Goal: Task Accomplishment & Management: Use online tool/utility

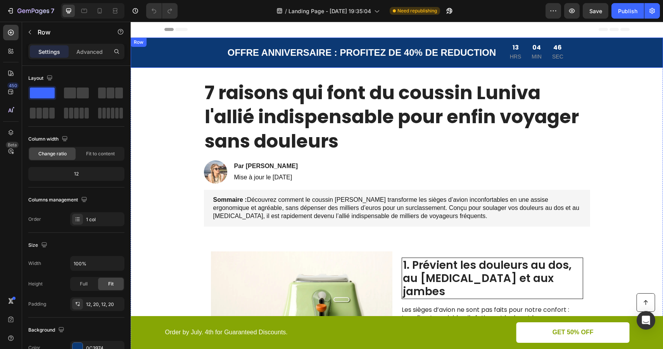
click at [481, 40] on div "OFFRE ANNIVERSAIRE : PROFITEZ DE 40% DE REDUCTION Text Block 13 HRS 04 MIN 46 S…" at bounding box center [397, 53] width 532 height 30
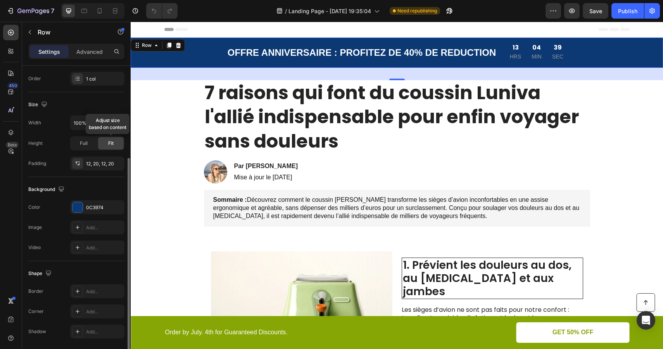
scroll to position [141, 0]
click at [100, 121] on input "100%" at bounding box center [97, 122] width 53 height 14
click at [116, 123] on icon "button" at bounding box center [117, 122] width 8 height 8
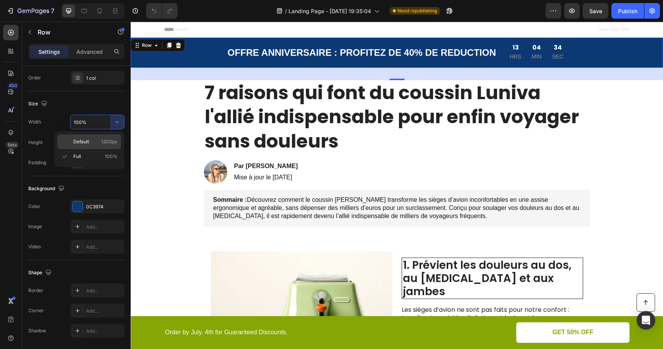
click at [98, 139] on p "Default 1200px" at bounding box center [95, 141] width 44 height 7
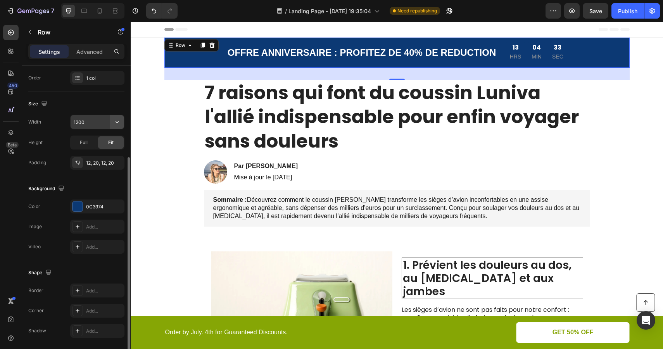
click at [115, 120] on icon "button" at bounding box center [117, 122] width 8 height 8
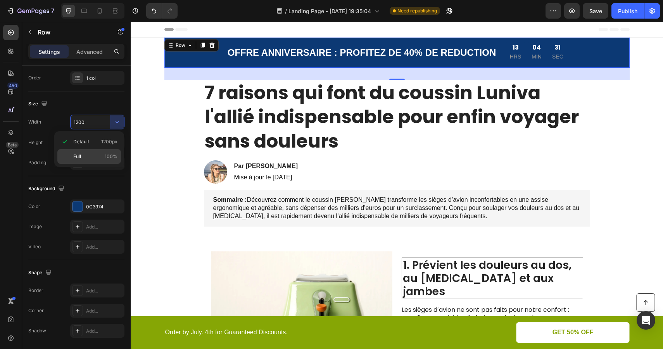
click at [97, 154] on p "Full 100%" at bounding box center [95, 156] width 44 height 7
type input "100%"
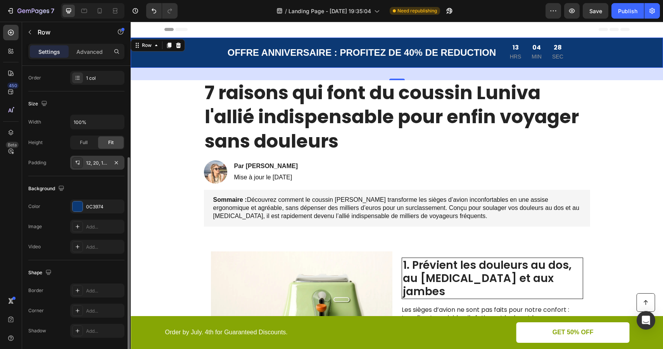
click at [105, 163] on div "12, 20, 12, 20" at bounding box center [97, 163] width 22 height 7
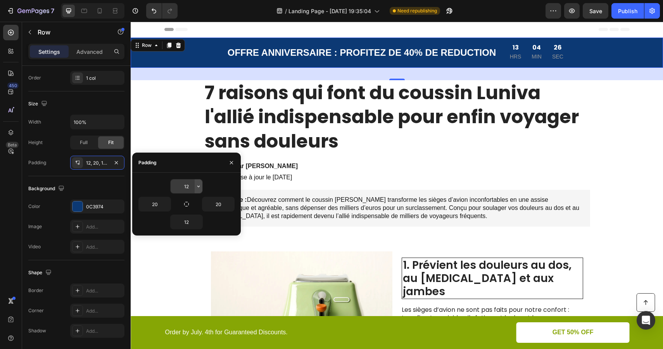
click at [195, 186] on icon "button" at bounding box center [198, 186] width 6 height 6
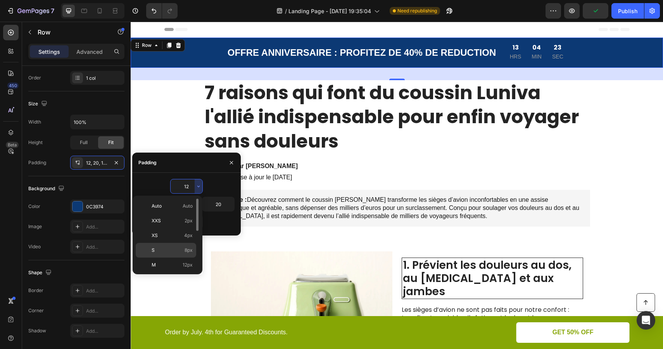
click at [174, 249] on p "S 8px" at bounding box center [172, 250] width 41 height 7
type input "8"
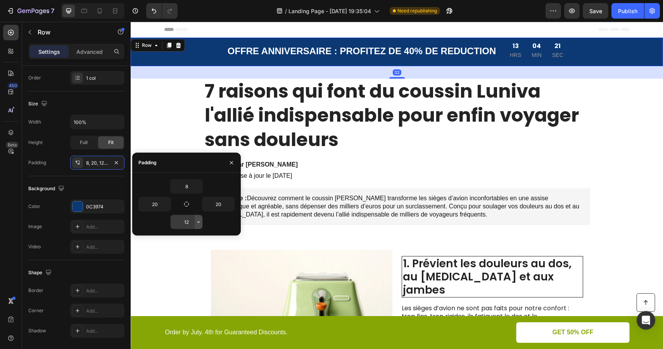
click at [198, 220] on icon "button" at bounding box center [198, 222] width 6 height 6
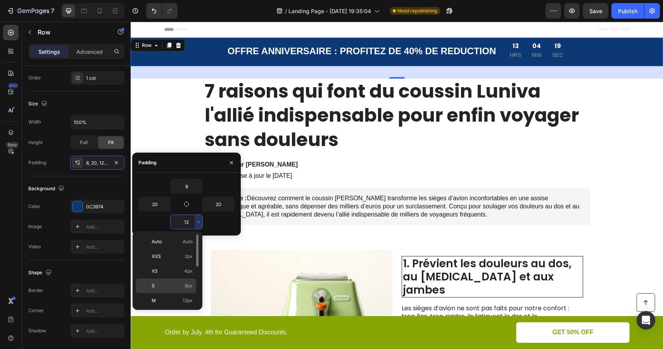
click at [182, 285] on p "S 8px" at bounding box center [172, 286] width 41 height 7
type input "8"
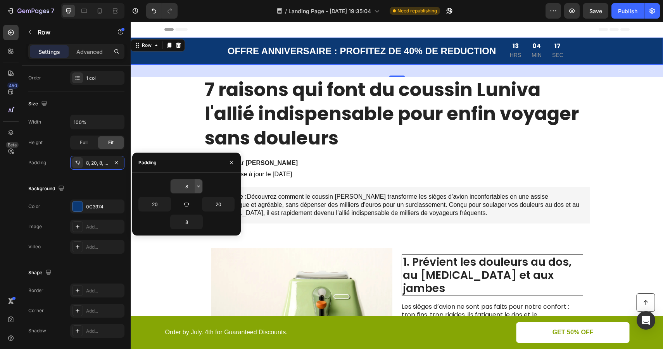
click at [196, 188] on icon "button" at bounding box center [198, 186] width 6 height 6
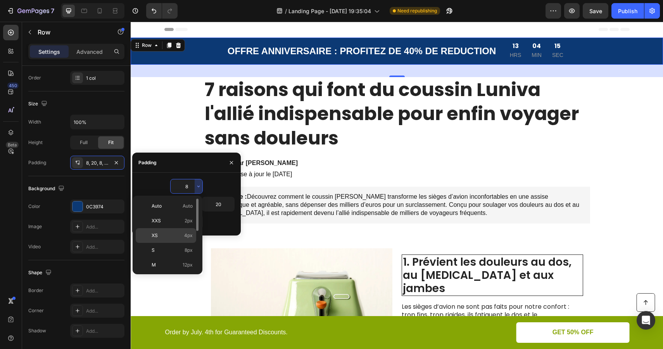
click at [181, 232] on p "XS 4px" at bounding box center [172, 235] width 41 height 7
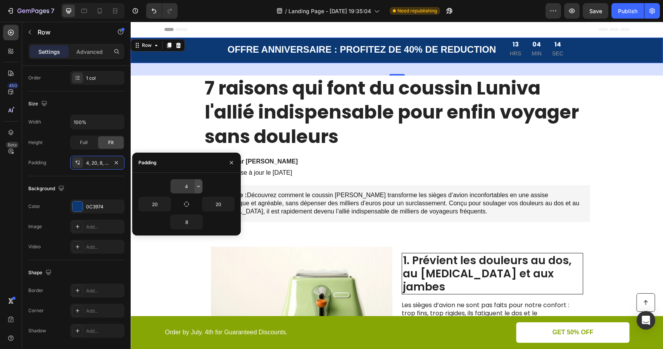
click at [199, 188] on icon "button" at bounding box center [198, 186] width 6 height 6
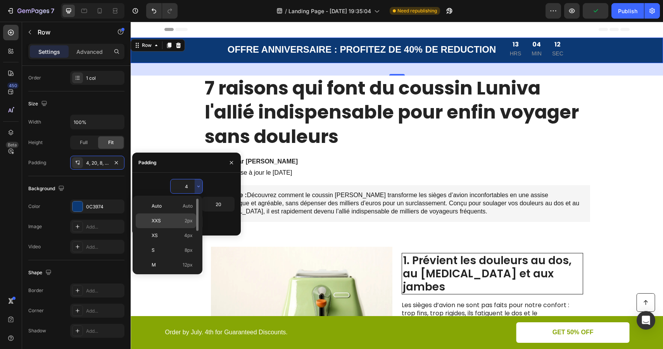
click at [181, 220] on p "XXS 2px" at bounding box center [172, 220] width 41 height 7
type input "2"
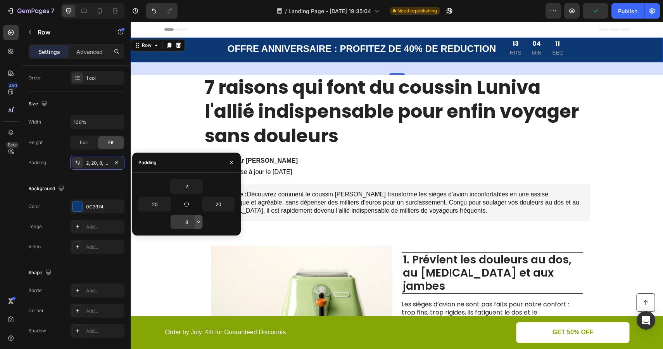
click at [196, 220] on icon "button" at bounding box center [198, 222] width 6 height 6
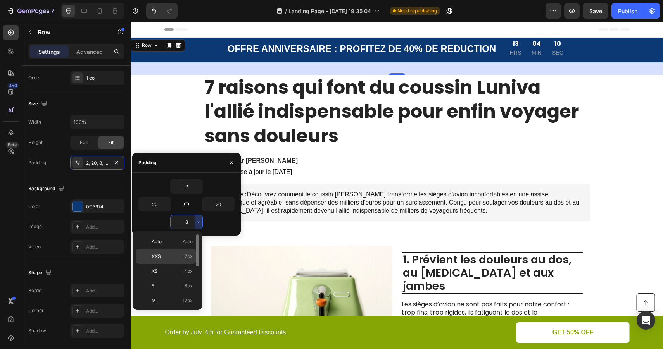
click at [179, 264] on div "XXS 2px" at bounding box center [166, 271] width 60 height 15
type input "2"
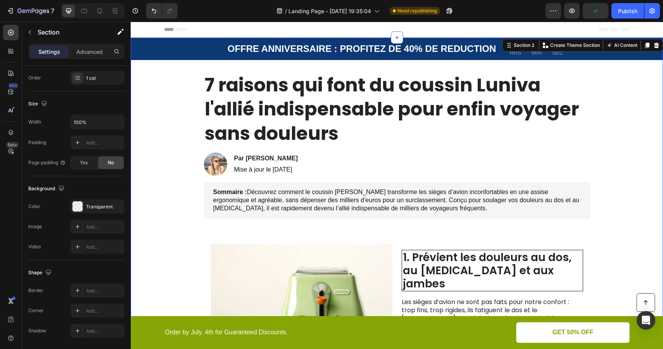
scroll to position [0, 0]
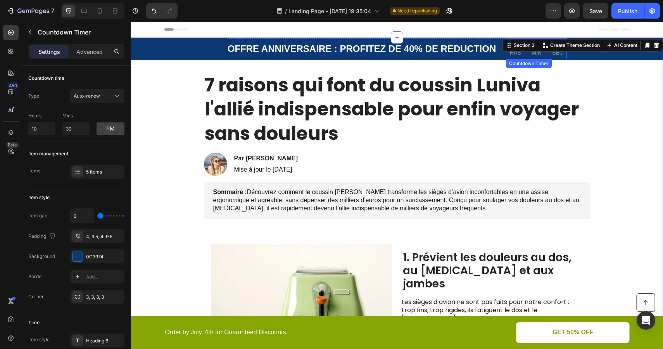
click at [559, 55] on p "SEC" at bounding box center [557, 53] width 11 height 10
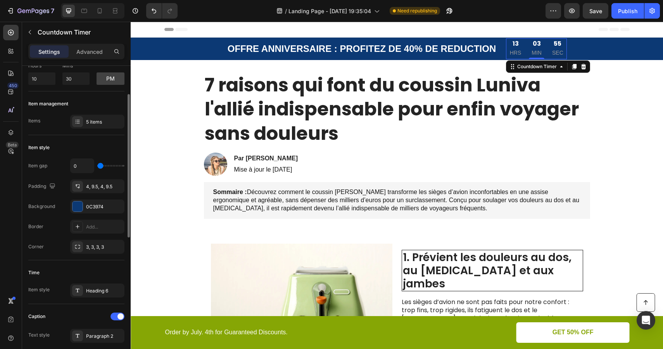
scroll to position [56, 0]
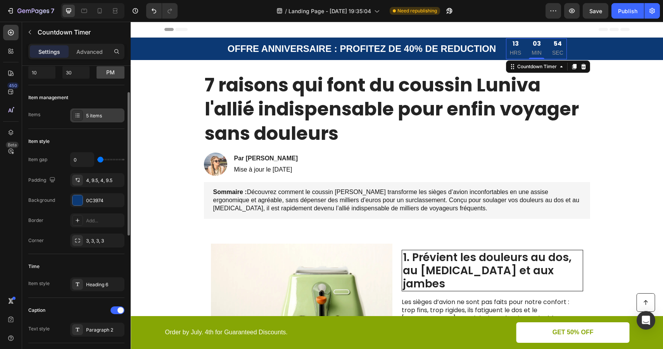
click at [95, 119] on div "5 items" at bounding box center [97, 116] width 54 height 14
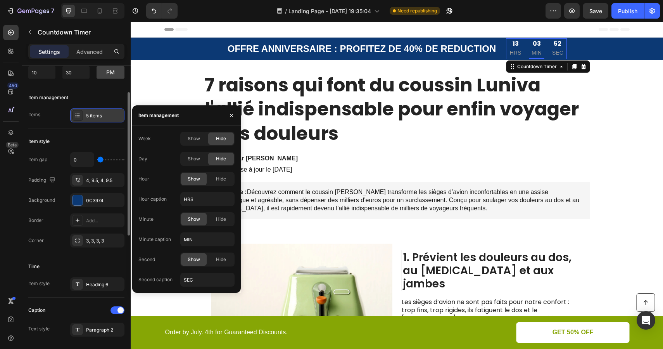
click at [96, 119] on div "5 items" at bounding box center [104, 115] width 36 height 7
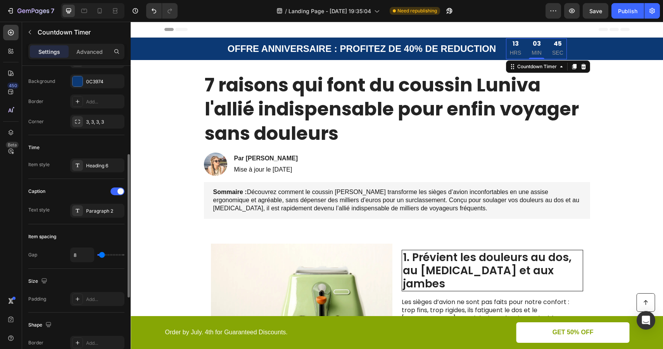
scroll to position [184, 0]
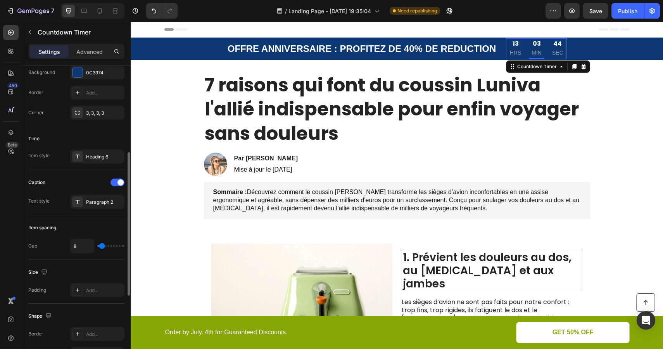
type input "10"
type input "9"
type input "8"
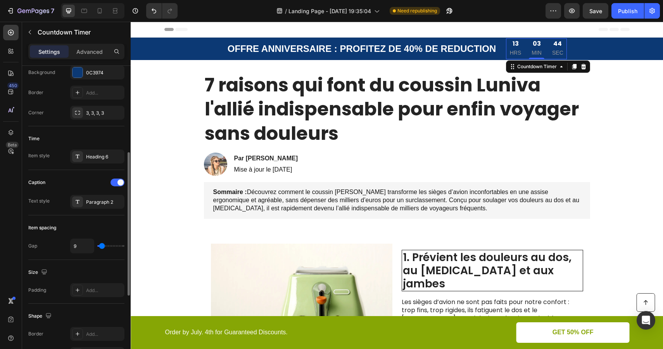
type input "8"
type input "7"
type input "6"
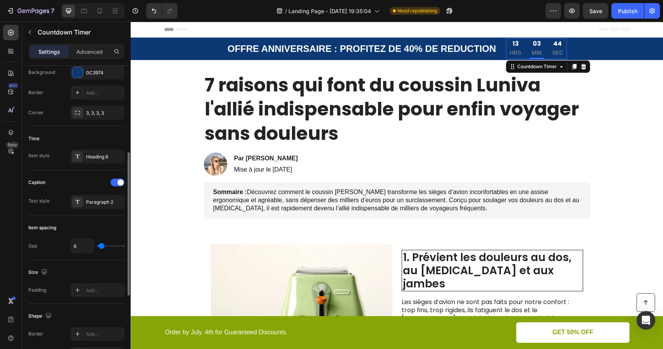
type input "5"
type input "4"
type input "3"
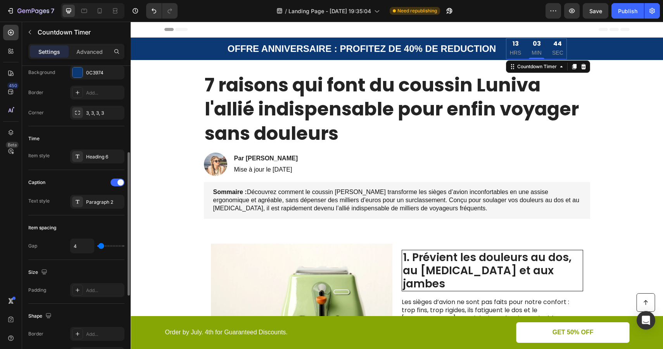
type input "3"
type input "2"
type input "1"
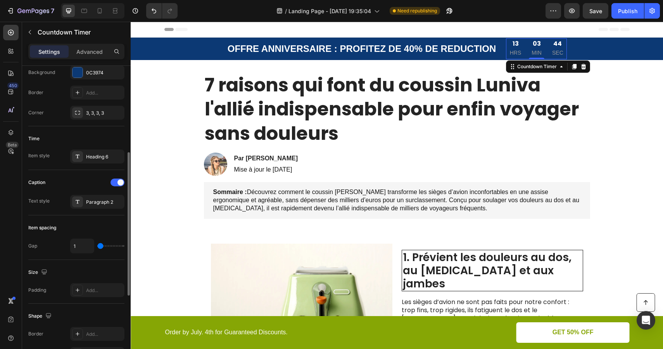
type input "0"
type input "1"
type input "2"
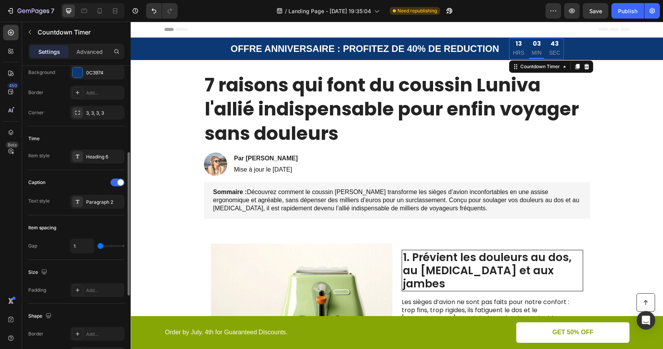
type input "2"
type input "3"
type input "4"
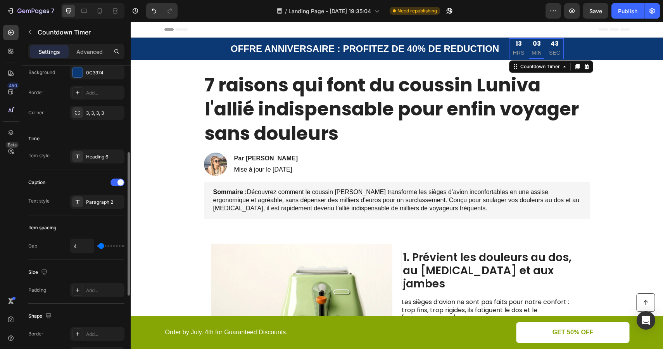
type input "5"
type input "6"
type input "7"
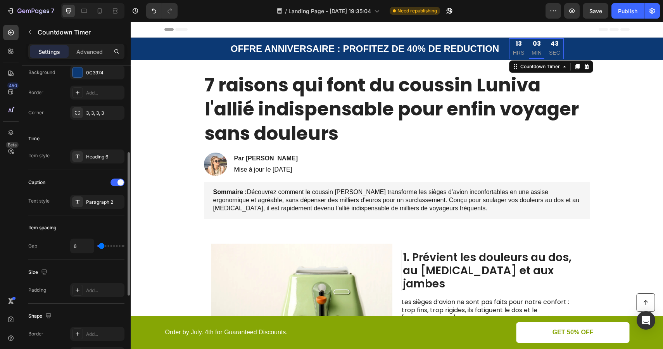
type input "7"
type input "8"
type input "9"
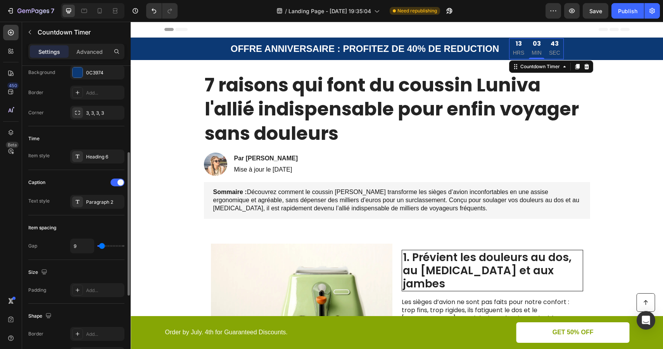
type input "10"
type input "11"
type input "12"
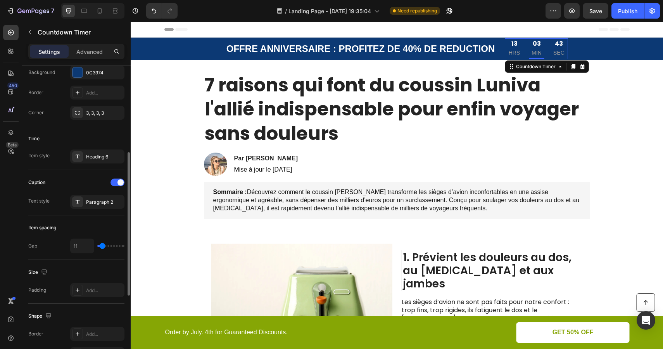
type input "12"
type input "13"
type input "14"
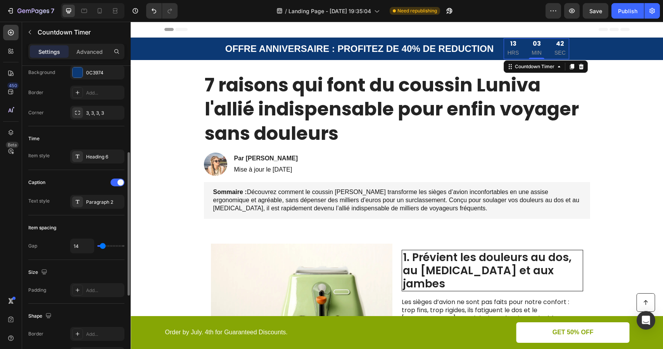
type input "15"
type input "14"
type input "13"
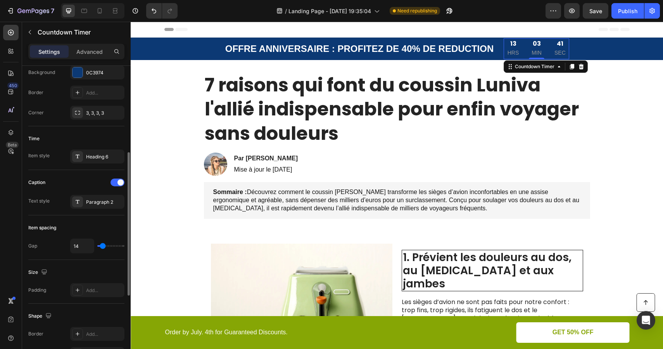
type input "13"
type input "12"
type input "11"
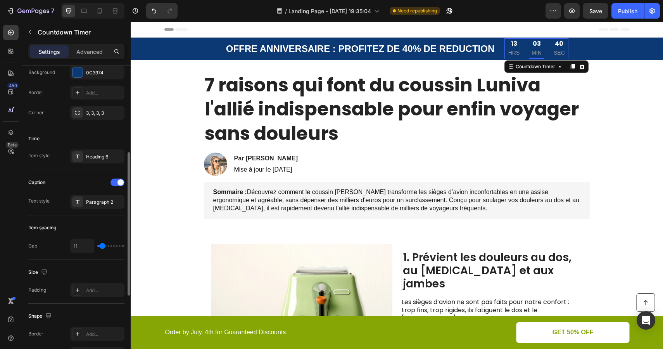
type input "10"
type input "9"
type input "8"
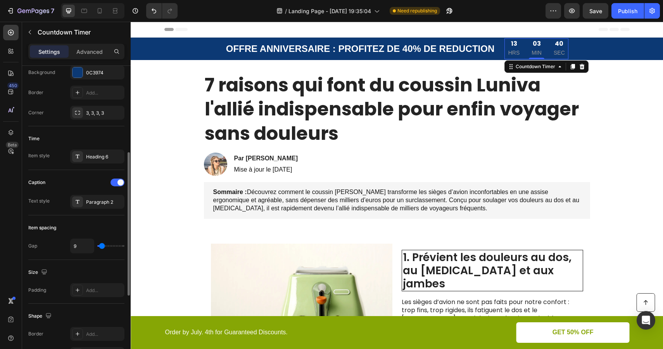
type input "8"
type input "7"
type input "6"
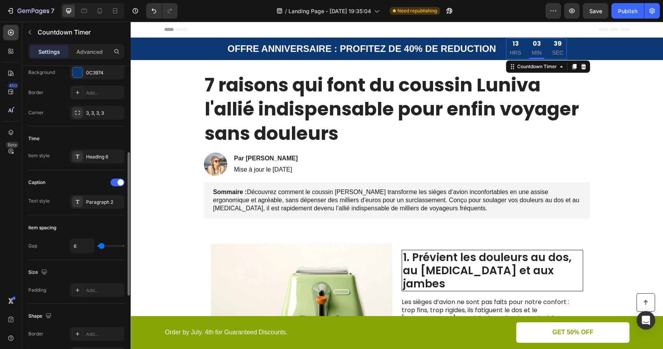
type input "5"
type input "4"
type input "3"
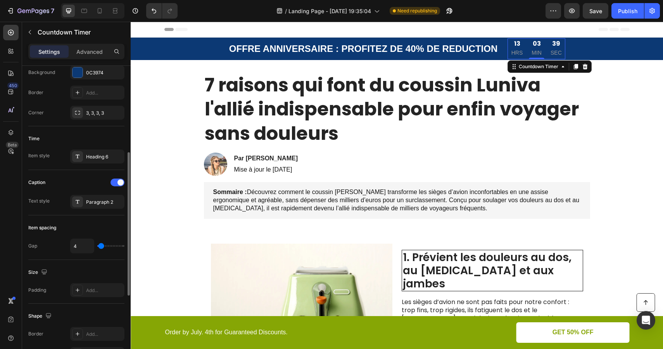
type input "3"
type input "4"
click at [101, 247] on input "range" at bounding box center [110, 246] width 27 height 2
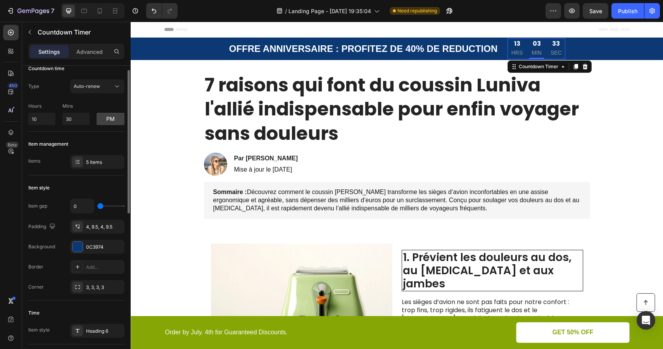
scroll to position [0, 0]
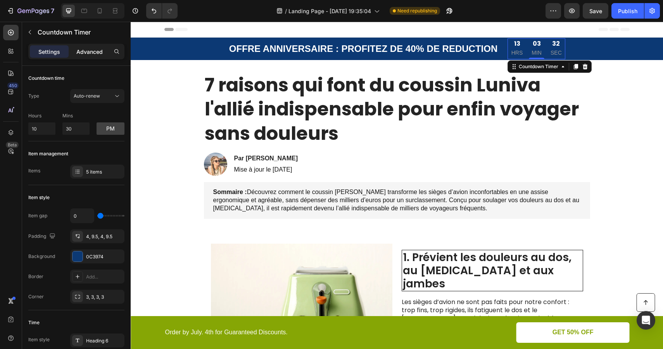
click at [87, 48] on p "Advanced" at bounding box center [89, 52] width 26 height 8
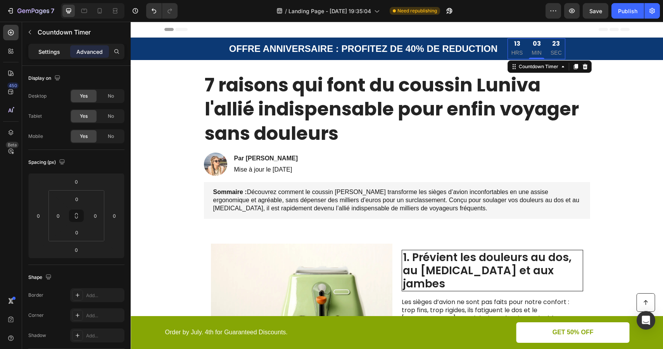
click at [49, 50] on p "Settings" at bounding box center [49, 52] width 22 height 8
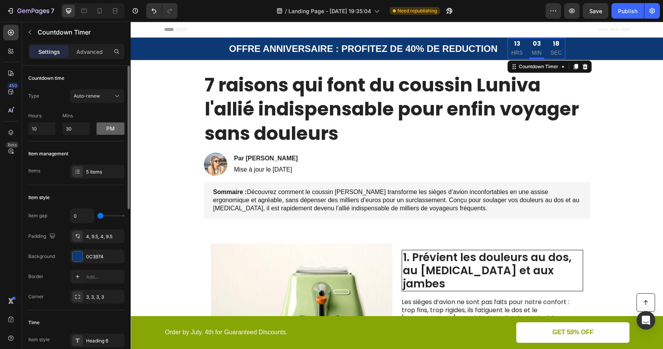
click at [109, 127] on button "pm" at bounding box center [111, 128] width 28 height 12
click at [107, 95] on div "Auto-renew" at bounding box center [94, 96] width 40 height 7
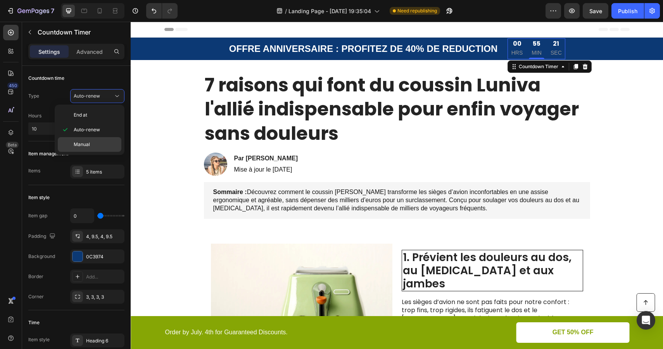
click at [91, 142] on p "Manual" at bounding box center [96, 144] width 44 height 7
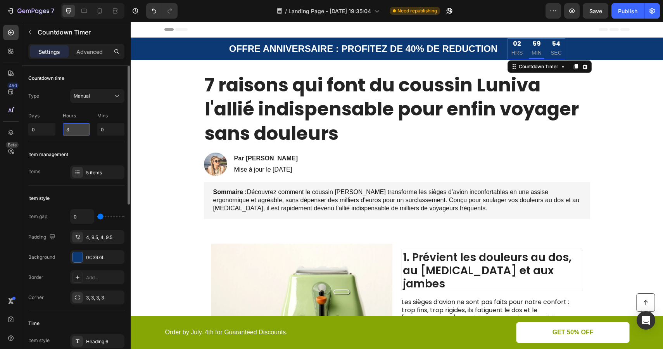
drag, startPoint x: 79, startPoint y: 130, endPoint x: 64, endPoint y: 130, distance: 14.7
click at [64, 130] on input "3" at bounding box center [76, 129] width 27 height 12
drag, startPoint x: 78, startPoint y: 128, endPoint x: 55, endPoint y: 128, distance: 23.3
click at [55, 128] on div "Days 0 Hours 2 Mins 0" at bounding box center [76, 122] width 96 height 26
type input "2"
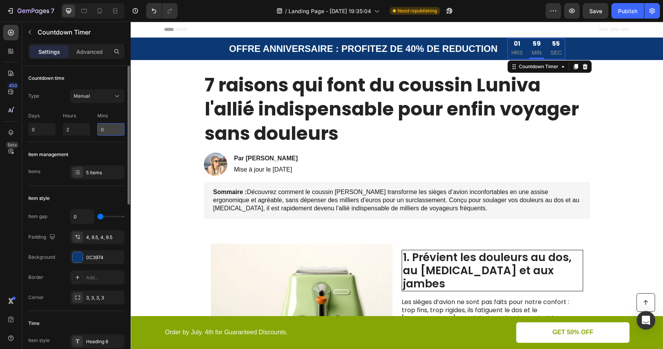
click at [106, 131] on input "0" at bounding box center [110, 129] width 27 height 12
drag, startPoint x: 106, startPoint y: 131, endPoint x: 99, endPoint y: 131, distance: 6.6
click at [99, 131] on input "0" at bounding box center [110, 129] width 27 height 12
type input "36"
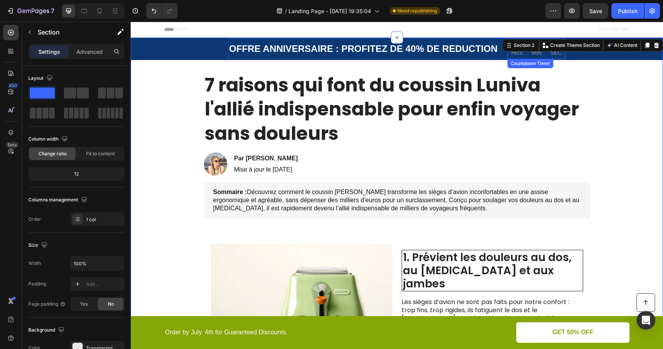
click at [521, 55] on p "HRS" at bounding box center [517, 53] width 12 height 10
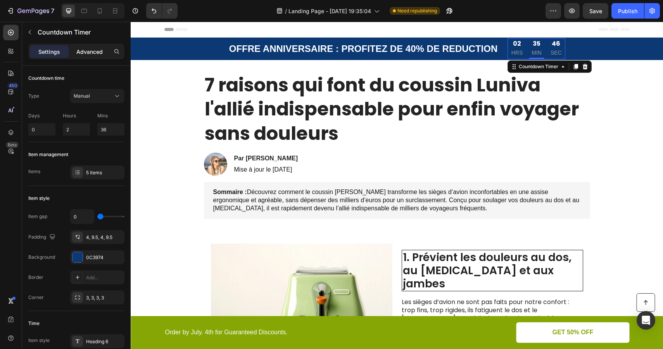
click at [95, 52] on p "Advanced" at bounding box center [89, 52] width 26 height 8
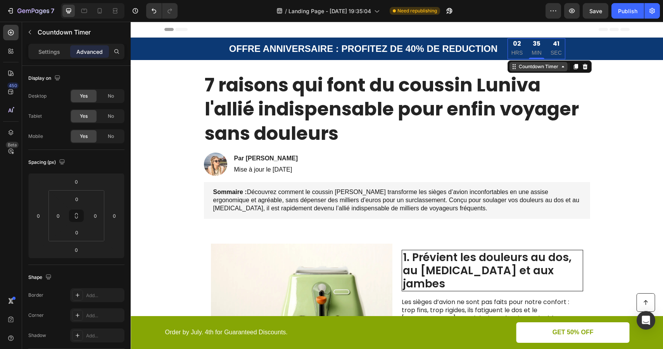
click at [544, 67] on div "Countdown Timer" at bounding box center [538, 66] width 43 height 7
click at [545, 68] on div "Countdown Timer" at bounding box center [538, 66] width 43 height 7
click at [47, 52] on p "Settings" at bounding box center [49, 52] width 22 height 8
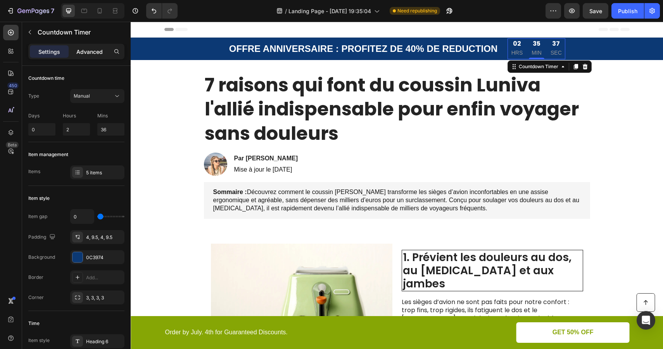
click at [86, 51] on p "Advanced" at bounding box center [89, 52] width 26 height 8
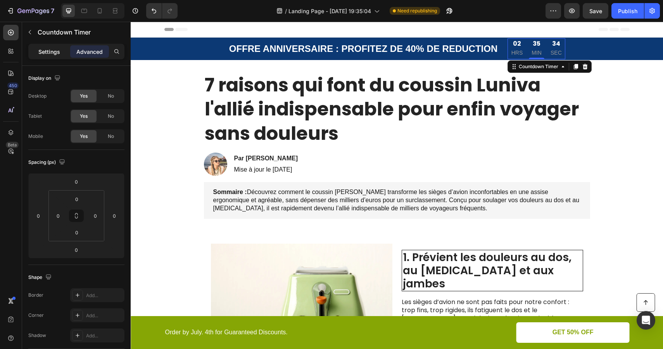
click at [58, 51] on p "Settings" at bounding box center [49, 52] width 22 height 8
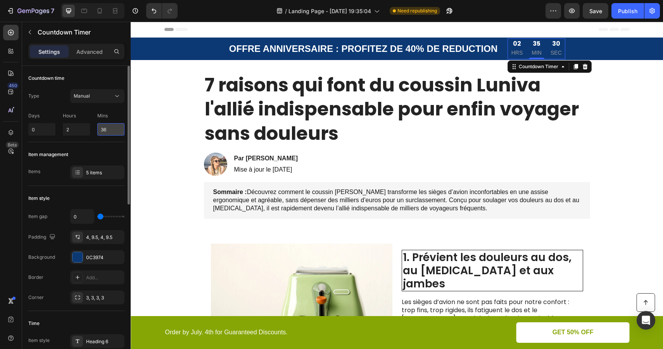
drag, startPoint x: 110, startPoint y: 132, endPoint x: 100, endPoint y: 131, distance: 9.7
click at [100, 131] on input "36" at bounding box center [110, 129] width 27 height 12
type input "18"
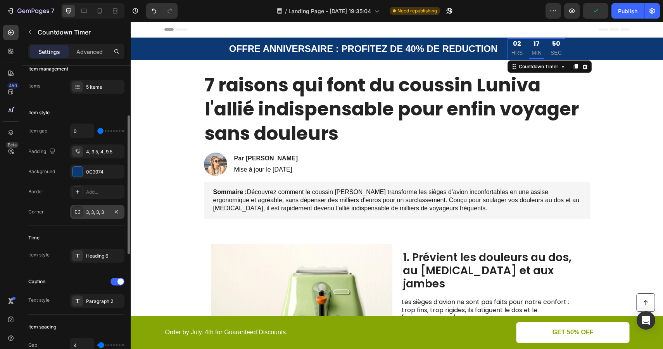
scroll to position [94, 0]
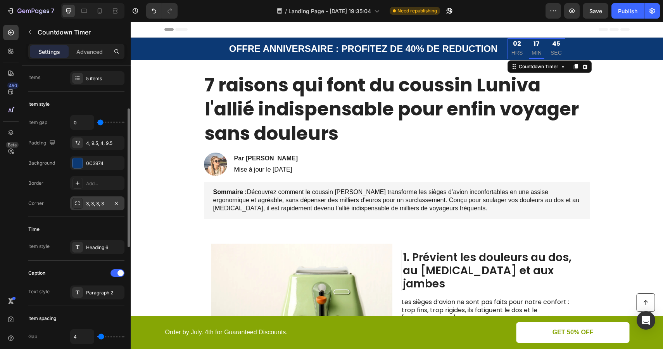
click at [98, 206] on div "3, 3, 3, 3" at bounding box center [97, 203] width 22 height 7
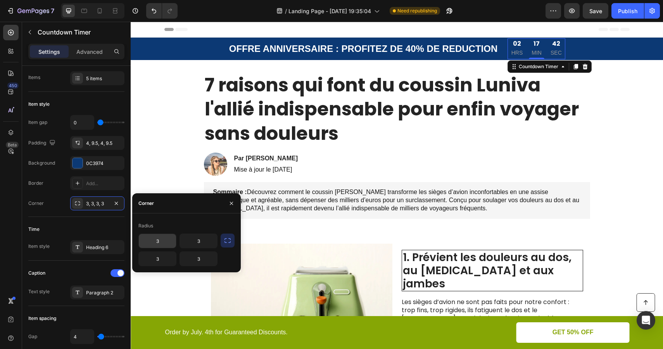
click at [153, 241] on input "3" at bounding box center [157, 241] width 37 height 14
type input "0"
type input "3"
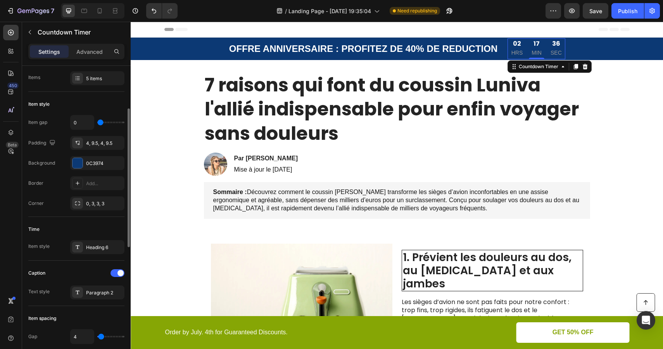
click at [112, 233] on div "Time" at bounding box center [76, 229] width 96 height 12
click at [100, 250] on div "Heading 6" at bounding box center [104, 247] width 36 height 7
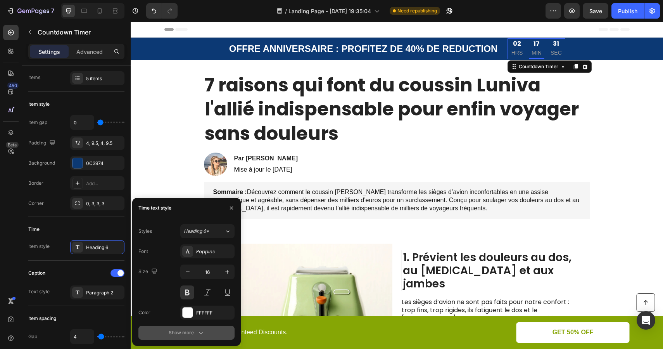
click at [188, 328] on button "Show more" at bounding box center [186, 333] width 96 height 14
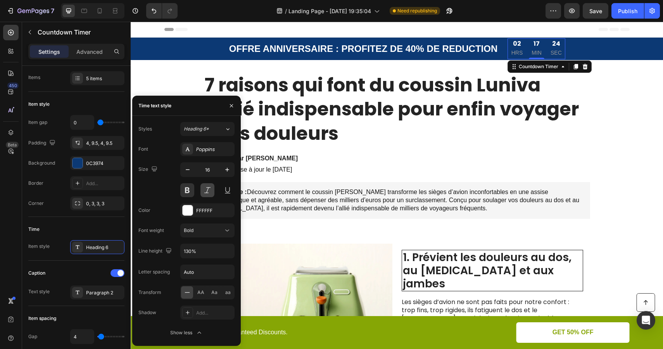
click at [208, 190] on button at bounding box center [207, 190] width 14 height 14
click at [187, 193] on button at bounding box center [187, 190] width 14 height 14
click at [223, 127] on div "Heading 6*" at bounding box center [204, 129] width 41 height 7
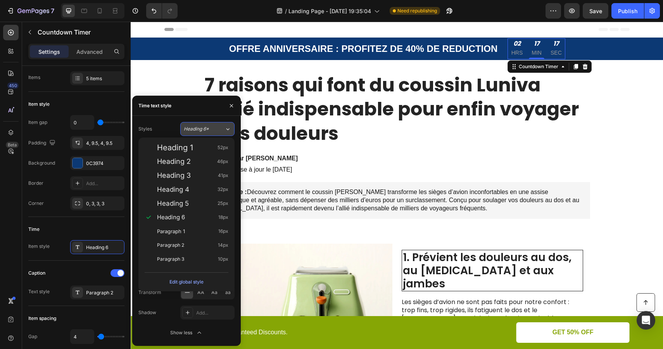
click at [219, 127] on div "Heading 6*" at bounding box center [204, 129] width 41 height 7
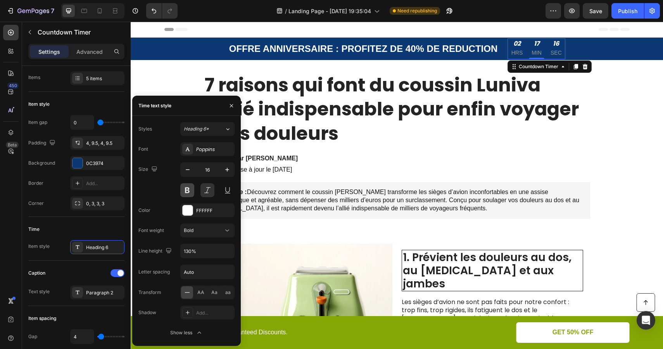
click at [189, 193] on button at bounding box center [187, 190] width 14 height 14
click at [205, 191] on button at bounding box center [207, 190] width 14 height 14
click at [230, 211] on button "button" at bounding box center [226, 210] width 9 height 9
click at [200, 211] on div "Add..." at bounding box center [214, 210] width 36 height 7
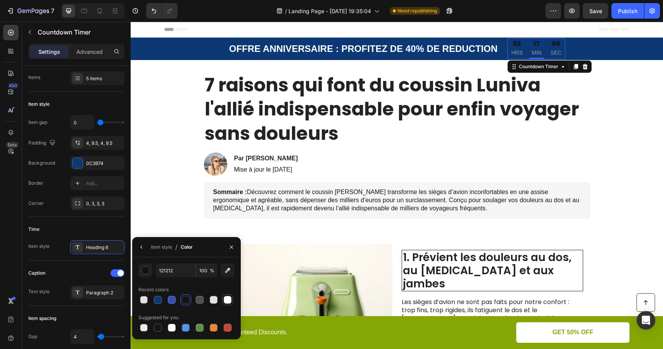
click at [227, 299] on div at bounding box center [228, 300] width 8 height 8
type input "FFFFFF"
click at [142, 248] on icon "button" at bounding box center [141, 247] width 6 height 6
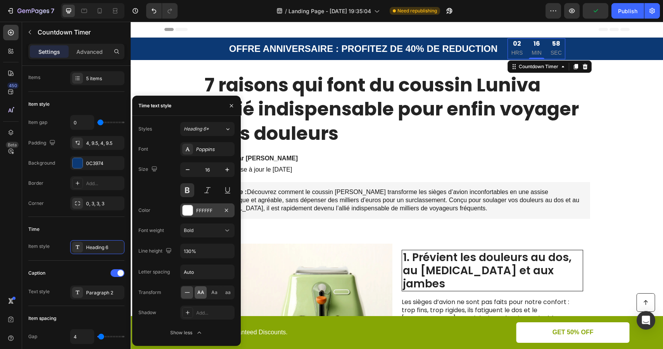
click at [203, 292] on span "AA" at bounding box center [200, 292] width 7 height 7
click at [188, 292] on icon at bounding box center [187, 293] width 8 height 8
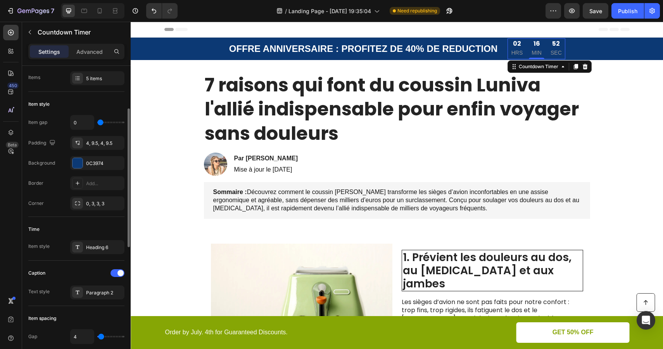
click at [100, 228] on div "Time" at bounding box center [76, 229] width 96 height 12
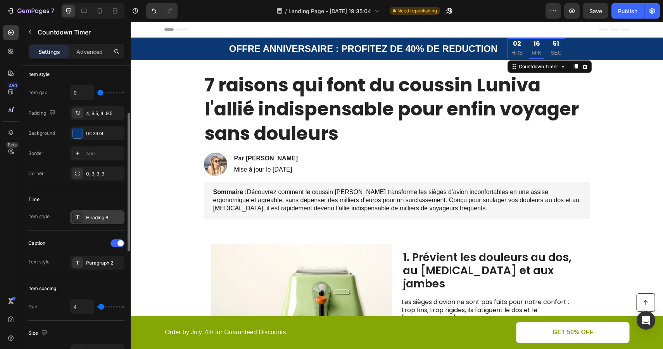
scroll to position [140, 0]
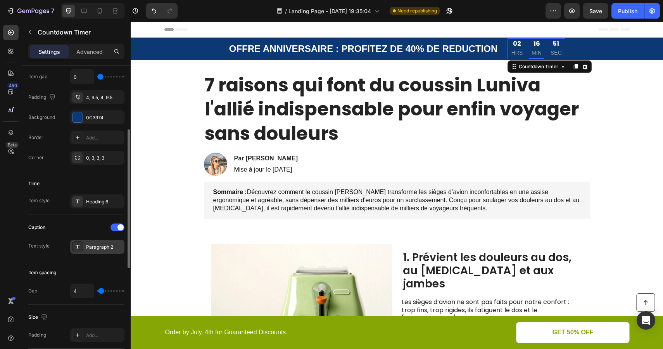
click at [100, 249] on div "Paragraph 2" at bounding box center [104, 247] width 36 height 7
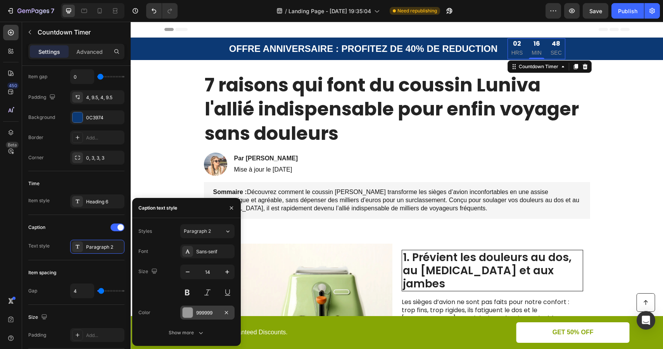
click at [209, 313] on div "999999" at bounding box center [207, 313] width 22 height 7
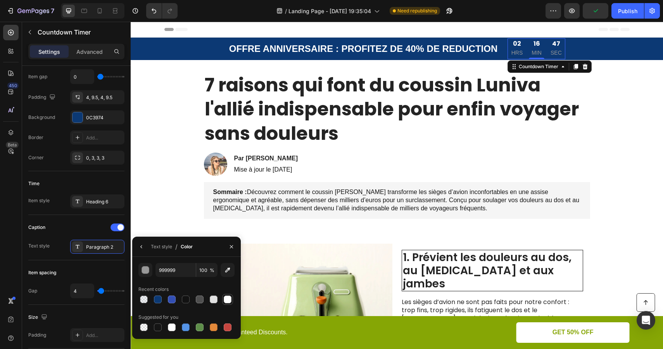
click at [227, 298] on div at bounding box center [228, 300] width 8 height 8
type input "FFFFFF"
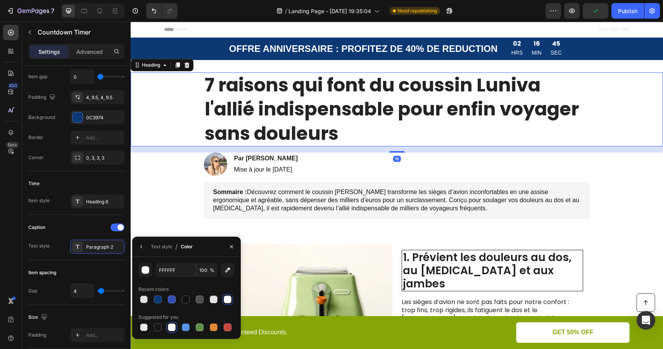
click at [629, 128] on div "7 raisons qui font du coussin Luniva l'allié indispensable pour enfin voyager s…" at bounding box center [396, 109] width 517 height 74
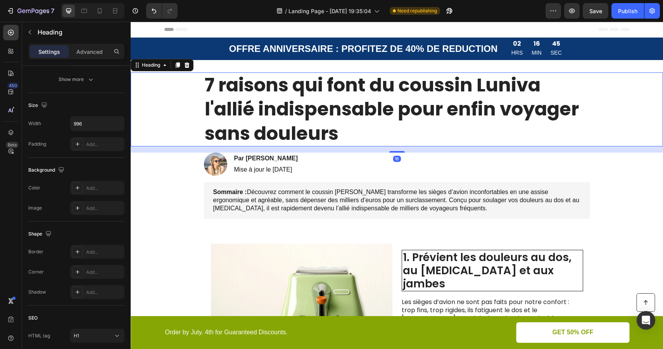
scroll to position [0, 0]
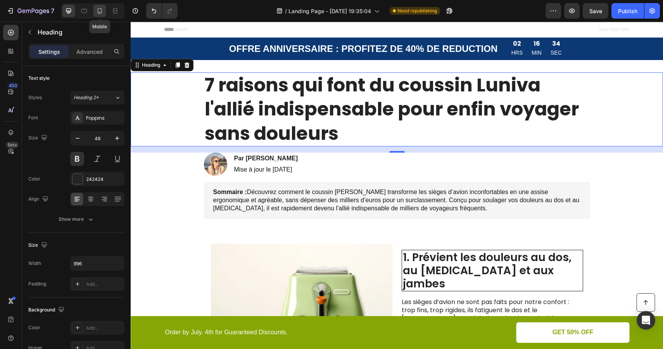
click at [98, 11] on icon at bounding box center [100, 10] width 4 height 5
type input "32"
type input "100%"
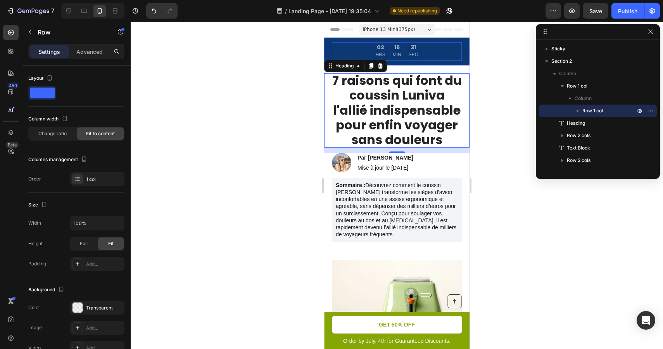
click at [423, 51] on div "OFFRE ANNIVERSAIRE : PROFITEZ DE 40% DE REDUCTION Text Block 02 HRS 16 MIN 31 S…" at bounding box center [397, 51] width 130 height 19
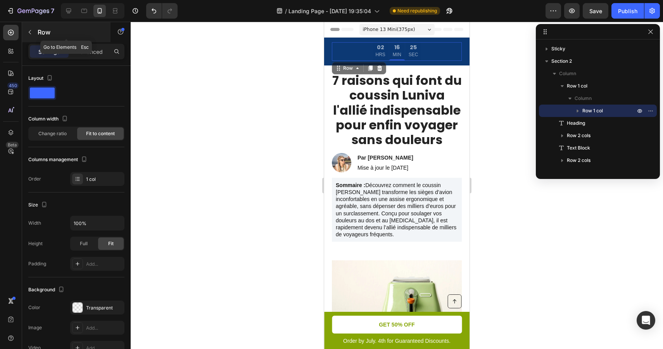
click at [31, 33] on icon "button" at bounding box center [30, 32] width 6 height 6
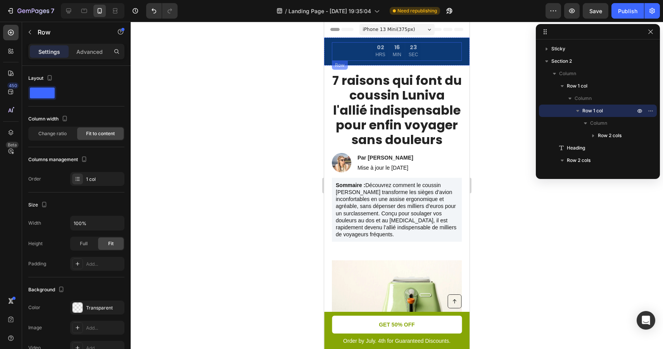
click at [349, 57] on div "OFFRE ANNIVERSAIRE : PROFITEZ DE 40% DE REDUCTION Text Block 02 HRS 16 MIN 23 S…" at bounding box center [397, 51] width 130 height 19
click at [45, 93] on span at bounding box center [42, 93] width 25 height 11
click at [46, 93] on span at bounding box center [42, 93] width 25 height 11
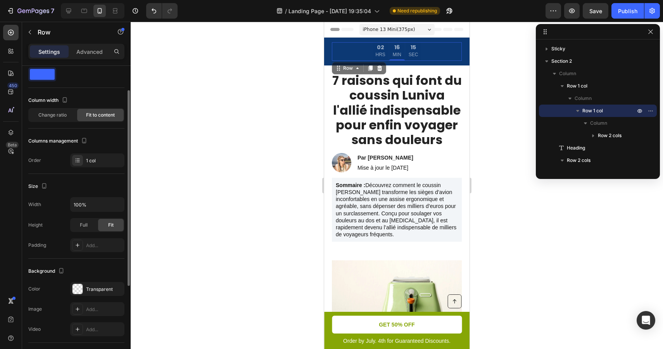
scroll to position [30, 0]
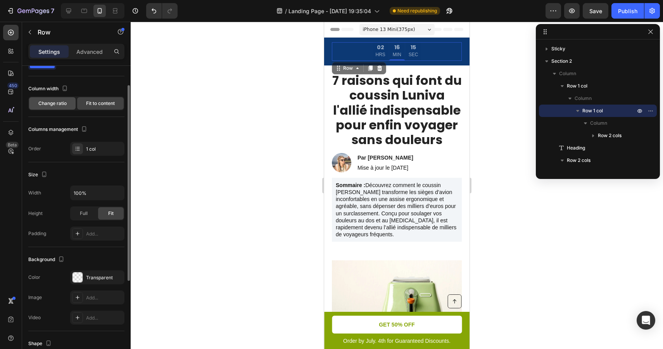
click at [60, 103] on span "Change ratio" at bounding box center [52, 103] width 28 height 7
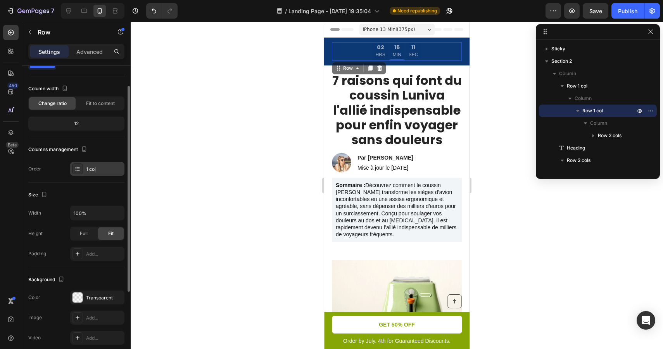
click at [93, 166] on div "1 col" at bounding box center [104, 169] width 36 height 7
click at [114, 140] on div "Layout Column width Change ratio Fit to content 12 Columns management Order 1 c…" at bounding box center [76, 109] width 96 height 134
click at [93, 172] on div "1 col" at bounding box center [104, 169] width 36 height 7
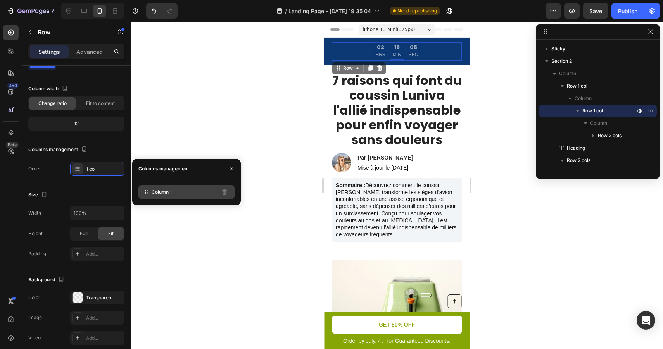
click at [166, 195] on span "Column 1" at bounding box center [162, 192] width 20 height 7
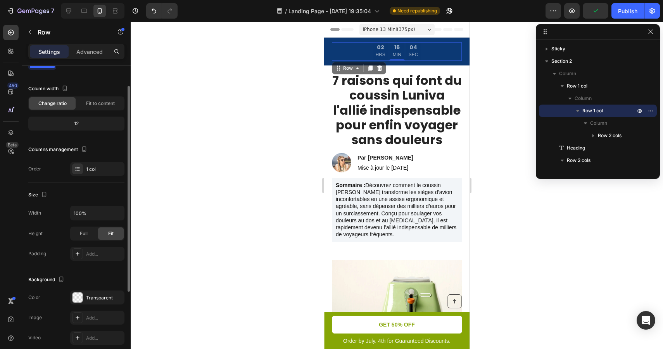
click at [114, 149] on div "Columns management" at bounding box center [76, 149] width 96 height 12
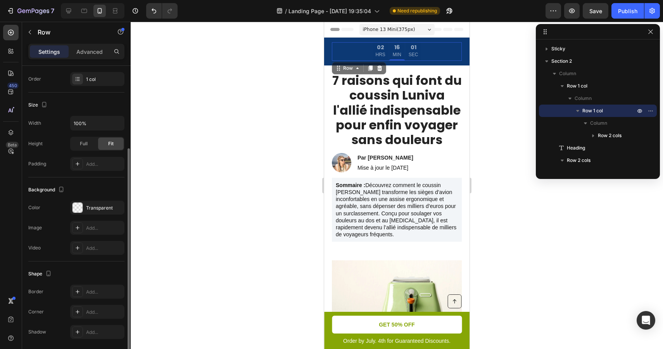
scroll to position [122, 0]
click at [101, 205] on div "Transparent" at bounding box center [97, 206] width 22 height 7
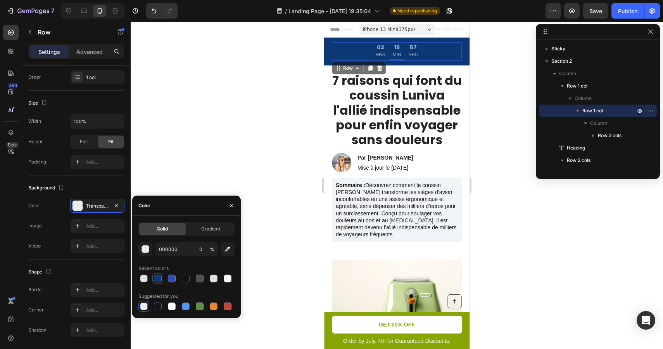
click at [158, 276] on div at bounding box center [158, 279] width 8 height 8
type input "0C3974"
type input "100"
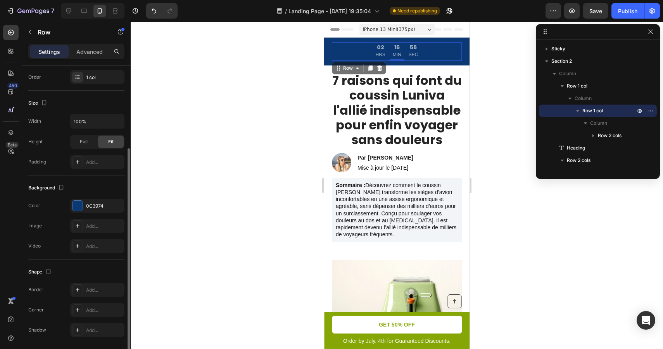
click at [112, 188] on div "Background" at bounding box center [76, 188] width 96 height 12
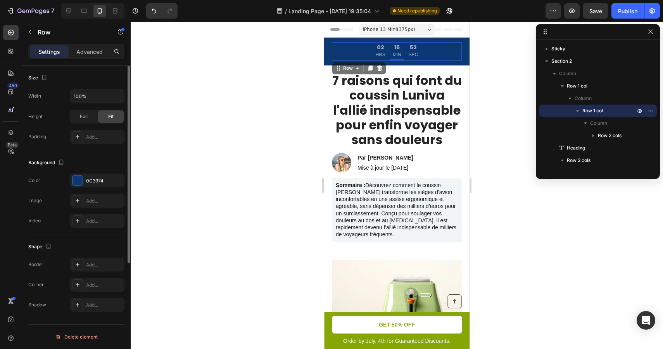
scroll to position [0, 0]
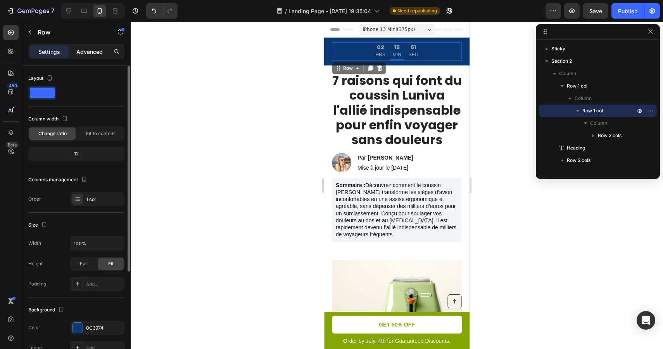
click at [95, 55] on p "Advanced" at bounding box center [89, 52] width 26 height 8
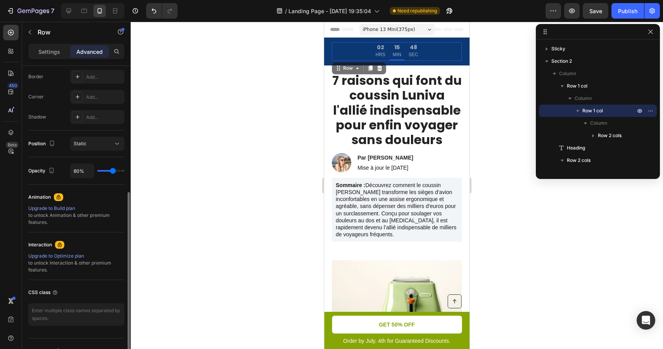
scroll to position [220, 0]
type input "71%"
type input "71"
type input "74%"
type input "74"
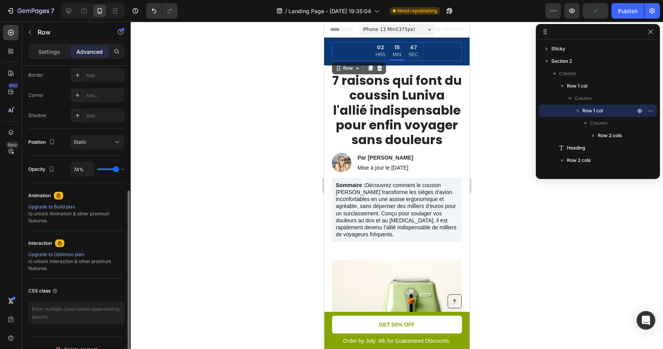
type input "77%"
type input "77"
type input "82%"
type input "82"
type input "88%"
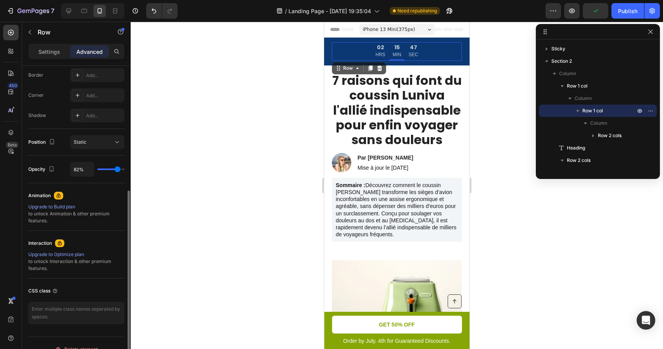
type input "88"
type input "96%"
type input "96"
type input "100%"
drag, startPoint x: 115, startPoint y: 169, endPoint x: 135, endPoint y: 169, distance: 20.5
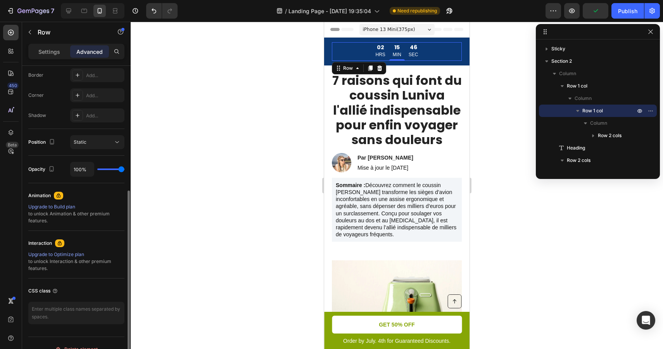
type input "100"
click at [124, 169] on input "range" at bounding box center [110, 170] width 27 height 2
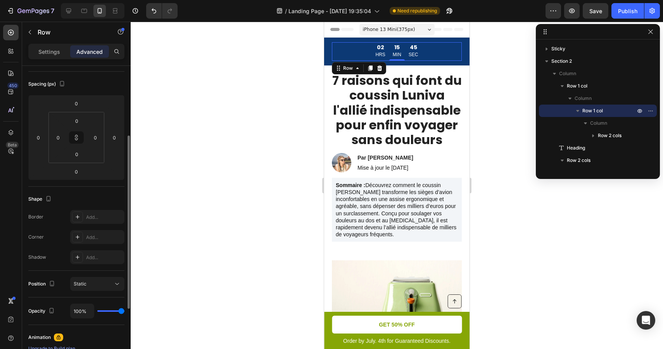
scroll to position [0, 0]
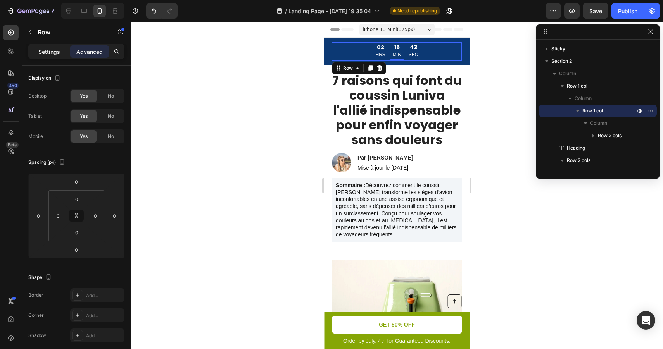
click at [52, 49] on p "Settings" at bounding box center [49, 52] width 22 height 8
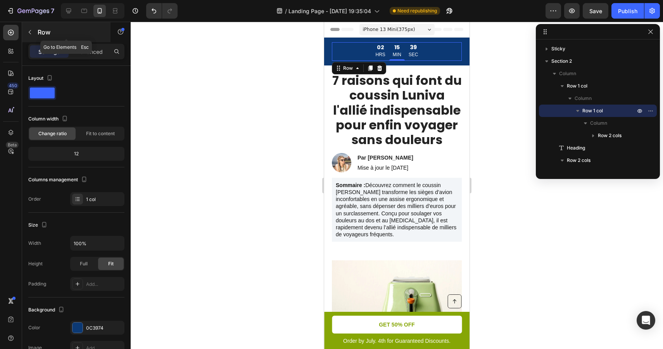
click at [33, 31] on icon "button" at bounding box center [30, 32] width 6 height 6
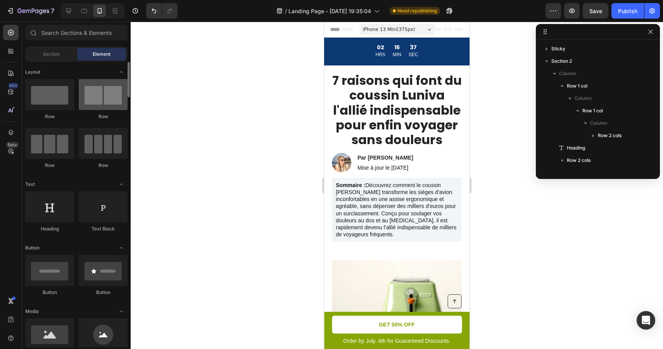
click at [103, 103] on div at bounding box center [103, 94] width 49 height 31
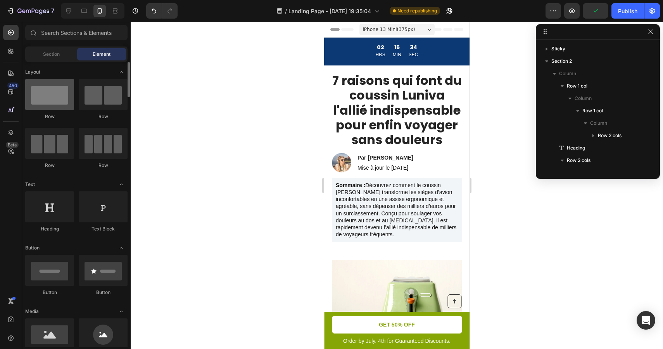
click at [49, 90] on div at bounding box center [49, 94] width 49 height 31
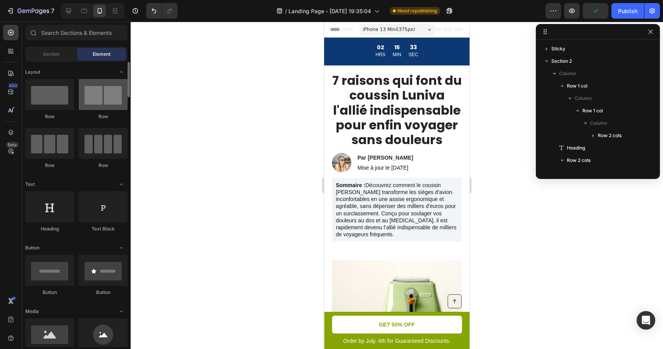
click at [114, 100] on div at bounding box center [103, 94] width 49 height 31
click at [67, 55] on div "Section" at bounding box center [51, 54] width 49 height 12
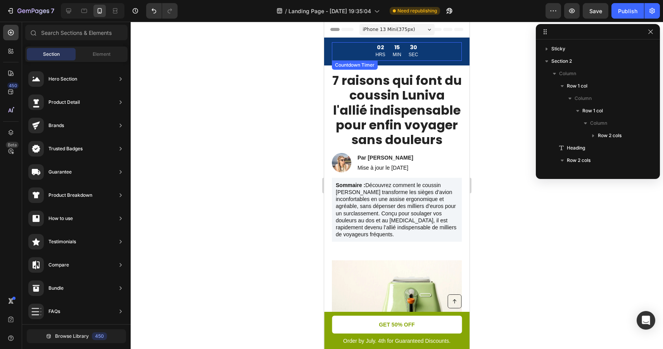
click at [345, 52] on div "02 HRS 15 MIN 30 SEC" at bounding box center [397, 51] width 130 height 19
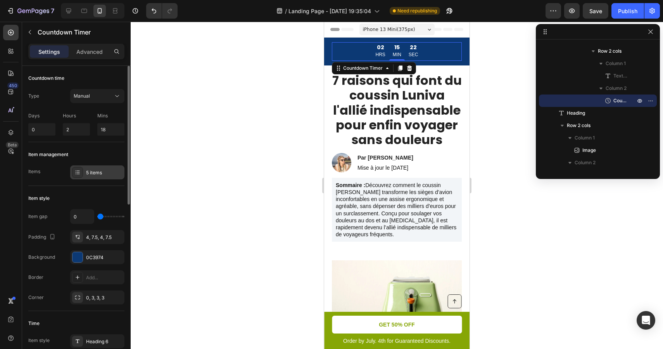
click at [85, 170] on div "5 items" at bounding box center [97, 173] width 54 height 14
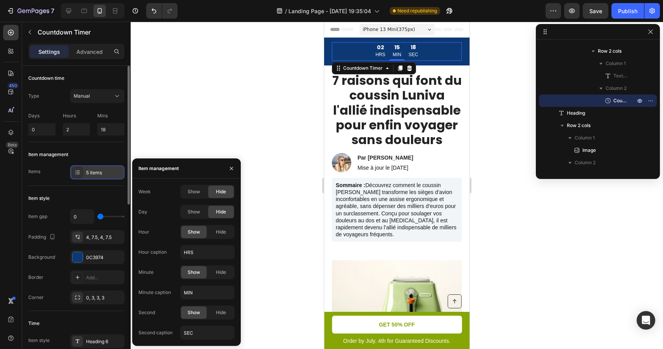
click at [93, 169] on div "5 items" at bounding box center [104, 172] width 36 height 7
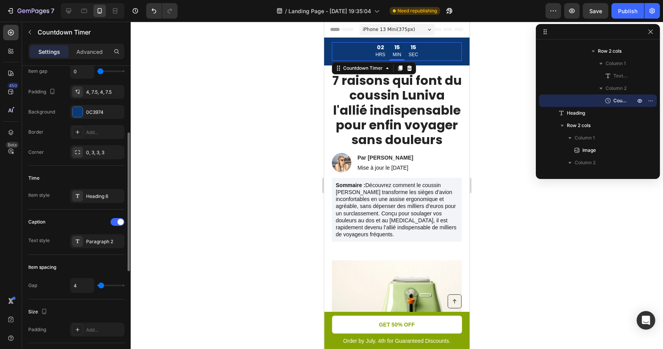
scroll to position [146, 0]
click at [401, 28] on span "iPhone 13 Mini ( 375 px)" at bounding box center [389, 30] width 52 height 8
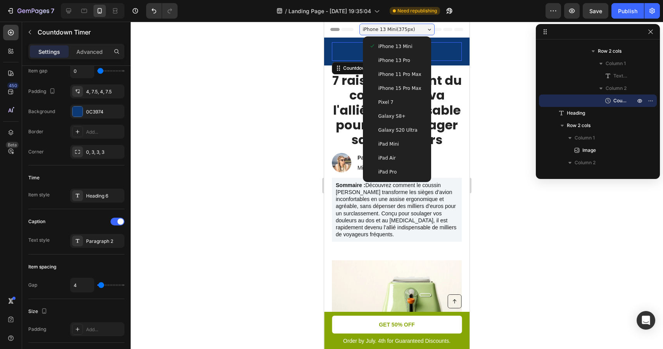
click at [400, 62] on span "iPhone 13 Pro" at bounding box center [394, 61] width 32 height 8
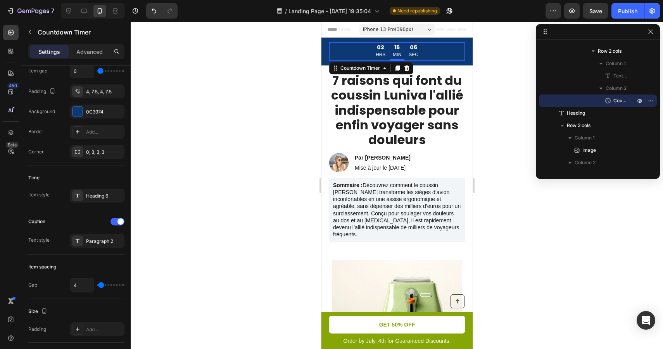
click at [404, 26] on span "iPhone 13 Pro ( 390 px)" at bounding box center [387, 30] width 50 height 8
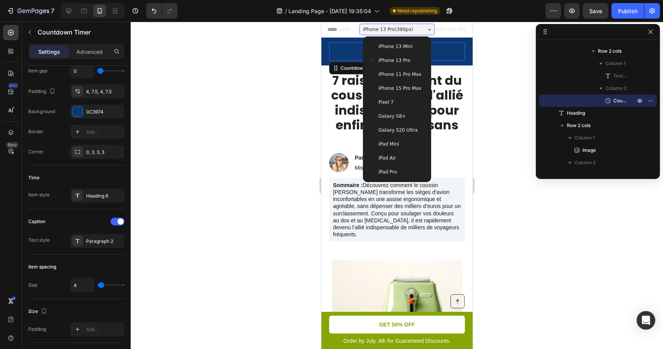
click at [399, 74] on span "iPhone 11 Pro Max" at bounding box center [399, 75] width 43 height 8
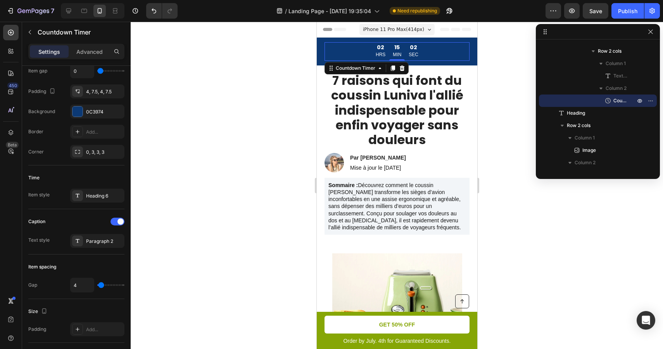
click at [399, 30] on span "iPhone 11 Pro Max ( 414 px)" at bounding box center [392, 30] width 61 height 8
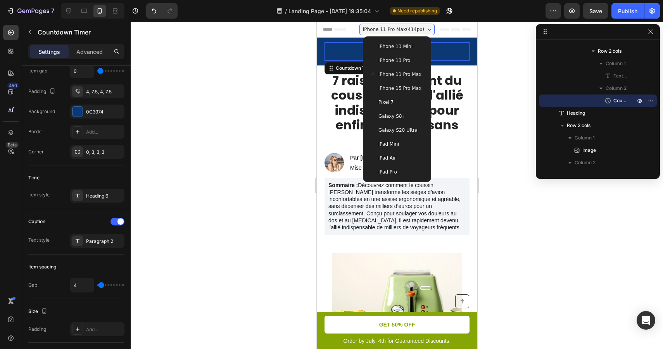
click at [390, 111] on div "Galaxy S8+" at bounding box center [397, 116] width 62 height 14
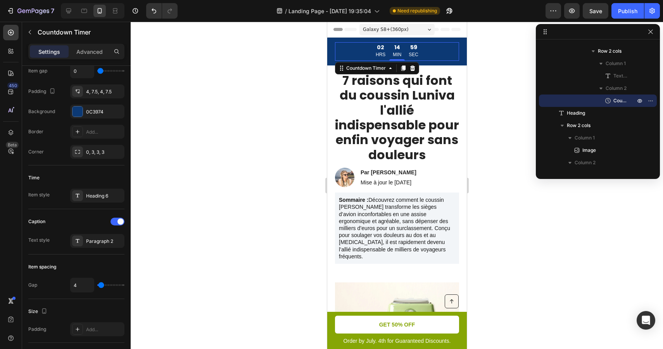
click at [406, 29] on span "Galaxy S8+ ( 360 px)" at bounding box center [385, 30] width 46 height 8
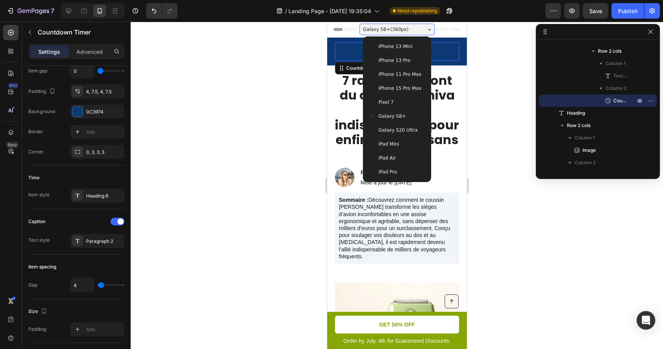
click at [389, 128] on span "Galaxy S20 Ultra" at bounding box center [397, 130] width 39 height 8
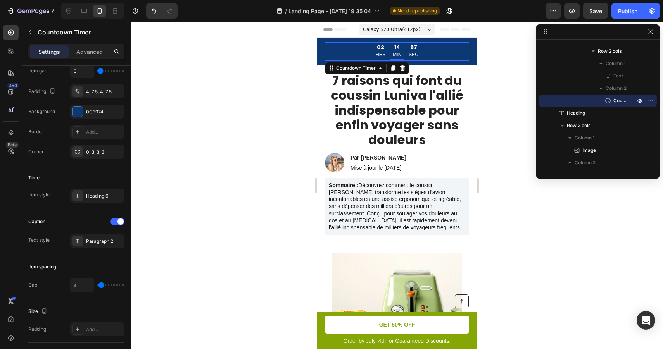
click at [398, 28] on span "Galaxy S20 Ultra ( 412 px)" at bounding box center [390, 30] width 57 height 8
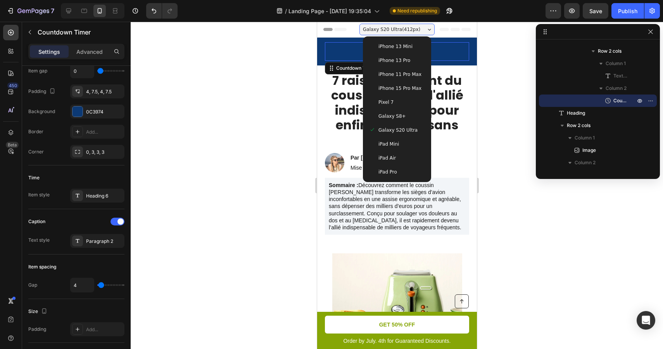
click at [389, 140] on span "iPad Mini" at bounding box center [388, 144] width 21 height 8
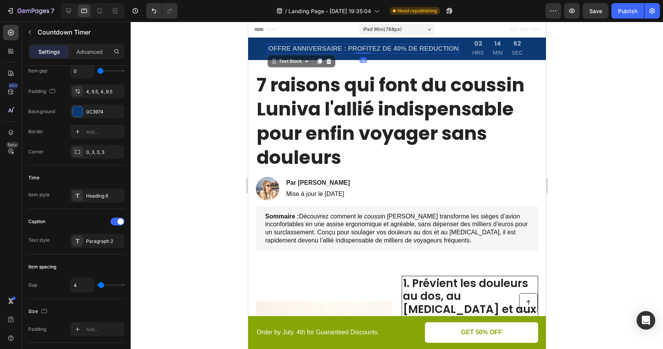
click at [388, 50] on p "OFFRE ANNIVERSAIRE : PROFITEZ DE 40% DE REDUCTION" at bounding box center [363, 49] width 190 height 9
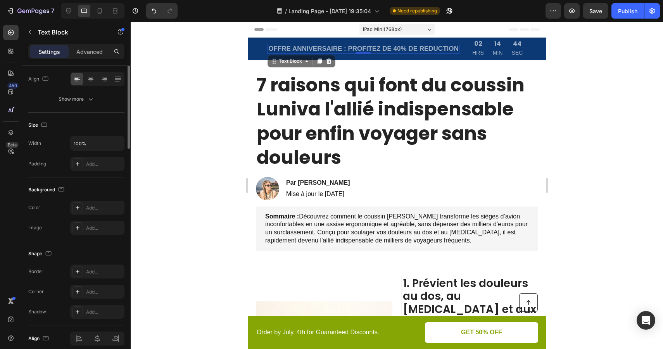
scroll to position [0, 0]
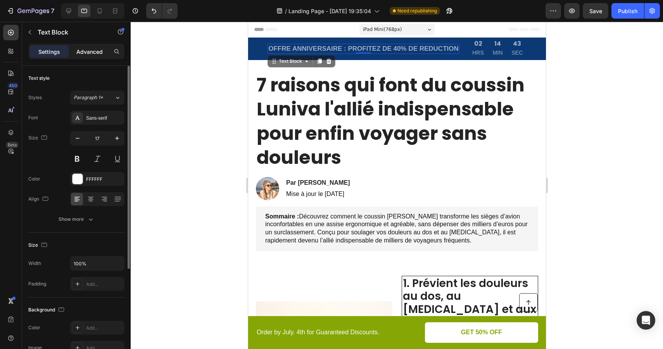
click at [93, 54] on p "Advanced" at bounding box center [89, 52] width 26 height 8
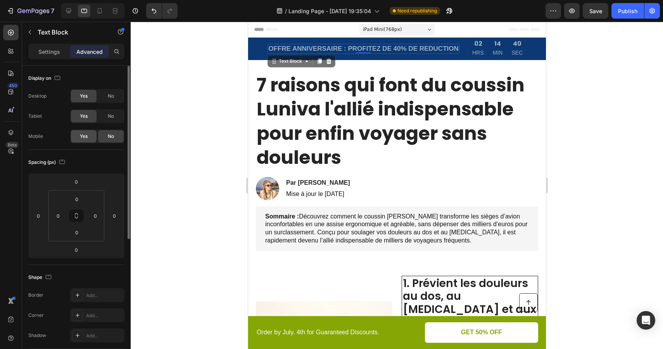
click at [86, 135] on span "Yes" at bounding box center [84, 136] width 8 height 7
click at [98, 9] on icon at bounding box center [100, 11] width 8 height 8
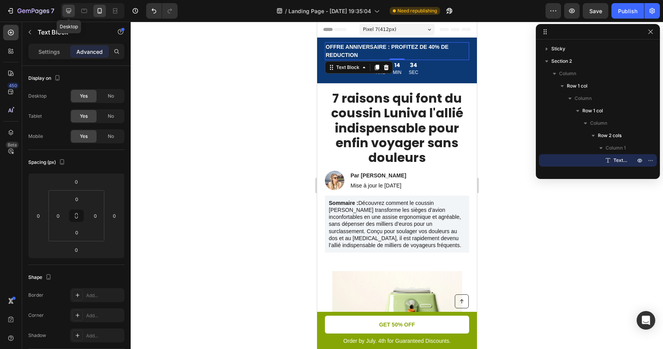
click at [71, 10] on icon at bounding box center [69, 11] width 8 height 8
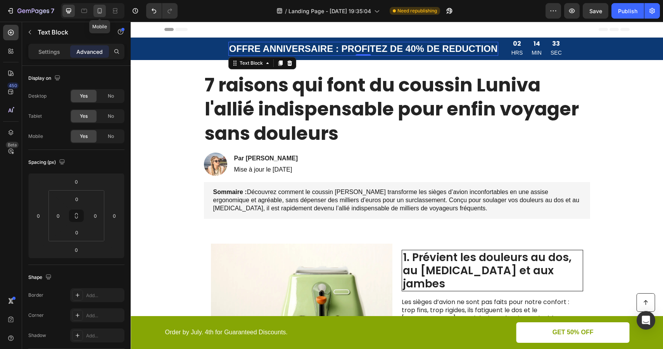
click at [99, 11] on icon at bounding box center [100, 11] width 8 height 8
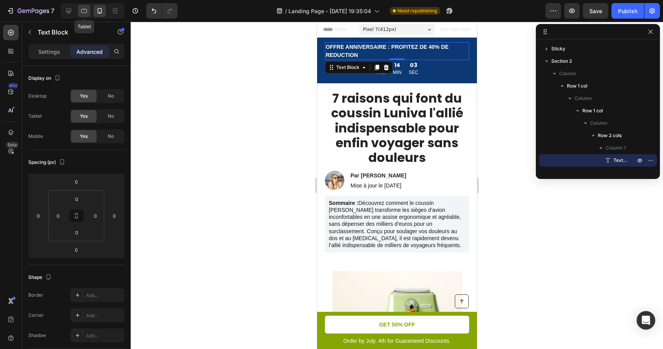
click at [86, 11] on icon at bounding box center [84, 11] width 8 height 8
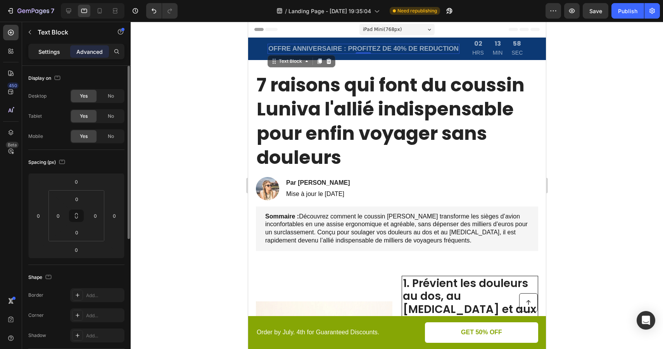
click at [50, 52] on p "Settings" at bounding box center [49, 52] width 22 height 8
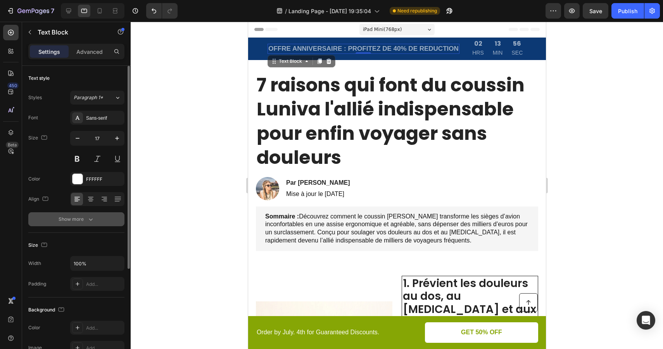
click at [87, 217] on icon "button" at bounding box center [91, 220] width 8 height 8
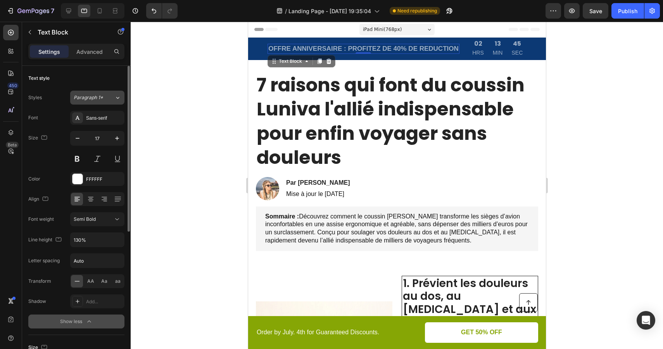
click at [93, 100] on span "Paragraph 1*" at bounding box center [88, 97] width 29 height 7
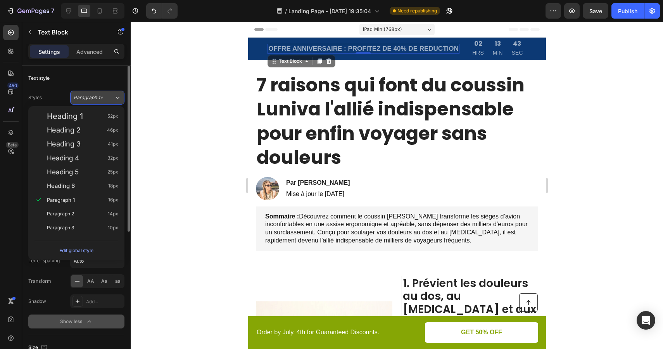
click at [98, 98] on span "Paragraph 1*" at bounding box center [88, 97] width 29 height 7
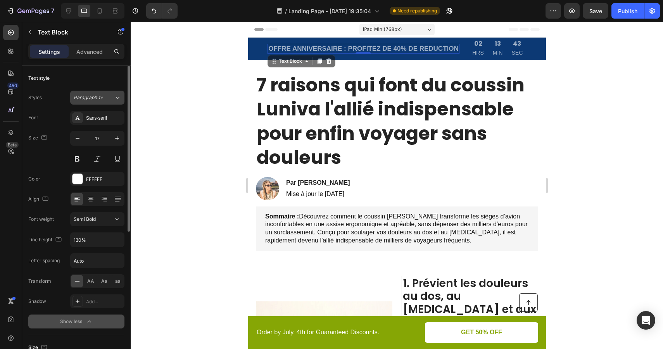
click at [98, 98] on span "Paragraph 1*" at bounding box center [88, 97] width 29 height 7
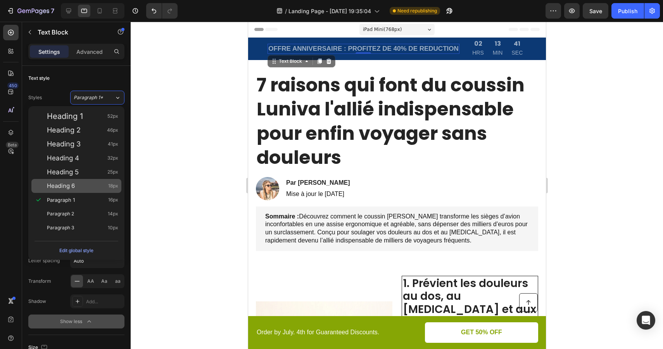
click at [66, 184] on span "Heading 6" at bounding box center [61, 186] width 28 height 8
type input "18"
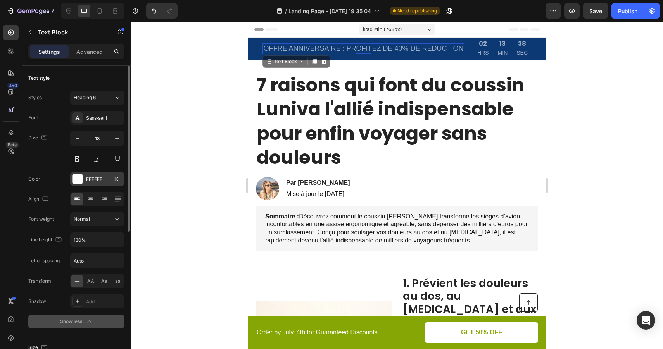
click at [90, 179] on div "FFFFFF" at bounding box center [97, 179] width 22 height 7
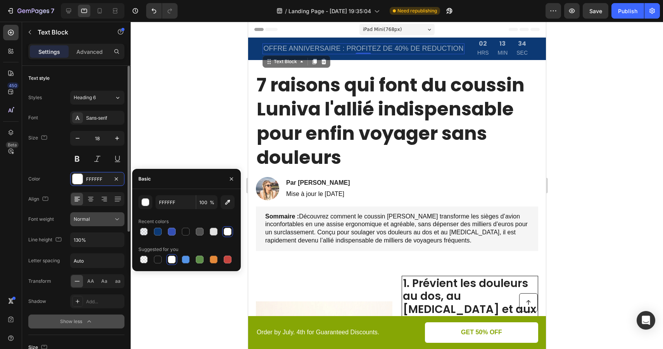
click at [97, 218] on div "Normal" at bounding box center [94, 219] width 40 height 7
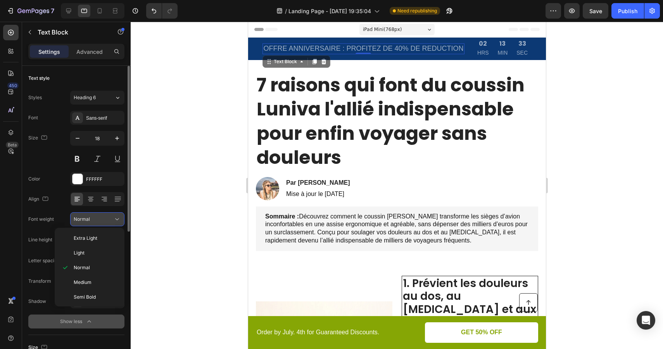
click at [97, 218] on div "Normal" at bounding box center [94, 219] width 40 height 7
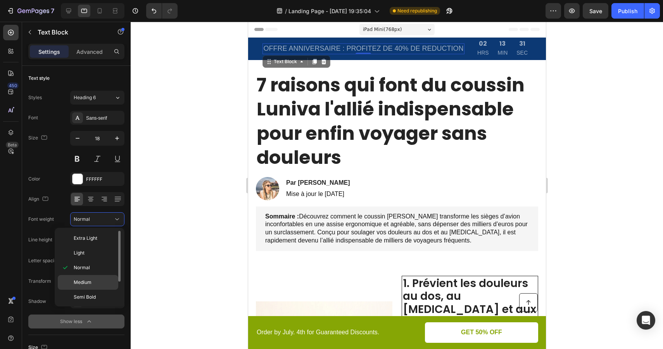
click at [91, 280] on span "Medium" at bounding box center [83, 282] width 18 height 7
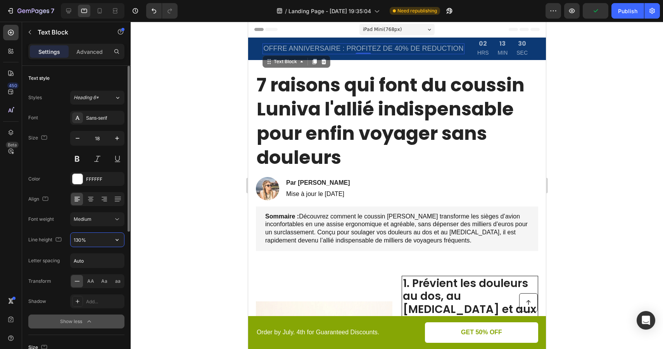
click at [103, 239] on input "130%" at bounding box center [97, 240] width 53 height 14
click at [103, 261] on input "Auto" at bounding box center [97, 261] width 53 height 14
click at [105, 122] on div "Sans-serif" at bounding box center [97, 118] width 54 height 14
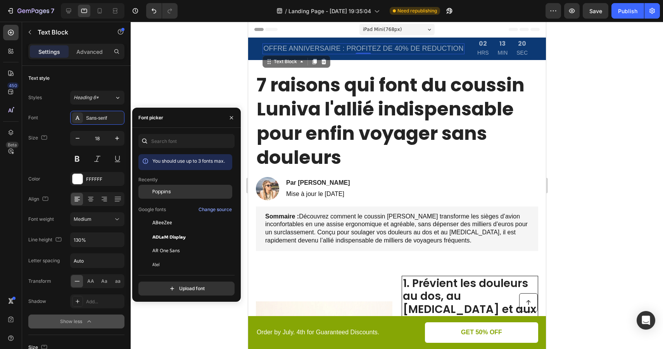
click at [169, 191] on span "Poppins" at bounding box center [161, 191] width 19 height 7
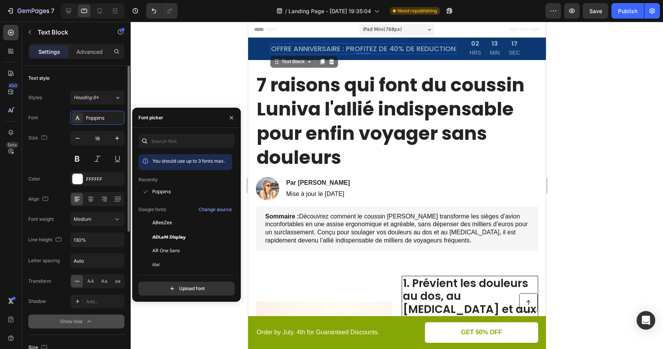
click at [91, 77] on div "Text style" at bounding box center [76, 78] width 96 height 12
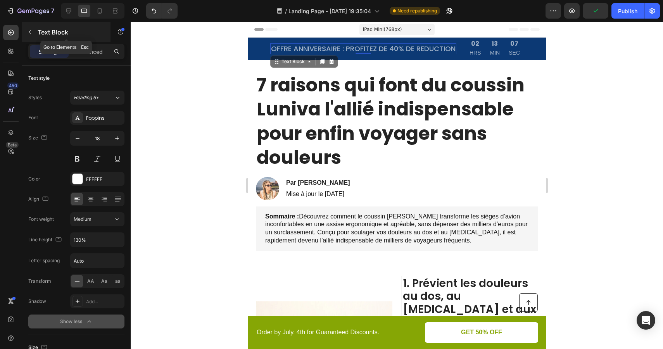
click at [29, 33] on icon "button" at bounding box center [30, 32] width 6 height 6
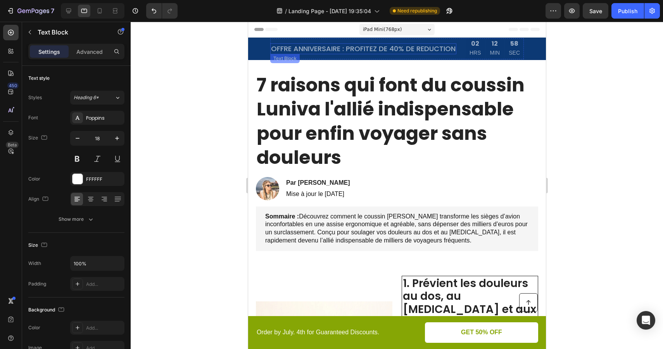
click at [283, 48] on p "OFFRE ANNIVERSAIRE : PROFITEZ DE 40% DE REDUCTION" at bounding box center [363, 48] width 185 height 9
click at [262, 48] on div "OFFRE ANNIVERSAIRE : PROFITEZ DE 40% DE REDUCTION Text Block 02 HRS 12 MIN 56 S…" at bounding box center [396, 48] width 282 height 21
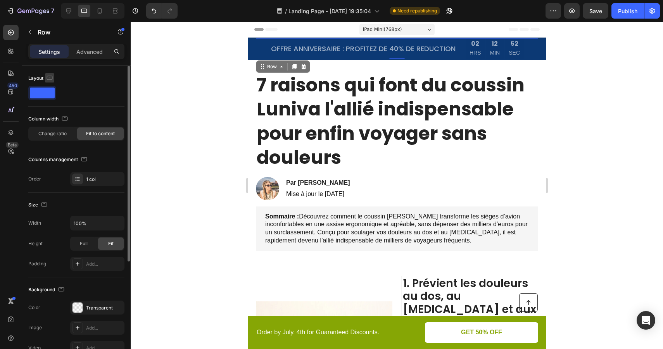
click at [47, 79] on icon "button" at bounding box center [50, 78] width 8 height 8
click at [53, 92] on icon "button" at bounding box center [51, 90] width 8 height 8
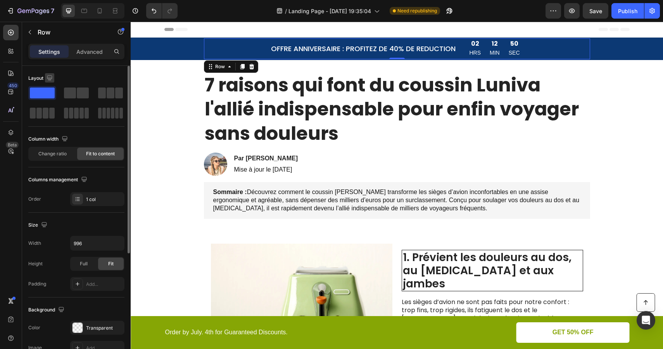
click at [49, 76] on icon "button" at bounding box center [50, 78] width 8 height 8
click at [51, 118] on icon "button" at bounding box center [51, 118] width 8 height 8
type input "100%"
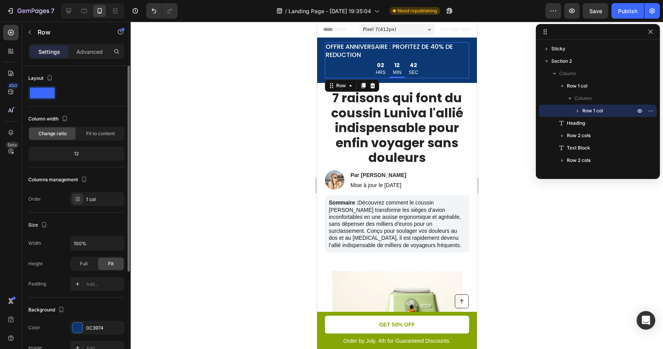
click at [578, 114] on icon "button" at bounding box center [578, 111] width 8 height 8
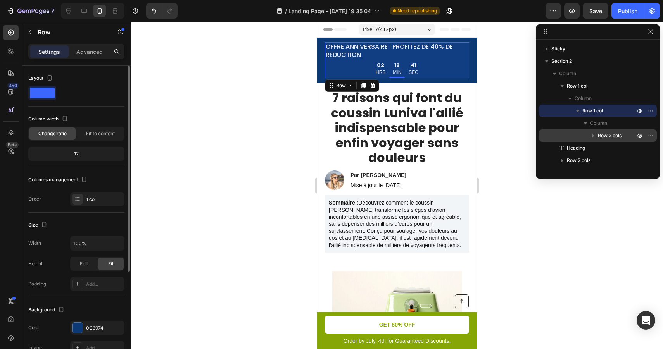
click at [604, 136] on span "Row 2 cols" at bounding box center [610, 136] width 24 height 8
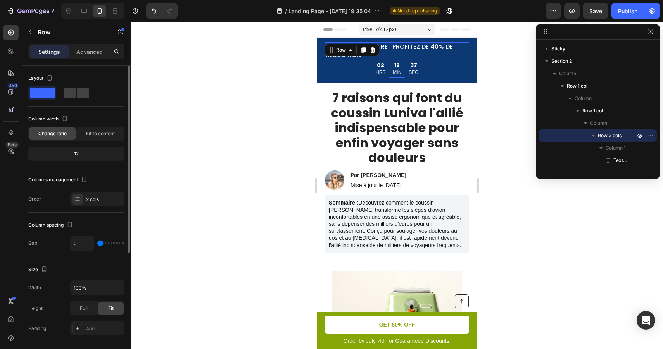
click at [502, 57] on div at bounding box center [397, 186] width 532 height 328
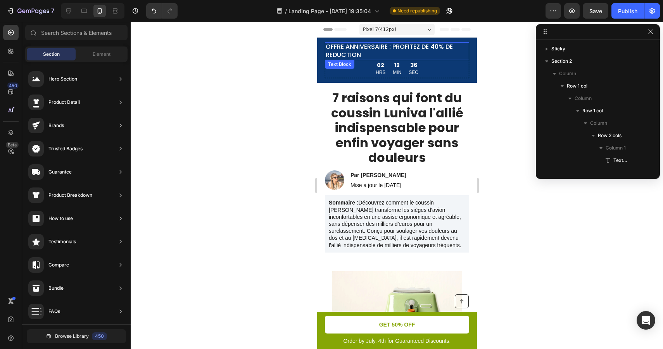
click at [392, 51] on p "OFFRE ANNIVERSAIRE : PROFITEZ DE 40% DE REDUCTION" at bounding box center [396, 51] width 143 height 16
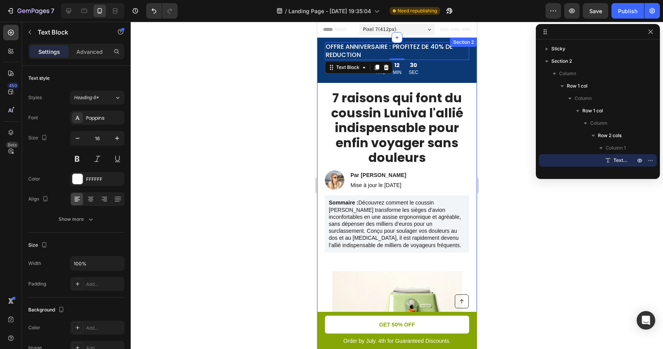
click at [296, 103] on div at bounding box center [397, 186] width 532 height 328
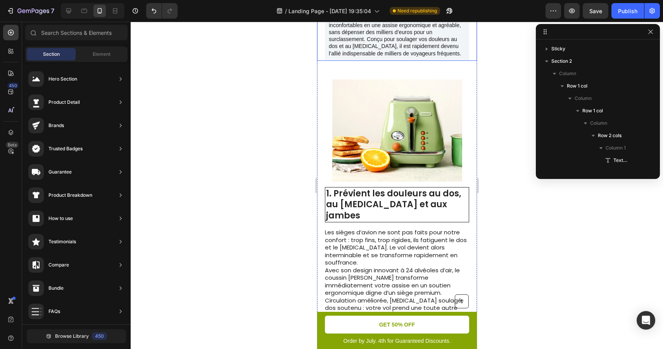
scroll to position [195, 0]
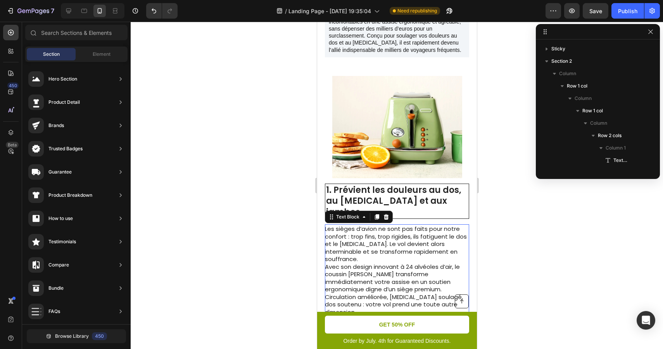
click at [395, 263] on p "Avec son design innovant à 24 alvéoles d’air, le coussin Luniva transforme immé…" at bounding box center [395, 289] width 143 height 53
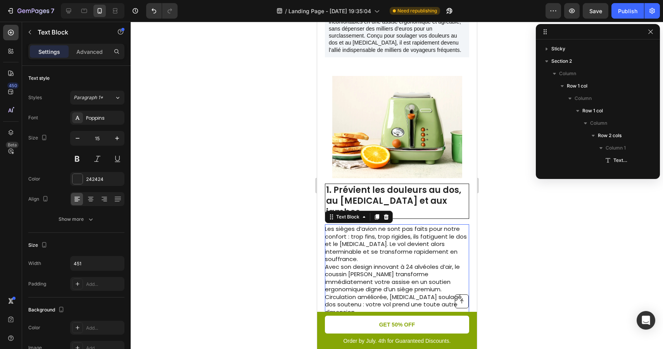
scroll to position [258, 0]
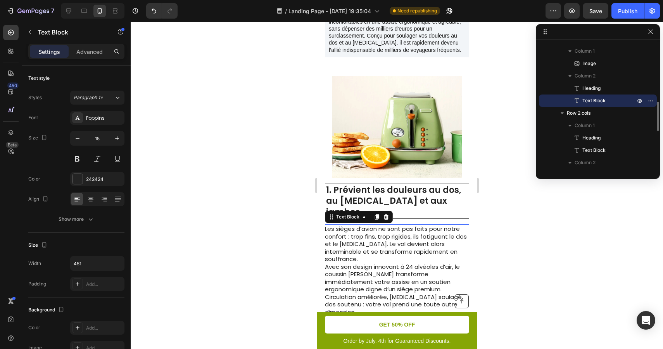
click at [395, 263] on p "Avec son design innovant à 24 alvéoles d’air, le coussin Luniva transforme immé…" at bounding box center [395, 289] width 143 height 53
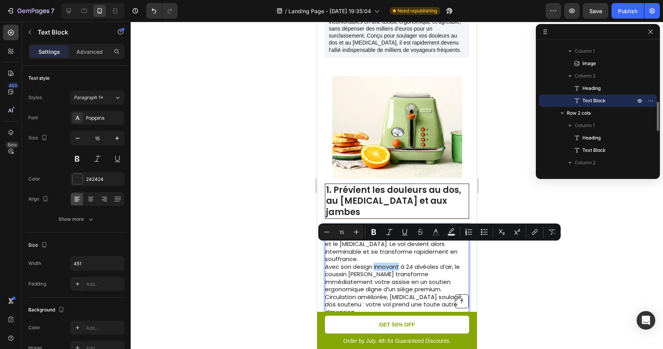
click at [398, 263] on p "Avec son design innovant à 24 alvéoles d’air, le coussin Luniva transforme immé…" at bounding box center [395, 289] width 143 height 53
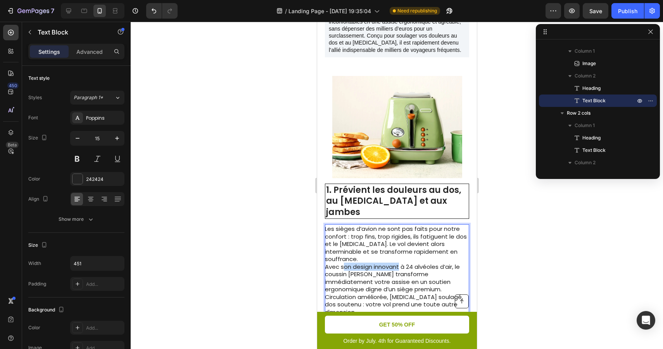
drag, startPoint x: 399, startPoint y: 248, endPoint x: 344, endPoint y: 249, distance: 54.7
click at [344, 263] on p "Avec son design innovant à 24 alvéoles d’air, le coussin Luniva transforme immé…" at bounding box center [395, 289] width 143 height 53
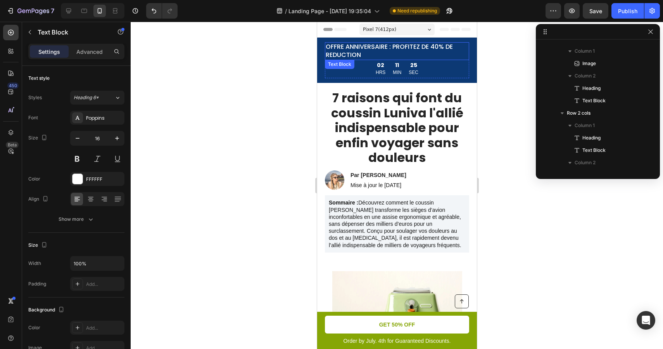
click at [418, 47] on p "OFFRE ANNIVERSAIRE : PROFITEZ DE 40% DE REDUCTION" at bounding box center [396, 51] width 143 height 16
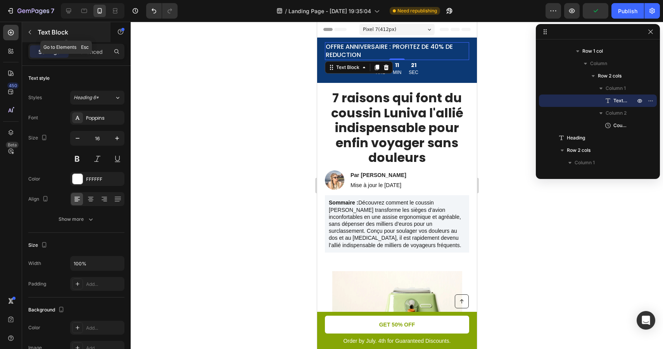
click at [32, 31] on icon "button" at bounding box center [30, 32] width 6 height 6
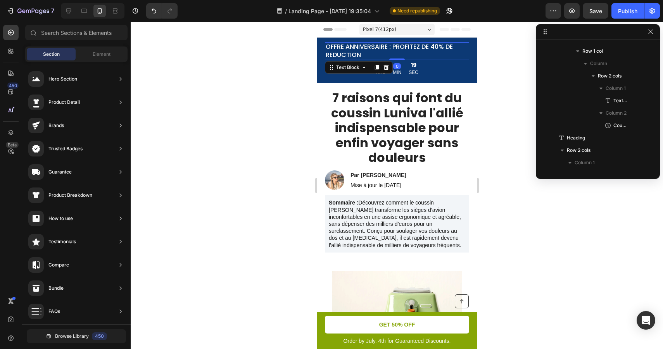
click at [431, 49] on p "OFFRE ANNIVERSAIRE : PROFITEZ DE 40% DE REDUCTION" at bounding box center [396, 51] width 143 height 16
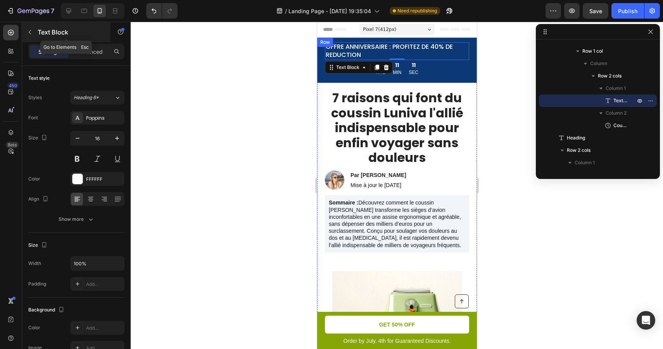
click at [27, 32] on icon "button" at bounding box center [30, 32] width 6 height 6
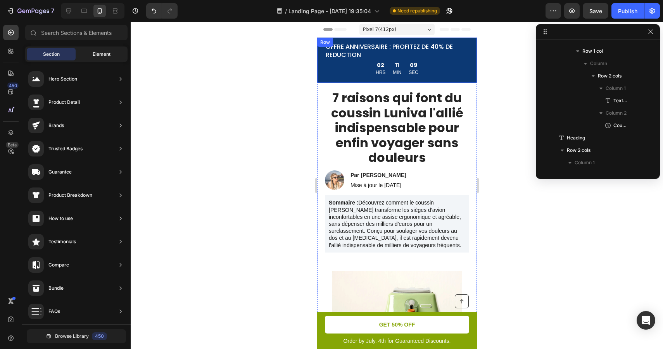
click at [95, 57] on span "Element" at bounding box center [102, 54] width 18 height 7
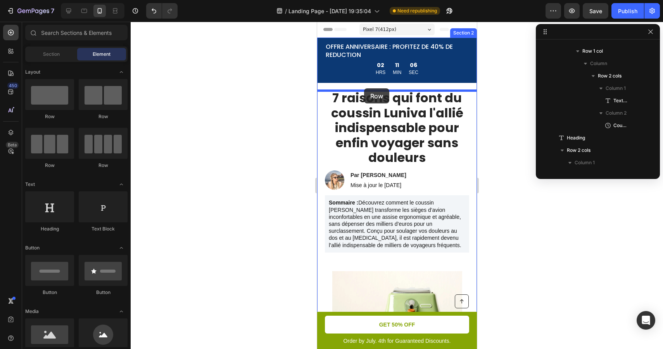
drag, startPoint x: 426, startPoint y: 117, endPoint x: 364, endPoint y: 88, distance: 69.2
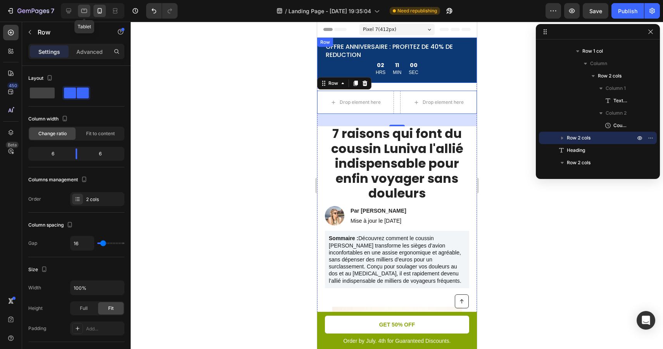
click at [83, 10] on icon at bounding box center [84, 11] width 8 height 8
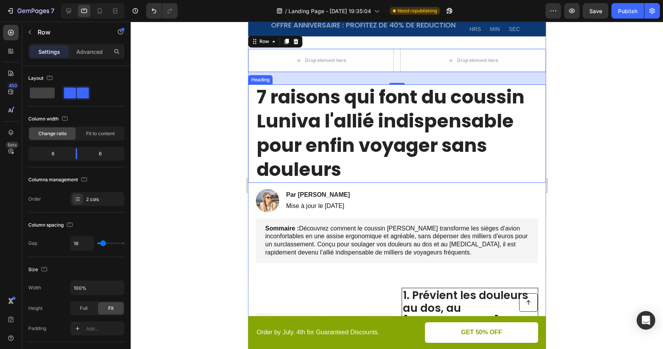
scroll to position [0, 0]
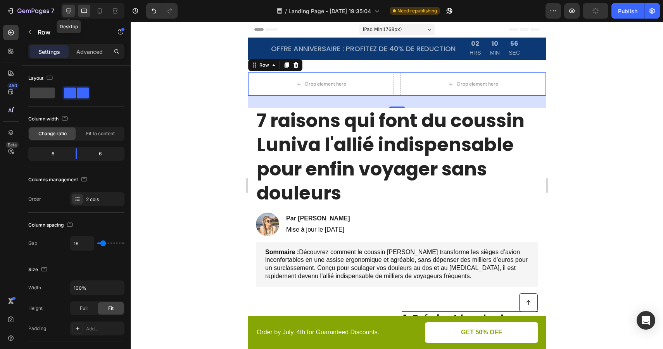
click at [71, 10] on icon at bounding box center [69, 11] width 8 height 8
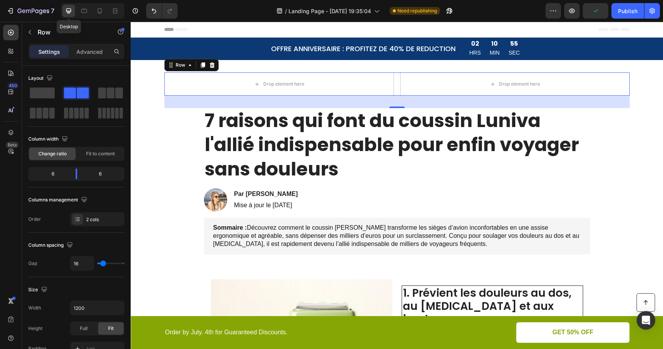
scroll to position [24, 0]
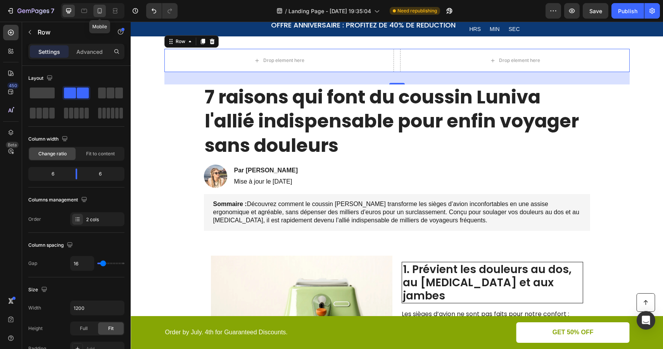
click at [98, 12] on icon at bounding box center [100, 10] width 4 height 5
type input "100%"
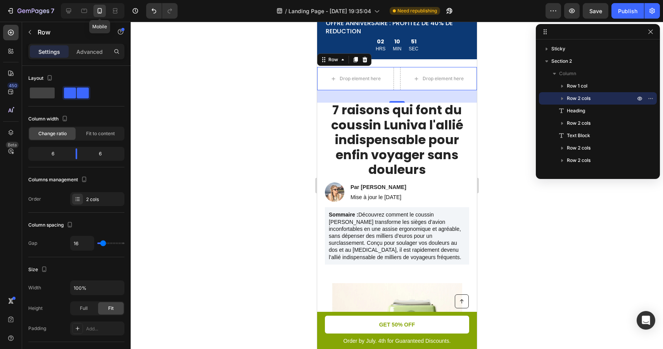
scroll to position [42, 0]
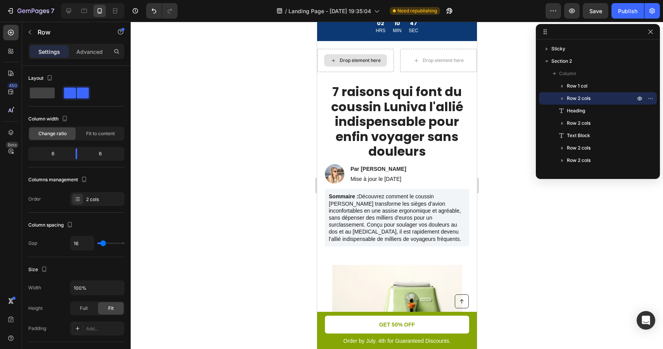
click at [359, 58] on div "Drop element here" at bounding box center [359, 60] width 41 height 6
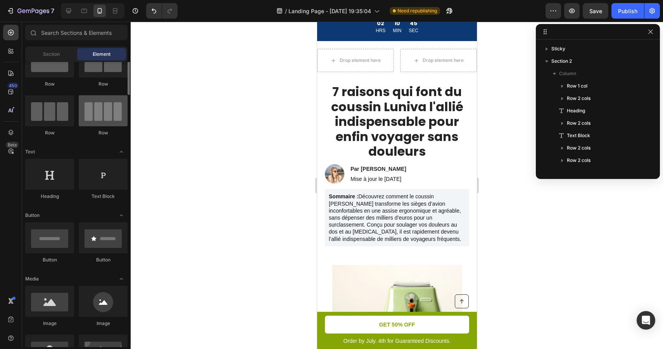
scroll to position [50, 0]
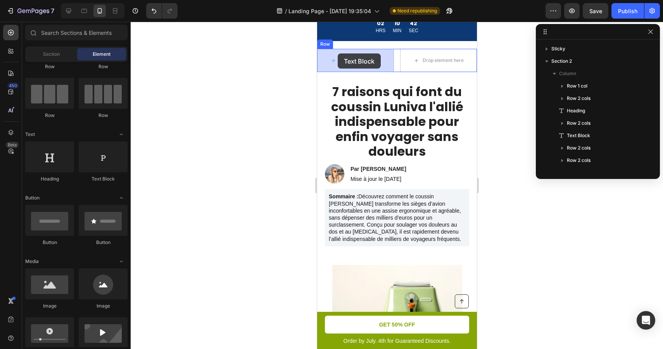
drag, startPoint x: 424, startPoint y: 181, endPoint x: 337, endPoint y: 54, distance: 154.1
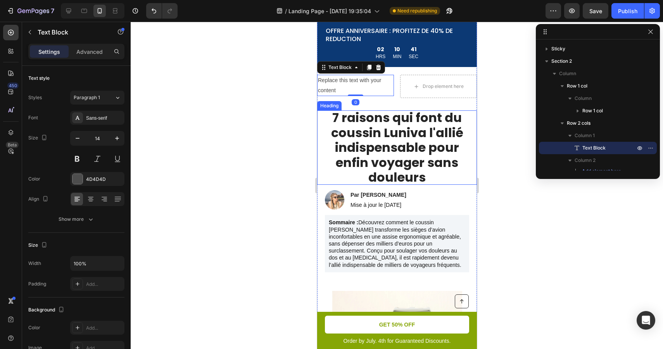
scroll to position [0, 0]
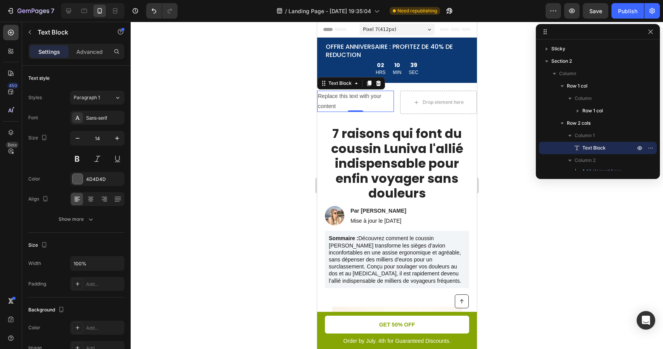
click at [490, 103] on div at bounding box center [397, 186] width 532 height 328
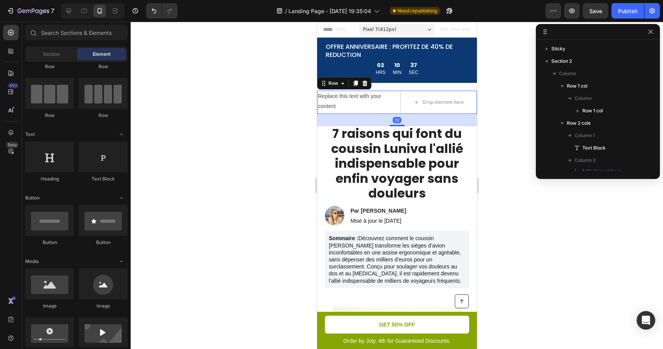
click at [397, 98] on div "Replace this text with your content Text Block Drop element here Row 32" at bounding box center [397, 102] width 160 height 23
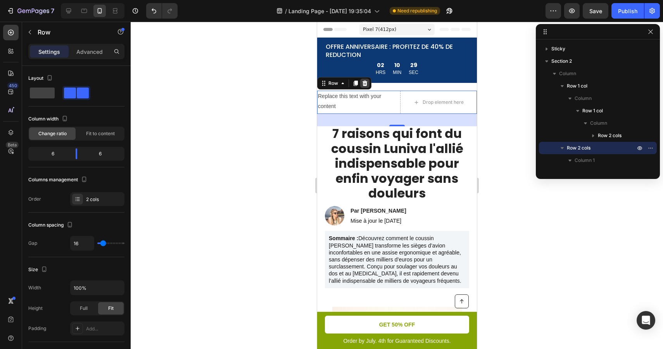
click at [365, 84] on icon at bounding box center [364, 83] width 5 height 5
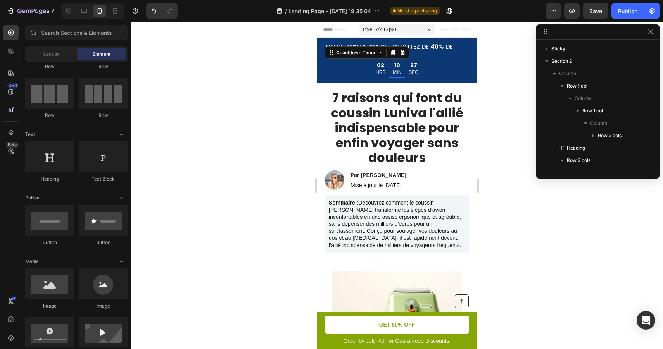
click at [435, 66] on div "02 HRS 10 MIN 27 SEC" at bounding box center [396, 69] width 144 height 19
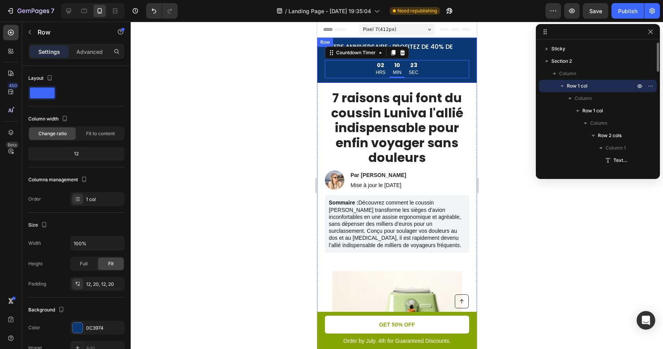
click at [473, 49] on div "OFFRE ANNIVERSAIRE : PROFITEZ DE 40% DE REDUCTION Text Block 02 HRS 10 MIN 23 S…" at bounding box center [397, 60] width 160 height 45
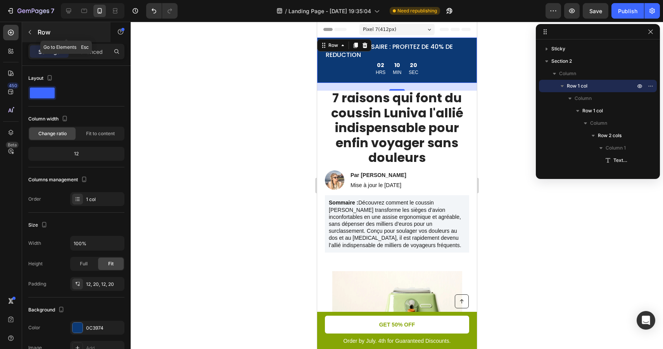
click at [30, 33] on icon "button" at bounding box center [30, 32] width 6 height 6
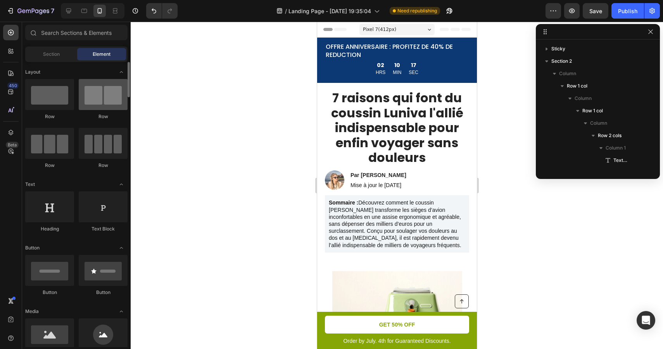
click at [102, 97] on div at bounding box center [103, 94] width 49 height 31
click at [95, 97] on div at bounding box center [103, 94] width 49 height 31
click at [52, 57] on span "Section" at bounding box center [51, 54] width 17 height 7
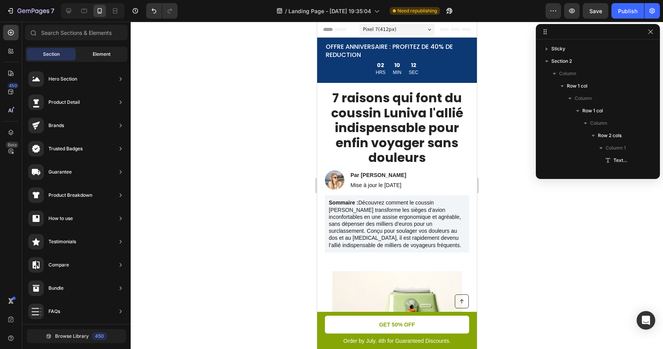
click at [89, 53] on div "Element" at bounding box center [101, 54] width 49 height 12
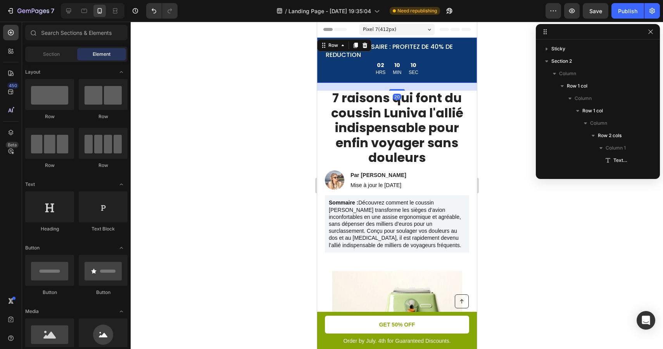
click at [321, 72] on div "OFFRE ANNIVERSAIRE : PROFITEZ DE 40% DE REDUCTION Text Block 02 HRS 10 MIN 10 S…" at bounding box center [397, 60] width 160 height 45
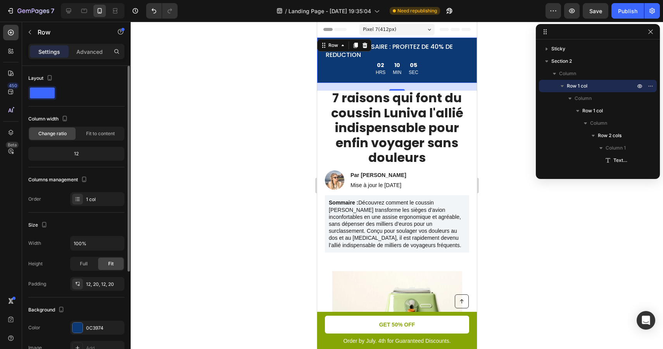
click at [60, 136] on span "Change ratio" at bounding box center [52, 133] width 28 height 7
click at [72, 157] on div "12" at bounding box center [76, 153] width 93 height 11
click at [103, 124] on div "Column width" at bounding box center [76, 119] width 96 height 12
click at [103, 132] on span "Fit to content" at bounding box center [100, 133] width 29 height 7
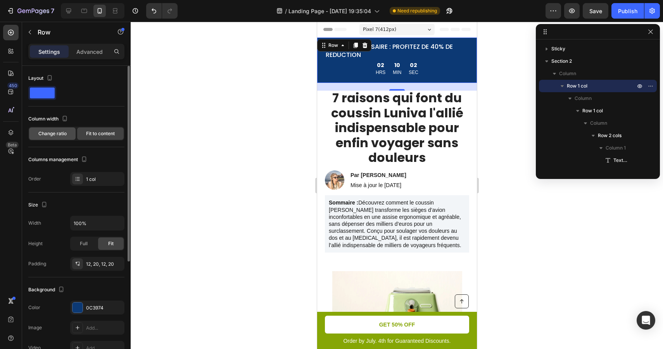
click at [62, 137] on div "Change ratio" at bounding box center [52, 134] width 47 height 12
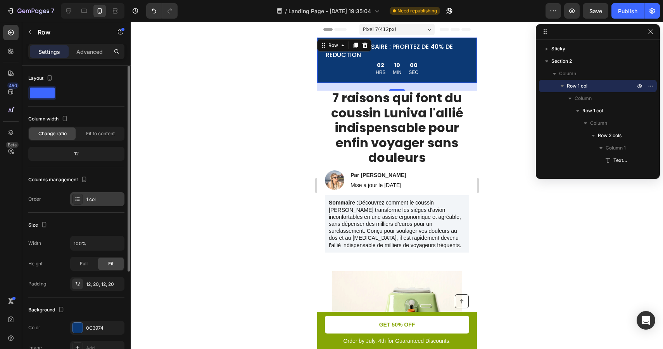
click at [99, 198] on div "1 col" at bounding box center [104, 199] width 36 height 7
click at [102, 183] on div "Columns management" at bounding box center [76, 180] width 96 height 12
click at [84, 179] on icon "button" at bounding box center [84, 180] width 8 height 8
click at [88, 192] on icon "button" at bounding box center [86, 192] width 8 height 8
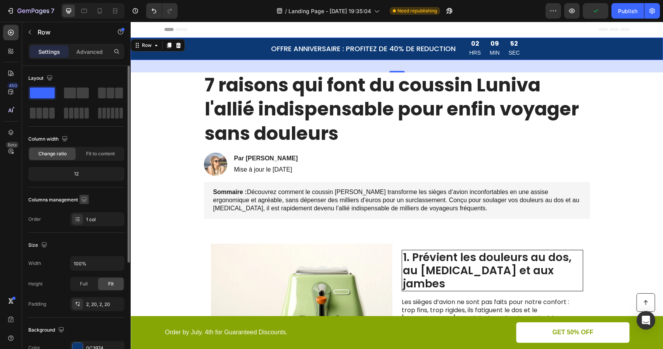
click at [85, 201] on icon "button" at bounding box center [84, 200] width 8 height 8
click at [82, 9] on icon at bounding box center [84, 11] width 6 height 4
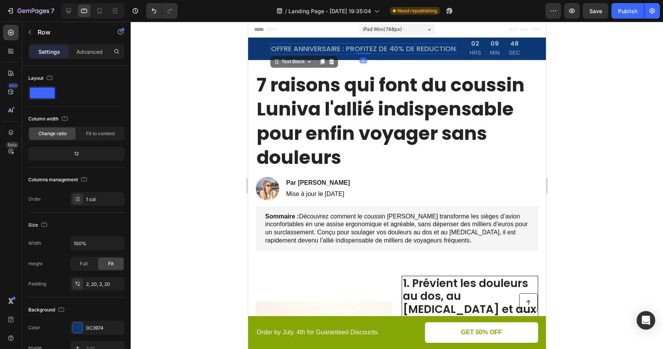
click at [384, 47] on p "OFFRE ANNIVERSAIRE : PROFITEZ DE 40% DE REDUCTION" at bounding box center [363, 48] width 185 height 9
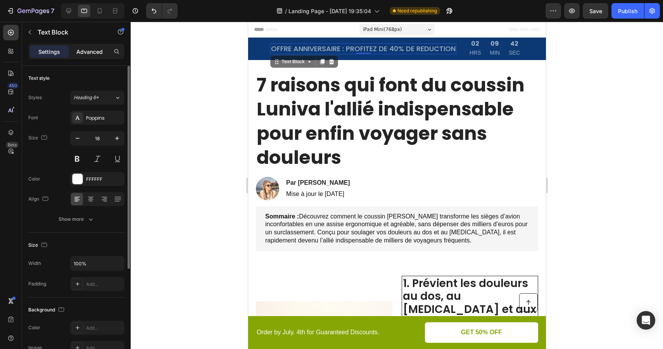
click at [85, 50] on p "Advanced" at bounding box center [89, 52] width 26 height 8
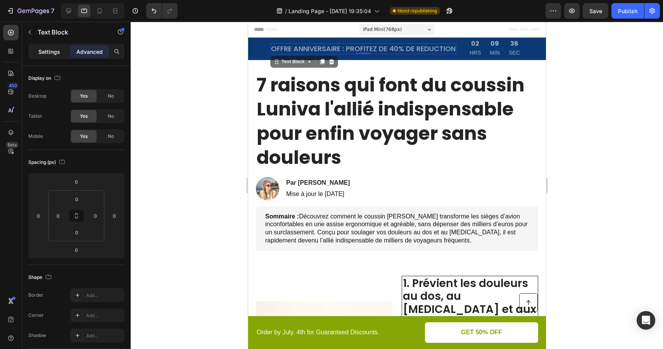
click at [49, 50] on p "Settings" at bounding box center [49, 52] width 22 height 8
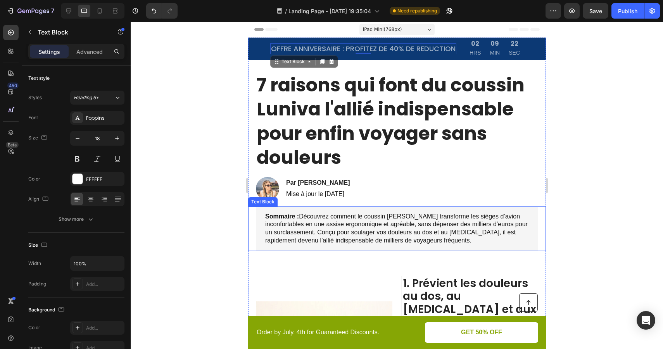
click at [402, 228] on p "Sommaire : Découvrez comment le coussin Luniva transforme les sièges d’avion in…" at bounding box center [397, 229] width 264 height 32
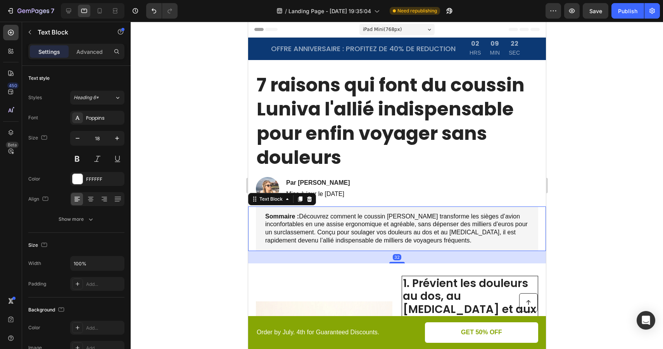
click at [402, 228] on p "Sommaire : Découvrez comment le coussin Luniva transforme les sièges d’avion in…" at bounding box center [397, 229] width 264 height 32
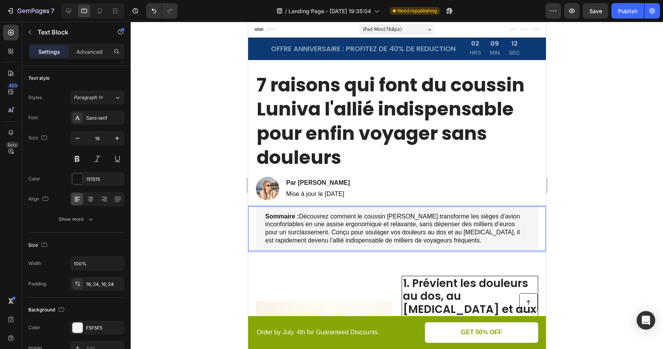
click at [483, 243] on p "Sommaire : Découvrez comment le coussin [PERSON_NAME] transforme les sièges d’a…" at bounding box center [397, 229] width 264 height 32
click at [573, 215] on div at bounding box center [397, 186] width 532 height 328
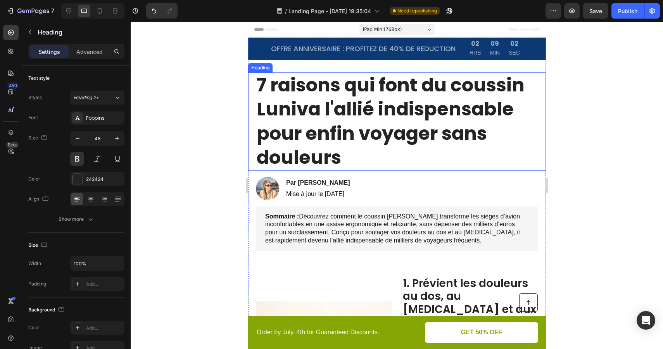
click at [379, 101] on h1 "7 raisons qui font du coussin Luniva l'allié indispensable pour enfin voyager s…" at bounding box center [396, 121] width 282 height 98
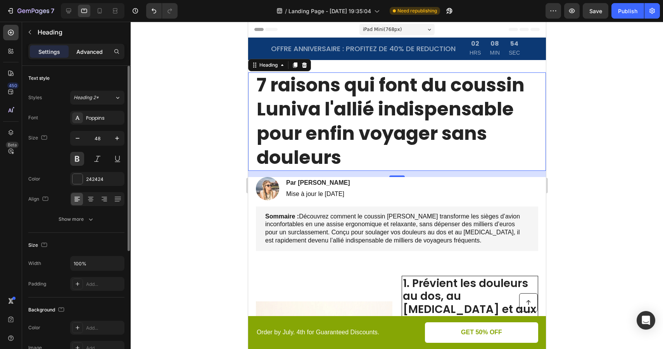
click at [97, 47] on div "Advanced" at bounding box center [89, 51] width 39 height 12
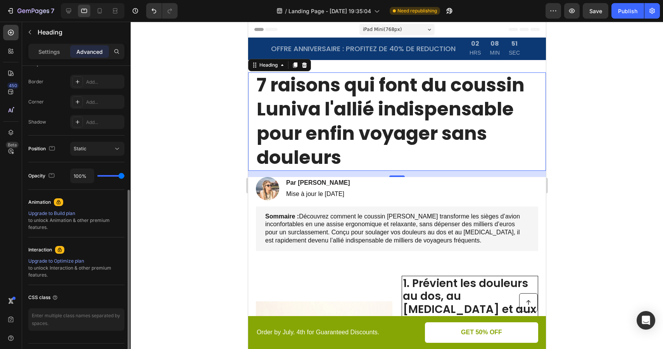
scroll to position [217, 0]
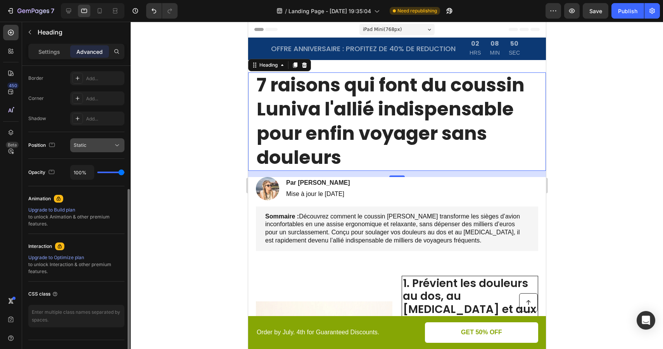
click at [95, 141] on div "Static" at bounding box center [97, 145] width 47 height 8
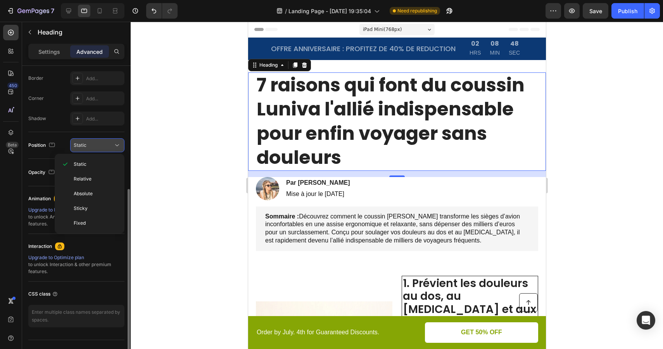
click at [95, 141] on div "Static" at bounding box center [97, 145] width 47 height 8
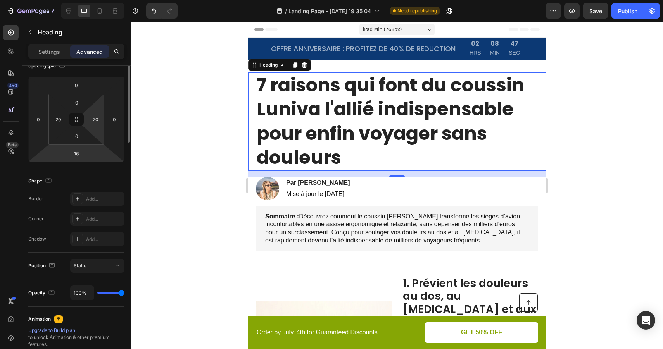
scroll to position [0, 0]
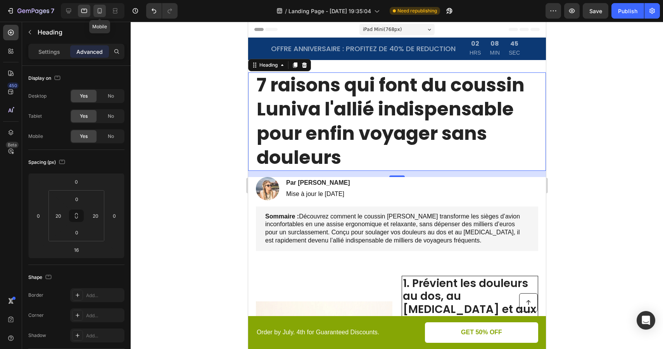
click at [101, 15] on div at bounding box center [99, 11] width 12 height 12
type input "14"
type input "0"
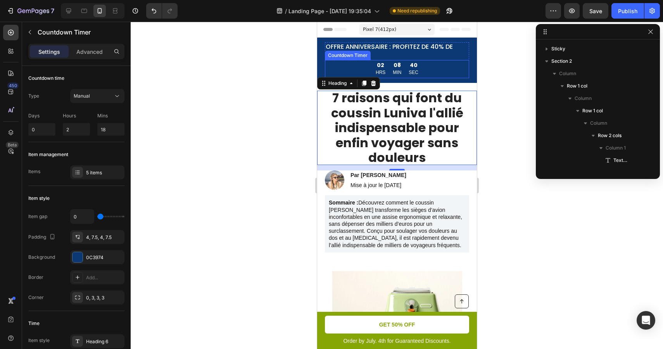
click at [431, 64] on div "02 HRS 08 MIN 40 SEC" at bounding box center [396, 69] width 144 height 19
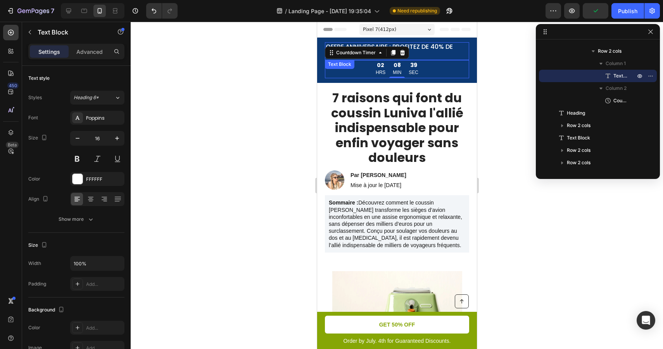
click at [439, 49] on p "OFFRE ANNIVERSAIRE : PROFITEZ DE 40% DE REDUCTION" at bounding box center [396, 51] width 143 height 16
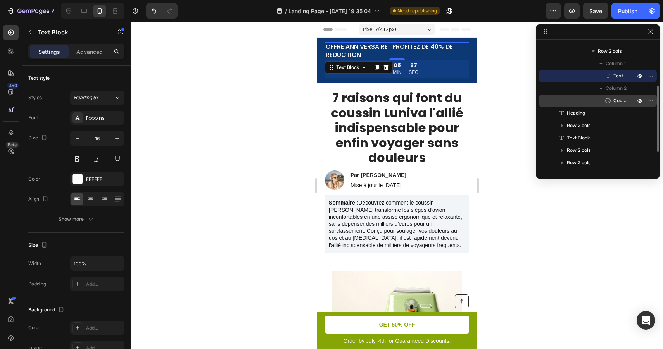
click at [614, 100] on span "Countdown Timer" at bounding box center [620, 101] width 14 height 8
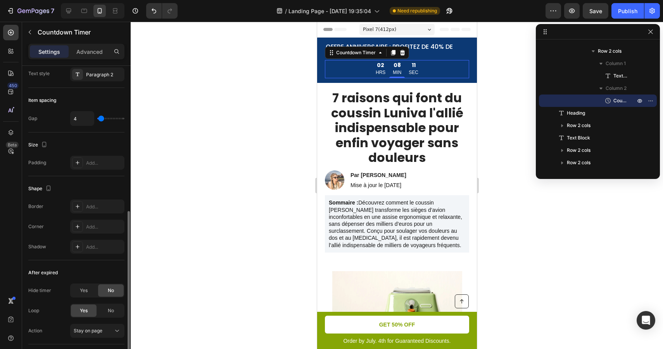
scroll to position [321, 0]
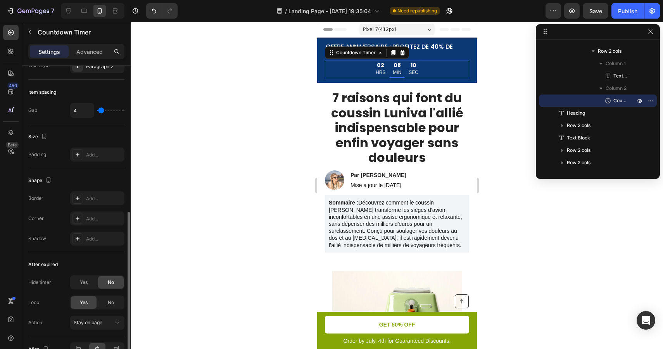
type input "0"
type input "2"
type input "3"
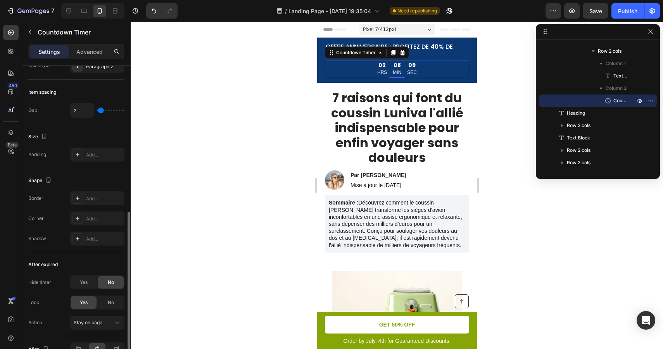
type input "3"
type input "4"
type input "5"
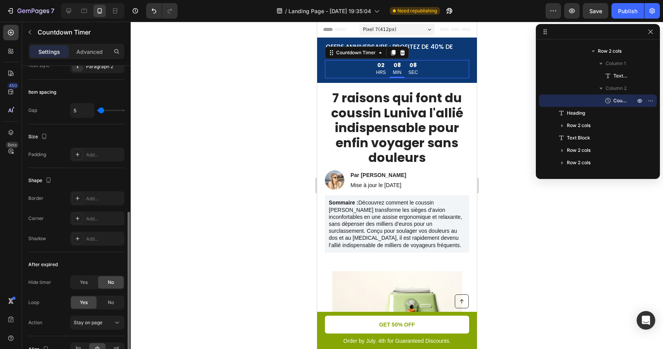
type input "6"
type input "7"
type input "8"
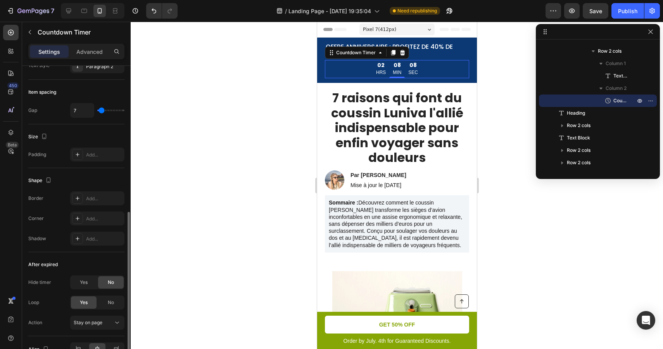
type input "8"
type input "9"
type input "10"
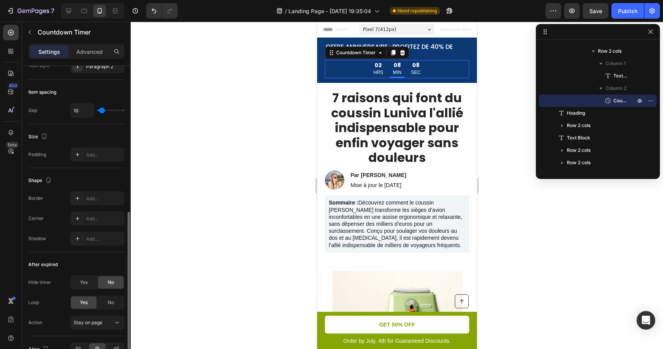
type input "9"
type input "8"
type input "7"
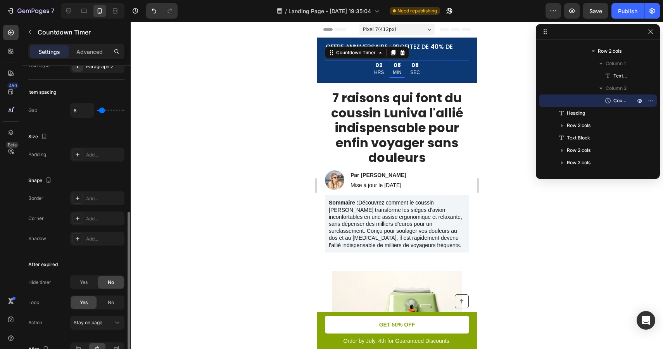
type input "7"
type input "6"
type input "4"
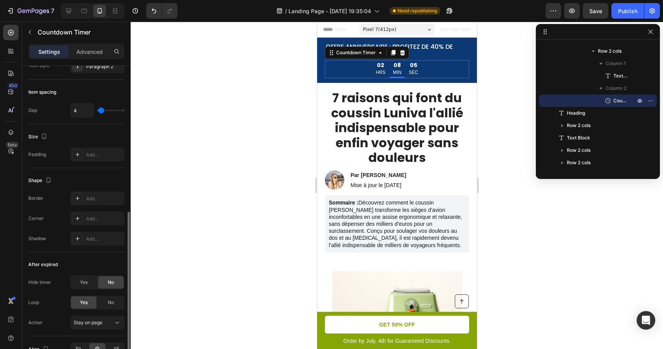
click at [101, 111] on input "range" at bounding box center [110, 111] width 27 height 2
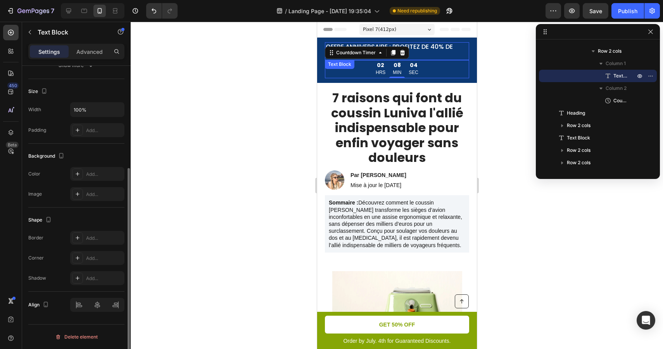
scroll to position [0, 0]
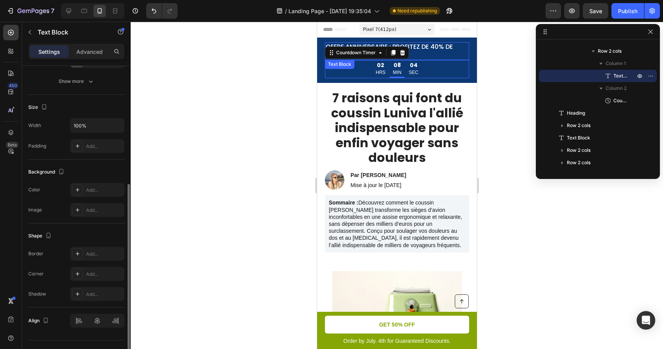
click at [439, 46] on p "OFFRE ANNIVERSAIRE : PROFITEZ DE 40% DE REDUCTION" at bounding box center [396, 51] width 143 height 16
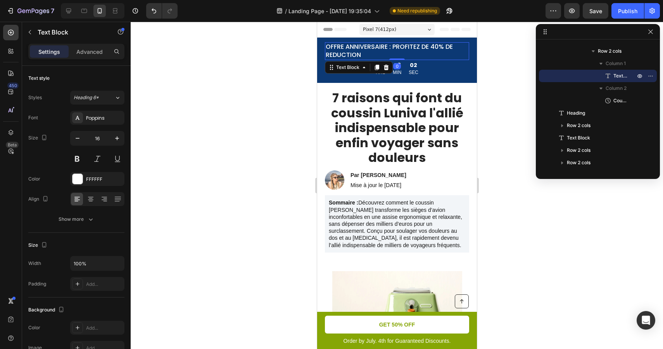
click at [395, 47] on p "OFFRE ANNIVERSAIRE : PROFITEZ DE 40% DE REDUCTION" at bounding box center [396, 51] width 143 height 16
click at [84, 12] on icon at bounding box center [84, 11] width 6 height 4
type input "18"
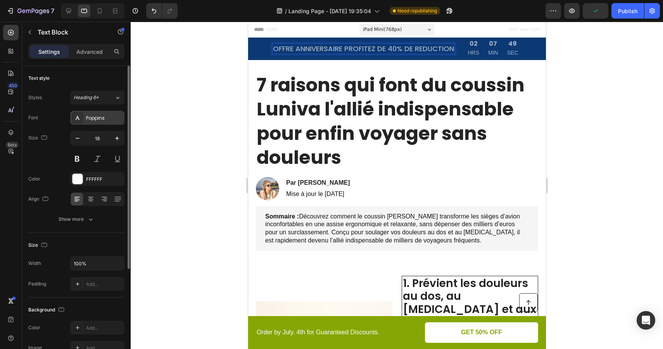
click at [98, 118] on div "Poppins" at bounding box center [104, 118] width 36 height 7
click at [88, 98] on span "Heading 6*" at bounding box center [86, 97] width 25 height 7
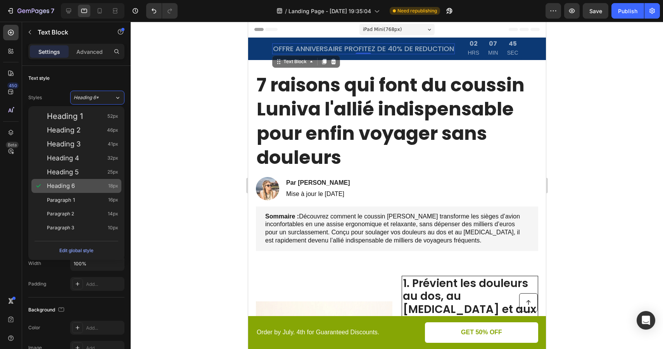
click at [72, 186] on span "Heading 6" at bounding box center [61, 186] width 28 height 8
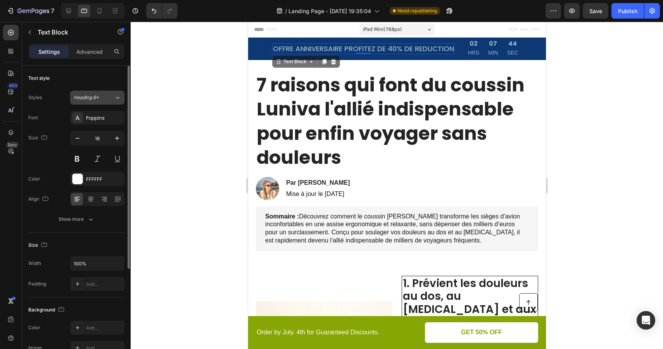
click at [100, 100] on div "Heading 6*" at bounding box center [89, 97] width 31 height 7
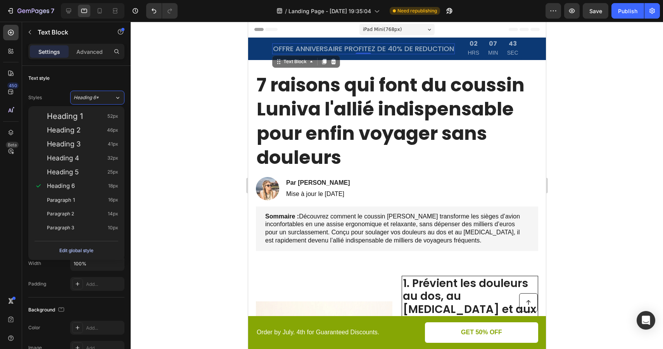
click at [80, 250] on div "Edit global style" at bounding box center [76, 250] width 34 height 9
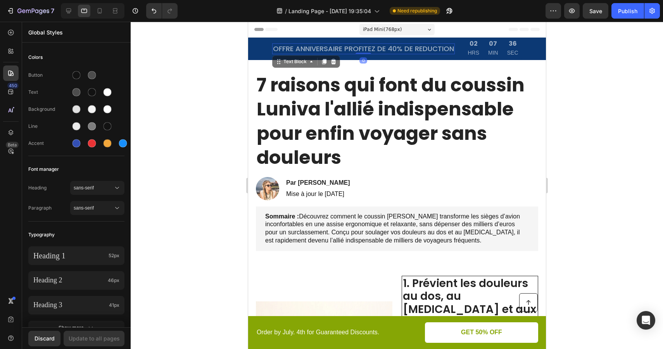
click at [288, 48] on p "OFFRE ANNIVERSAIRE PROFITEZ DE 40% DE REDUCTION" at bounding box center [362, 48] width 181 height 9
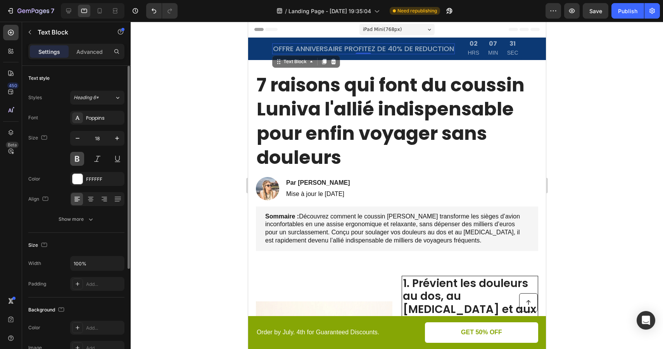
click at [81, 159] on button at bounding box center [77, 159] width 14 height 14
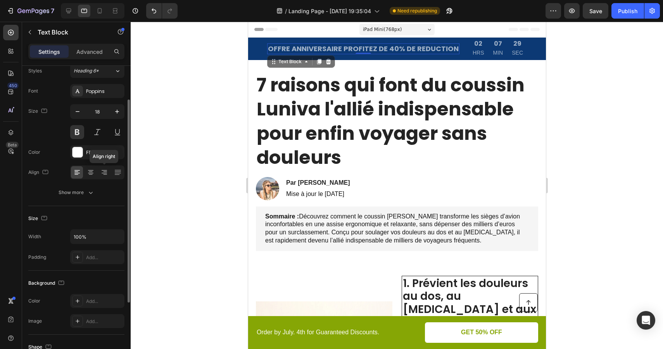
scroll to position [48, 0]
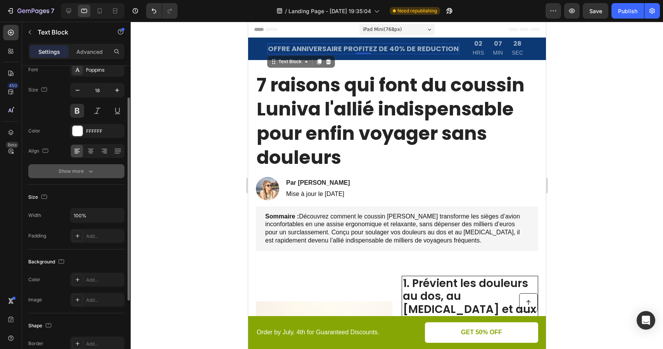
click at [95, 169] on button "Show more" at bounding box center [76, 171] width 96 height 14
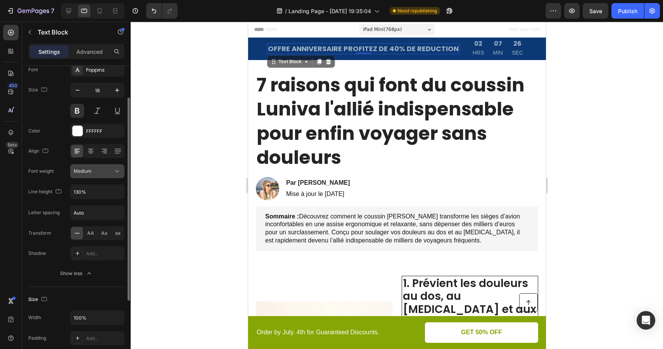
click at [103, 171] on div "Medium" at bounding box center [94, 171] width 40 height 7
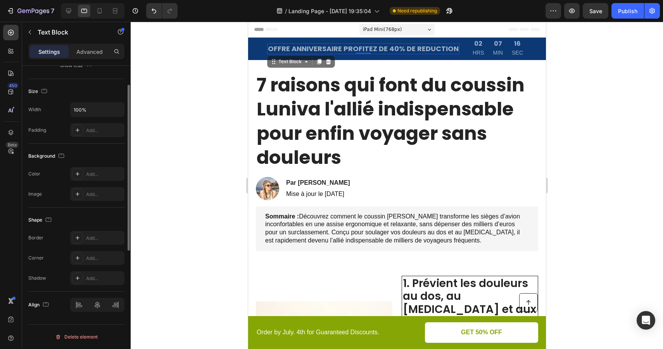
scroll to position [0, 0]
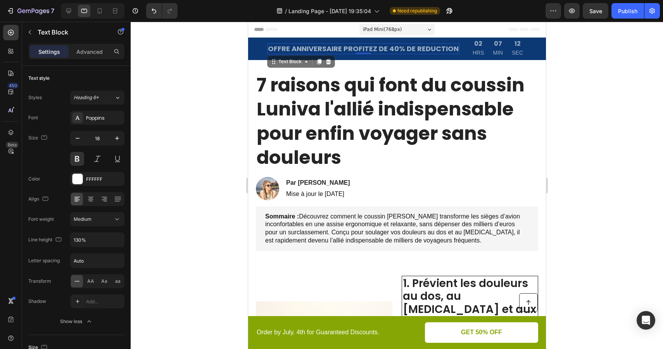
click at [335, 49] on p "OFFRE ANNIVERSAIRE PROFITEZ DE 40% DE REDUCTION" at bounding box center [362, 48] width 191 height 9
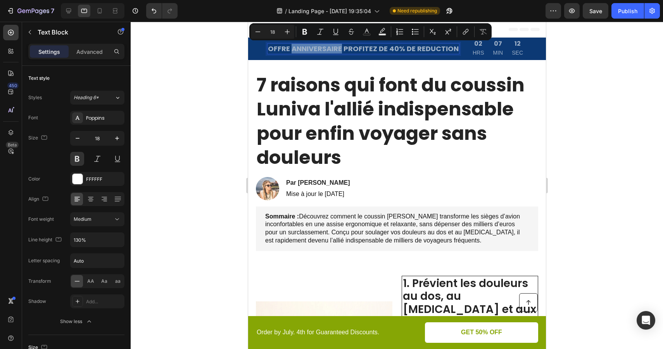
click at [335, 49] on p "OFFRE ANNIVERSAIRE PROFITEZ DE 40% DE REDUCTION" at bounding box center [362, 48] width 191 height 9
click at [378, 33] on icon "Editor contextual toolbar" at bounding box center [382, 32] width 8 height 8
type input "000000"
type input "77"
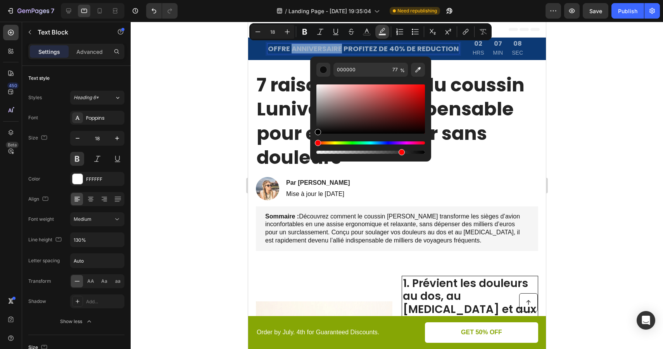
click at [378, 33] on icon "Editor contextual toolbar" at bounding box center [382, 32] width 8 height 8
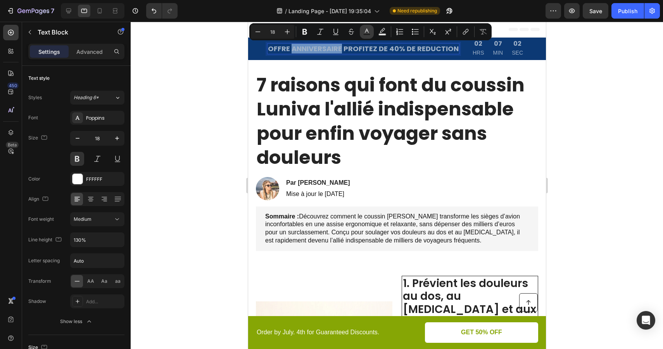
click at [366, 33] on icon "Editor contextual toolbar" at bounding box center [367, 32] width 8 height 8
type input "FFFFFF"
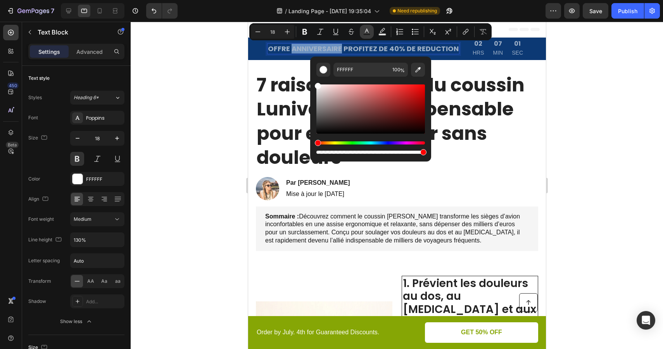
click at [366, 33] on icon "Editor contextual toolbar" at bounding box center [367, 32] width 8 height 8
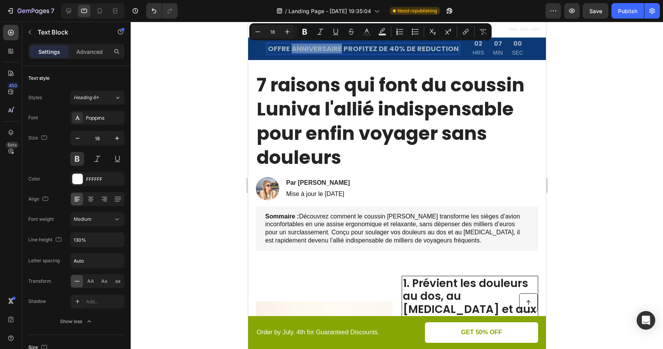
click at [357, 49] on p "OFFRE ANNIVERSAIRE PROFITEZ DE 40% DE REDUCTION" at bounding box center [362, 48] width 191 height 9
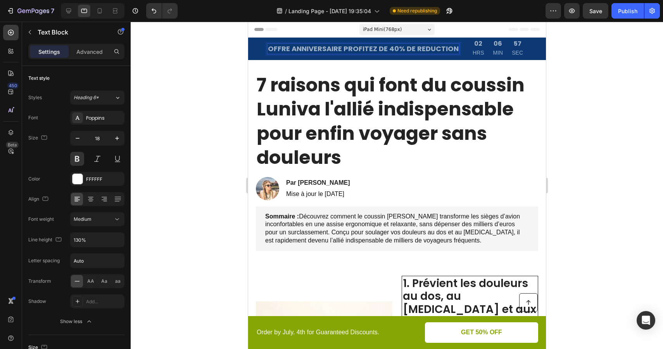
click at [264, 26] on span "Header" at bounding box center [270, 30] width 17 height 8
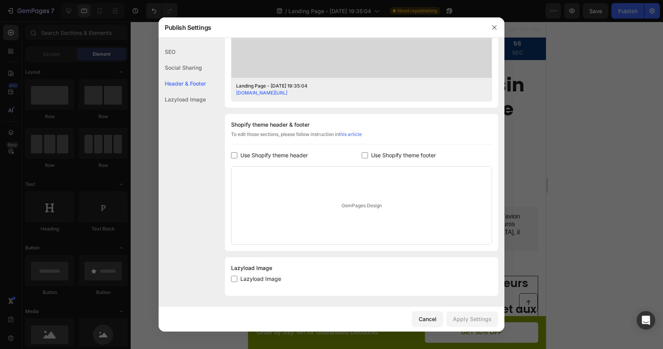
scroll to position [296, 0]
click at [495, 29] on icon "button" at bounding box center [494, 27] width 6 height 6
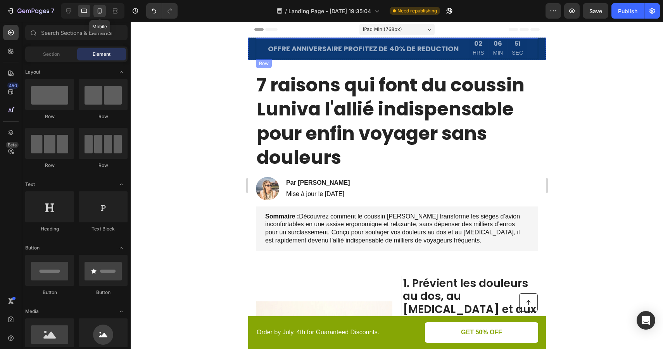
click at [98, 10] on icon at bounding box center [100, 11] width 8 height 8
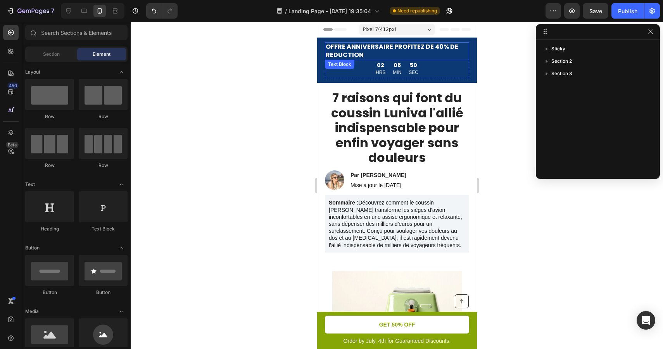
click at [397, 54] on p "OFFRE ANNIVERSAIRE PROFITEZ DE 40% DE REDUCTION" at bounding box center [396, 51] width 143 height 16
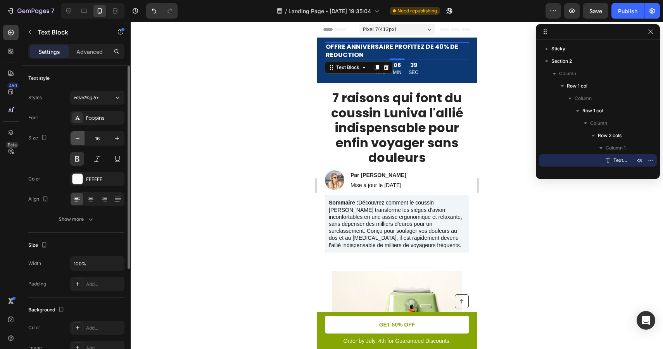
click at [76, 141] on icon "button" at bounding box center [78, 139] width 8 height 8
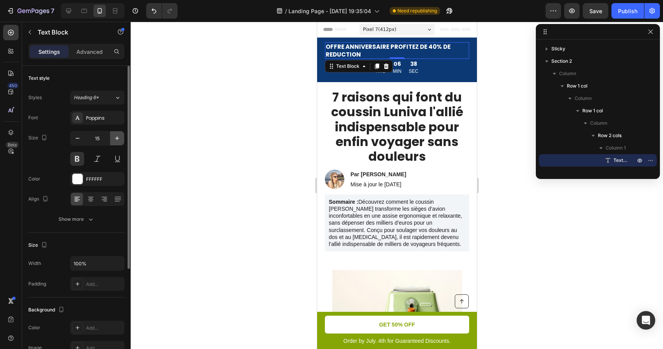
click at [120, 138] on icon "button" at bounding box center [117, 139] width 8 height 8
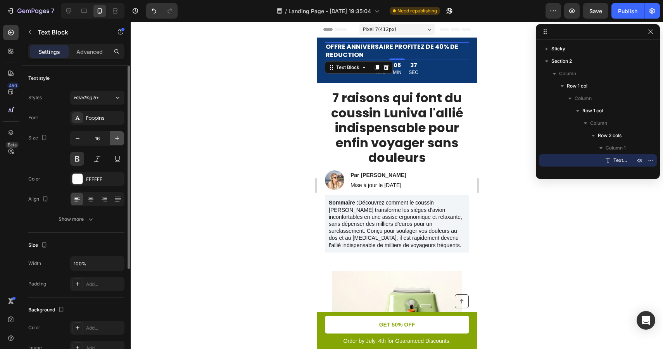
click at [120, 138] on icon "button" at bounding box center [117, 139] width 8 height 8
type input "17"
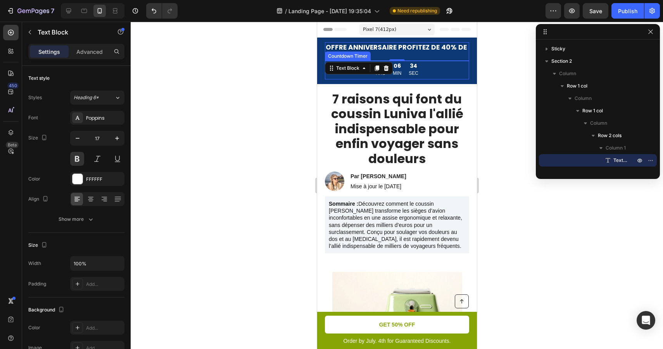
click at [405, 71] on div "02 HRS 06 MIN 34 SEC" at bounding box center [396, 70] width 48 height 19
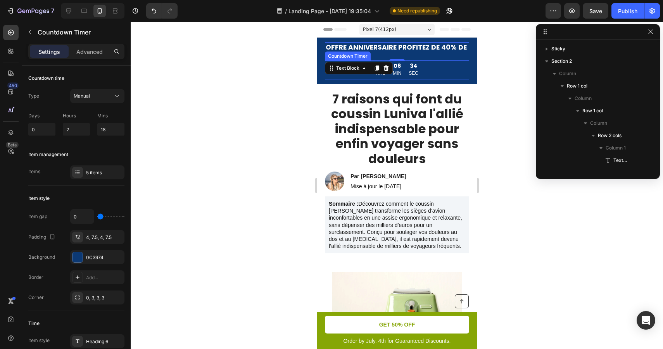
scroll to position [85, 0]
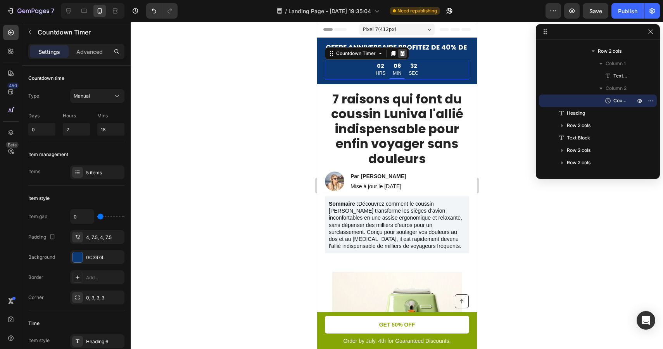
click at [405, 53] on icon at bounding box center [402, 53] width 6 height 6
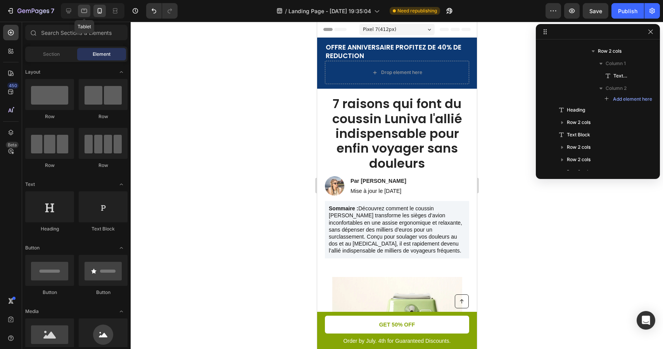
click at [85, 11] on icon at bounding box center [84, 11] width 8 height 8
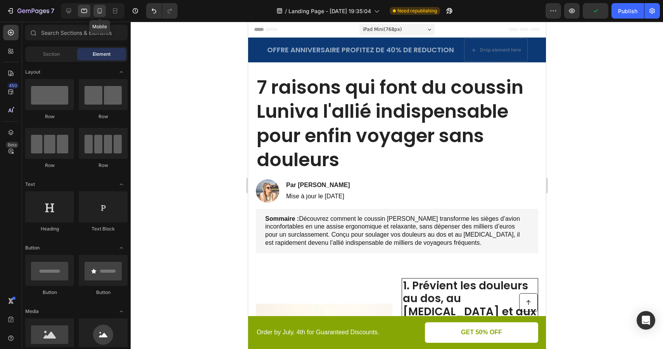
click at [98, 11] on icon at bounding box center [100, 11] width 8 height 8
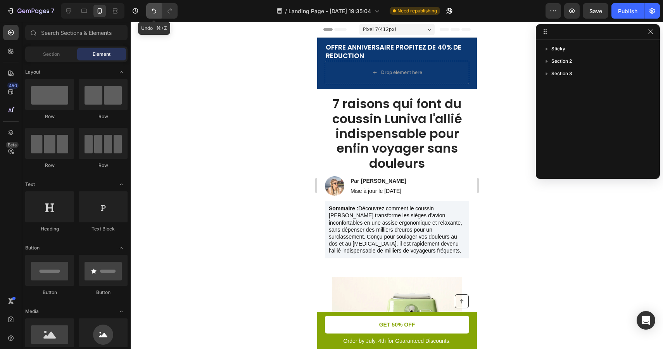
click at [151, 15] on button "Undo/Redo" at bounding box center [154, 11] width 16 height 16
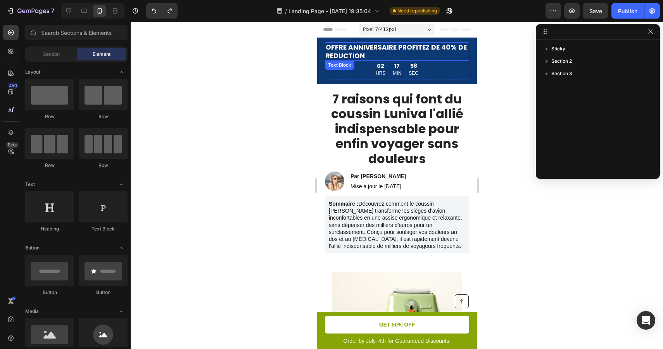
click at [433, 54] on p "OFFRE ANNIVERSAIRE PROFITEZ DE 40% DE REDUCTION" at bounding box center [396, 51] width 143 height 17
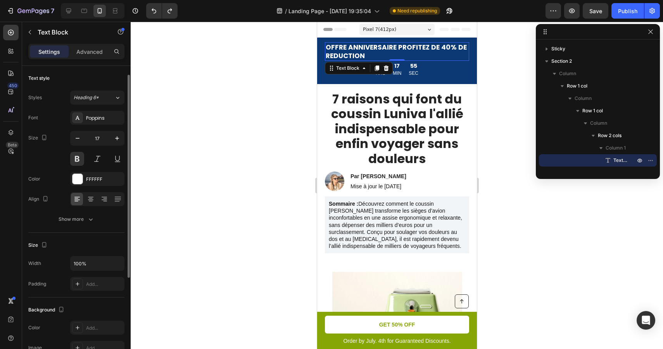
scroll to position [10, 0]
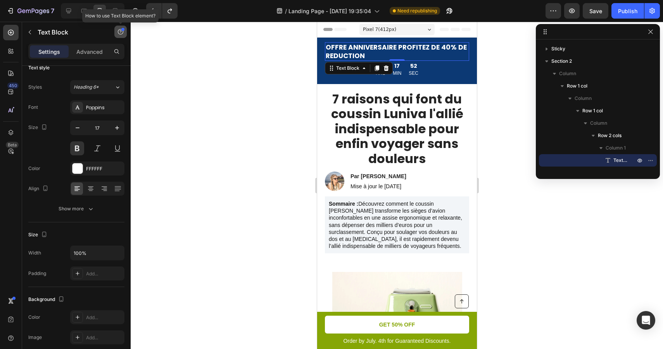
click at [124, 32] on button "button" at bounding box center [120, 32] width 12 height 12
click at [70, 63] on icon "button" at bounding box center [67, 64] width 8 height 8
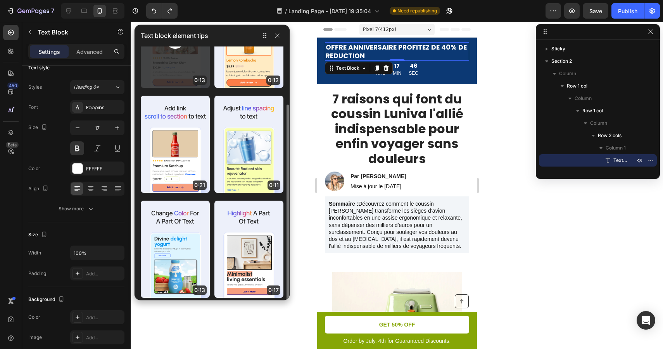
scroll to position [69, 0]
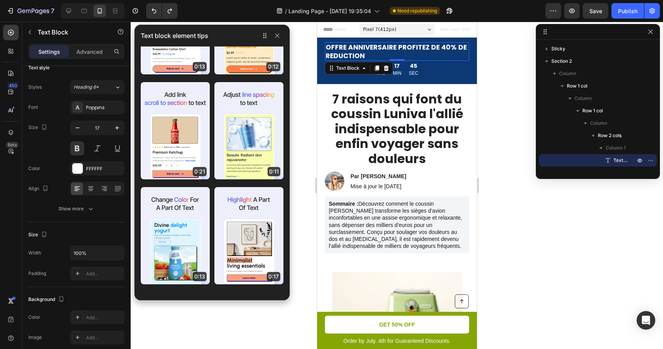
click at [516, 180] on div at bounding box center [397, 186] width 532 height 328
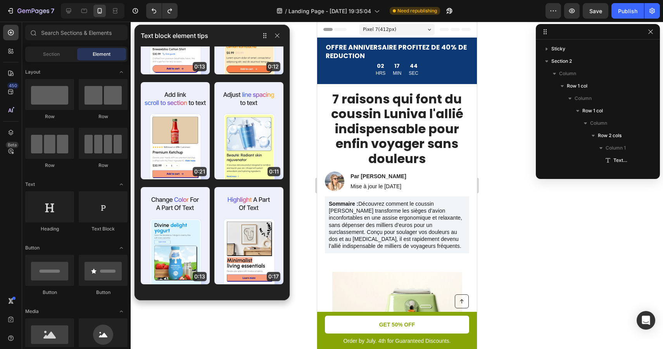
click at [509, 126] on div at bounding box center [397, 186] width 532 height 328
click at [277, 37] on icon "button" at bounding box center [277, 36] width 6 height 6
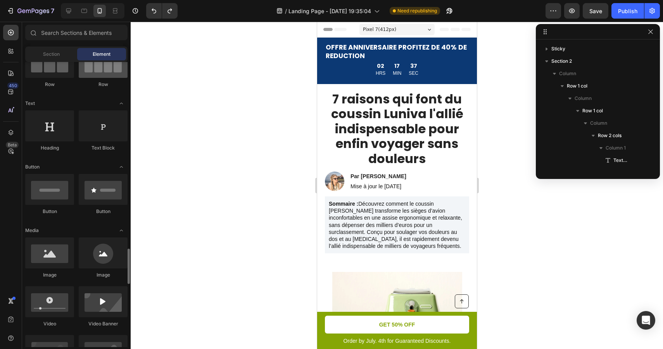
scroll to position [0, 0]
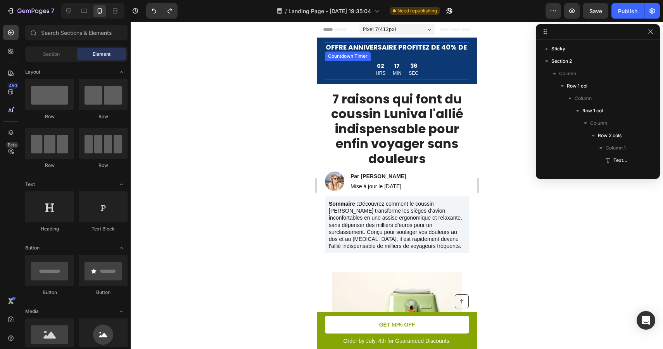
click at [393, 70] on p "MIN" at bounding box center [396, 73] width 9 height 9
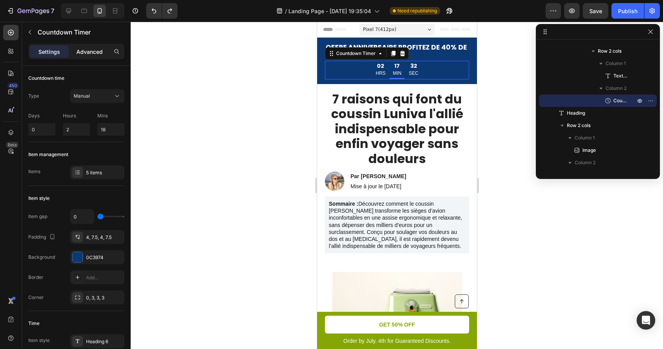
click at [88, 51] on p "Advanced" at bounding box center [89, 52] width 26 height 8
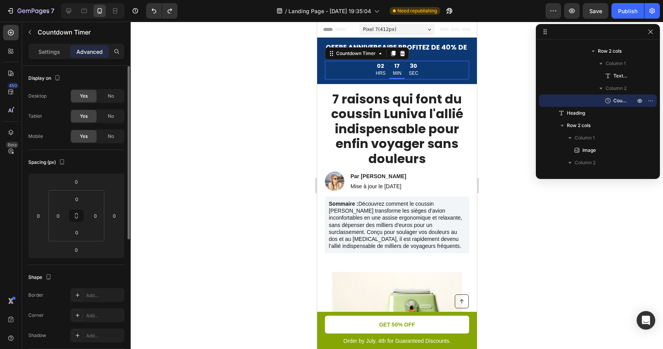
scroll to position [5, 0]
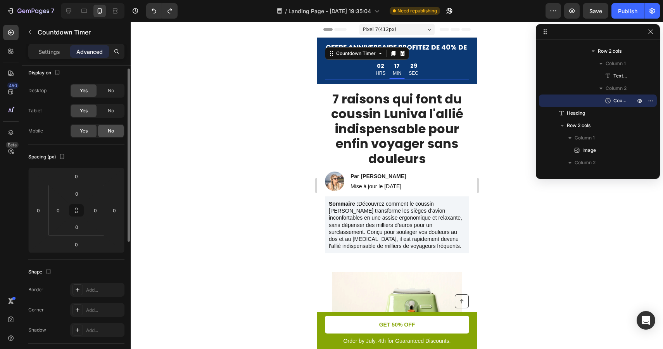
click at [114, 126] on div "No" at bounding box center [111, 131] width 26 height 12
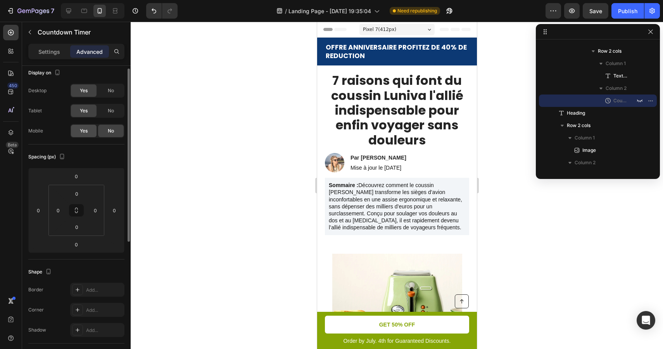
click at [82, 131] on span "Yes" at bounding box center [84, 131] width 8 height 7
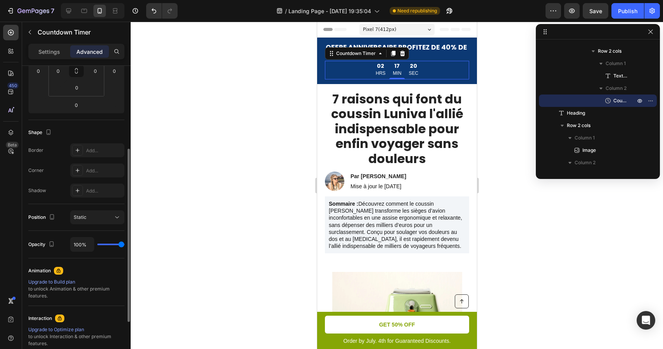
scroll to position [147, 0]
click at [81, 14] on icon at bounding box center [84, 11] width 8 height 8
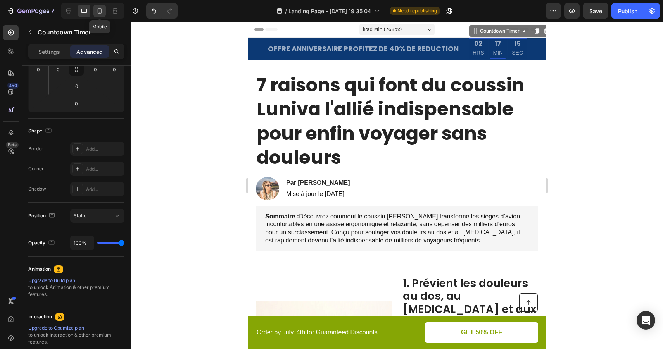
click at [103, 12] on icon at bounding box center [100, 11] width 8 height 8
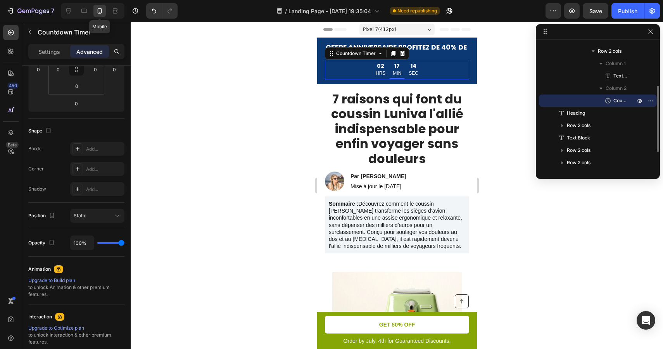
scroll to position [12, 0]
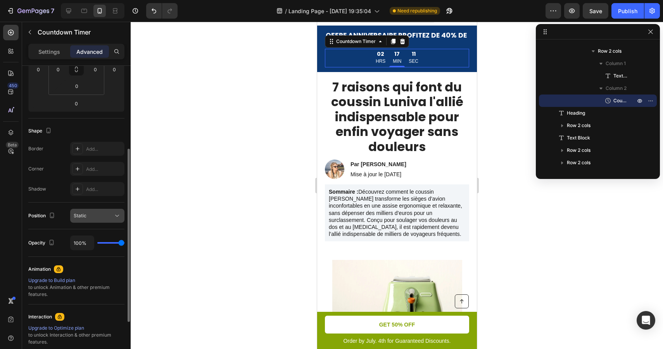
click at [93, 217] on div "Static" at bounding box center [94, 215] width 40 height 7
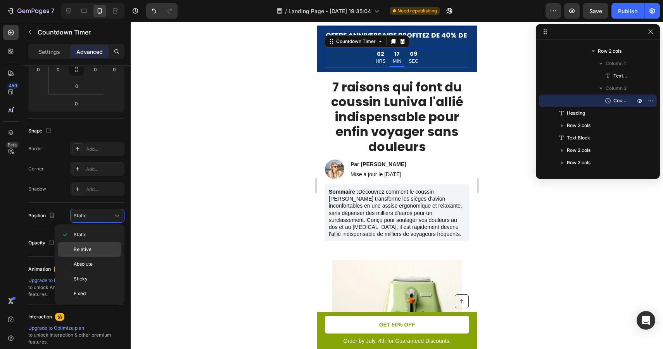
click at [90, 249] on span "Relative" at bounding box center [83, 249] width 18 height 7
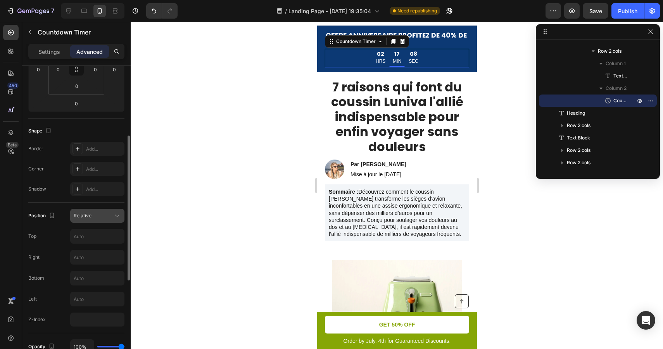
click at [101, 214] on div "Relative" at bounding box center [94, 215] width 40 height 7
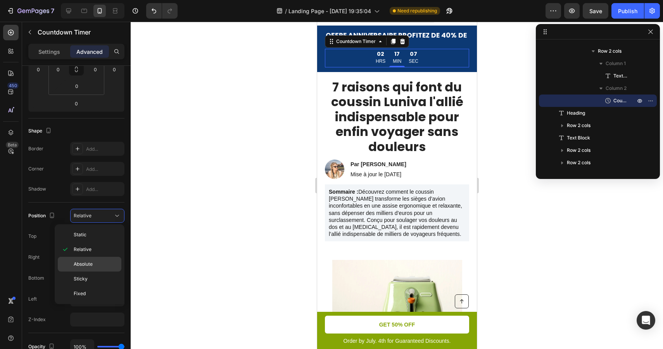
click at [89, 262] on span "Absolute" at bounding box center [83, 264] width 19 height 7
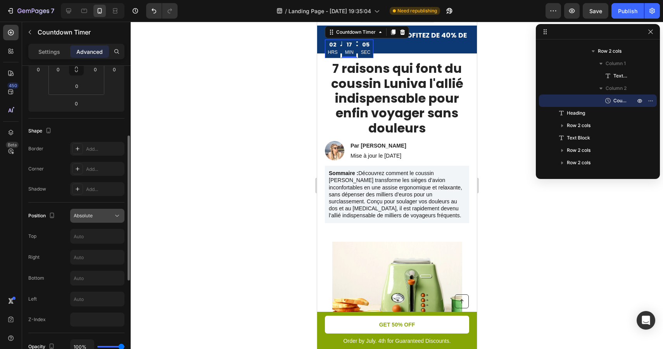
click at [102, 217] on div "Absolute" at bounding box center [94, 215] width 40 height 7
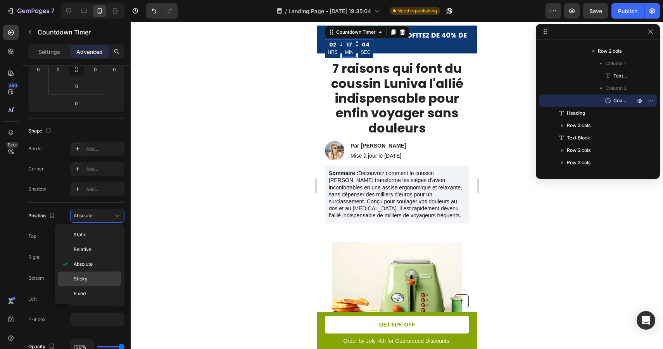
click at [87, 280] on p "Sticky" at bounding box center [96, 279] width 44 height 7
type input "0"
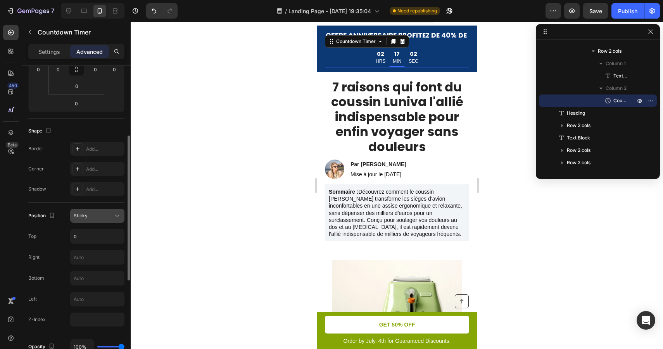
click at [101, 219] on div "Sticky" at bounding box center [94, 215] width 40 height 7
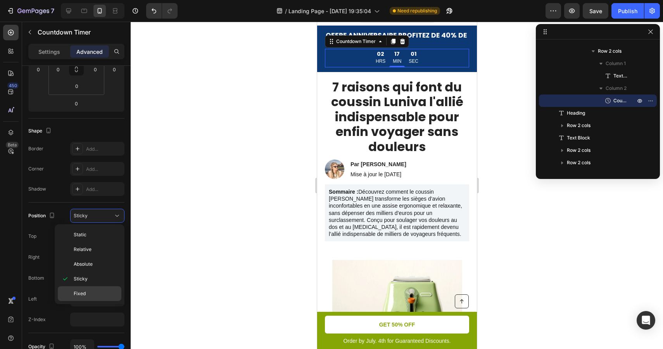
click at [88, 293] on p "Fixed" at bounding box center [96, 293] width 44 height 7
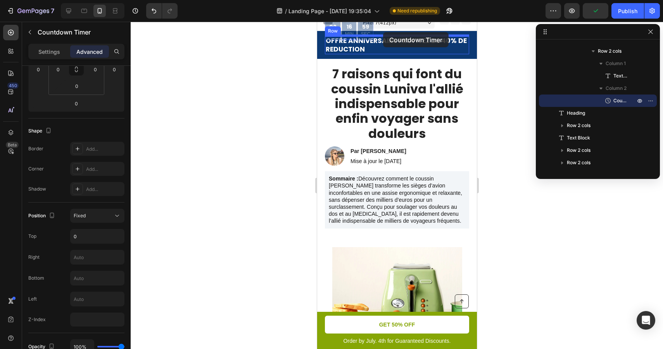
scroll to position [0, 0]
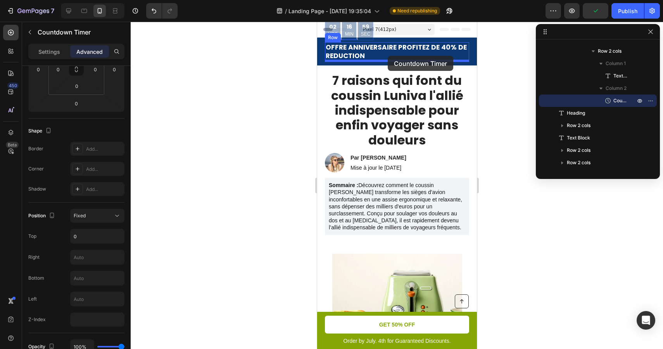
drag, startPoint x: 362, startPoint y: 28, endPoint x: 387, endPoint y: 56, distance: 37.6
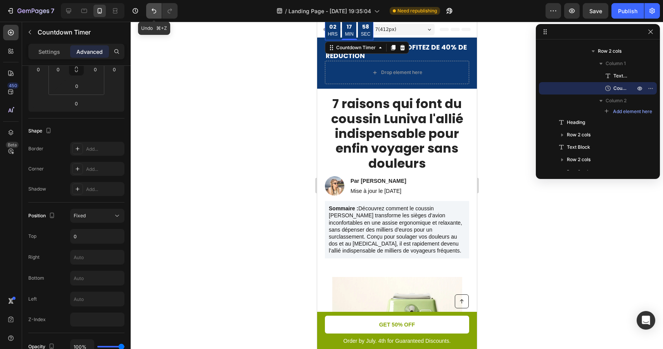
click at [157, 11] on icon "Undo/Redo" at bounding box center [154, 11] width 8 height 8
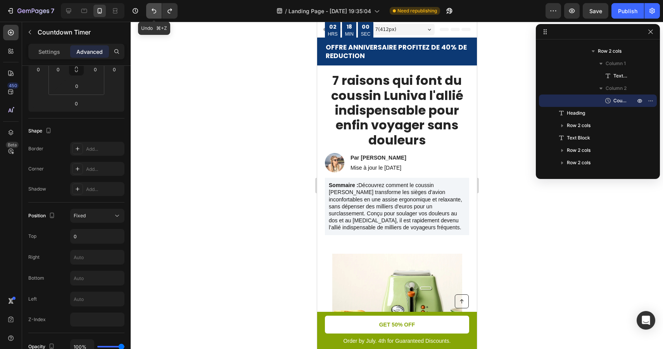
click at [157, 11] on icon "Undo/Redo" at bounding box center [154, 11] width 8 height 8
click at [86, 217] on div "Fixed" at bounding box center [94, 215] width 40 height 7
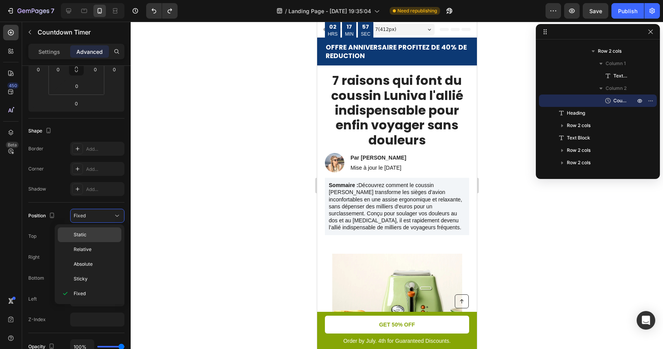
click at [90, 238] on p "Static" at bounding box center [96, 234] width 44 height 7
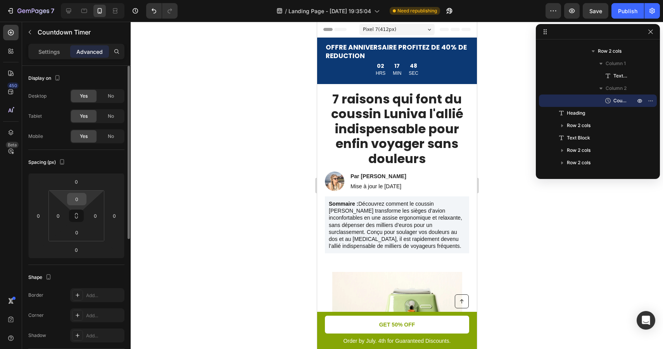
click at [76, 199] on input "0" at bounding box center [77, 199] width 16 height 12
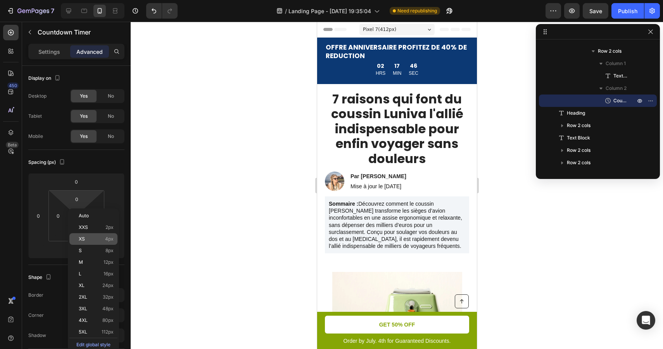
click at [88, 237] on p "XS 4px" at bounding box center [96, 238] width 35 height 5
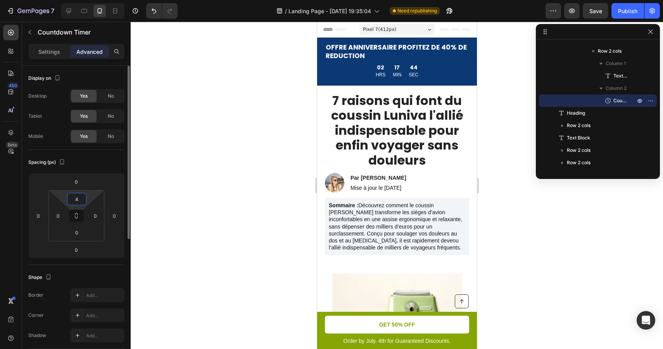
click at [78, 201] on input "4" at bounding box center [77, 199] width 16 height 12
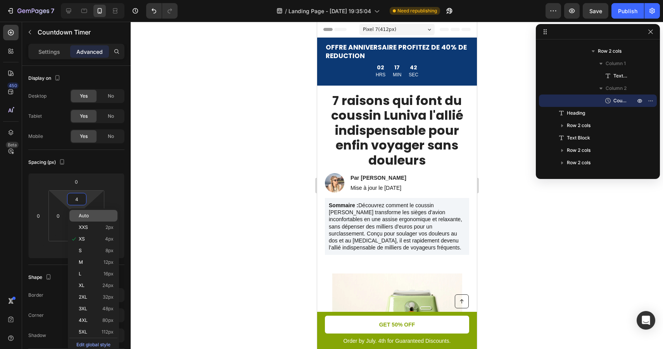
click at [90, 216] on p "Auto" at bounding box center [96, 215] width 35 height 5
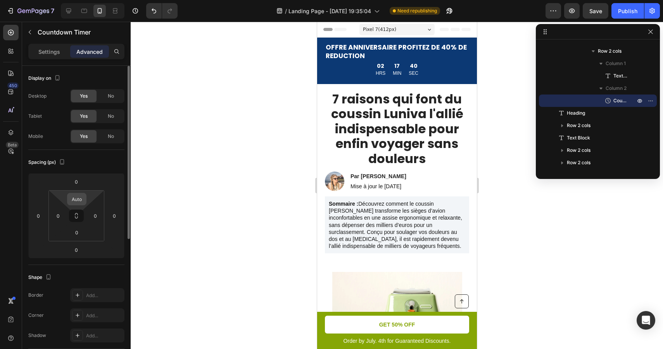
click at [83, 199] on input "Auto" at bounding box center [77, 199] width 16 height 12
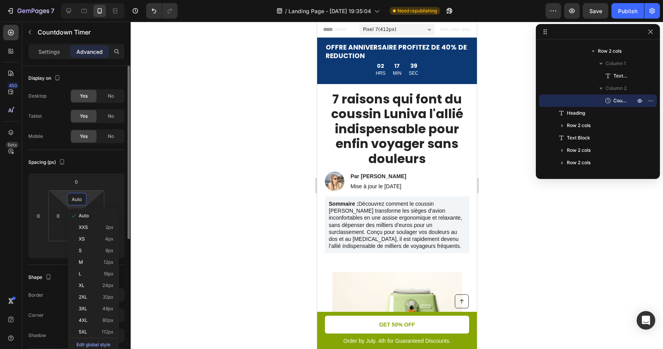
type input "à"
type input "0"
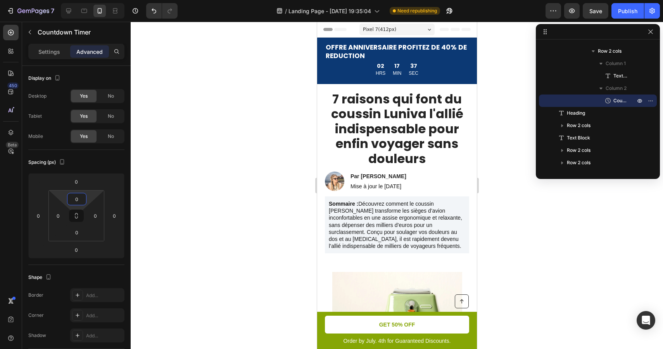
click at [180, 182] on div at bounding box center [397, 186] width 532 height 328
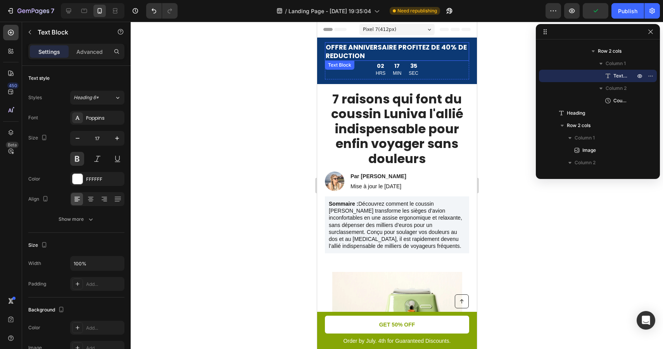
click at [402, 53] on p "OFFRE ANNIVERSAIRE PROFITEZ DE 40% DE REDUCTION" at bounding box center [396, 51] width 143 height 17
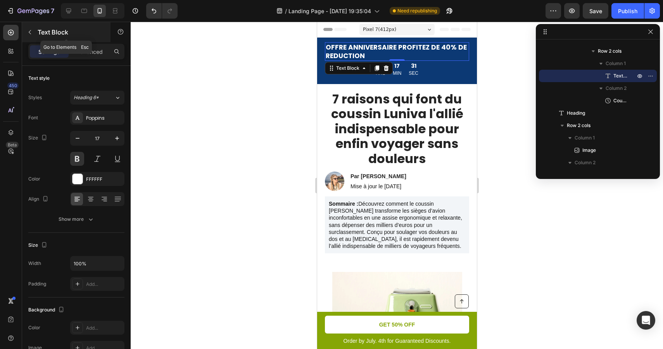
click at [33, 34] on icon "button" at bounding box center [30, 32] width 6 height 6
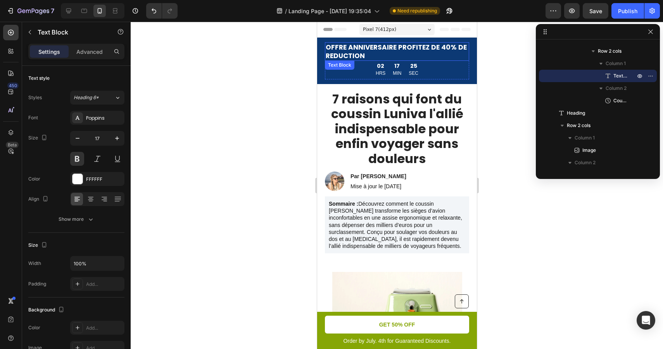
click at [423, 48] on p "OFFRE ANNIVERSAIRE PROFITEZ DE 40% DE REDUCTION" at bounding box center [396, 51] width 143 height 17
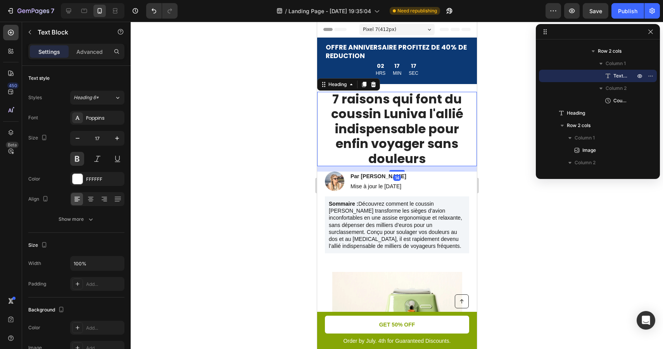
click at [374, 121] on h1 "7 raisons qui font du coussin Luniva l'allié indispensable pour enfin voyager s…" at bounding box center [396, 129] width 144 height 74
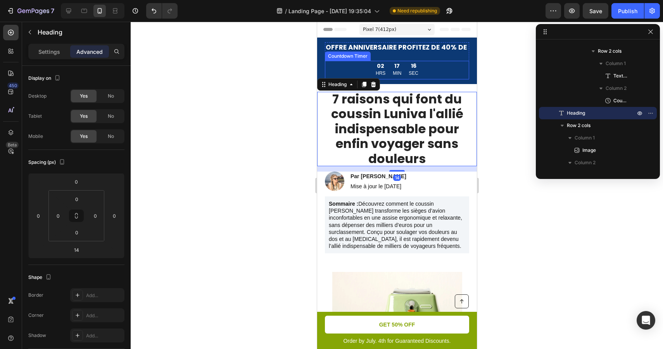
click at [413, 67] on div "16" at bounding box center [413, 65] width 10 height 7
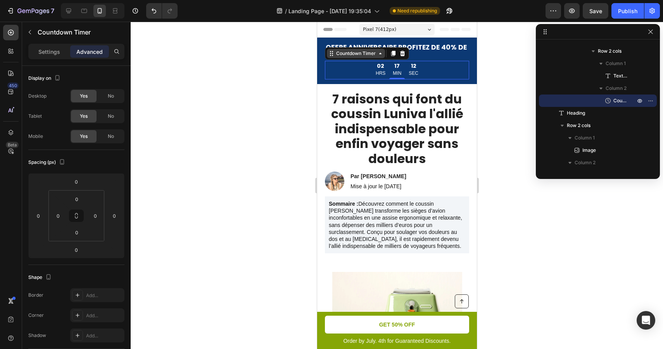
click at [353, 55] on div "Countdown Timer" at bounding box center [355, 53] width 43 height 7
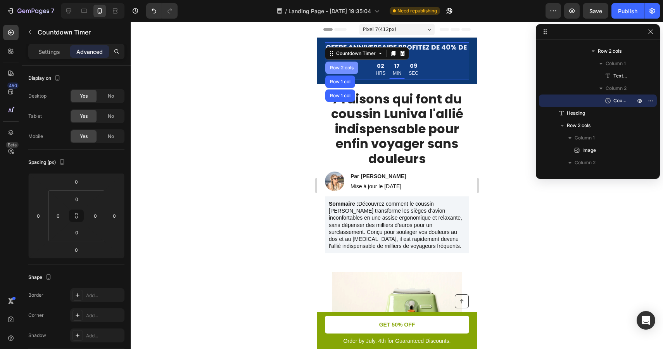
click at [351, 67] on div "Row 2 cols" at bounding box center [341, 68] width 27 height 5
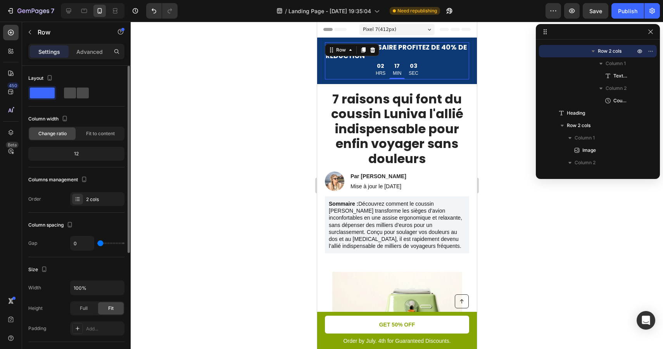
click at [82, 92] on span at bounding box center [83, 93] width 12 height 11
type input "24"
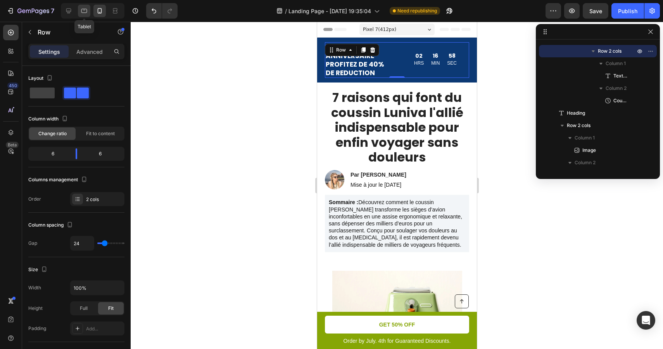
click at [88, 12] on icon at bounding box center [84, 11] width 8 height 8
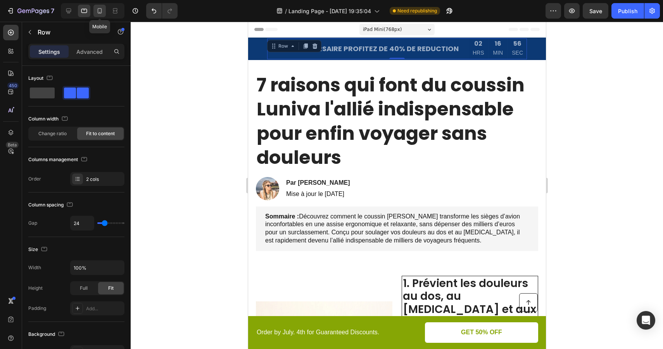
click at [101, 10] on icon at bounding box center [100, 11] width 8 height 8
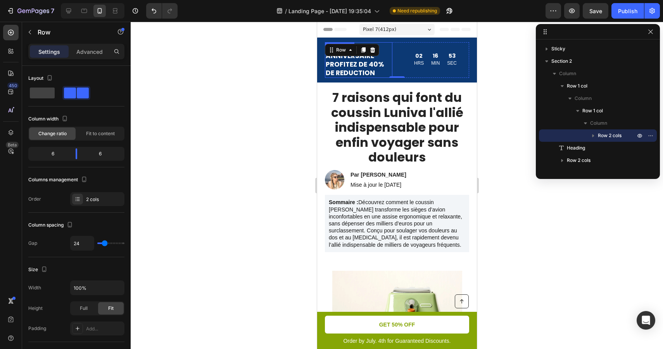
click at [372, 66] on p "OFFRE ANNIVERSAIRE PROFITEZ DE 40% DE REDUCTION" at bounding box center [358, 60] width 66 height 34
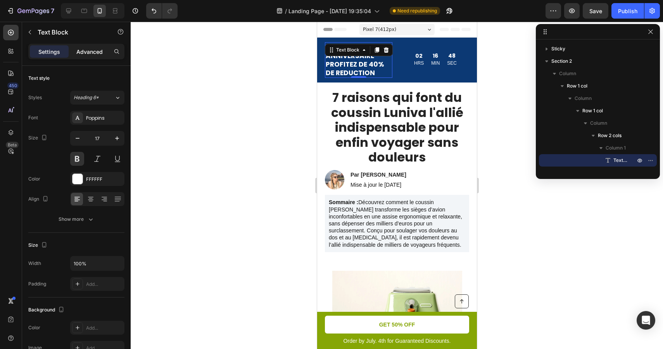
click at [88, 51] on p "Advanced" at bounding box center [89, 52] width 26 height 8
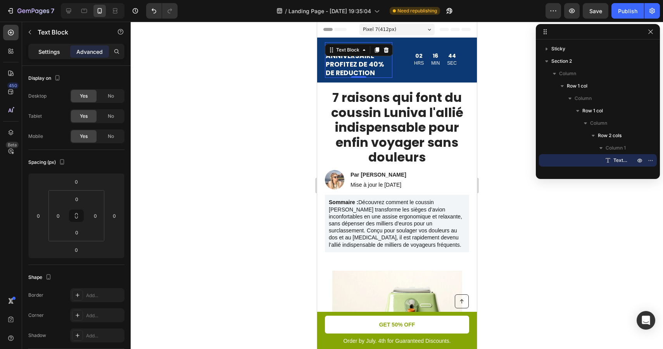
click at [53, 52] on p "Settings" at bounding box center [49, 52] width 22 height 8
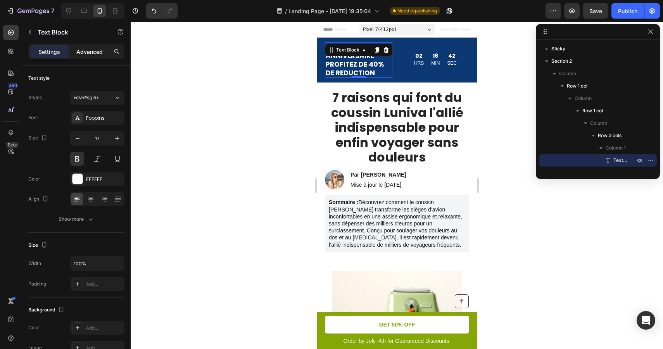
click at [91, 48] on p "Advanced" at bounding box center [89, 52] width 26 height 8
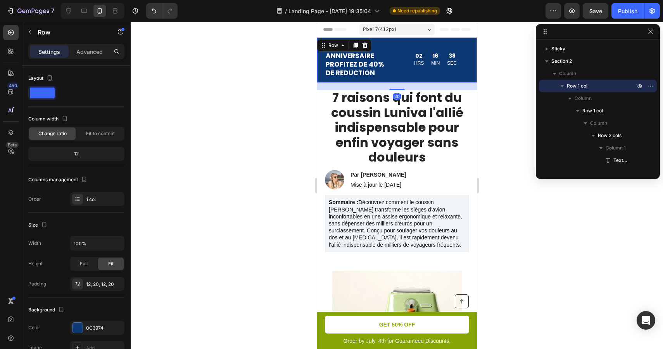
click at [409, 41] on div "OFFRE ANNIVERSAIRE PROFITEZ DE 40% DE REDUCTION Text Block 02 HRS 16 MIN [STREE…" at bounding box center [397, 60] width 160 height 45
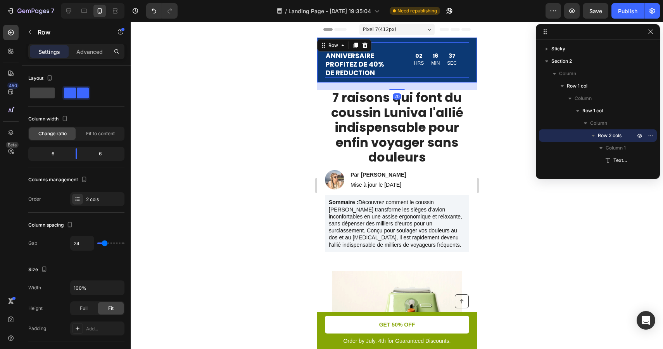
click at [407, 47] on div "02 HRS 16 MIN 37 SEC Countdown Timer" at bounding box center [434, 60] width 67 height 36
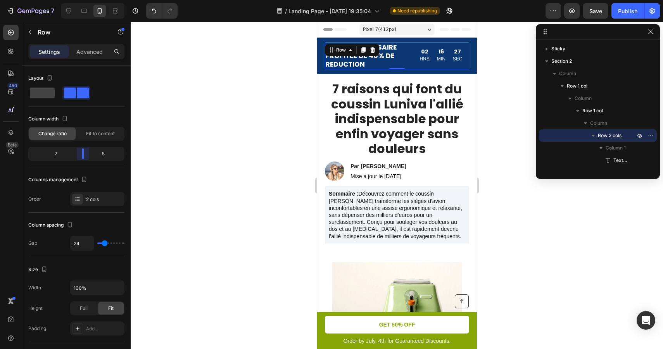
drag, startPoint x: 76, startPoint y: 151, endPoint x: 87, endPoint y: 154, distance: 11.0
click at [87, 0] on body "7 / Landing Page - [DATE] 19:35:04 Need republishing Preview Save Publish 450 B…" at bounding box center [331, 0] width 663 height 0
click at [98, 199] on div "2 cols" at bounding box center [104, 199] width 36 height 7
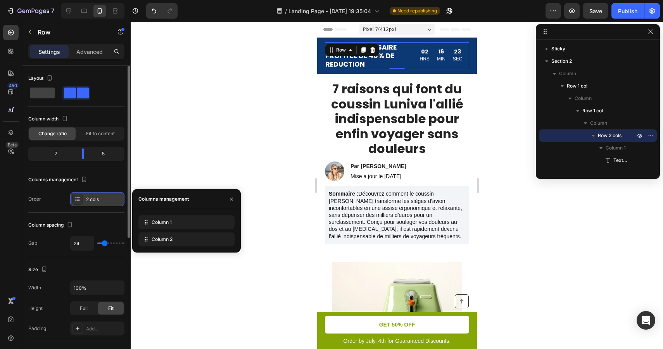
click at [98, 199] on div "2 cols" at bounding box center [104, 199] width 36 height 7
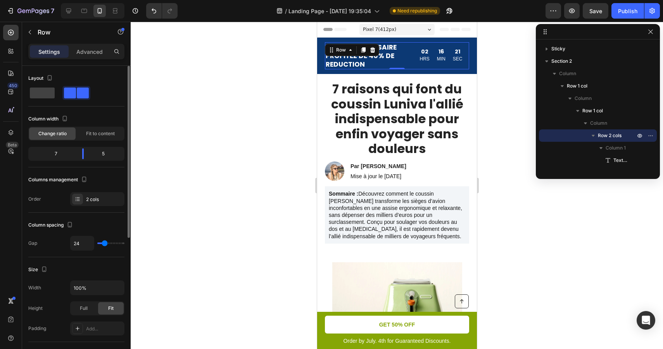
type input "35"
type input "34"
type input "33"
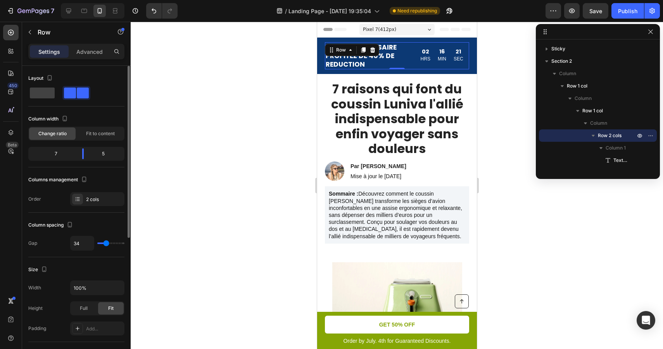
type input "33"
type input "32"
type input "31"
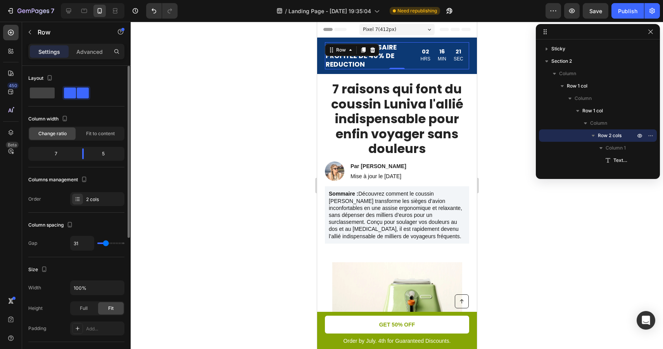
type input "30"
type input "29"
type input "28"
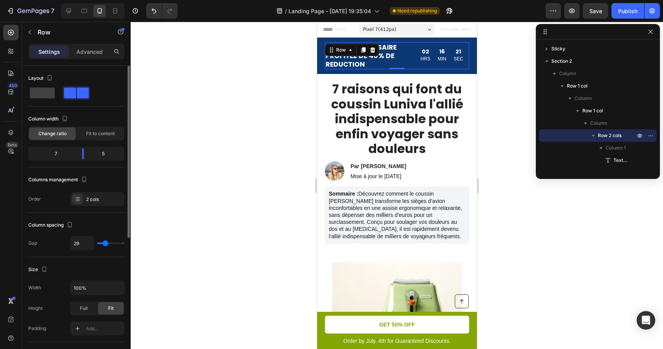
type input "28"
type input "27"
type input "26"
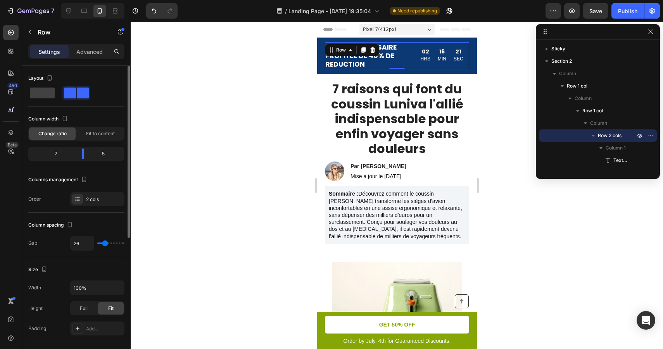
type input "25"
type input "24"
type input "23"
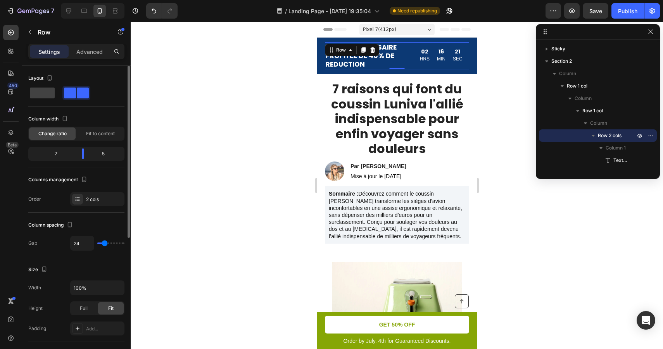
type input "23"
type input "22"
type input "21"
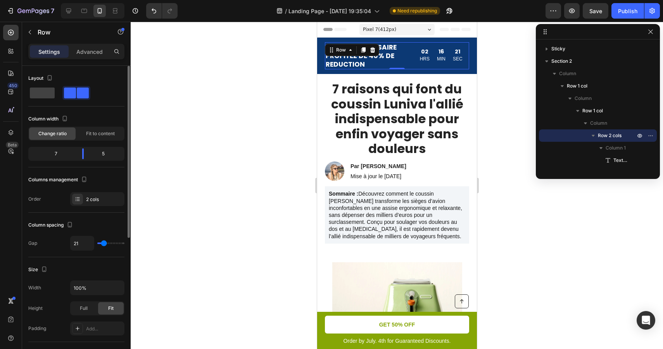
type input "20"
type input "19"
type input "18"
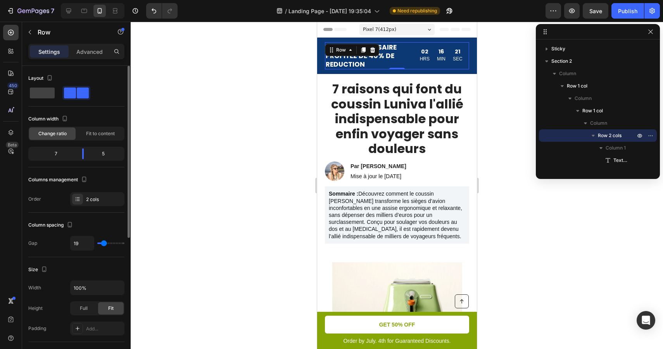
type input "18"
type input "17"
type input "16"
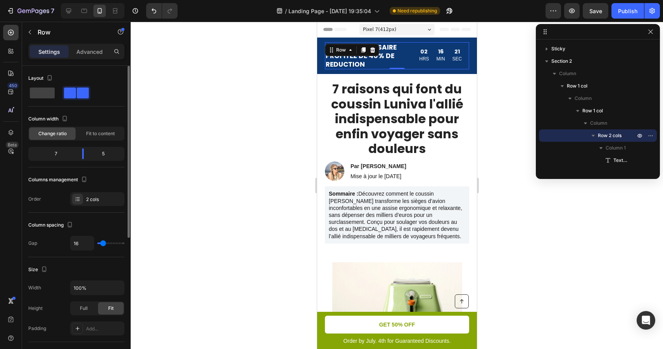
type input "15"
type input "14"
type input "13"
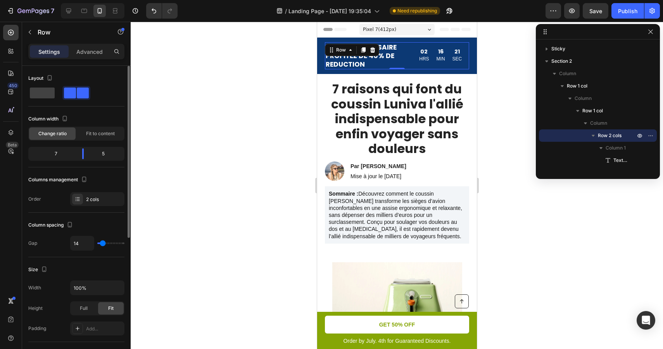
type input "13"
type input "12"
type input "11"
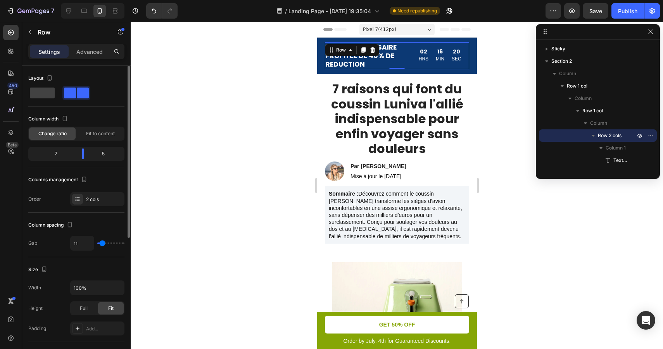
type input "10"
type input "9"
type input "8"
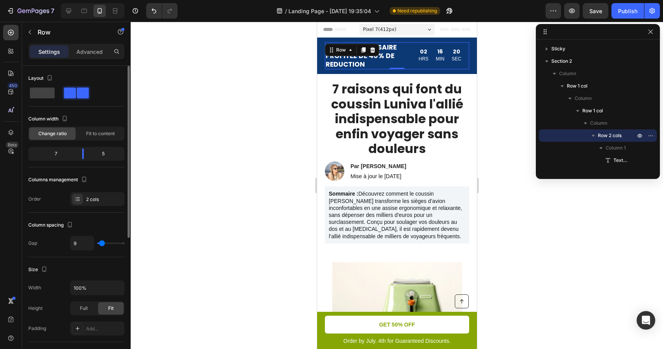
type input "8"
type input "7"
type input "6"
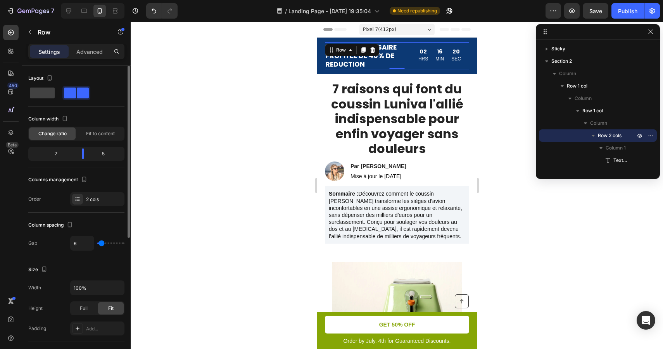
type input "5"
type input "4"
type input "3"
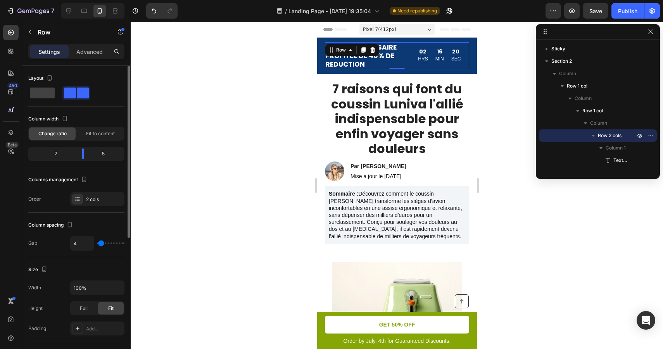
type input "3"
type input "2"
type input "1"
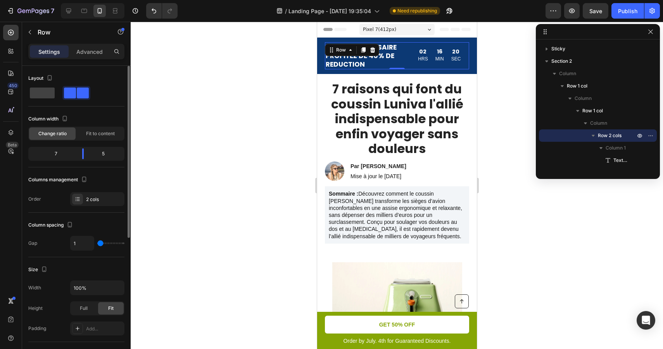
type input "0"
type input "1"
type input "2"
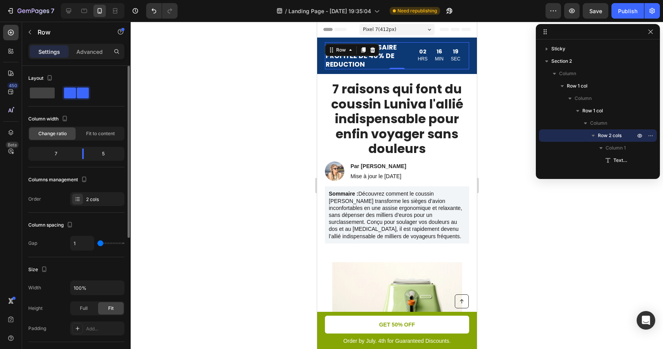
type input "2"
type input "6"
type input "8"
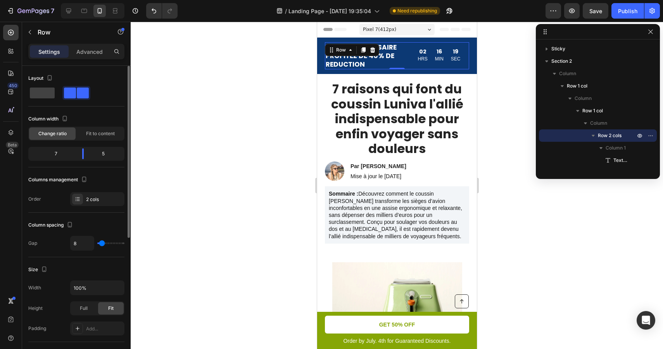
type input "12"
type input "15"
type input "18"
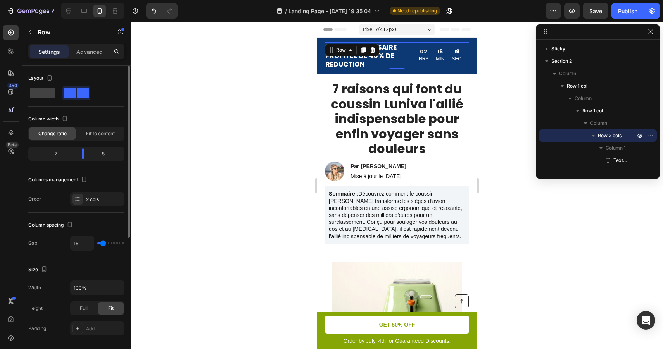
type input "18"
type input "22"
type input "25"
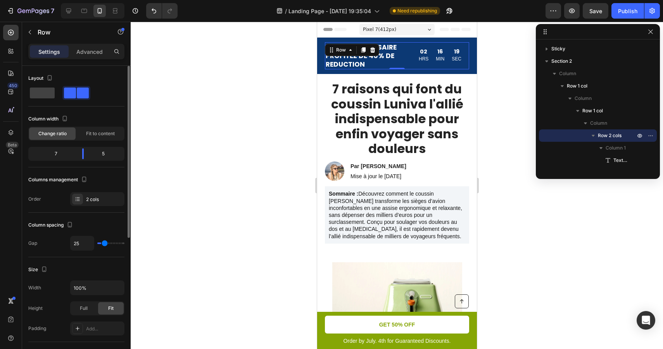
type input "29"
type input "33"
type input "41"
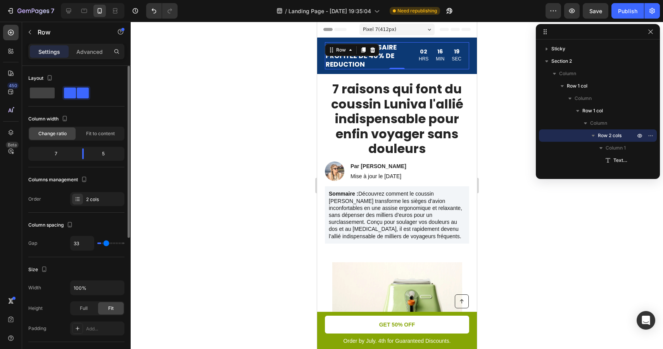
type input "41"
type input "46"
type input "54"
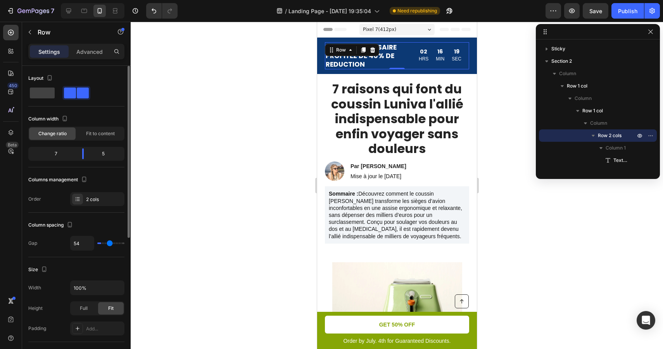
type input "57"
type input "60"
type input "63"
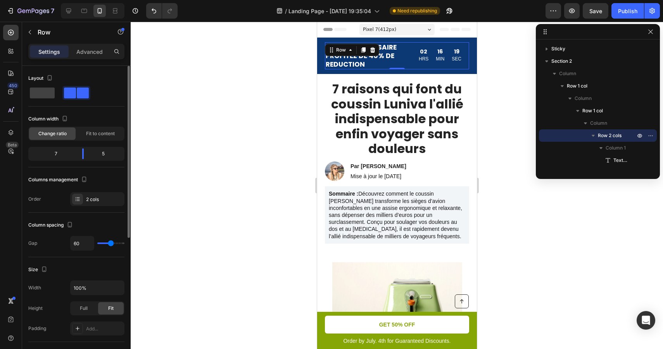
type input "63"
type input "64"
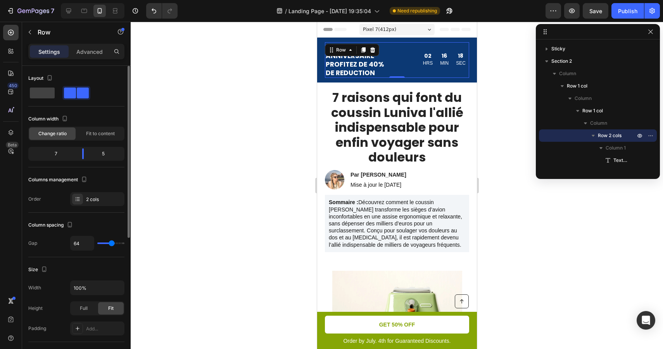
type input "66"
type input "68"
type input "70"
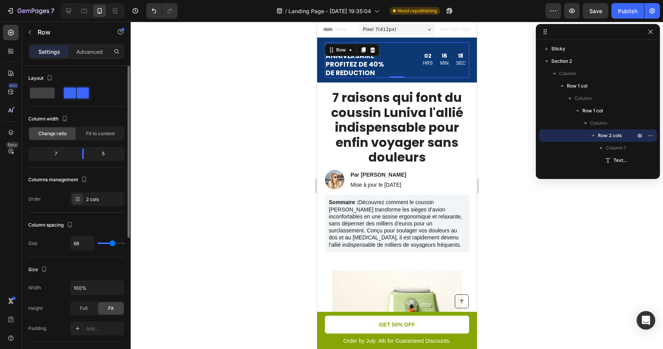
type input "70"
type input "71"
type input "72"
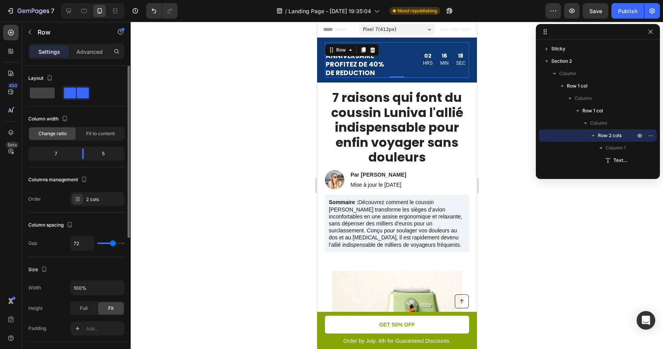
type input "74"
type input "75"
type input "77"
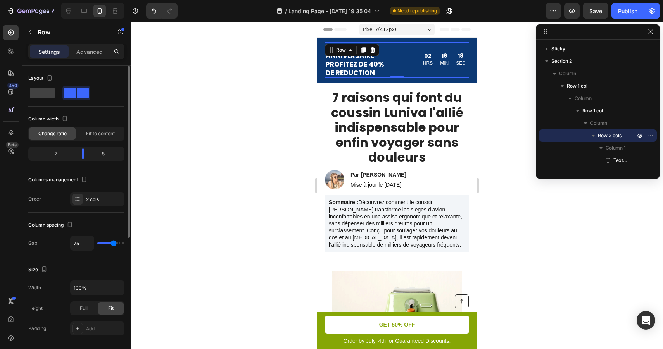
type input "77"
type input "78"
type input "79"
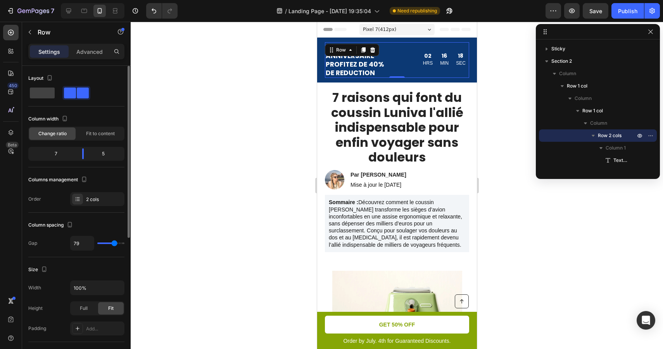
type input "81"
type input "82"
type input "83"
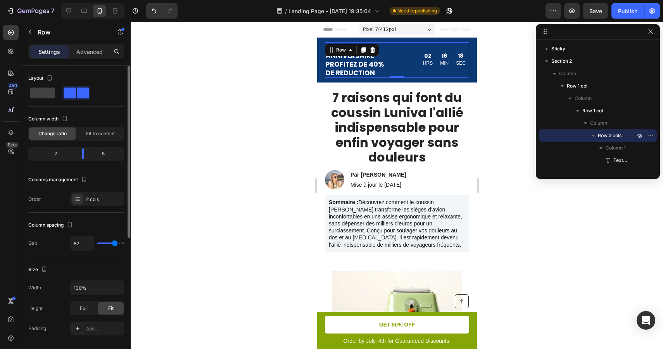
type input "83"
type input "84"
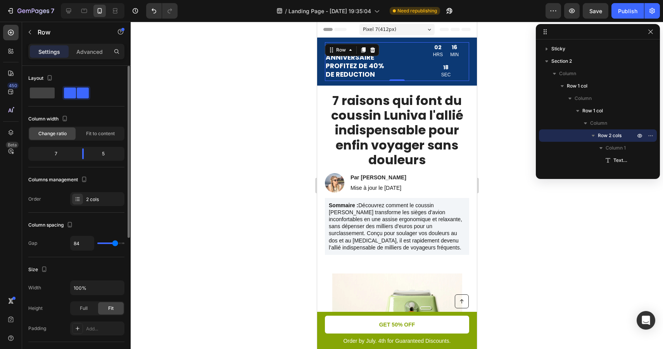
type input "85"
type input "84"
type input "82"
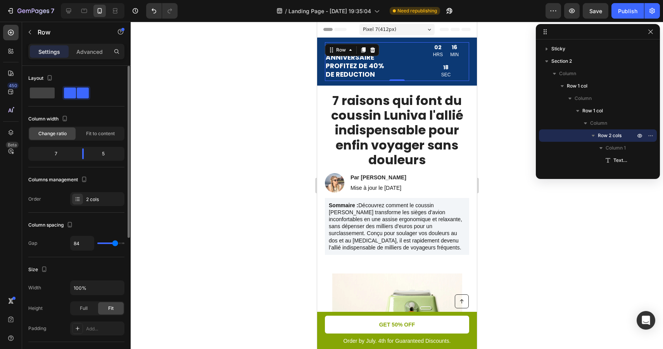
type input "82"
type input "78"
type input "74"
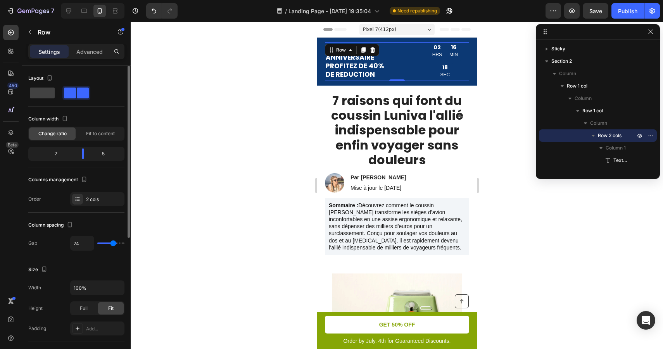
type input "71"
type input "68"
type input "65"
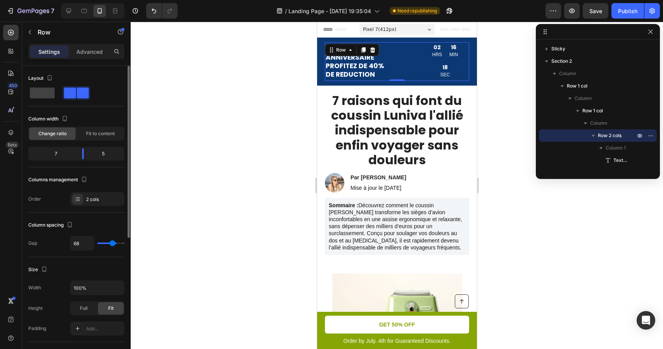
type input "65"
type input "63"
type input "61"
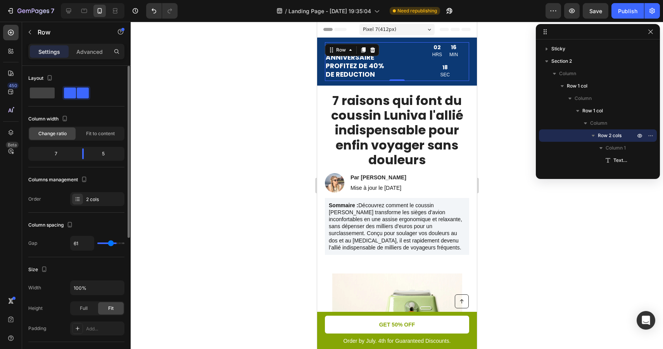
type input "59"
type input "57"
type input "55"
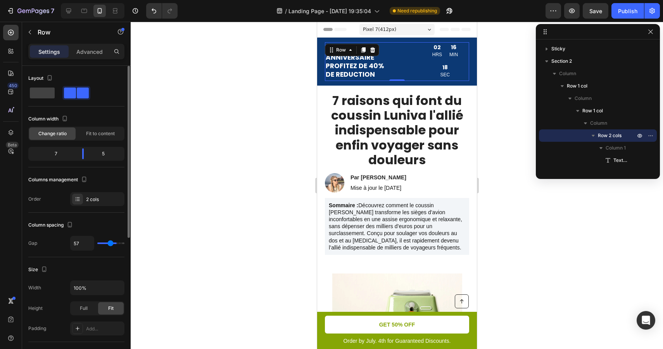
type input "55"
type input "52"
type input "49"
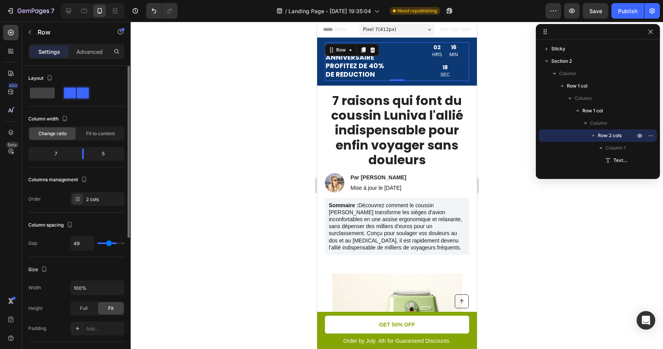
type input "45"
type input "43"
type input "40"
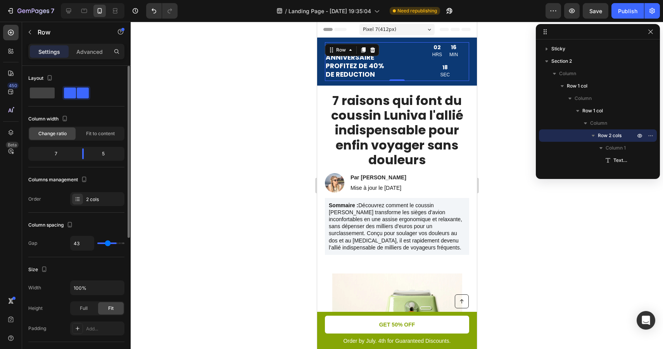
type input "40"
type input "37"
type input "34"
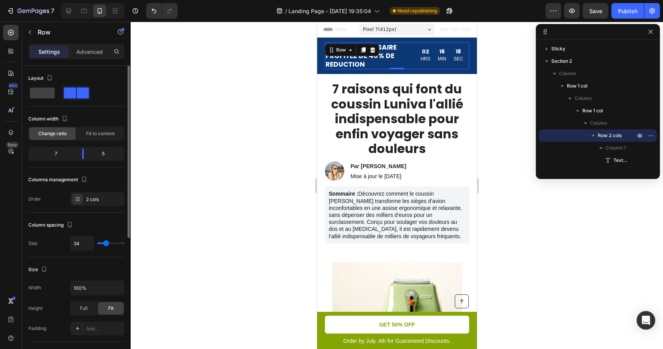
type input "32"
type input "29"
type input "26"
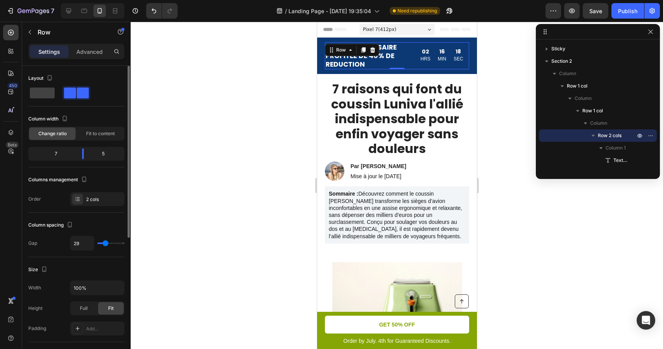
type input "26"
type input "22"
type input "20"
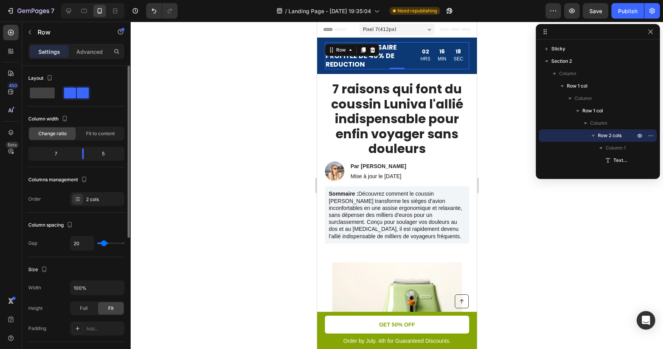
type input "16"
type input "12"
type input "9"
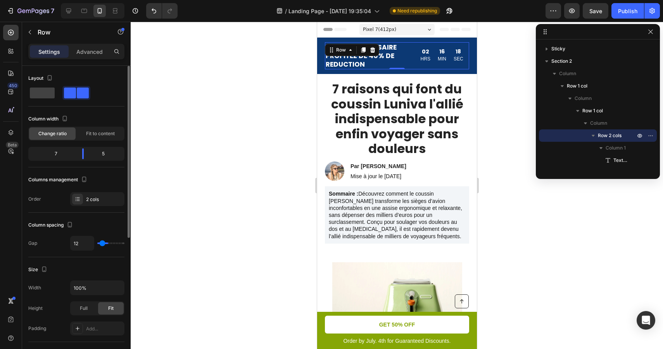
type input "9"
type input "5"
type input "1"
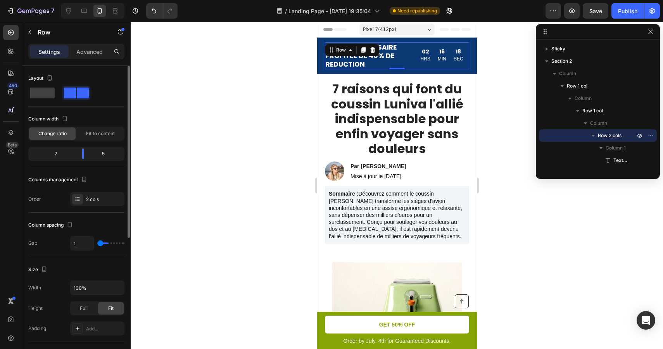
type input "0"
drag, startPoint x: 106, startPoint y: 243, endPoint x: 93, endPoint y: 247, distance: 13.5
type input "0"
click at [97, 244] on input "range" at bounding box center [110, 244] width 27 height 2
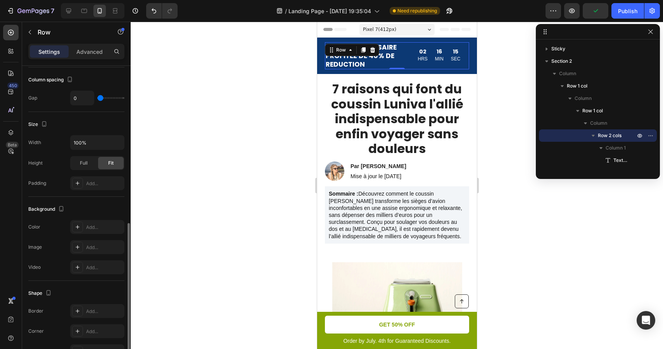
scroll to position [236, 0]
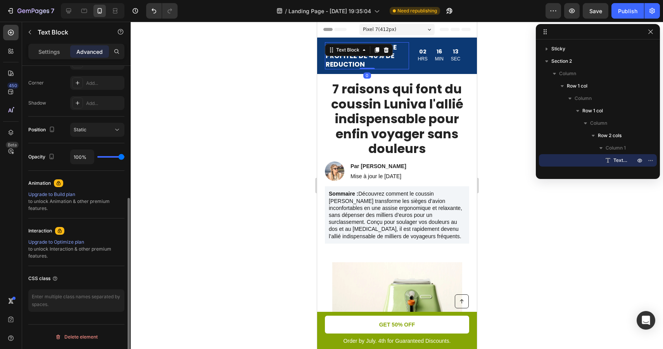
click at [391, 55] on div "OFFRE ANNIVERSAIRE PROFITEZ DE 40% DE REDUCTION Text Block 0" at bounding box center [366, 55] width 84 height 27
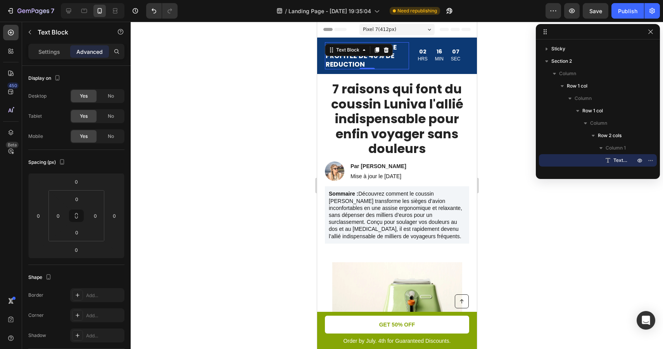
click at [268, 103] on div at bounding box center [397, 186] width 532 height 328
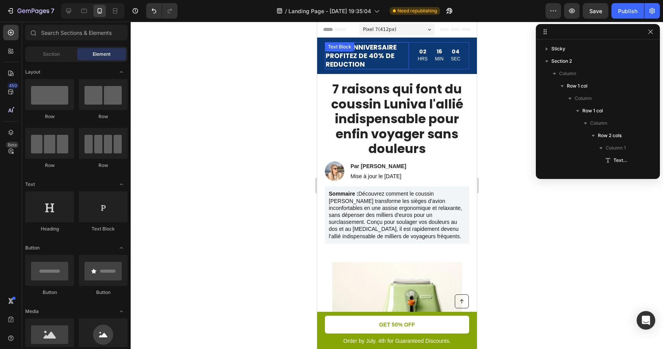
click at [373, 52] on div "OFFRE ANNIVERSAIRE PROFITEZ DE 40% DE REDUCTION Text Block" at bounding box center [366, 55] width 84 height 27
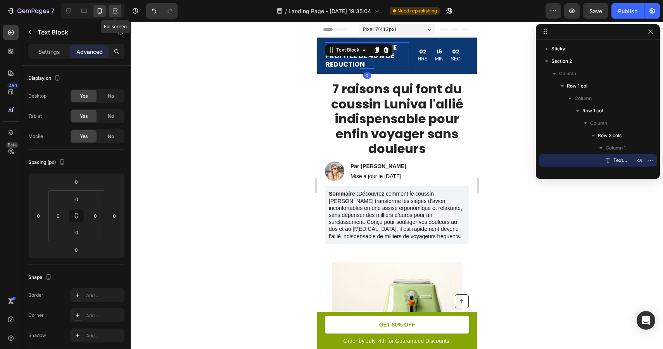
click at [112, 12] on icon at bounding box center [115, 11] width 8 height 8
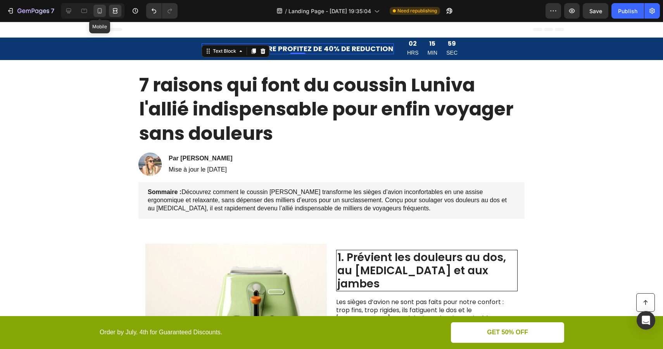
click at [101, 12] on icon at bounding box center [100, 11] width 8 height 8
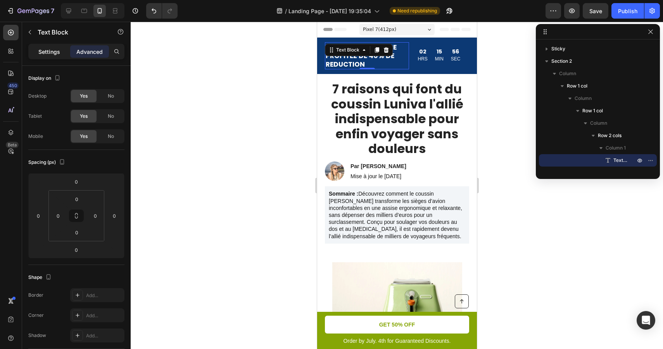
click at [57, 55] on p "Settings" at bounding box center [49, 52] width 22 height 8
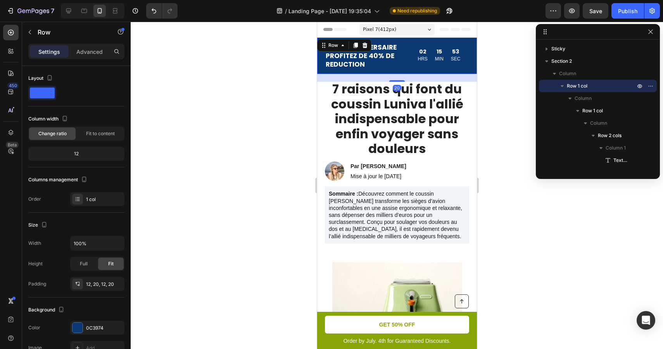
click at [444, 41] on div "OFFRE ANNIVERSAIRE PROFITEZ DE 40% DE REDUCTION Text Block 02 HRS 15 MIN [STREE…" at bounding box center [397, 56] width 160 height 36
click at [450, 41] on div "OFFRE ANNIVERSAIRE PROFITEZ DE 40% DE REDUCTION Text Block 02 HRS 15 MIN [STREE…" at bounding box center [397, 56] width 160 height 36
click at [403, 62] on p "OFFRE ANNIVERSAIRE PROFITEZ DE 40% DE REDUCTION" at bounding box center [366, 56] width 83 height 26
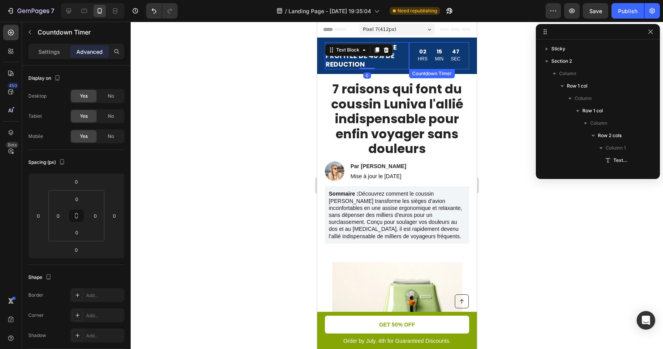
click at [424, 62] on p "HRS" at bounding box center [422, 59] width 10 height 9
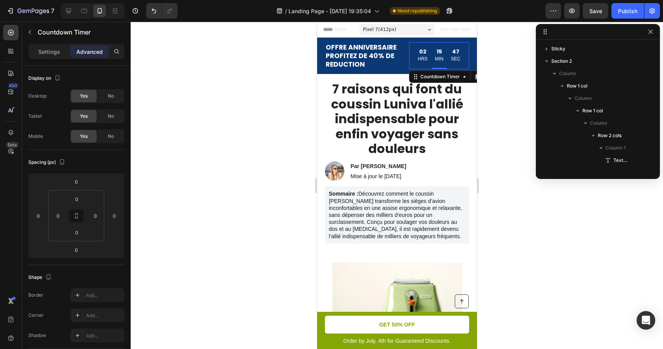
scroll to position [85, 0]
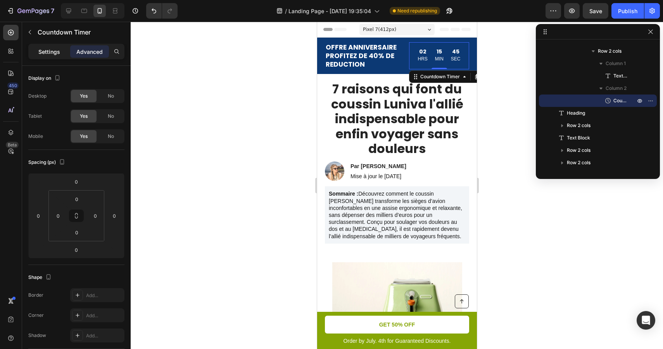
click at [54, 52] on p "Settings" at bounding box center [49, 52] width 22 height 8
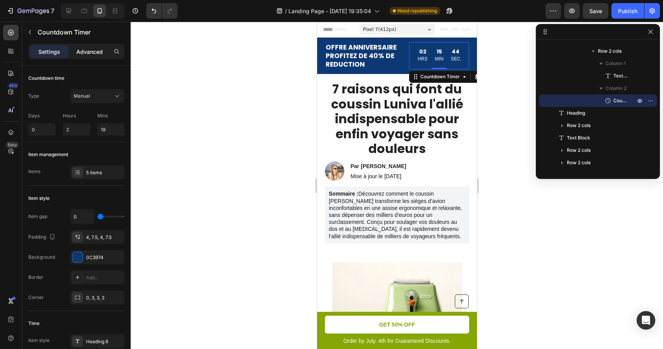
click at [95, 49] on p "Advanced" at bounding box center [89, 52] width 26 height 8
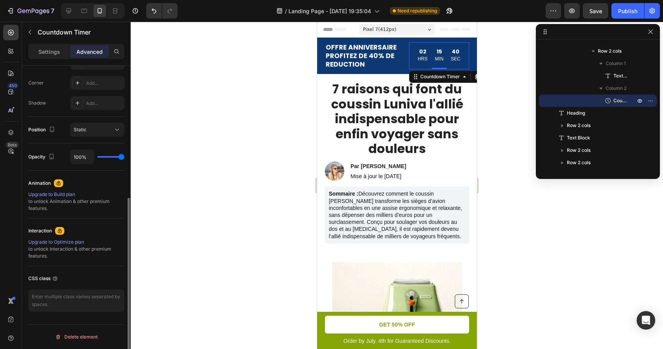
scroll to position [0, 0]
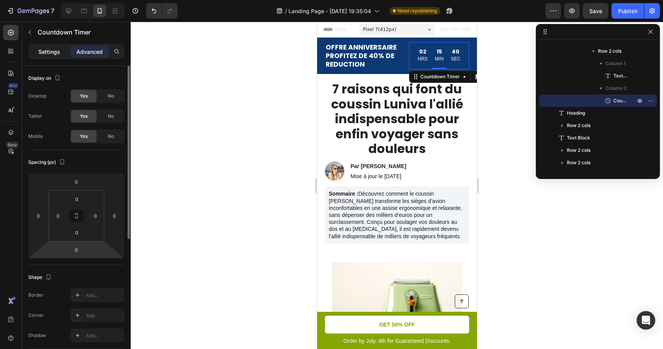
click at [48, 47] on div "Settings" at bounding box center [49, 51] width 39 height 12
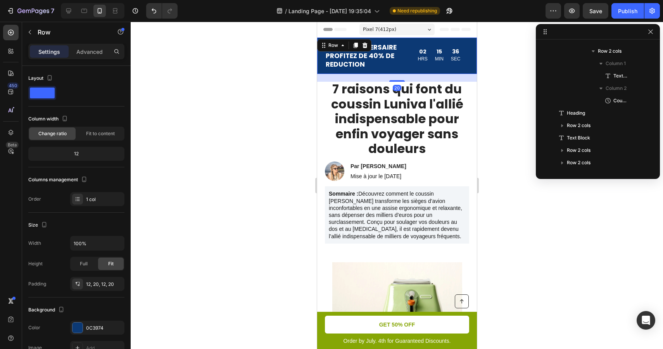
click at [473, 45] on div "OFFRE ANNIVERSAIRE PROFITEZ DE 40% DE REDUCTION Text Block 02 HRS 15 MIN [STREE…" at bounding box center [397, 56] width 160 height 36
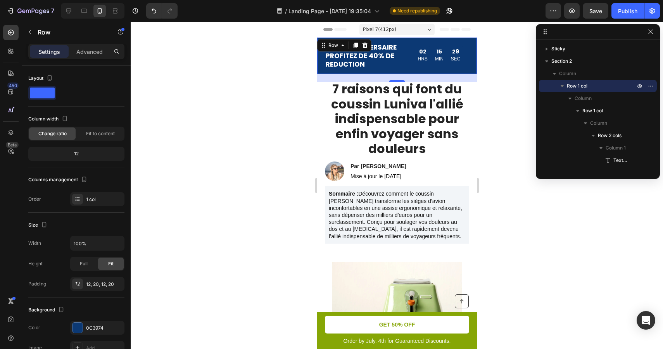
click at [322, 66] on div "OFFRE ANNIVERSAIRE PROFITEZ DE 40% DE REDUCTION Text Block 02 HRS 15 MIN 29 SEC…" at bounding box center [397, 56] width 160 height 36
click at [390, 72] on div "OFFRE ANNIVERSAIRE PROFITEZ DE 40% DE REDUCTION Text Block 02 HRS 15 MIN 28 SEC…" at bounding box center [397, 56] width 160 height 36
click at [48, 79] on icon "button" at bounding box center [50, 78] width 8 height 8
click at [87, 129] on div "Fit to content" at bounding box center [100, 134] width 47 height 12
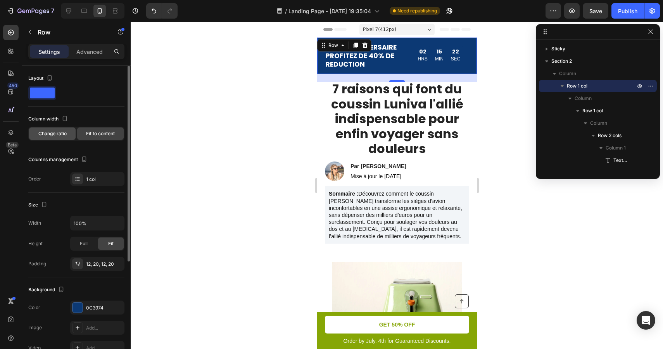
click at [63, 135] on span "Change ratio" at bounding box center [52, 133] width 28 height 7
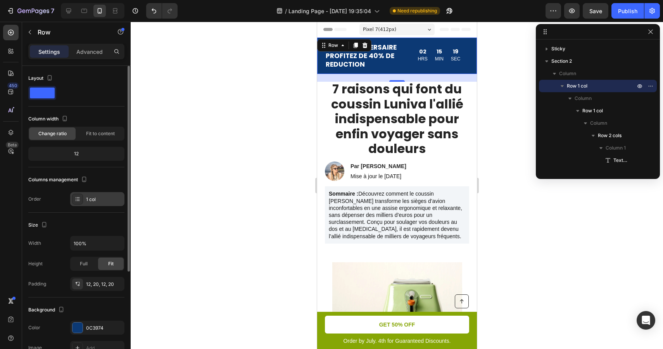
click at [95, 197] on div "1 col" at bounding box center [104, 199] width 36 height 7
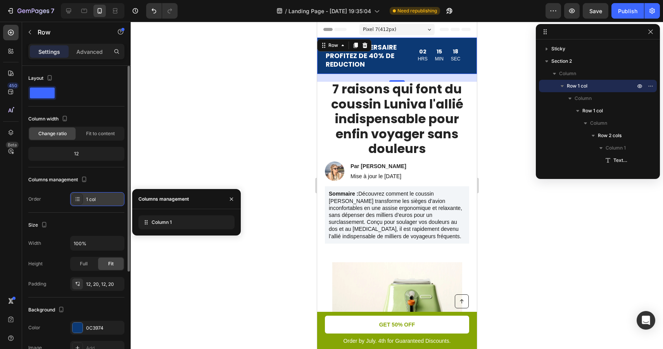
click at [99, 197] on div "1 col" at bounding box center [104, 199] width 36 height 7
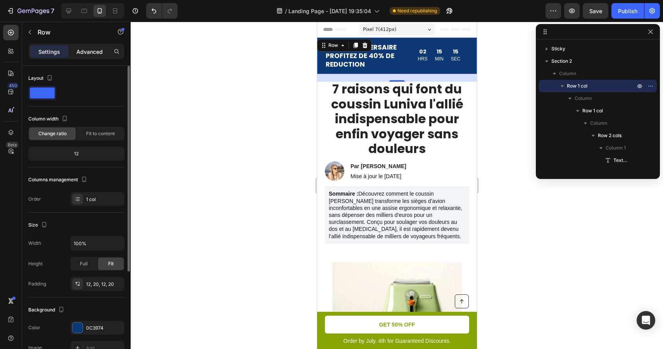
click at [100, 53] on p "Advanced" at bounding box center [89, 52] width 26 height 8
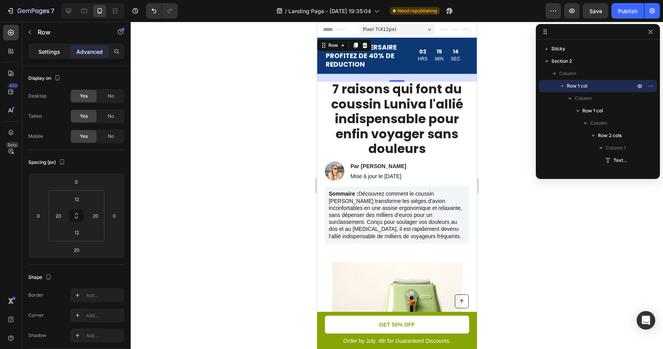
click at [52, 53] on p "Settings" at bounding box center [49, 52] width 22 height 8
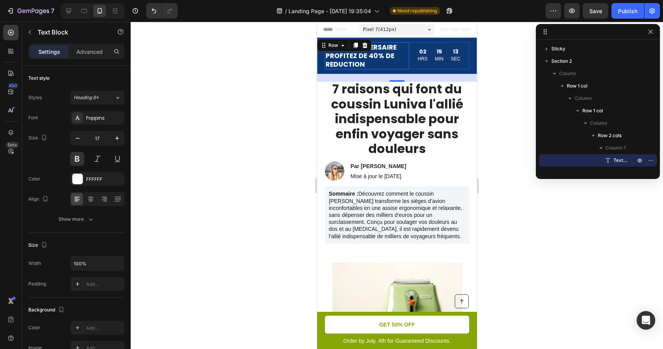
click at [408, 52] on div "OFFRE ANNIVERSAIRE PROFITEZ DE 40% DE REDUCTION" at bounding box center [366, 55] width 84 height 27
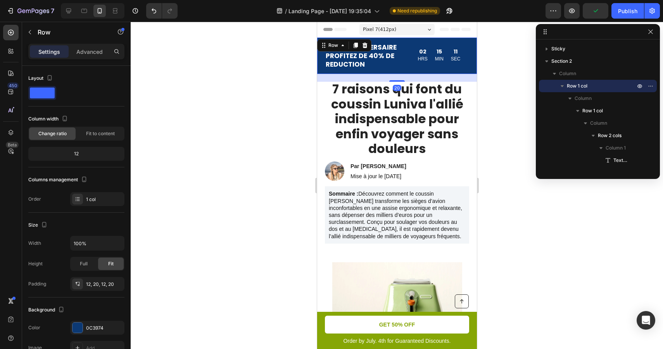
click at [422, 41] on div "OFFRE ANNIVERSAIRE PROFITEZ DE 40% DE REDUCTION Text Block 02 HRS 15 MIN 11 SEC…" at bounding box center [397, 56] width 160 height 36
click at [472, 47] on div "OFFRE ANNIVERSAIRE PROFITEZ DE 40% DE REDUCTION Text Block 02 HRS 15 MIN 07 SEC…" at bounding box center [397, 56] width 160 height 36
click at [91, 282] on div "12, 20, 12, 20" at bounding box center [97, 284] width 22 height 7
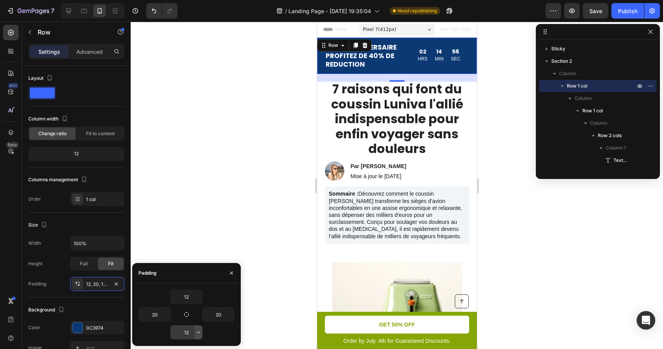
click at [200, 332] on icon "button" at bounding box center [198, 332] width 6 height 6
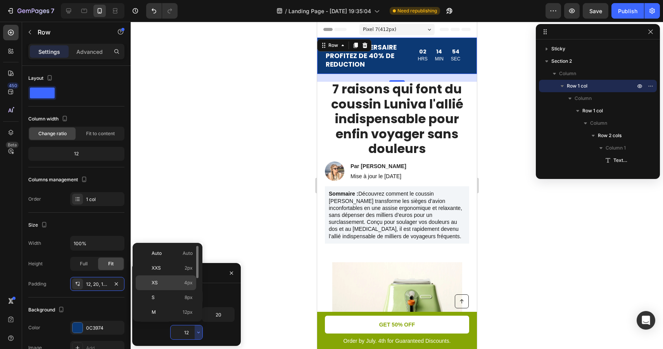
click at [180, 279] on p "XS 4px" at bounding box center [172, 282] width 41 height 7
type input "4"
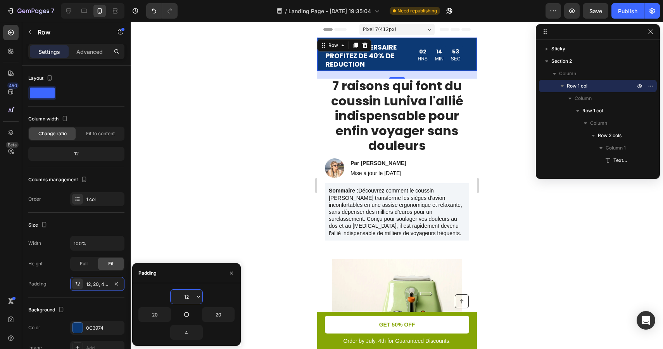
click at [193, 298] on input "12" at bounding box center [187, 297] width 32 height 14
click at [198, 297] on icon "button" at bounding box center [198, 297] width 6 height 6
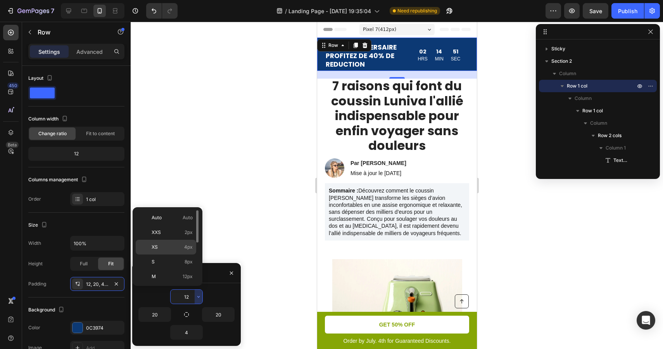
click at [182, 247] on p "XS 4px" at bounding box center [172, 247] width 41 height 7
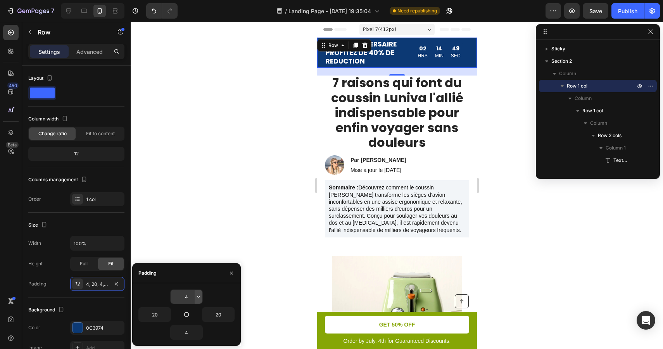
click at [198, 299] on icon "button" at bounding box center [198, 297] width 6 height 6
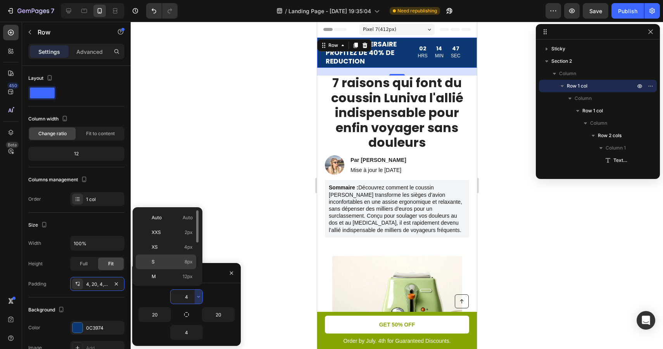
click at [183, 264] on p "S 8px" at bounding box center [172, 262] width 41 height 7
type input "8"
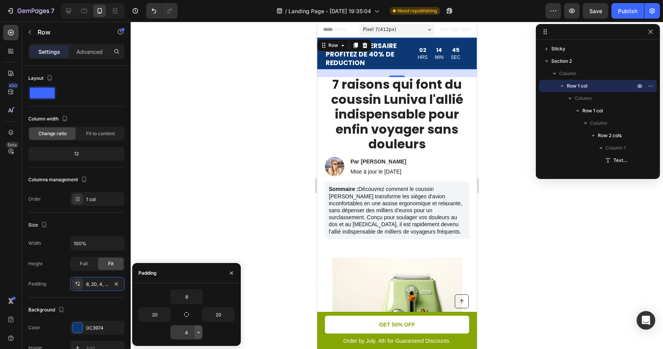
click at [197, 334] on icon "button" at bounding box center [198, 332] width 6 height 6
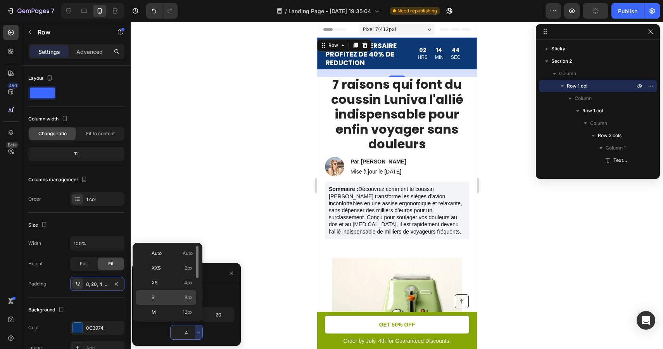
click at [185, 299] on span "8px" at bounding box center [189, 297] width 8 height 7
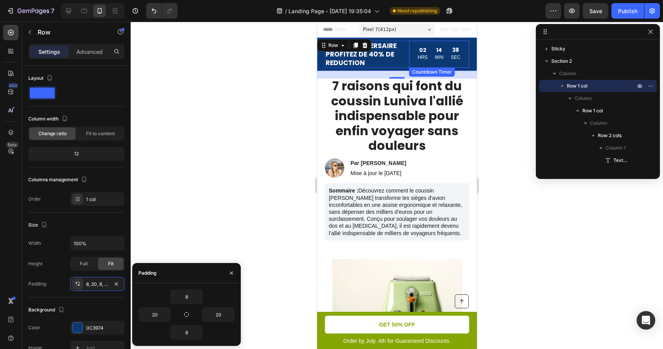
scroll to position [85, 0]
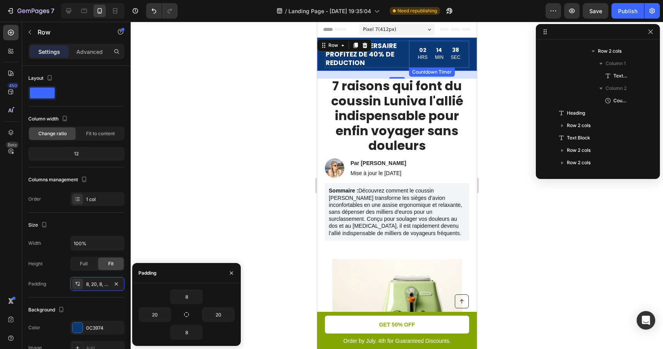
click at [443, 53] on div "14 MIN" at bounding box center [438, 54] width 14 height 19
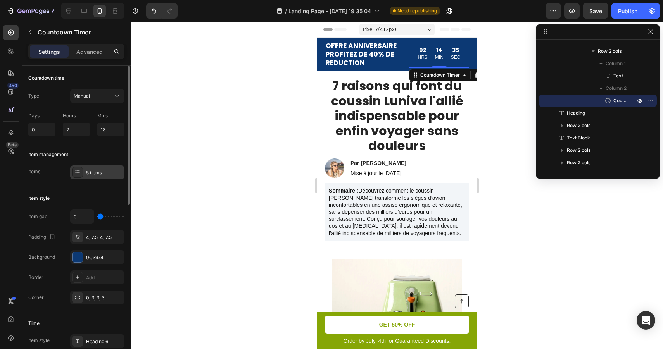
click at [94, 171] on div "5 items" at bounding box center [104, 172] width 36 height 7
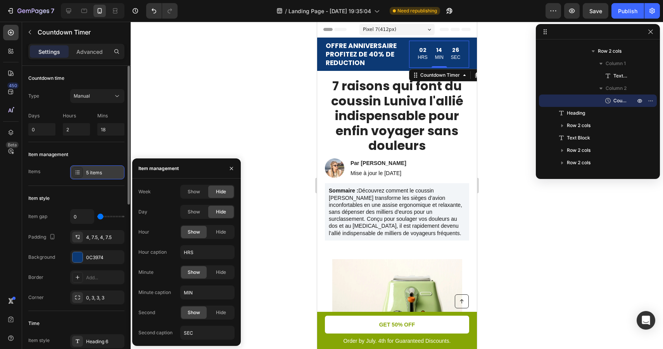
click at [103, 175] on div "5 items" at bounding box center [104, 172] width 36 height 7
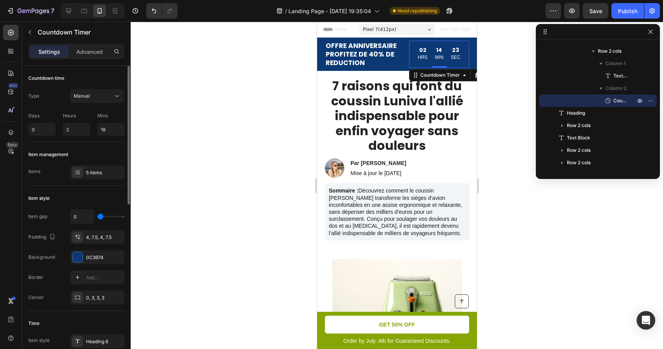
drag, startPoint x: 107, startPoint y: 217, endPoint x: 89, endPoint y: 219, distance: 17.9
click at [97, 217] on input "range" at bounding box center [110, 217] width 27 height 2
click at [379, 40] on div "OFFRE ANNIVERSAIRE PROFITEZ DE 40% DE REDUCTION Text Block 02 HRS 14 MIN 15 SEC…" at bounding box center [397, 54] width 160 height 33
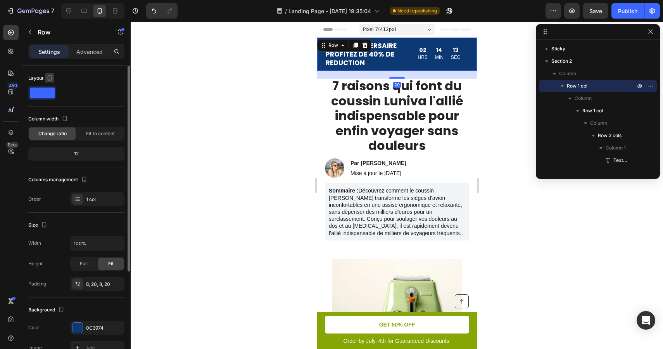
click at [48, 79] on icon "button" at bounding box center [50, 77] width 4 height 5
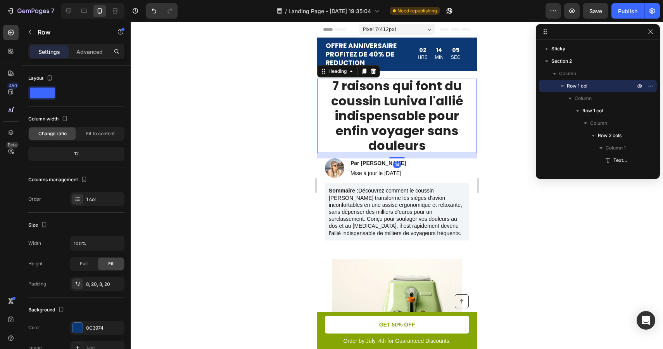
click at [407, 104] on h1 "7 raisons qui font du coussin Luniva l'allié indispensable pour enfin voyager s…" at bounding box center [396, 116] width 144 height 74
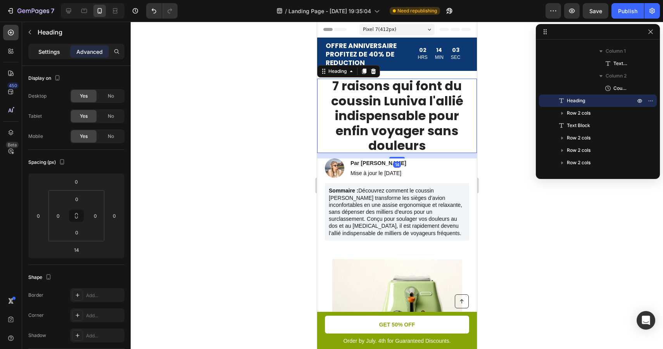
click at [50, 53] on p "Settings" at bounding box center [49, 52] width 22 height 8
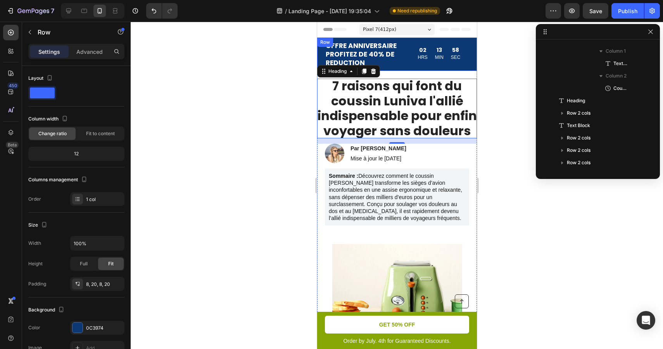
click at [475, 54] on div "OFFRE ANNIVERSAIRE PROFITEZ DE 40% DE REDUCTION Text Block 02 HRS 13 MIN 58 SEC…" at bounding box center [397, 54] width 160 height 33
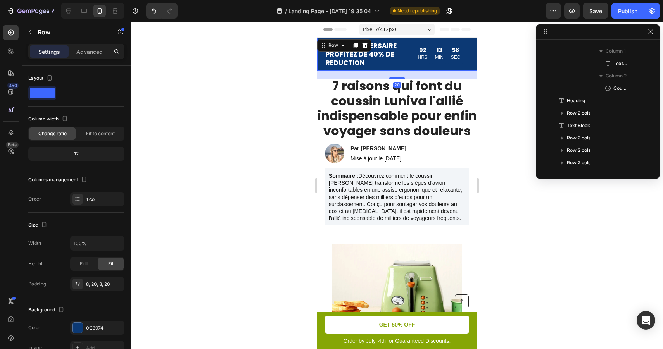
scroll to position [0, 0]
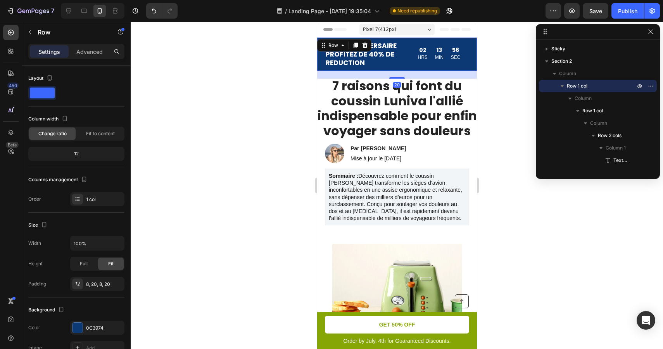
click at [286, 67] on div at bounding box center [397, 186] width 532 height 328
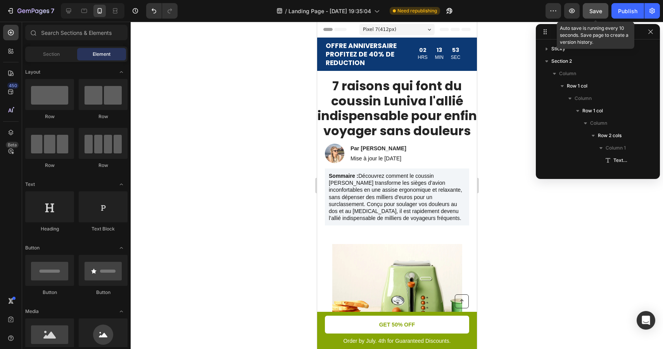
click at [600, 6] on button "Save" at bounding box center [596, 11] width 26 height 16
click at [376, 55] on p "OFFRE ANNIVERSAIRE PROFITEZ DE 40% DE REDUCTION" at bounding box center [366, 54] width 83 height 26
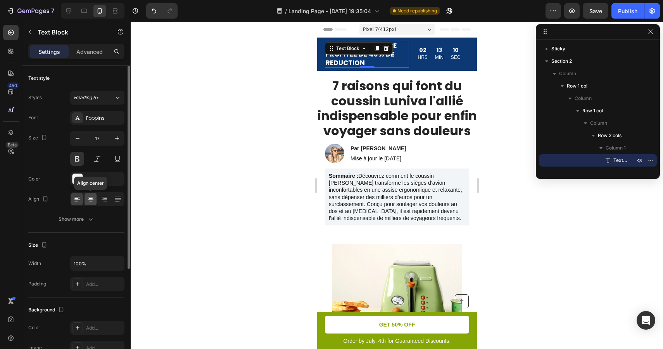
click at [93, 202] on icon at bounding box center [91, 199] width 8 height 8
click at [79, 200] on icon at bounding box center [76, 200] width 5 height 1
click at [84, 218] on div "Show more" at bounding box center [77, 220] width 36 height 8
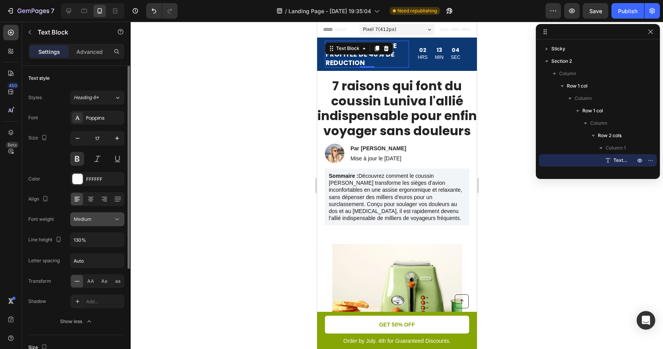
click at [105, 222] on div "Medium" at bounding box center [94, 219] width 40 height 7
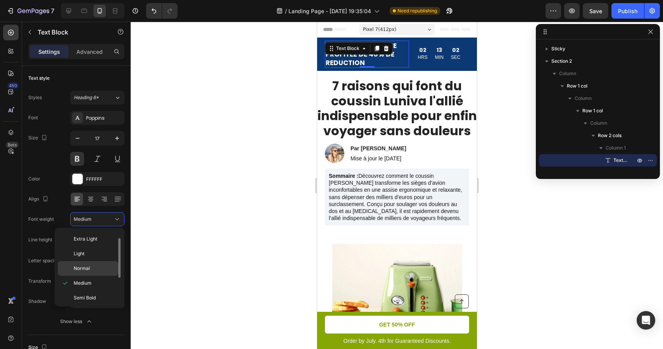
click at [97, 266] on p "Normal" at bounding box center [94, 268] width 41 height 7
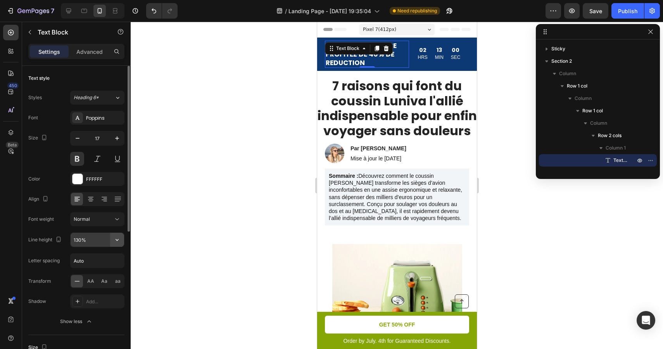
click at [116, 238] on icon "button" at bounding box center [117, 240] width 8 height 8
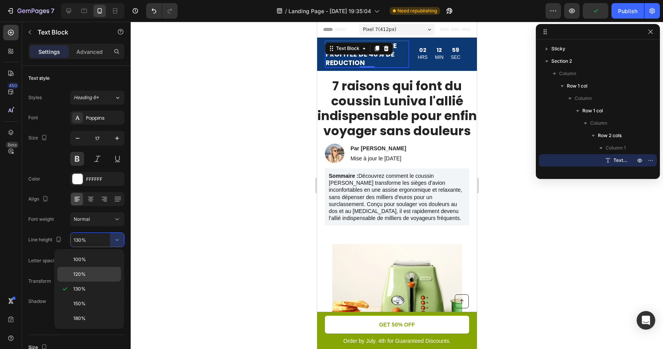
click at [100, 272] on p "120%" at bounding box center [95, 274] width 44 height 7
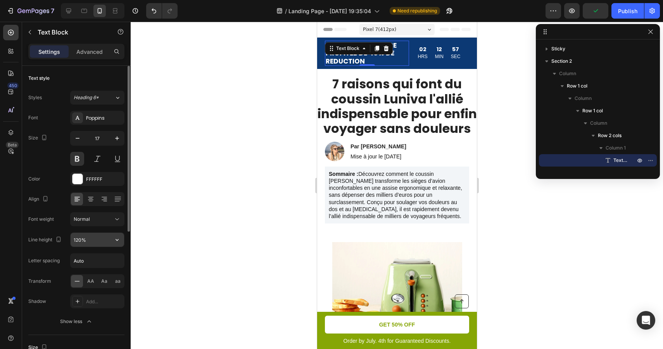
click at [119, 241] on icon "button" at bounding box center [117, 240] width 8 height 8
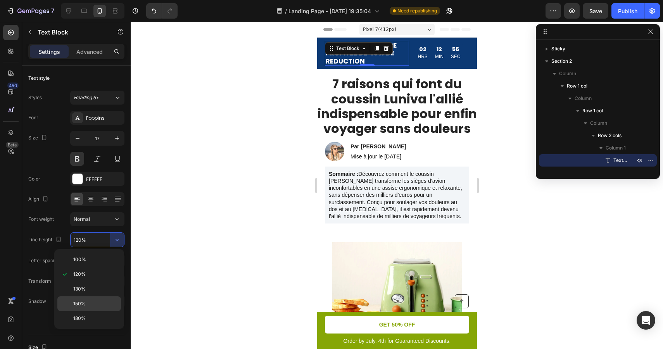
click at [92, 311] on div "150%" at bounding box center [89, 318] width 64 height 15
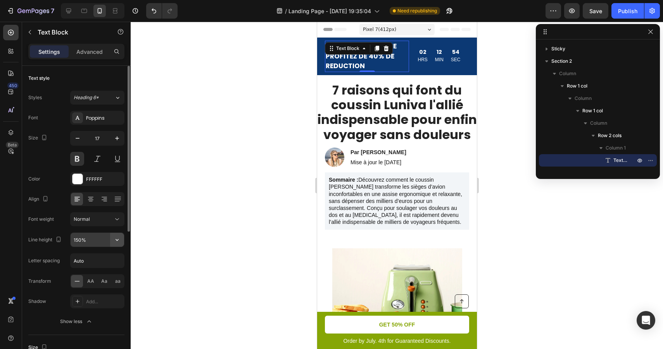
click at [121, 240] on icon "button" at bounding box center [117, 240] width 8 height 8
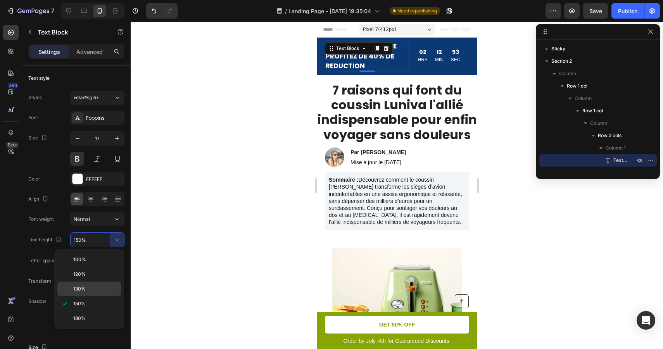
click at [93, 289] on p "130%" at bounding box center [95, 289] width 44 height 7
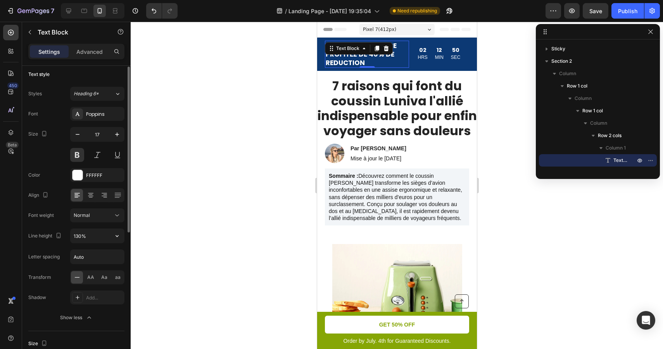
scroll to position [0, 0]
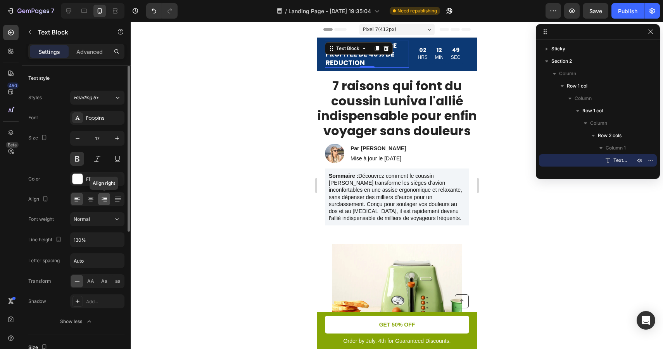
click at [105, 203] on icon at bounding box center [104, 199] width 8 height 8
click at [92, 202] on icon at bounding box center [91, 199] width 8 height 8
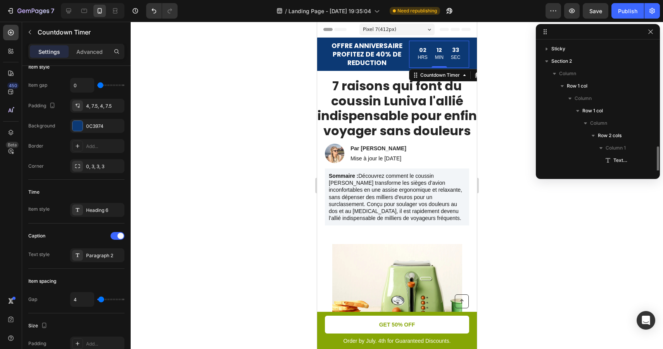
scroll to position [85, 0]
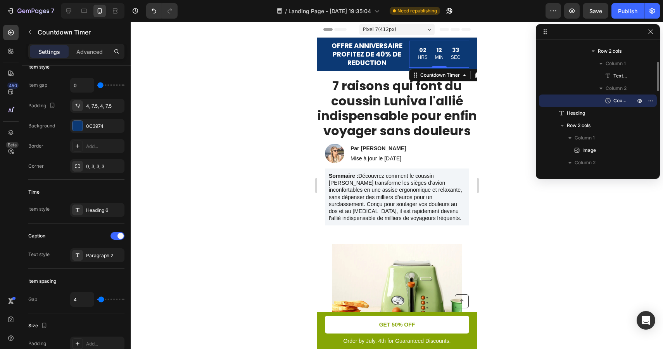
click at [439, 53] on div "12" at bounding box center [439, 50] width 9 height 7
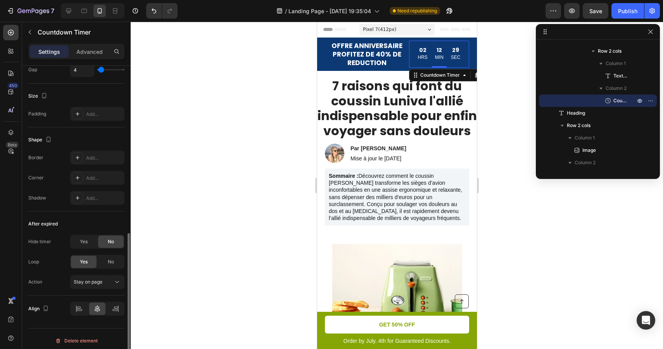
scroll to position [365, 0]
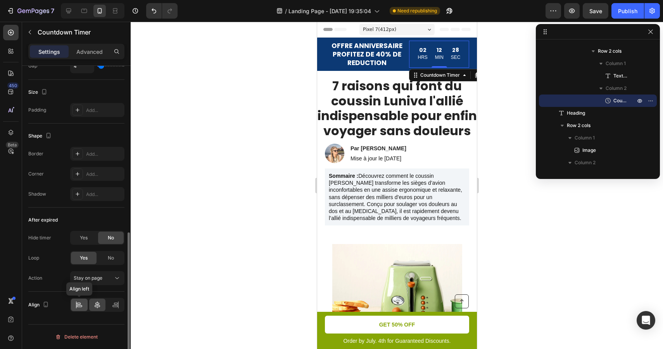
click at [79, 304] on icon at bounding box center [79, 305] width 8 height 8
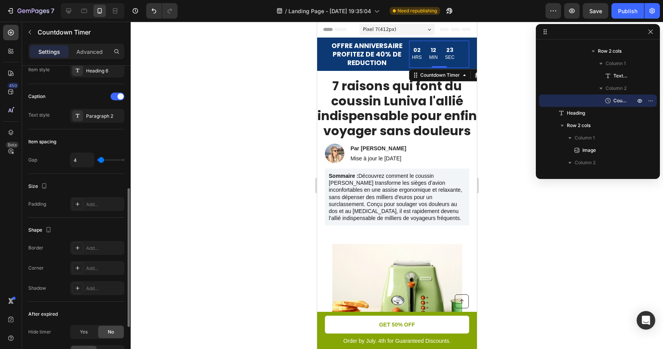
scroll to position [266, 0]
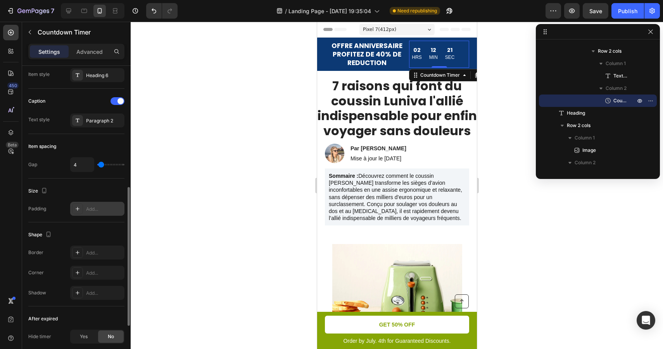
click at [92, 210] on div "Add..." at bounding box center [104, 209] width 36 height 7
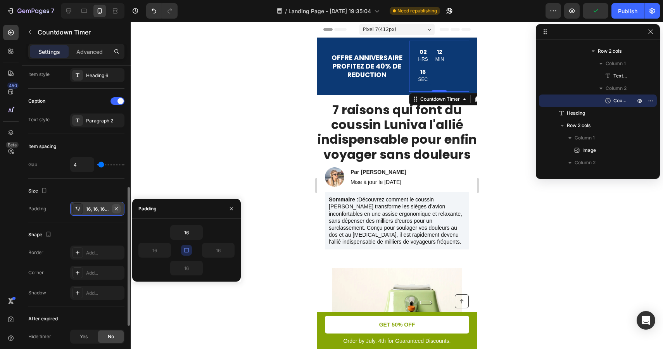
click at [116, 206] on icon "button" at bounding box center [116, 209] width 6 height 6
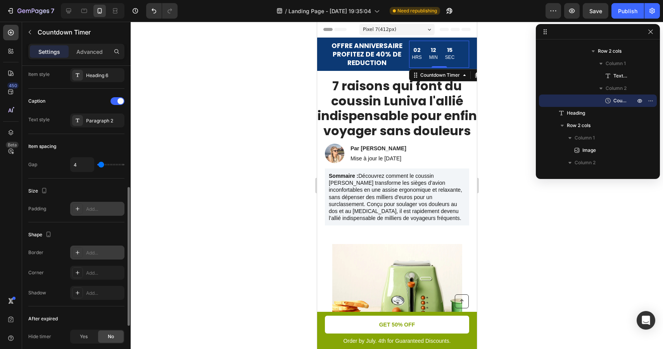
click at [95, 254] on div "Add..." at bounding box center [104, 253] width 36 height 7
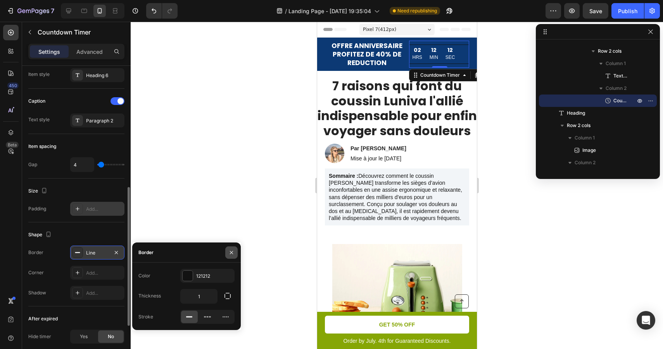
click at [235, 252] on button "button" at bounding box center [231, 253] width 12 height 12
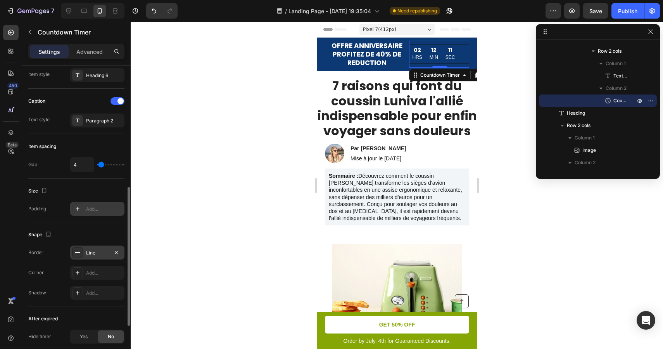
click at [103, 252] on div "Line" at bounding box center [97, 253] width 22 height 7
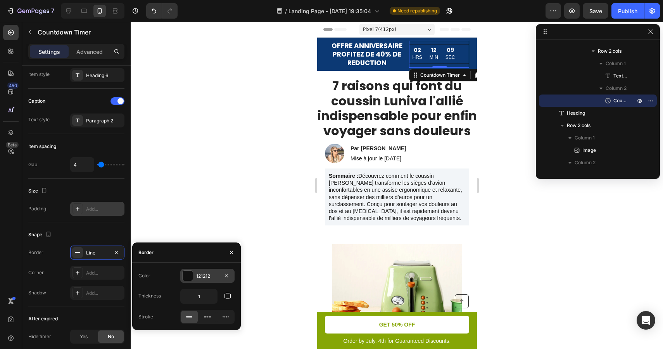
click at [216, 276] on div "121212" at bounding box center [207, 276] width 22 height 7
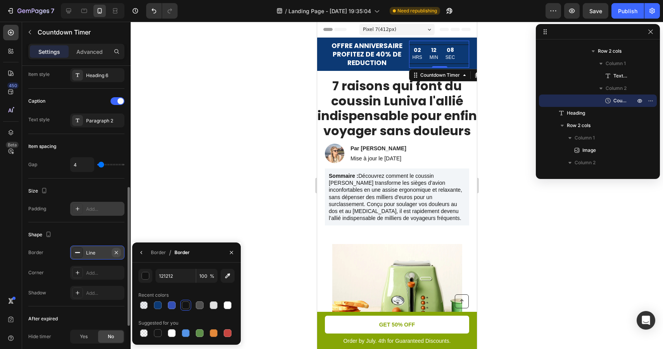
click at [118, 252] on icon "button" at bounding box center [116, 253] width 6 height 6
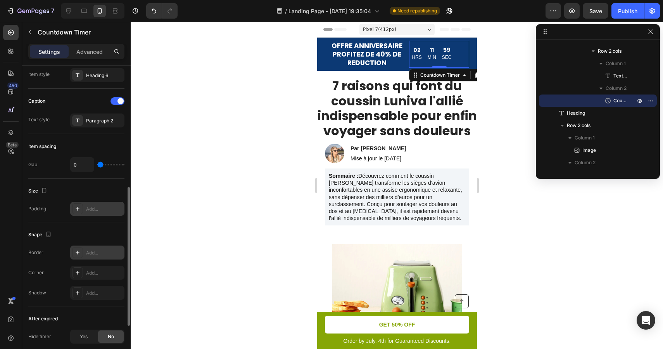
click at [100, 164] on input "range" at bounding box center [110, 165] width 27 height 2
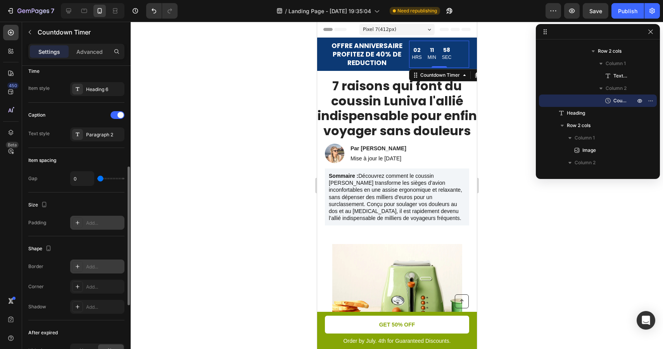
scroll to position [236, 0]
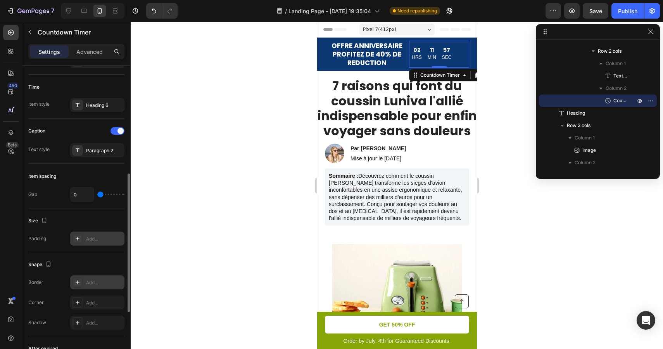
click at [396, 28] on div "Pixel 7 ( 412 px)" at bounding box center [396, 30] width 75 height 12
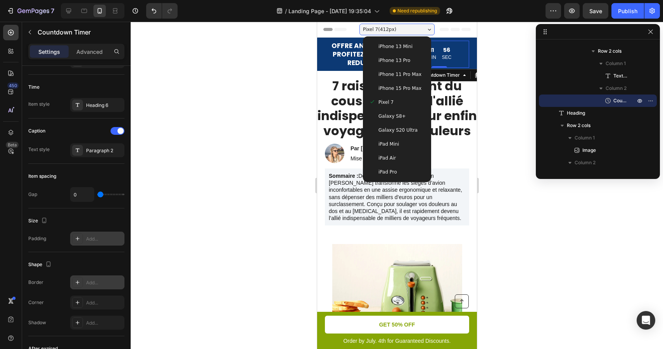
click at [391, 54] on div "iPhone 13 Pro" at bounding box center [397, 60] width 62 height 14
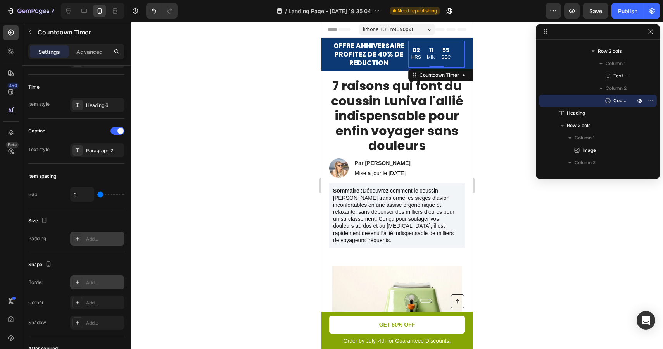
click at [407, 26] on span "iPhone 13 Pro ( 390 px)" at bounding box center [387, 30] width 50 height 8
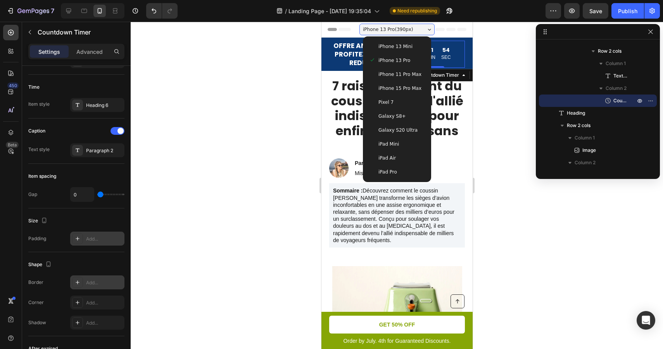
click at [402, 43] on span "iPhone 13 Mini" at bounding box center [395, 47] width 34 height 8
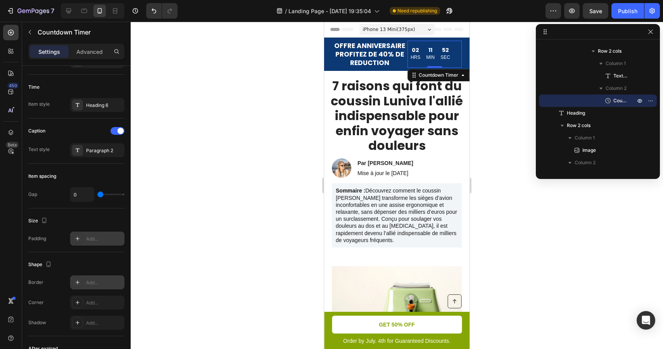
click at [409, 22] on div "iPhone 13 Mini ( 375 px) iPhone 13 Mini iPhone 13 Pro iPhone 11 Pro Max iPhone …" at bounding box center [396, 30] width 75 height 16
click at [407, 29] on span "iPhone 13 Mini ( 375 px)" at bounding box center [389, 30] width 52 height 8
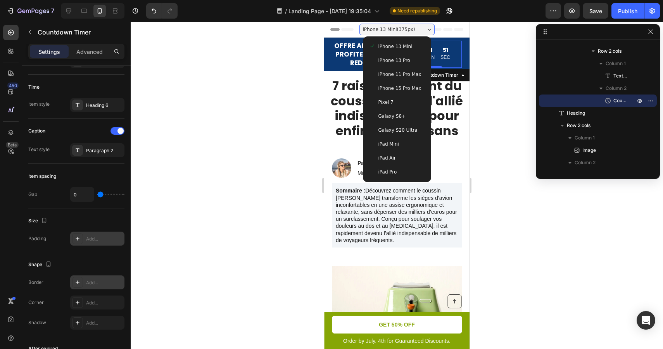
click at [407, 29] on span "iPhone 13 Mini ( 375 px)" at bounding box center [389, 30] width 52 height 8
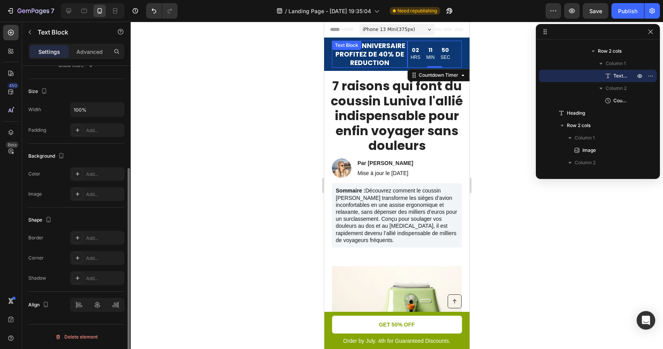
click at [361, 51] on div "OFFRE ANNIVERSAIRE PROFITEZ DE 40% DE REDUCTION Text Block" at bounding box center [370, 54] width 76 height 27
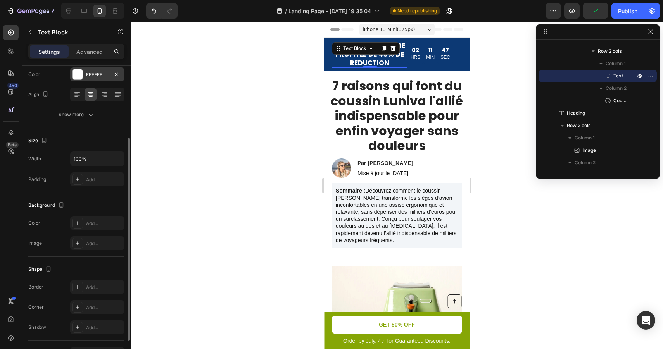
scroll to position [110, 0]
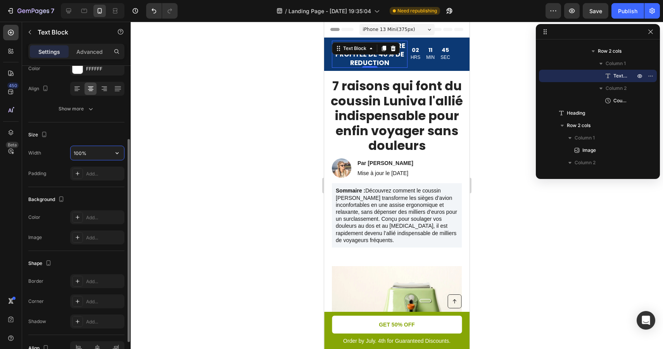
click at [107, 155] on input "100%" at bounding box center [97, 153] width 53 height 14
click at [118, 154] on icon "button" at bounding box center [117, 153] width 8 height 8
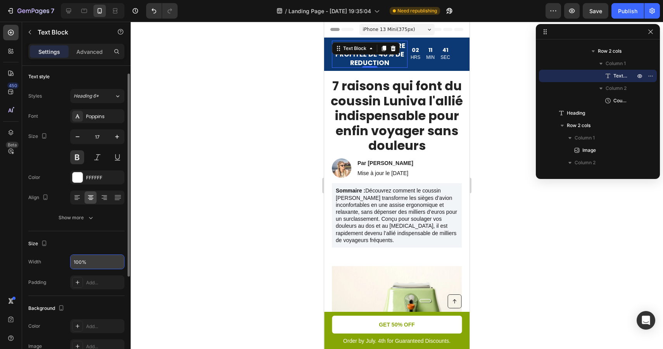
scroll to position [0, 0]
click at [79, 141] on icon "button" at bounding box center [78, 139] width 8 height 8
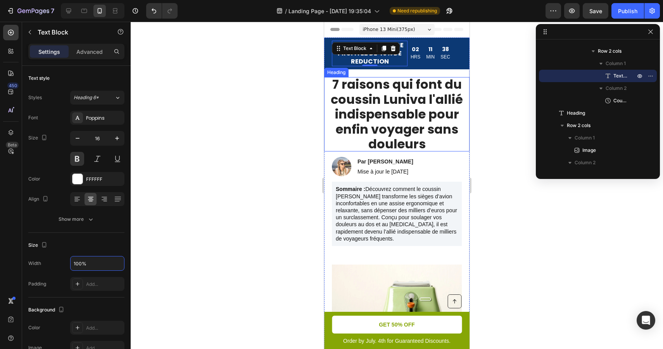
click at [507, 106] on div at bounding box center [397, 186] width 532 height 328
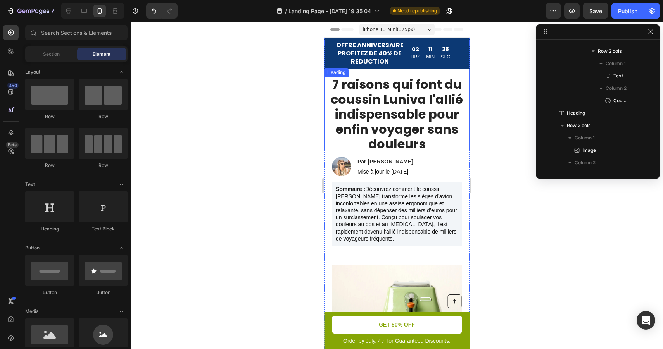
click at [507, 106] on div at bounding box center [397, 186] width 532 height 328
click at [112, 9] on icon at bounding box center [115, 11] width 8 height 8
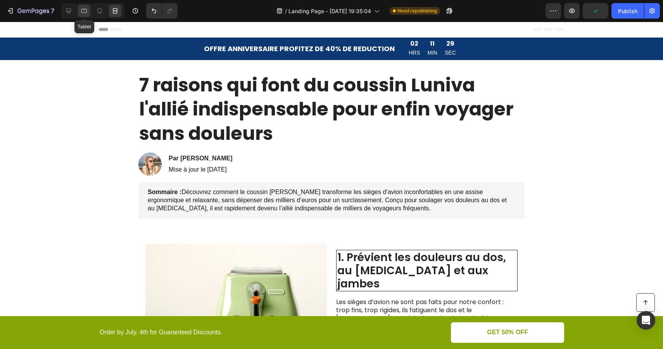
click at [84, 9] on icon at bounding box center [84, 11] width 6 height 4
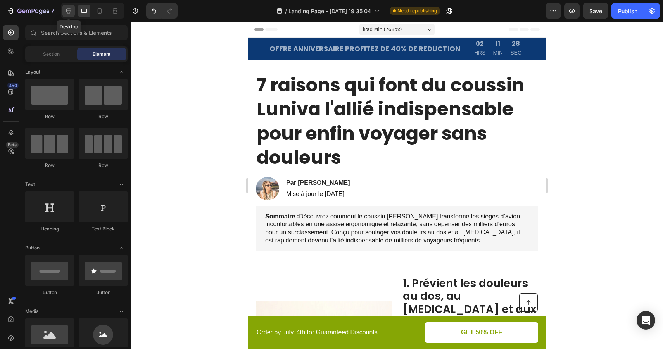
click at [72, 10] on icon at bounding box center [69, 11] width 8 height 8
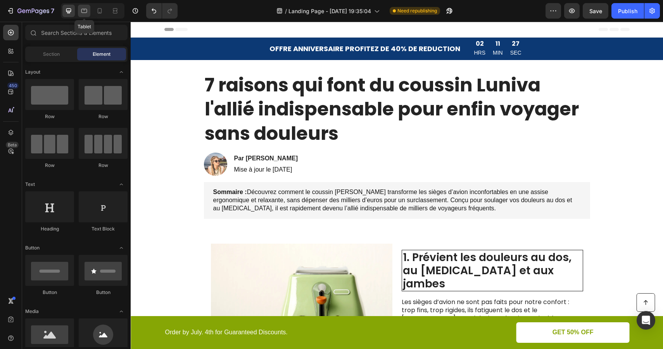
click at [86, 10] on icon at bounding box center [84, 11] width 8 height 8
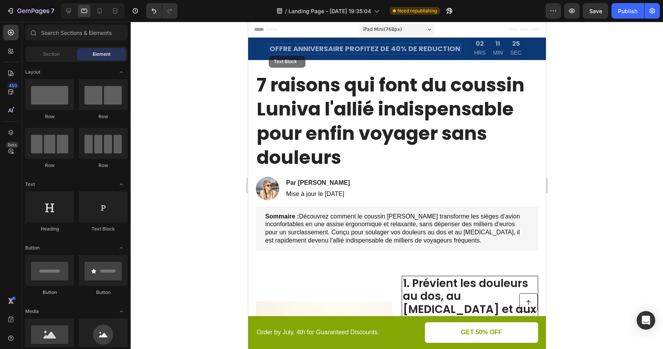
click at [349, 45] on p "OFFRE ANNIVERSAIRE PROFITEZ DE 40% DE REDUCTION" at bounding box center [364, 48] width 191 height 9
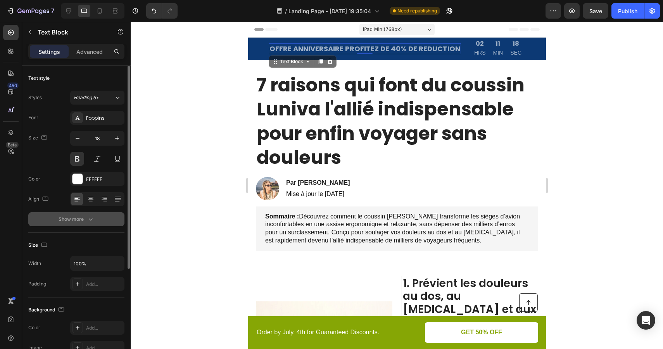
click at [84, 224] on button "Show more" at bounding box center [76, 219] width 96 height 14
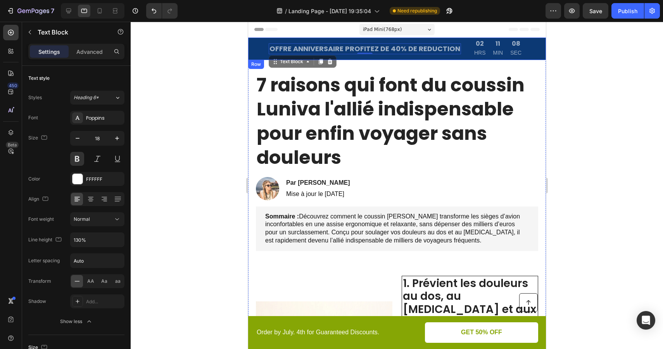
click at [255, 44] on div "OFFRE ANNIVERSAIRE PROFITEZ DE 40% DE REDUCTION Text Block 0 02 HRS 11 MIN 08 S…" at bounding box center [397, 49] width 298 height 22
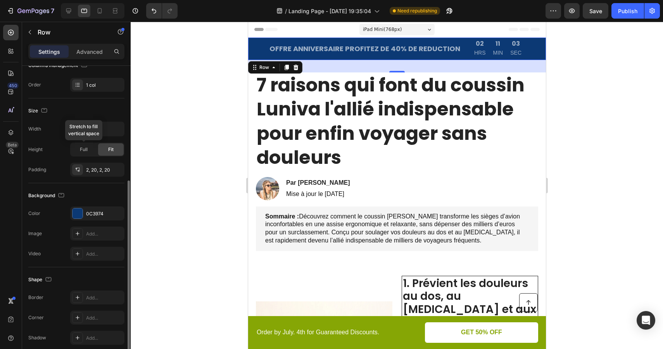
scroll to position [147, 0]
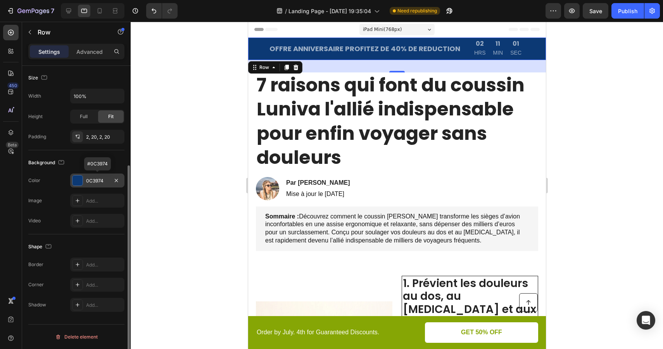
click at [105, 182] on div "0C3974" at bounding box center [97, 181] width 22 height 7
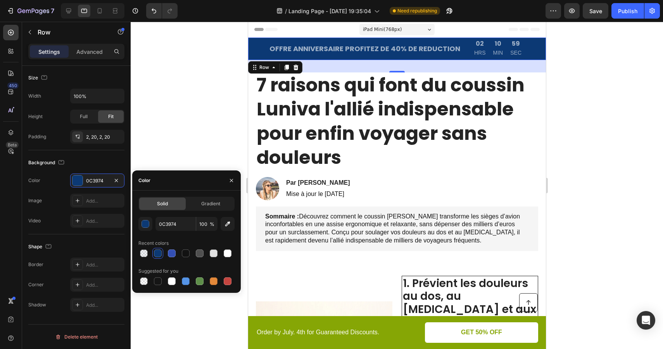
click at [185, 152] on div at bounding box center [397, 186] width 532 height 328
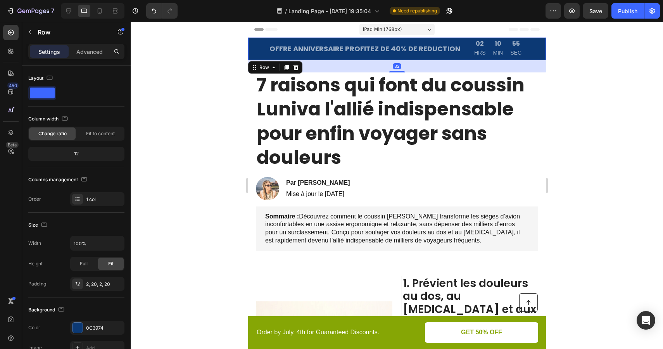
click at [252, 48] on div "OFFRE ANNIVERSAIRE PROFITEZ DE 40% DE REDUCTION Text Block 02 HRS 10 MIN [STREE…" at bounding box center [397, 49] width 298 height 22
click at [266, 48] on div "OFFRE ANNIVERSAIRE PROFITEZ DE 40% DE REDUCTION Text Block 02 HRS 10 MIN 53 SEC…" at bounding box center [396, 48] width 282 height 21
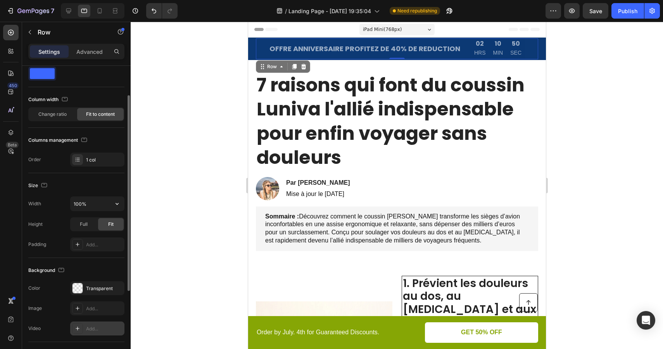
scroll to position [30, 0]
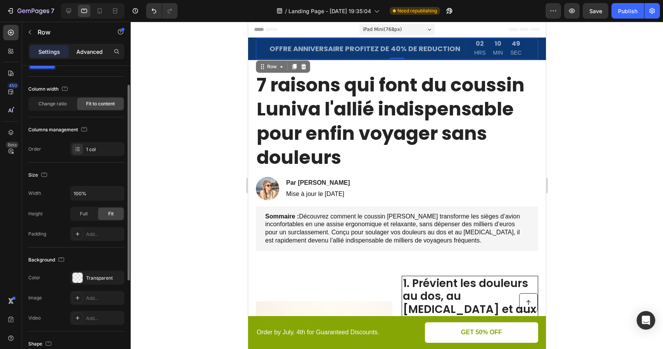
click at [87, 55] on p "Advanced" at bounding box center [89, 52] width 26 height 8
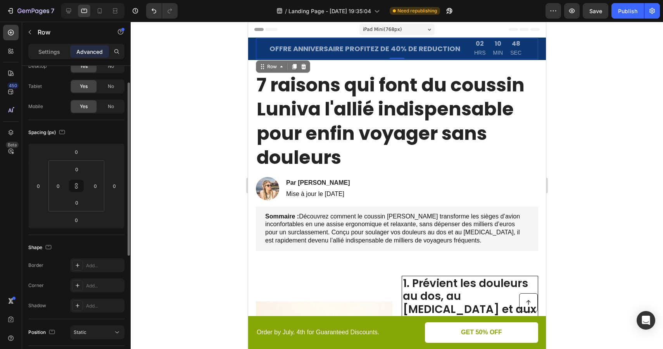
scroll to position [0, 0]
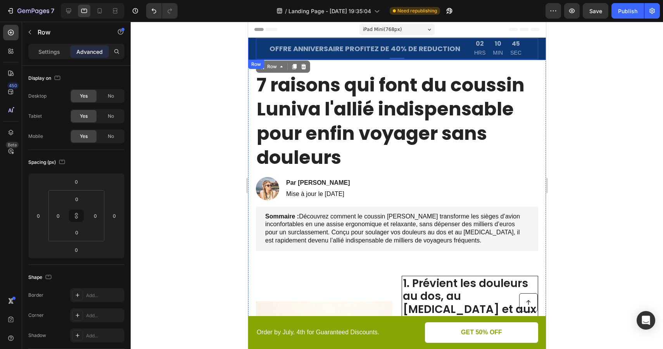
click at [254, 53] on div "OFFRE ANNIVERSAIRE PROFITEZ DE 40% DE REDUCTION Text Block 02 HRS 10 MIN 45 SEC…" at bounding box center [397, 49] width 298 height 22
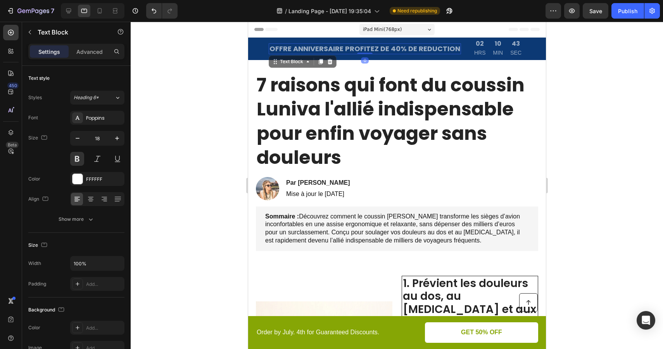
click at [276, 52] on p "OFFRE ANNIVERSAIRE PROFITEZ DE 40% DE REDUCTION" at bounding box center [364, 48] width 191 height 9
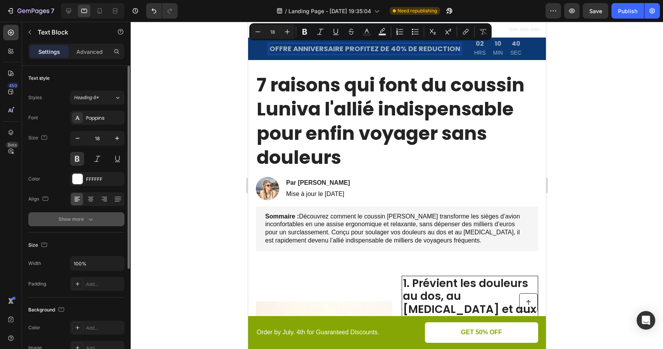
click at [86, 219] on div "Show more" at bounding box center [77, 220] width 36 height 8
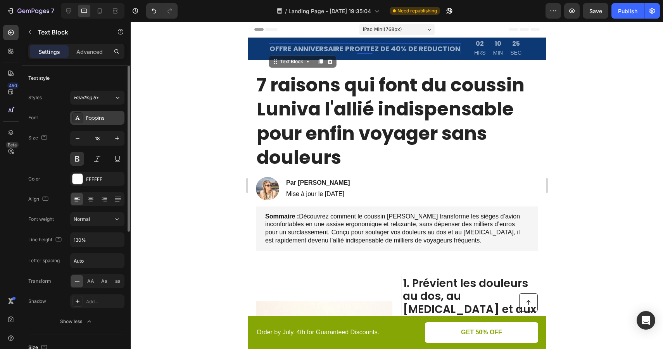
click at [83, 124] on div "Poppins" at bounding box center [97, 118] width 54 height 14
click at [119, 95] on icon at bounding box center [117, 98] width 7 height 8
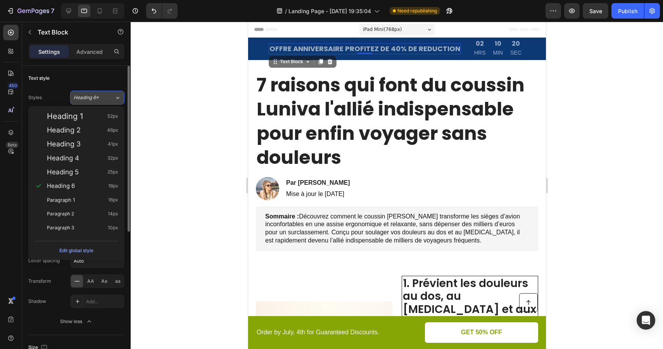
click at [119, 95] on icon at bounding box center [117, 98] width 7 height 8
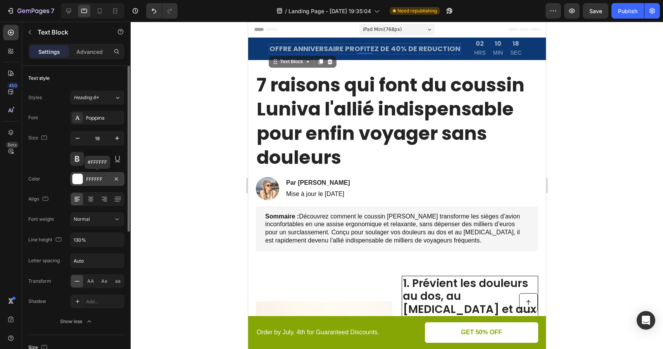
click at [107, 184] on div "FFFFFF" at bounding box center [97, 179] width 54 height 14
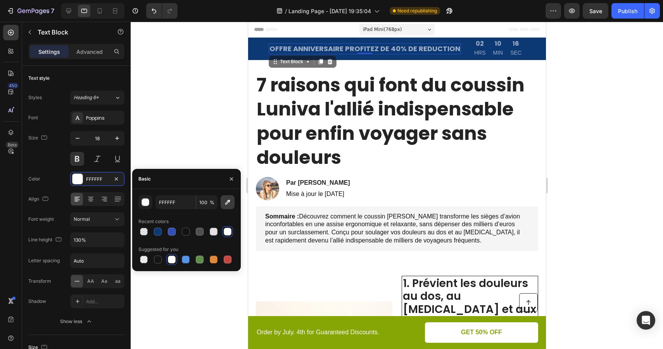
click at [229, 204] on icon "button" at bounding box center [228, 202] width 8 height 8
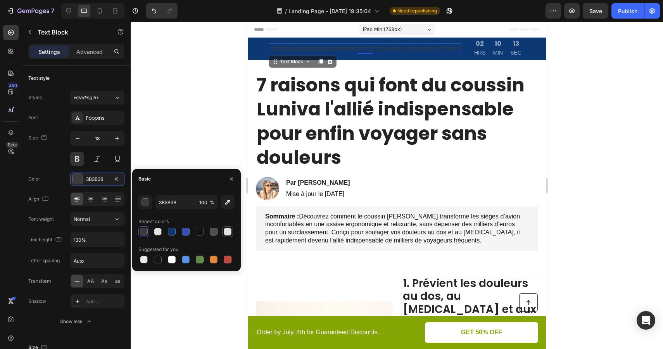
click at [228, 230] on div at bounding box center [228, 232] width 8 height 8
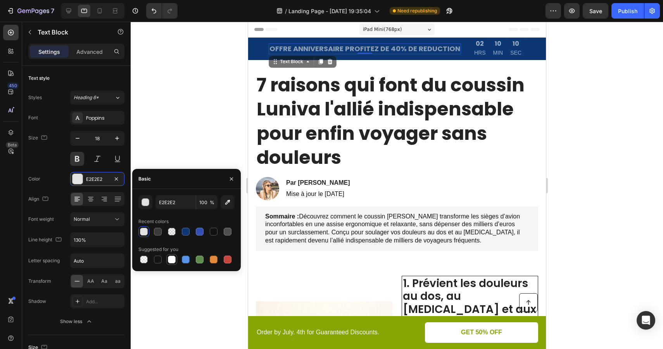
click at [172, 260] on div at bounding box center [172, 260] width 8 height 8
click at [205, 129] on div at bounding box center [397, 186] width 532 height 328
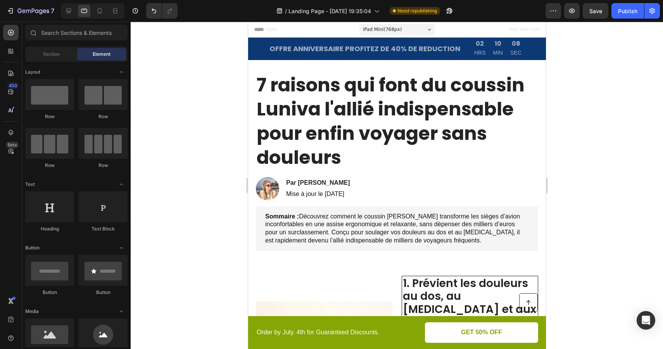
click at [205, 129] on div at bounding box center [397, 186] width 532 height 328
click at [297, 53] on p "OFFRE ANNIVERSAIRE PROFITEZ DE 40% DE REDUCTION" at bounding box center [364, 48] width 191 height 9
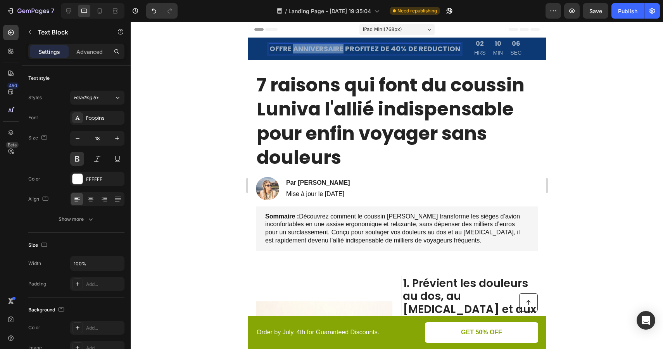
click at [297, 53] on p "OFFRE ANNIVERSAIRE PROFITEZ DE 40% DE REDUCTION" at bounding box center [364, 48] width 191 height 9
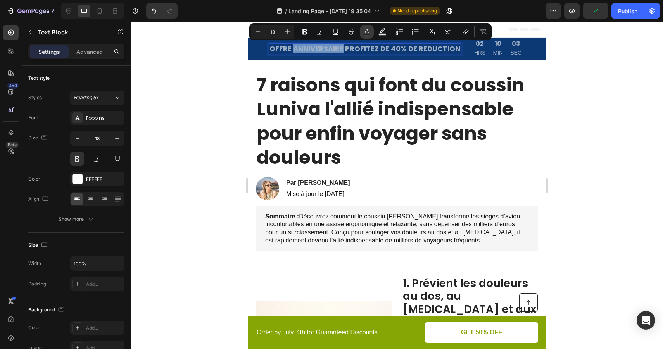
click at [363, 34] on rect "Editor contextual toolbar" at bounding box center [366, 35] width 7 height 2
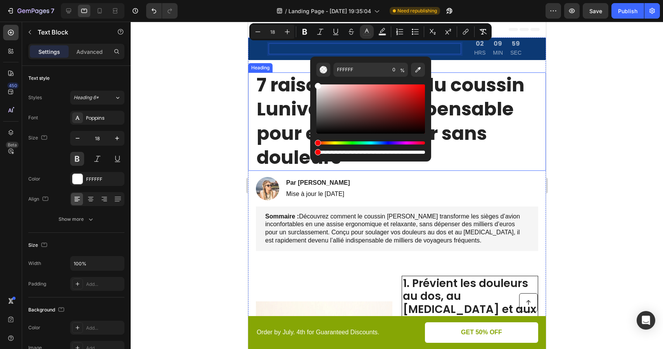
drag, startPoint x: 669, startPoint y: 174, endPoint x: 293, endPoint y: 153, distance: 376.6
click at [288, 49] on span "OFFRE ANNIVERSAIRE PROFITEZ DE 40% DE REDUCTION" at bounding box center [364, 49] width 191 height 10
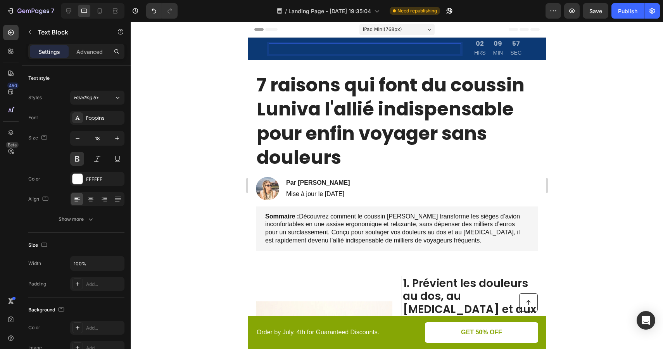
click at [291, 49] on span "OFFRE ANNIVERSAIRE PROFITEZ DE 40% DE REDUCTION" at bounding box center [364, 49] width 191 height 10
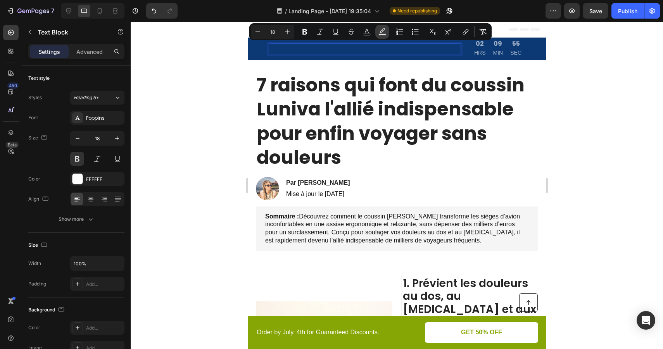
click at [384, 33] on icon "Editor contextual toolbar" at bounding box center [382, 32] width 8 height 8
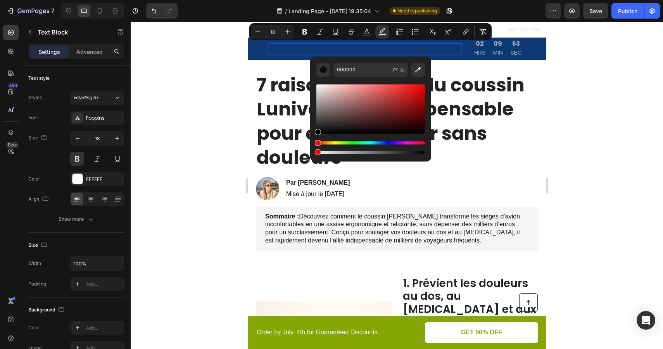
drag, startPoint x: 648, startPoint y: 173, endPoint x: 309, endPoint y: 151, distance: 340.7
click at [296, 49] on span "OFFRE ANNIVERSAIRE PROFITEZ DE 40% DE REDUCTION" at bounding box center [364, 49] width 191 height 10
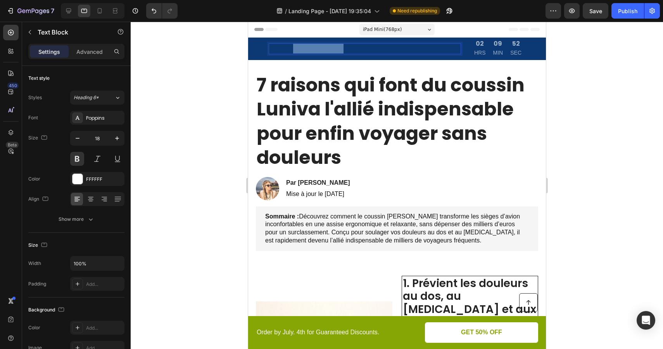
click at [296, 49] on span "OFFRE ANNIVERSAIRE PROFITEZ DE 40% DE REDUCTION" at bounding box center [364, 49] width 191 height 10
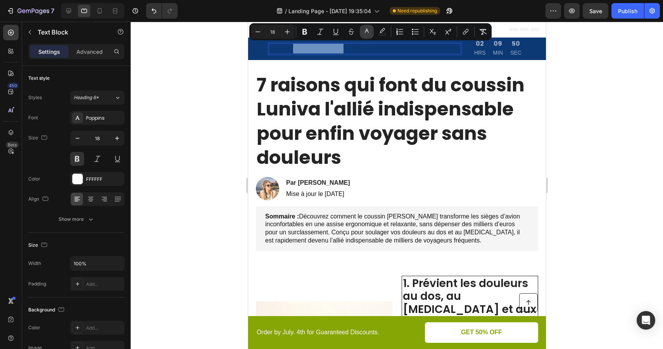
click at [366, 34] on rect "Editor contextual toolbar" at bounding box center [366, 35] width 7 height 2
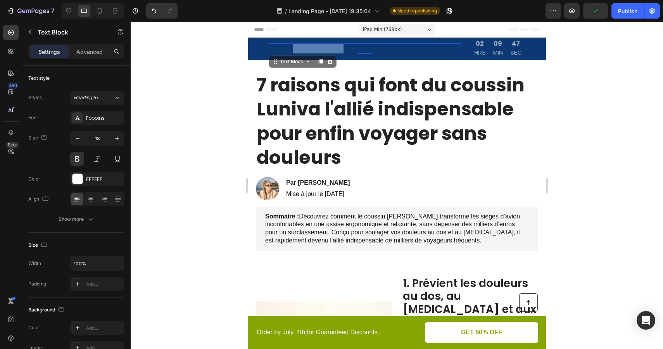
click at [346, 46] on span "OFFRE ANNIVERSAIRE PROFITEZ DE 40% DE REDUCTION" at bounding box center [364, 49] width 191 height 10
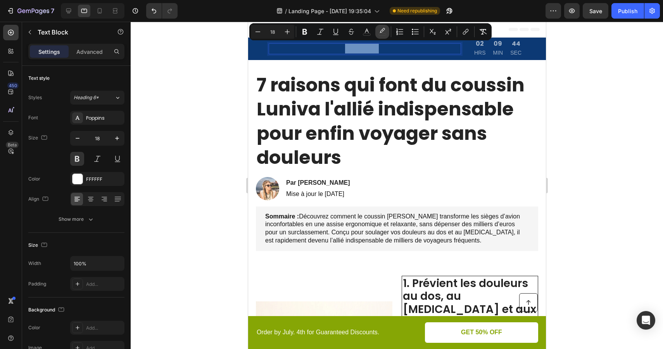
click at [379, 30] on icon "Editor contextual toolbar" at bounding box center [382, 32] width 8 height 8
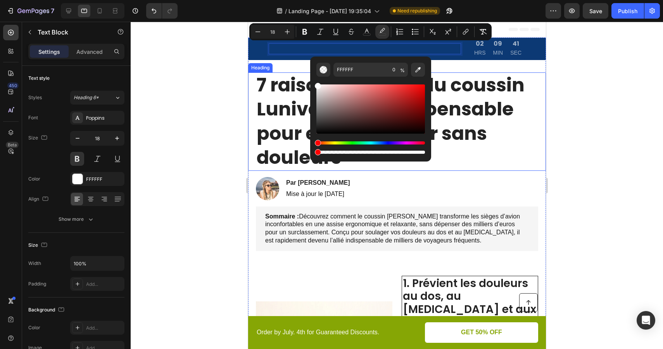
drag, startPoint x: 574, startPoint y: 134, endPoint x: 309, endPoint y: 80, distance: 270.5
click at [345, 50] on span "OFFRE ANNIVERSAIRE PROFITEZ DE 40% DE REDUCTION" at bounding box center [364, 49] width 191 height 10
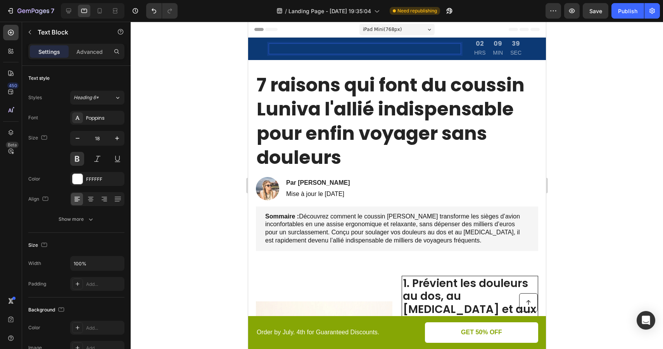
click at [345, 50] on span "OFFRE ANNIVERSAIRE PROFITEZ DE 40% DE REDUCTION" at bounding box center [364, 49] width 191 height 10
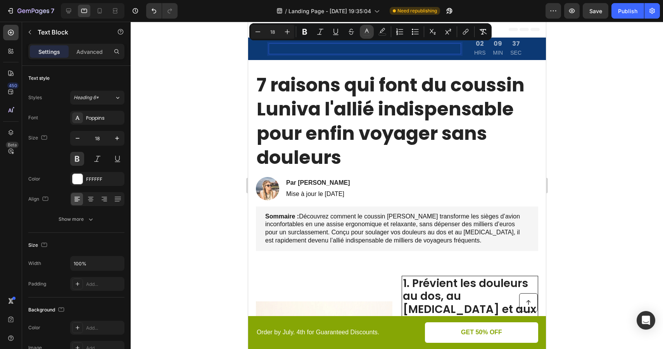
click at [364, 32] on icon "Editor contextual toolbar" at bounding box center [367, 32] width 8 height 8
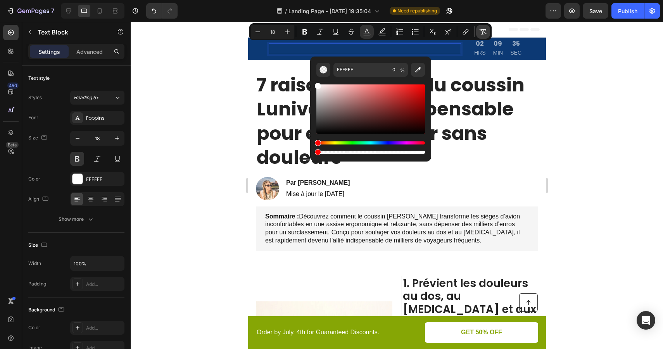
click at [481, 37] on button "Remove Format" at bounding box center [483, 32] width 14 height 14
click at [607, 89] on div at bounding box center [397, 186] width 532 height 328
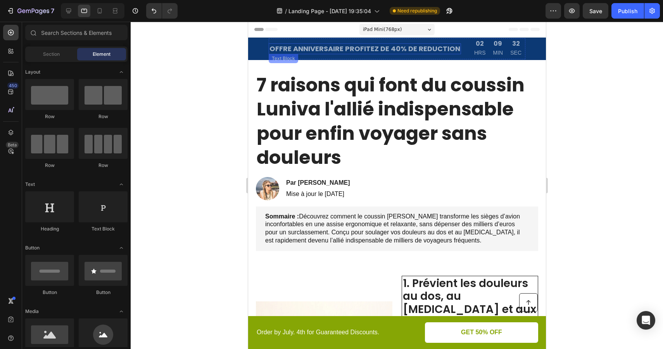
click at [405, 47] on p "OFFRE ANNIVERSAIRE PROFITEZ DE 40% DE REDUCTION" at bounding box center [364, 48] width 191 height 9
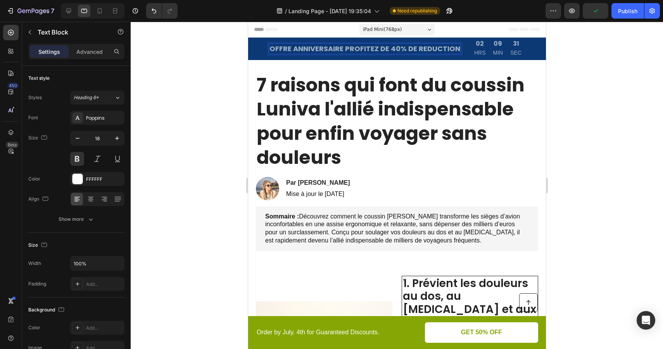
click at [405, 47] on p "OFFRE ANNIVERSAIRE PROFITEZ DE 40% DE REDUCTION" at bounding box center [364, 48] width 191 height 9
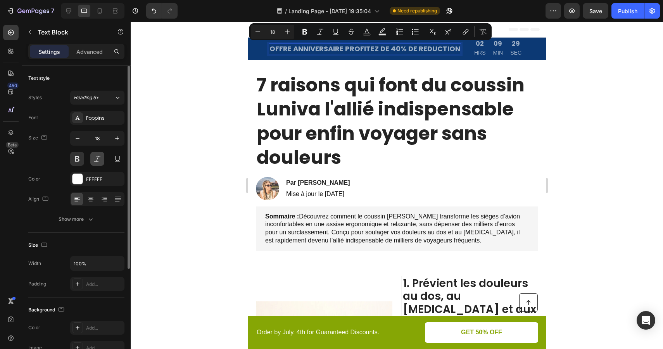
click at [99, 162] on button at bounding box center [97, 159] width 14 height 14
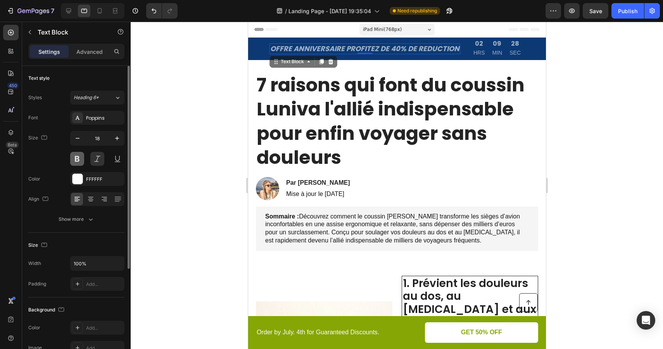
click at [83, 161] on button at bounding box center [77, 159] width 14 height 14
click at [78, 160] on button at bounding box center [77, 159] width 14 height 14
click at [95, 160] on button at bounding box center [97, 159] width 14 height 14
click at [482, 48] on p "HRS" at bounding box center [480, 53] width 12 height 10
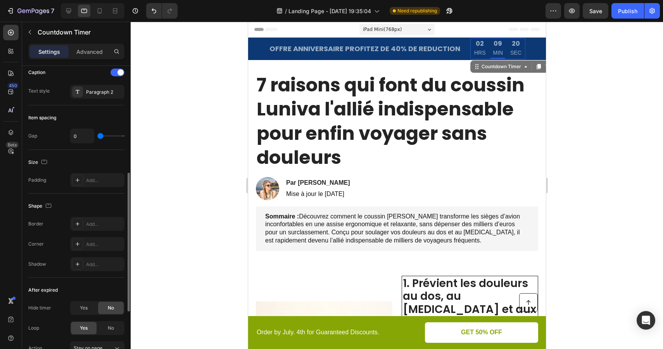
scroll to position [365, 0]
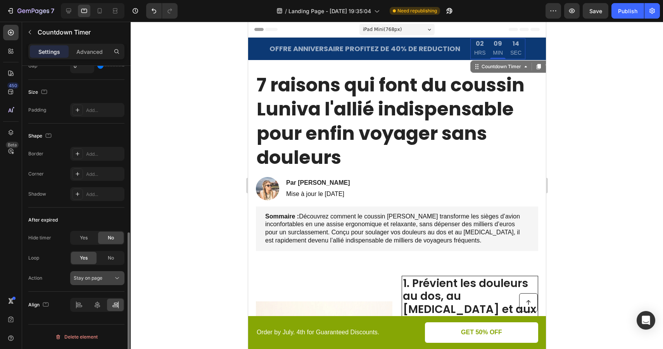
click at [97, 281] on span "Stay on page" at bounding box center [88, 278] width 29 height 6
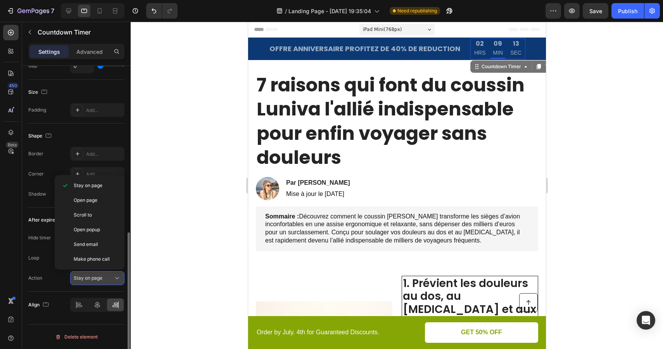
click at [98, 280] on span "Stay on page" at bounding box center [88, 278] width 29 height 6
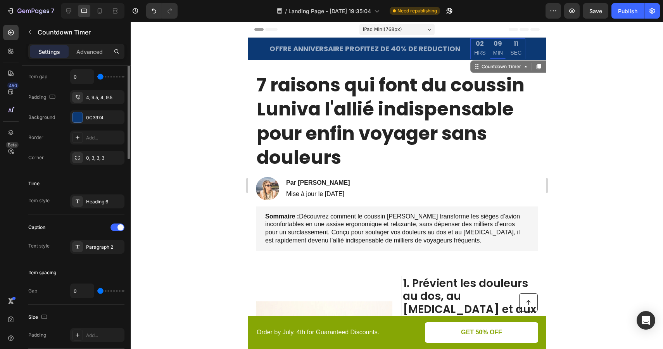
scroll to position [0, 0]
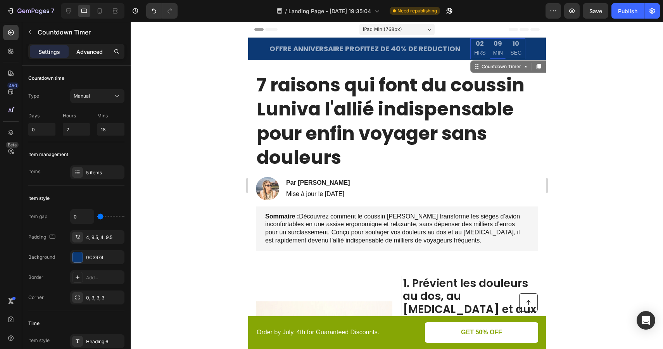
click at [90, 53] on p "Advanced" at bounding box center [89, 52] width 26 height 8
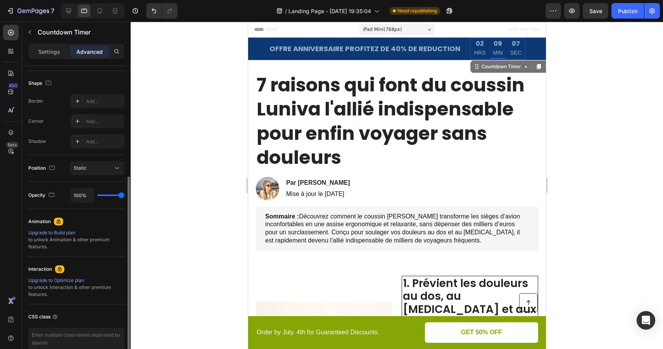
scroll to position [195, 0]
click at [113, 197] on div "100%" at bounding box center [97, 194] width 54 height 15
drag, startPoint x: 121, startPoint y: 195, endPoint x: 138, endPoint y: 196, distance: 16.3
click at [124, 195] on input "range" at bounding box center [110, 195] width 27 height 2
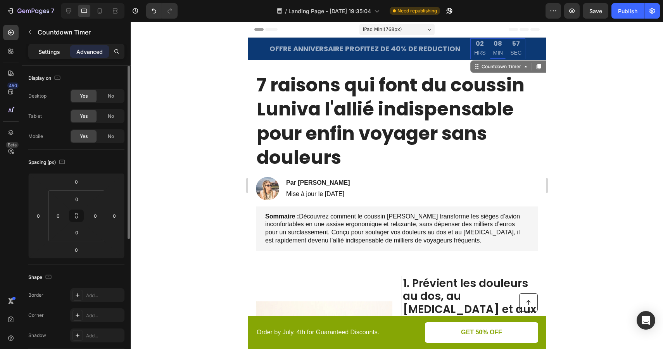
click at [50, 54] on p "Settings" at bounding box center [49, 52] width 22 height 8
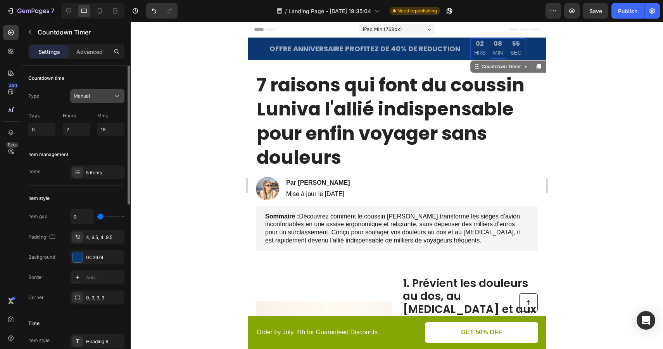
click at [109, 95] on div "Manual" at bounding box center [94, 96] width 40 height 7
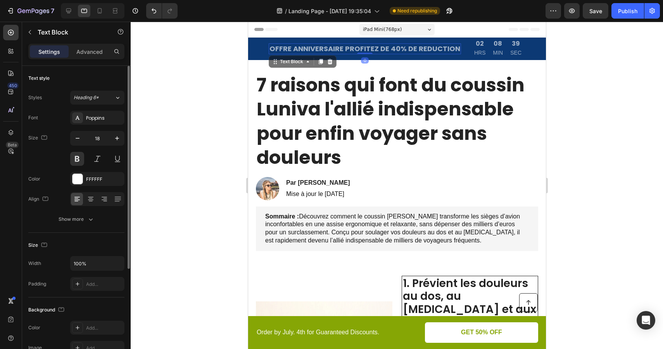
click at [344, 48] on p "OFFRE ANNIVERSAIRE PROFITEZ DE 40% DE REDUCTION" at bounding box center [364, 48] width 191 height 9
click at [345, 50] on p "OFFRE ANNIVERSAIRE PROFITEZ DE 40% DE REDUCTION" at bounding box center [364, 48] width 191 height 9
click at [103, 124] on div "Poppins" at bounding box center [97, 118] width 54 height 14
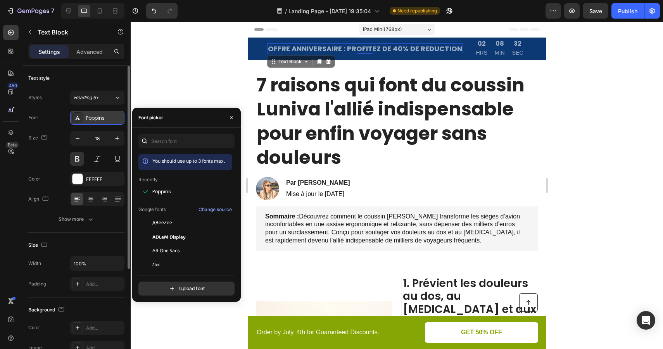
click at [103, 124] on div "Poppins" at bounding box center [97, 118] width 54 height 14
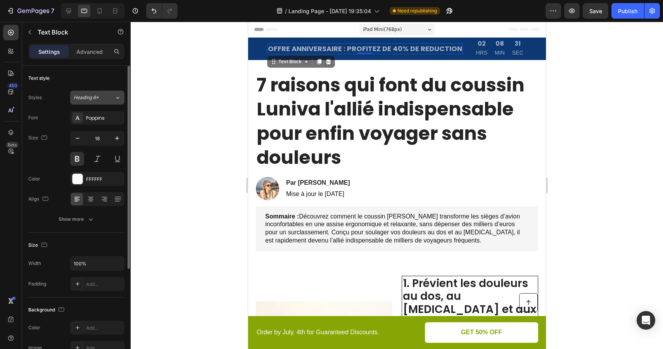
click at [103, 95] on div "Heading 6*" at bounding box center [89, 97] width 31 height 7
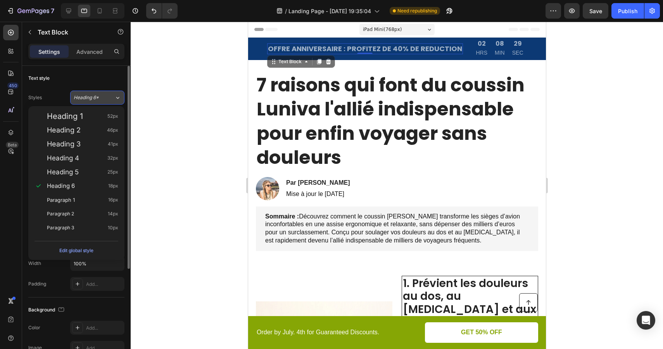
click at [104, 95] on div "Heading 6*" at bounding box center [89, 97] width 31 height 7
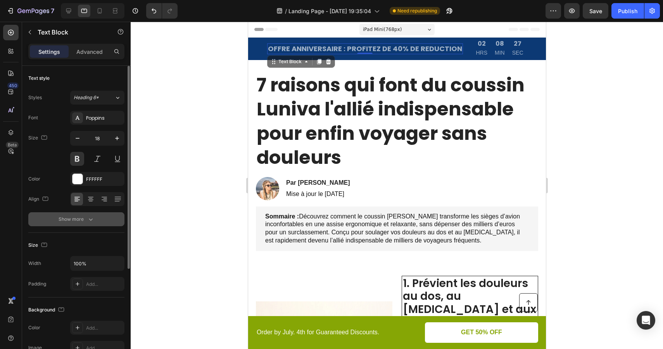
click at [91, 217] on icon "button" at bounding box center [91, 220] width 8 height 8
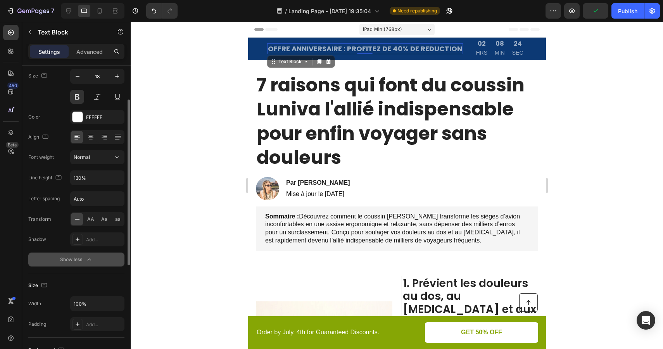
scroll to position [69, 0]
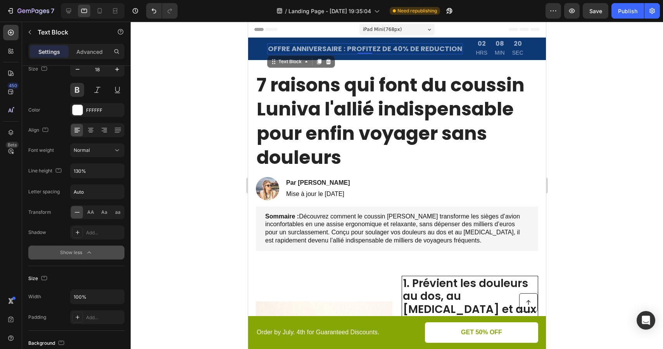
click at [371, 30] on span "iPad Mini ( 768 px)" at bounding box center [381, 30] width 39 height 8
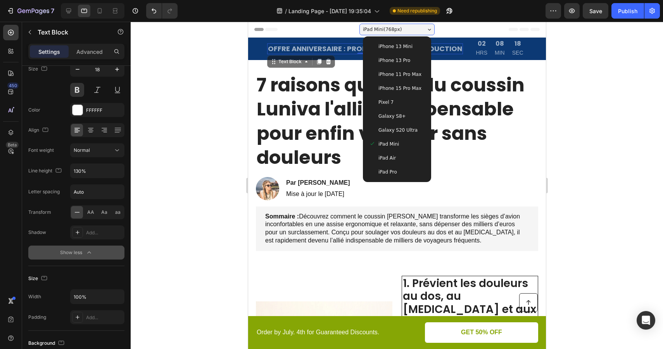
click at [390, 155] on span "iPad Air" at bounding box center [386, 158] width 17 height 8
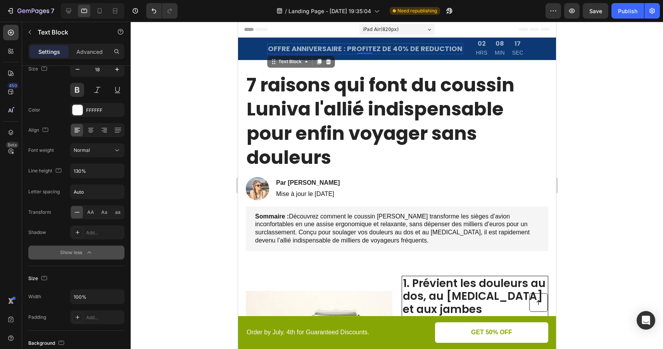
click at [403, 26] on div "iPad Air ( 820 px)" at bounding box center [396, 30] width 75 height 12
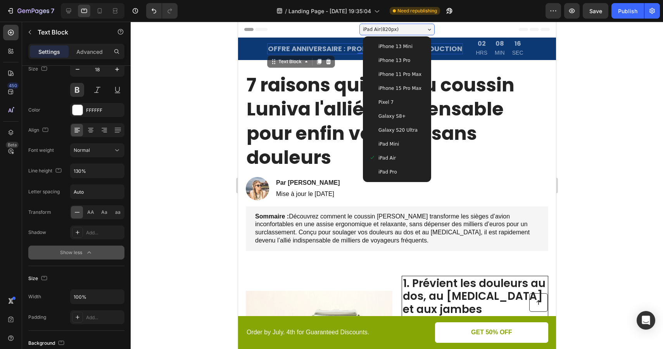
click at [402, 45] on span "iPhone 13 Mini" at bounding box center [395, 47] width 34 height 8
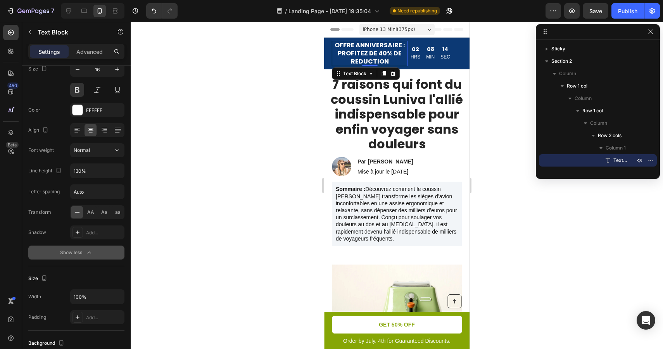
click at [492, 97] on div at bounding box center [397, 186] width 532 height 328
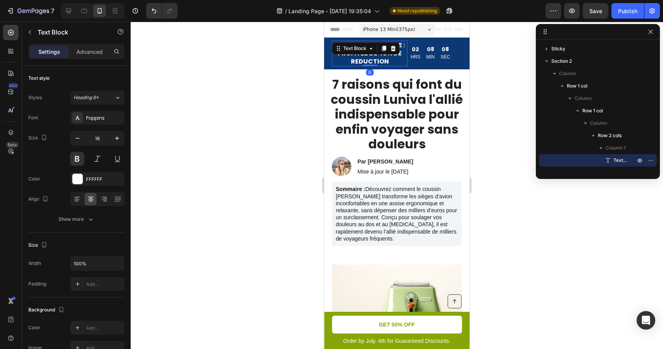
click at [386, 57] on p "OFFRE ANNIVERSAIRE : PROFITEZ DE 40% DE REDUCTION" at bounding box center [370, 53] width 74 height 24
click at [83, 10] on icon at bounding box center [84, 11] width 8 height 8
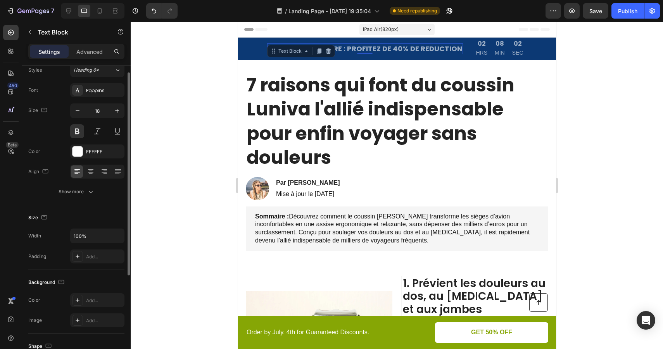
scroll to position [28, 0]
click at [95, 151] on div "FFFFFF" at bounding box center [97, 151] width 22 height 7
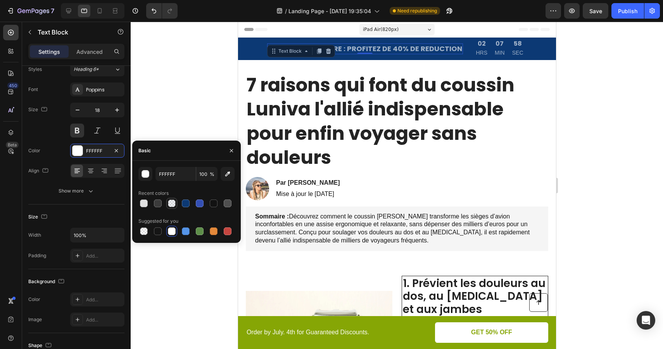
click at [174, 202] on div at bounding box center [172, 204] width 8 height 8
click at [172, 230] on div at bounding box center [172, 232] width 8 height 8
click at [226, 177] on icon "button" at bounding box center [228, 174] width 8 height 8
click at [174, 232] on div at bounding box center [172, 232] width 8 height 8
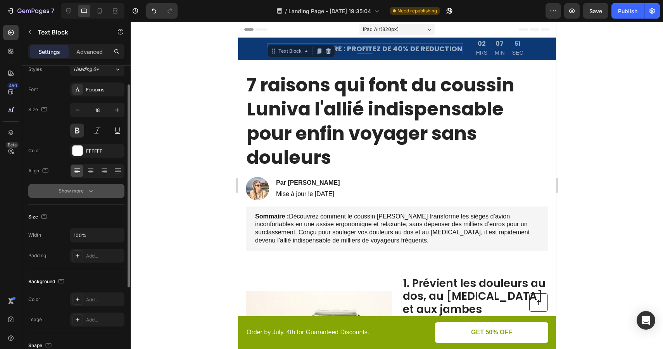
click at [79, 189] on div "Show more" at bounding box center [77, 191] width 36 height 8
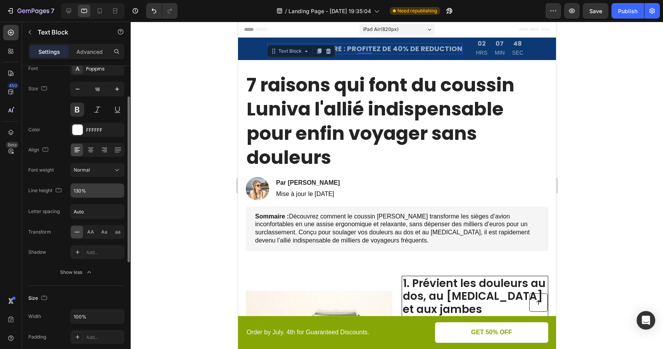
scroll to position [67, 0]
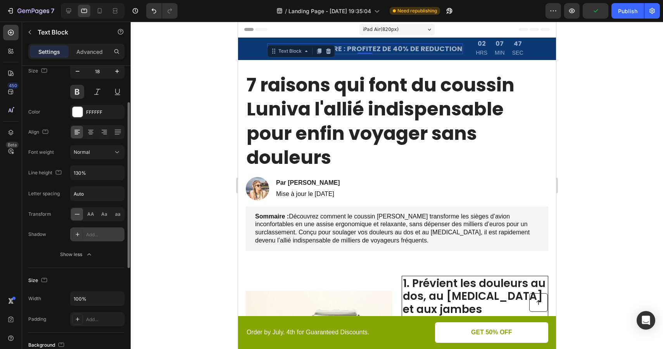
click at [98, 233] on div "Add..." at bounding box center [104, 234] width 36 height 7
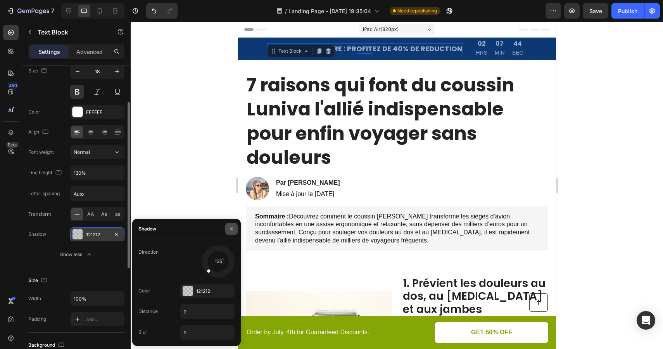
click at [234, 229] on icon "button" at bounding box center [231, 229] width 6 height 6
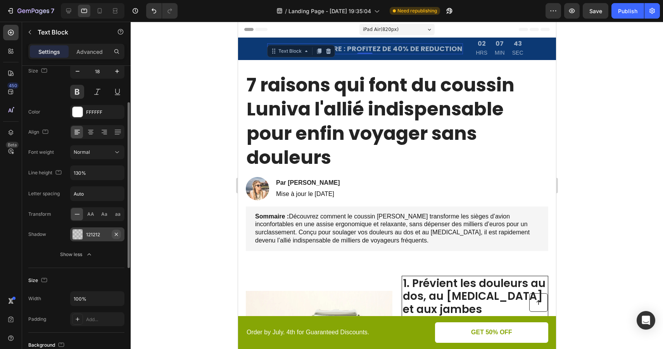
click at [117, 235] on icon "button" at bounding box center [116, 234] width 6 height 6
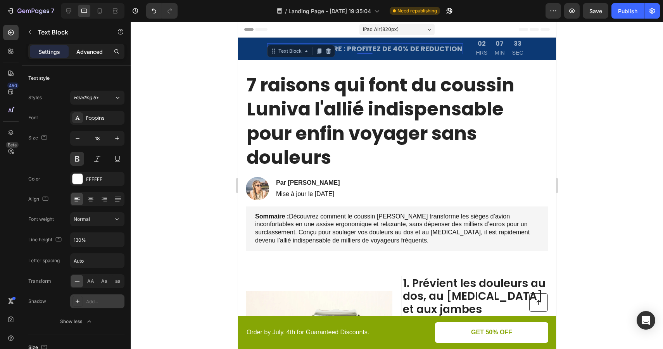
click at [91, 50] on p "Advanced" at bounding box center [89, 52] width 26 height 8
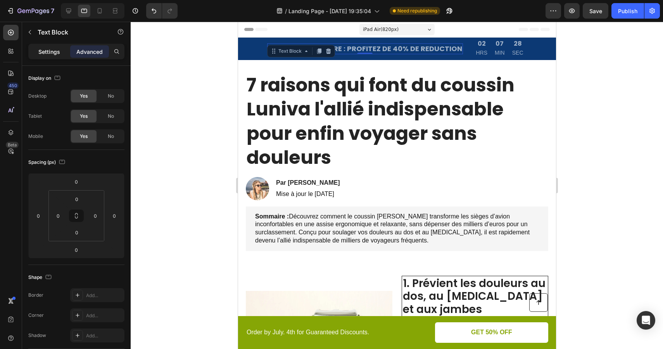
click at [50, 48] on p "Settings" at bounding box center [49, 52] width 22 height 8
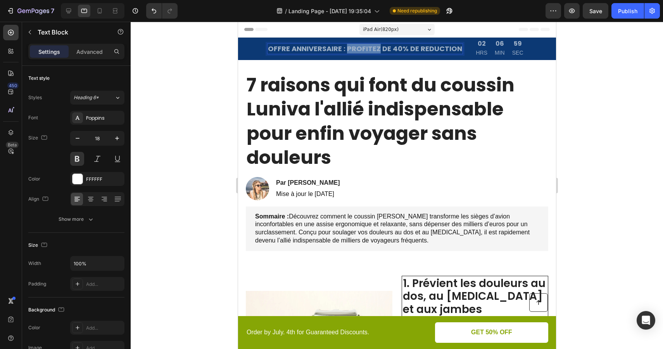
click at [374, 48] on p "OFFRE ANNIVERSAIRE : PROFITEZ DE 40% DE REDUCTION" at bounding box center [364, 48] width 194 height 9
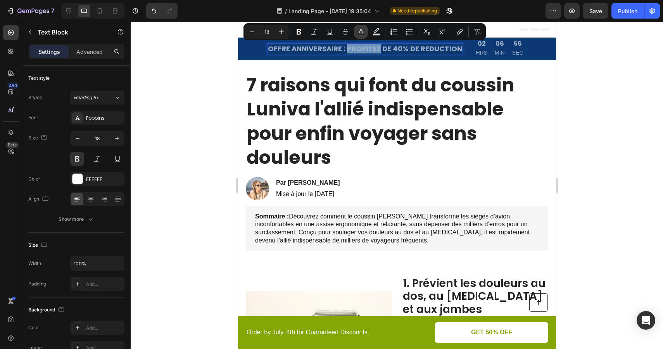
click at [363, 36] on button "Text Color" at bounding box center [361, 32] width 14 height 14
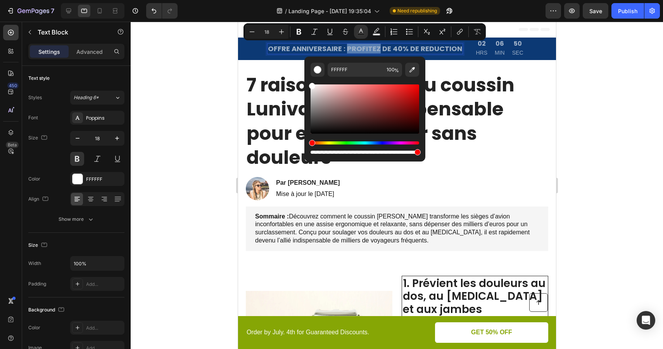
click at [293, 51] on p "OFFRE ANNIVERSAIRE : PROFITEZ DE 40% DE REDUCTION" at bounding box center [364, 48] width 194 height 9
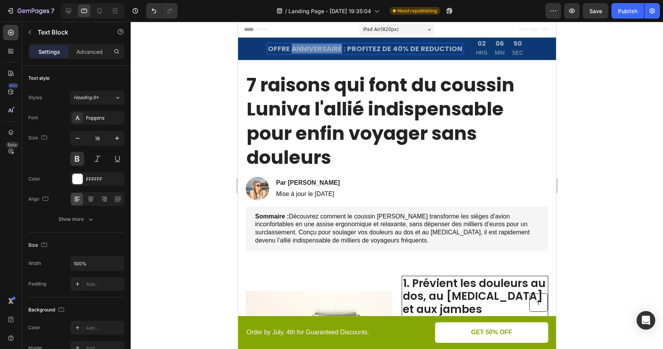
click at [293, 51] on p "OFFRE ANNIVERSAIRE : PROFITEZ DE 40% DE REDUCTION" at bounding box center [364, 48] width 194 height 9
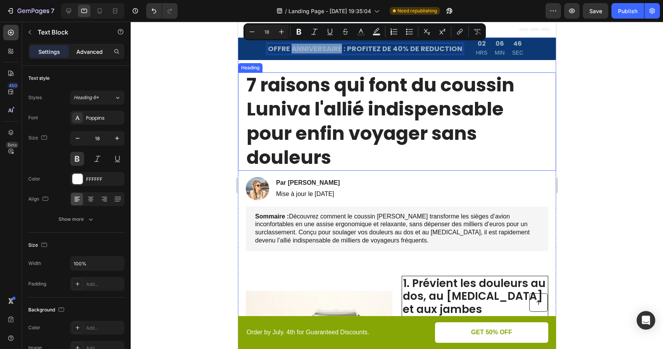
click at [81, 54] on p "Advanced" at bounding box center [89, 52] width 26 height 8
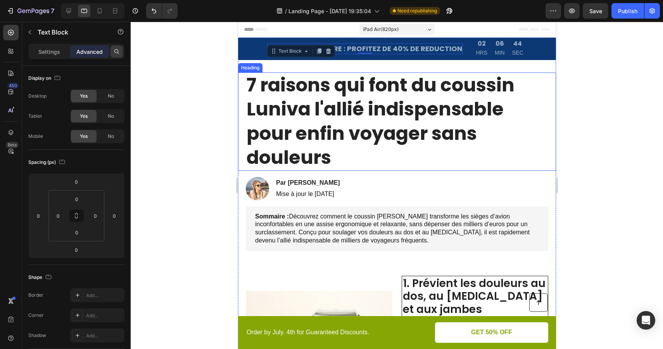
click at [114, 49] on icon at bounding box center [117, 51] width 6 height 6
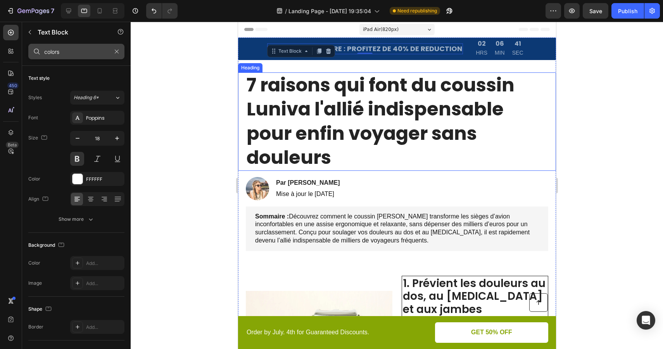
click at [71, 57] on input "colors" at bounding box center [76, 52] width 96 height 16
click at [107, 117] on div "Poppins" at bounding box center [104, 118] width 36 height 7
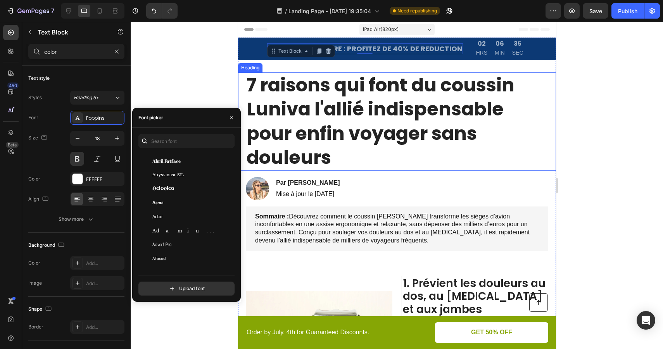
scroll to position [174, 0]
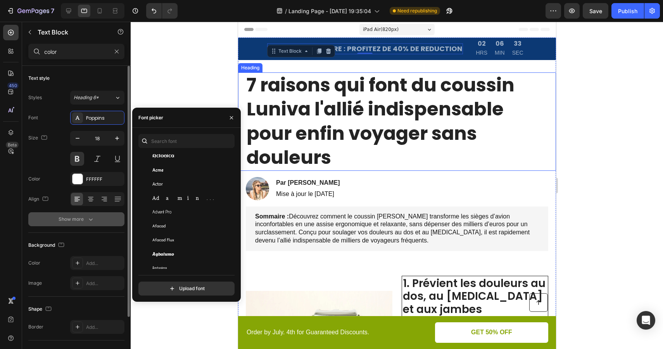
click at [86, 216] on div "Show more" at bounding box center [77, 220] width 36 height 8
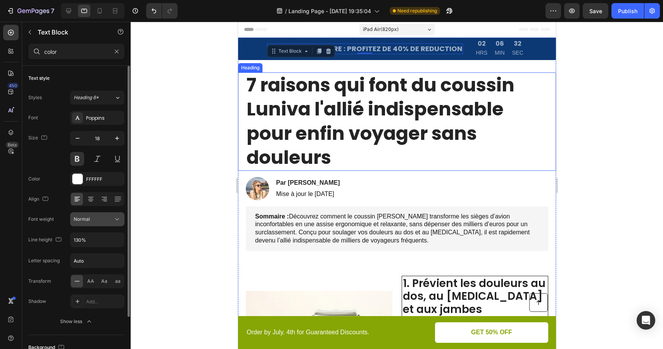
scroll to position [24, 0]
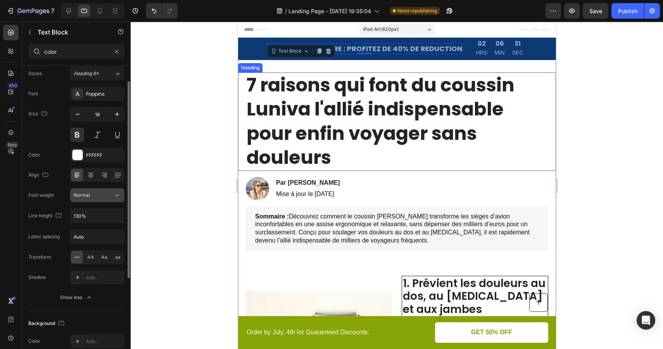
click at [113, 200] on button "Normal" at bounding box center [97, 195] width 54 height 14
click at [113, 196] on icon at bounding box center [117, 195] width 8 height 8
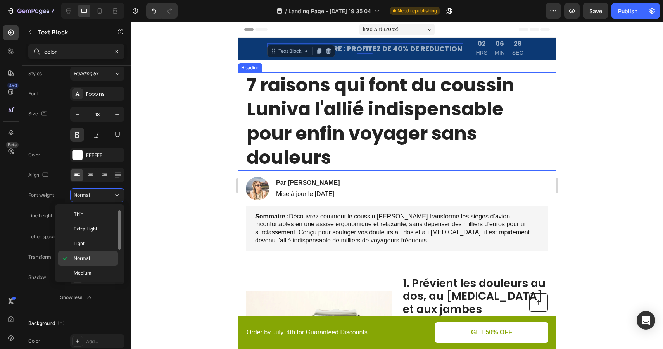
scroll to position [19, 0]
click at [92, 253] on p "Medium" at bounding box center [94, 254] width 41 height 7
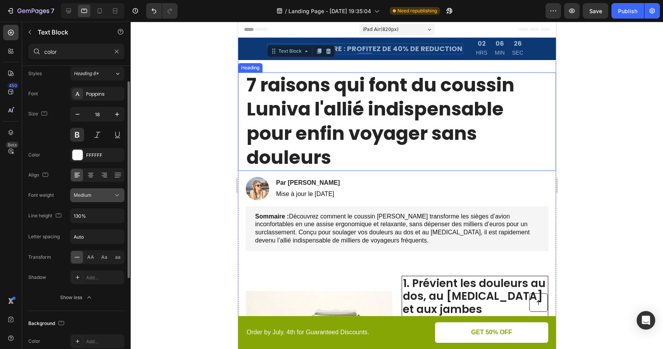
click at [106, 193] on div "Medium" at bounding box center [94, 195] width 40 height 7
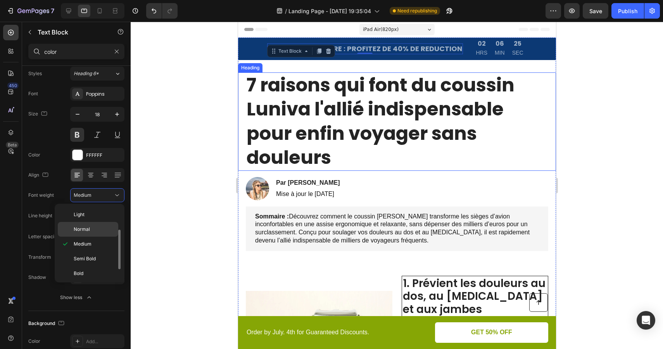
scroll to position [34, 0]
click at [92, 262] on div "Semi Bold" at bounding box center [88, 269] width 60 height 15
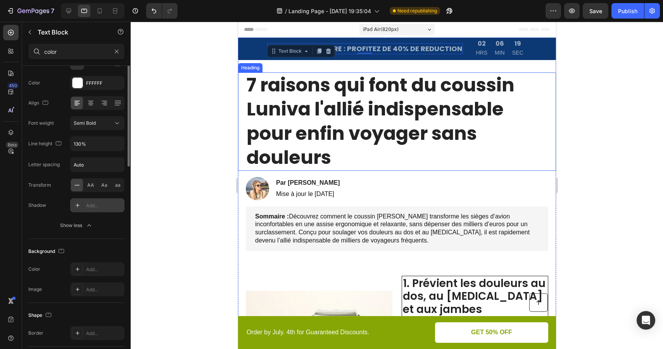
scroll to position [0, 0]
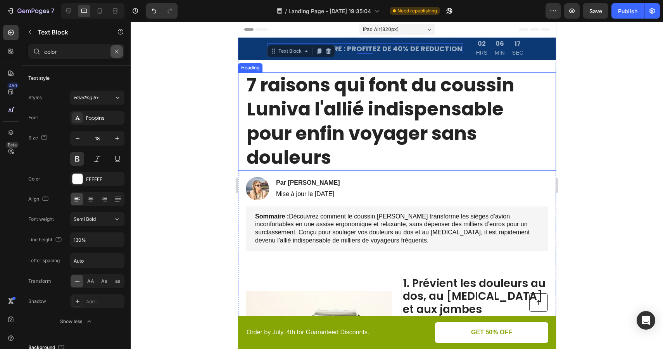
click at [117, 53] on icon "button" at bounding box center [116, 51] width 5 height 5
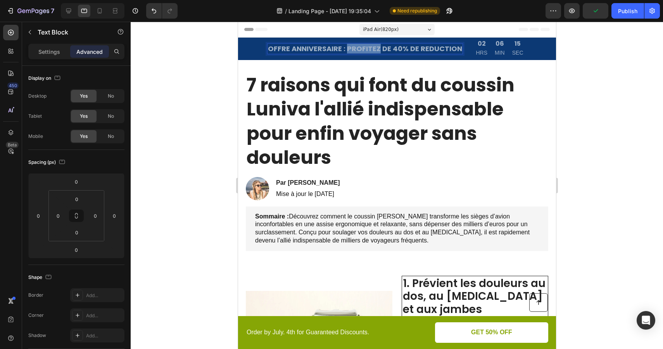
click at [349, 49] on p "OFFRE ANNIVERSAIRE : PROFITEZ DE 40% DE REDUCTION" at bounding box center [364, 48] width 194 height 9
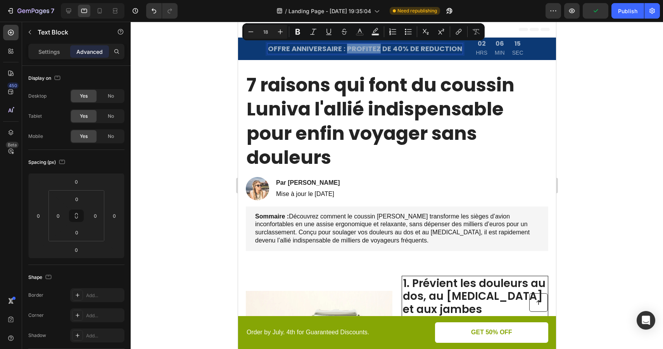
click at [349, 49] on p "OFFRE ANNIVERSAIRE : PROFITEZ DE 40% DE REDUCTION" at bounding box center [364, 48] width 194 height 9
click at [282, 33] on icon "Editor contextual toolbar" at bounding box center [282, 32] width 8 height 8
click at [99, 14] on icon at bounding box center [100, 11] width 8 height 8
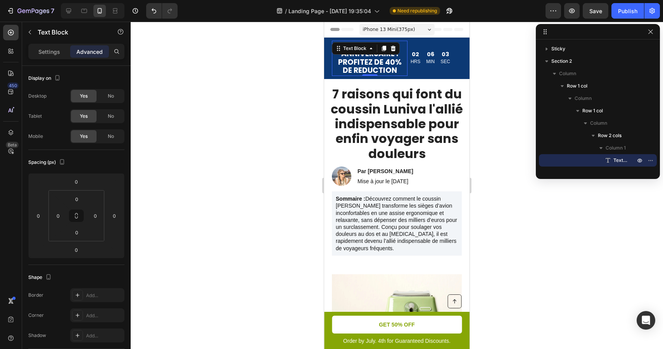
click at [248, 83] on div at bounding box center [397, 186] width 532 height 328
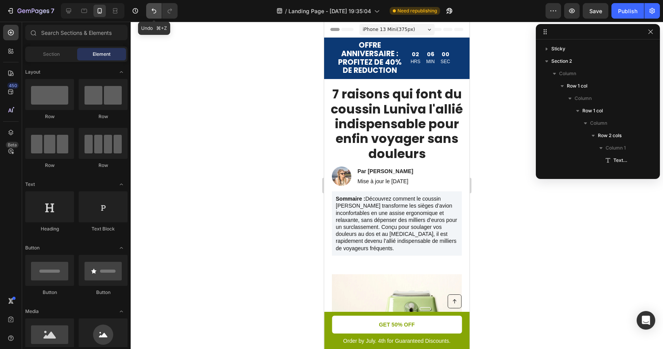
click at [151, 7] on icon "Undo/Redo" at bounding box center [154, 11] width 8 height 8
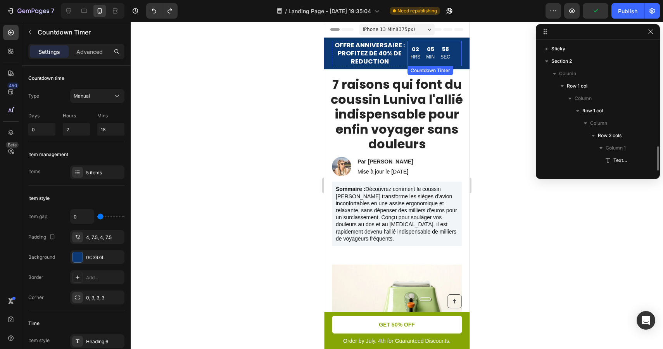
click at [427, 53] on p "MIN" at bounding box center [430, 57] width 9 height 9
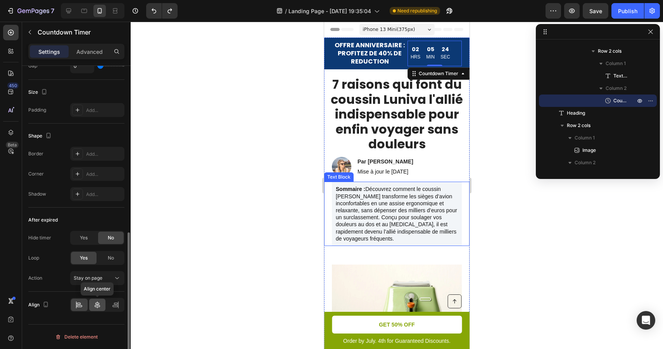
click at [95, 308] on icon at bounding box center [97, 305] width 8 height 8
click at [82, 305] on icon at bounding box center [79, 305] width 8 height 8
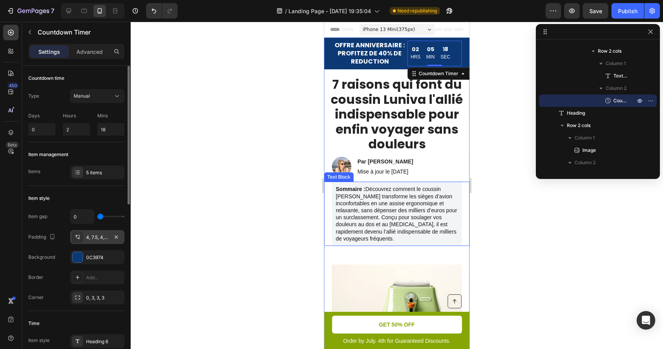
click at [104, 237] on div "4, 7.5, 4, 7.5" at bounding box center [97, 237] width 22 height 7
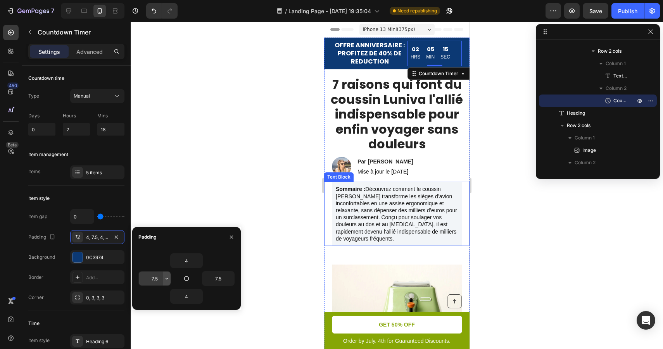
click at [166, 279] on icon "button" at bounding box center [167, 279] width 2 height 2
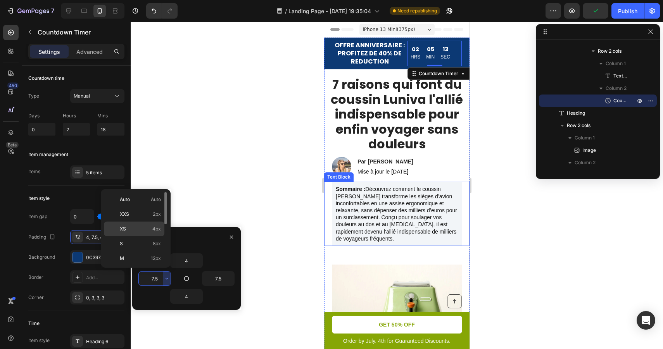
click at [155, 231] on span "4px" at bounding box center [156, 229] width 9 height 7
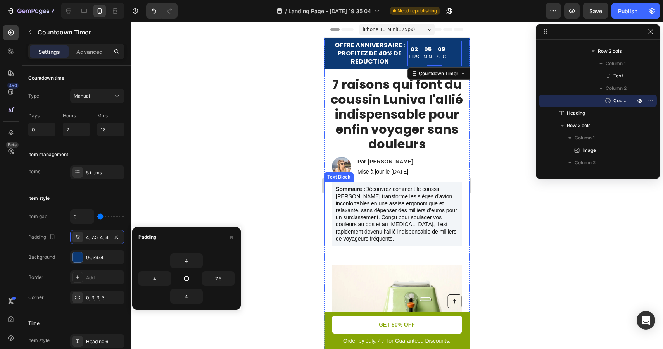
click at [262, 215] on div at bounding box center [397, 186] width 532 height 328
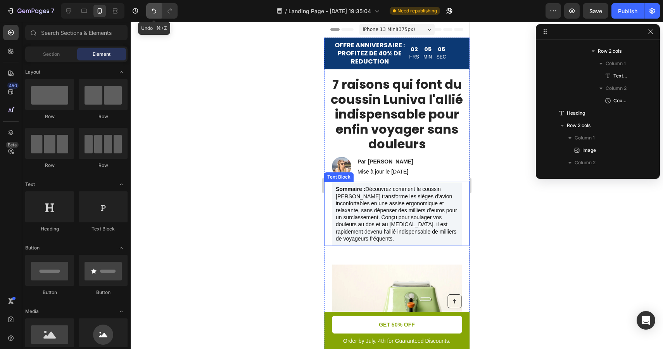
click at [149, 13] on button "Undo/Redo" at bounding box center [154, 11] width 16 height 16
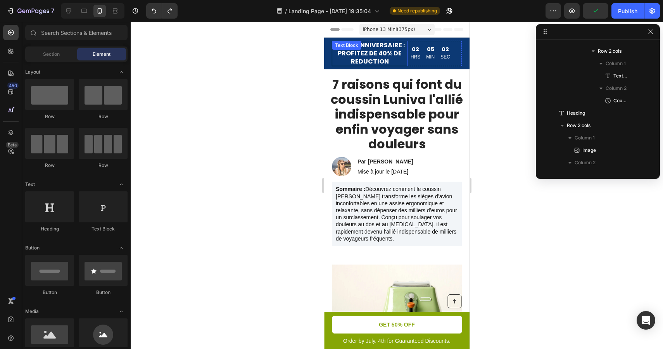
click at [360, 57] on p "OFFRE ANNIVERSAIRE : PROFITEZ DE 40% DE REDUCTION" at bounding box center [370, 53] width 74 height 24
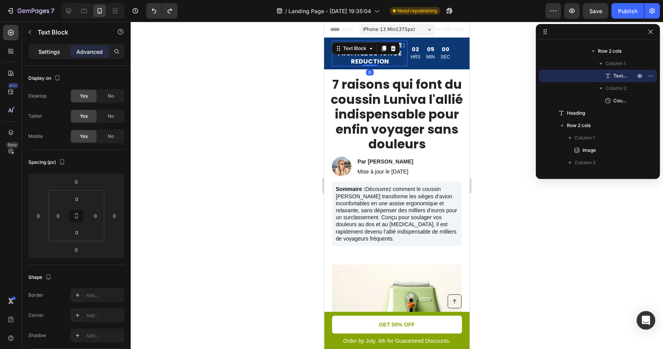
click at [59, 55] on p "Settings" at bounding box center [49, 52] width 22 height 8
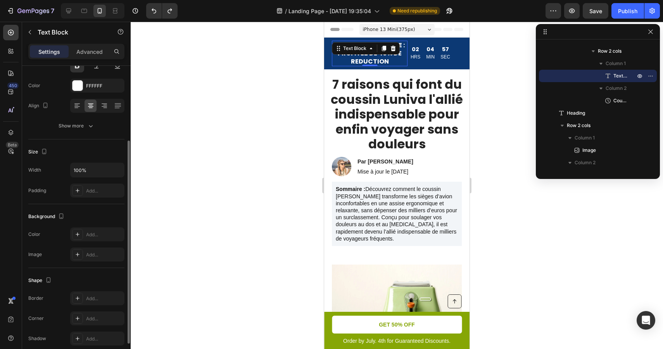
scroll to position [103, 0]
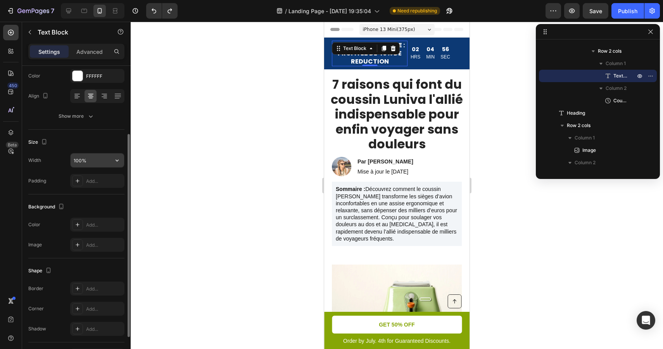
click at [97, 160] on input "100%" at bounding box center [97, 160] width 53 height 14
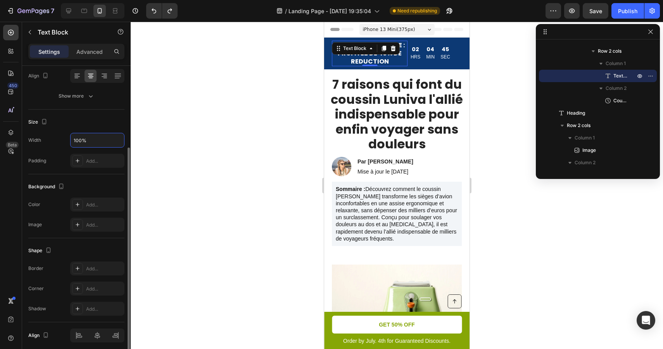
scroll to position [125, 0]
click at [134, 200] on div at bounding box center [397, 186] width 532 height 328
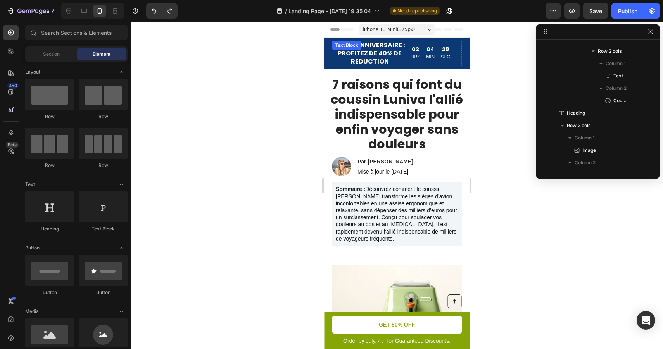
click at [376, 51] on div "OFFRE ANNIVERSAIRE : PROFITEZ DE 40% DE REDUCTION Text Block" at bounding box center [370, 54] width 76 height 26
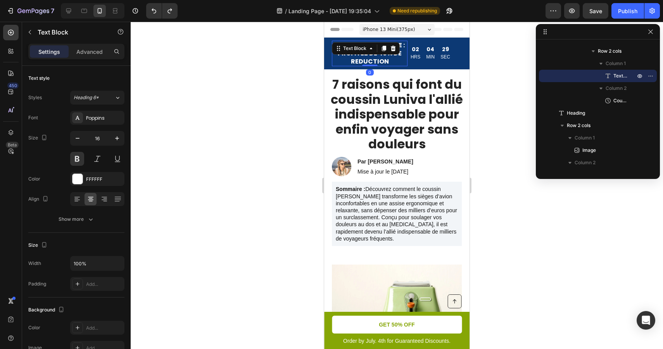
click at [376, 51] on div "Text Block" at bounding box center [366, 48] width 68 height 12
click at [378, 53] on p "OFFRE ANNIVERSAIRE : PROFITEZ DE 40% DE REDUCTION" at bounding box center [370, 53] width 74 height 24
drag, startPoint x: 378, startPoint y: 53, endPoint x: 339, endPoint y: 53, distance: 39.2
click at [339, 53] on p "OFFRE ANNIVERSAIRE : PROFITEZ DE 40% DE REDUCTION" at bounding box center [370, 53] width 74 height 24
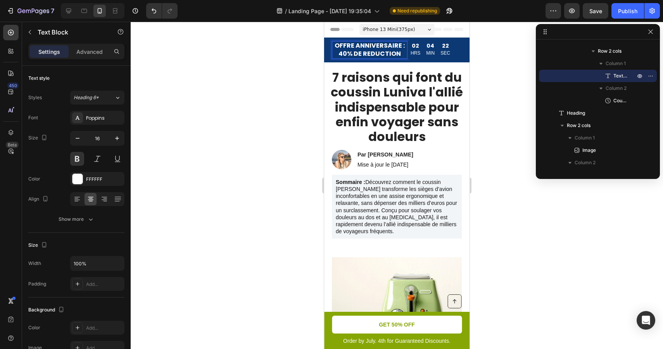
click at [316, 91] on div at bounding box center [397, 186] width 532 height 328
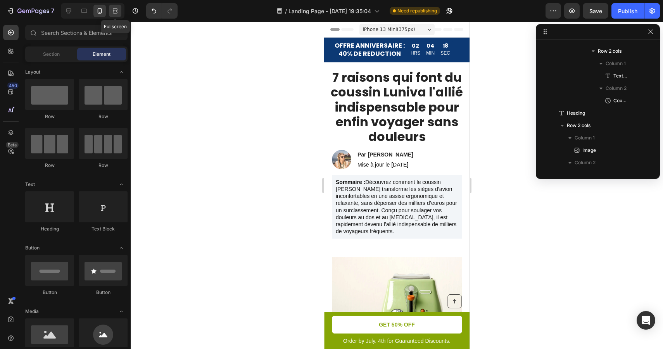
click at [116, 11] on icon at bounding box center [115, 11] width 8 height 8
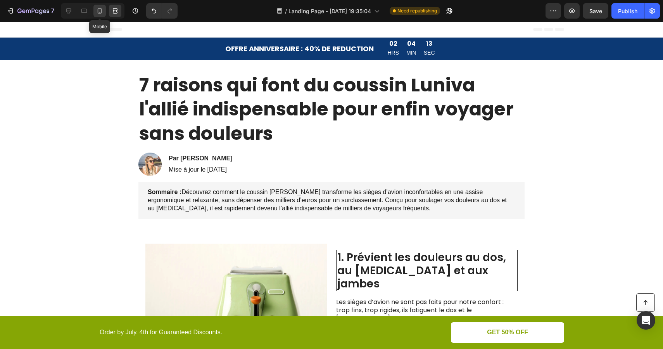
click at [100, 9] on icon at bounding box center [100, 11] width 8 height 8
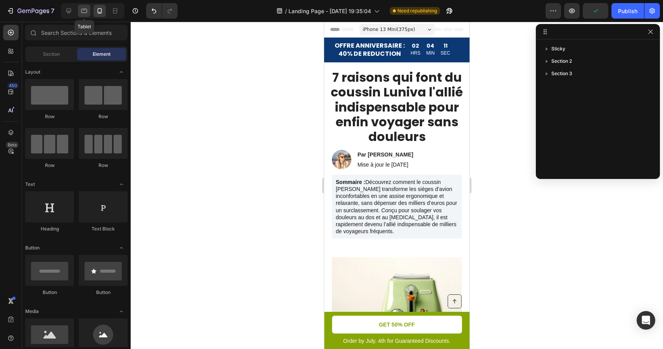
click at [82, 10] on icon at bounding box center [84, 11] width 8 height 8
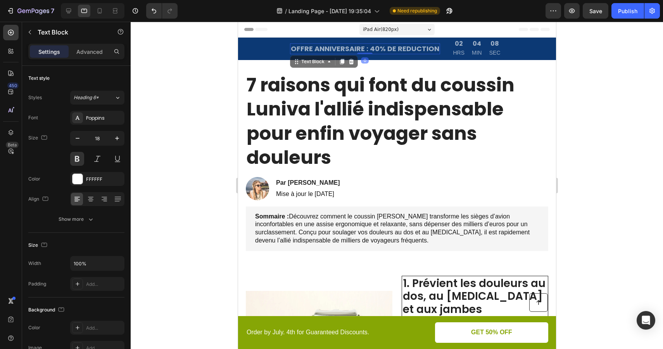
click at [349, 47] on p "OFFRE ANNIVERSAIRE : 40% DE REDUCTION" at bounding box center [364, 48] width 148 height 9
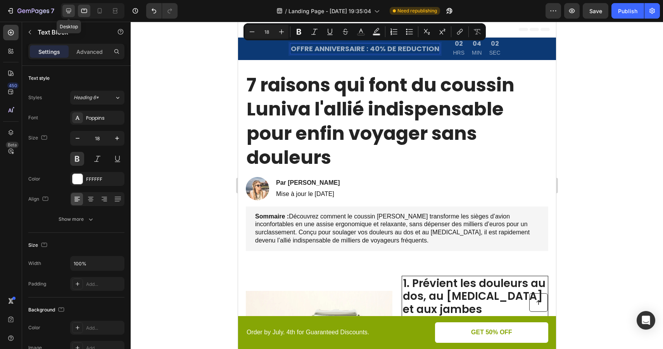
click at [71, 11] on icon at bounding box center [69, 11] width 8 height 8
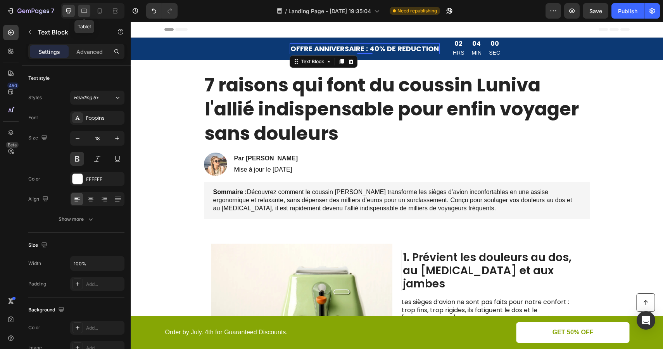
click at [86, 10] on icon at bounding box center [84, 11] width 8 height 8
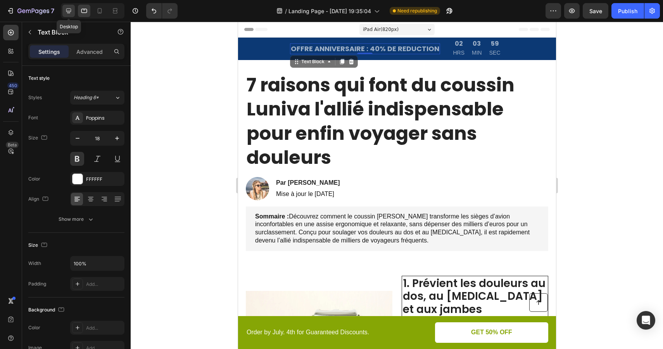
click at [73, 13] on div at bounding box center [68, 11] width 12 height 12
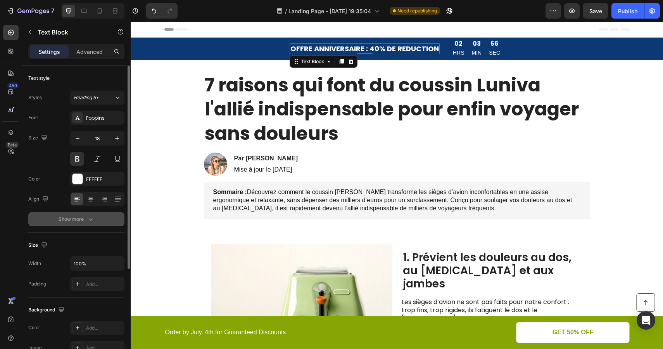
click at [90, 224] on button "Show more" at bounding box center [76, 219] width 96 height 14
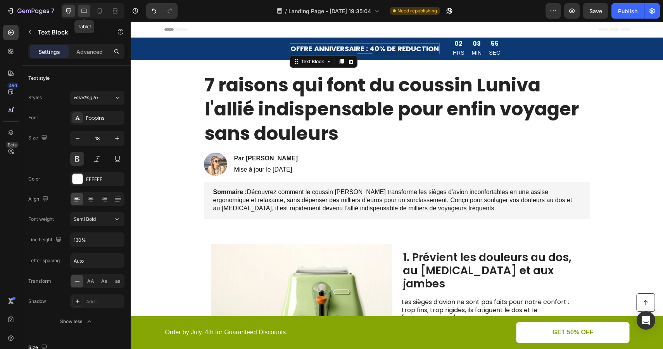
click at [83, 10] on icon at bounding box center [84, 11] width 8 height 8
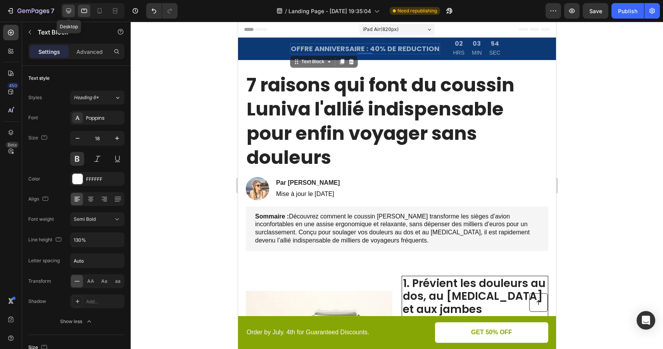
click at [72, 11] on icon at bounding box center [69, 11] width 8 height 8
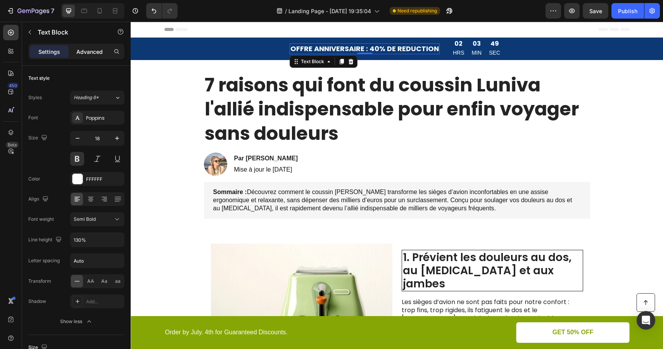
click at [85, 50] on p "Advanced" at bounding box center [89, 52] width 26 height 8
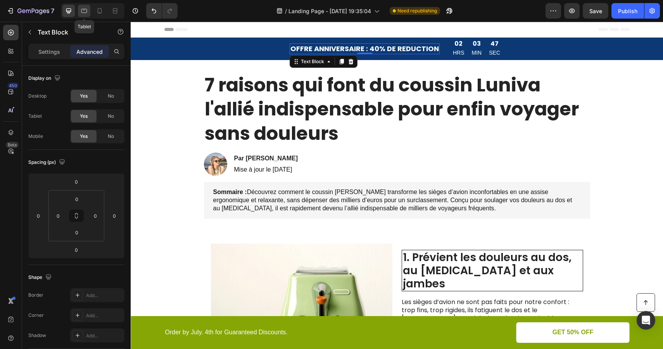
click at [88, 12] on div at bounding box center [84, 11] width 12 height 12
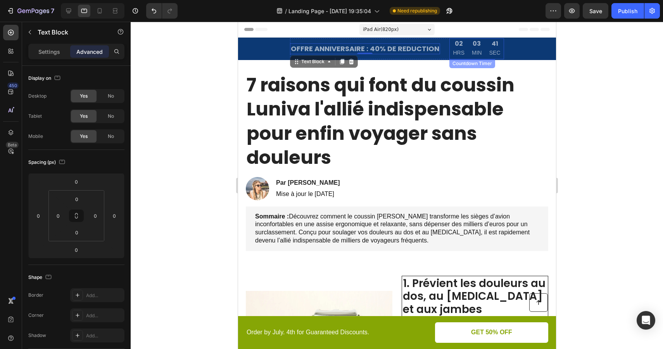
click at [472, 51] on p "MIN" at bounding box center [476, 53] width 10 height 10
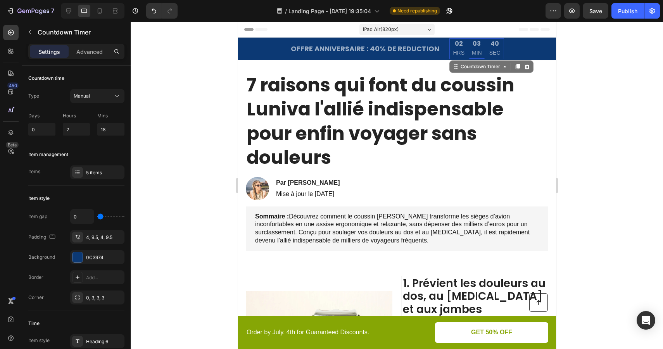
click at [472, 51] on p "MIN" at bounding box center [476, 53] width 10 height 10
click at [485, 67] on div "Countdown Timer" at bounding box center [480, 66] width 43 height 7
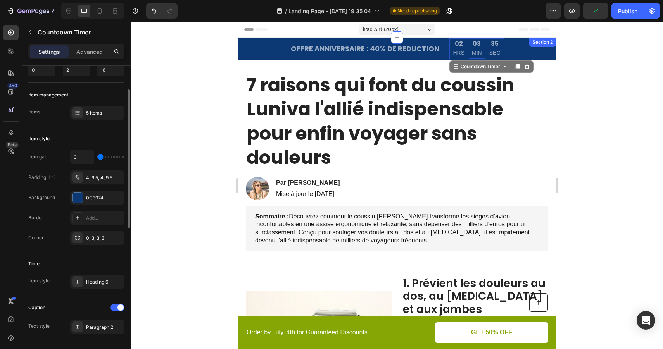
scroll to position [62, 0]
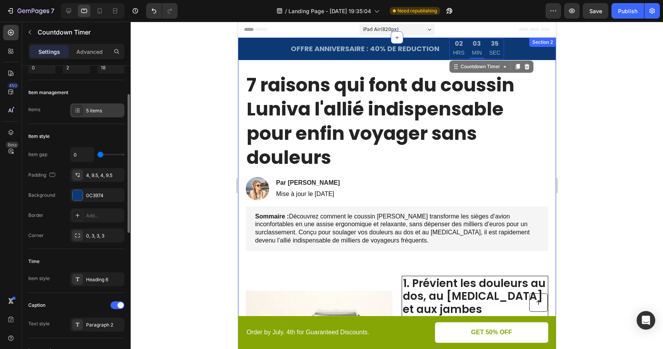
click at [104, 112] on div "5 items" at bounding box center [104, 110] width 36 height 7
click at [104, 133] on div "Item style" at bounding box center [76, 136] width 96 height 12
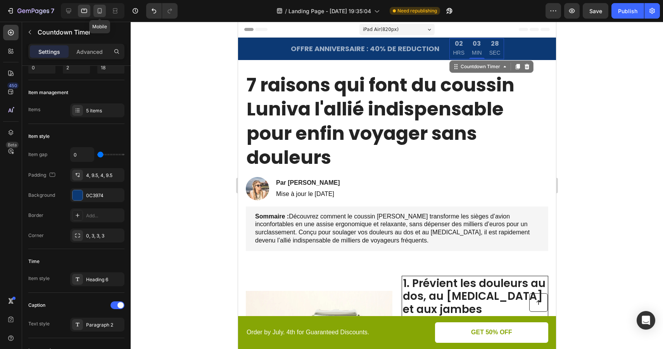
click at [101, 11] on icon at bounding box center [100, 10] width 4 height 5
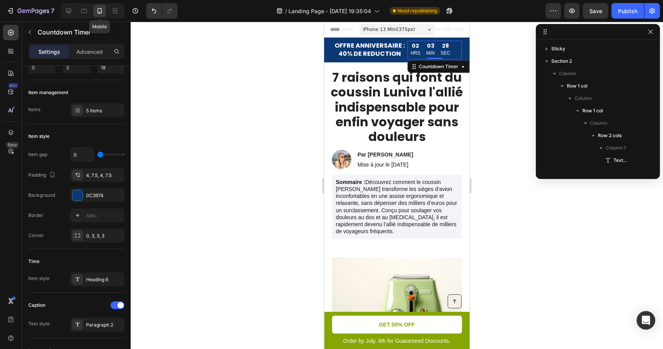
scroll to position [85, 0]
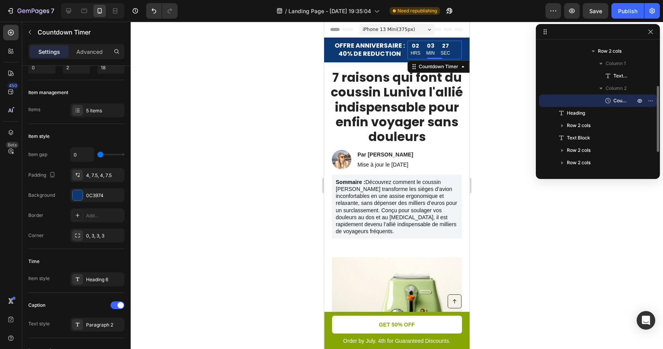
click at [272, 98] on div at bounding box center [397, 186] width 532 height 328
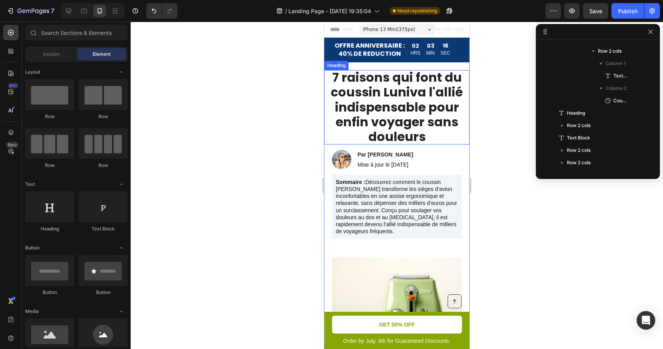
click at [357, 118] on h1 "7 raisons qui font du coussin Luniva l'allié indispensable pour enfin voyager s…" at bounding box center [396, 107] width 145 height 74
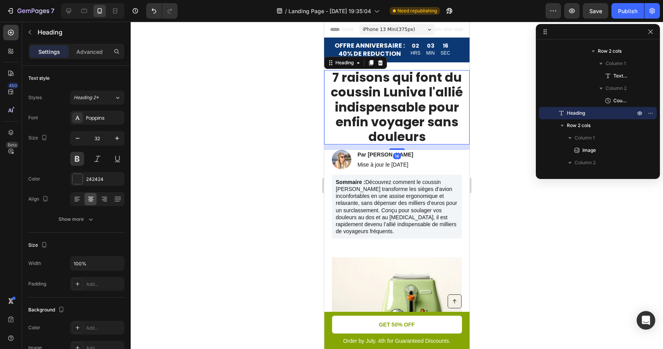
click at [357, 118] on h1 "7 raisons qui font du coussin Luniva l'allié indispensable pour enfin voyager s…" at bounding box center [396, 107] width 145 height 74
click at [512, 127] on div at bounding box center [397, 186] width 532 height 328
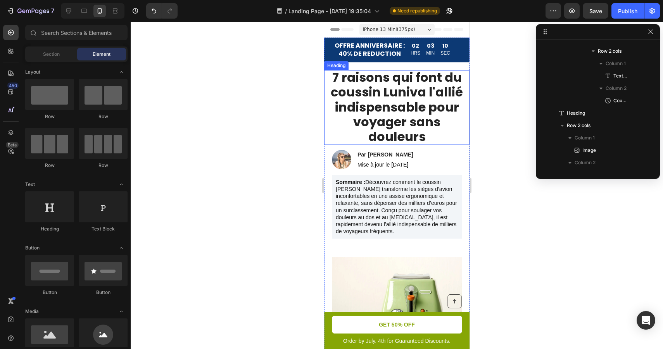
click at [423, 98] on p "7 raisons qui font du coussin Luniva l'allié indispensable pour voyager sans do…" at bounding box center [396, 107] width 145 height 74
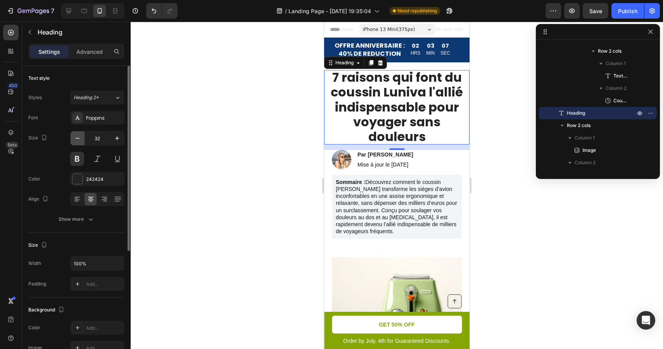
click at [81, 138] on icon "button" at bounding box center [78, 139] width 8 height 8
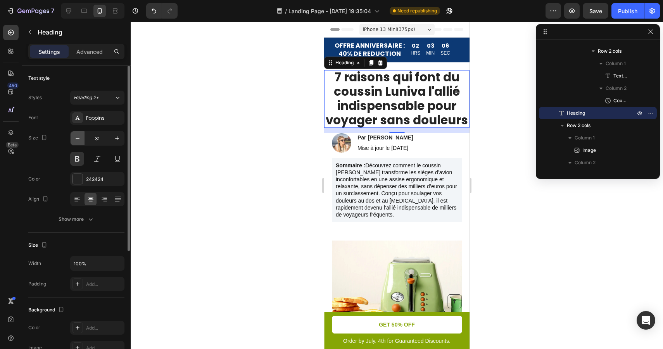
click at [81, 138] on icon "button" at bounding box center [78, 139] width 8 height 8
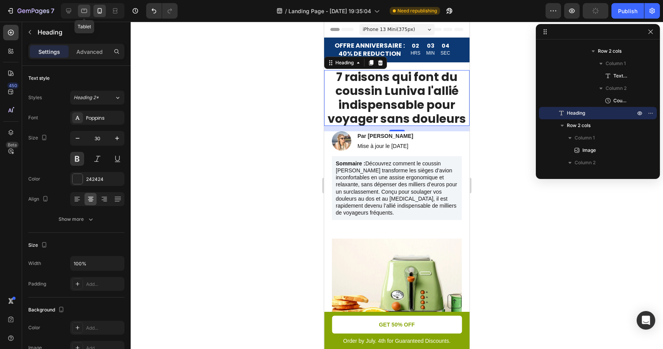
click at [82, 7] on icon at bounding box center [84, 11] width 8 height 8
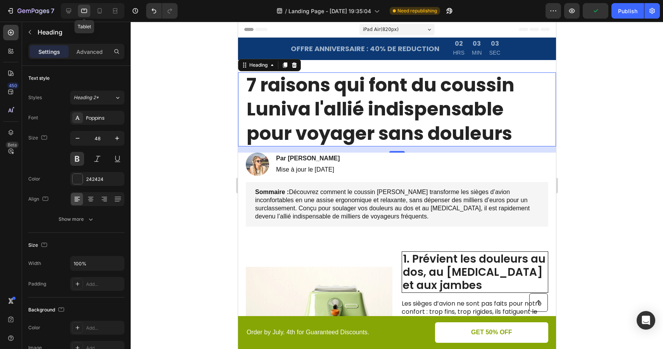
scroll to position [24, 0]
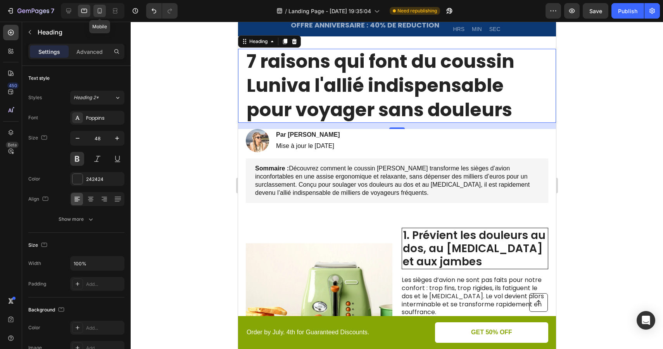
click at [100, 9] on icon at bounding box center [100, 11] width 8 height 8
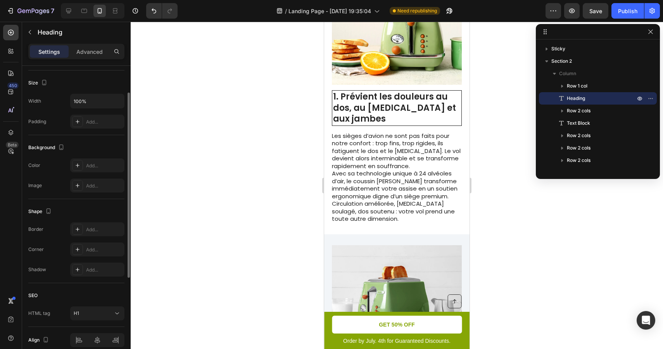
scroll to position [198, 0]
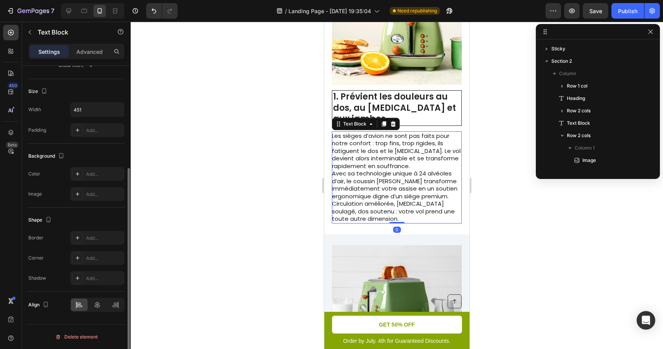
click at [397, 152] on p "Les sièges d’avion ne sont pas faits pour notre confort : trop fins, trop rigid…" at bounding box center [396, 151] width 129 height 38
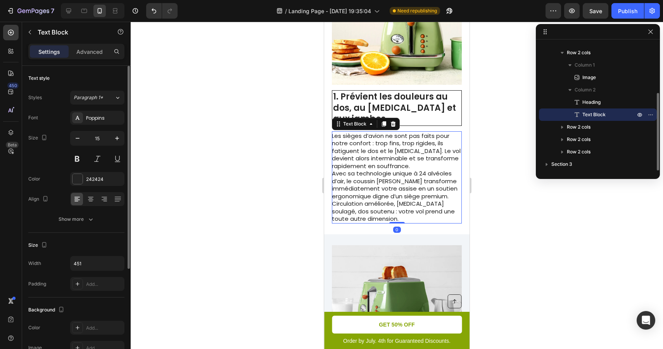
click at [513, 117] on div at bounding box center [397, 186] width 532 height 328
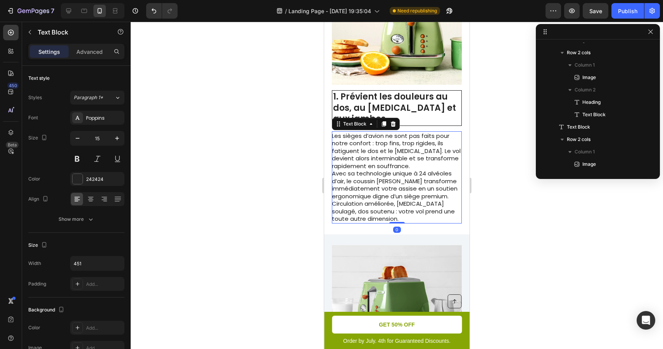
scroll to position [184, 0]
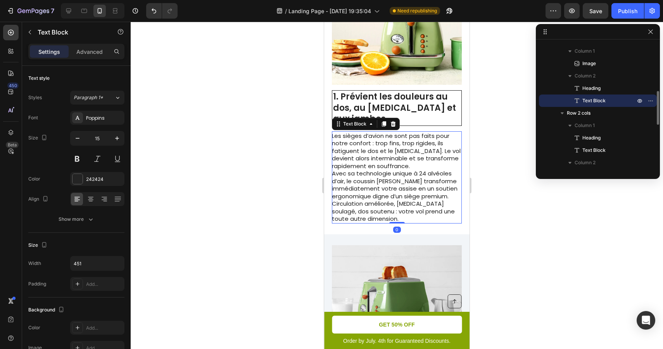
click at [440, 167] on p "Les sièges d’avion ne sont pas faits pour notre confort : trop fins, trop rigid…" at bounding box center [396, 151] width 129 height 38
click at [70, 13] on icon at bounding box center [68, 11] width 5 height 5
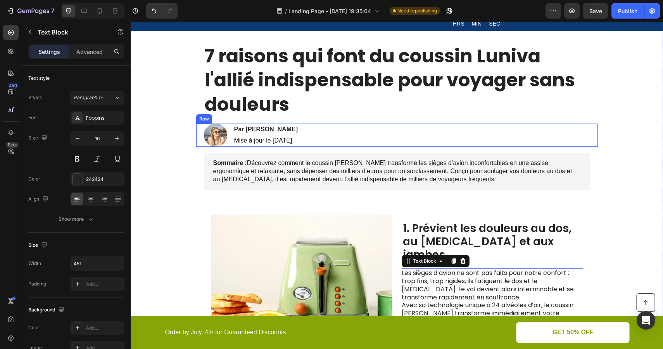
scroll to position [28, 0]
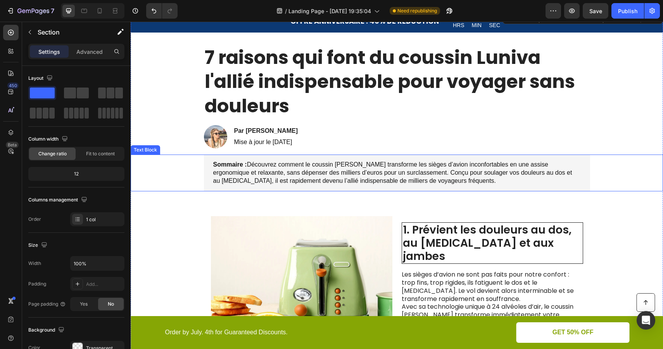
click at [569, 159] on div "Sommaire : Découvrez comment le coussin [PERSON_NAME] transforme les sièges d’a…" at bounding box center [397, 173] width 386 height 36
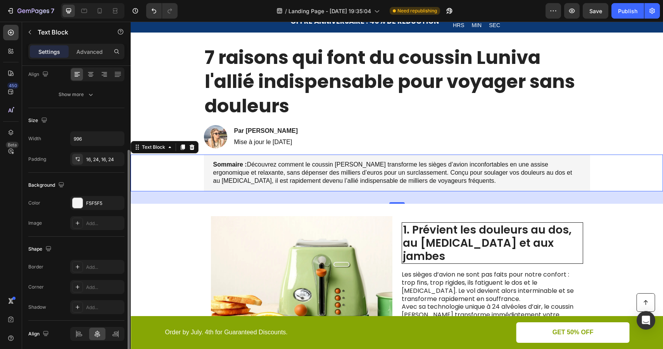
scroll to position [126, 0]
click at [102, 200] on div "F5F5F5" at bounding box center [97, 202] width 22 height 7
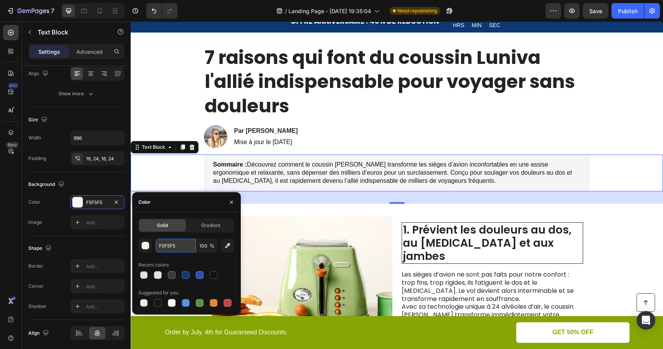
click at [167, 247] on input "F5F5F5" at bounding box center [175, 246] width 40 height 14
paste input "2F7FF"
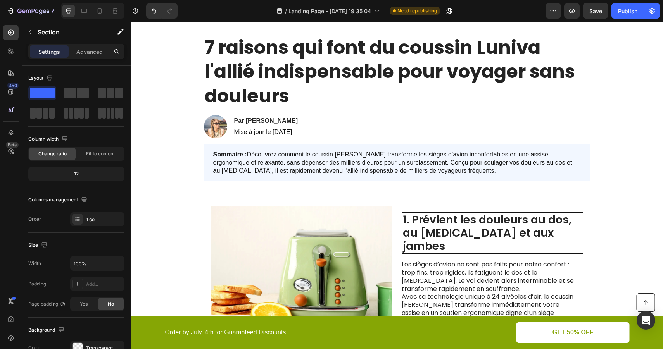
scroll to position [35, 0]
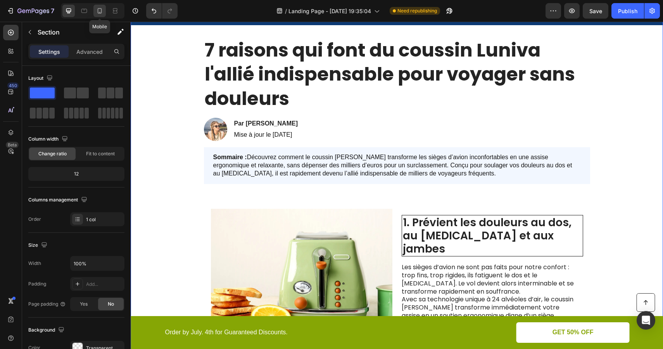
click at [97, 9] on icon at bounding box center [100, 11] width 8 height 8
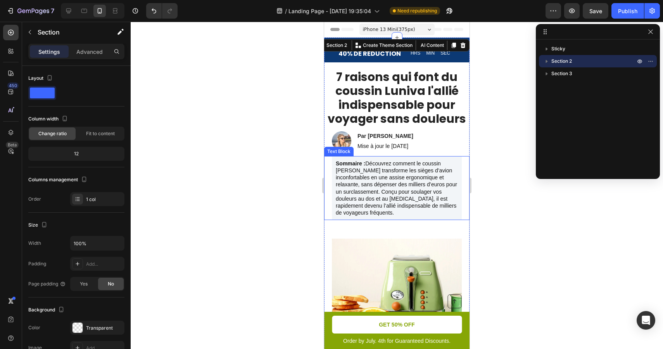
click at [448, 160] on div "Sommaire : Découvrez comment le coussin [PERSON_NAME] transforme les sièges d’a…" at bounding box center [397, 188] width 130 height 64
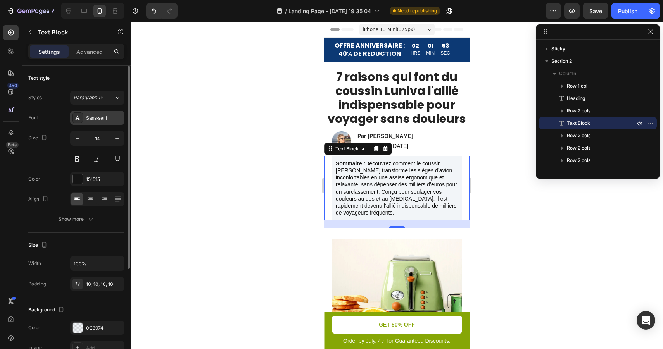
click at [106, 117] on div "Sans-serif" at bounding box center [104, 118] width 36 height 7
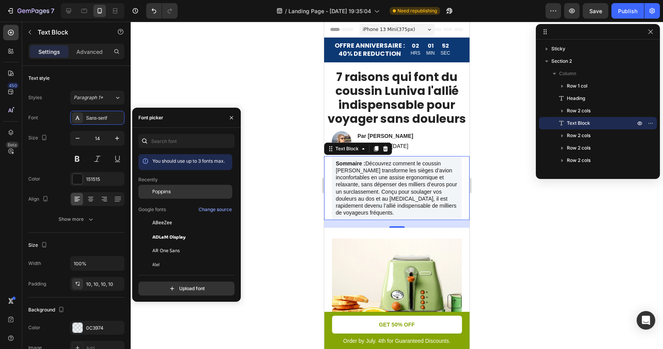
click at [174, 193] on div "Poppins" at bounding box center [191, 191] width 78 height 7
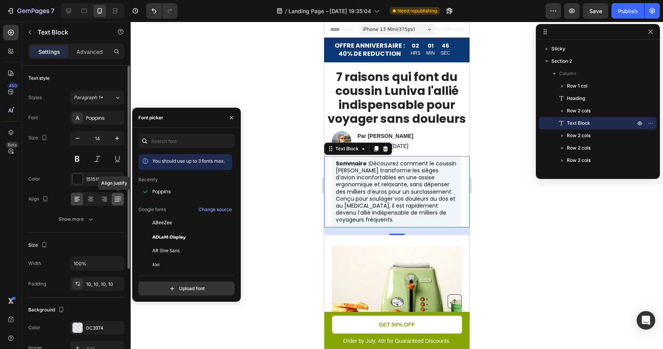
click at [116, 197] on icon at bounding box center [118, 199] width 8 height 8
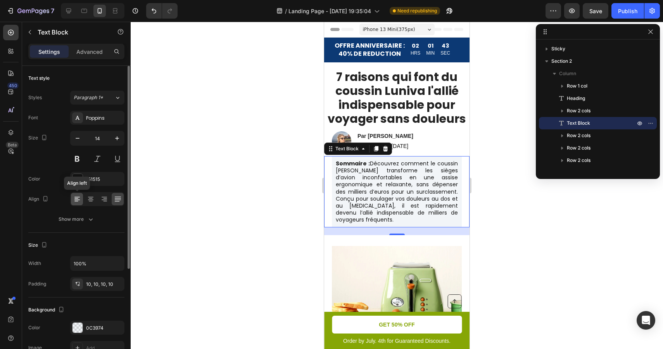
click at [81, 201] on div at bounding box center [77, 199] width 12 height 12
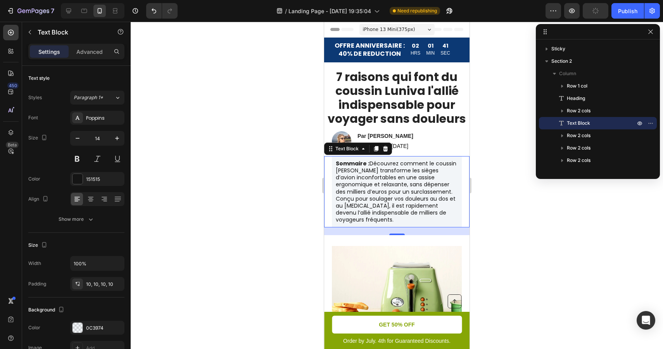
click at [234, 172] on div at bounding box center [397, 186] width 532 height 328
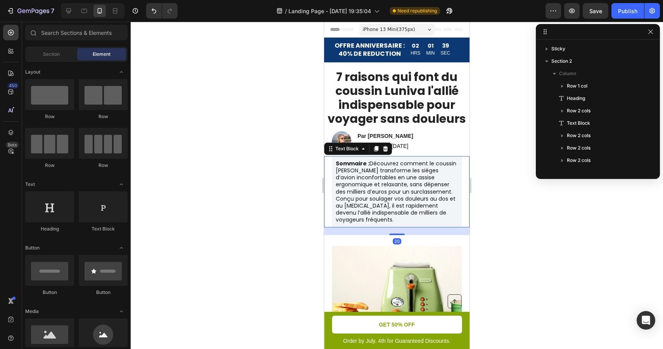
click at [400, 187] on p "Sommaire : Découvrez comment le coussin [PERSON_NAME] transforme les sièges d’a…" at bounding box center [397, 192] width 122 height 64
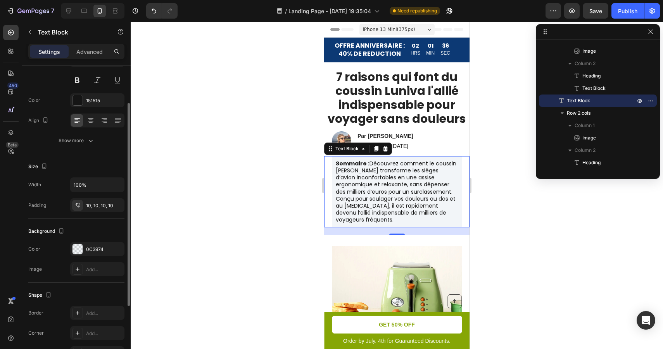
scroll to position [86, 0]
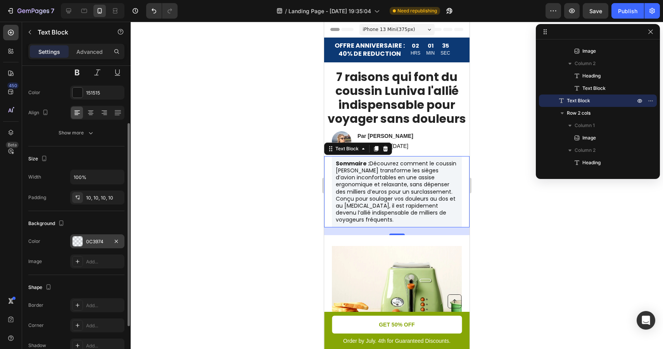
click at [106, 242] on div "0C3974" at bounding box center [97, 241] width 22 height 7
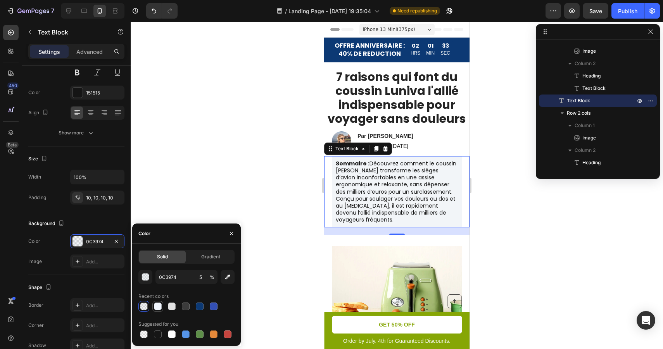
click at [159, 307] on div at bounding box center [158, 307] width 8 height 8
click at [212, 184] on div at bounding box center [397, 186] width 532 height 328
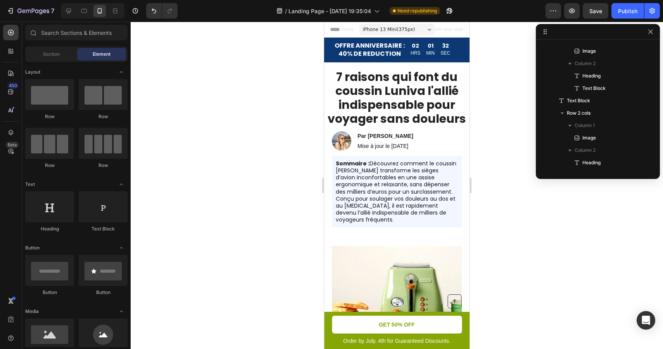
click at [212, 184] on div at bounding box center [397, 186] width 532 height 328
click at [84, 11] on icon at bounding box center [84, 11] width 8 height 8
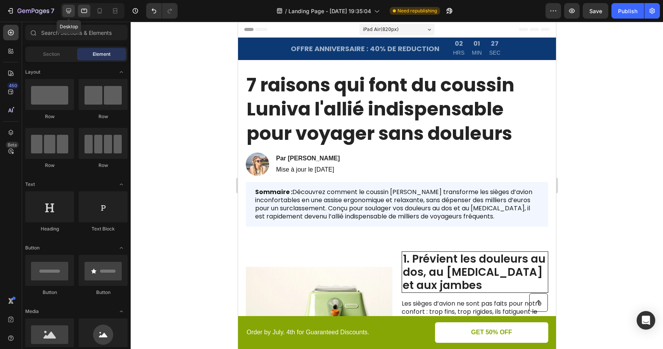
click at [70, 11] on icon at bounding box center [69, 11] width 8 height 8
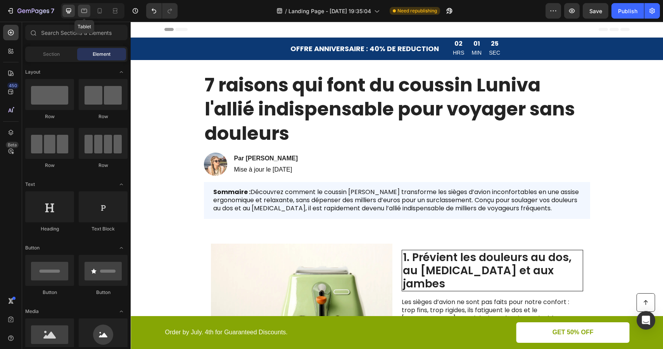
click at [84, 11] on icon at bounding box center [84, 11] width 8 height 8
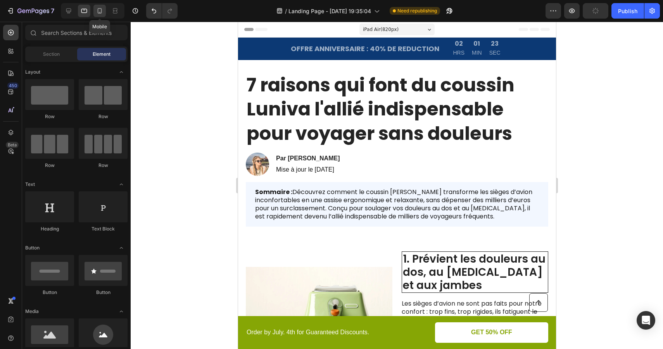
click at [98, 12] on icon at bounding box center [100, 11] width 8 height 8
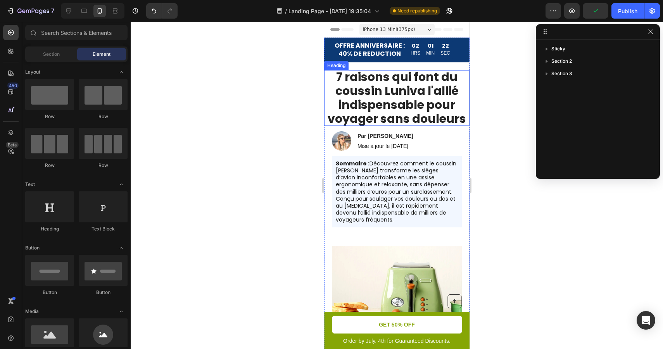
click at [408, 107] on p "7 raisons qui font du coussin Luniva l'allié indispensable pour voyager sans do…" at bounding box center [396, 98] width 145 height 56
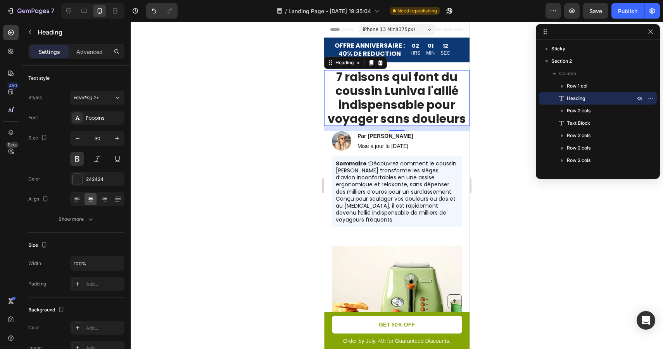
click at [517, 109] on div at bounding box center [397, 186] width 532 height 328
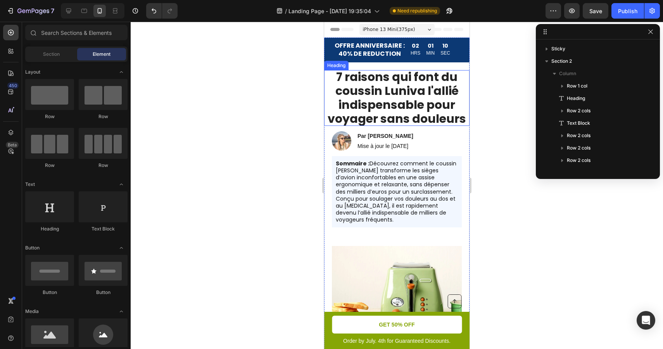
click at [432, 102] on p "7 raisons qui font du coussin Luniva l'allié indispensable pour voyager sans do…" at bounding box center [396, 98] width 145 height 56
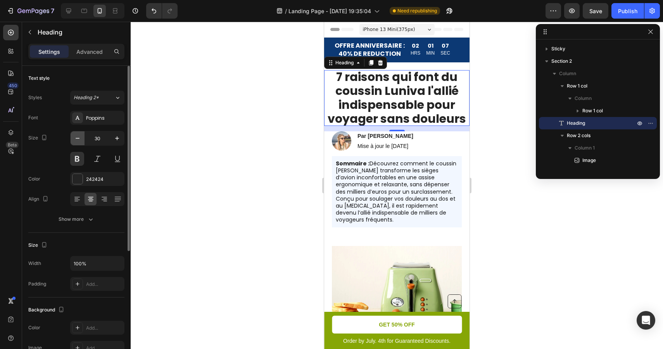
click at [76, 139] on icon "button" at bounding box center [78, 139] width 8 height 8
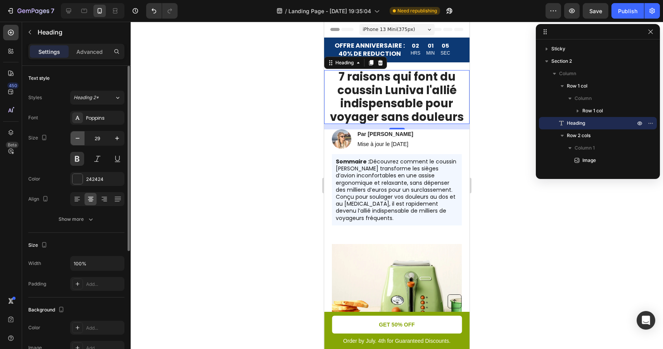
click at [76, 139] on icon "button" at bounding box center [78, 139] width 8 height 8
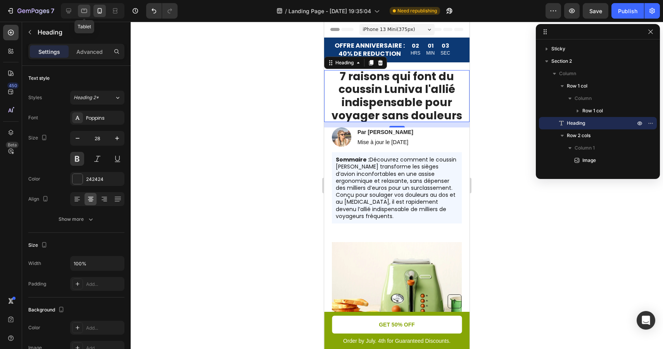
click at [85, 10] on icon at bounding box center [84, 11] width 8 height 8
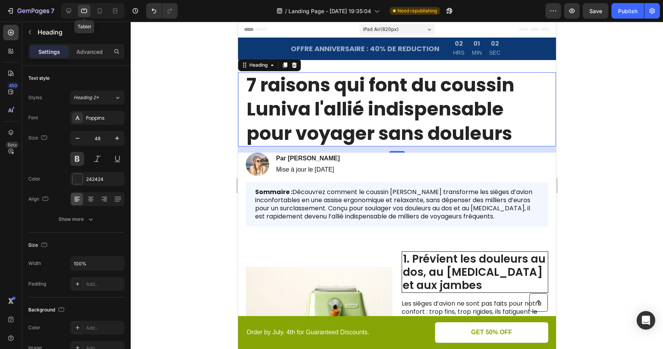
scroll to position [24, 0]
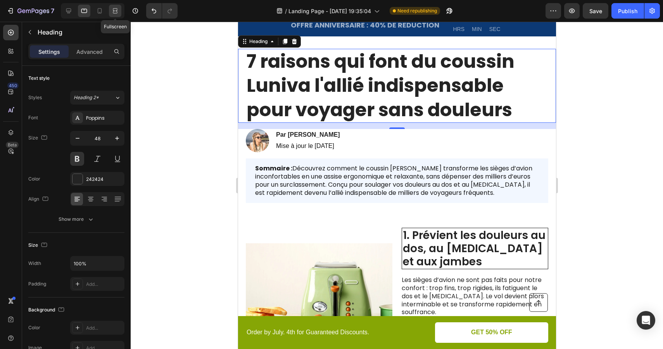
click at [115, 10] on icon at bounding box center [116, 11] width 2 height 2
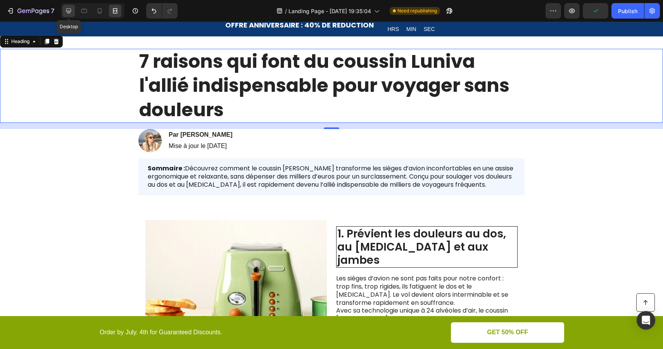
click at [71, 11] on icon at bounding box center [68, 11] width 5 height 5
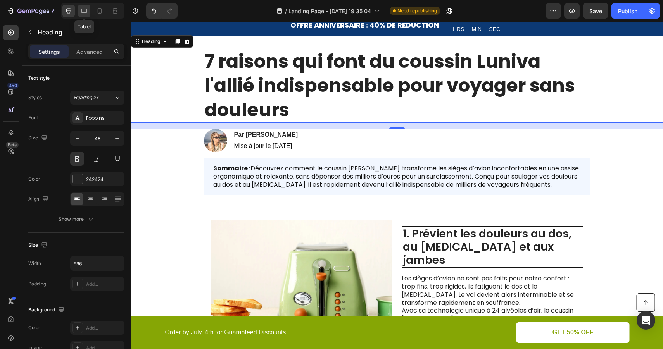
click at [84, 10] on icon at bounding box center [84, 11] width 8 height 8
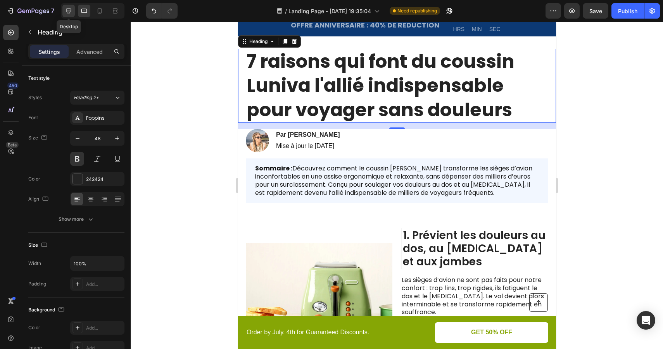
click at [69, 10] on icon at bounding box center [69, 11] width 8 height 8
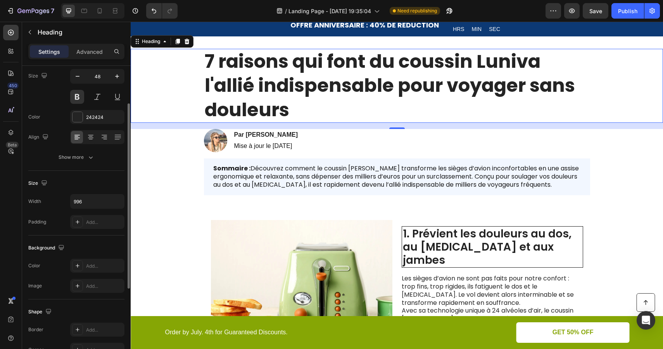
scroll to position [64, 0]
click at [117, 202] on icon "button" at bounding box center [117, 200] width 8 height 8
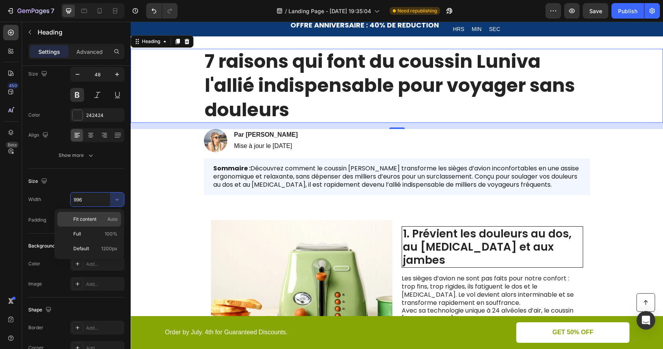
click at [107, 216] on p "Fit content Auto" at bounding box center [95, 219] width 44 height 7
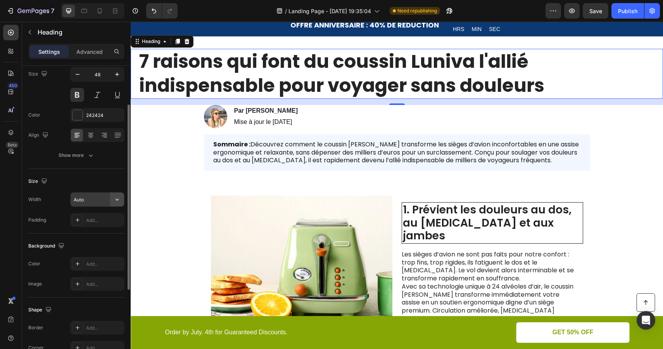
click at [116, 203] on icon "button" at bounding box center [117, 200] width 8 height 8
click at [86, 202] on input "Auto" at bounding box center [97, 200] width 53 height 14
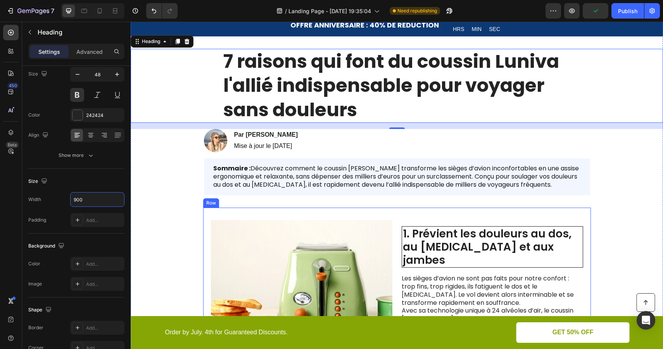
click at [451, 222] on div "1. Prévient les douleurs au dos, au [MEDICAL_DATA] et aux jambes Heading Les si…" at bounding box center [492, 291] width 181 height 143
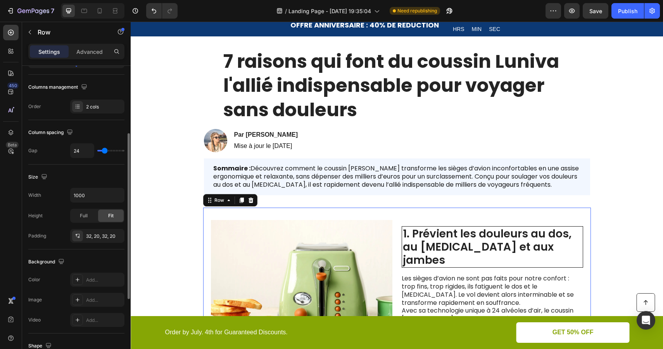
scroll to position [117, 0]
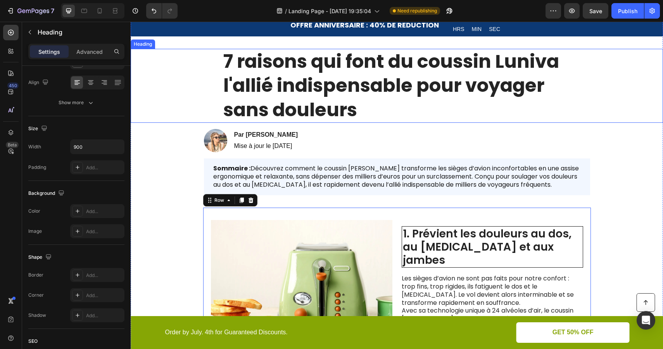
click at [310, 86] on p "7 raisons qui font du coussin Luniva l'allié indispensable pour voyager sans do…" at bounding box center [396, 86] width 347 height 72
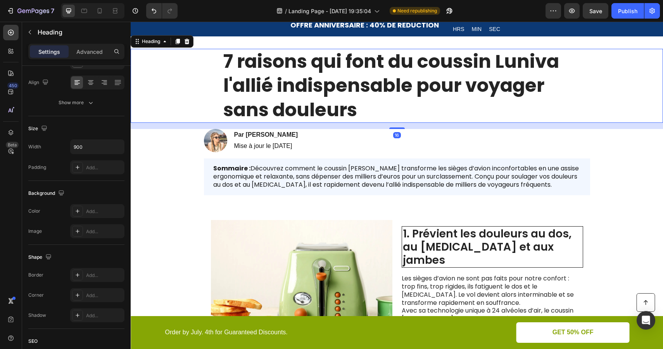
scroll to position [0, 0]
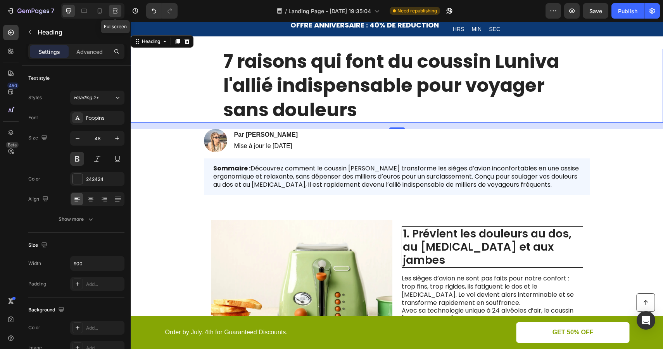
click at [115, 12] on icon at bounding box center [114, 11] width 2 height 2
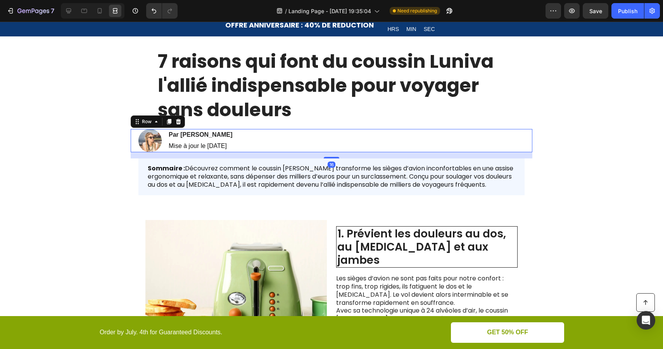
click at [246, 139] on div "Image Par [PERSON_NAME] Heading Mise à jour le [DATE] Text [GEOGRAPHIC_DATA] 16" at bounding box center [332, 140] width 402 height 23
click at [72, 10] on icon at bounding box center [69, 11] width 8 height 8
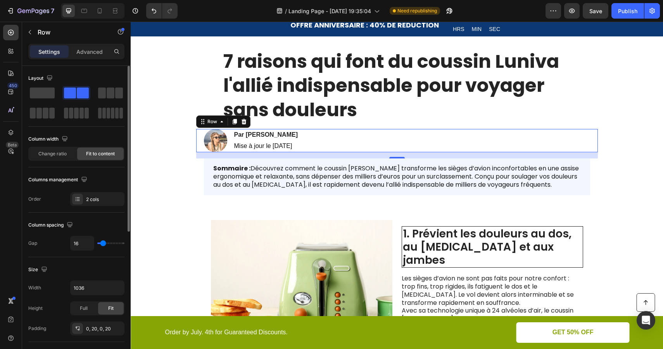
click at [103, 244] on input "range" at bounding box center [110, 244] width 27 height 2
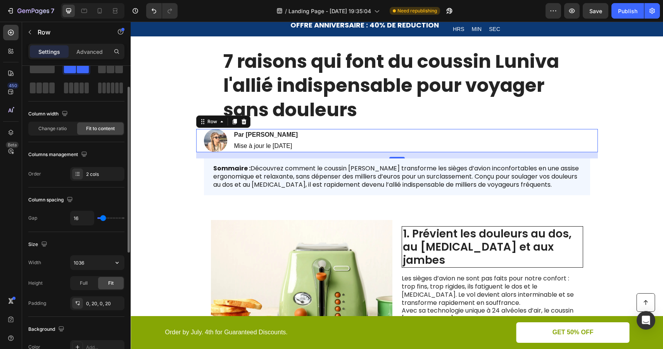
scroll to position [32, 0]
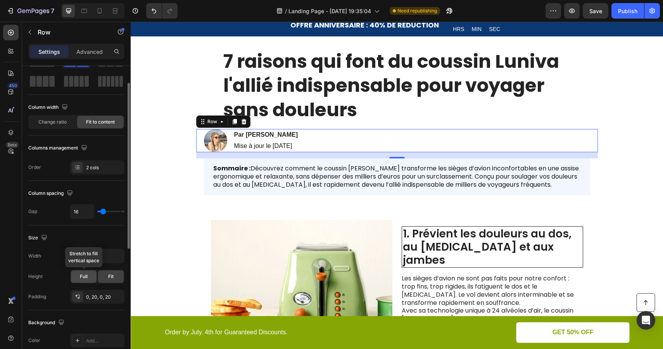
click at [91, 273] on div "Full" at bounding box center [84, 277] width 26 height 12
click at [109, 275] on span "Fit" at bounding box center [110, 276] width 5 height 7
click at [95, 257] on input "1036" at bounding box center [97, 256] width 53 height 14
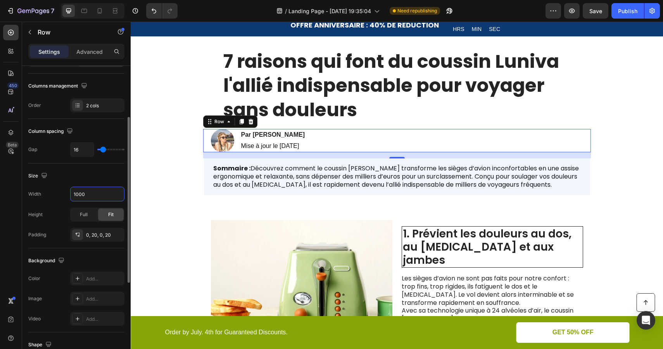
scroll to position [95, 0]
click at [106, 235] on div "0, 20, 0, 20" at bounding box center [97, 234] width 22 height 7
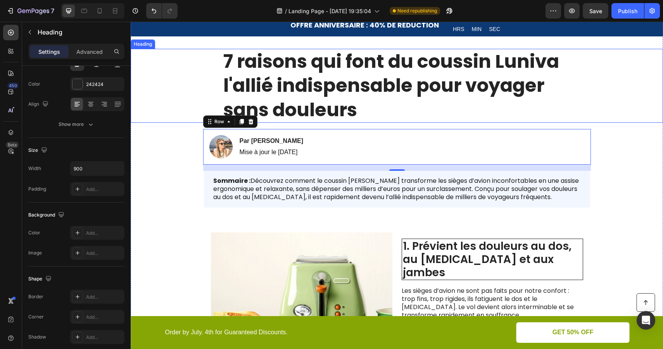
click at [383, 61] on p "7 raisons qui font du coussin Luniva l'allié indispensable pour voyager sans do…" at bounding box center [396, 86] width 347 height 72
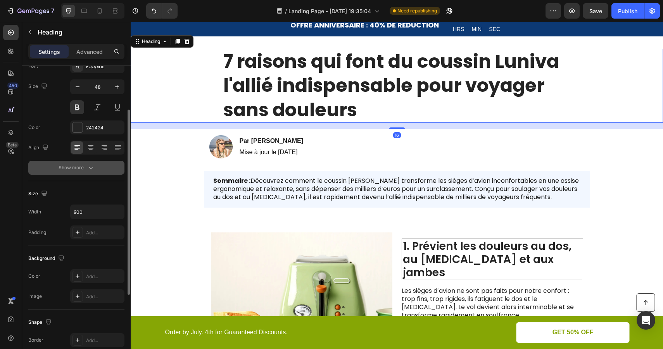
scroll to position [62, 0]
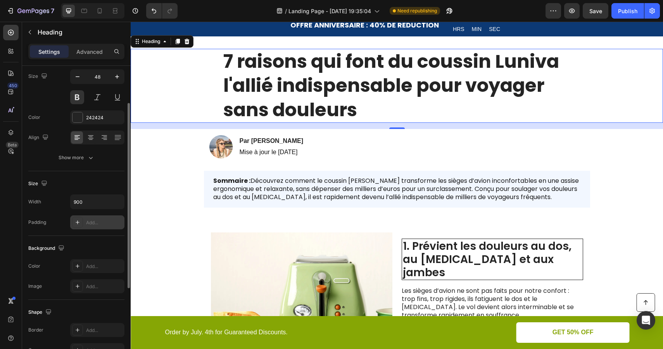
click at [91, 220] on div "Add..." at bounding box center [104, 222] width 36 height 7
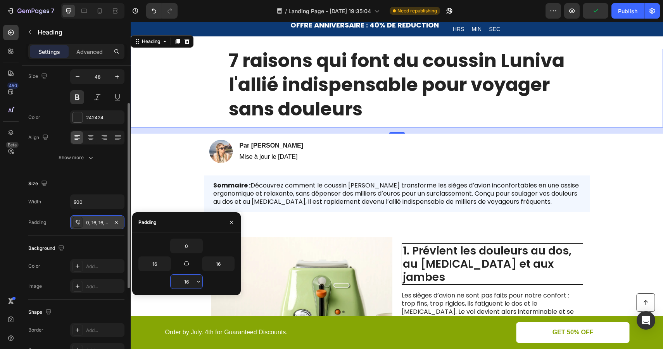
click at [188, 284] on input "16" at bounding box center [187, 282] width 32 height 14
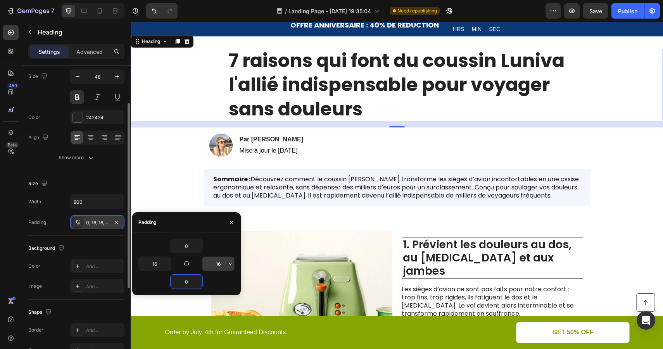
click at [222, 266] on input "16" at bounding box center [218, 264] width 32 height 14
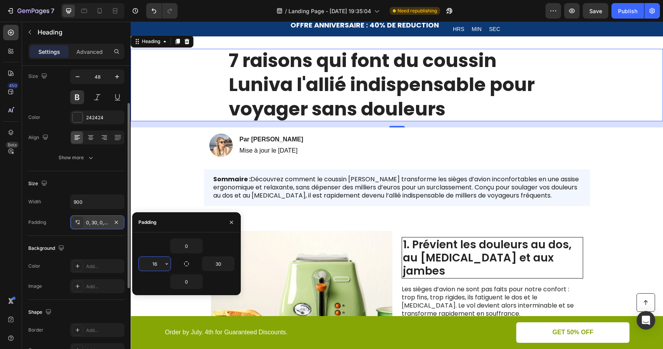
click at [159, 265] on input "16" at bounding box center [155, 264] width 32 height 14
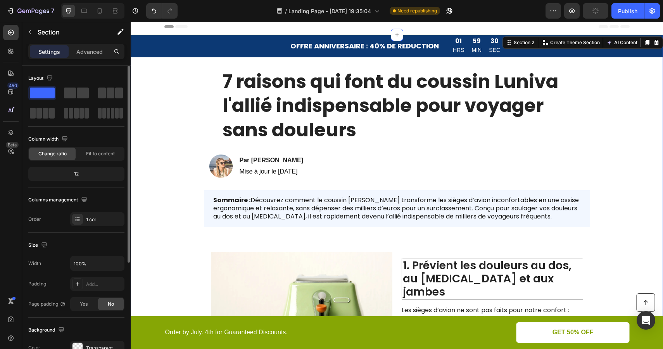
scroll to position [0, 0]
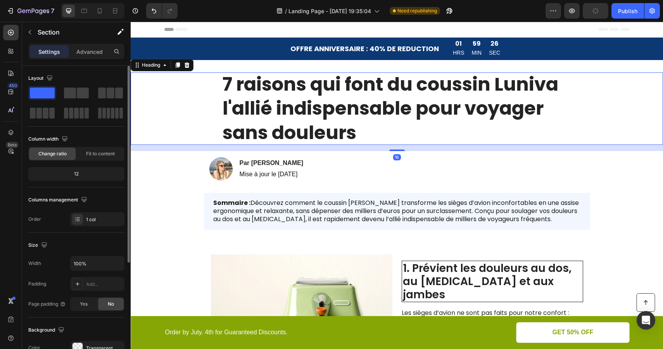
click at [494, 108] on p "7 raisons qui font du coussin Luniva l'allié indispensable pour voyager sans do…" at bounding box center [390, 108] width 337 height 72
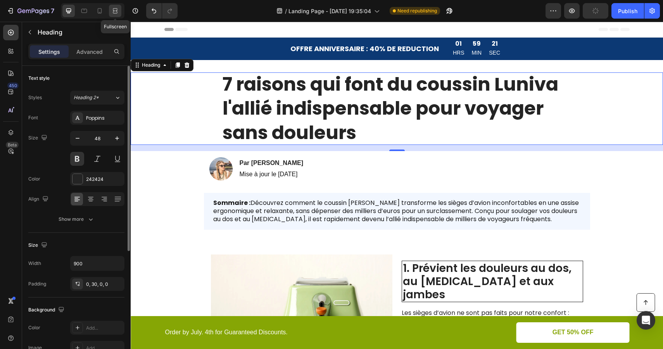
click at [112, 12] on icon at bounding box center [115, 11] width 8 height 8
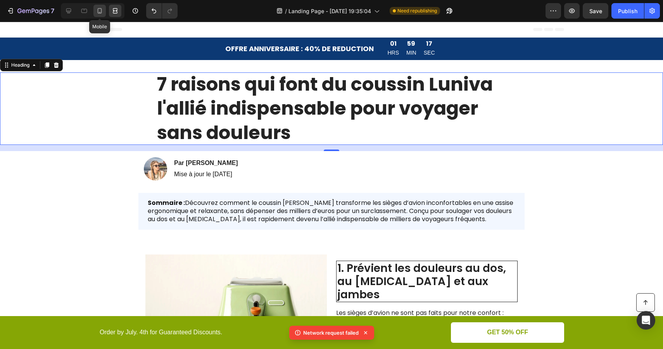
click at [98, 10] on icon at bounding box center [100, 11] width 8 height 8
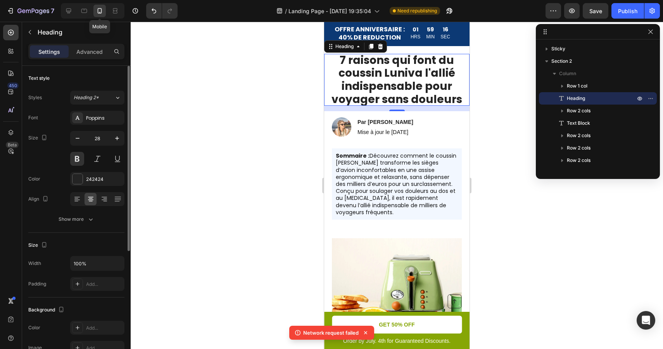
scroll to position [21, 0]
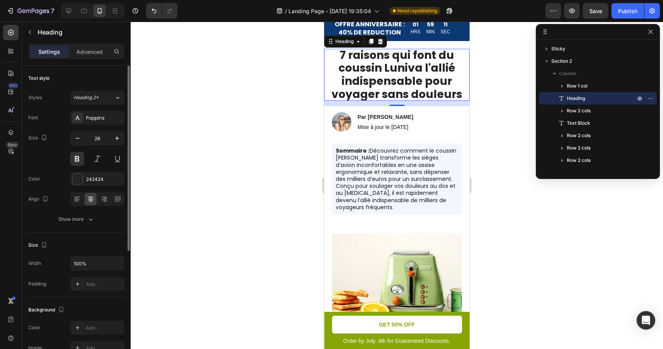
click at [504, 90] on div at bounding box center [397, 186] width 532 height 328
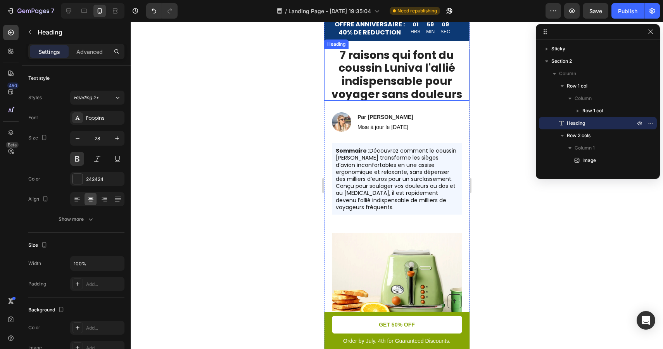
click at [441, 78] on p "7 raisons qui font du coussin Luniva l'allié indispensable pour voyager sans do…" at bounding box center [396, 75] width 145 height 52
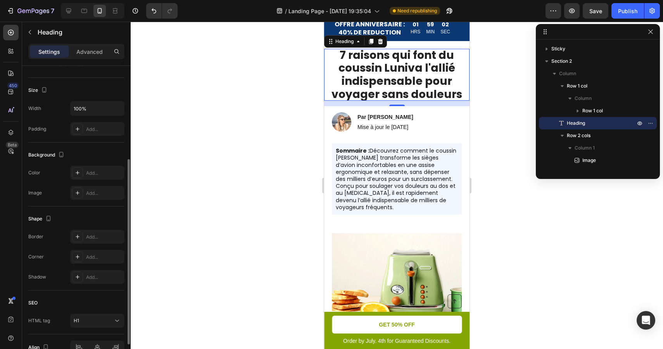
scroll to position [160, 0]
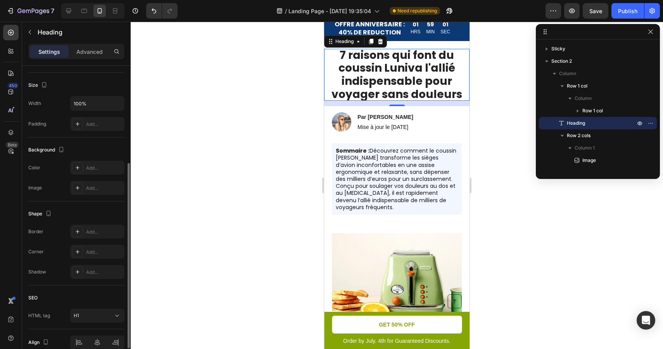
click at [259, 160] on div at bounding box center [397, 186] width 532 height 328
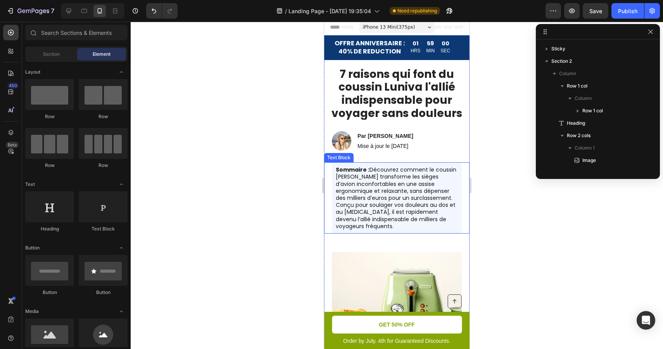
scroll to position [0, 0]
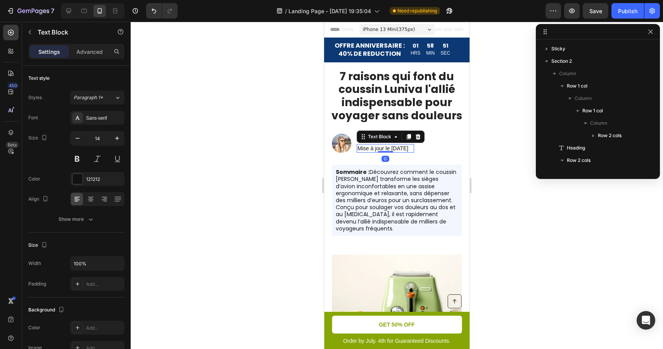
click at [413, 145] on p "Mise à jour le [DATE]" at bounding box center [385, 148] width 56 height 7
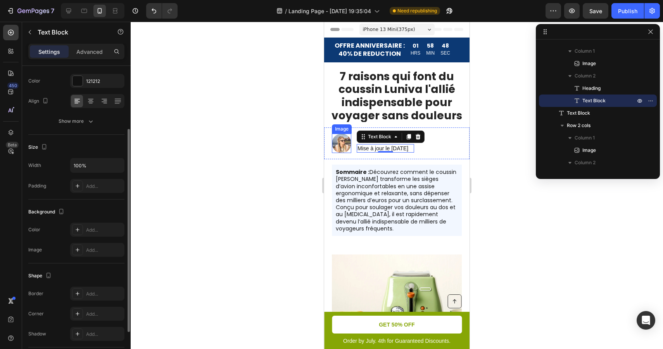
scroll to position [98, 0]
click at [499, 147] on div at bounding box center [397, 186] width 532 height 328
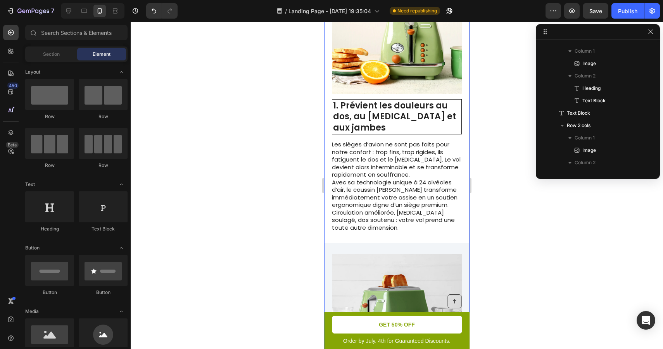
scroll to position [264, 0]
click at [431, 160] on p "Les sièges d’avion ne sont pas faits pour notre confort : trop fins, trop rigid…" at bounding box center [396, 159] width 129 height 38
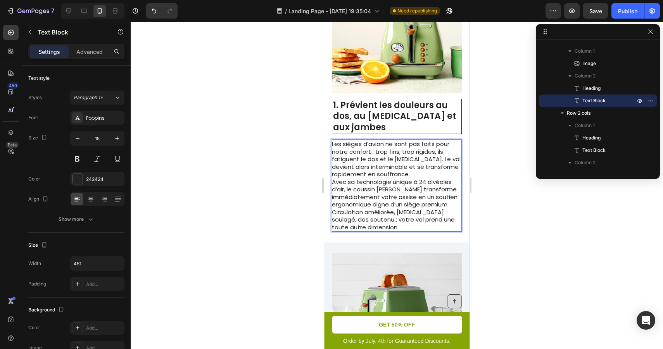
click at [398, 146] on p "Les sièges d’avion ne sont pas faits pour notre confort : trop fins, trop rigid…" at bounding box center [396, 159] width 129 height 38
click at [291, 191] on div at bounding box center [397, 186] width 532 height 328
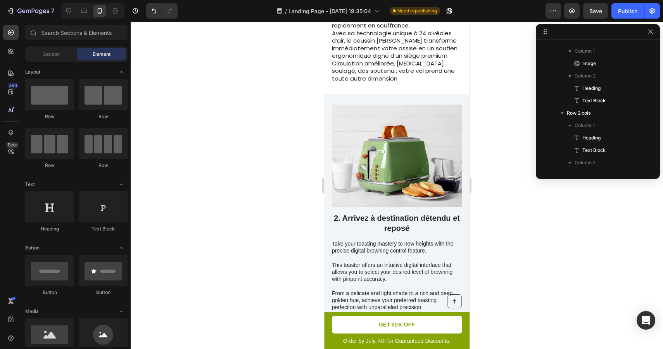
scroll to position [414, 0]
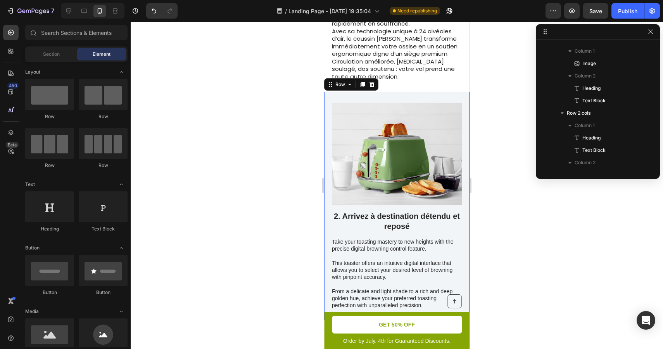
click at [373, 92] on div "2. Arrivez à destination détendu et reposé Heading Take your toasting mastery t…" at bounding box center [396, 206] width 145 height 229
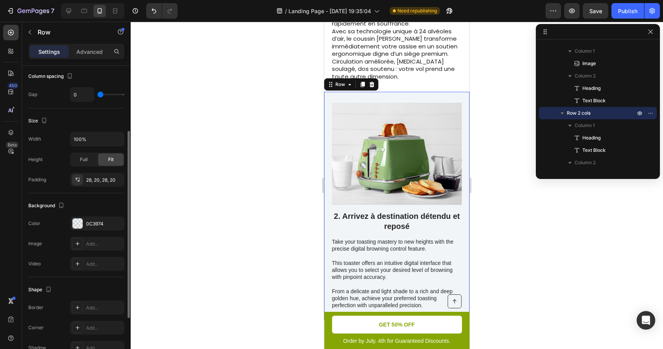
scroll to position [173, 0]
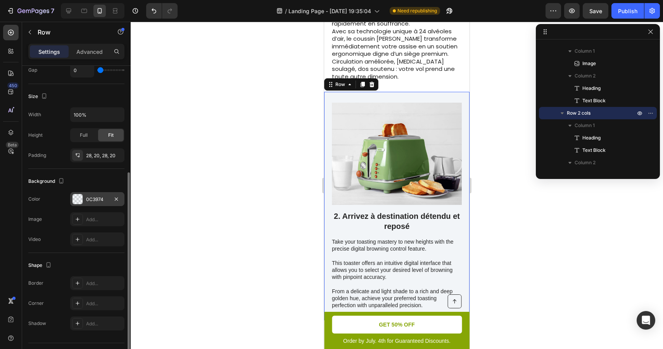
click at [99, 197] on div "0C3974" at bounding box center [97, 199] width 22 height 7
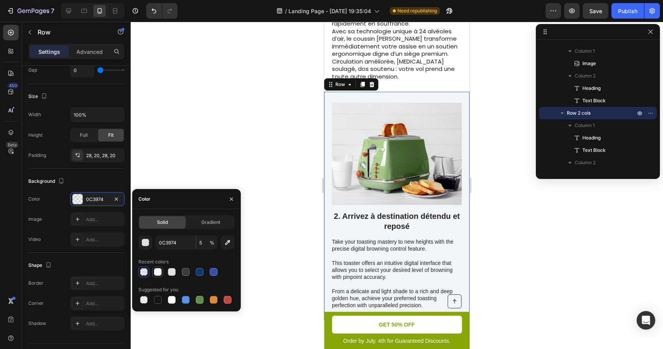
click at [160, 273] on div at bounding box center [158, 272] width 8 height 8
click at [240, 145] on div at bounding box center [397, 186] width 532 height 328
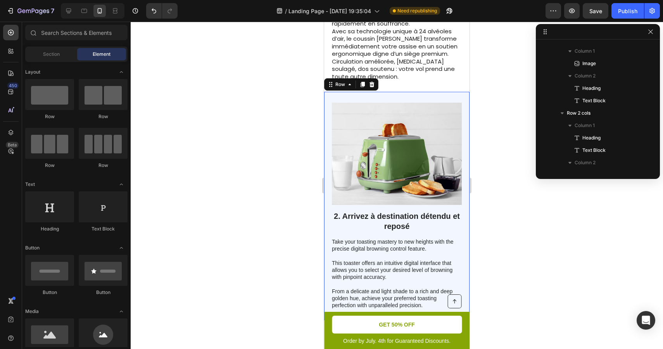
click at [240, 145] on div at bounding box center [397, 186] width 532 height 328
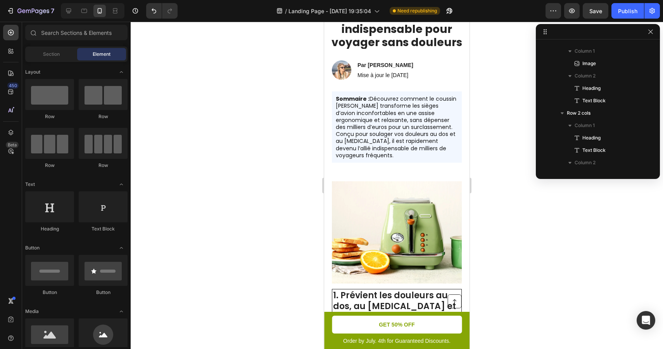
scroll to position [72, 0]
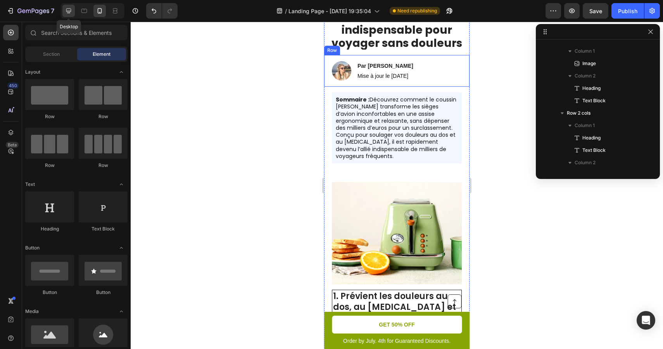
click at [67, 12] on icon at bounding box center [69, 11] width 8 height 8
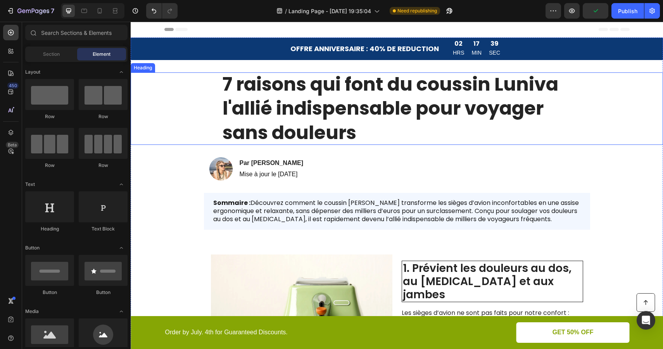
click at [438, 110] on h1 "7 raisons qui font du coussin Luniva l'allié indispensable pour voyager sans do…" at bounding box center [396, 108] width 349 height 72
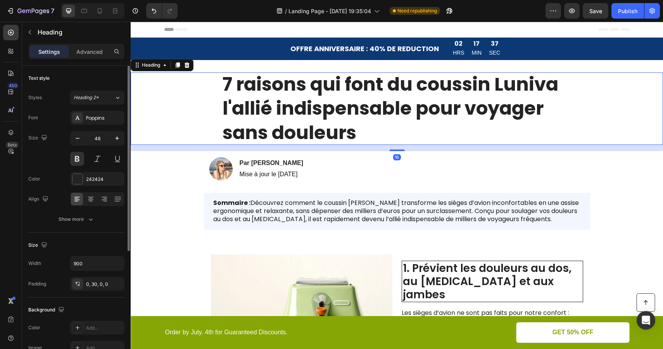
scroll to position [16, 0]
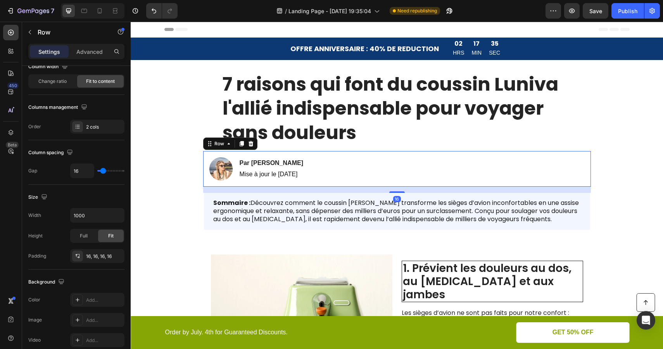
click at [351, 165] on div "Image Par [PERSON_NAME] Heading Mise à jour le [DATE] Text [GEOGRAPHIC_DATA] 16" at bounding box center [397, 169] width 388 height 36
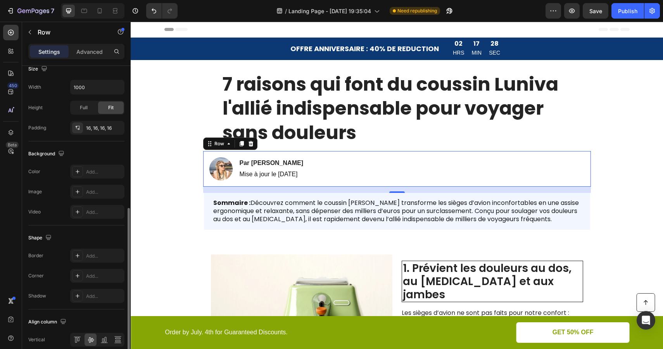
scroll to position [222, 0]
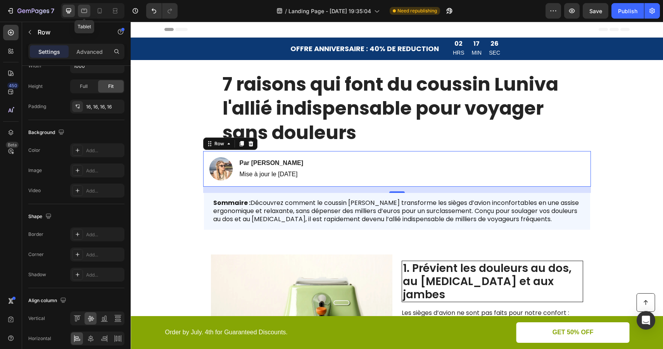
click at [85, 11] on icon at bounding box center [84, 11] width 8 height 8
type input "100%"
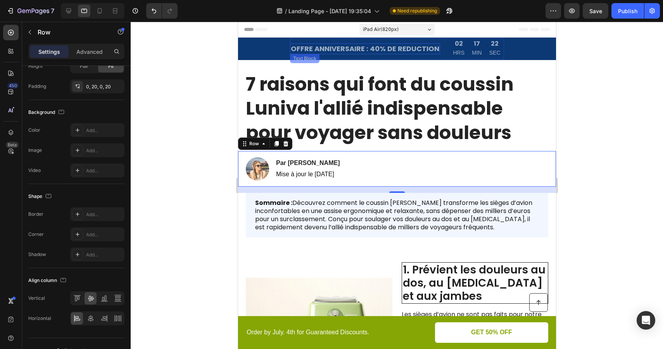
click at [399, 47] on p "OFFRE ANNIVERSAIRE : 40% DE REDUCTION" at bounding box center [364, 48] width 148 height 9
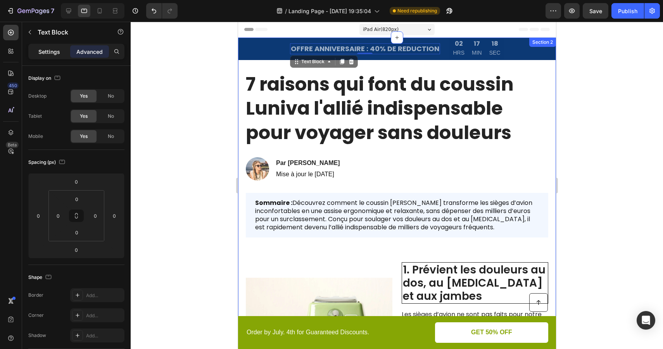
click at [47, 54] on p "Settings" at bounding box center [49, 52] width 22 height 8
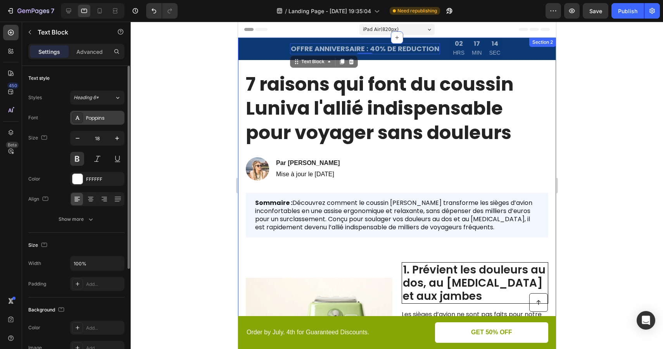
click at [110, 114] on div "Poppins" at bounding box center [97, 118] width 54 height 14
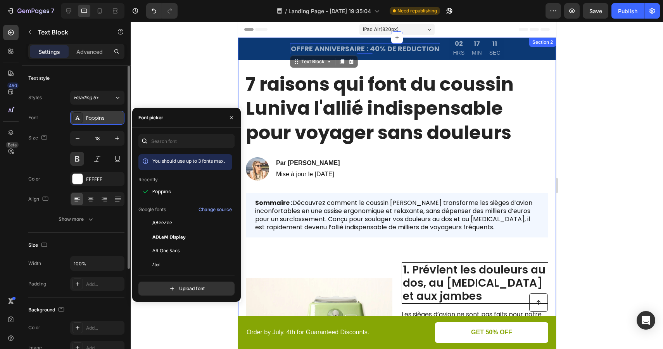
click at [110, 114] on div "Poppins" at bounding box center [97, 118] width 54 height 14
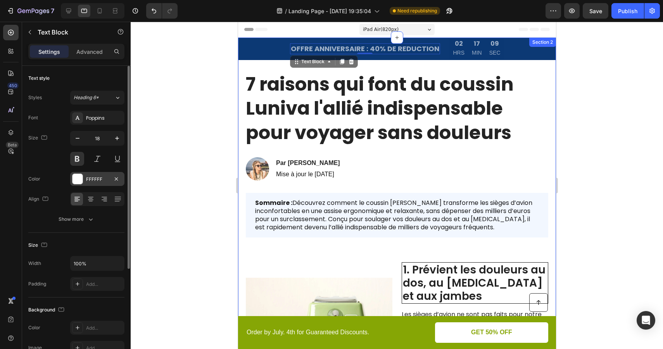
click at [93, 177] on div "FFFFFF" at bounding box center [97, 179] width 22 height 7
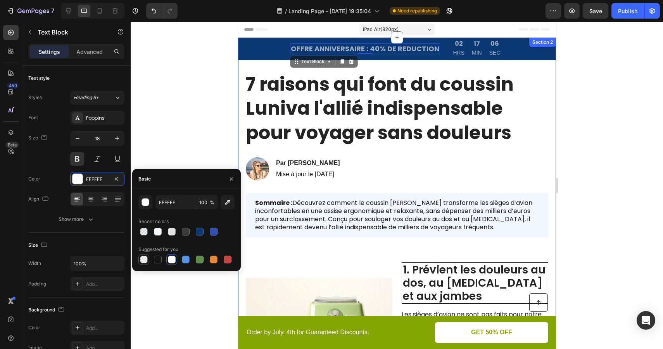
click at [142, 257] on div at bounding box center [144, 260] width 8 height 8
type input "000000"
type input "0"
click at [170, 256] on div at bounding box center [172, 260] width 8 height 8
type input "FFFFFF"
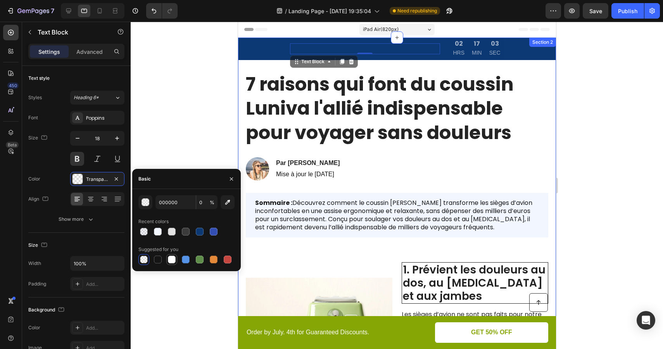
type input "100"
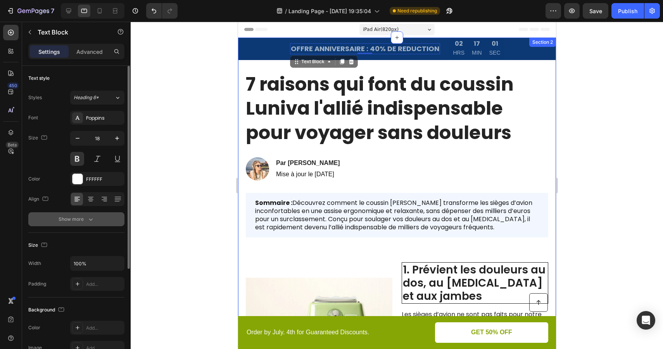
click at [92, 214] on button "Show more" at bounding box center [76, 219] width 96 height 14
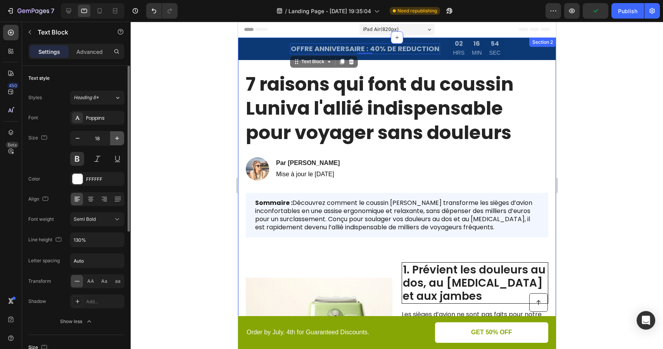
click at [118, 138] on icon "button" at bounding box center [117, 138] width 4 height 4
type input "20"
click at [86, 54] on p "Advanced" at bounding box center [89, 52] width 26 height 8
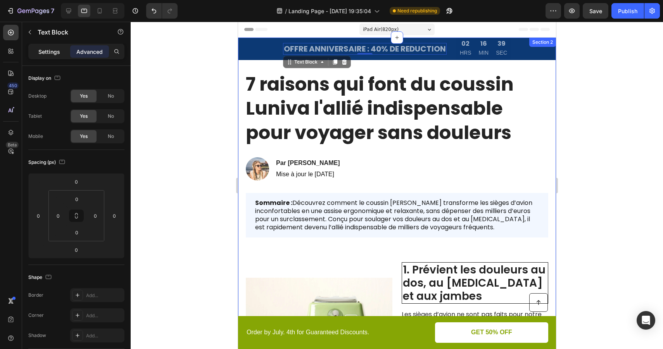
click at [50, 52] on p "Settings" at bounding box center [49, 52] width 22 height 8
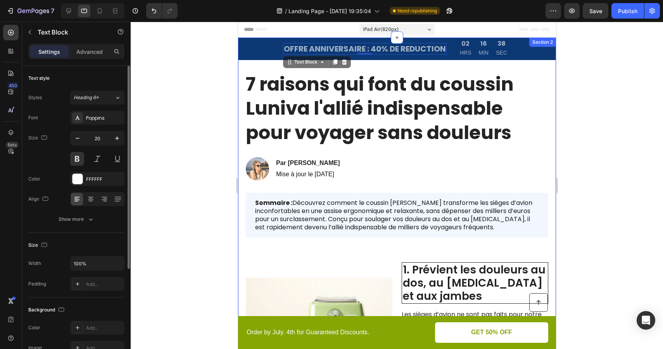
click at [98, 105] on div "Styles Heading 6* Font Poppins Size 20 Color FFFFFF Align Show more" at bounding box center [76, 159] width 96 height 136
click at [100, 102] on button "Heading 6*" at bounding box center [97, 98] width 54 height 14
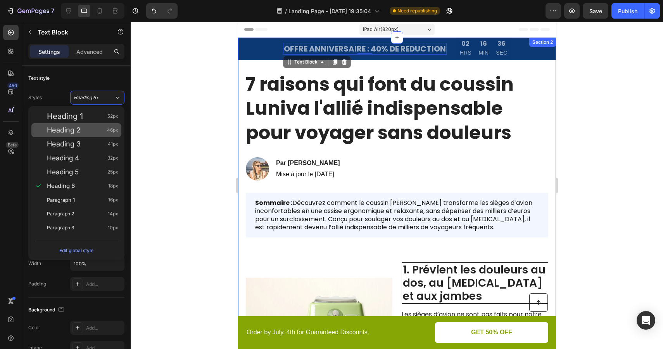
click at [90, 129] on div "Heading 2 46px" at bounding box center [82, 130] width 71 height 8
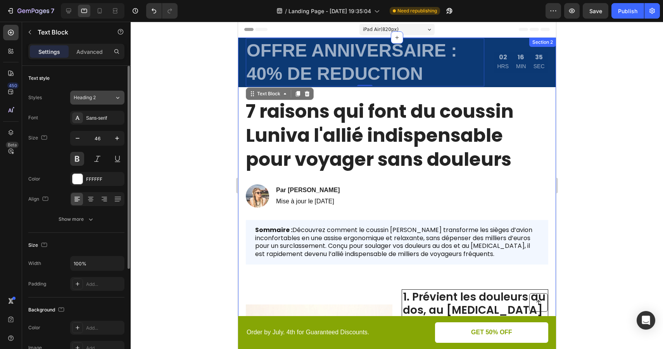
click at [105, 101] on button "Heading 2" at bounding box center [97, 98] width 54 height 14
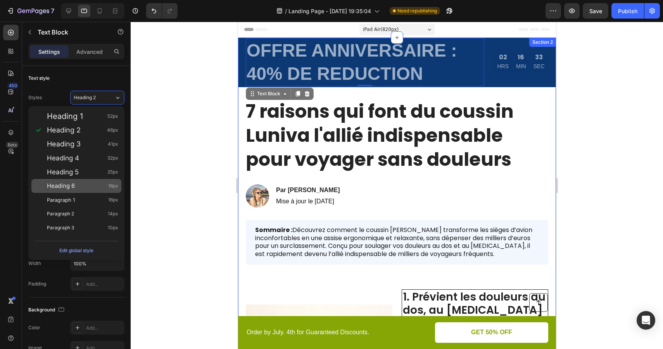
click at [82, 184] on div "Heading 6 18px" at bounding box center [82, 186] width 71 height 8
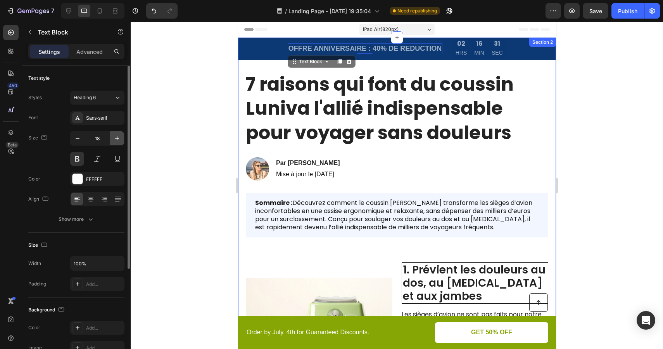
click at [117, 135] on icon "button" at bounding box center [117, 139] width 8 height 8
type input "20"
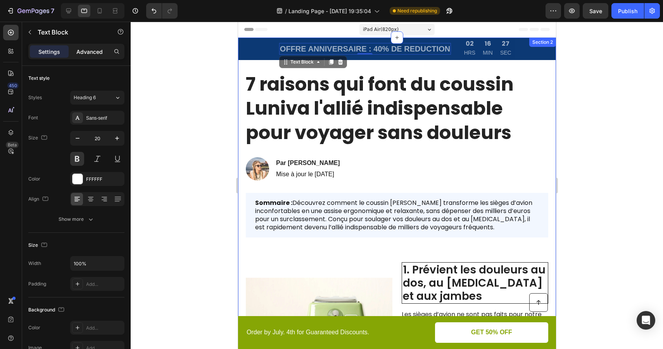
click at [99, 54] on p "Advanced" at bounding box center [89, 52] width 26 height 8
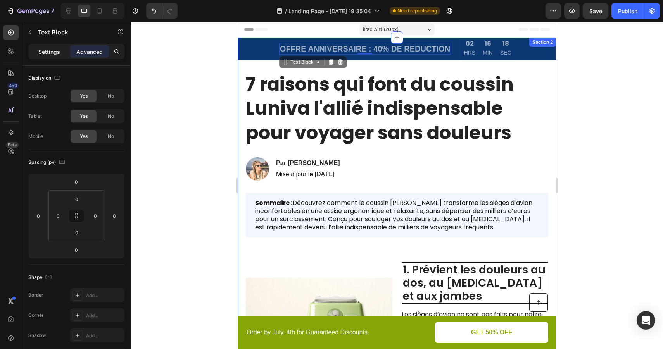
click at [53, 51] on p "Settings" at bounding box center [49, 52] width 22 height 8
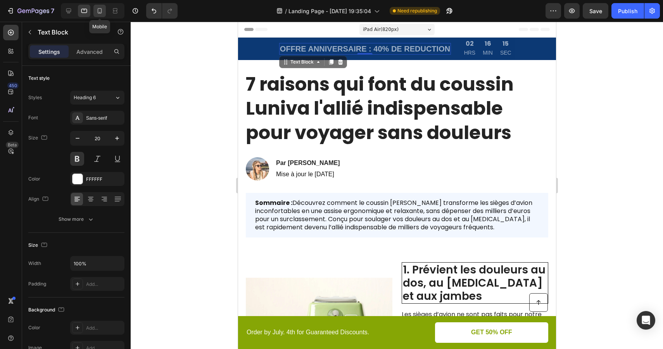
click at [100, 10] on icon at bounding box center [100, 11] width 8 height 8
type input "16"
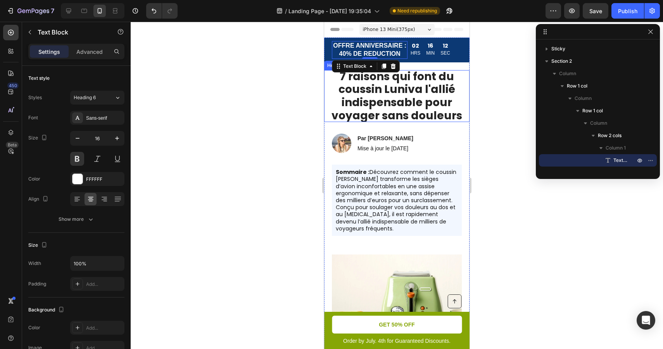
click at [394, 100] on h1 "7 raisons qui font du coussin Luniva l'allié indispensable pour voyager sans do…" at bounding box center [396, 96] width 145 height 52
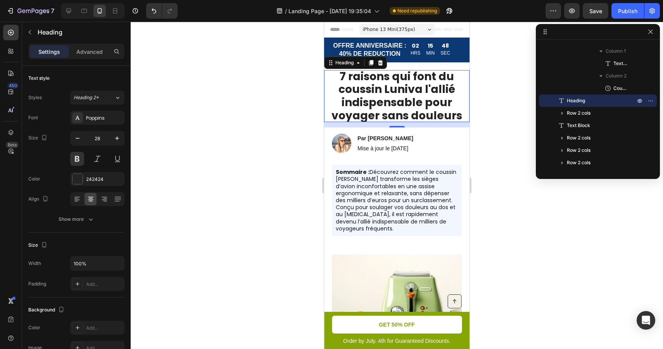
click at [489, 98] on div at bounding box center [397, 186] width 532 height 328
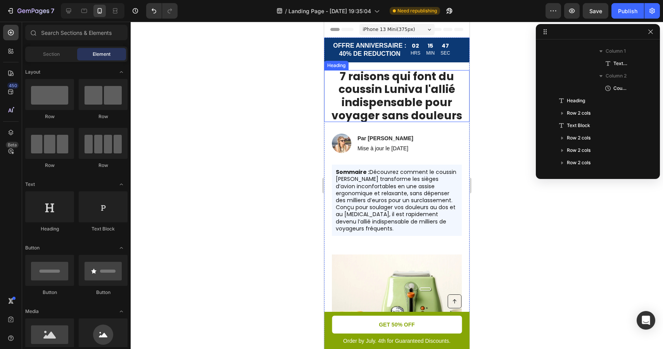
click at [419, 89] on h1 "7 raisons qui font du coussin Luniva l'allié indispensable pour voyager sans do…" at bounding box center [396, 96] width 145 height 52
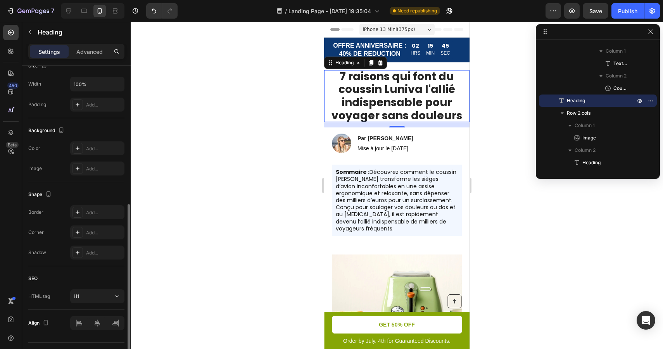
scroll to position [198, 0]
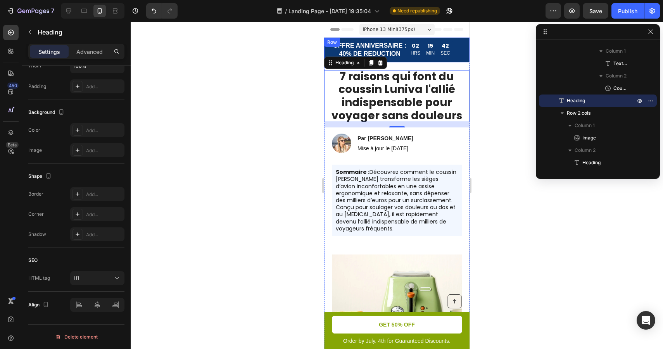
click at [463, 47] on div "OFFRE ANNIVERSAIRE : 40% DE REDUCTION Text Block 02 HRS 15 MIN 42 SEC Countdown…" at bounding box center [396, 50] width 145 height 25
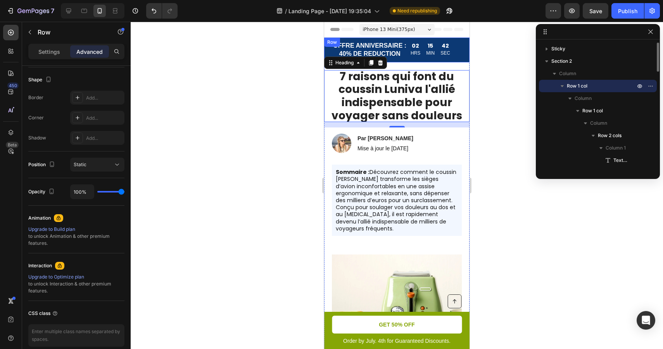
scroll to position [0, 0]
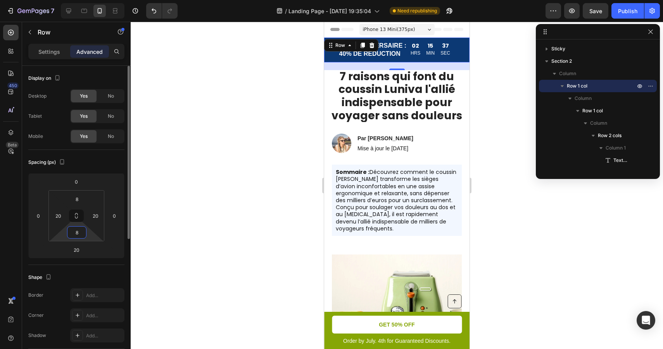
click at [83, 232] on input "8" at bounding box center [77, 233] width 16 height 12
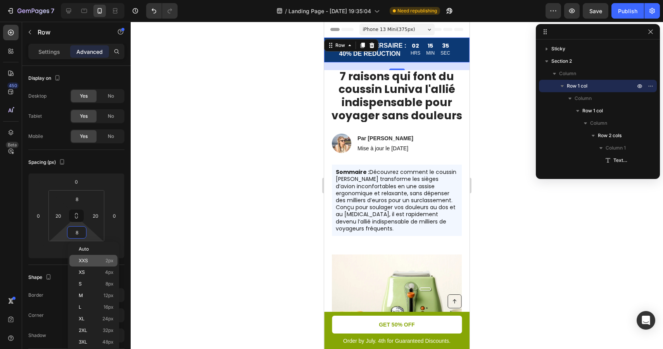
click at [88, 257] on div "XXS 2px" at bounding box center [93, 261] width 48 height 12
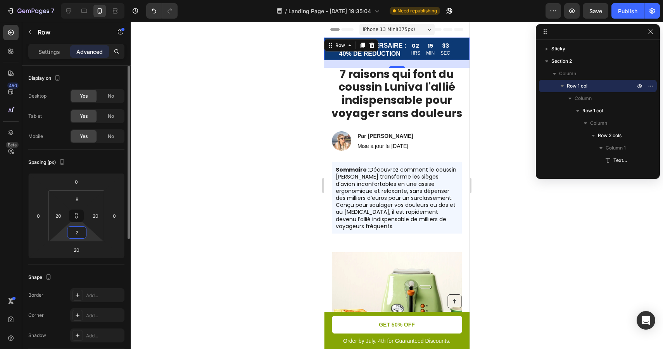
click at [77, 232] on input "2" at bounding box center [77, 233] width 16 height 12
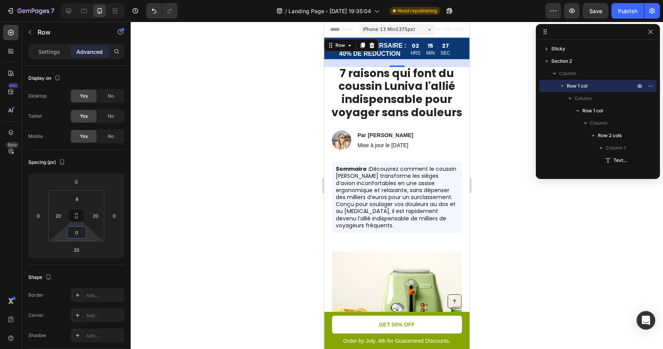
type input "0"
click at [269, 159] on div at bounding box center [397, 186] width 532 height 328
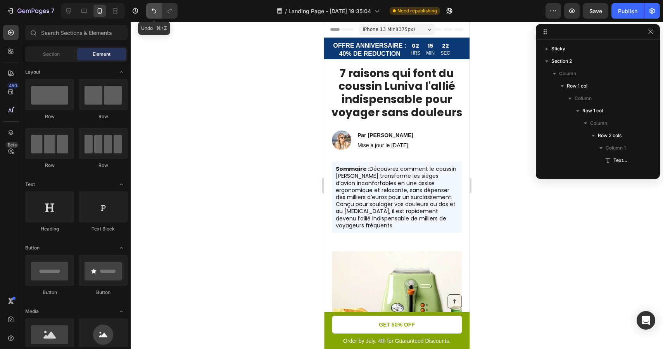
click at [155, 11] on icon "Undo/Redo" at bounding box center [154, 11] width 5 height 5
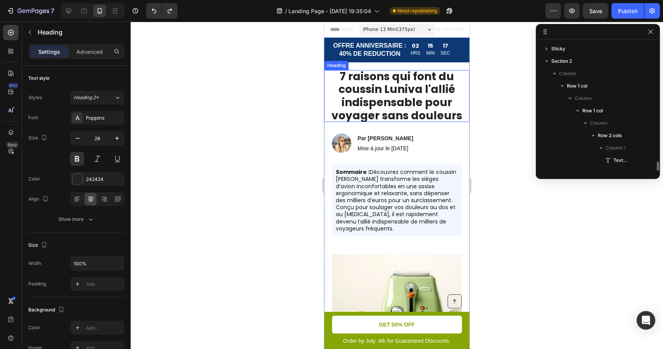
click at [421, 101] on h1 "7 raisons qui font du coussin Luniva l'allié indispensable pour voyager sans do…" at bounding box center [396, 96] width 145 height 52
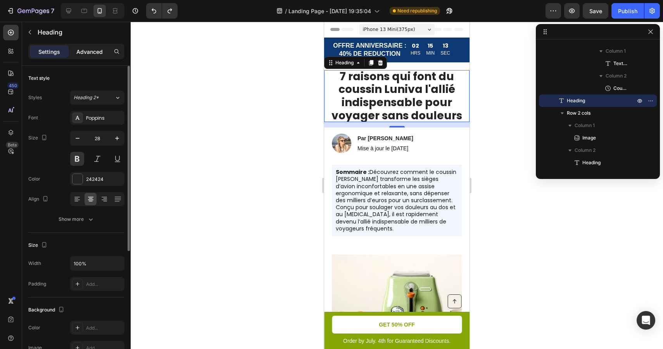
click at [79, 47] on div "Advanced" at bounding box center [89, 51] width 39 height 12
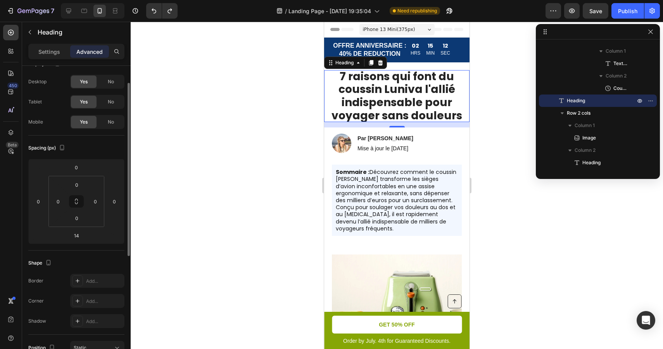
scroll to position [21, 0]
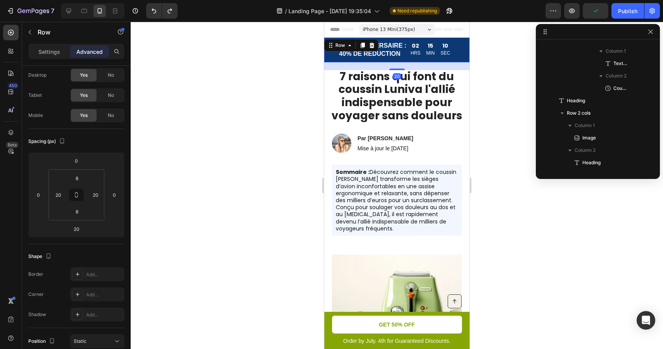
click at [467, 49] on div "OFFRE ANNIVERSAIRE : 40% DE REDUCTION Text Block 02 HRS 15 MIN 10 SEC Countdown…" at bounding box center [396, 50] width 145 height 25
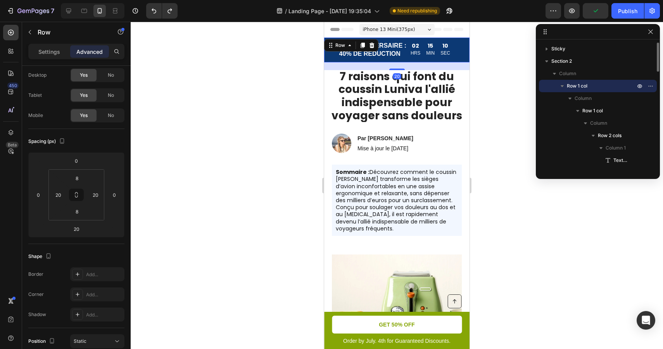
scroll to position [0, 0]
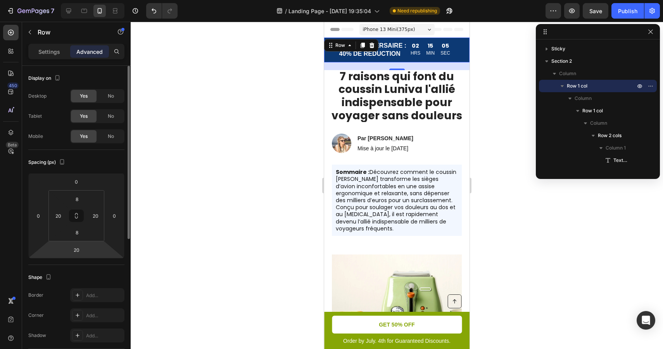
click at [86, 0] on html "7 / Landing Page - Aug 27, 19:35:04 Need republishing Preview Save Publish 450 …" at bounding box center [331, 0] width 663 height 0
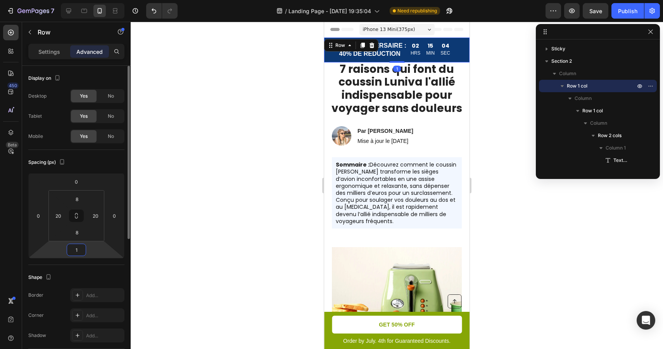
type input "10"
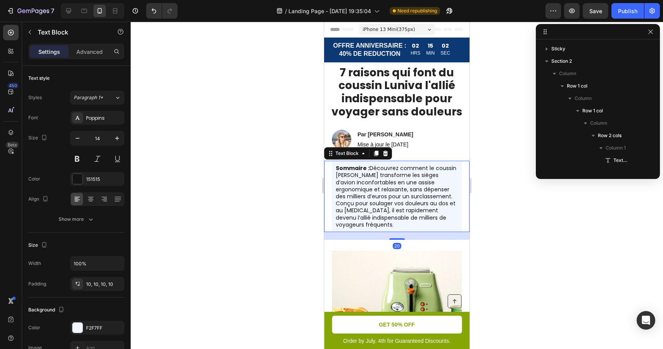
click at [327, 212] on div "Sommaire : Découvrez comment le coussin Luniva transforme les sièges d’avion in…" at bounding box center [396, 196] width 145 height 71
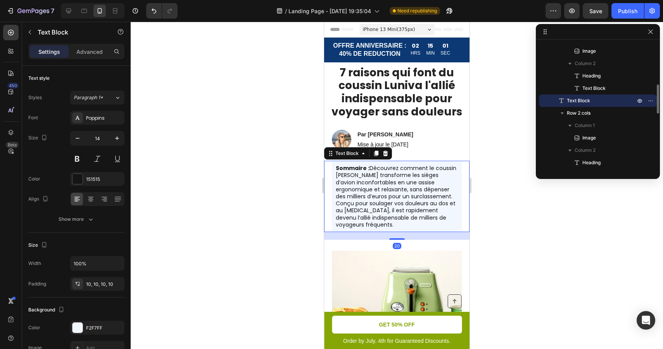
click at [252, 207] on div at bounding box center [397, 186] width 532 height 328
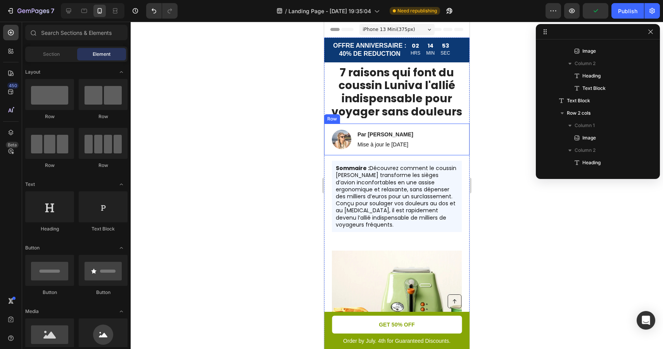
click at [405, 140] on div "Par Amélie S. Heading Mise à jour le 09 août 2025 Text Block" at bounding box center [385, 139] width 57 height 19
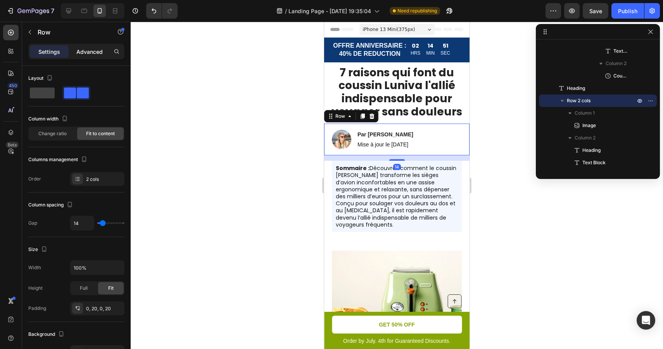
click at [82, 51] on p "Advanced" at bounding box center [89, 52] width 26 height 8
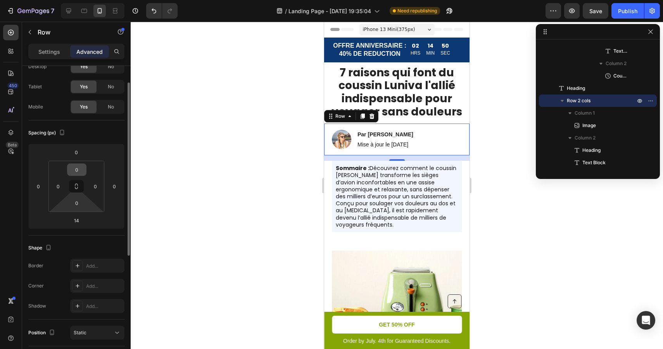
scroll to position [54, 0]
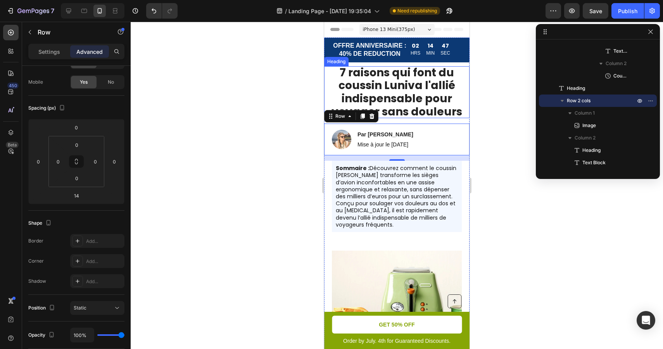
click at [397, 89] on h1 "7 raisons qui font du coussin Luniva l'allié indispensable pour voyager sans do…" at bounding box center [396, 92] width 145 height 52
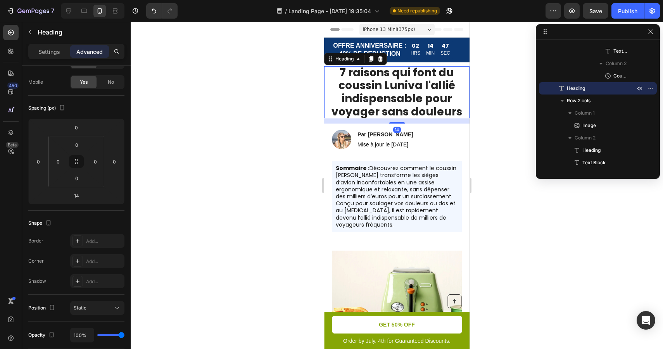
scroll to position [0, 0]
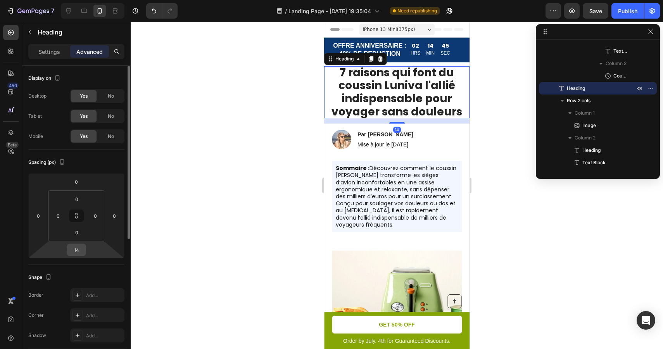
click at [80, 250] on input "14" at bounding box center [77, 250] width 16 height 12
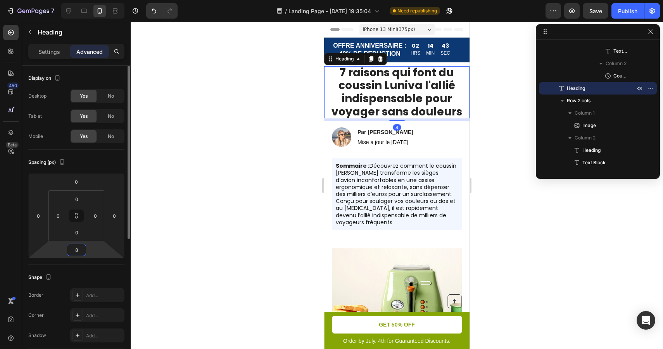
type input "8"
click at [455, 137] on div "Image Par Amélie S. Heading Mise à jour le 09 août 2025 Text Block Row" at bounding box center [396, 137] width 145 height 32
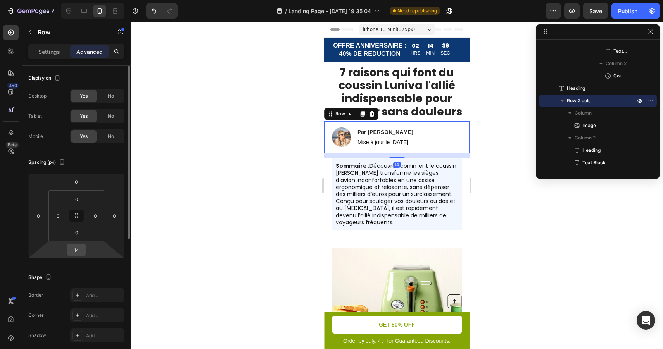
click at [75, 253] on input "14" at bounding box center [77, 250] width 16 height 12
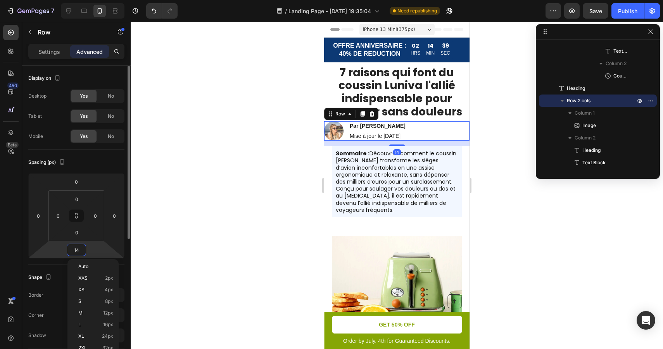
type input "8"
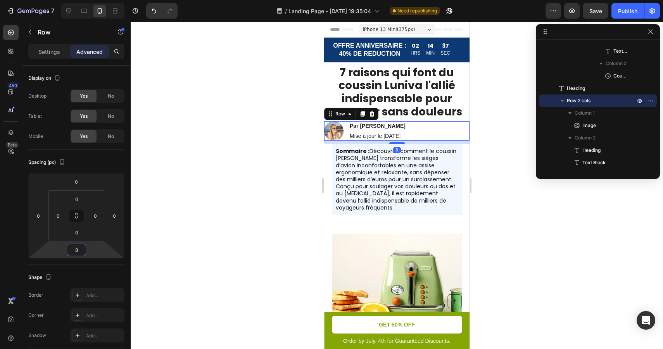
click at [508, 168] on div at bounding box center [397, 186] width 532 height 328
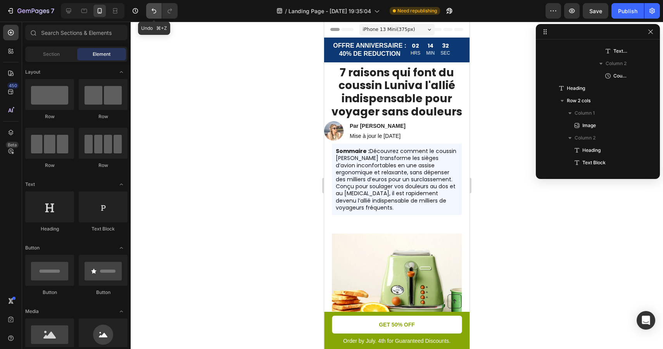
click at [158, 9] on icon "Undo/Redo" at bounding box center [154, 11] width 8 height 8
click at [156, 11] on icon "Undo/Redo" at bounding box center [154, 11] width 8 height 8
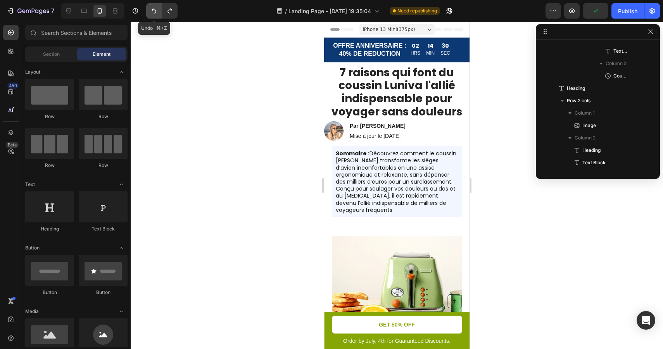
click at [156, 11] on icon "Undo/Redo" at bounding box center [154, 11] width 8 height 8
click at [156, 12] on icon "Undo/Redo" at bounding box center [154, 11] width 8 height 8
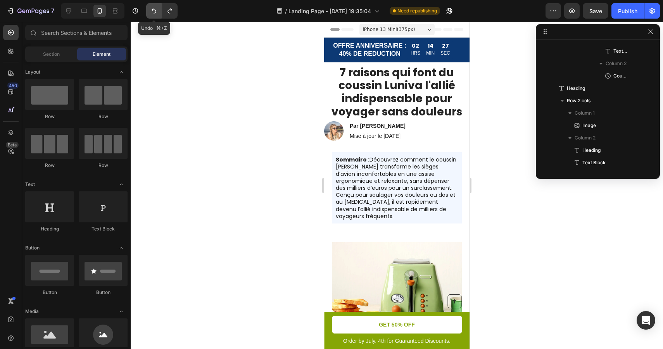
click at [156, 12] on icon "Undo/Redo" at bounding box center [154, 11] width 8 height 8
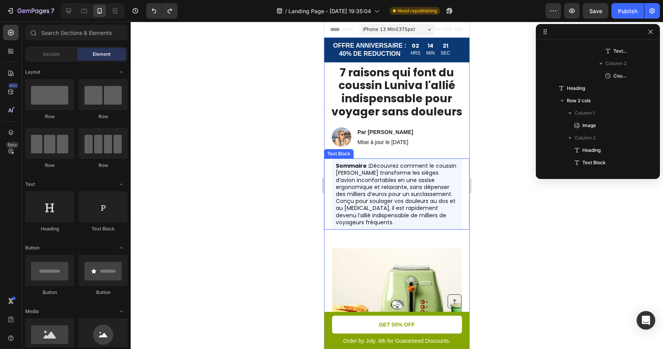
click at [428, 163] on p "Sommaire : Découvrez comment le coussin [PERSON_NAME] transforme les sièges d’a…" at bounding box center [397, 194] width 122 height 64
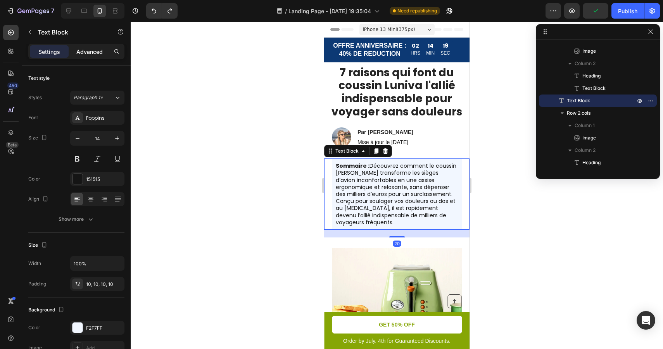
click at [88, 54] on p "Advanced" at bounding box center [89, 52] width 26 height 8
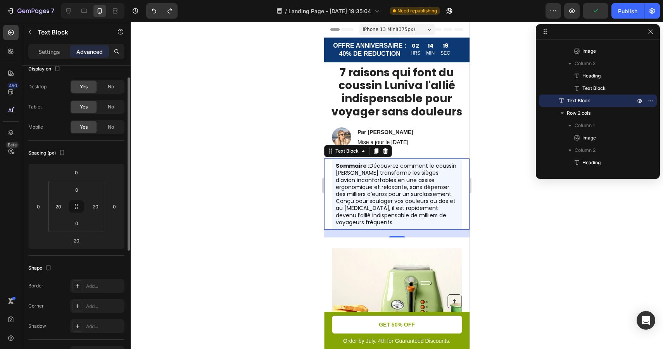
scroll to position [14, 0]
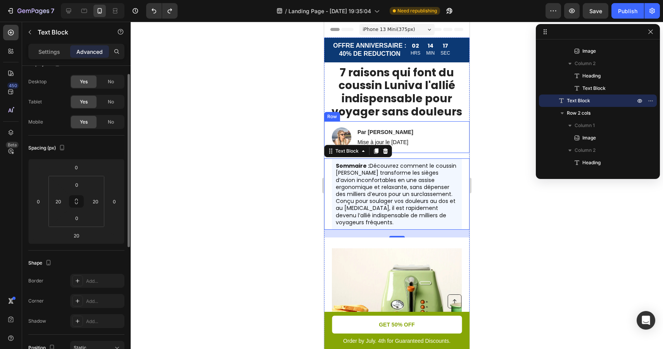
click at [447, 138] on div "Image Par Amélie S. Heading Mise à jour le 09 août 2025 Text Block Row" at bounding box center [396, 137] width 145 height 32
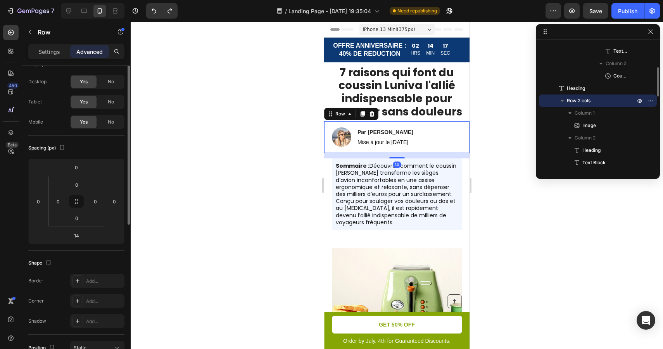
scroll to position [0, 0]
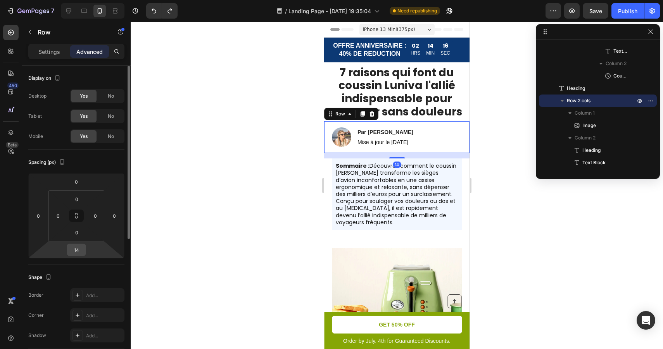
click at [78, 253] on input "14" at bounding box center [77, 250] width 16 height 12
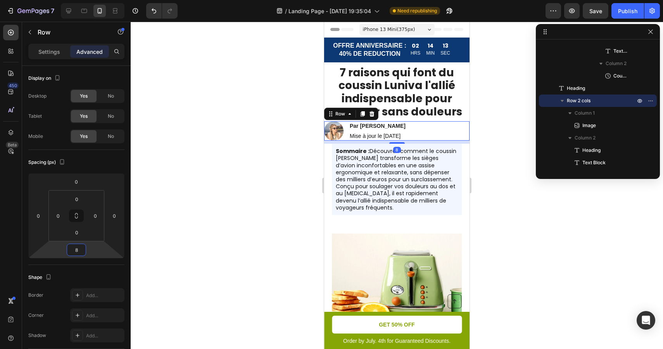
type input "8"
click at [488, 91] on div at bounding box center [397, 186] width 532 height 328
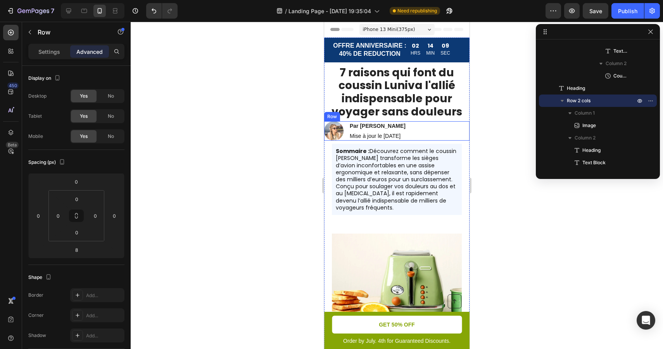
click at [441, 134] on div "Image Par Amélie S. Heading Mise à jour le 09 août 2025 Text Block Row" at bounding box center [396, 130] width 145 height 19
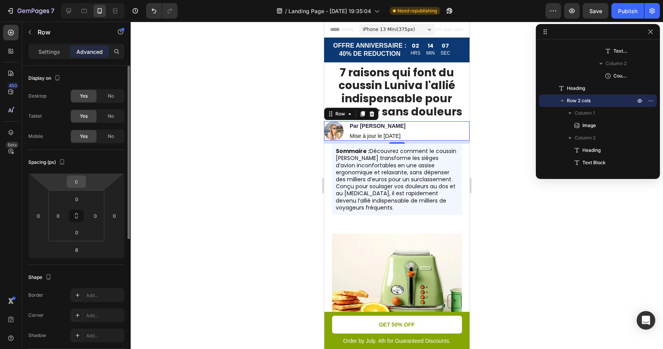
click at [78, 183] on input "0" at bounding box center [77, 182] width 16 height 12
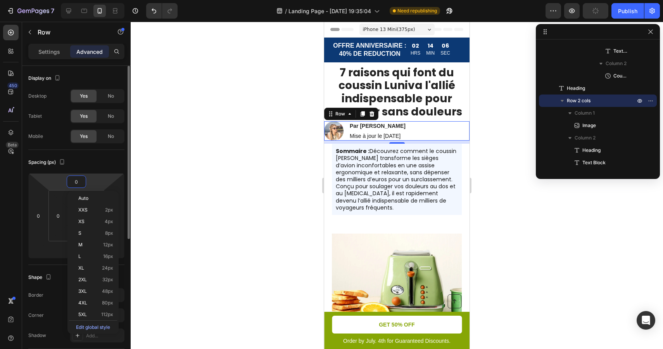
type input "8"
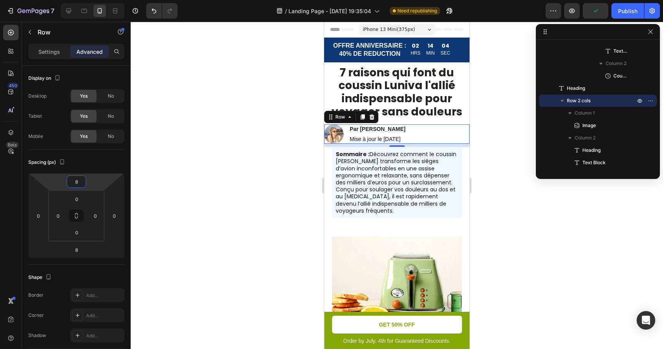
click at [498, 125] on div at bounding box center [397, 186] width 532 height 328
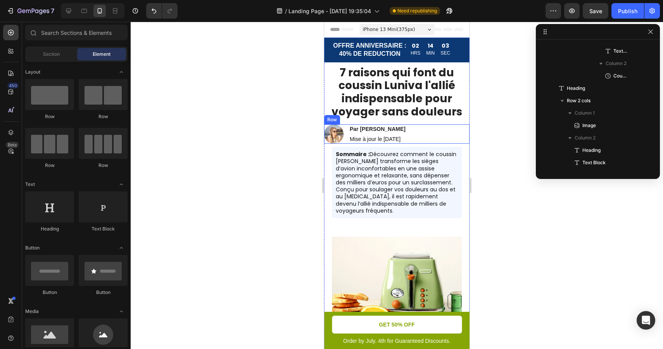
click at [428, 133] on div "Image Par Amélie S. Heading Mise à jour le 09 août 2025 Text Block Row" at bounding box center [396, 133] width 145 height 19
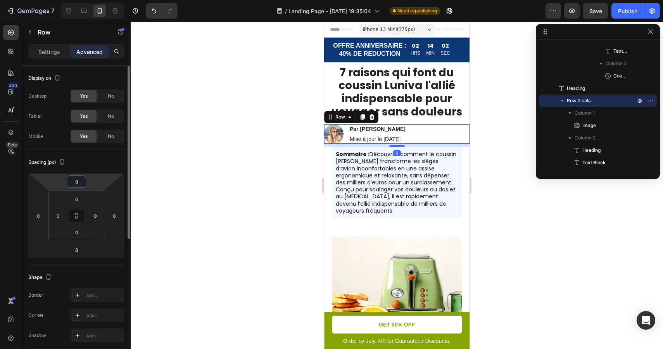
click at [74, 183] on input "8" at bounding box center [77, 182] width 16 height 12
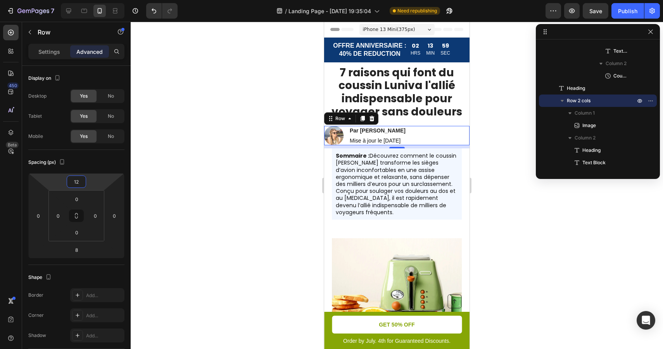
type input "12"
click at [493, 158] on div at bounding box center [397, 186] width 532 height 328
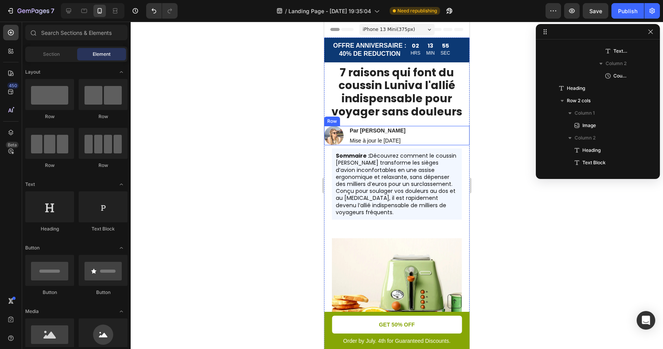
click at [433, 139] on div "Image Par Amélie S. Heading Mise à jour le 09 août 2025 Text Block Row" at bounding box center [396, 135] width 145 height 19
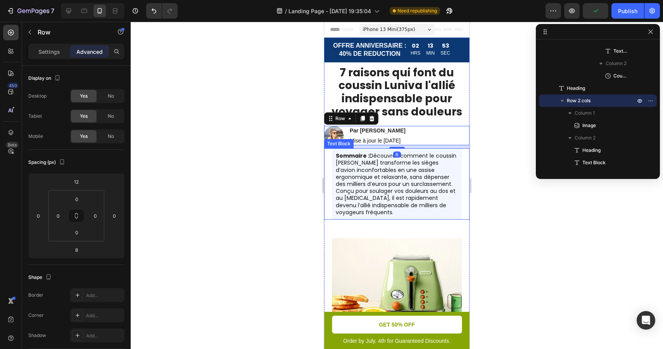
click at [443, 160] on p "Sommaire : Découvrez comment le coussin [PERSON_NAME] transforme les sièges d’a…" at bounding box center [397, 184] width 122 height 64
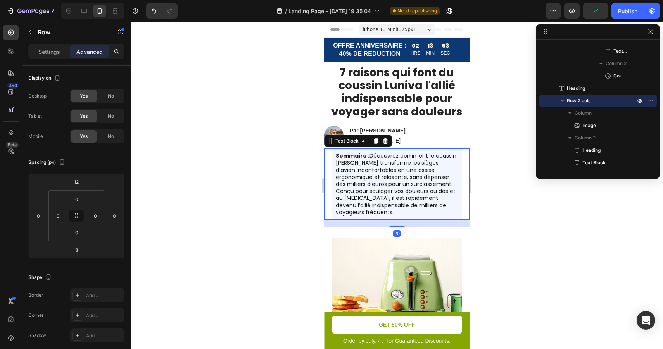
scroll to position [184, 0]
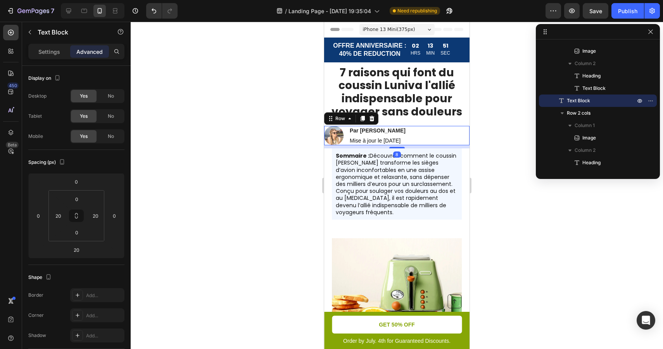
click at [438, 133] on div "Image Par Amélie S. Heading Mise à jour le 09 août 2025 Text Block Row 8" at bounding box center [396, 135] width 145 height 19
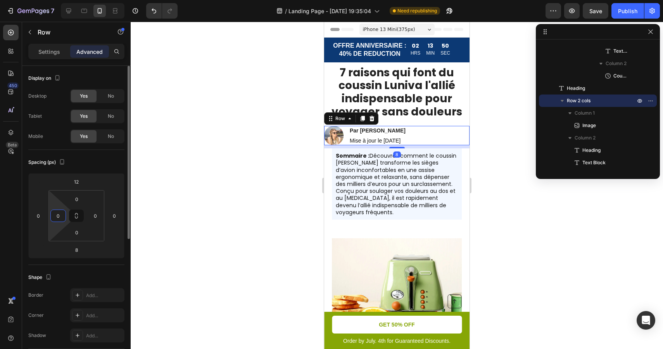
click at [57, 215] on input "0" at bounding box center [58, 216] width 12 height 12
type input "20"
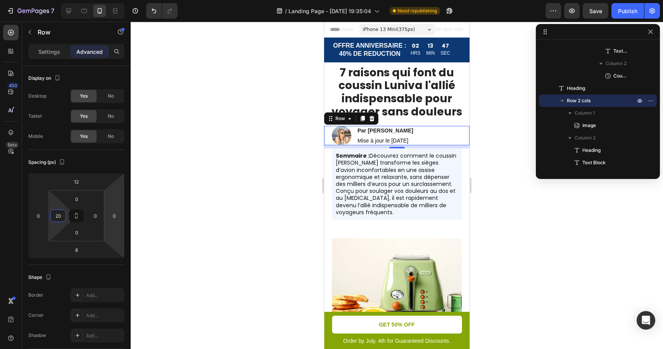
click at [202, 214] on div at bounding box center [397, 186] width 532 height 328
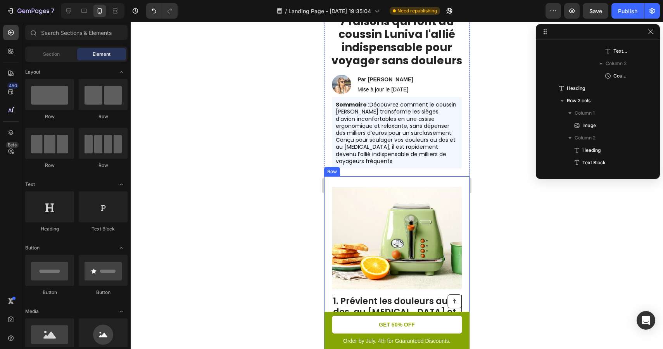
scroll to position [0, 0]
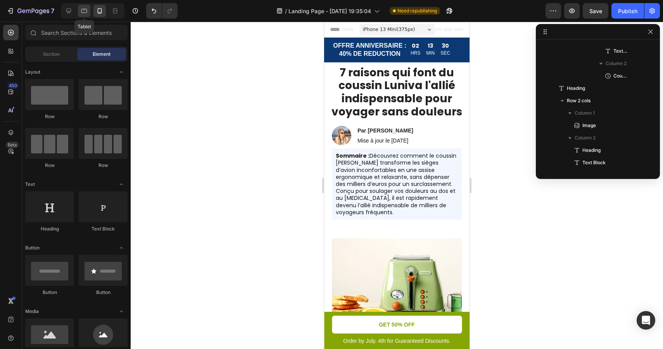
click at [85, 13] on icon at bounding box center [84, 11] width 8 height 8
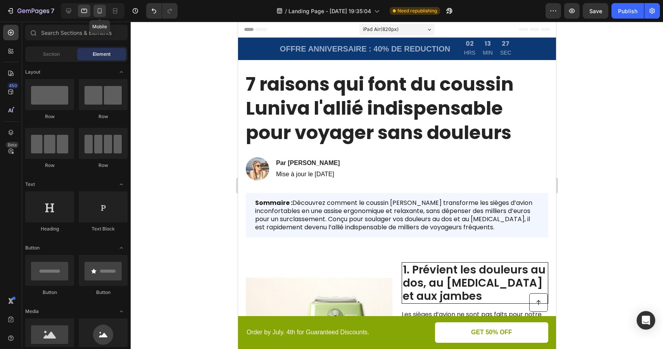
click at [100, 10] on icon at bounding box center [100, 11] width 8 height 8
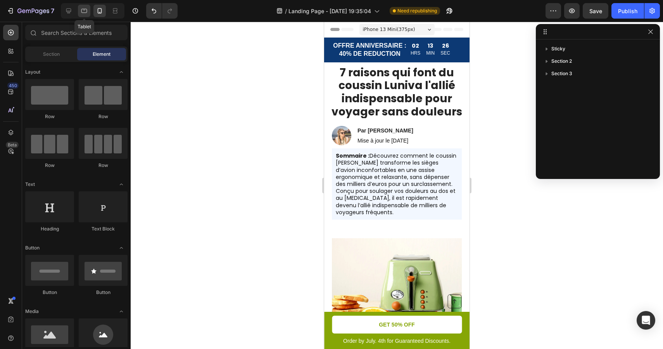
click at [86, 12] on icon at bounding box center [84, 11] width 8 height 8
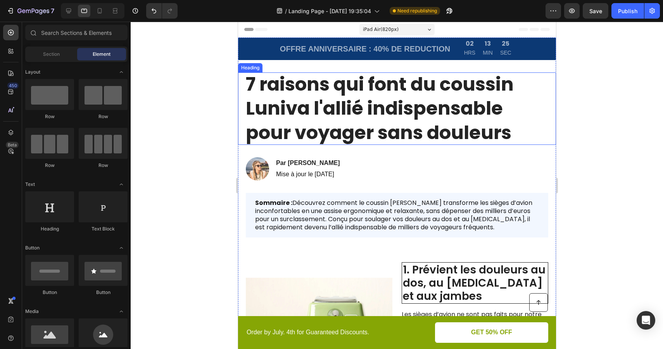
click at [351, 93] on h1 "7 raisons qui font du coussin Luniva l'allié indispensable pour voyager sans do…" at bounding box center [396, 108] width 302 height 72
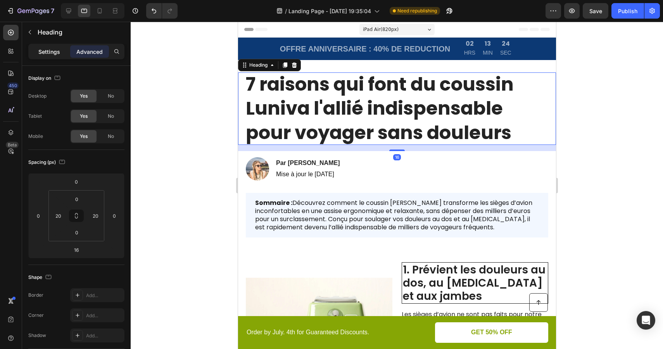
click at [59, 50] on p "Settings" at bounding box center [49, 52] width 22 height 8
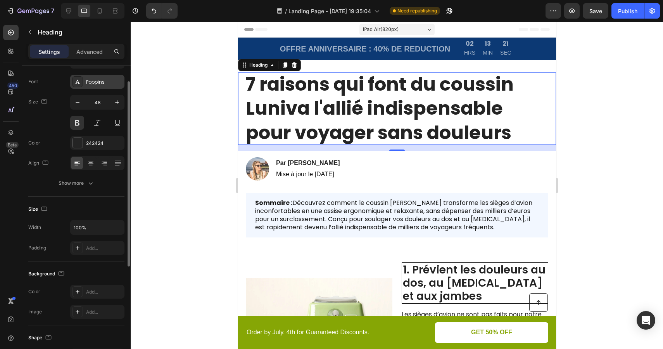
scroll to position [50, 0]
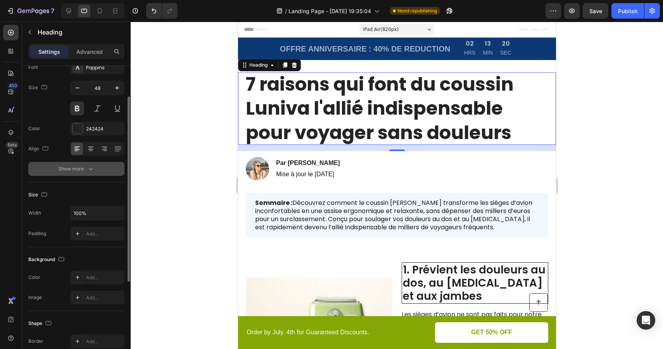
click at [91, 165] on icon "button" at bounding box center [91, 169] width 8 height 8
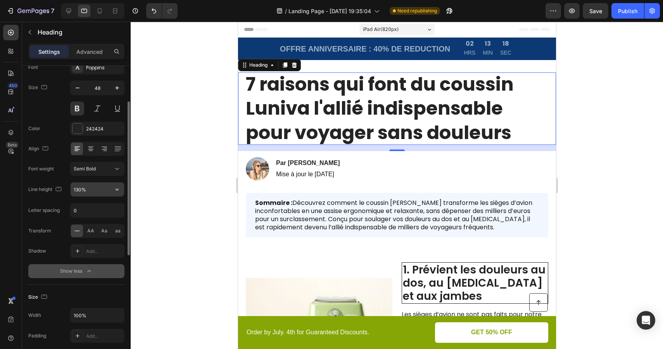
scroll to position [62, 0]
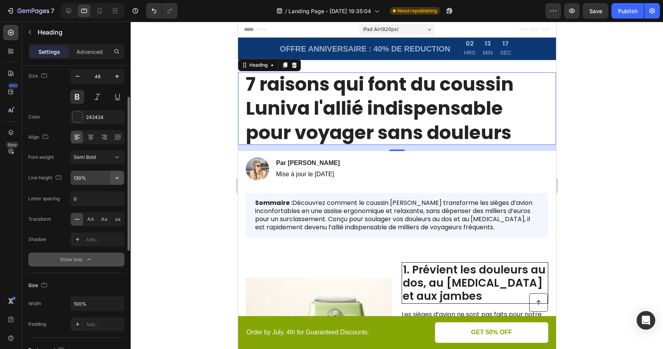
click at [117, 180] on icon "button" at bounding box center [117, 178] width 8 height 8
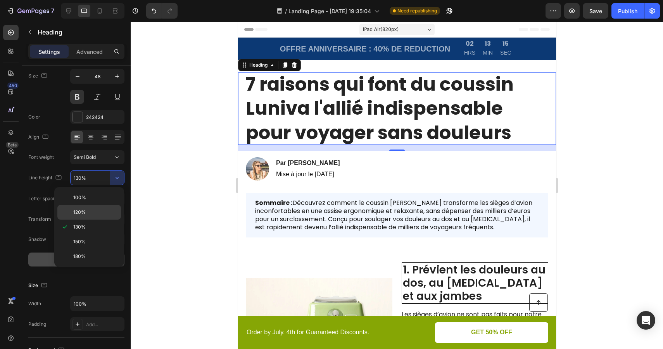
click at [105, 207] on div "120%" at bounding box center [89, 212] width 64 height 15
type input "120%"
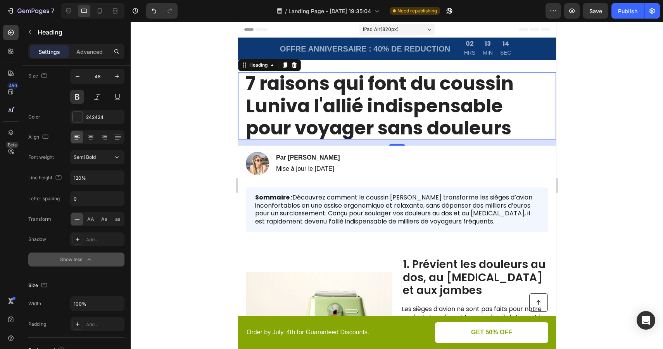
click at [173, 174] on div at bounding box center [397, 186] width 532 height 328
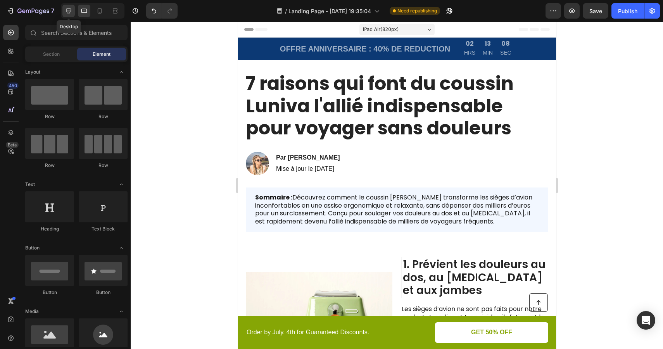
click at [68, 13] on icon at bounding box center [68, 11] width 5 height 5
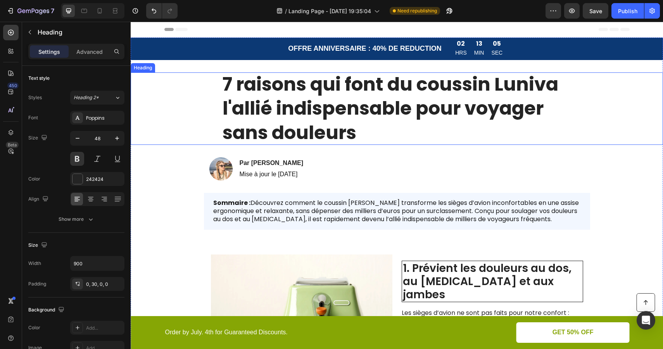
click at [276, 97] on h1 "7 raisons qui font du coussin Luniva l'allié indispensable pour voyager sans do…" at bounding box center [396, 108] width 349 height 72
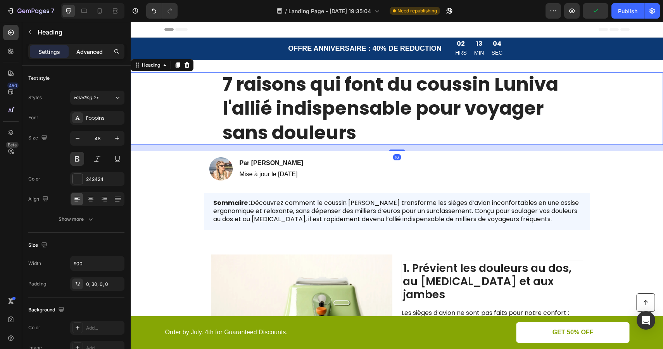
click at [81, 52] on p "Advanced" at bounding box center [89, 52] width 26 height 8
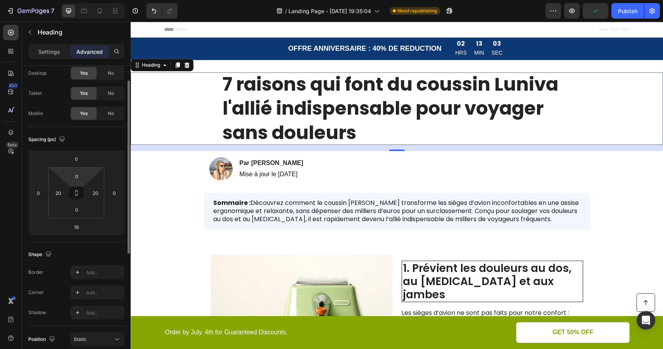
scroll to position [24, 0]
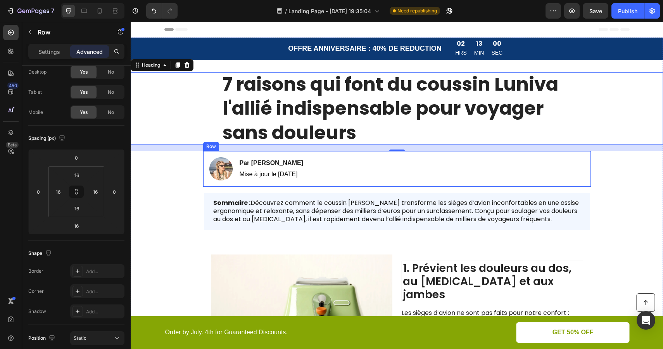
click at [369, 158] on div "Image Par Amélie S. Heading Mise à jour le 09 août 2025 Text Block Row" at bounding box center [397, 169] width 388 height 36
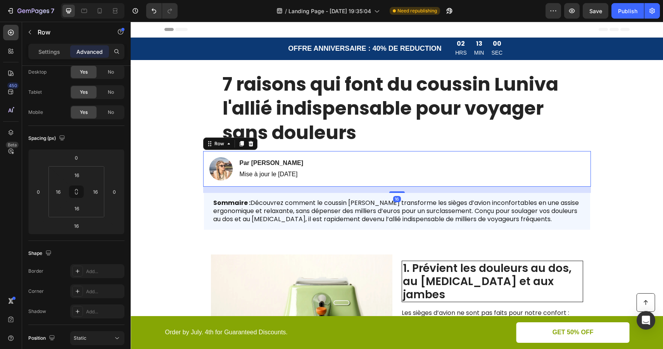
scroll to position [0, 0]
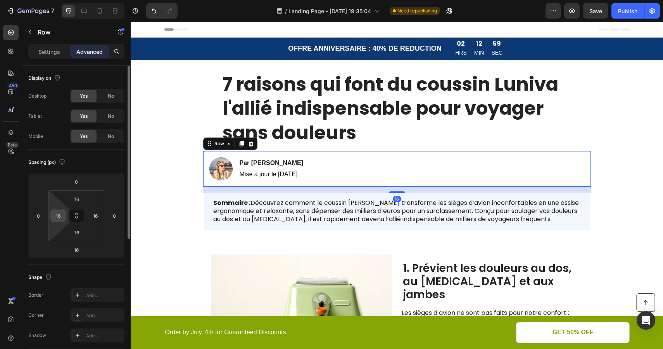
click at [56, 215] on input "16" at bounding box center [58, 216] width 12 height 12
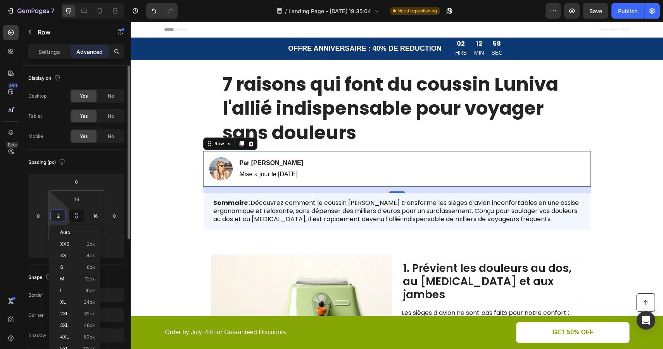
type input "20"
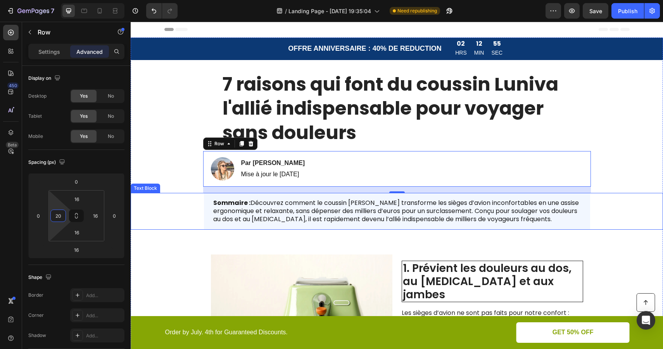
click at [262, 219] on p "Sommaire : Découvrez comment le coussin [PERSON_NAME] transforme les sièges d’a…" at bounding box center [396, 211] width 367 height 24
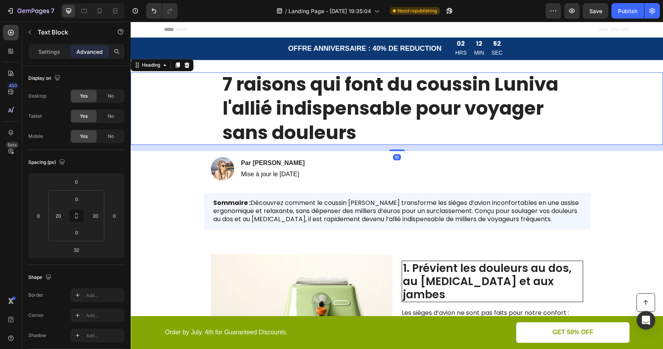
click at [308, 114] on h1 "7 raisons qui font du coussin Luniva l'allié indispensable pour voyager sans do…" at bounding box center [396, 108] width 349 height 72
click at [51, 52] on p "Settings" at bounding box center [49, 52] width 22 height 8
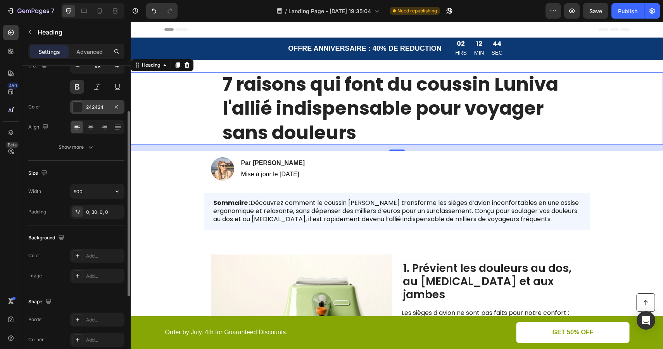
scroll to position [73, 0]
click at [117, 209] on icon "button" at bounding box center [116, 211] width 6 height 6
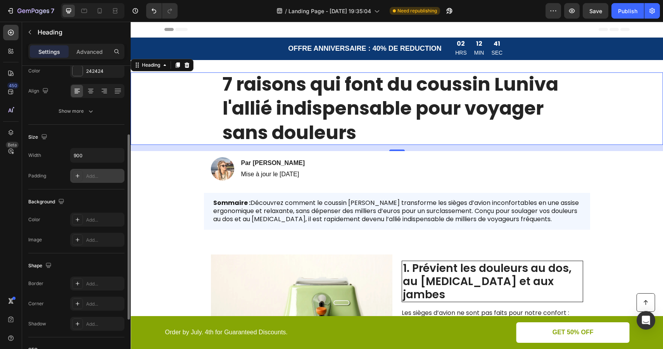
scroll to position [110, 0]
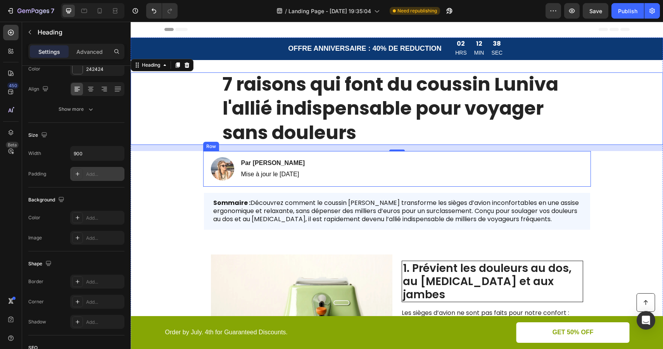
click at [364, 170] on div "Image Par Amélie S. Heading Mise à jour le 09 août 2025 Text Block Row" at bounding box center [397, 169] width 388 height 36
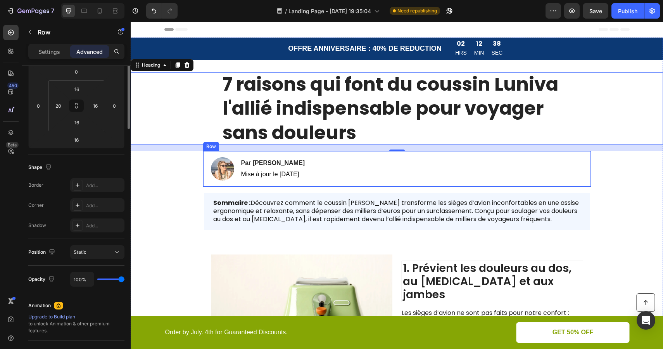
scroll to position [0, 0]
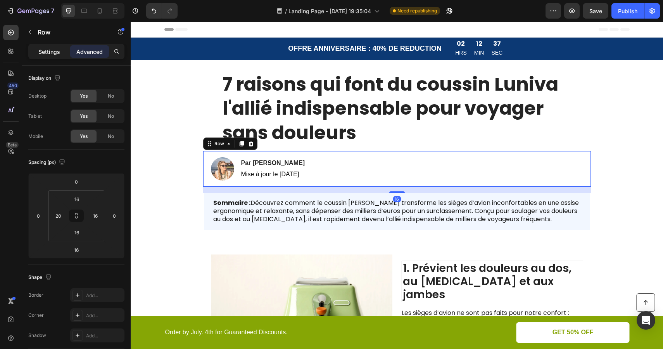
click at [61, 51] on div "Settings" at bounding box center [49, 51] width 39 height 12
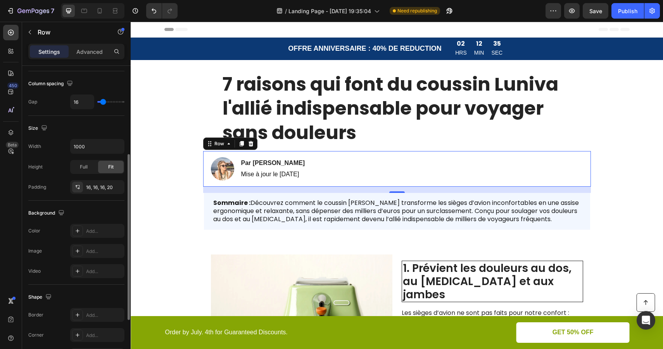
scroll to position [150, 0]
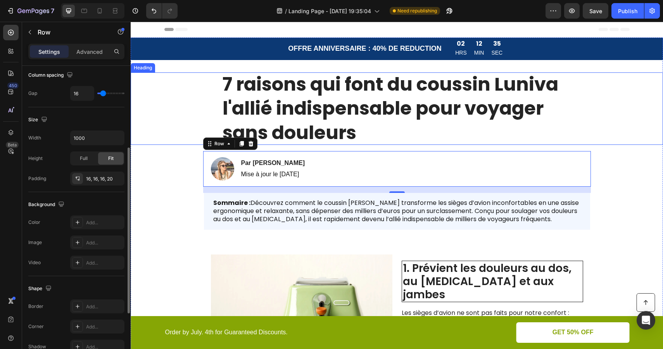
click at [412, 97] on h1 "7 raisons qui font du coussin Luniva l'allié indispensable pour voyager sans do…" at bounding box center [396, 108] width 349 height 72
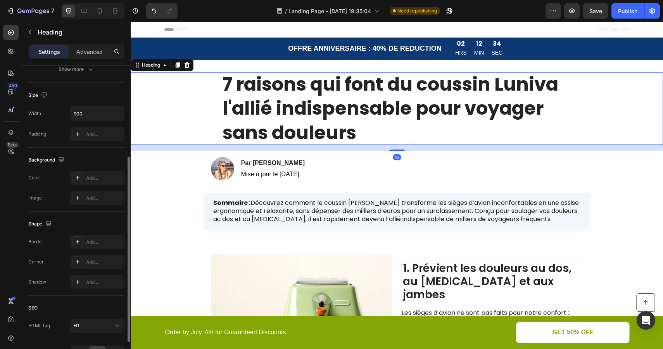
scroll to position [0, 0]
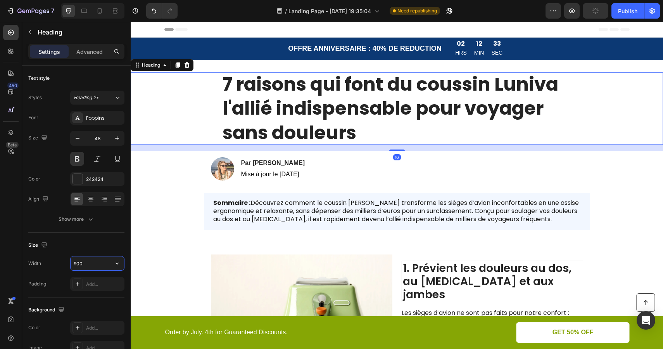
click at [77, 263] on input "900" at bounding box center [97, 264] width 53 height 14
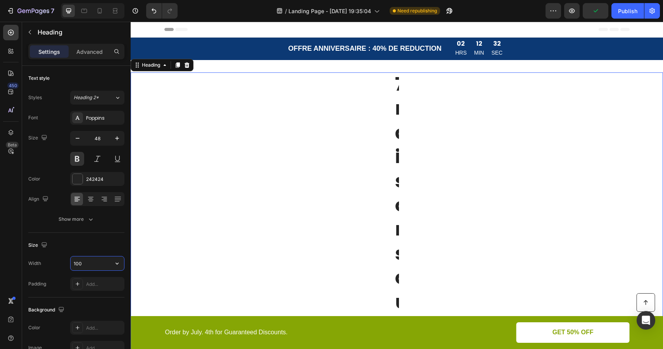
type input "1000"
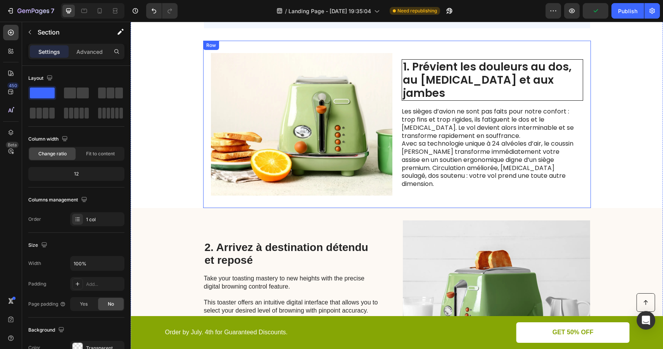
scroll to position [218, 0]
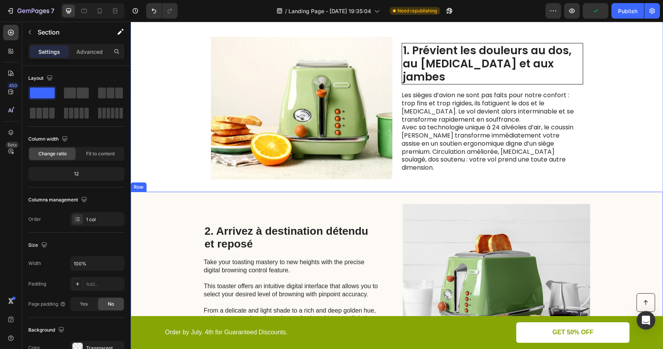
click at [392, 202] on div "2. Arrivez à destination détendu et reposé Heading Take your toasting mastery t…" at bounding box center [397, 278] width 532 height 172
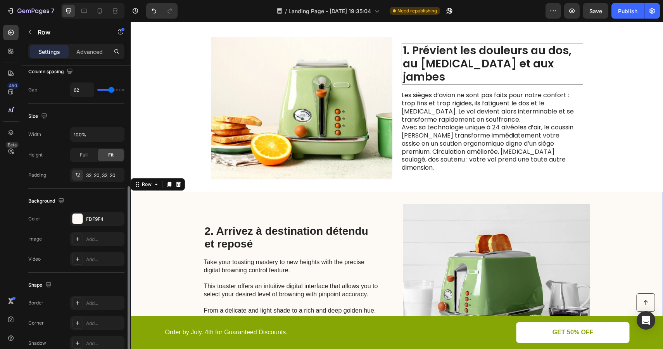
scroll to position [178, 0]
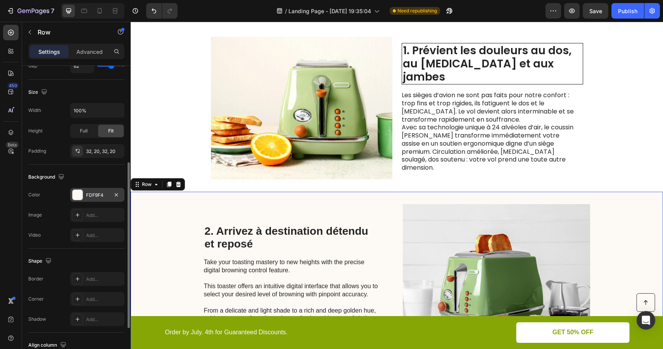
click at [104, 201] on div "FDF9F4" at bounding box center [97, 195] width 54 height 14
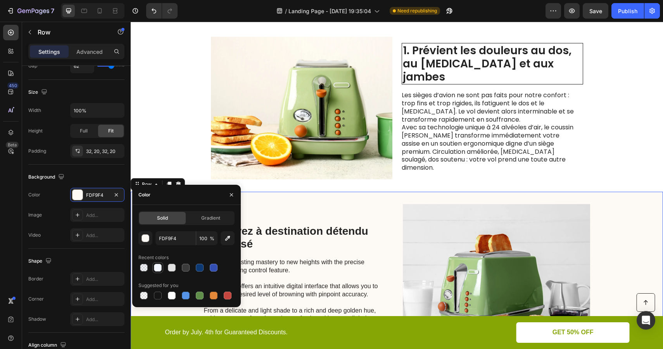
click at [158, 266] on div at bounding box center [158, 268] width 8 height 8
type input "F2F7FF"
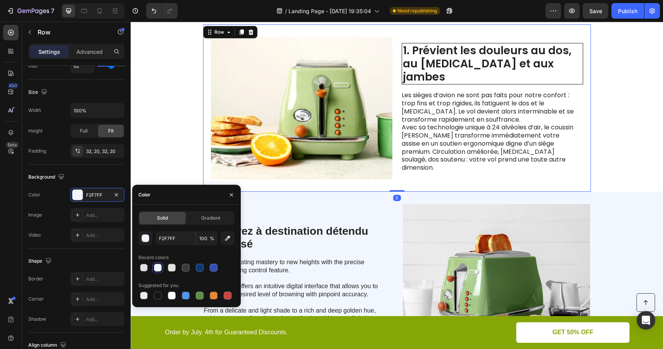
click at [363, 184] on div "Image 1. Prévient les douleurs au dos, au coccyx et aux jambes Heading Les sièg…" at bounding box center [397, 107] width 388 height 167
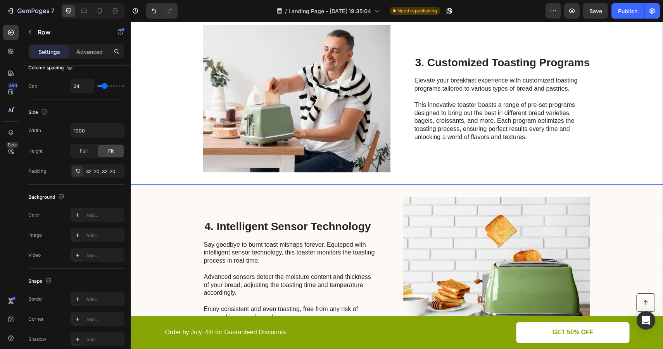
scroll to position [614, 0]
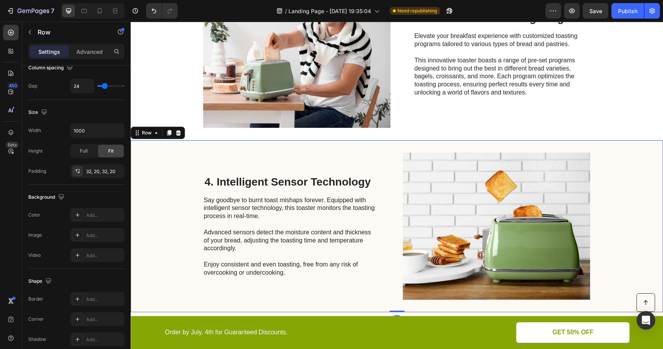
click at [377, 151] on div "4. Intelligent Sensor Technology Heading Say goodbye to burnt toast mishaps for…" at bounding box center [397, 226] width 532 height 172
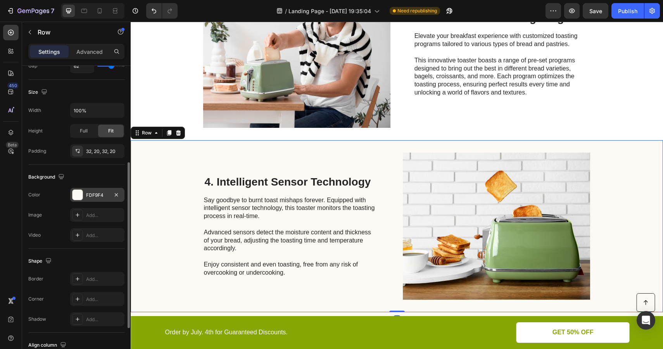
click at [104, 200] on div "FDF9F4" at bounding box center [97, 195] width 54 height 14
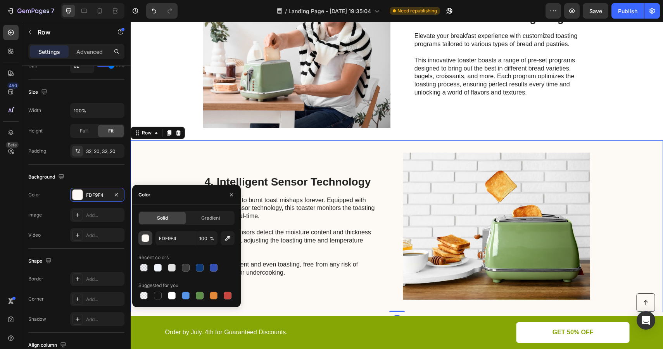
click at [144, 240] on div "button" at bounding box center [146, 239] width 8 height 8
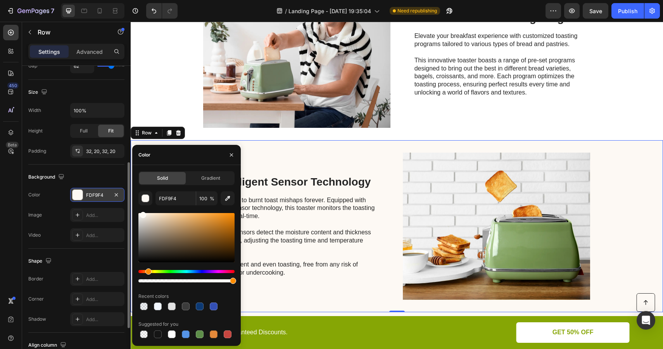
click at [96, 195] on div "FDF9F4" at bounding box center [97, 195] width 22 height 7
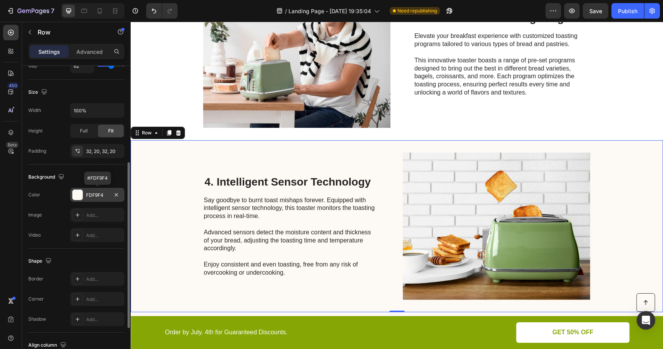
click at [97, 195] on div "FDF9F4" at bounding box center [97, 195] width 22 height 7
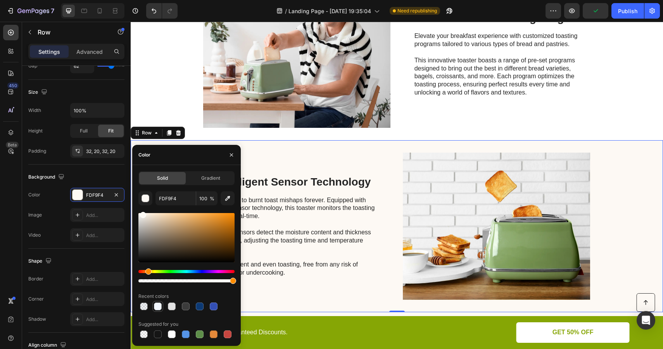
click at [159, 304] on div at bounding box center [158, 307] width 8 height 8
type input "F2F7FF"
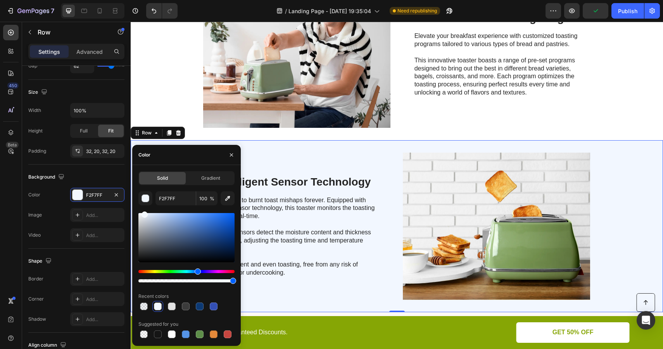
click at [379, 162] on div "4. Intelligent Sensor Technology Heading Say goodbye to burnt toast mishaps for…" at bounding box center [397, 226] width 532 height 172
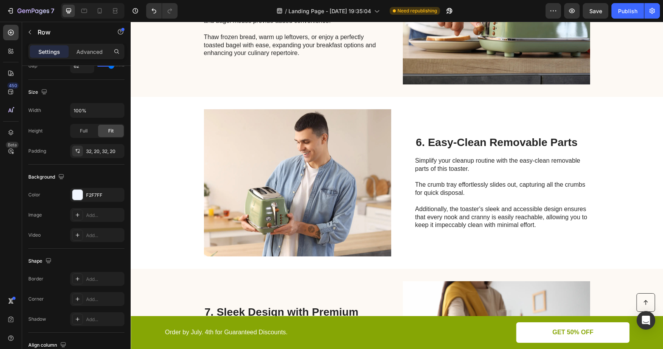
scroll to position [1008, 0]
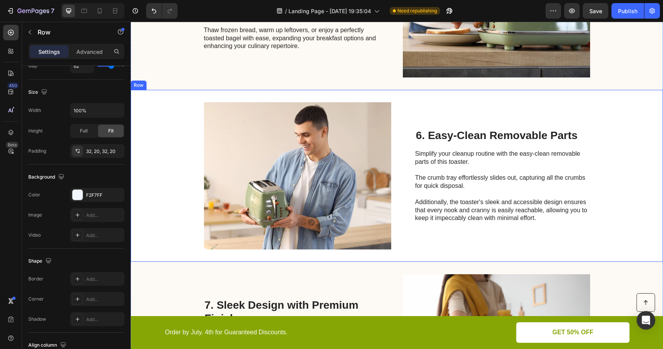
click at [428, 114] on div "6. Easy-Clean Removable Parts Heading Simplify your cleanup routine with the ea…" at bounding box center [502, 175] width 175 height 147
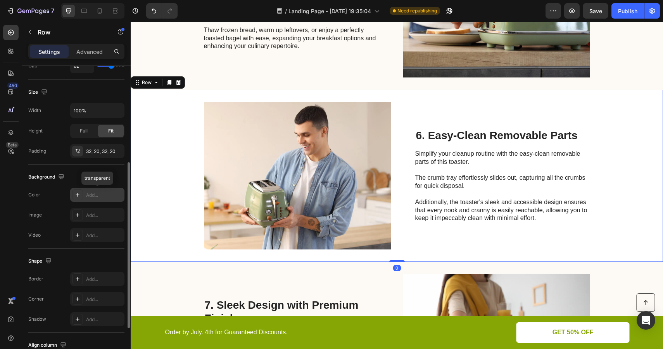
click at [104, 196] on div "Add..." at bounding box center [104, 195] width 36 height 7
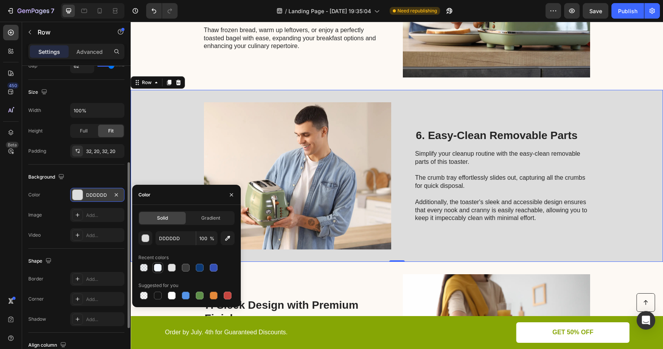
click at [157, 266] on div at bounding box center [158, 268] width 8 height 8
type input "F2F7FF"
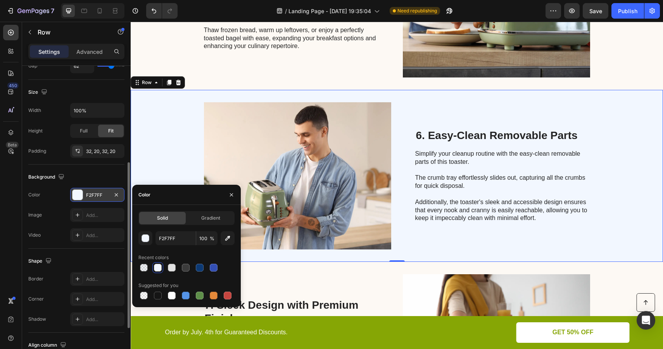
click at [498, 103] on div "6. Easy-Clean Removable Parts Heading Simplify your cleanup routine with the ea…" at bounding box center [502, 175] width 175 height 147
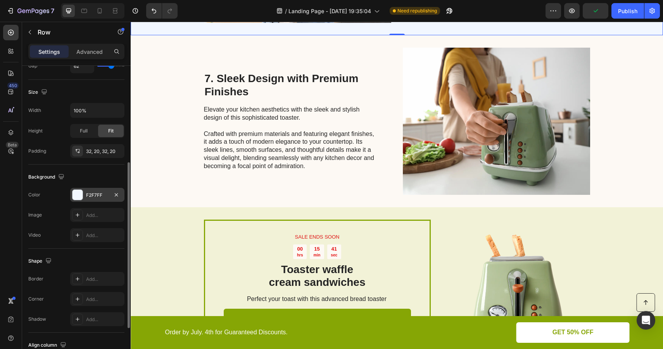
scroll to position [1237, 0]
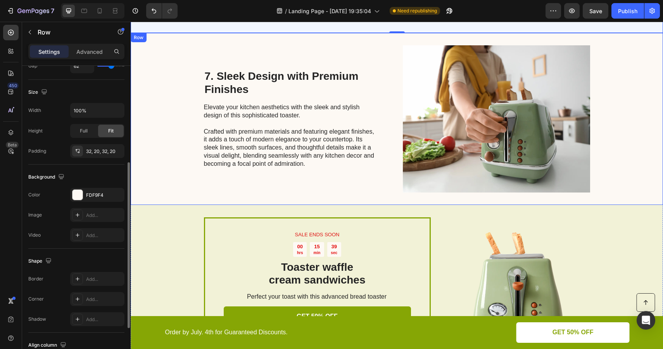
click at [388, 55] on div "7. Sleek Design with Premium Finishes Heading Elevate your kitchen aesthetics w…" at bounding box center [397, 119] width 532 height 172
click at [109, 195] on div "FDF9F4" at bounding box center [97, 195] width 54 height 14
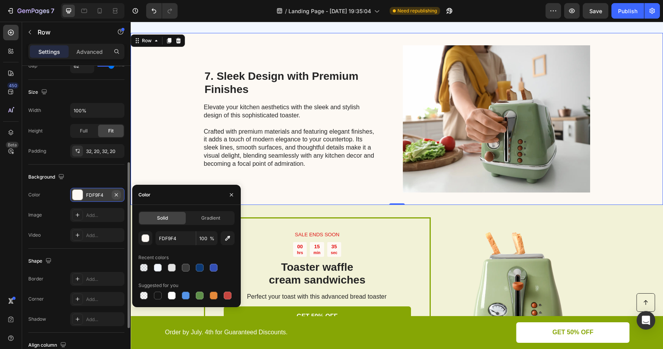
click at [119, 195] on icon "button" at bounding box center [116, 195] width 6 height 6
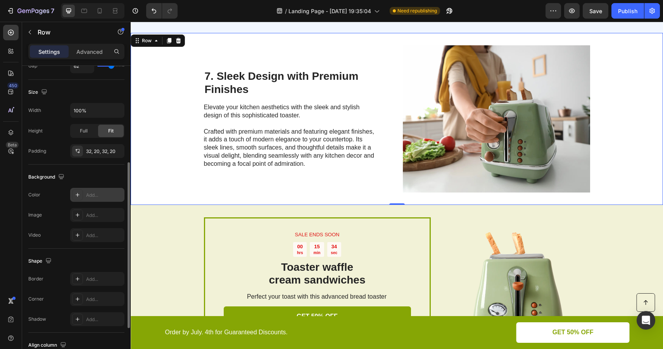
click at [357, 169] on div "7. Sleek Design with Premium Finishes Heading Elevate your kitchen aesthetics w…" at bounding box center [291, 118] width 175 height 147
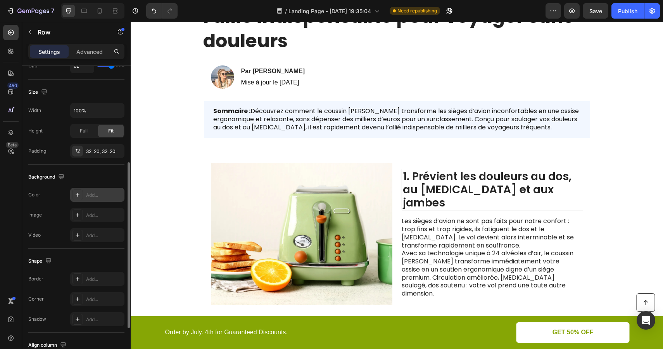
scroll to position [0, 0]
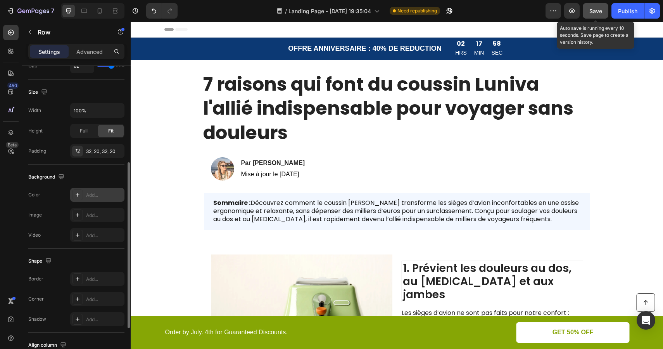
click at [598, 7] on div "Save" at bounding box center [595, 11] width 13 height 8
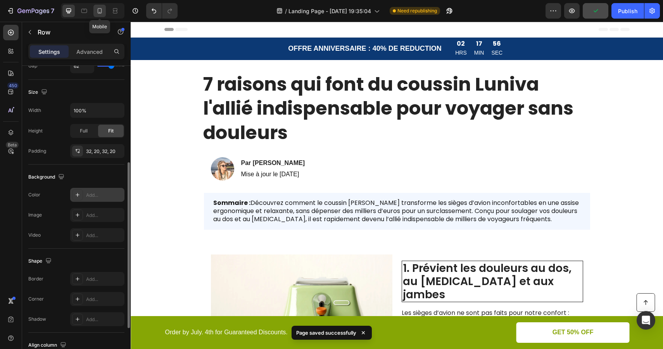
click at [99, 8] on icon at bounding box center [100, 10] width 4 height 5
type input "0"
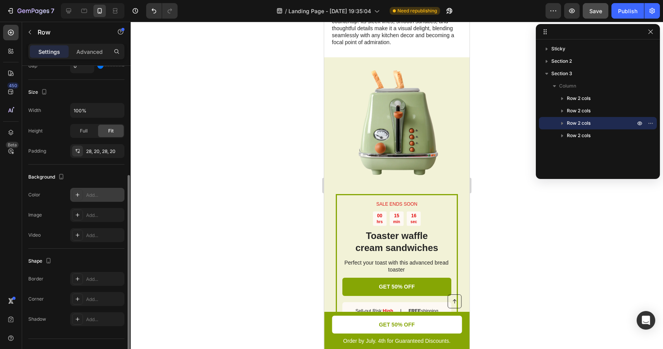
scroll to position [1782, 0]
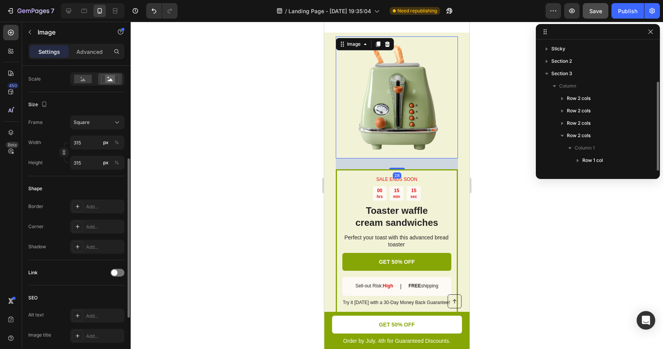
click at [446, 85] on img at bounding box center [397, 97] width 122 height 122
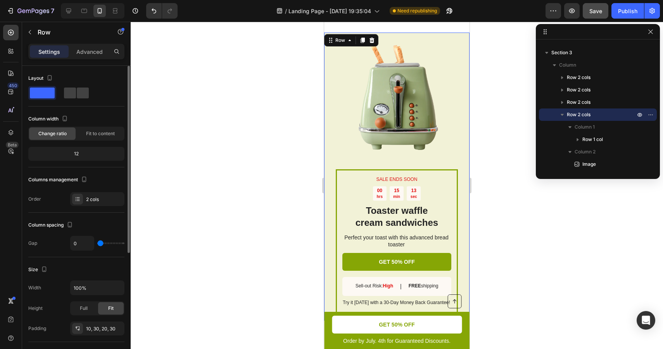
click at [332, 143] on div "SALE ENDS SOON Text Block 00 hrs 15 min 13 sec Countdown Timer Toaster waffle c…" at bounding box center [396, 177] width 145 height 289
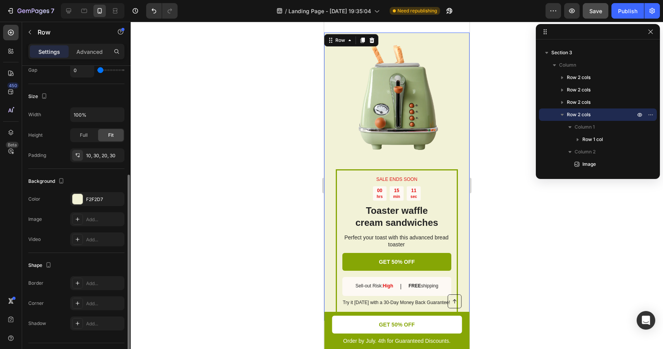
scroll to position [184, 0]
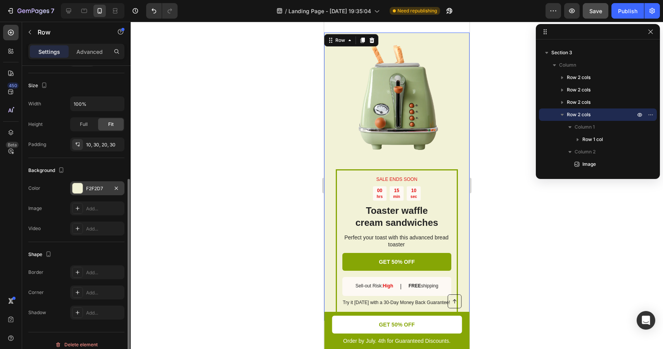
click at [93, 186] on div "F2F2D7" at bounding box center [97, 188] width 22 height 7
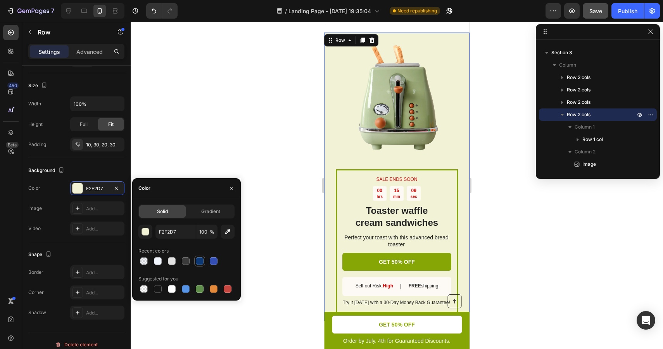
click at [202, 260] on div at bounding box center [200, 261] width 8 height 8
type input "0C3974"
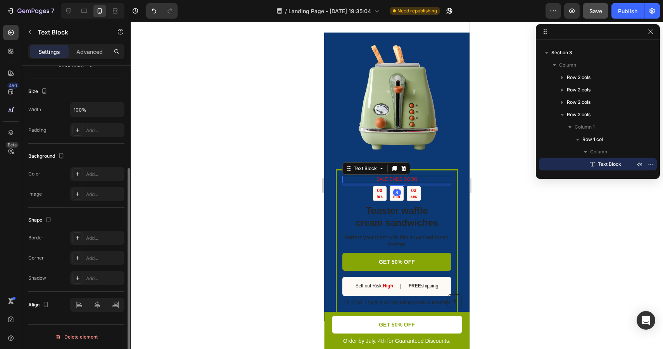
click at [412, 180] on p "SALE ENDS SOON" at bounding box center [396, 180] width 107 height 6
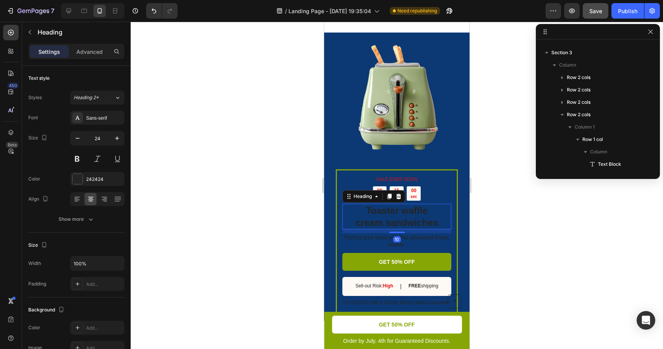
click at [413, 219] on h2 "Toaster waffle cream sandwiches" at bounding box center [396, 217] width 109 height 26
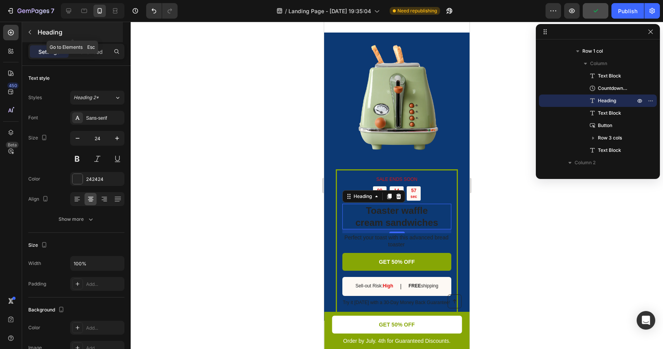
click at [28, 30] on icon "button" at bounding box center [30, 32] width 6 height 6
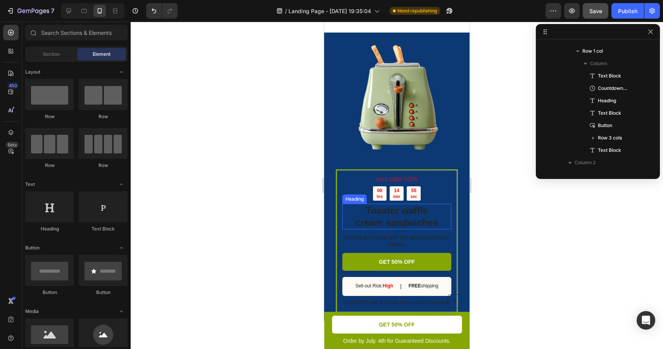
click at [378, 215] on h2 "Toaster waffle cream sandwiches" at bounding box center [396, 217] width 109 height 26
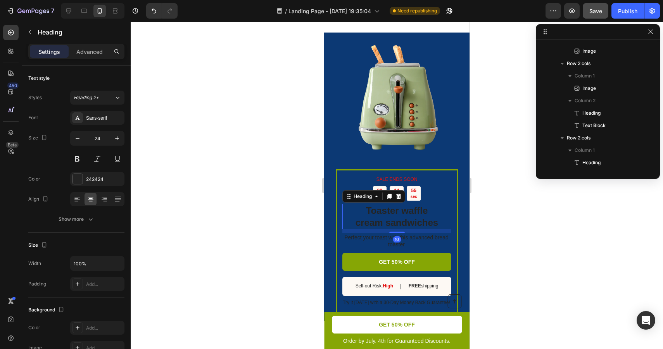
scroll to position [295, 0]
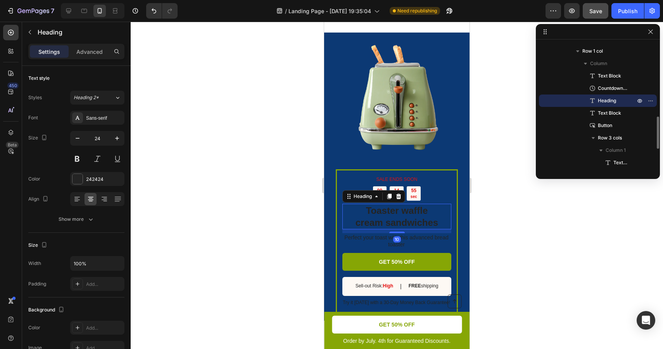
click at [378, 215] on h2 "Toaster waffle cream sandwiches" at bounding box center [396, 217] width 109 height 26
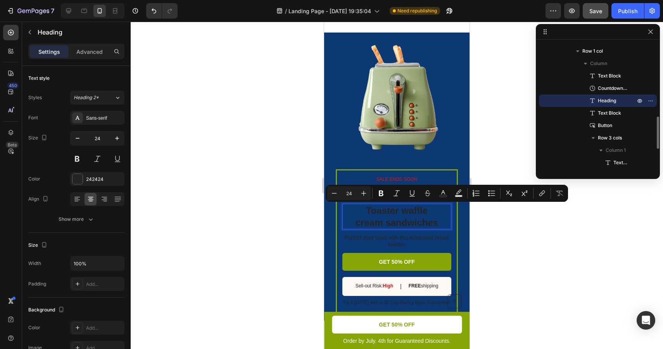
click at [378, 215] on p "Toaster waffle cream sandwiches" at bounding box center [396, 217] width 107 height 24
click at [409, 220] on p "Toaster waffle cream sandwiches" at bounding box center [396, 217] width 107 height 24
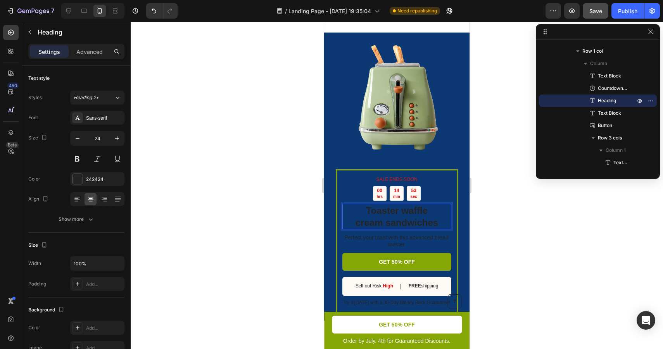
click at [437, 225] on p "Toaster waffle cream sandwiches" at bounding box center [396, 217] width 107 height 24
drag, startPoint x: 439, startPoint y: 225, endPoint x: 367, endPoint y: 212, distance: 72.5
click at [367, 212] on p "Toaster waffle cream sandwiches" at bounding box center [396, 217] width 107 height 24
click at [435, 220] on p "Coussin Ergonomique de Voyage Luniva" at bounding box center [396, 217] width 107 height 24
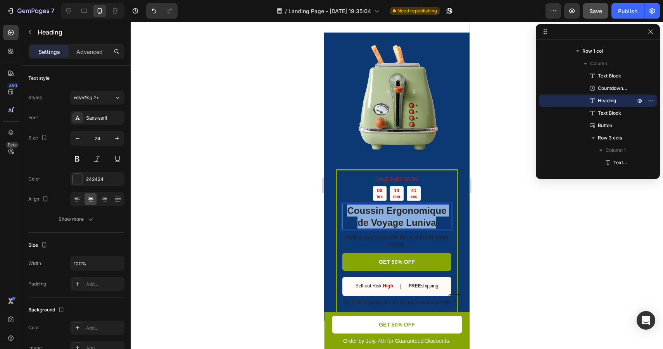
click at [435, 220] on p "Coussin Ergonomique de Voyage Luniva" at bounding box center [396, 217] width 107 height 24
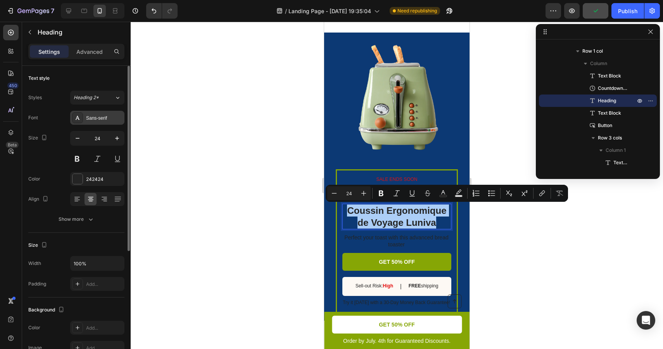
click at [105, 120] on div "Sans-serif" at bounding box center [104, 118] width 36 height 7
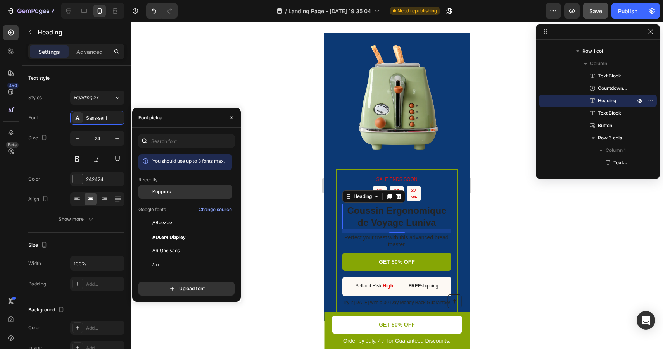
click at [161, 191] on span "Poppins" at bounding box center [161, 191] width 19 height 7
click at [233, 93] on div at bounding box center [397, 186] width 532 height 328
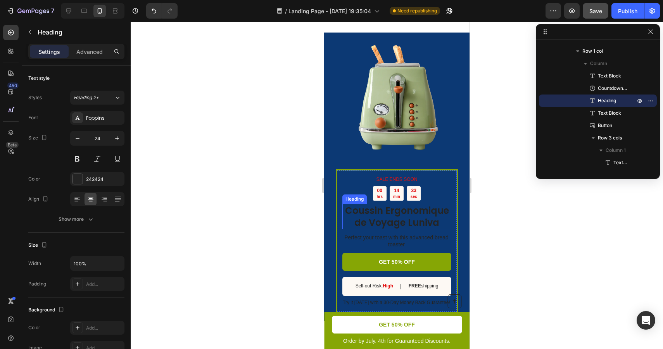
click at [419, 216] on p "Coussin Ergonomique de Voyage Luniva" at bounding box center [396, 217] width 107 height 24
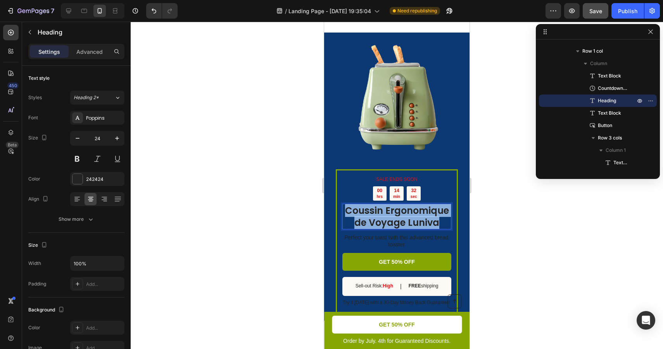
click at [419, 216] on p "Coussin Ergonomique de Voyage Luniva" at bounding box center [396, 217] width 107 height 24
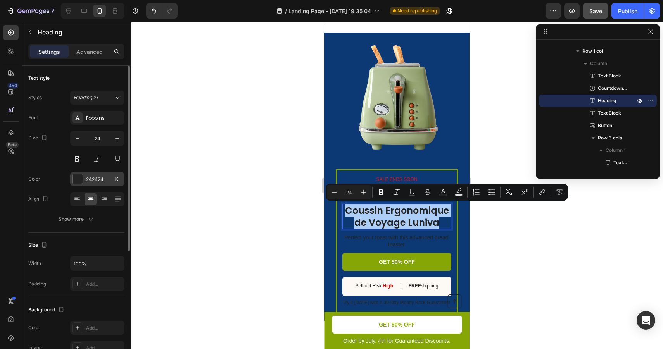
click at [99, 184] on div "242424" at bounding box center [97, 179] width 54 height 14
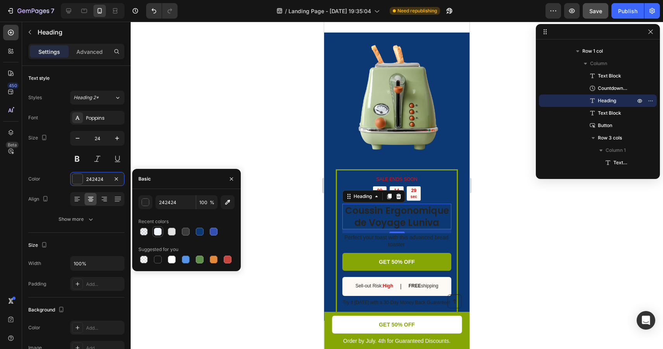
click at [157, 231] on div at bounding box center [158, 232] width 8 height 8
type input "F2F7FF"
click at [506, 178] on div at bounding box center [397, 186] width 532 height 328
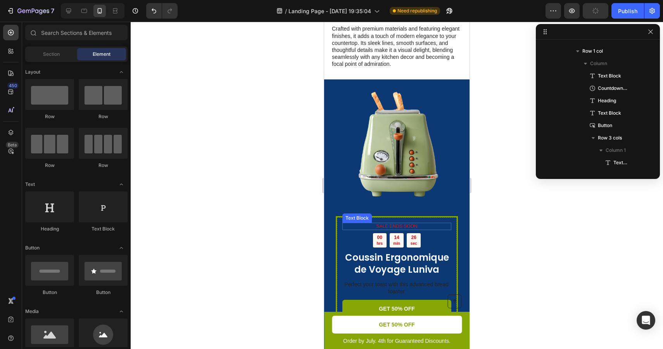
scroll to position [1722, 0]
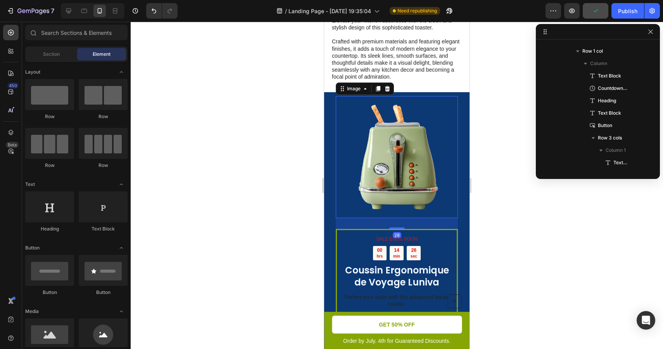
click at [420, 154] on img at bounding box center [397, 157] width 122 height 122
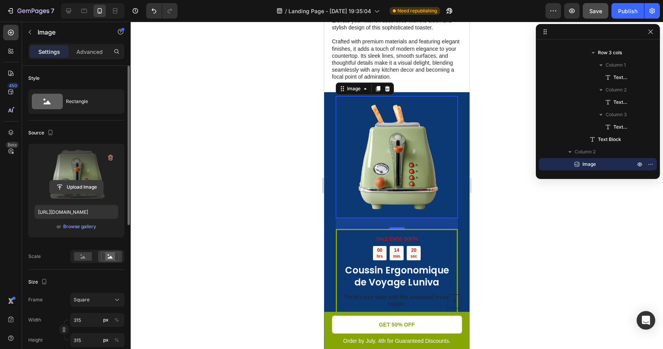
click at [81, 186] on input "file" at bounding box center [76, 187] width 53 height 13
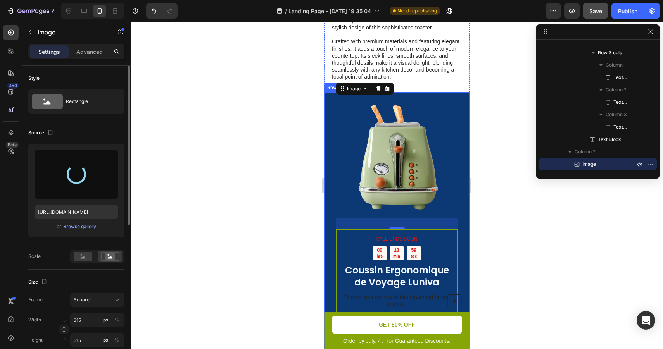
type input "https://cdn.shopify.com/s/files/1/0789/6557/1921/files/gempages_581811059468272…"
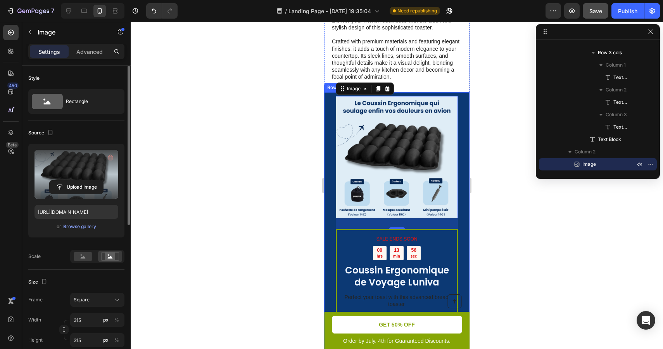
click at [500, 146] on div at bounding box center [397, 186] width 532 height 328
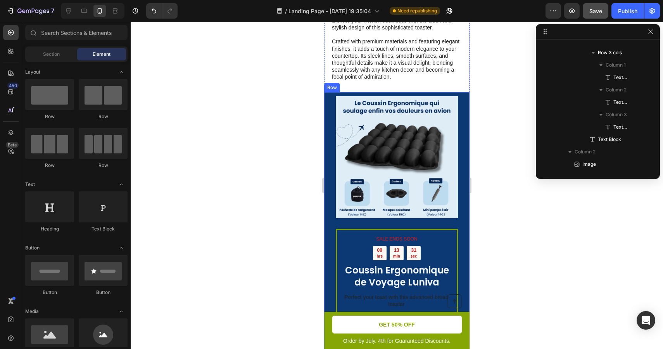
click at [464, 141] on div "SALE ENDS SOON Text Block 00 hrs 13 min 31 sec Countdown Timer Coussin Ergonomi…" at bounding box center [396, 236] width 145 height 289
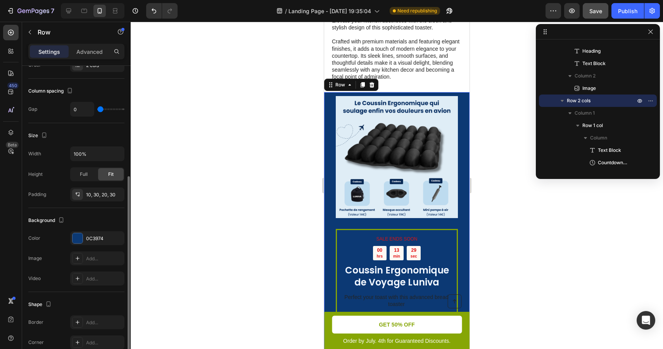
scroll to position [164, 0]
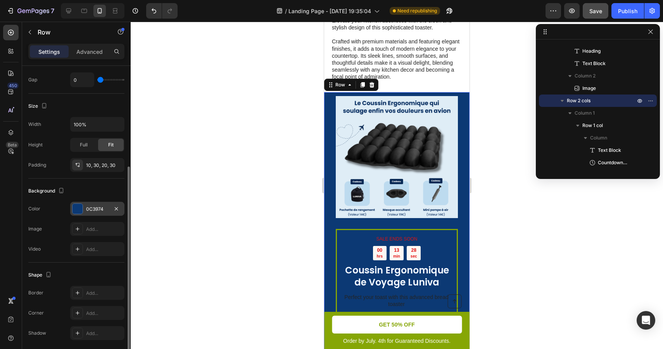
click at [93, 209] on div "0C3974" at bounding box center [97, 209] width 22 height 7
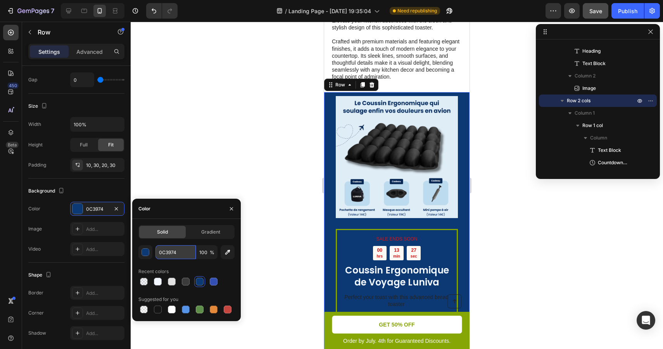
click at [178, 255] on input "0C3974" at bounding box center [175, 252] width 40 height 14
paste input "#dfedf6"
type input "#dfedf6"
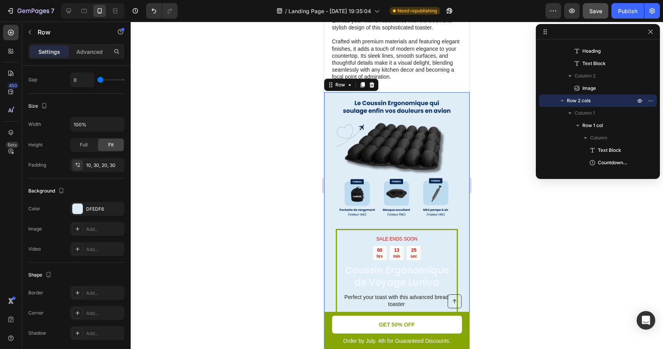
click at [243, 155] on div at bounding box center [397, 186] width 532 height 328
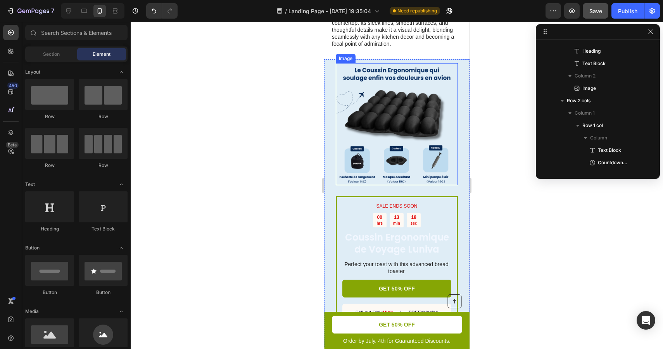
scroll to position [1756, 0]
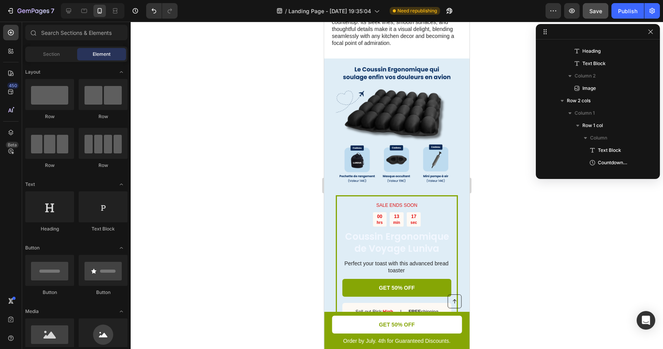
click at [479, 140] on div at bounding box center [397, 186] width 532 height 328
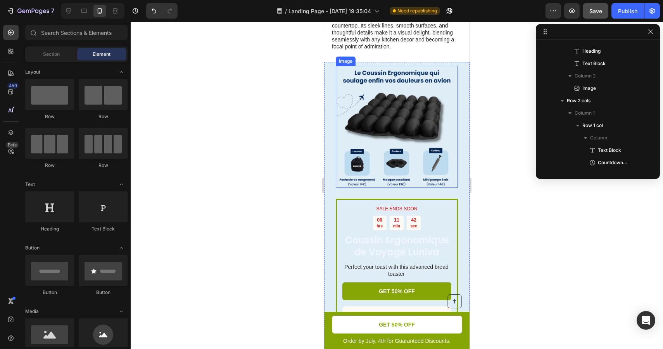
scroll to position [1785, 0]
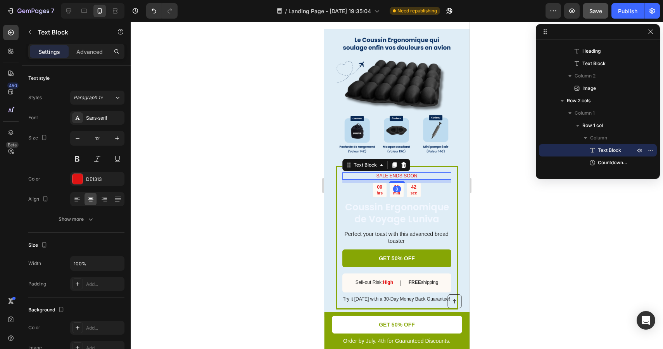
click at [407, 175] on p "SALE ENDS SOON" at bounding box center [396, 176] width 107 height 6
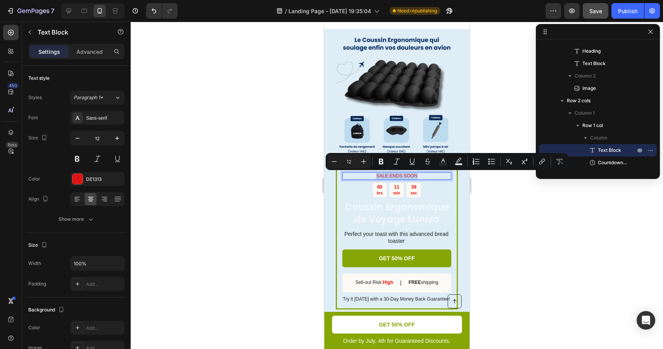
click at [407, 175] on p "SALE ENDS SOON" at bounding box center [396, 176] width 107 height 6
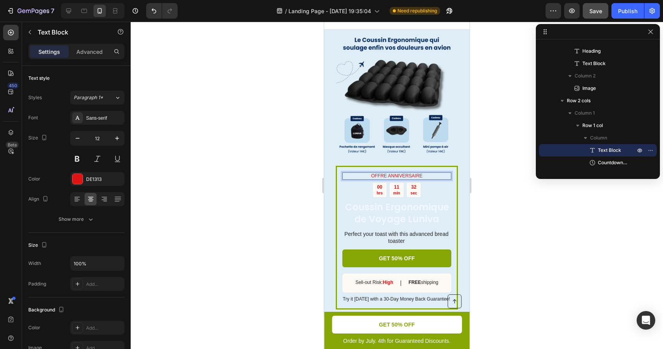
click at [412, 176] on p "OFFRE ANNIVERSAIRE" at bounding box center [396, 176] width 107 height 6
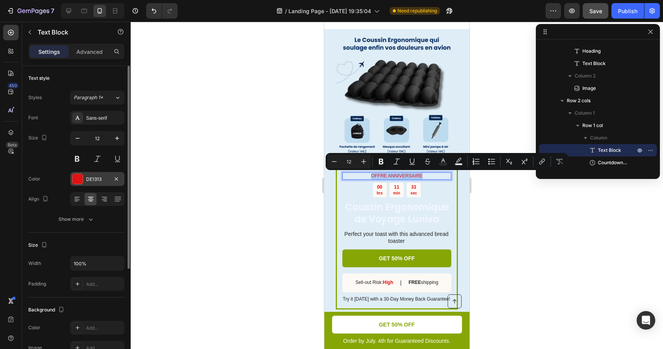
click at [104, 184] on div "DE1313" at bounding box center [97, 179] width 54 height 14
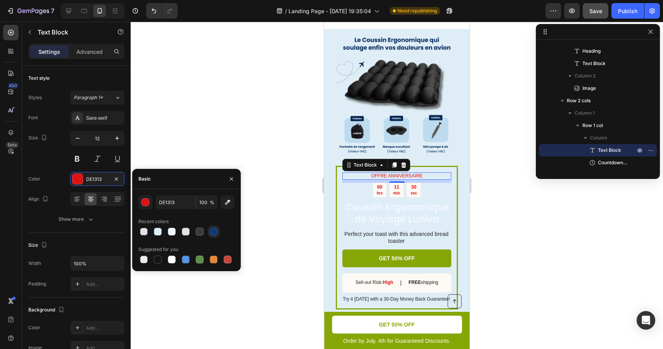
click at [214, 231] on div at bounding box center [214, 232] width 8 height 8
type input "0C3974"
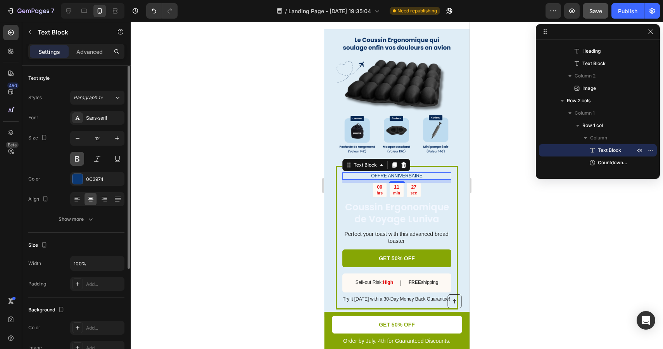
click at [83, 160] on button at bounding box center [77, 159] width 14 height 14
click at [382, 192] on p "hrs" at bounding box center [379, 193] width 6 height 5
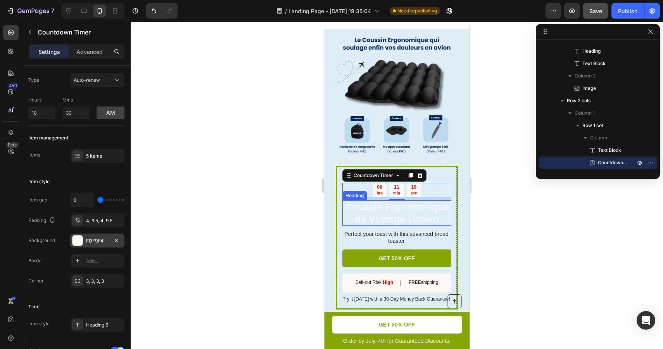
scroll to position [0, 0]
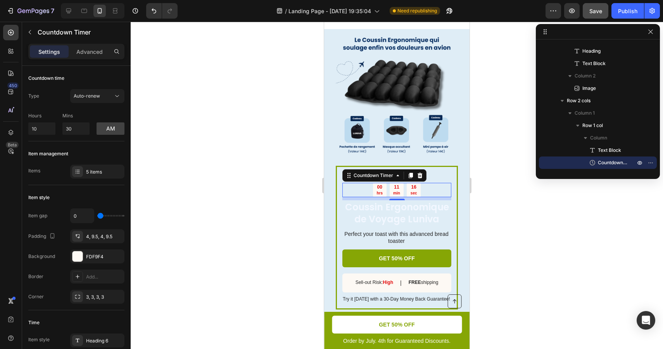
click at [380, 190] on div "00" at bounding box center [379, 188] width 6 height 6
click at [89, 56] on div "Advanced" at bounding box center [89, 51] width 39 height 12
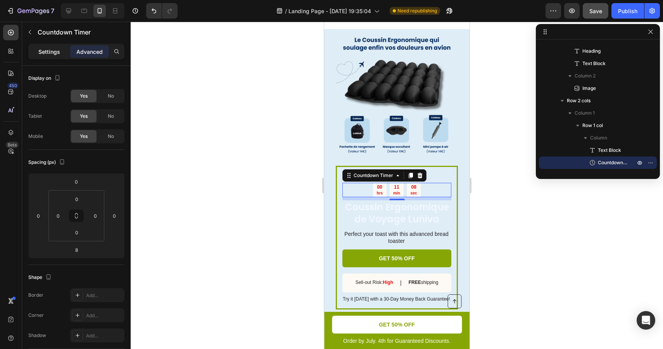
click at [57, 50] on p "Settings" at bounding box center [49, 52] width 22 height 8
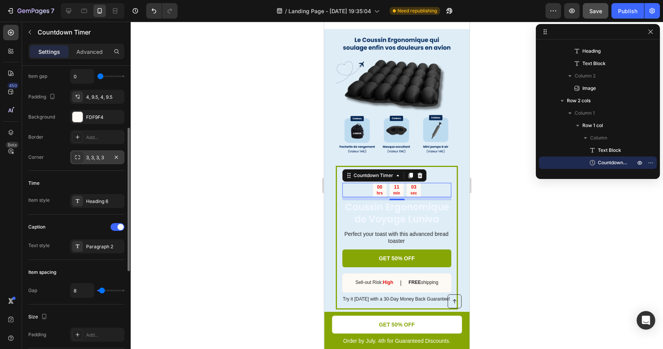
scroll to position [141, 0]
click at [100, 204] on div "Heading 6" at bounding box center [104, 200] width 36 height 7
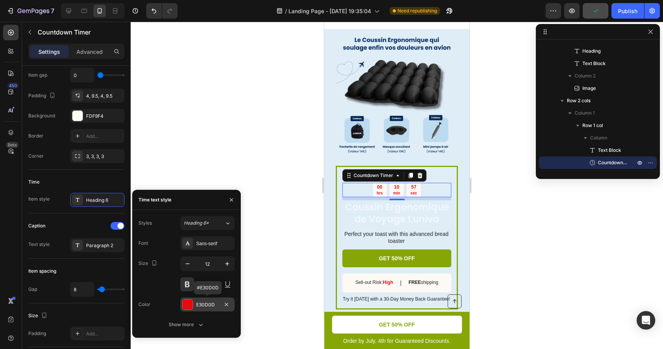
click at [211, 303] on div "E30D0D" at bounding box center [207, 305] width 22 height 7
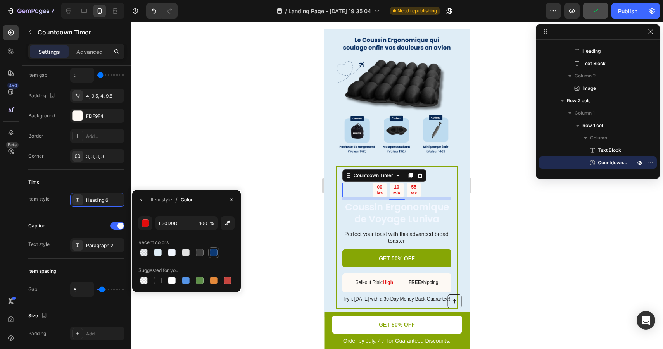
click at [215, 253] on div at bounding box center [214, 253] width 8 height 8
type input "0C3974"
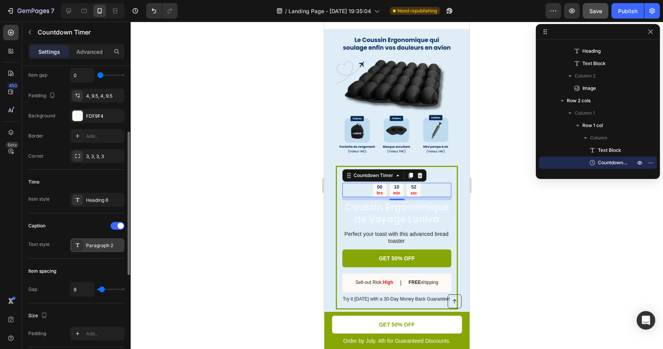
click at [99, 244] on div "Paragraph 2" at bounding box center [104, 245] width 36 height 7
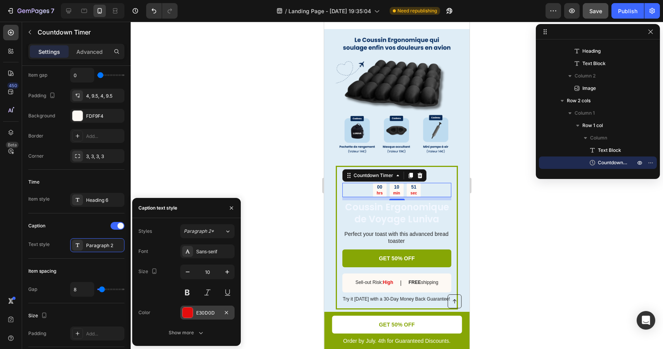
click at [207, 319] on div "E30D0D" at bounding box center [207, 313] width 54 height 14
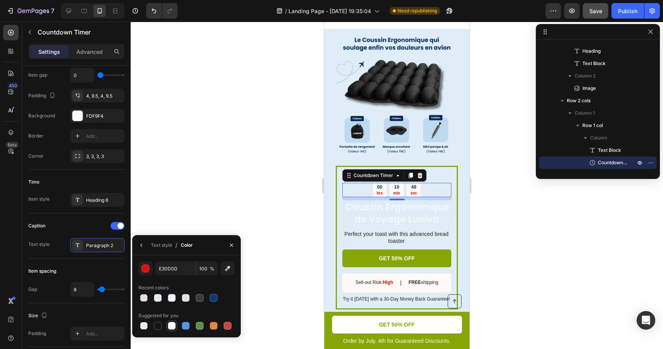
click at [175, 326] on div at bounding box center [172, 326] width 8 height 8
click at [210, 299] on div at bounding box center [214, 298] width 8 height 8
type input "0C3974"
click at [432, 214] on p "Coussin Ergonomique de Voyage Luniva" at bounding box center [396, 213] width 107 height 24
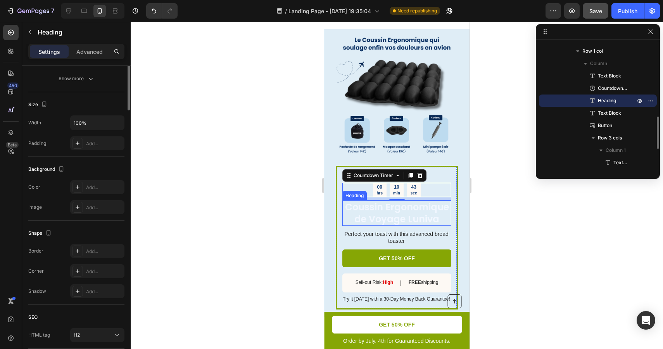
scroll to position [0, 0]
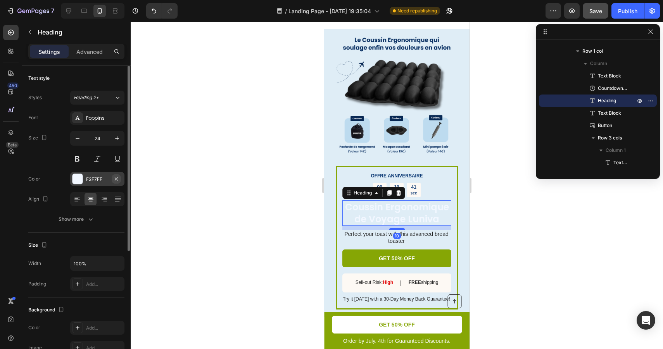
click at [114, 180] on icon "button" at bounding box center [116, 179] width 6 height 6
click at [102, 180] on div "Add..." at bounding box center [104, 179] width 36 height 7
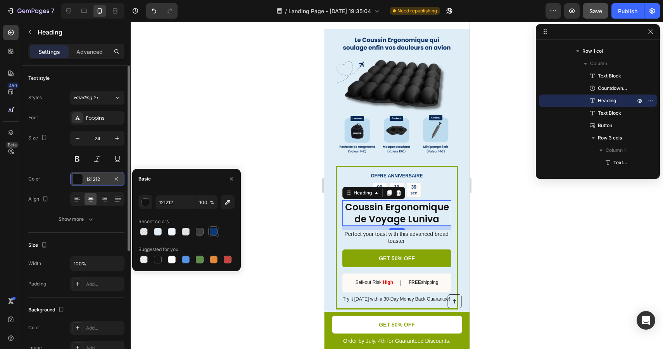
click at [210, 231] on div at bounding box center [214, 232] width 8 height 8
type input "0C3974"
click at [494, 226] on div at bounding box center [397, 186] width 532 height 328
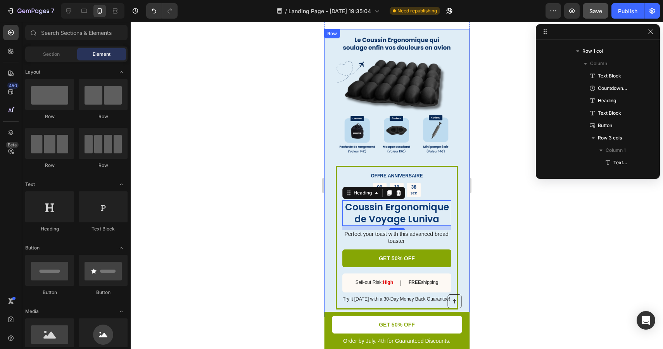
click at [494, 226] on div at bounding box center [397, 186] width 532 height 328
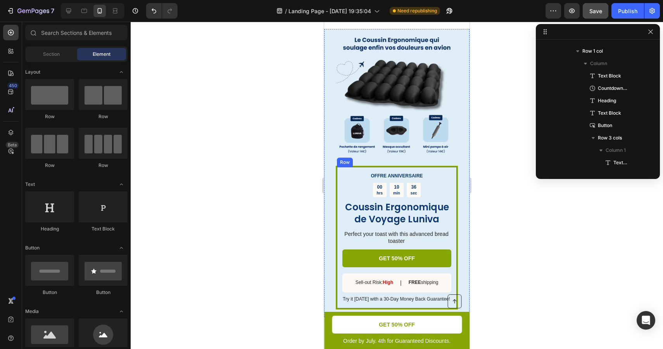
click at [455, 168] on div "OFFRE ANNIVERSAIRE Text Block 00 hrs 10 min 36 sec Countdown Timer Coussin Ergo…" at bounding box center [397, 238] width 122 height 144
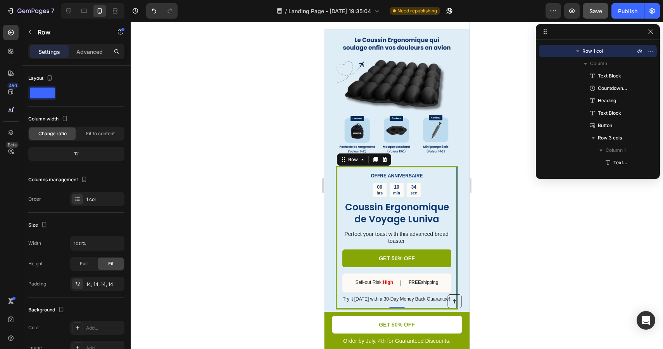
click at [457, 167] on div "OFFRE ANNIVERSAIRE Text Block 00 hrs 10 min 34 sec Countdown Timer Coussin Ergo…" at bounding box center [397, 238] width 122 height 144
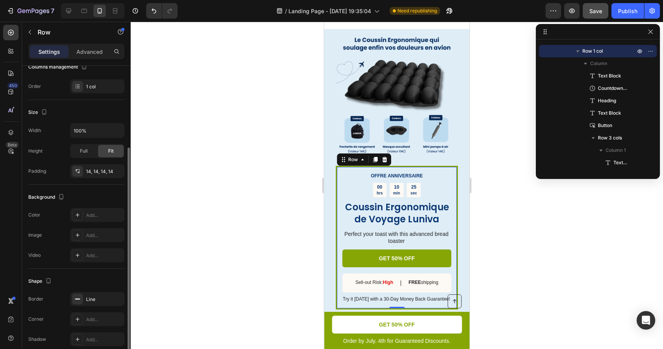
scroll to position [147, 0]
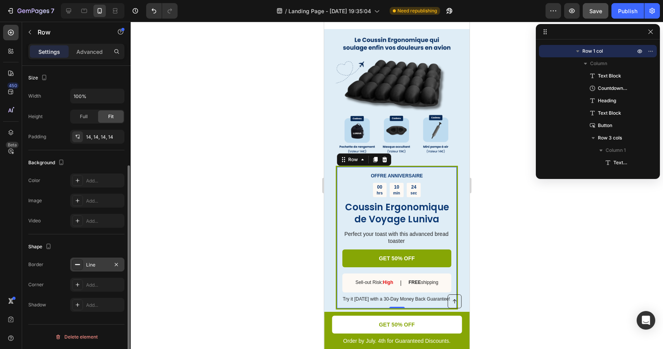
click at [98, 262] on div "Line" at bounding box center [97, 265] width 22 height 7
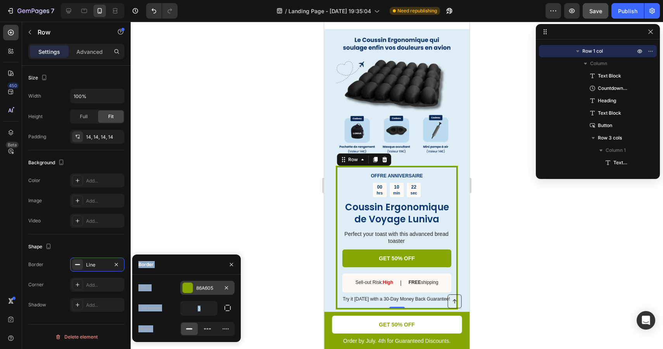
click at [210, 286] on div "86A605" at bounding box center [207, 288] width 22 height 7
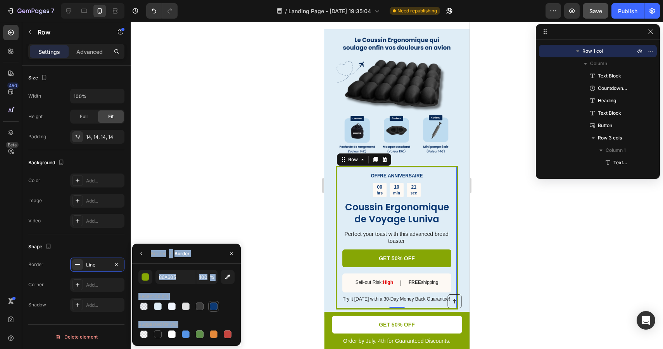
click at [214, 305] on div at bounding box center [214, 307] width 8 height 8
type input "0C3974"
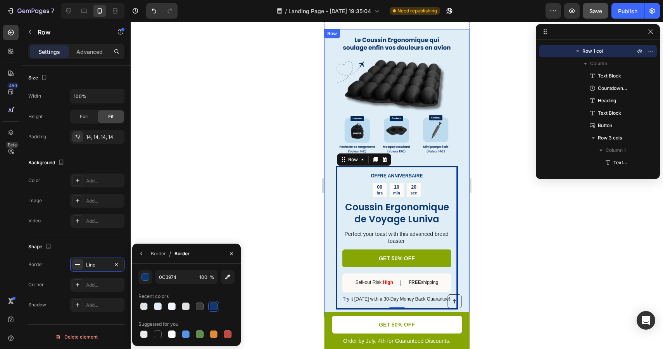
click at [497, 212] on div at bounding box center [397, 186] width 532 height 328
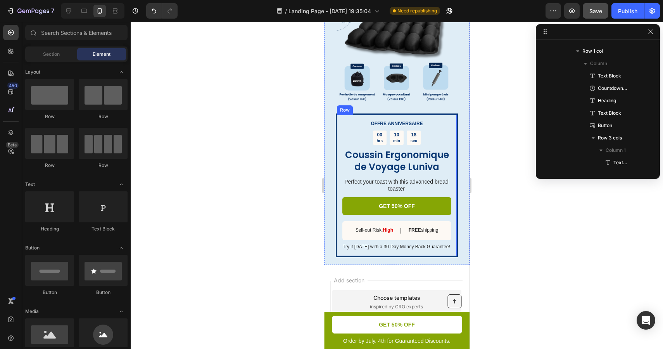
scroll to position [1858, 0]
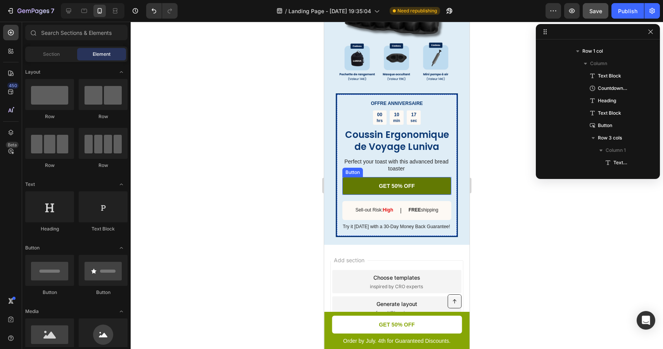
click at [421, 186] on link "GET 50% OFF" at bounding box center [396, 186] width 109 height 18
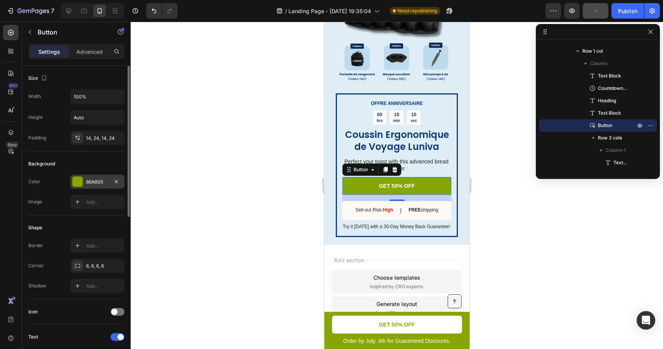
click at [98, 183] on div "86A605" at bounding box center [97, 182] width 22 height 7
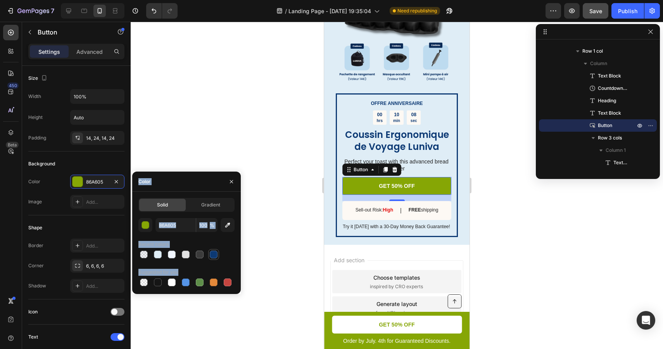
click at [212, 251] on div at bounding box center [214, 255] width 8 height 8
type input "0C3974"
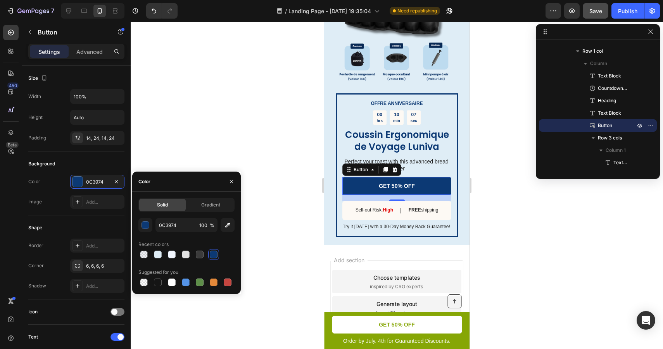
click at [497, 212] on div at bounding box center [397, 186] width 532 height 328
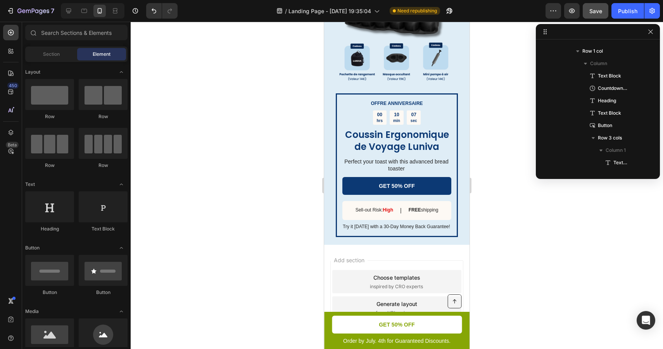
click at [497, 212] on div at bounding box center [397, 186] width 532 height 328
click at [427, 163] on p "Perfect your toast with this advanced bread toaster" at bounding box center [396, 165] width 108 height 14
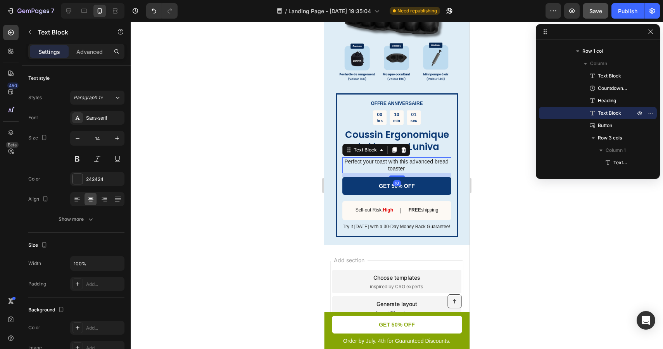
click at [427, 163] on p "Perfect your toast with this advanced bread toaster" at bounding box center [396, 165] width 108 height 14
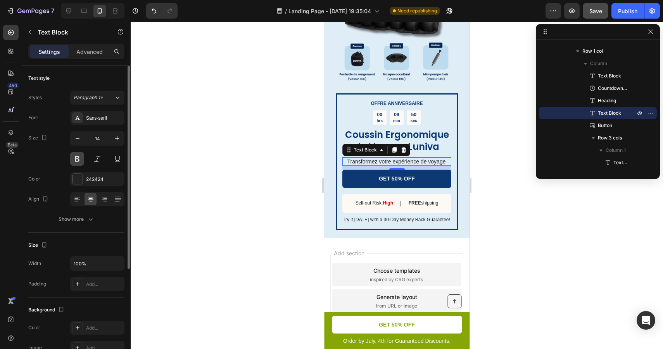
click at [73, 160] on button at bounding box center [77, 159] width 14 height 14
click at [98, 189] on div "Font Sans-serif Size 14 Color 242424 Align Show more" at bounding box center [76, 169] width 96 height 116
click at [101, 183] on div "242424" at bounding box center [97, 179] width 54 height 14
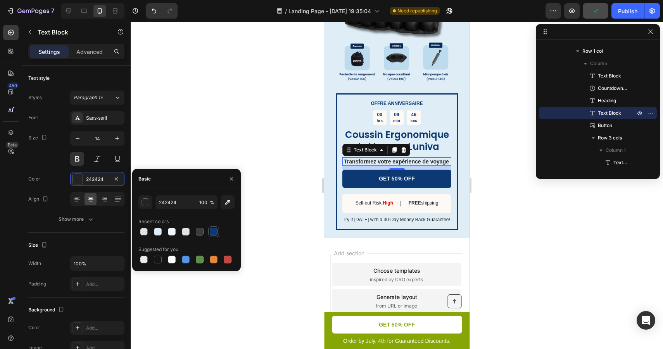
click at [210, 232] on div at bounding box center [214, 232] width 8 height 8
type input "0C3974"
click at [525, 226] on div at bounding box center [397, 186] width 532 height 328
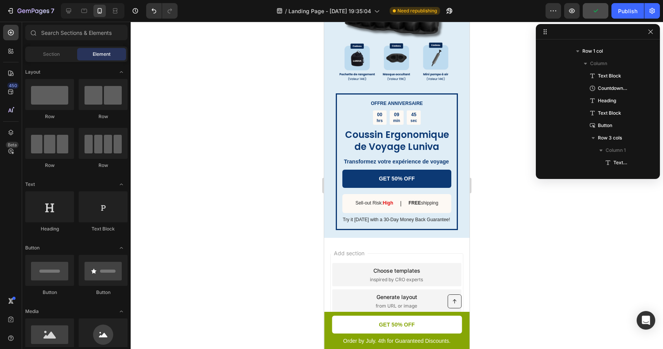
click at [525, 226] on div at bounding box center [397, 186] width 532 height 328
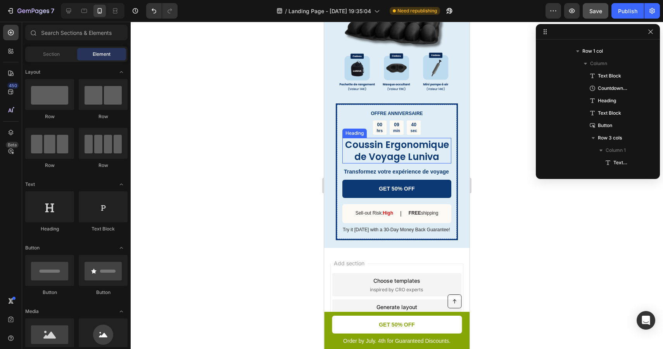
scroll to position [1857, 0]
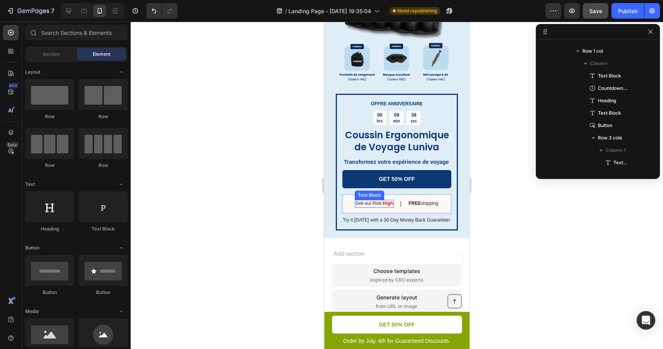
click at [372, 203] on p "Sell-out Risk: High" at bounding box center [374, 204] width 38 height 6
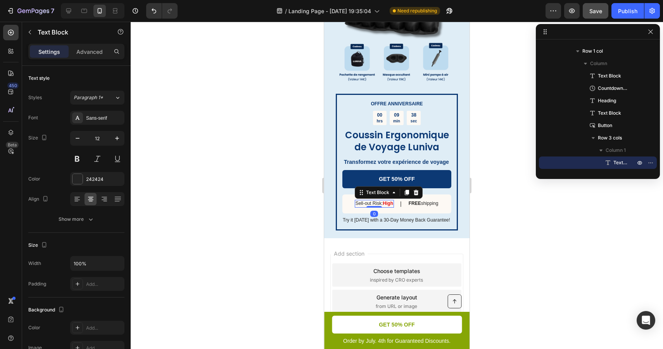
click at [372, 203] on p "Sell-out Risk: High" at bounding box center [374, 204] width 38 height 6
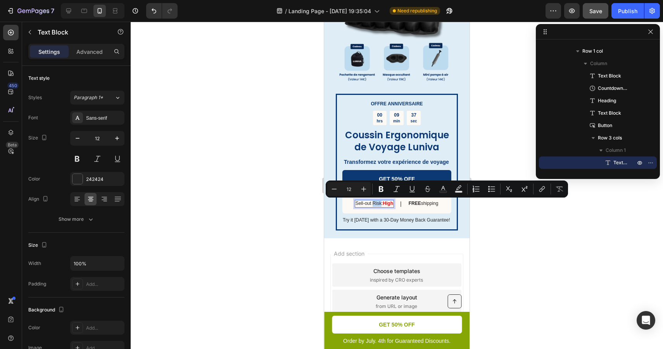
click at [379, 204] on p "Sell-out Risk: High" at bounding box center [374, 204] width 38 height 6
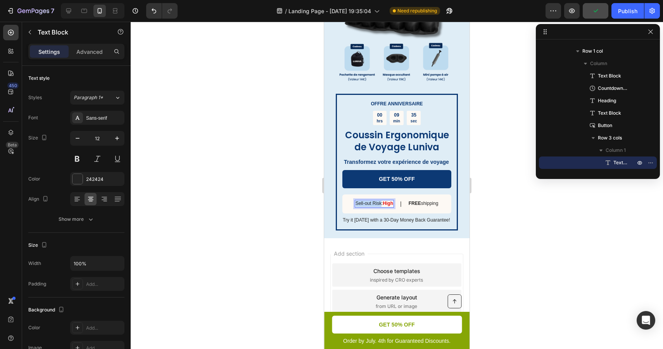
drag, startPoint x: 380, startPoint y: 205, endPoint x: 354, endPoint y: 205, distance: 25.6
click at [355, 205] on p "Sell-out Risk: High" at bounding box center [374, 204] width 38 height 6
click at [396, 204] on strong "High" at bounding box center [394, 203] width 10 height 5
click at [430, 205] on p "FREE shipping" at bounding box center [429, 204] width 30 height 6
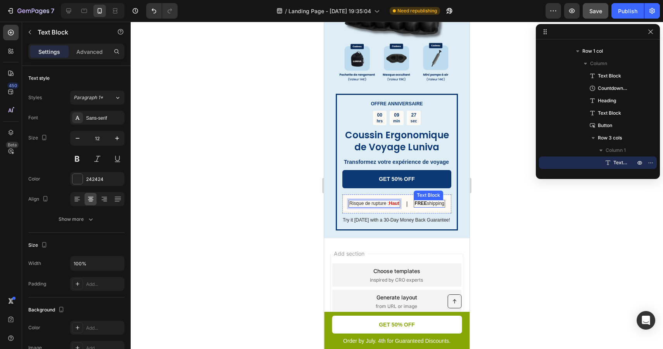
scroll to position [381, 0]
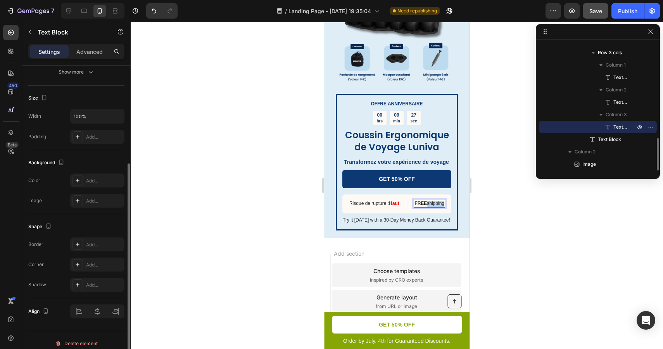
click at [430, 205] on p "FREE shipping" at bounding box center [429, 204] width 30 height 6
click at [421, 204] on strong "FREE" at bounding box center [420, 203] width 12 height 5
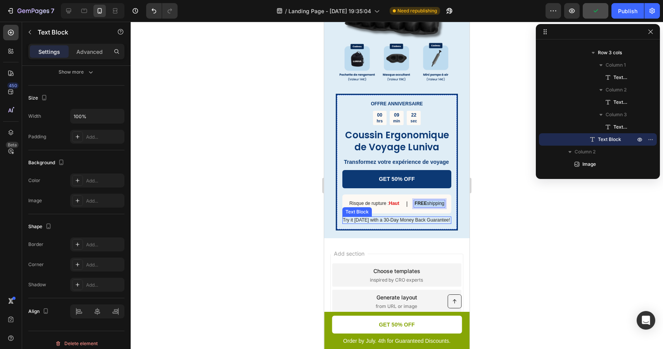
click at [422, 220] on p "Try it [DATE] with a 30-Day Money Back Guarantee!" at bounding box center [396, 220] width 108 height 6
click at [404, 210] on icon at bounding box center [403, 209] width 6 height 6
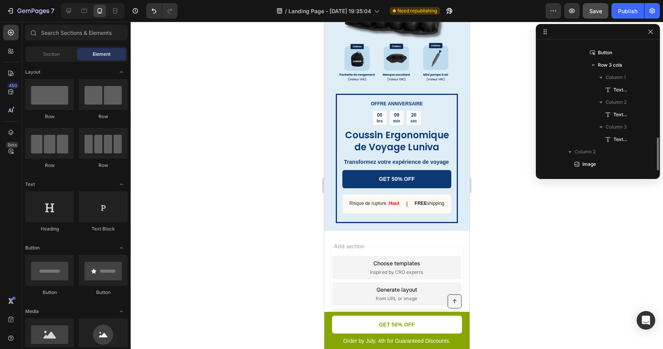
scroll to position [368, 0]
click at [525, 216] on div at bounding box center [397, 186] width 532 height 328
click at [411, 104] on p "OFFRE ANNIVERSAIRE" at bounding box center [396, 104] width 107 height 6
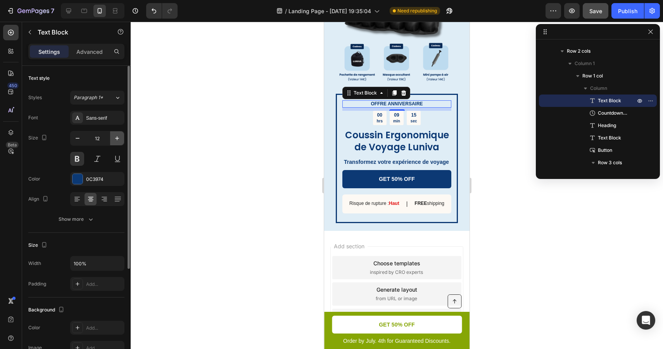
click at [116, 136] on icon "button" at bounding box center [117, 139] width 8 height 8
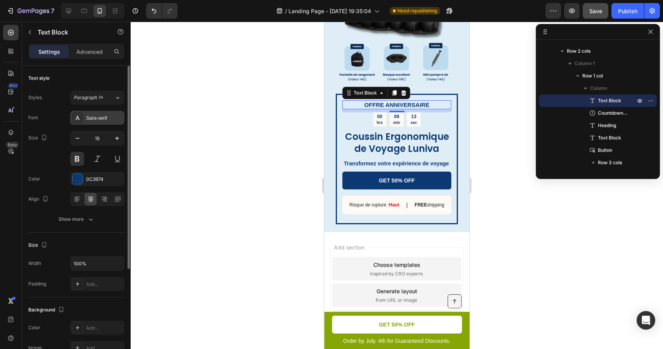
click at [111, 121] on div "Sans-serif" at bounding box center [104, 118] width 36 height 7
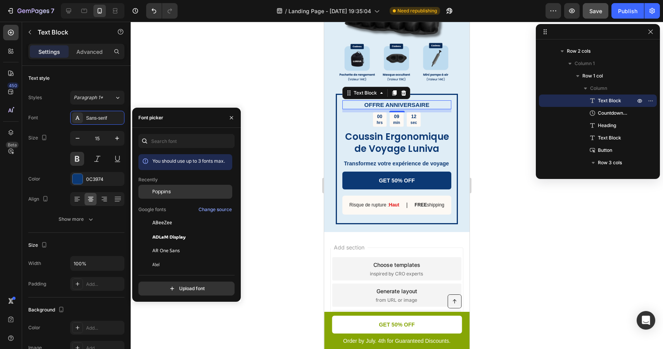
click at [171, 188] on span "Poppins" at bounding box center [161, 191] width 19 height 7
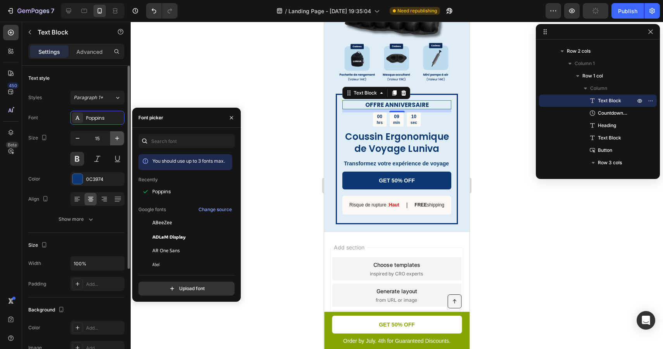
click at [118, 140] on icon "button" at bounding box center [117, 139] width 8 height 8
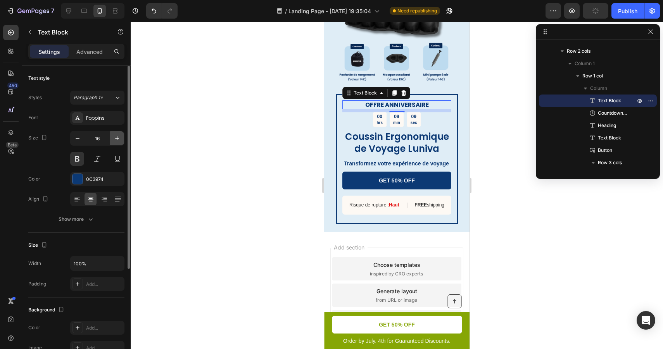
click at [118, 140] on icon "button" at bounding box center [117, 139] width 8 height 8
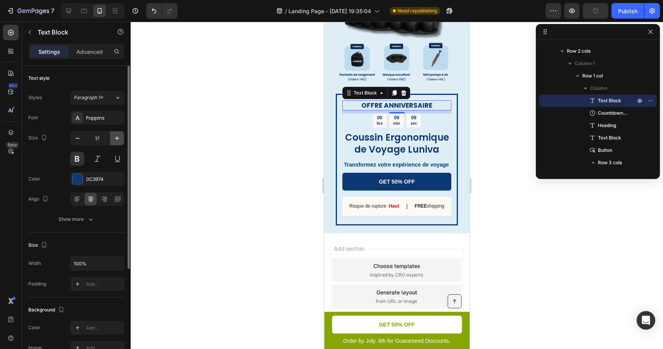
click at [118, 140] on icon "button" at bounding box center [117, 139] width 8 height 8
type input "18"
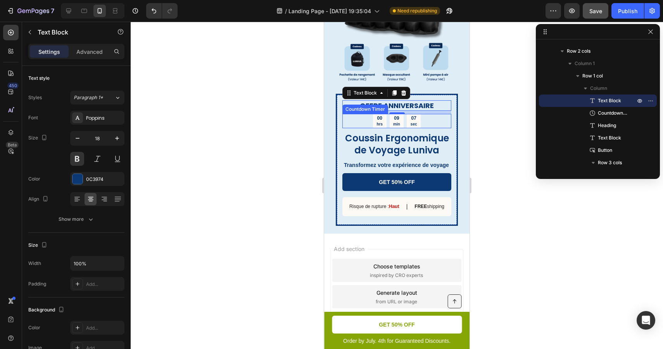
click at [442, 118] on div "00 hrs 09 min 07 sec" at bounding box center [396, 121] width 109 height 14
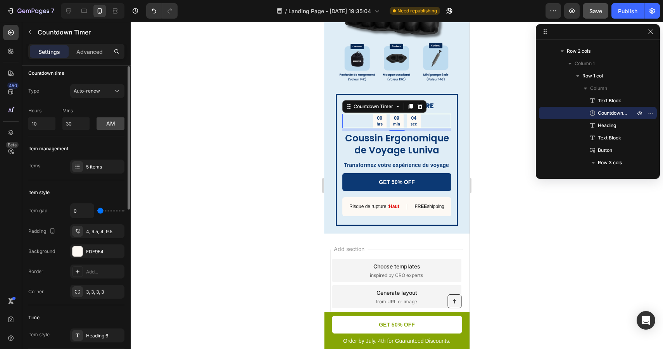
scroll to position [0, 0]
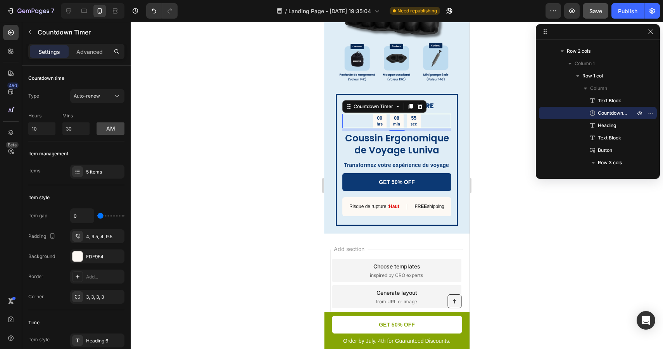
click at [281, 154] on div at bounding box center [397, 186] width 532 height 328
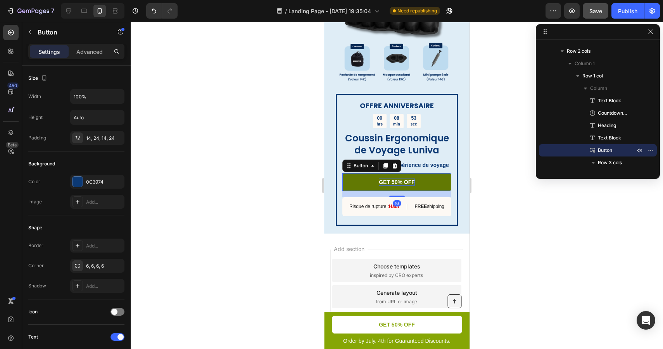
click at [406, 180] on p "GET 50% OFF" at bounding box center [397, 182] width 36 height 7
click at [401, 181] on p "GET 50% OFF" at bounding box center [397, 182] width 36 height 7
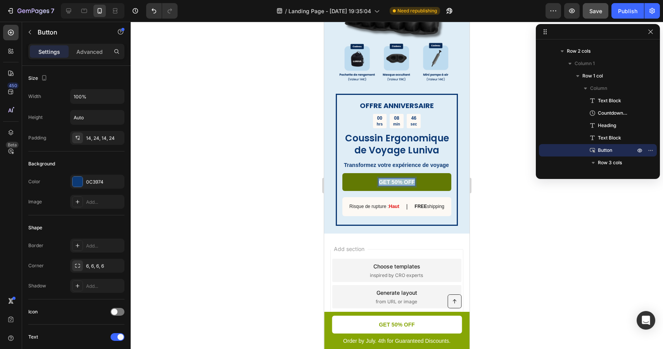
click at [401, 181] on p "GET 50% OFF" at bounding box center [397, 182] width 36 height 7
click at [290, 203] on div at bounding box center [397, 186] width 532 height 328
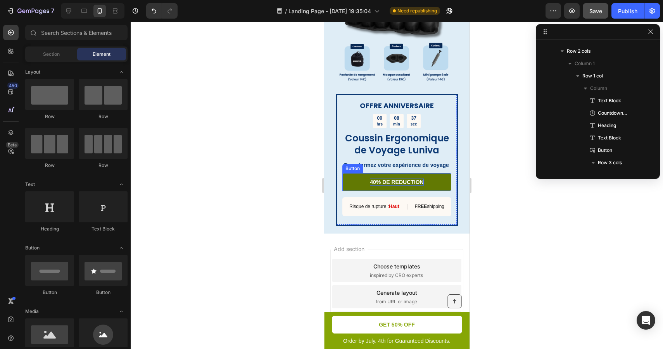
click at [445, 183] on link "40% DE REDUCTION" at bounding box center [396, 182] width 109 height 18
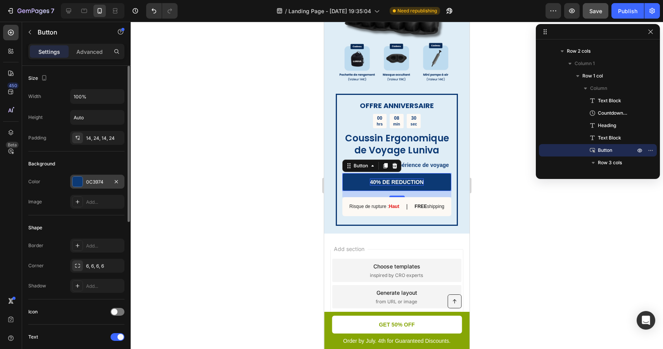
click at [95, 181] on div "0C3974" at bounding box center [97, 182] width 22 height 7
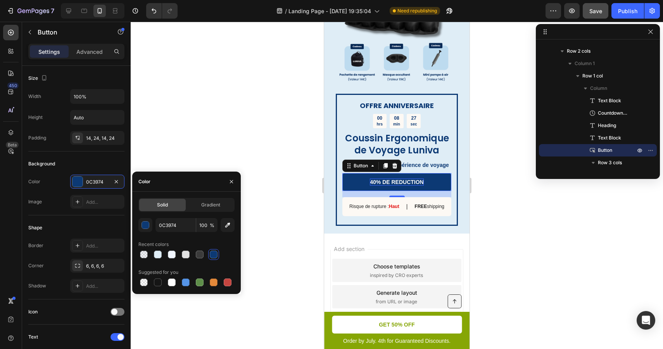
click at [167, 155] on div at bounding box center [397, 186] width 532 height 328
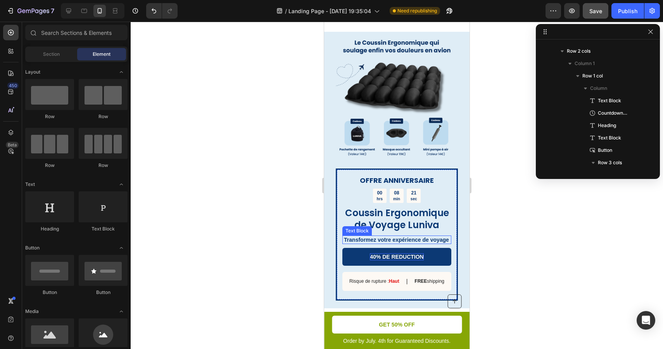
scroll to position [1786, 0]
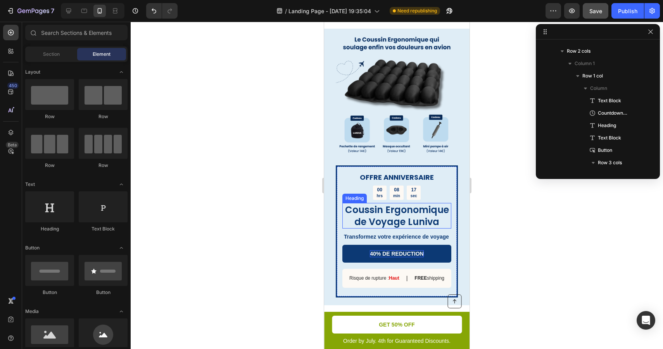
click at [434, 215] on p "Coussin Ergonomique de Voyage Luniva" at bounding box center [396, 216] width 107 height 24
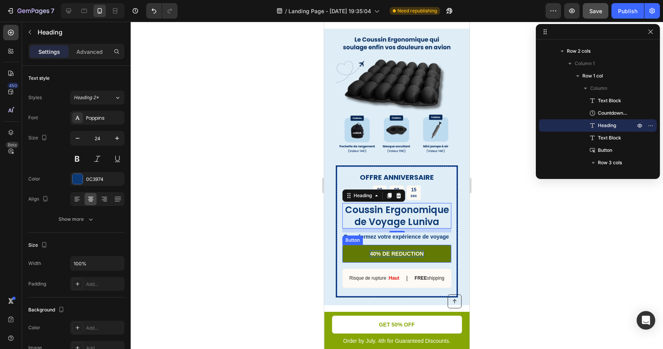
click at [360, 252] on link "40% DE REDUCTION" at bounding box center [396, 254] width 109 height 18
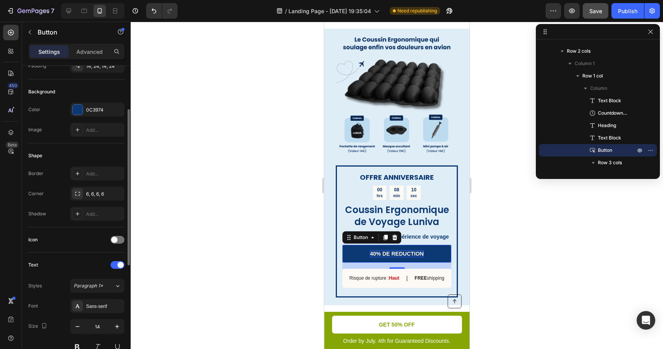
scroll to position [79, 0]
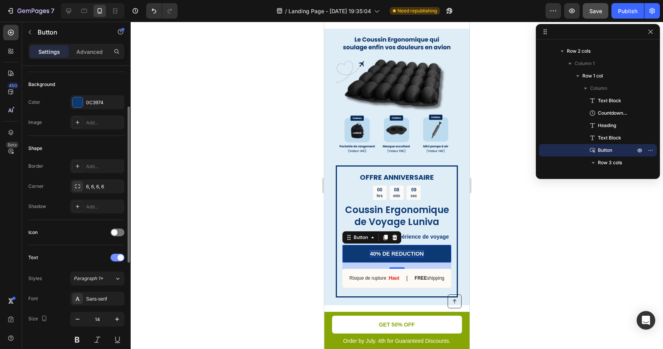
click at [120, 255] on span at bounding box center [120, 258] width 6 height 6
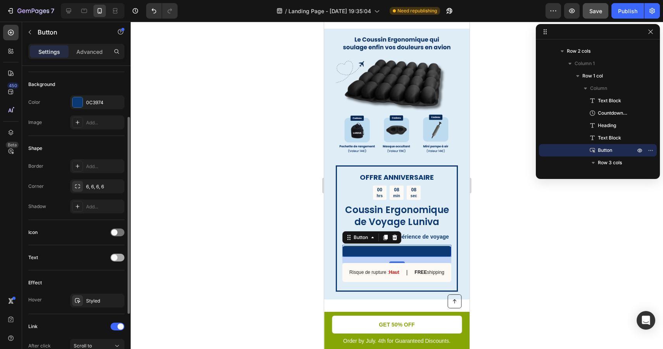
click at [120, 255] on div at bounding box center [117, 258] width 14 height 8
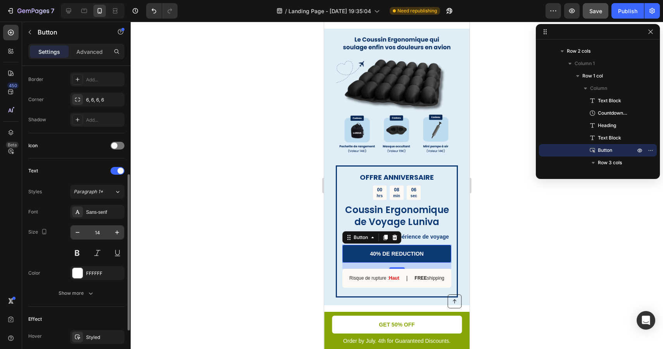
scroll to position [197, 0]
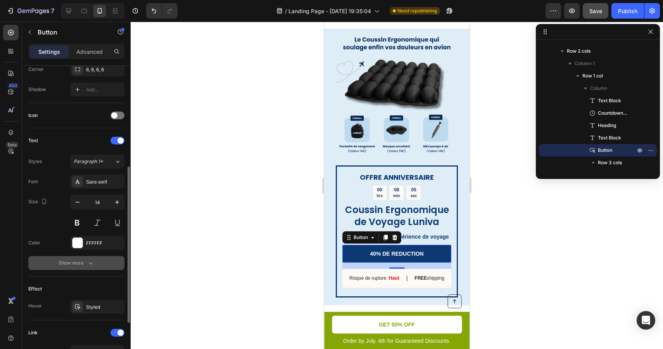
click at [97, 260] on button "Show more" at bounding box center [76, 263] width 96 height 14
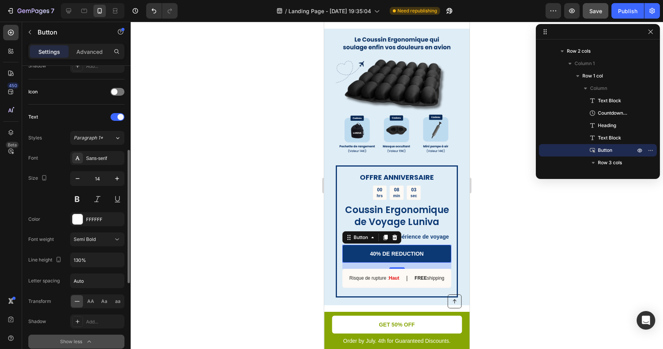
scroll to position [210, 0]
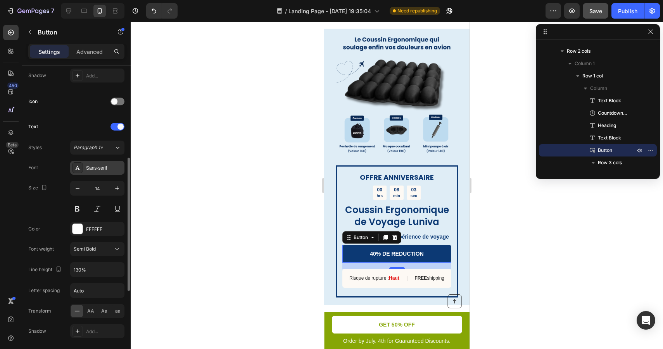
click at [101, 166] on div "Sans-serif" at bounding box center [104, 168] width 36 height 7
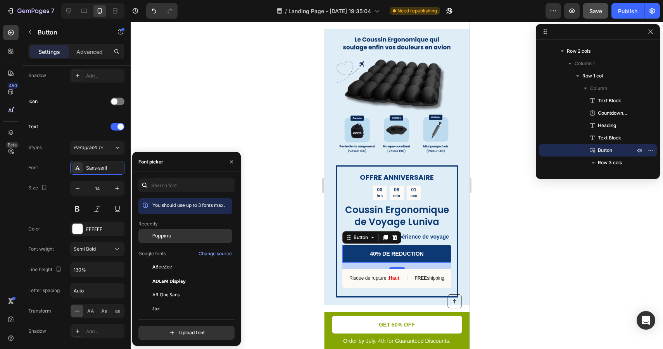
click at [168, 238] on span "Poppins" at bounding box center [161, 236] width 19 height 7
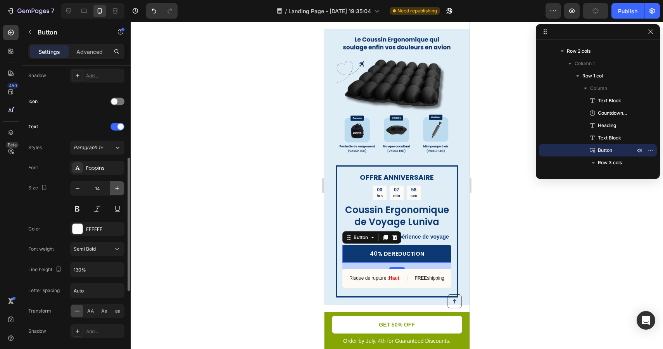
click at [122, 189] on button "button" at bounding box center [117, 188] width 14 height 14
click at [121, 189] on button "button" at bounding box center [117, 188] width 14 height 14
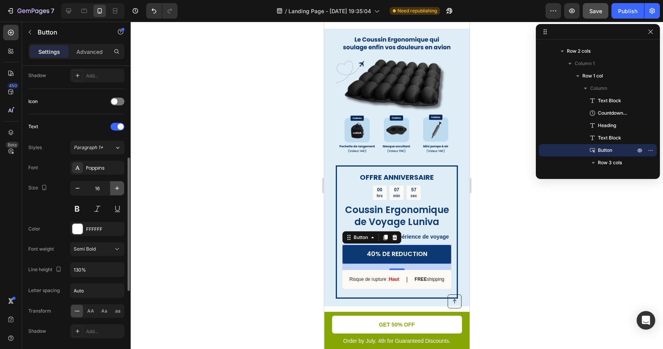
click at [121, 189] on button "button" at bounding box center [117, 188] width 14 height 14
type input "17"
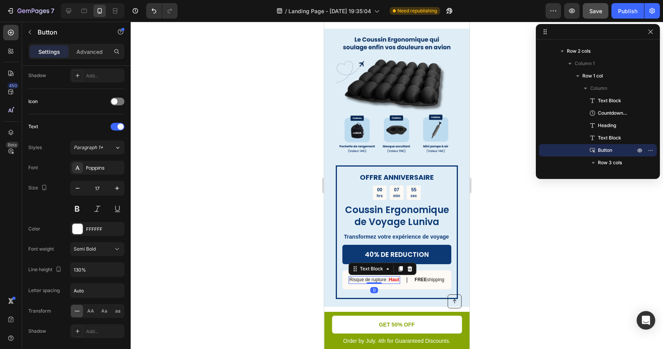
click at [373, 282] on p "Risque de rupture : Haut" at bounding box center [374, 280] width 50 height 6
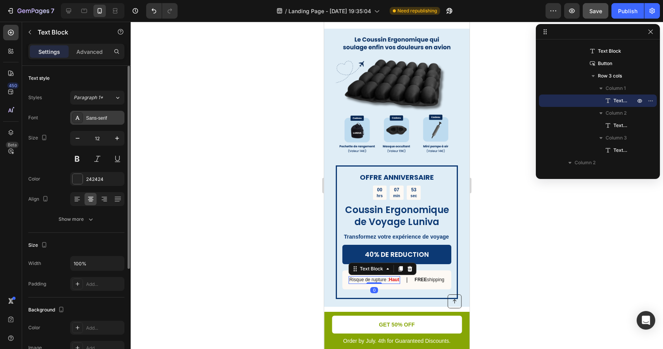
click at [105, 119] on div "Sans-serif" at bounding box center [104, 118] width 36 height 7
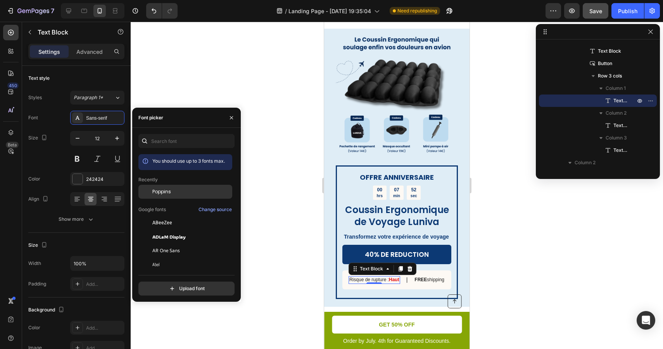
click at [172, 189] on div "Poppins" at bounding box center [191, 191] width 78 height 7
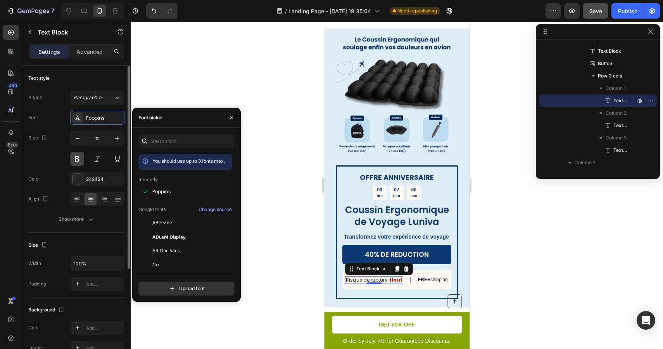
click at [76, 158] on button at bounding box center [77, 159] width 14 height 14
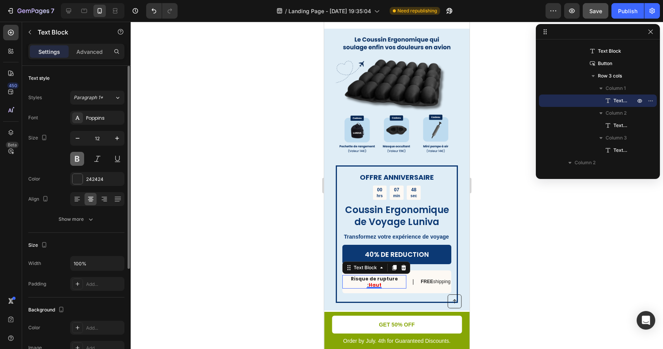
click at [81, 160] on button at bounding box center [77, 159] width 14 height 14
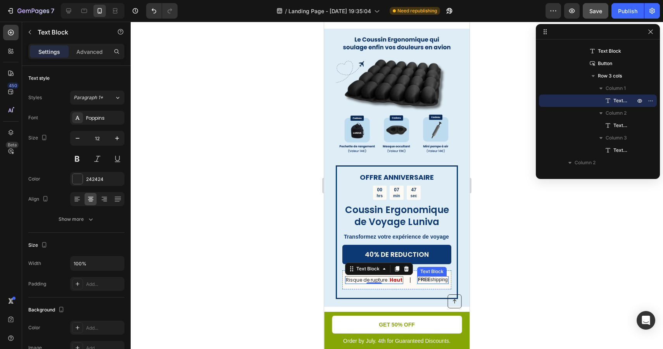
click at [432, 282] on p "FREE shipping" at bounding box center [433, 280] width 30 height 6
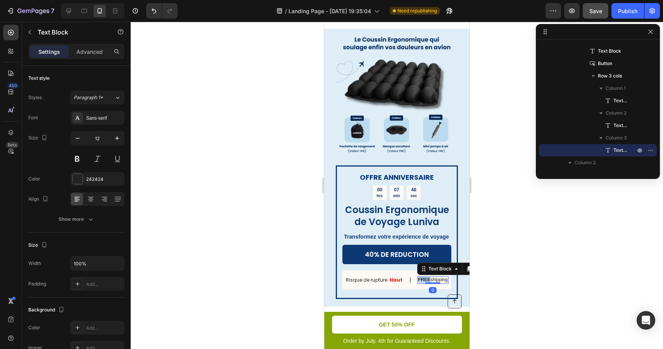
click at [426, 281] on strong "FREE" at bounding box center [424, 279] width 12 height 5
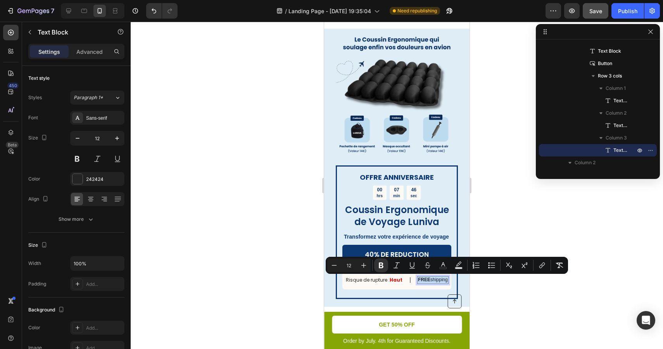
click at [426, 281] on strong "FREE" at bounding box center [424, 279] width 12 height 5
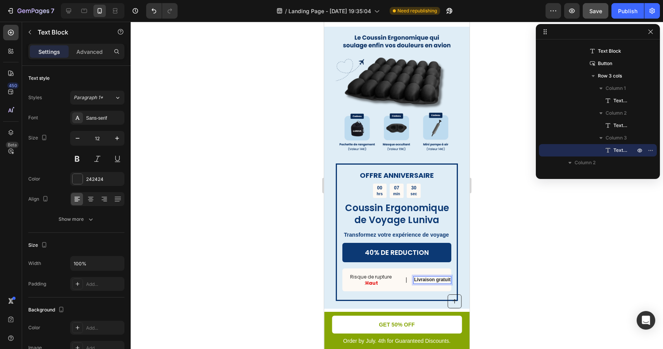
scroll to position [1786, 0]
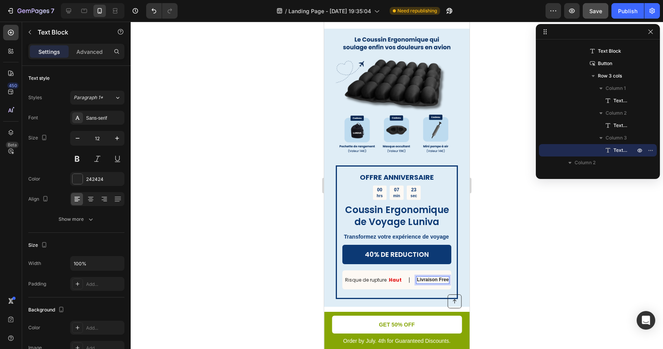
click at [431, 279] on strong "Livraison Free" at bounding box center [433, 279] width 32 height 5
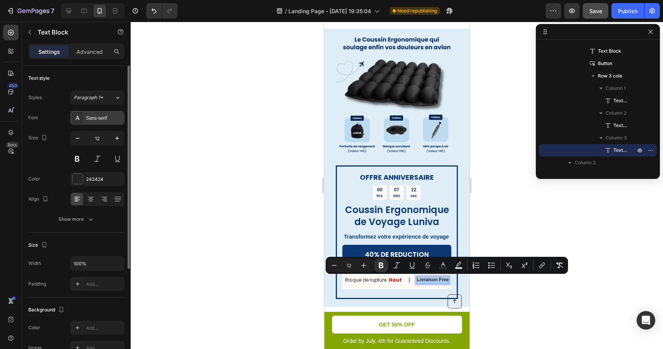
click at [98, 115] on div "Sans-serif" at bounding box center [104, 118] width 36 height 7
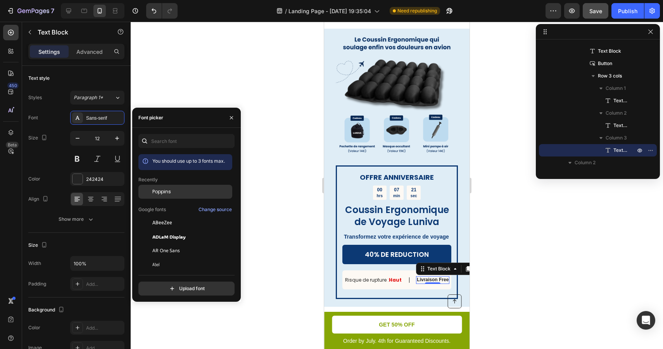
click at [178, 244] on div "Poppins" at bounding box center [185, 251] width 94 height 14
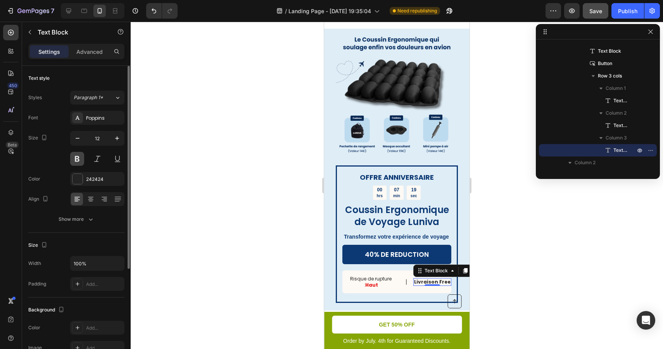
click at [75, 160] on button at bounding box center [77, 159] width 14 height 14
click at [433, 281] on strong "Livraison Free" at bounding box center [432, 282] width 36 height 7
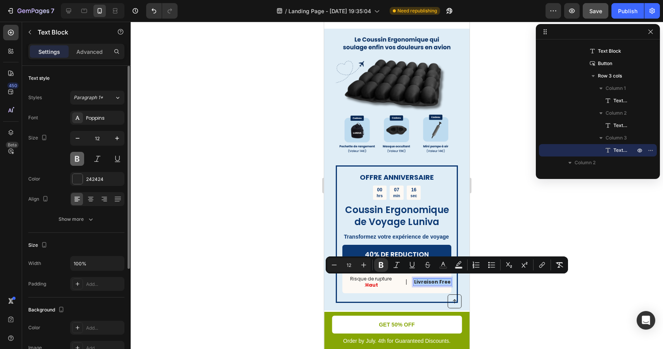
click at [74, 155] on button at bounding box center [77, 159] width 14 height 14
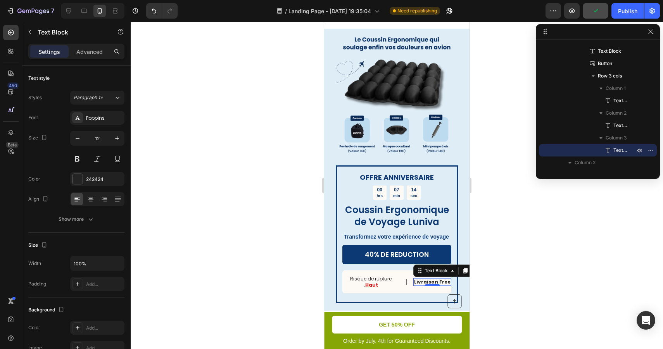
click at [422, 281] on strong "Livraison Free" at bounding box center [432, 282] width 36 height 7
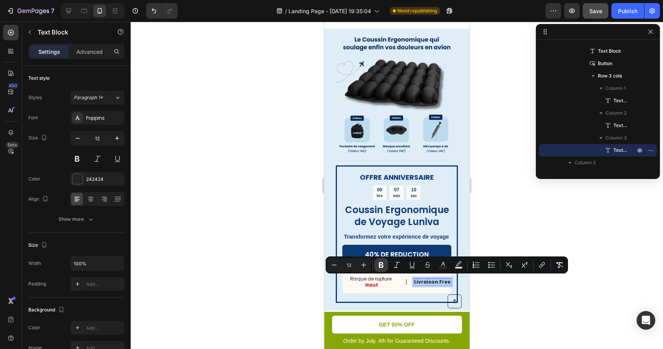
click at [381, 266] on icon "Editor contextual toolbar" at bounding box center [381, 265] width 8 height 8
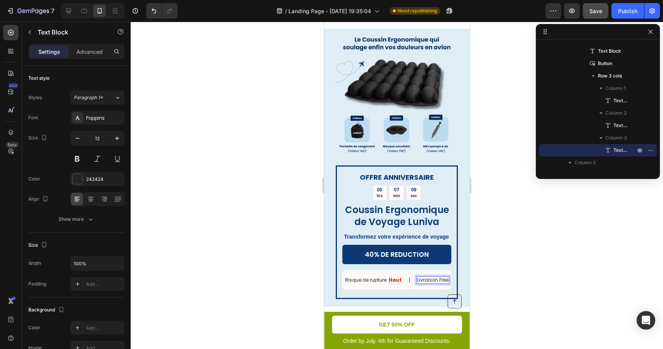
click at [307, 273] on div at bounding box center [397, 186] width 532 height 328
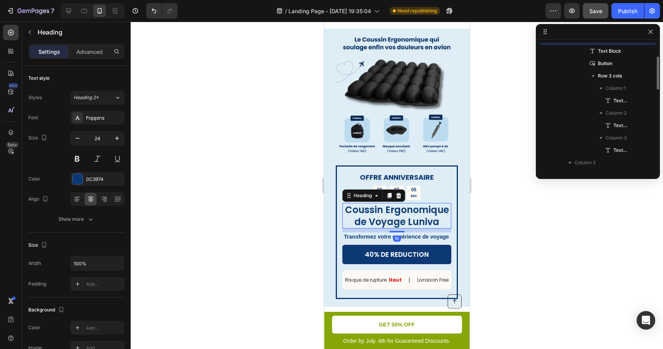
click at [383, 216] on p "Coussin Ergonomique de Voyage Luniva" at bounding box center [396, 216] width 107 height 24
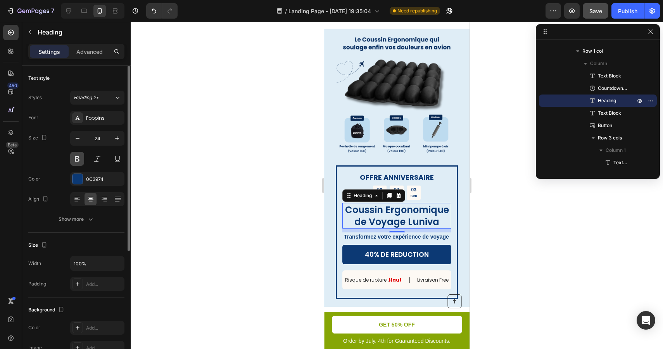
click at [79, 157] on button at bounding box center [77, 159] width 14 height 14
click at [549, 222] on div at bounding box center [397, 186] width 532 height 328
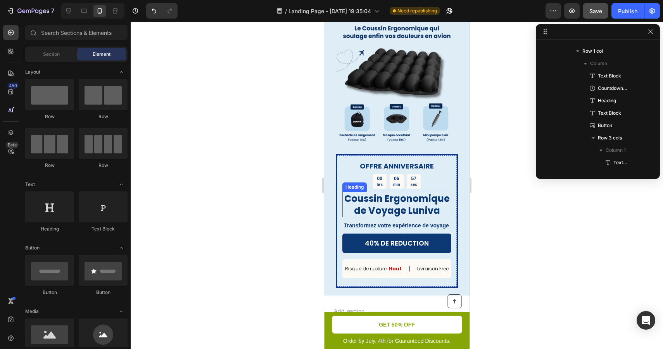
scroll to position [1800, 0]
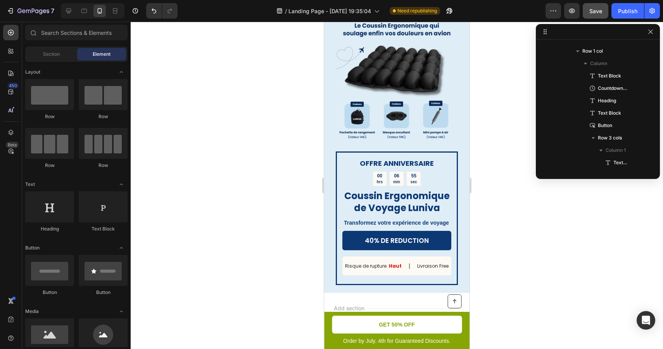
click at [536, 266] on div at bounding box center [397, 186] width 532 height 328
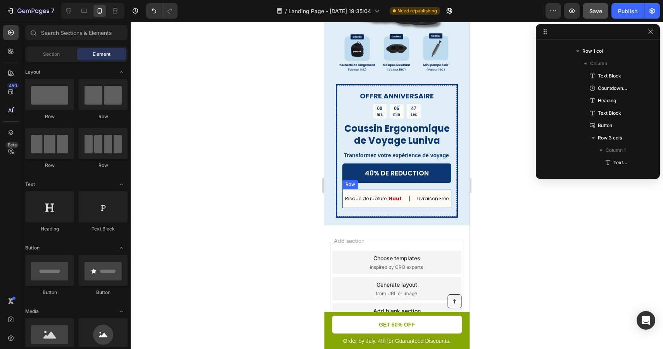
scroll to position [1889, 0]
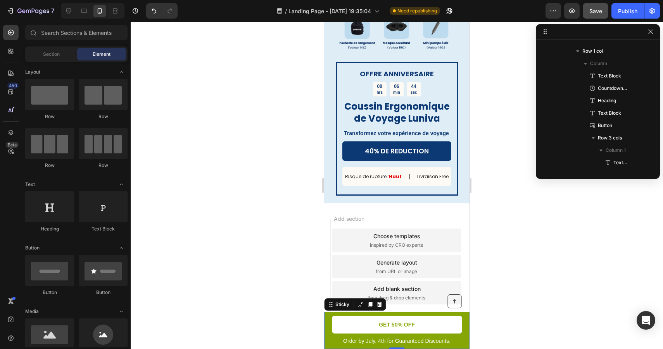
click at [464, 331] on div "Button Order by July. 4th for Guaranteed Discounts. Text Block GET 50% OFF Butt…" at bounding box center [396, 330] width 145 height 37
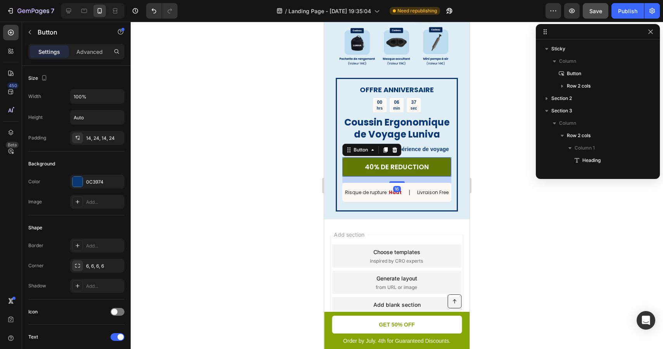
scroll to position [357, 0]
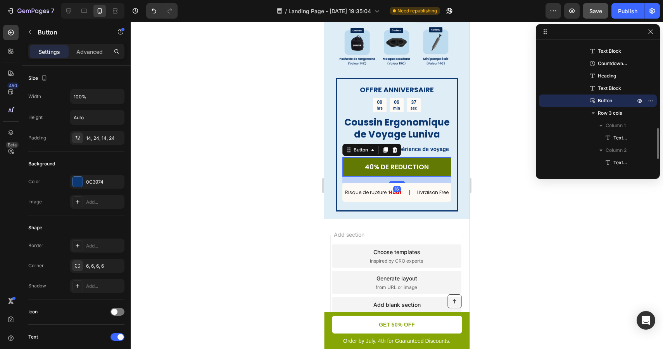
click at [432, 167] on link "40% DE REDUCTION" at bounding box center [396, 166] width 109 height 19
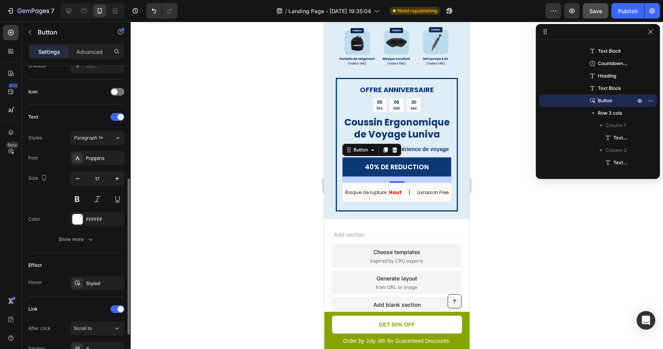
scroll to position [291, 0]
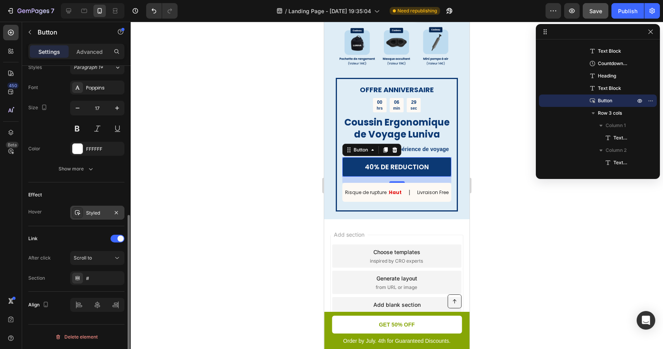
click at [98, 208] on div "Styled" at bounding box center [97, 213] width 54 height 14
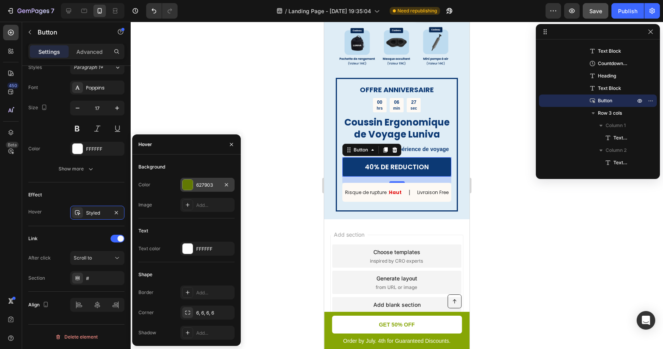
click at [210, 182] on div "627903" at bounding box center [207, 185] width 22 height 7
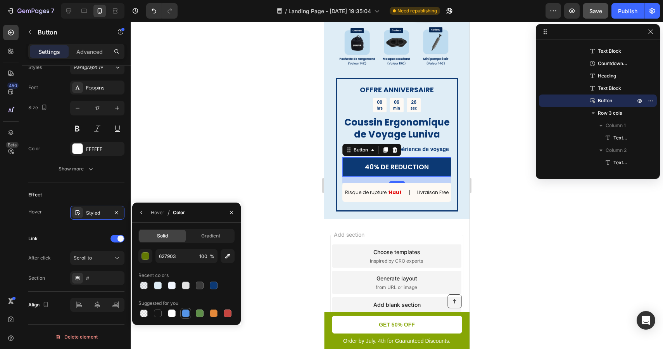
click at [186, 310] on div at bounding box center [186, 314] width 8 height 8
type input "5594E7"
click at [286, 192] on div at bounding box center [397, 186] width 532 height 328
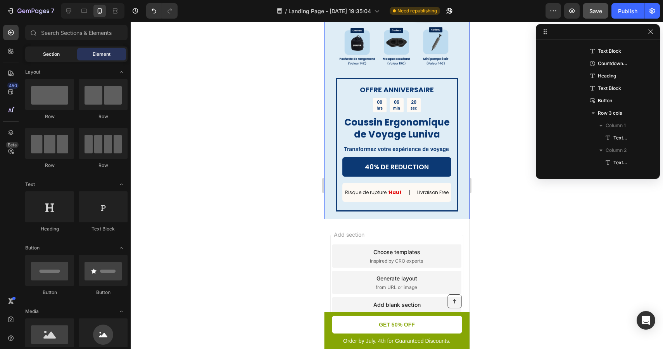
click at [66, 54] on div "Section" at bounding box center [51, 54] width 49 height 12
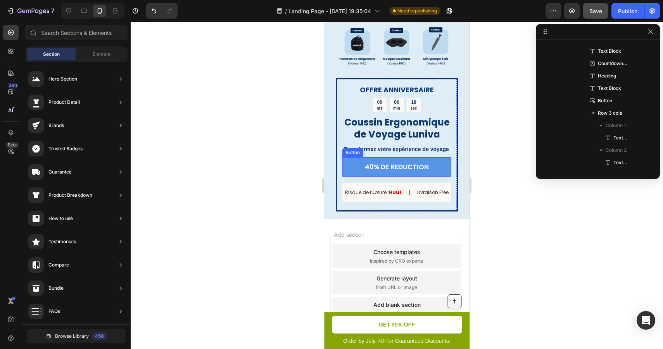
click at [440, 172] on link "40% DE REDUCTION" at bounding box center [396, 166] width 109 height 19
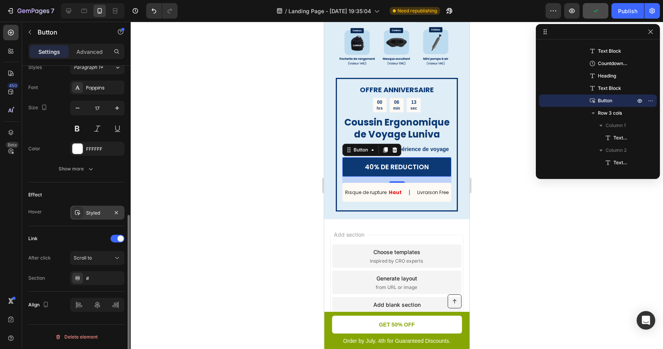
click at [105, 212] on div "Styled" at bounding box center [97, 213] width 22 height 7
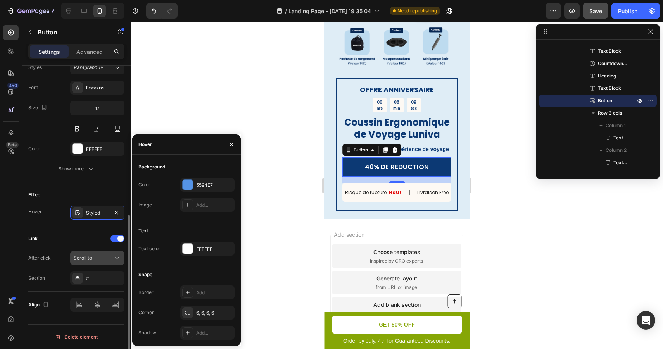
click at [109, 260] on div "Scroll to" at bounding box center [94, 258] width 40 height 7
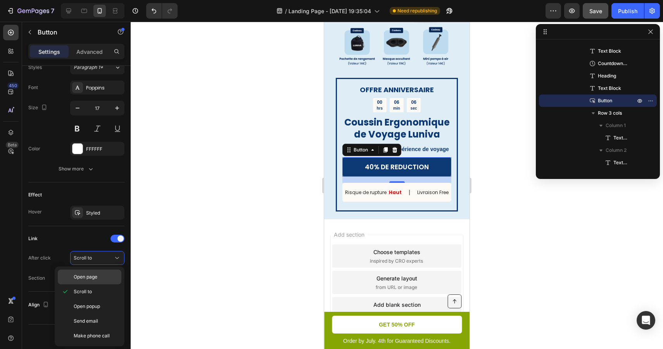
click at [100, 276] on p "Open page" at bounding box center [96, 277] width 44 height 7
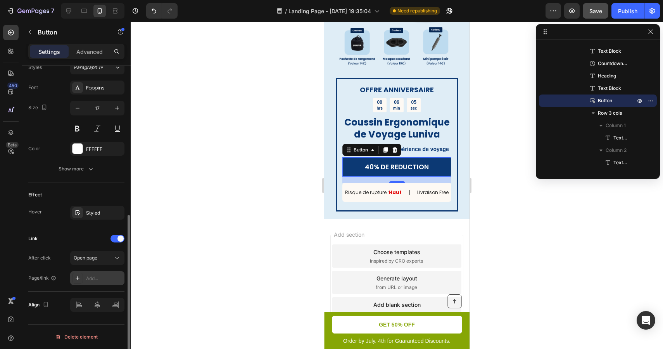
click at [96, 277] on div "Add..." at bounding box center [104, 278] width 36 height 7
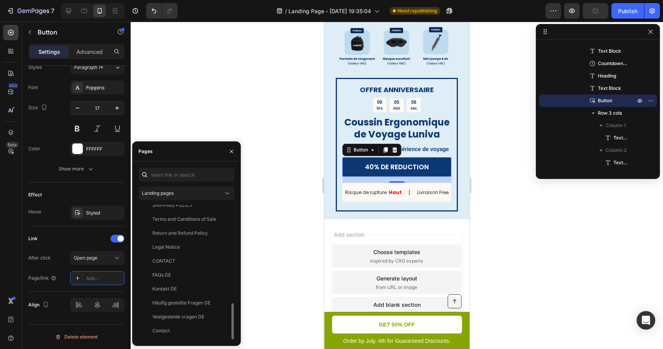
scroll to position [0, 0]
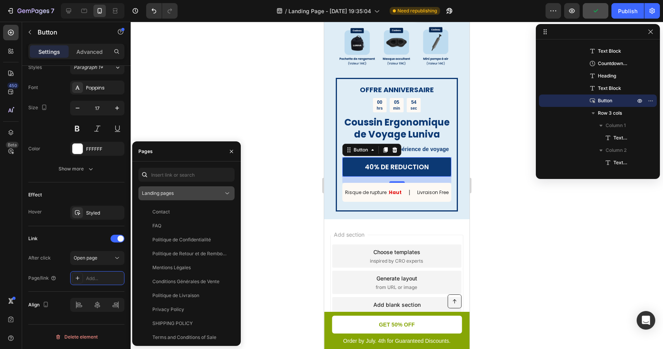
click at [198, 193] on div "Landing pages" at bounding box center [182, 193] width 81 height 7
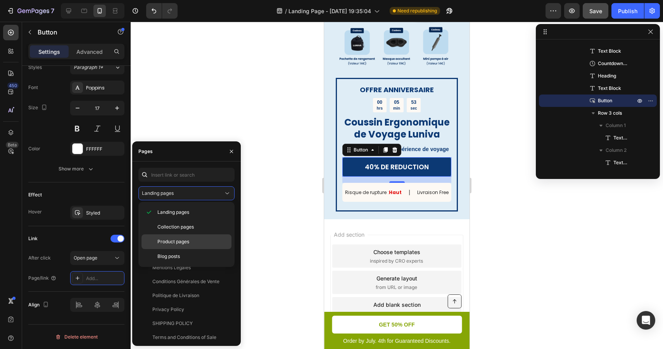
click at [184, 243] on span "Product pages" at bounding box center [173, 241] width 32 height 7
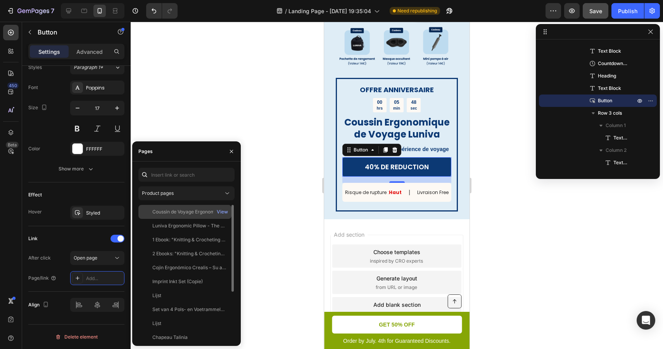
click at [198, 210] on div "Coussin de Voyage Ergonomique [PERSON_NAME]" at bounding box center [189, 212] width 74 height 7
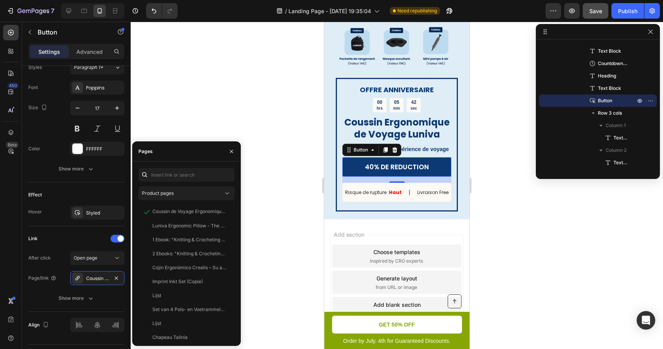
click at [255, 193] on div at bounding box center [397, 186] width 532 height 328
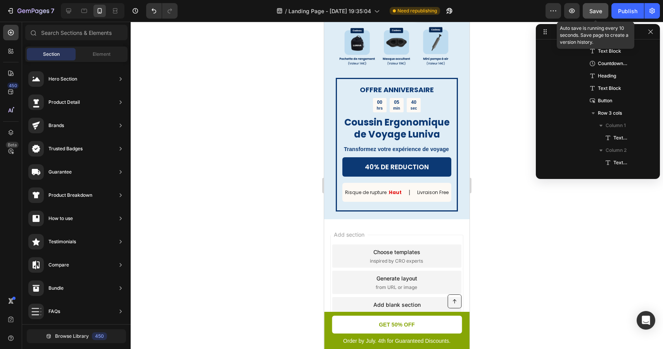
click at [596, 14] on span "Save" at bounding box center [595, 11] width 13 height 7
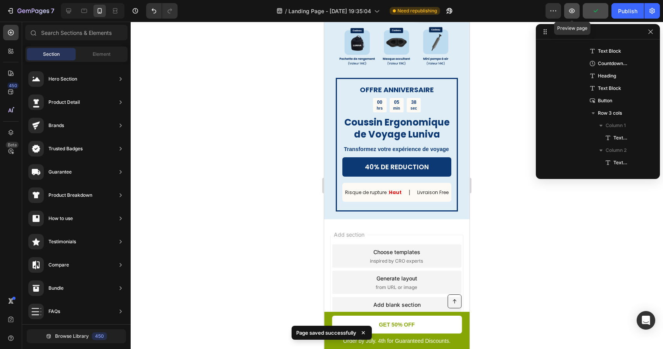
click at [569, 15] on button "button" at bounding box center [572, 11] width 16 height 16
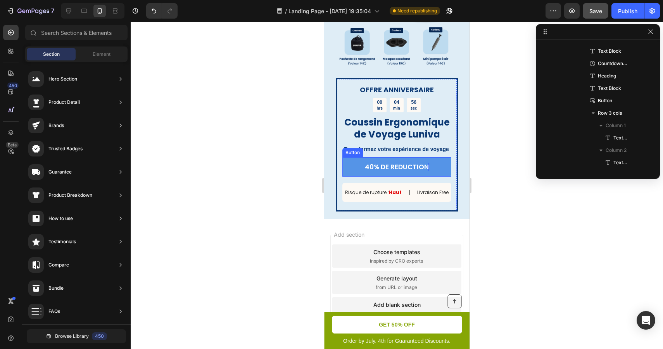
click at [366, 166] on p "40% DE REDUCTION" at bounding box center [397, 167] width 64 height 9
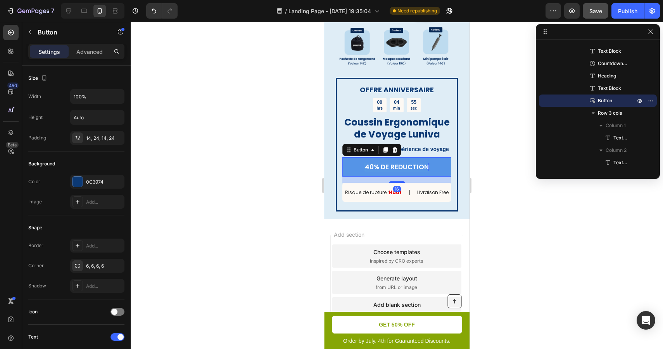
click at [369, 167] on p "40% DE REDUCTION" at bounding box center [397, 167] width 64 height 9
click at [496, 214] on div at bounding box center [397, 186] width 532 height 328
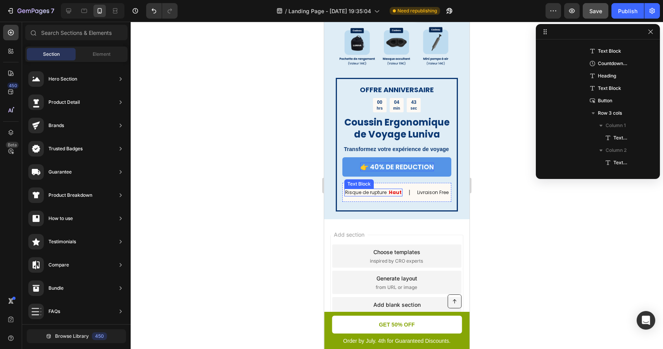
click at [369, 193] on p "Risque de rupture : Haut" at bounding box center [373, 193] width 57 height 6
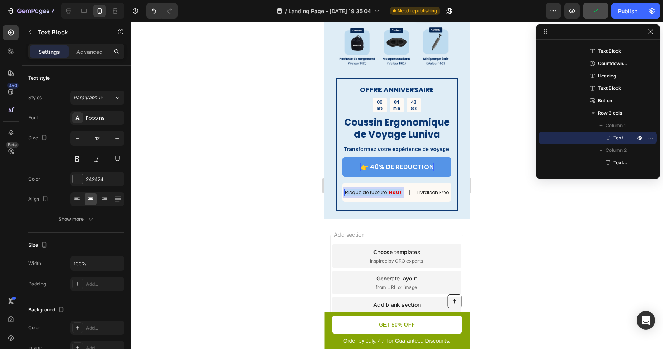
click at [369, 193] on p "Risque de rupture : Haut" at bounding box center [373, 193] width 57 height 6
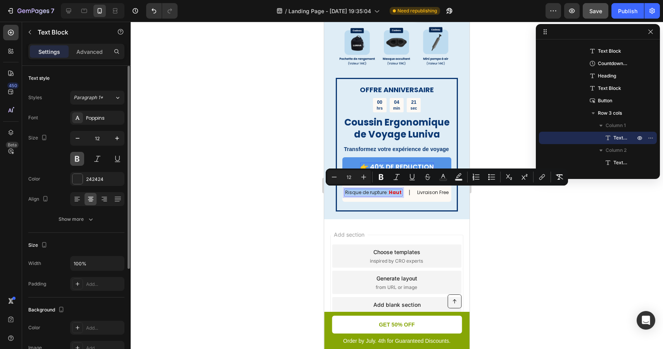
click at [80, 157] on button at bounding box center [77, 159] width 14 height 14
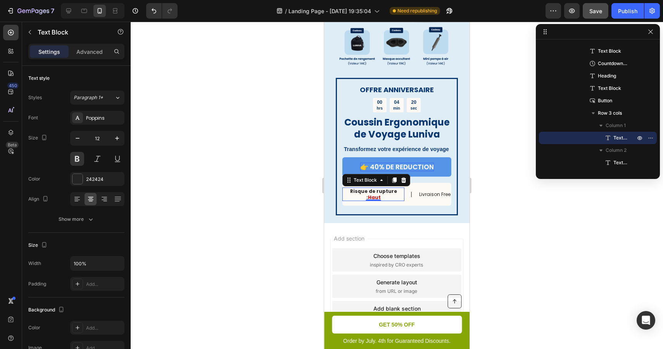
click at [479, 224] on div at bounding box center [397, 186] width 532 height 328
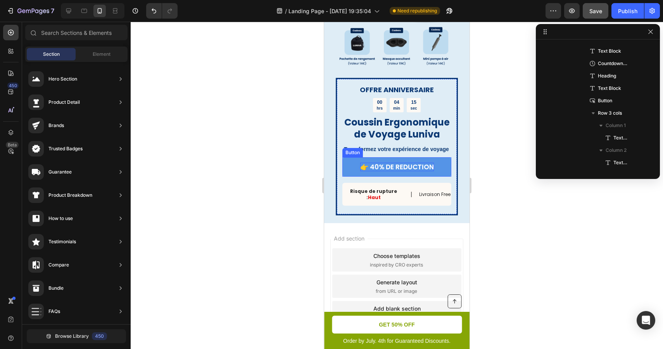
click at [423, 167] on p "👉 40% DE REDUCTION" at bounding box center [397, 167] width 74 height 9
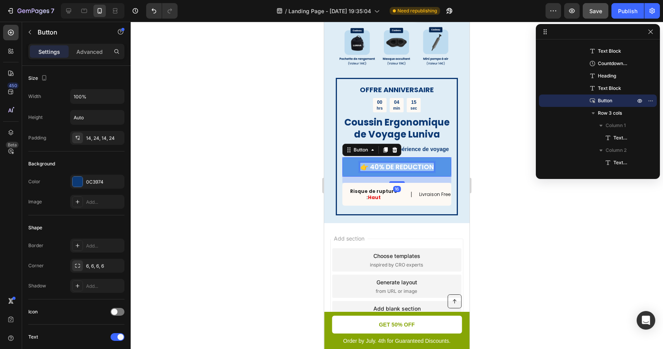
click at [423, 167] on p "👉 40% DE REDUCTION" at bounding box center [397, 167] width 74 height 9
click at [524, 226] on div at bounding box center [397, 186] width 532 height 328
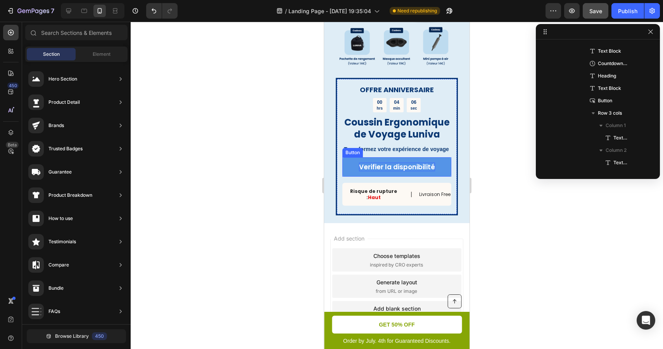
click at [363, 168] on p "Verifier la disponibilité" at bounding box center [397, 167] width 76 height 9
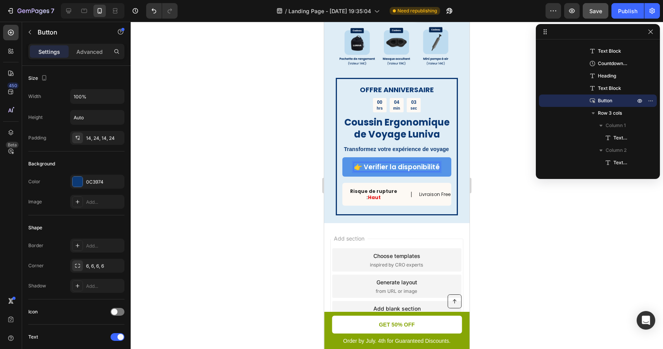
click at [536, 227] on div at bounding box center [397, 186] width 532 height 328
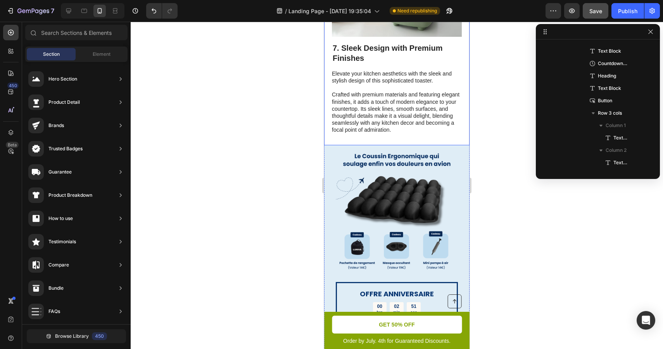
scroll to position [1692, 0]
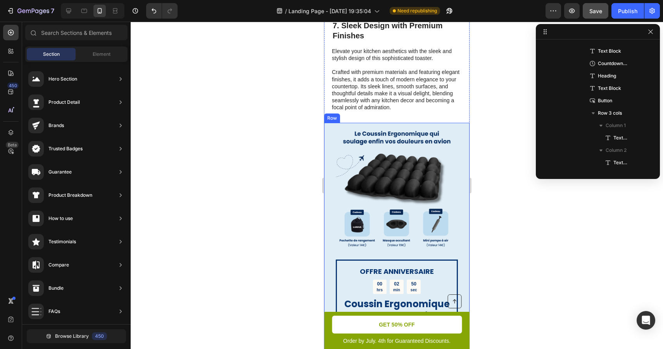
click at [459, 150] on div "OFFRE ANNIVERSAIRE Text Block 00 hrs 02 min 50 sec Countdown Timer Coussin Ergo…" at bounding box center [396, 264] width 145 height 283
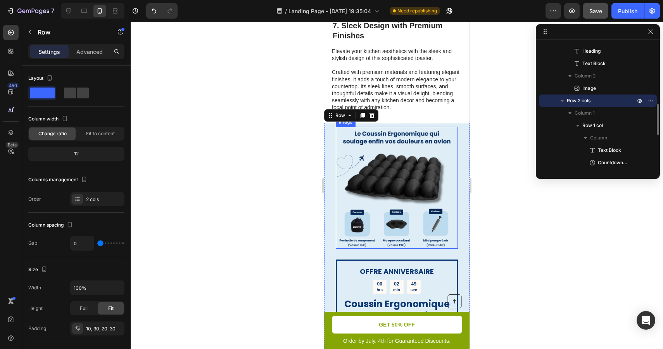
click at [423, 164] on img at bounding box center [397, 188] width 122 height 122
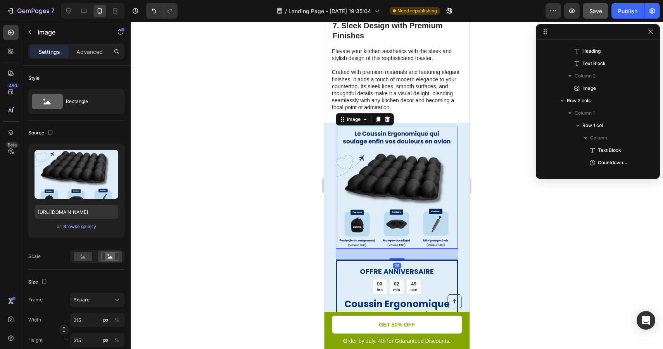
scroll to position [405, 0]
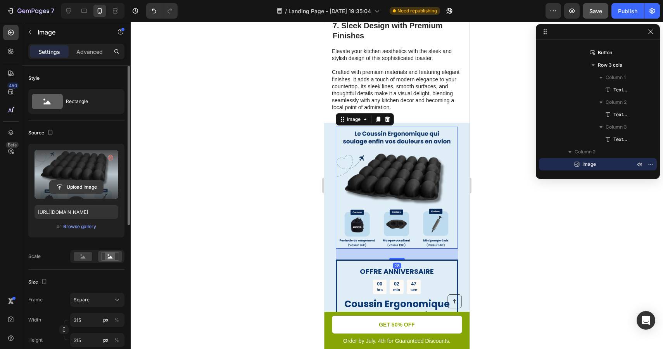
click at [87, 185] on input "file" at bounding box center [76, 187] width 53 height 13
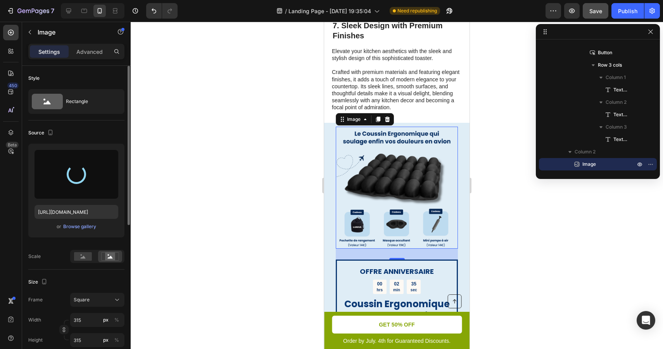
type input "https://cdn.shopify.com/s/files/1/0789/6557/1921/files/gempages_581811059468272…"
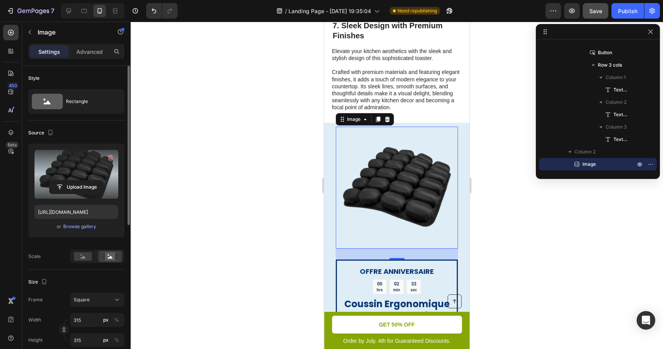
click at [495, 222] on div at bounding box center [397, 186] width 532 height 328
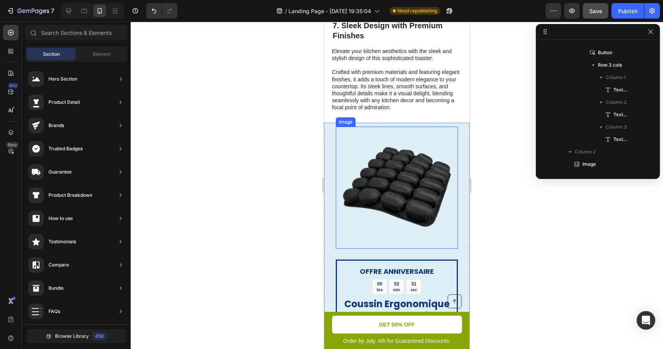
click at [431, 191] on img at bounding box center [397, 188] width 122 height 122
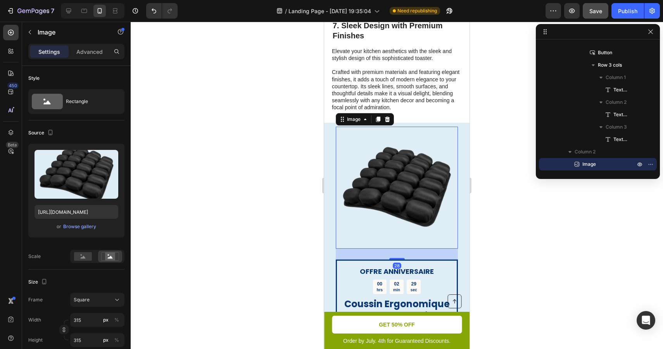
click at [570, 229] on div at bounding box center [397, 186] width 532 height 328
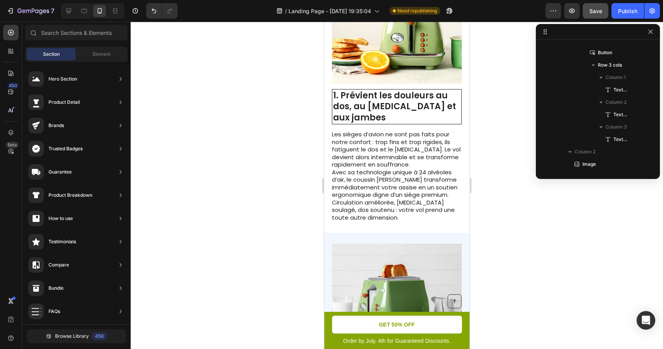
scroll to position [257, 0]
click at [412, 183] on p "Avec sa technologie unique à 24 alvéoles d’air, le coussin [PERSON_NAME] transf…" at bounding box center [396, 194] width 129 height 53
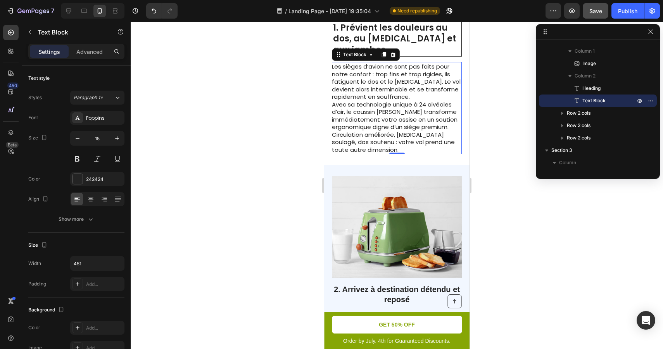
scroll to position [335, 0]
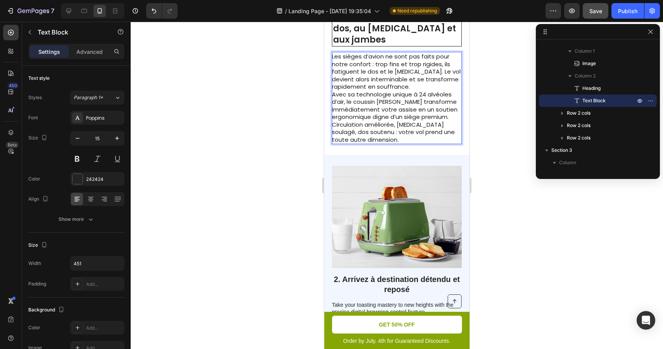
click at [405, 128] on p "Avec sa technologie unique à 24 alvéoles d’air, le coussin [PERSON_NAME] transf…" at bounding box center [396, 117] width 129 height 53
click at [501, 214] on div at bounding box center [397, 186] width 532 height 328
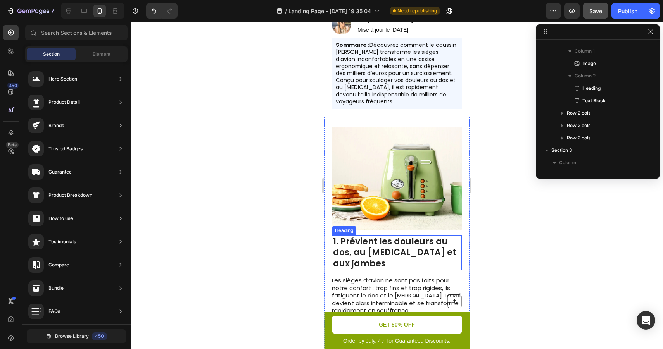
scroll to position [0, 0]
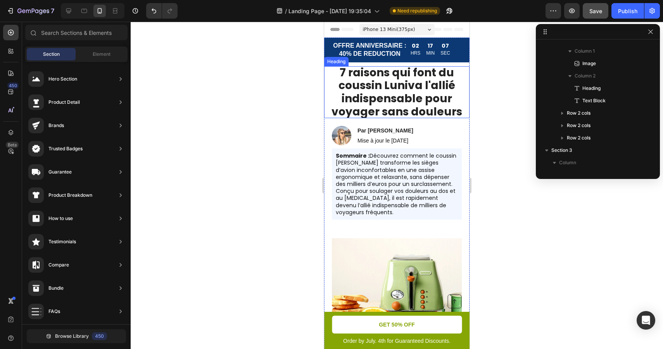
click at [398, 92] on h1 "7 raisons qui font du coussin Luniva l'allié indispensable pour voyager sans do…" at bounding box center [396, 92] width 145 height 52
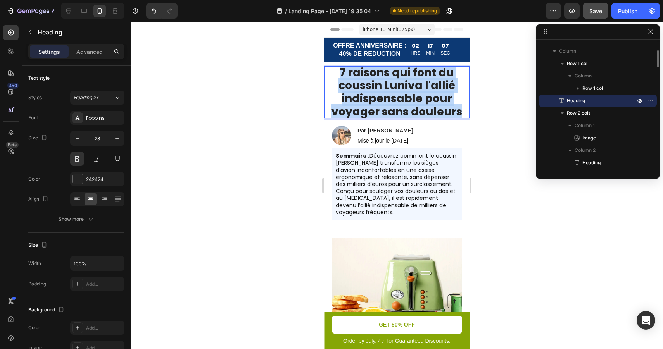
click at [398, 92] on p "7 raisons qui font du coussin Luniva l'allié indispensable pour voyager sans do…" at bounding box center [396, 92] width 145 height 52
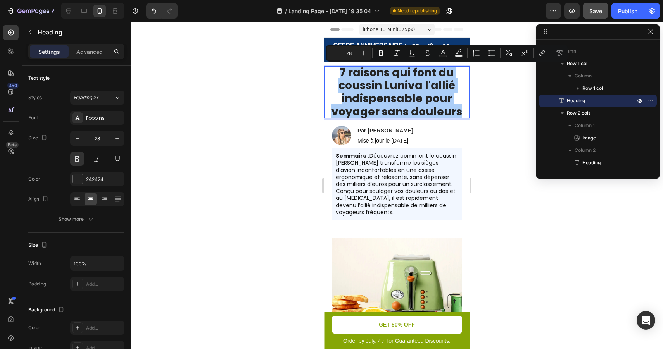
click at [494, 149] on div at bounding box center [397, 186] width 532 height 328
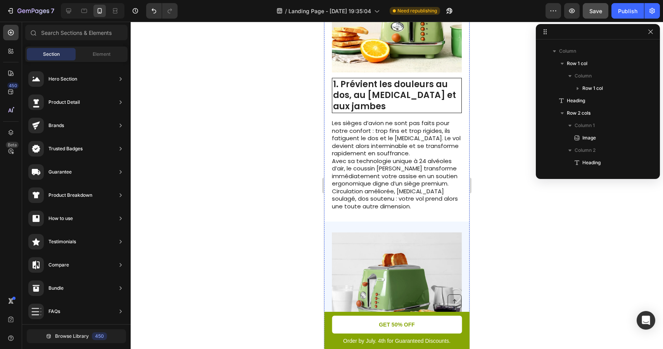
scroll to position [270, 0]
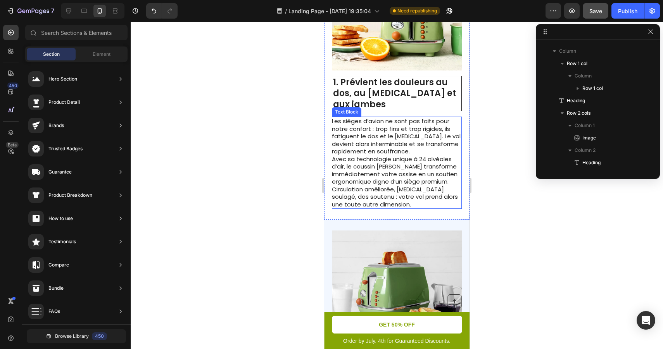
click at [388, 155] on p "Avec sa technologie unique à 24 alvéoles d’air, le coussin Luniva transforme im…" at bounding box center [396, 181] width 129 height 53
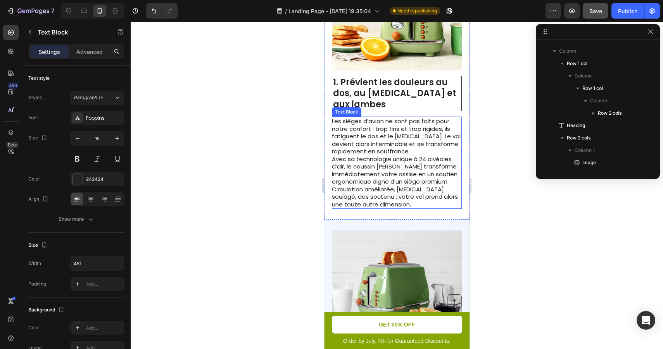
scroll to position [246, 0]
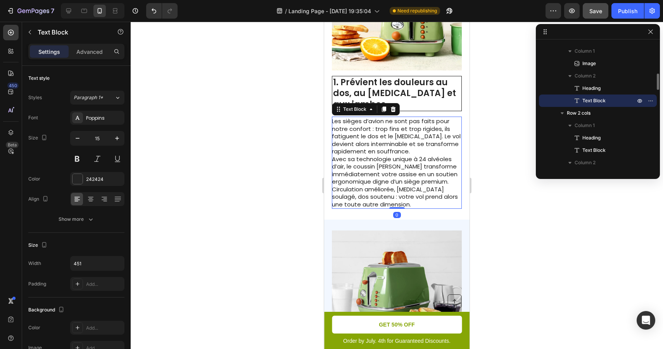
click at [388, 155] on p "Avec sa technologie unique à 24 alvéoles d’air, le coussin Luniva transforme im…" at bounding box center [396, 181] width 129 height 53
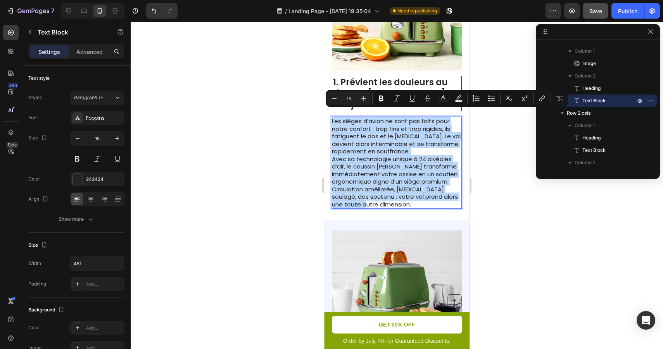
click at [366, 160] on p "Avec sa technologie unique à 24 alvéoles d’air, le coussin Luniva transforme im…" at bounding box center [396, 181] width 129 height 53
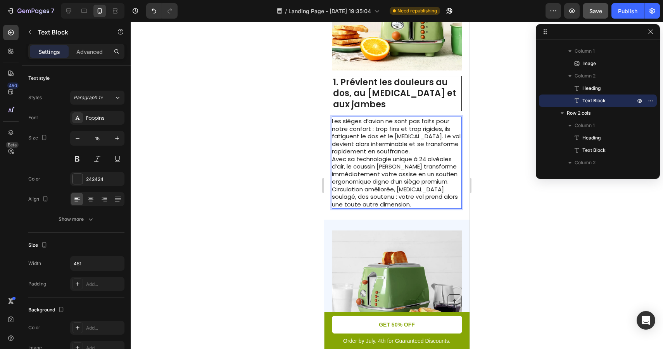
click at [412, 148] on p "Les sièges d’avion ne sont pas faits pour notre confort : trop fins et trop rig…" at bounding box center [396, 136] width 129 height 38
click at [419, 155] on p "Avec sa technologie unique à 24 alvéoles d’air, le coussin Luniva transforme im…" at bounding box center [396, 181] width 129 height 53
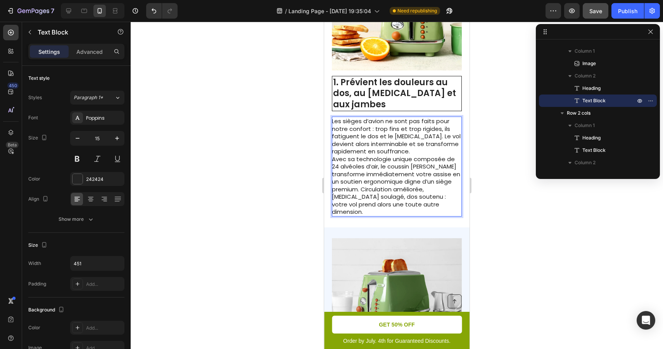
click at [378, 161] on p "Avec sa technologie unique composée de 24 alvéoles d’air, le coussin Luniva tra…" at bounding box center [396, 185] width 129 height 60
click at [416, 146] on p "Les sièges d’avion ne sont pas faits pour notre confort : trop fins et trop rig…" at bounding box center [396, 136] width 129 height 38
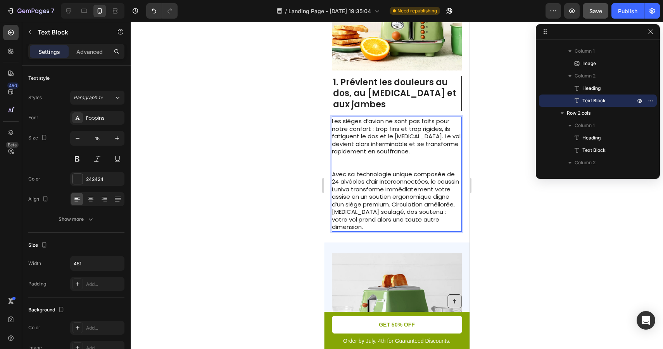
click at [359, 163] on p "Rich Text Editor. Editing area: main" at bounding box center [396, 167] width 129 height 8
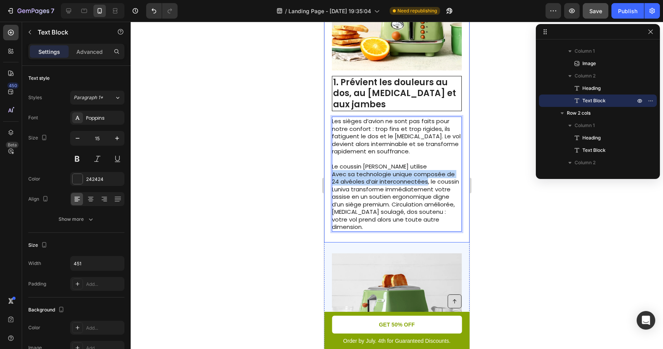
drag, startPoint x: 428, startPoint y: 174, endPoint x: 329, endPoint y: 170, distance: 98.9
click at [329, 170] on div "Image 1. Prévient les douleurs au dos, au coccyx et aux jambes Heading Les sièg…" at bounding box center [396, 99] width 145 height 285
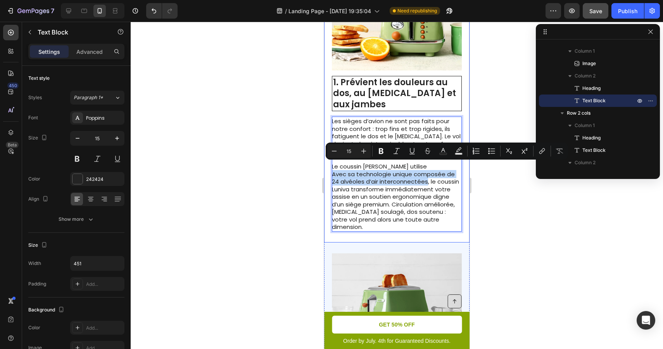
copy p "Avec sa technologie unique composée de 24 alvéoles d’air interconnectées"
click at [415, 179] on p "Avec sa technologie unique composée de 24 alvéoles d’air interconnectées, le co…" at bounding box center [396, 201] width 129 height 60
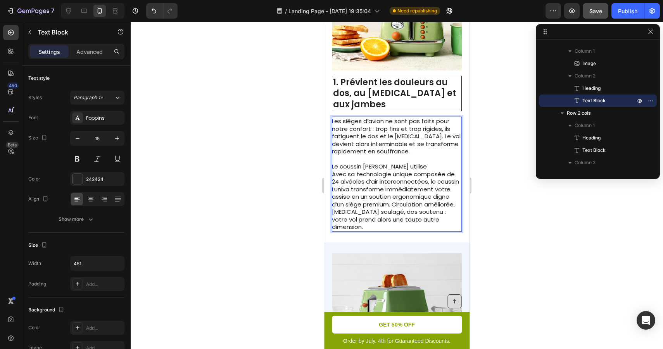
click at [428, 177] on p "Avec sa technologie unique composée de 24 alvéoles d’air interconnectées, le co…" at bounding box center [396, 201] width 129 height 60
drag, startPoint x: 409, startPoint y: 163, endPoint x: 334, endPoint y: 162, distance: 74.8
click at [333, 163] on p "Le coussin Luniva utilise" at bounding box center [396, 167] width 129 height 8
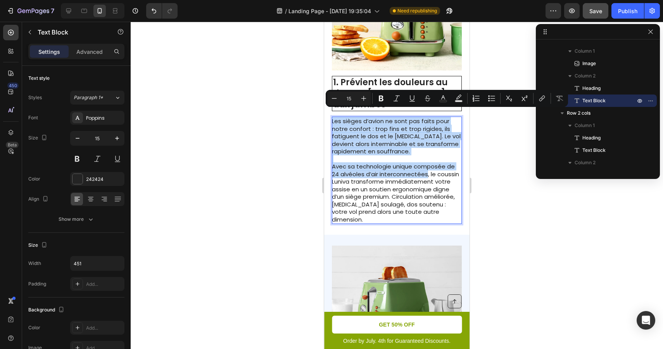
drag, startPoint x: 427, startPoint y: 167, endPoint x: 316, endPoint y: 113, distance: 123.4
copy div "Les sièges d’avion ne sont pas faits pour notre confort : trop fins et trop rig…"
click at [440, 172] on p "Avec sa technologie unique composée de 24 alvéoles d’air interconnectées, le co…" at bounding box center [396, 193] width 129 height 60
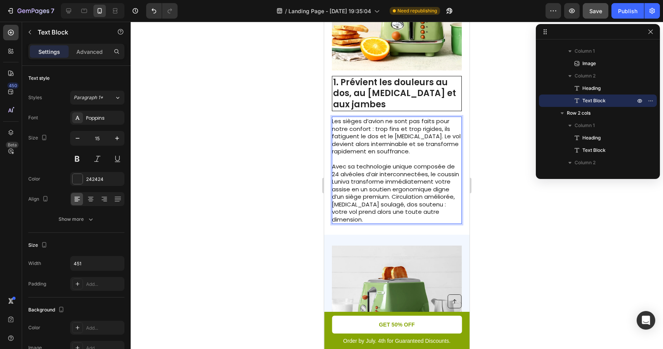
click at [352, 174] on p "Avec sa technologie unique composée de 24 alvéoles d’air interconnectées, le co…" at bounding box center [396, 193] width 129 height 60
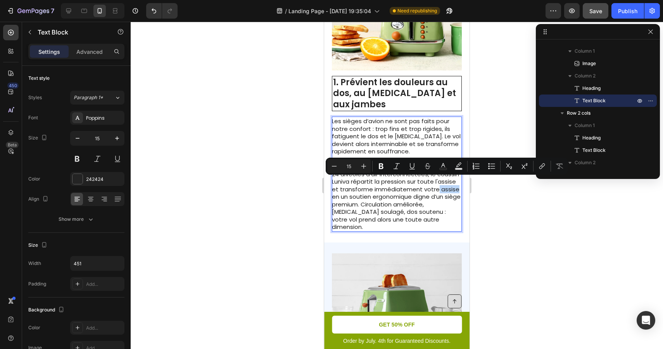
drag, startPoint x: 457, startPoint y: 185, endPoint x: 437, endPoint y: 183, distance: 19.8
click at [437, 183] on p "Avec sa technologie unique composée de 24 alvéoles d’air interconnectées, le co…" at bounding box center [396, 197] width 129 height 68
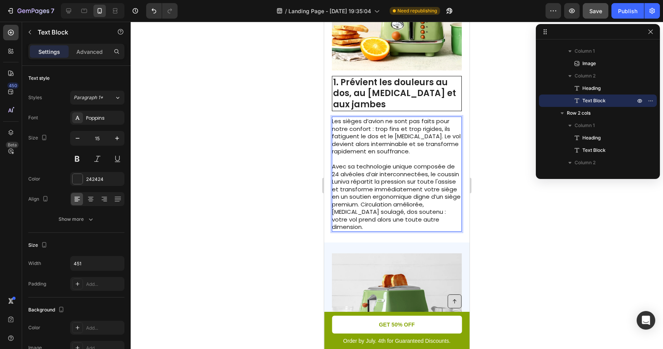
click at [438, 190] on p "Avec sa technologie unique composée de 24 alvéoles d’air interconnectées, le co…" at bounding box center [396, 197] width 129 height 68
click at [402, 163] on p "Avec sa technologie unique composée de 24 alvéoles d’air interconnectées, le co…" at bounding box center [396, 197] width 129 height 68
click at [334, 163] on p "Avec sa technologie unique composée de 24 alvéoles d’air interconnectées, le co…" at bounding box center [396, 197] width 129 height 68
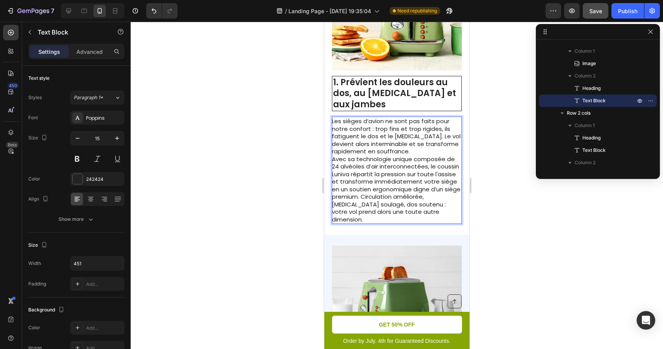
click at [423, 160] on p "Avec sa technologie unique composée de 24 alvéoles d’air interconnectées, le co…" at bounding box center [396, 189] width 129 height 68
click at [450, 177] on p "Avec sa technologie unique composée de 24 alvéoles d’air interconnectées, le co…" at bounding box center [396, 189] width 129 height 68
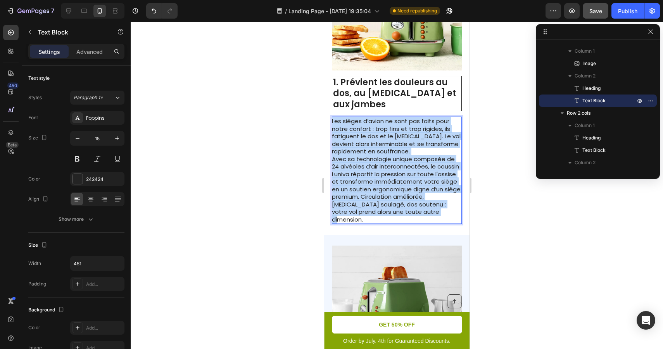
drag, startPoint x: 449, startPoint y: 202, endPoint x: 312, endPoint y: 112, distance: 164.3
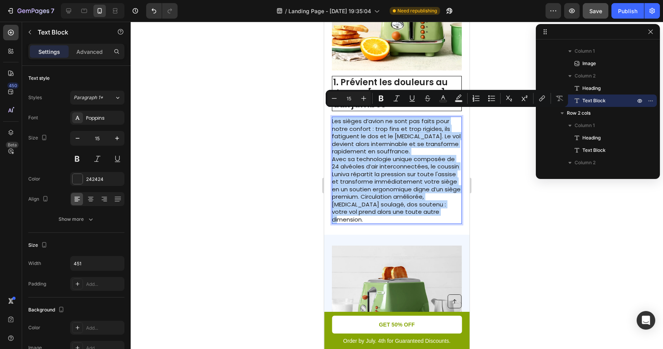
copy div "Les sièges d’avion ne sont pas faits pour notre confort : trop fins et trop rig…"
click at [387, 163] on p "Avec sa technologie unique composée de 24 alvéoles d’air interconnectées, le co…" at bounding box center [396, 189] width 129 height 68
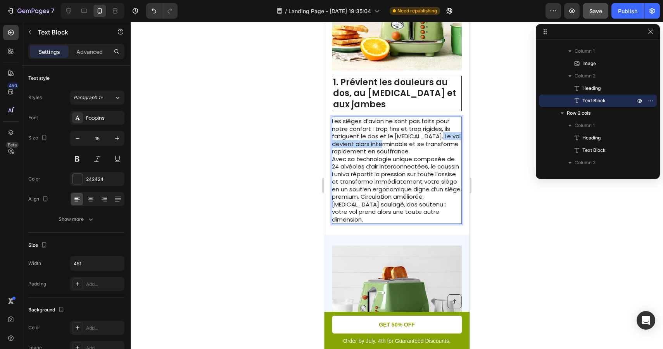
drag, startPoint x: 385, startPoint y: 137, endPoint x: 435, endPoint y: 131, distance: 50.3
click at [435, 131] on p "Les sièges d’avion ne sont pas faits pour notre confort : trop fins et trop rig…" at bounding box center [396, 136] width 129 height 38
click at [417, 145] on p "Les sièges d’avion ne sont pas faits pour notre confort : trop fins et trop rig…" at bounding box center [396, 136] width 129 height 38
click at [424, 191] on p "Avec sa technologie unique composée de 24 alvéoles d’air interconnectées, le co…" at bounding box center [396, 189] width 129 height 68
click at [398, 174] on p "Avec sa technologie unique composée de 24 alvéoles d’air interconnectées, le co…" at bounding box center [396, 189] width 129 height 68
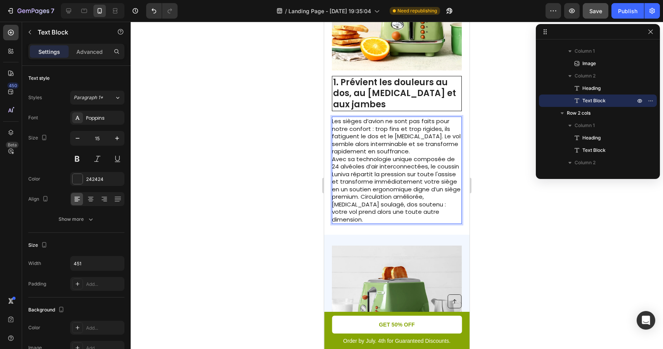
click at [398, 174] on p "Avec sa technologie unique composée de 24 alvéoles d’air interconnectées, le co…" at bounding box center [396, 189] width 129 height 68
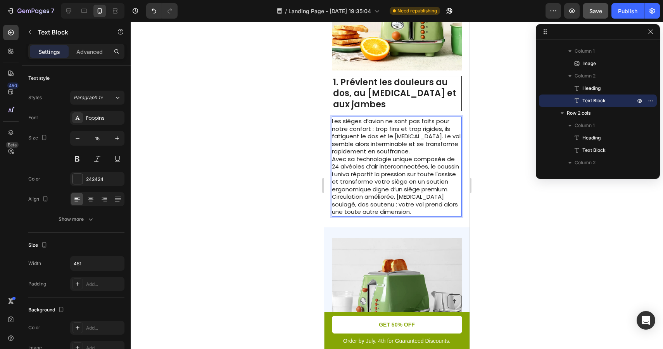
click at [425, 145] on p "Les sièges d’avion ne sont pas faits pour notre confort : trop fins et trop rig…" at bounding box center [396, 136] width 129 height 38
click at [413, 175] on p "Avec sa technologie unique composée de 24 alvéoles d’air interconnectées, le co…" at bounding box center [396, 185] width 129 height 60
click at [404, 180] on p "Avec sa technologie unique composée de 24 alvéoles d’air interconnectées, le co…" at bounding box center [396, 185] width 129 height 60
click at [389, 188] on p "Avec sa technologie unique composée de 24 alvéoles d’air interconnectées, le co…" at bounding box center [396, 185] width 129 height 60
click at [431, 192] on p "Avec sa technologie unique composée de 24 alvéoles d’air interconnectées, le co…" at bounding box center [396, 185] width 129 height 60
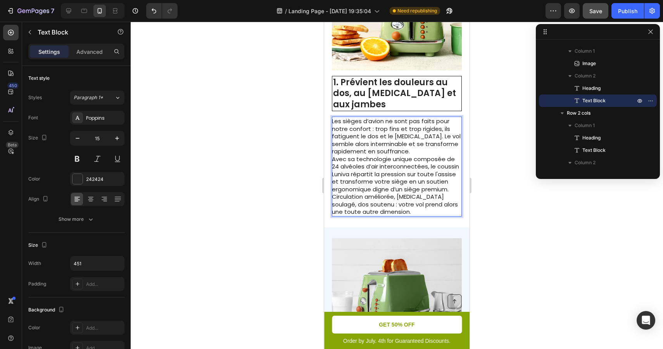
click at [412, 202] on p "Avec sa technologie unique composée de 24 alvéoles d’air interconnectées, le co…" at bounding box center [396, 185] width 129 height 60
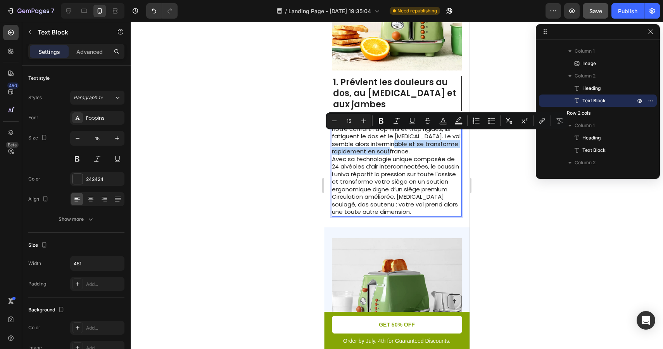
drag, startPoint x: 417, startPoint y: 143, endPoint x: 393, endPoint y: 138, distance: 24.5
click at [393, 138] on p "Les sièges d’avion ne sont pas faits pour notre confort : trop fins et trop rig…" at bounding box center [396, 136] width 129 height 38
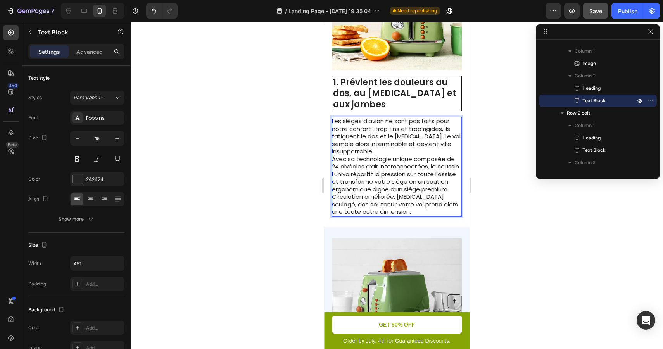
click at [400, 144] on p "Les sièges d’avion ne sont pas faits pour notre confort : trop fins et trop rig…" at bounding box center [396, 136] width 129 height 38
click at [392, 191] on p "Avec sa technologie unique composée de 24 alvéoles d’air interconnectées, le co…" at bounding box center [396, 185] width 129 height 60
click at [391, 207] on p "Avec sa technologie unique composée de 24 alvéoles d’air interconnectées, le co…" at bounding box center [396, 185] width 129 height 60
click at [480, 201] on div at bounding box center [397, 186] width 532 height 328
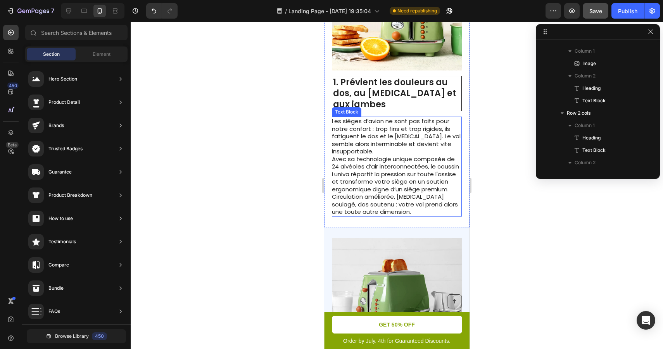
click at [425, 200] on p "Avec sa technologie unique composée de 24 alvéoles d’air interconnectées, le co…" at bounding box center [396, 185] width 129 height 60
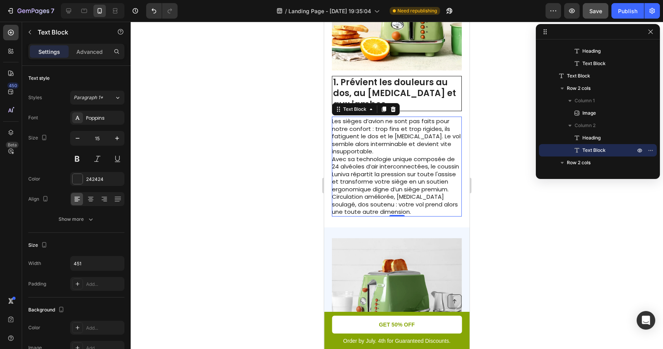
click at [491, 196] on div at bounding box center [397, 186] width 532 height 328
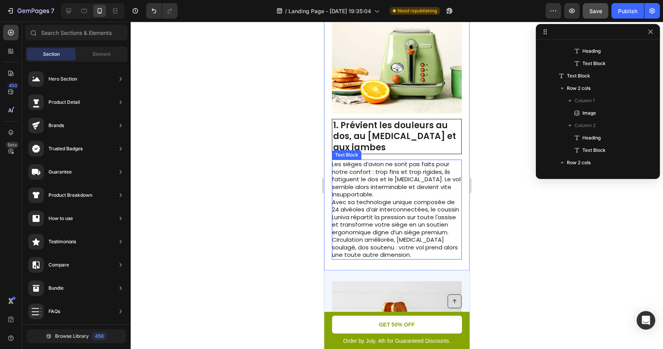
scroll to position [206, 0]
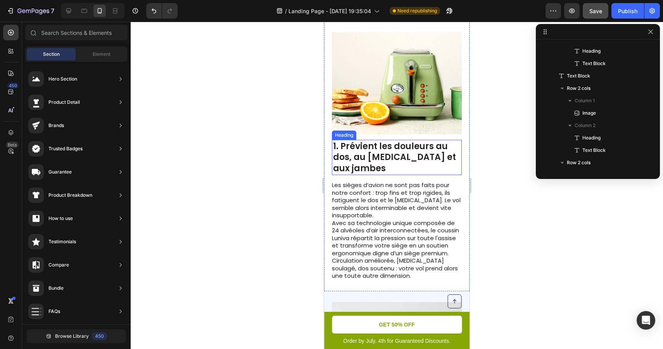
click at [412, 149] on h2 "1. Prévient les douleurs au dos, au [MEDICAL_DATA] et aux jambes" at bounding box center [397, 158] width 130 height 36
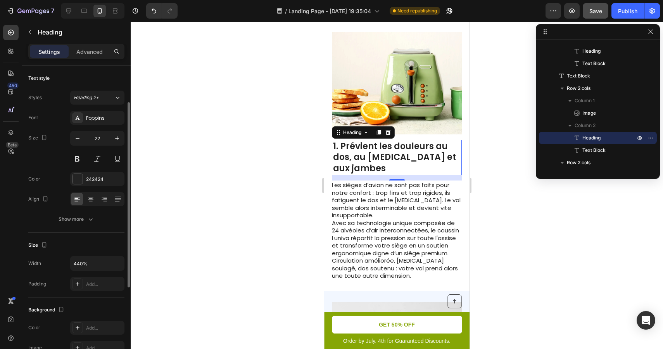
scroll to position [198, 0]
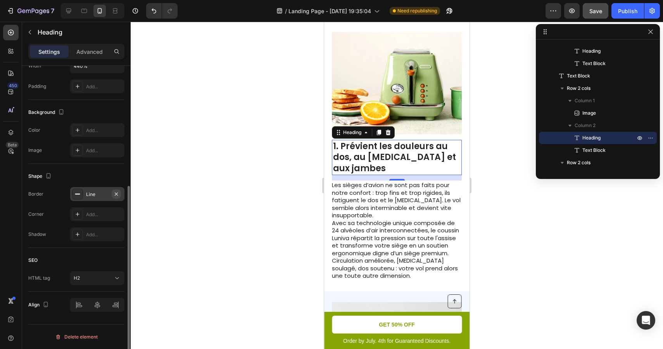
click at [116, 195] on icon "button" at bounding box center [116, 194] width 6 height 6
click at [512, 233] on div at bounding box center [397, 186] width 532 height 328
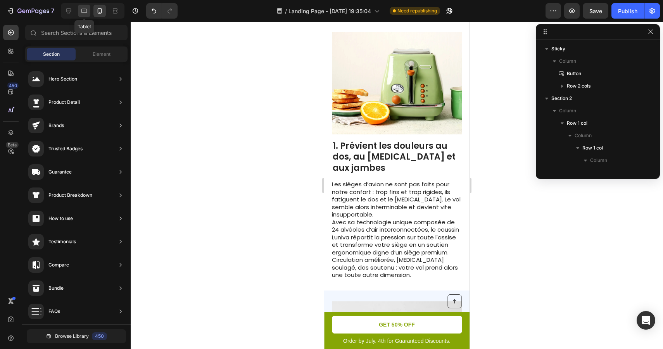
scroll to position [246, 0]
click at [83, 11] on icon at bounding box center [84, 11] width 8 height 8
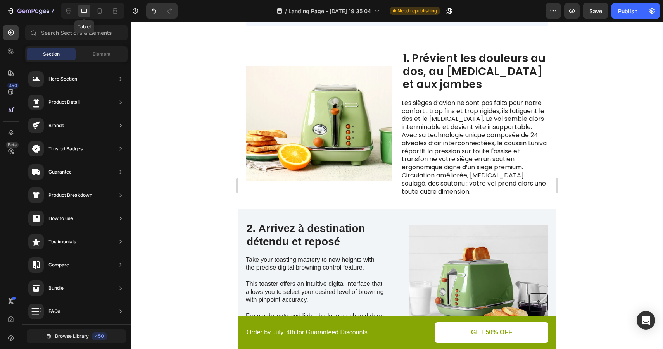
scroll to position [152, 0]
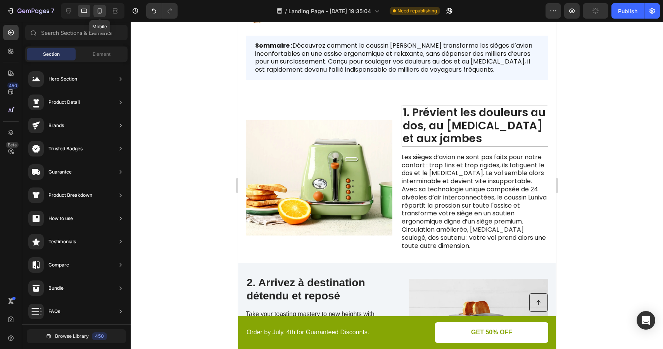
click at [100, 9] on icon at bounding box center [100, 11] width 8 height 8
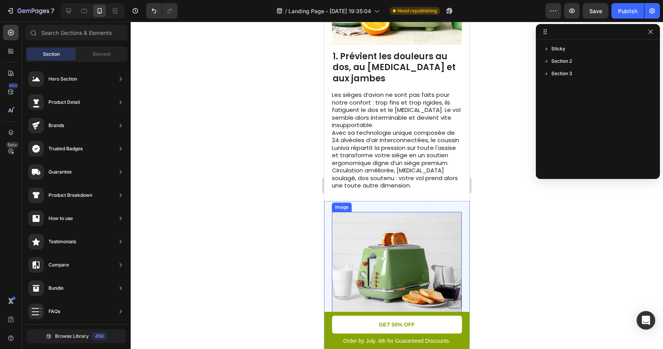
scroll to position [276, 0]
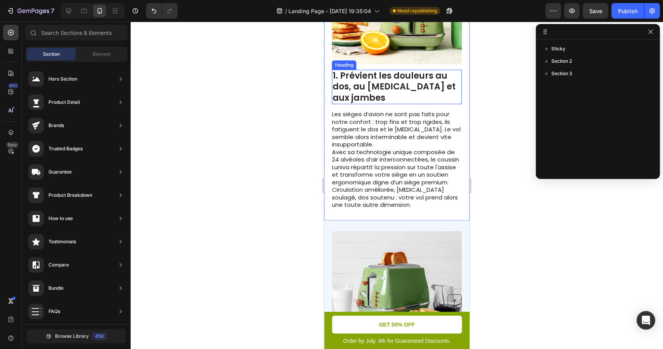
click at [429, 79] on h2 "1. Prévient les douleurs au dos, au [MEDICAL_DATA] et aux jambes" at bounding box center [397, 87] width 130 height 35
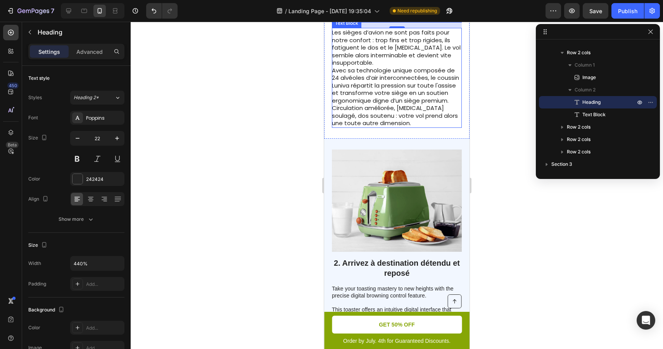
scroll to position [442, 0]
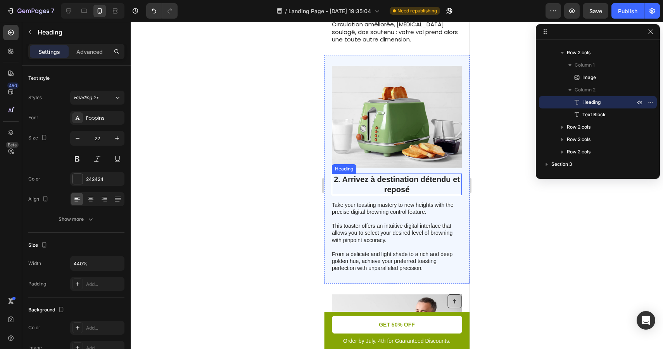
click at [400, 174] on h2 "2. Arrivez à destination détendu et reposé" at bounding box center [397, 185] width 130 height 22
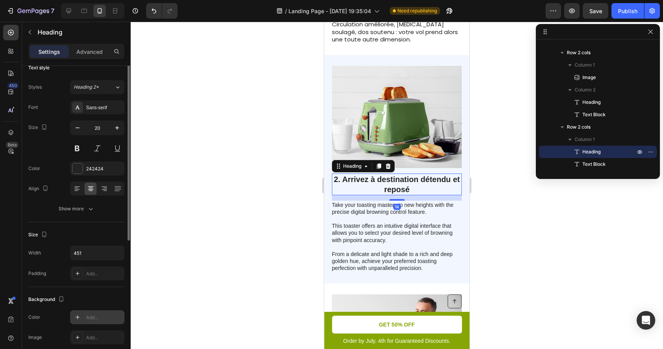
scroll to position [0, 0]
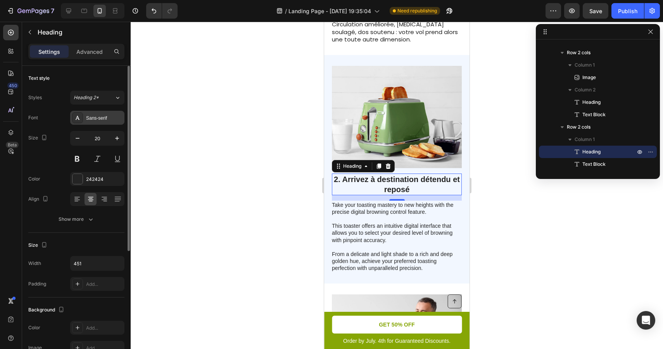
click at [111, 120] on div "Sans-serif" at bounding box center [104, 118] width 36 height 7
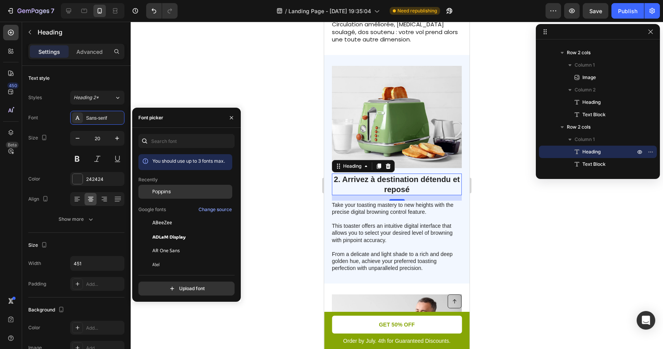
click at [173, 190] on div "Poppins" at bounding box center [191, 191] width 78 height 7
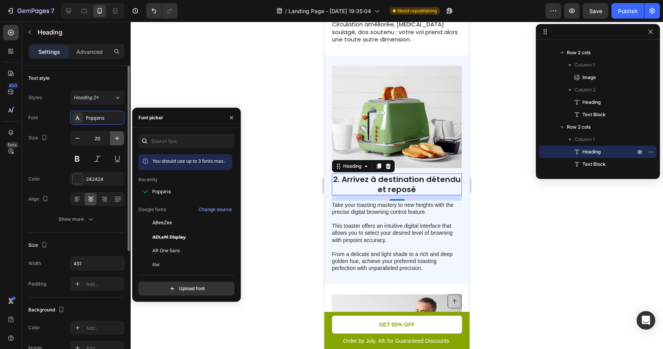
click at [116, 136] on icon "button" at bounding box center [117, 139] width 8 height 8
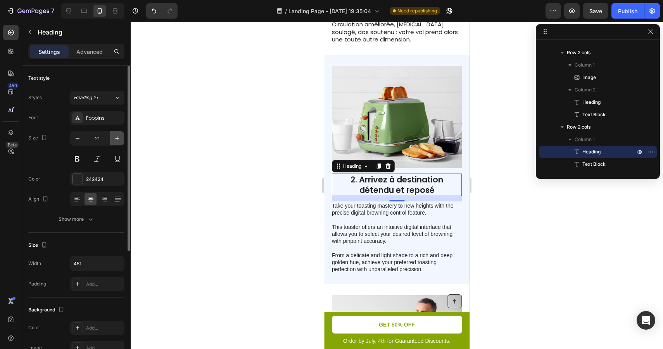
click at [116, 136] on icon "button" at bounding box center [117, 139] width 8 height 8
type input "22"
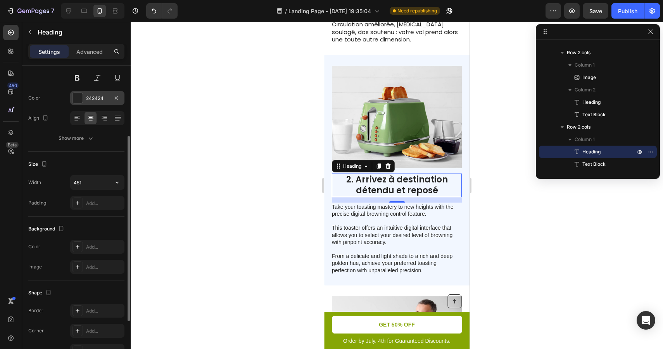
scroll to position [68, 0]
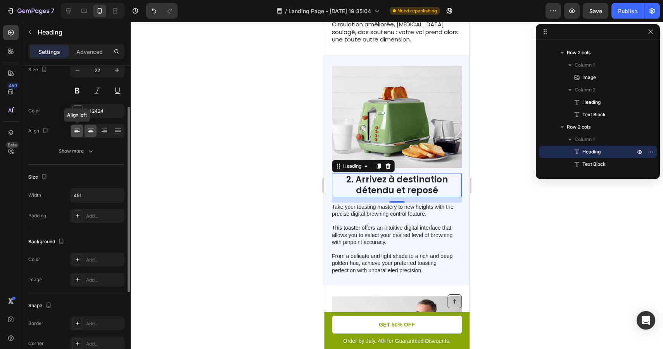
click at [79, 134] on icon at bounding box center [77, 131] width 8 height 8
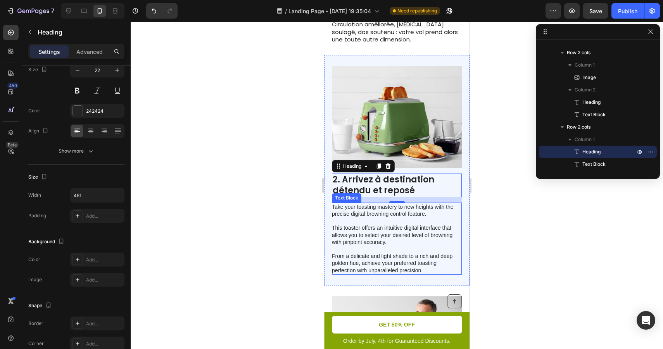
click at [506, 239] on div at bounding box center [397, 186] width 532 height 328
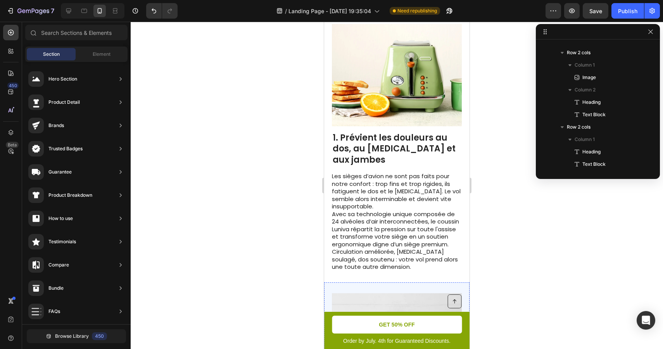
scroll to position [221, 0]
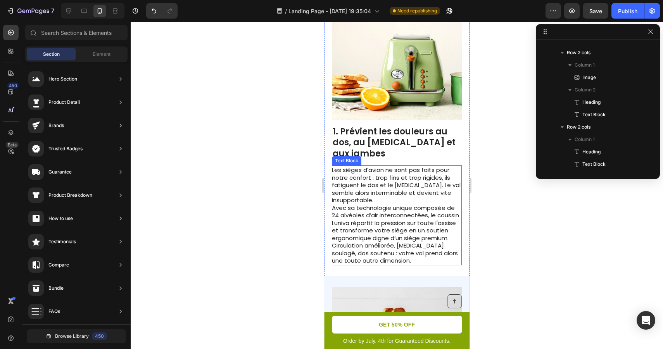
click at [397, 170] on p "Les sièges d’avion ne sont pas faits pour notre confort : trop fins et trop rig…" at bounding box center [396, 185] width 129 height 38
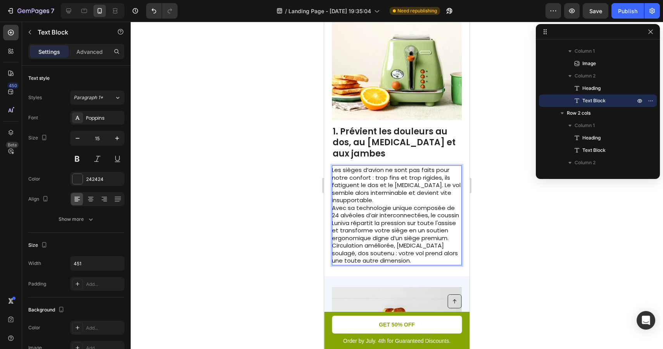
click at [350, 168] on p "Les sièges d’avion ne sont pas faits pour notre confort : trop fins et trop rig…" at bounding box center [396, 185] width 129 height 38
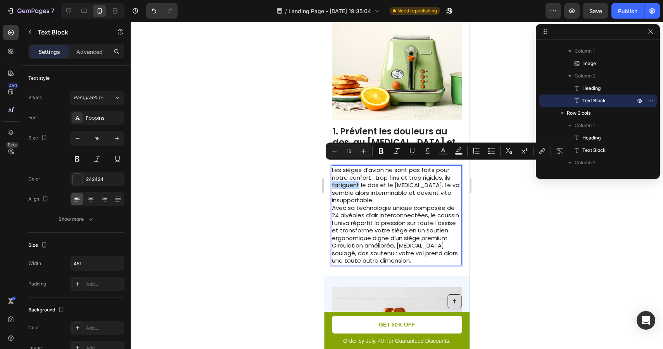
click at [410, 172] on p "Les sièges d’avion ne sont pas faits pour notre confort : trop fins et trop rig…" at bounding box center [396, 185] width 129 height 38
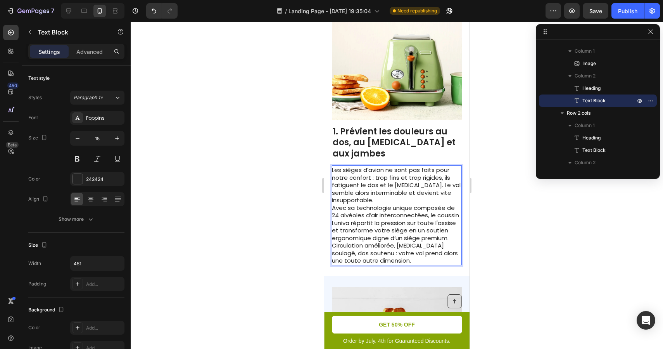
click at [405, 180] on p "Les sièges d’avion ne sont pas faits pour notre confort : trop fins et trop rig…" at bounding box center [396, 185] width 129 height 38
click at [395, 204] on p "Avec sa technologie unique composée de 24 alvéoles d’air interconnectées, le co…" at bounding box center [396, 234] width 129 height 60
click at [494, 206] on div at bounding box center [397, 186] width 532 height 328
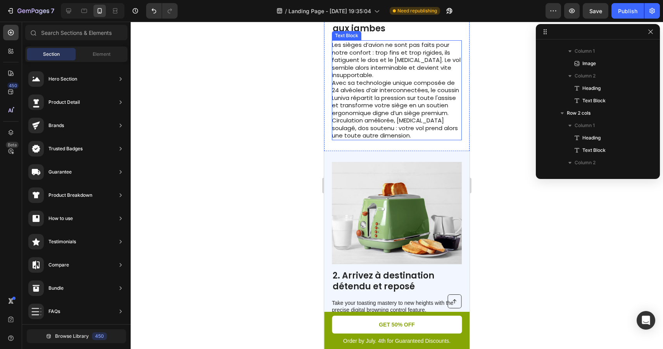
scroll to position [301, 0]
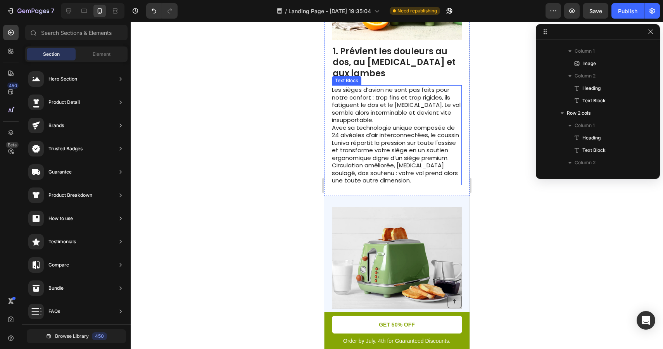
click at [384, 160] on p "Avec sa technologie unique composée de 24 alvéoles d’air interconnectées, le co…" at bounding box center [396, 154] width 129 height 60
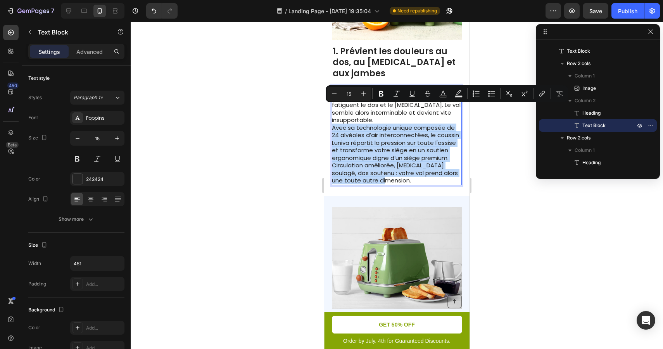
drag, startPoint x: 383, startPoint y: 162, endPoint x: 332, endPoint y: 113, distance: 71.3
click at [332, 124] on p "Avec sa technologie unique composée de 24 alvéoles d’air interconnectées, le co…" at bounding box center [396, 154] width 129 height 60
copy p "Avec sa technologie unique composée de 24 alvéoles d’air interconnectées, le co…"
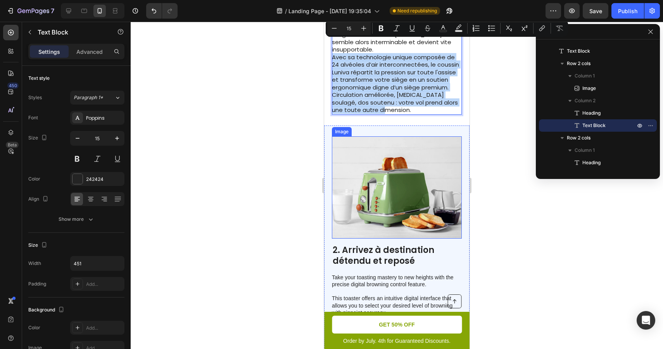
scroll to position [376, 0]
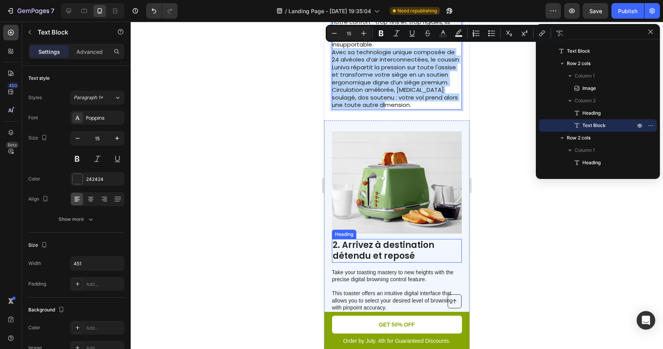
click at [398, 239] on h2 "2. Arrivez à destination détendu et reposé" at bounding box center [397, 251] width 130 height 24
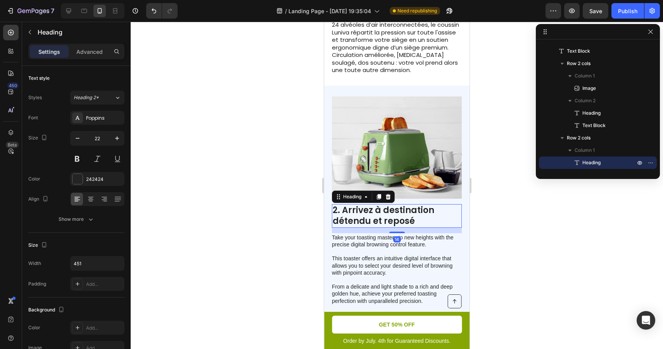
scroll to position [434, 0]
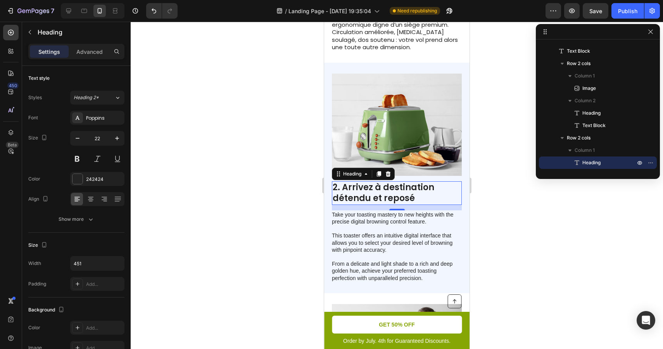
click at [495, 190] on div at bounding box center [397, 186] width 532 height 328
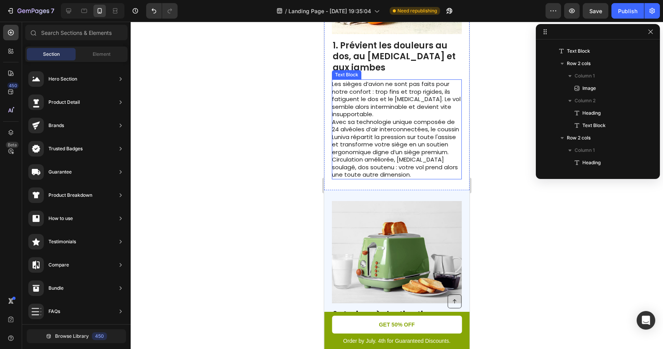
scroll to position [258, 0]
click at [409, 119] on p "Avec sa technologie unique composée de 24 alvéoles d’air interconnectées, le co…" at bounding box center [396, 148] width 129 height 60
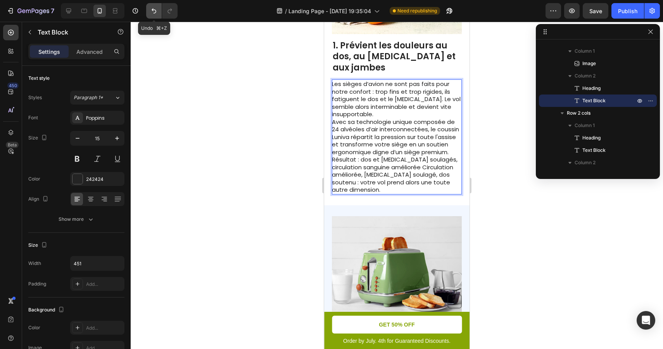
click at [151, 11] on icon "Undo/Redo" at bounding box center [154, 11] width 8 height 8
click at [414, 157] on p "Avec sa technologie unique composée de 24 alvéoles d’air interconnectées, le co…" at bounding box center [396, 156] width 129 height 76
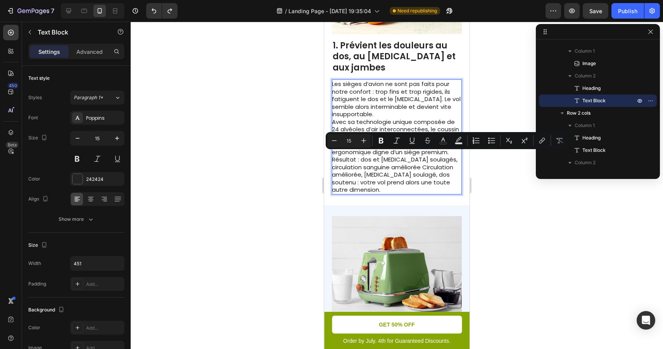
click at [410, 157] on p "Avec sa technologie unique composée de 24 alvéoles d’air interconnectées, le co…" at bounding box center [396, 156] width 129 height 76
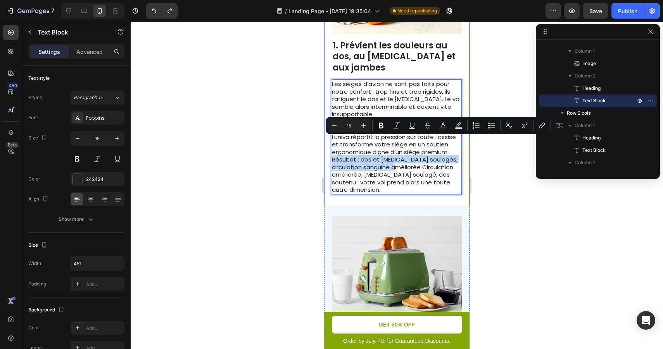
drag, startPoint x: 423, startPoint y: 148, endPoint x: 329, endPoint y: 145, distance: 93.9
click at [329, 145] on div "Image 1. Prévient les douleurs au dos, au coccyx et aux jambes Heading Les sièg…" at bounding box center [396, 63] width 145 height 285
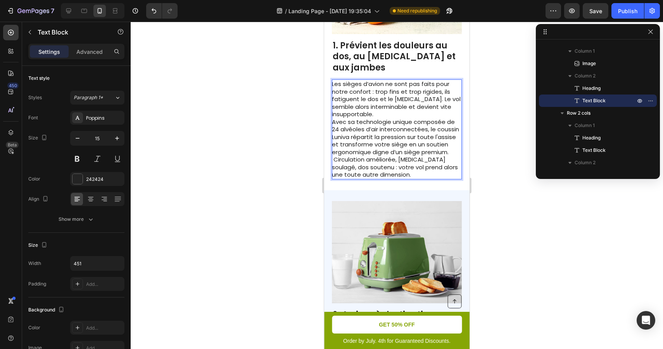
click at [334, 142] on p "Avec sa technologie unique composée de 24 alvéoles d’air interconnectées, le co…" at bounding box center [396, 148] width 129 height 60
click at [478, 216] on div at bounding box center [397, 186] width 532 height 328
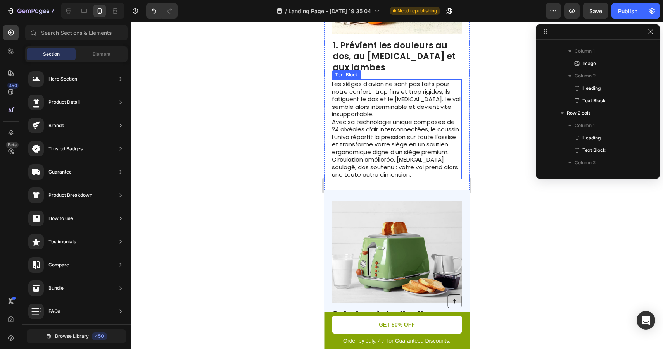
click at [366, 145] on p "Avec sa technologie unique composée de 24 alvéoles d’air interconnectées, le co…" at bounding box center [396, 148] width 129 height 60
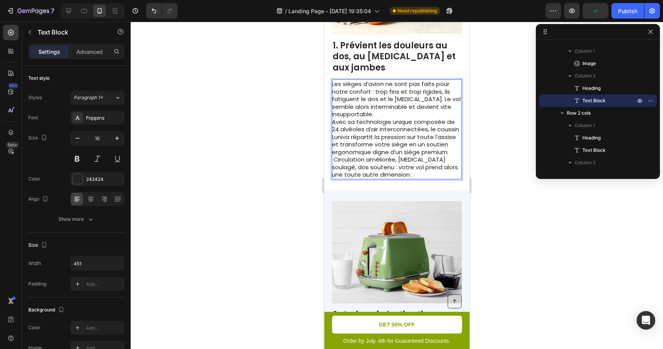
click at [334, 141] on p "Avec sa technologie unique composée de 24 alvéoles d’air interconnectées, le co…" at bounding box center [396, 148] width 129 height 60
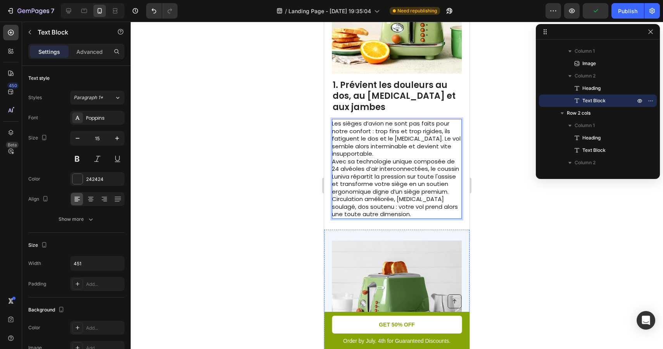
scroll to position [265, 0]
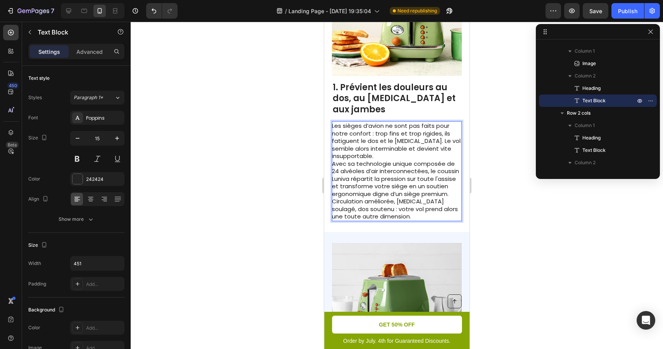
click at [419, 180] on p "Avec sa technologie unique composée de 24 alvéoles d’air interconnectées, le co…" at bounding box center [396, 190] width 129 height 60
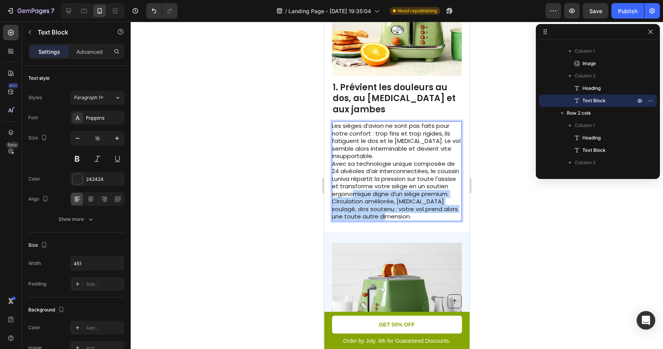
drag, startPoint x: 393, startPoint y: 196, endPoint x: 354, endPoint y: 177, distance: 44.4
click at [354, 177] on p "Avec sa technologie unique composée de 24 alvéoles d’air interconnectées, le co…" at bounding box center [396, 190] width 129 height 60
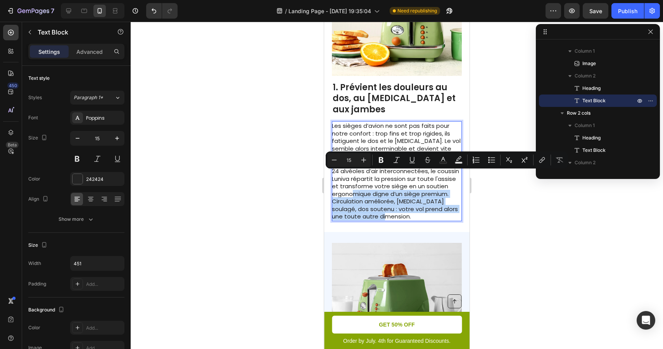
click at [405, 175] on p "Avec sa technologie unique composée de 24 alvéoles d’air interconnectées, le co…" at bounding box center [396, 190] width 129 height 60
click at [447, 175] on p "Avec sa technologie unique composée de 24 alvéoles d’air interconnectées, le co…" at bounding box center [396, 190] width 129 height 60
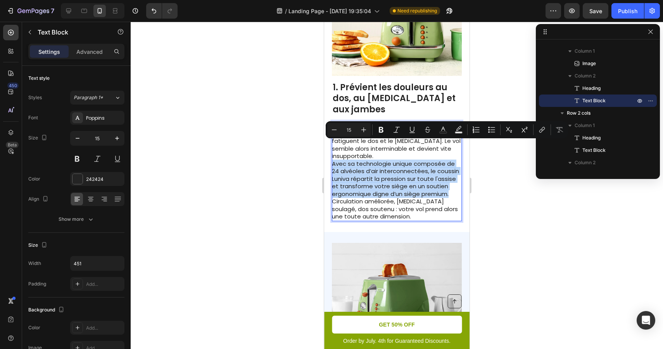
drag, startPoint x: 451, startPoint y: 175, endPoint x: 321, endPoint y: 149, distance: 132.4
copy p "Avec sa technologie unique composée de 24 alvéoles d’air interconnectées, le co…"
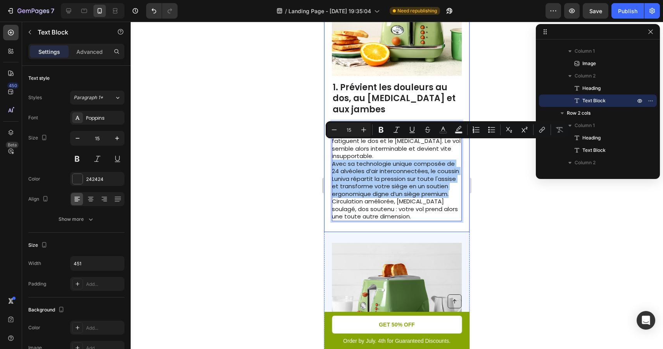
click at [500, 210] on div at bounding box center [397, 186] width 532 height 328
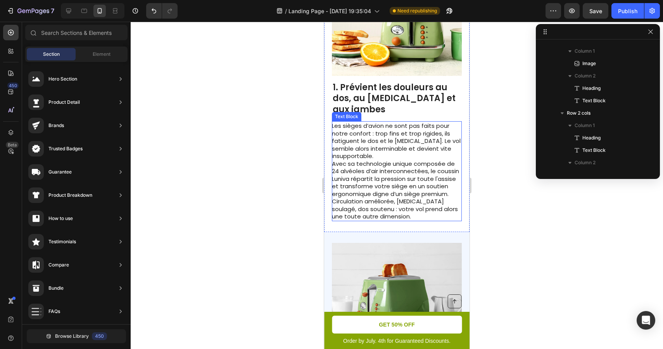
click at [452, 178] on p "Avec sa technologie unique composée de 24 alvéoles d’air interconnectées, le co…" at bounding box center [396, 190] width 129 height 60
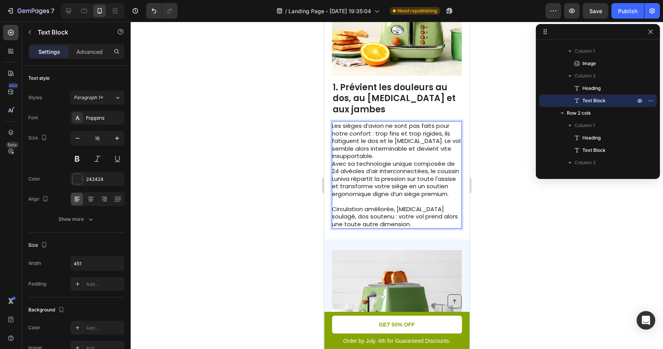
click at [454, 175] on p "Avec sa technologie unique composée de 24 alvéoles d’air interconnectées, le co…" at bounding box center [396, 179] width 129 height 38
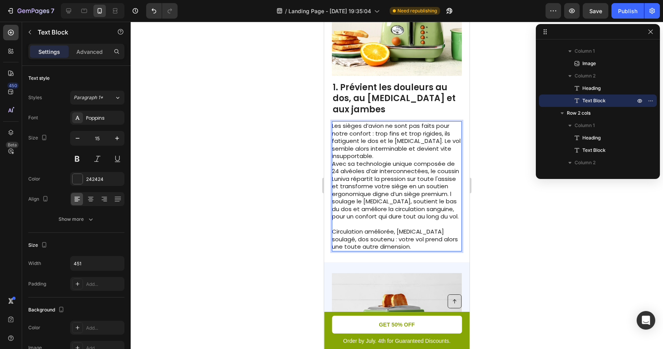
click at [424, 194] on p "Avec sa technologie unique composée de 24 alvéoles d’air interconnectées, le co…" at bounding box center [396, 190] width 129 height 60
click at [443, 200] on p "Avec sa technologie unique composée de 24 alvéoles d’air interconnectées, le co…" at bounding box center [396, 190] width 129 height 60
click at [412, 200] on p "Avec sa technologie unique composée de 24 alvéoles d’air interconnectées, le co…" at bounding box center [396, 190] width 129 height 60
click at [410, 221] on p "Rich Text Editor. Editing area: main" at bounding box center [396, 225] width 129 height 8
click at [400, 221] on p "Rich Text Editor. Editing area: main" at bounding box center [396, 225] width 129 height 8
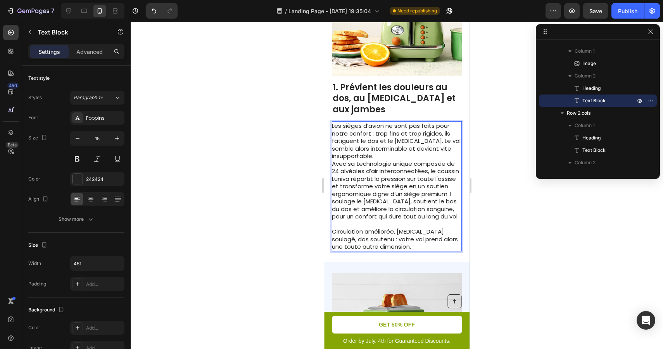
click at [456, 174] on p "Avec sa technologie unique composée de 24 alvéoles d’air interconnectées, le co…" at bounding box center [396, 190] width 129 height 60
click at [402, 186] on p "Avec sa technologie unique composée de 24 alvéoles d’air interconnectées, le co…" at bounding box center [396, 190] width 129 height 60
click at [394, 221] on p "Rich Text Editor. Editing area: main" at bounding box center [396, 225] width 129 height 8
click at [387, 221] on p "Rich Text Editor. Editing area: main" at bounding box center [396, 225] width 129 height 8
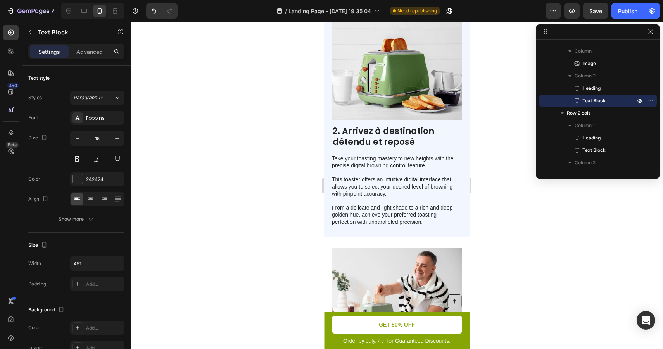
scroll to position [523, 0]
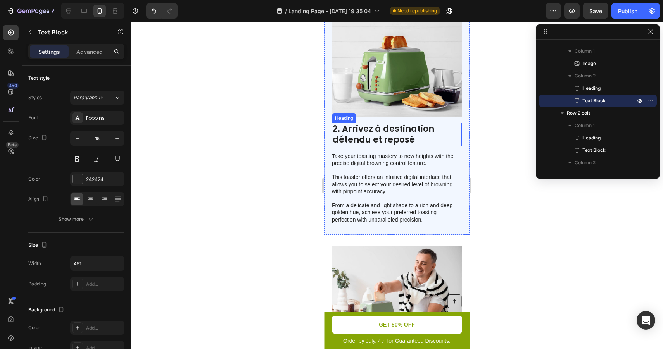
click at [397, 123] on h2 "2. Arrivez à destination détendu et reposé" at bounding box center [397, 135] width 130 height 24
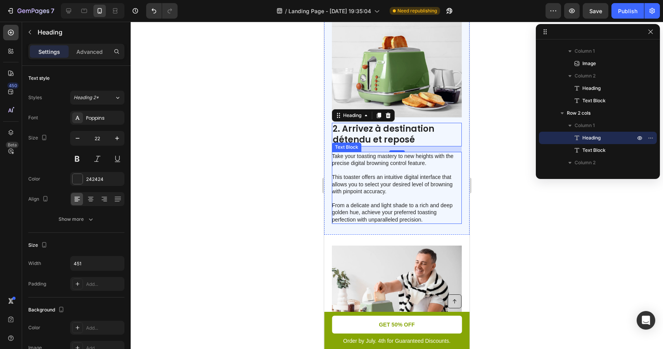
click at [424, 172] on p "Take your toasting mastery to new heights with the precise digital browning con…" at bounding box center [396, 188] width 129 height 71
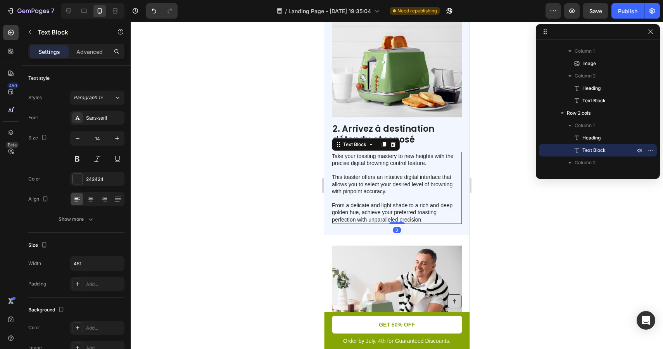
click at [425, 187] on p "Take your toasting mastery to new heights with the precise digital browning con…" at bounding box center [396, 188] width 129 height 71
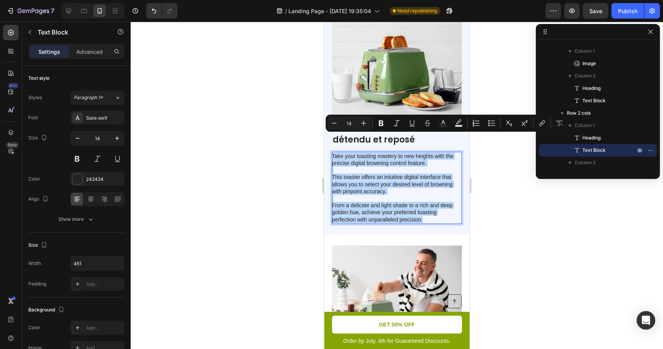
drag, startPoint x: 427, startPoint y: 201, endPoint x: 321, endPoint y: 138, distance: 123.9
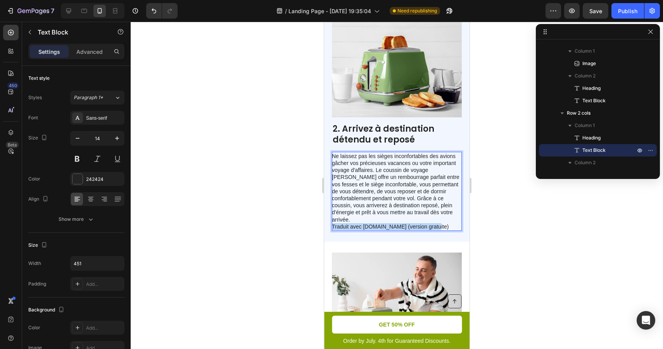
drag, startPoint x: 435, startPoint y: 200, endPoint x: 333, endPoint y: 200, distance: 101.9
click at [333, 223] on p "Traduit avec DeepL.com (version gratuite)" at bounding box center [396, 226] width 129 height 7
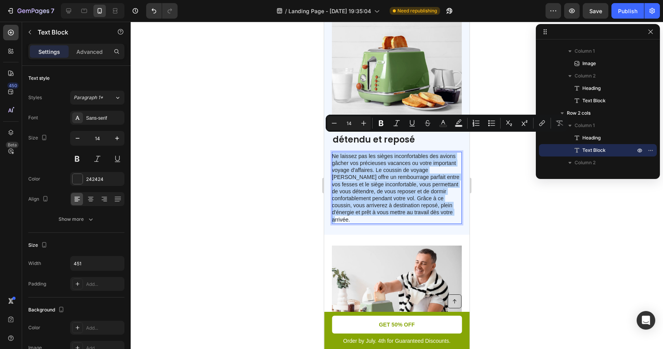
drag, startPoint x: 433, startPoint y: 193, endPoint x: 318, endPoint y: 130, distance: 131.3
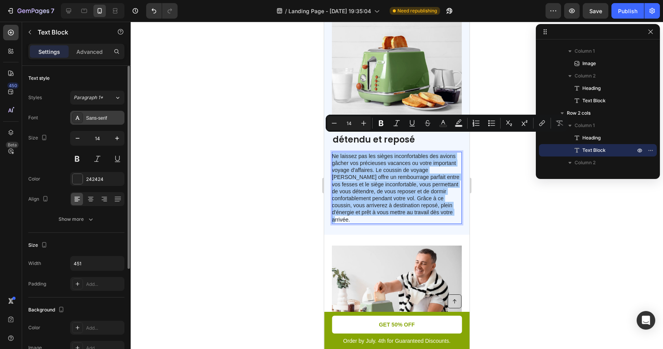
click at [106, 116] on div "Sans-serif" at bounding box center [104, 118] width 36 height 7
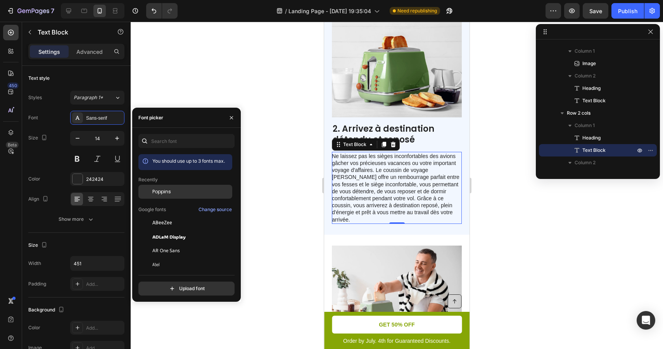
click at [162, 244] on div "Poppins" at bounding box center [185, 251] width 94 height 14
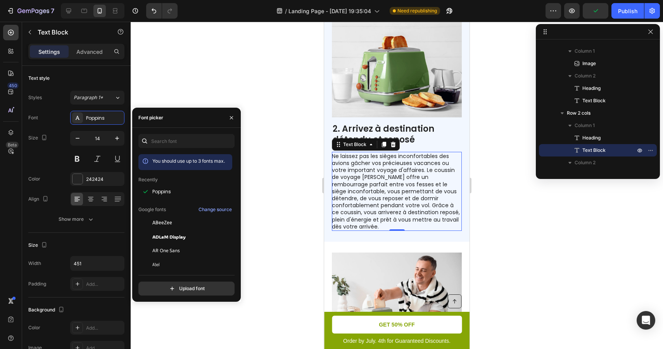
click at [279, 92] on div at bounding box center [397, 186] width 532 height 328
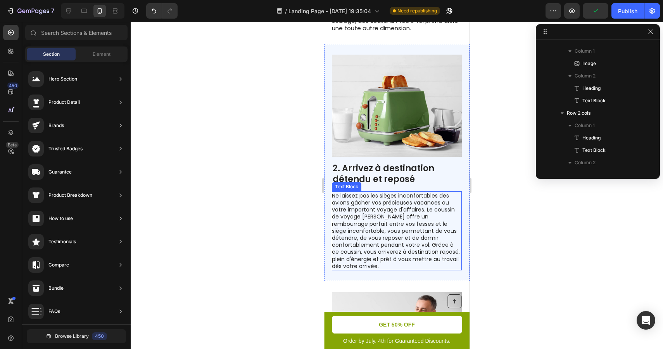
scroll to position [364, 0]
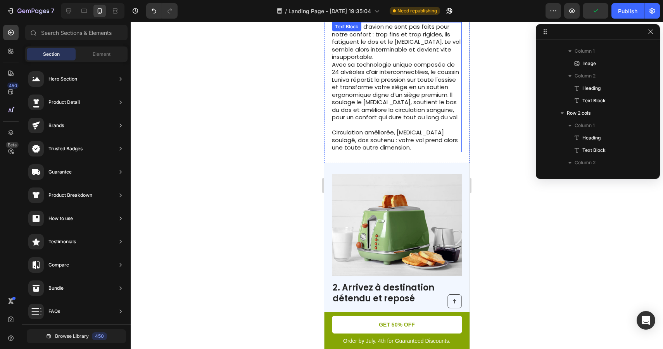
click at [410, 87] on p "Avec sa technologie unique composée de 24 alvéoles d’air interconnectées, le co…" at bounding box center [396, 91] width 129 height 60
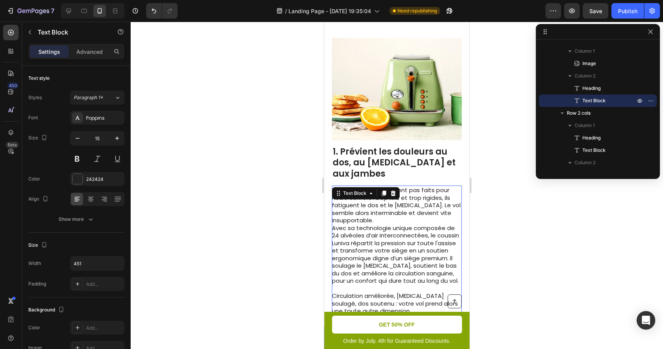
scroll to position [195, 0]
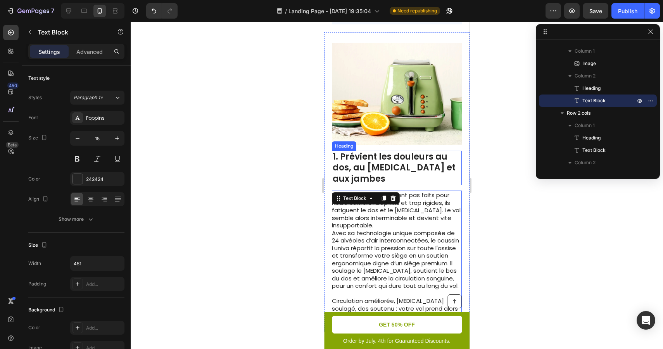
click at [432, 157] on h2 "1. Prévient les douleurs au dos, au [MEDICAL_DATA] et aux jambes" at bounding box center [397, 168] width 130 height 35
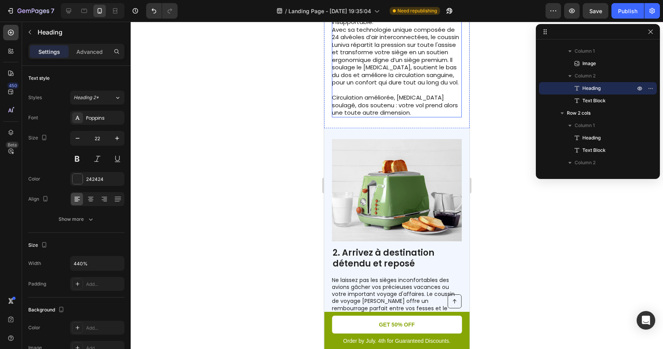
scroll to position [404, 0]
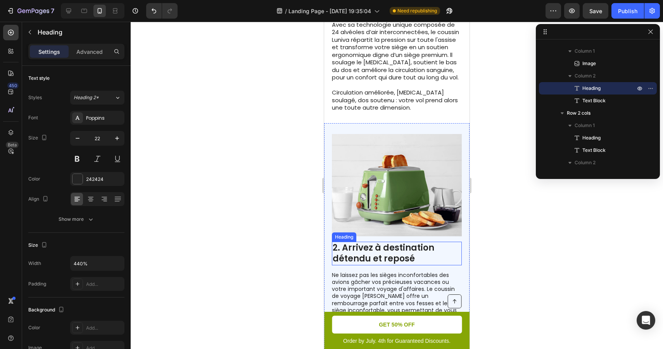
click at [391, 242] on h2 "2. Arrivez à destination détendu et reposé" at bounding box center [397, 254] width 130 height 24
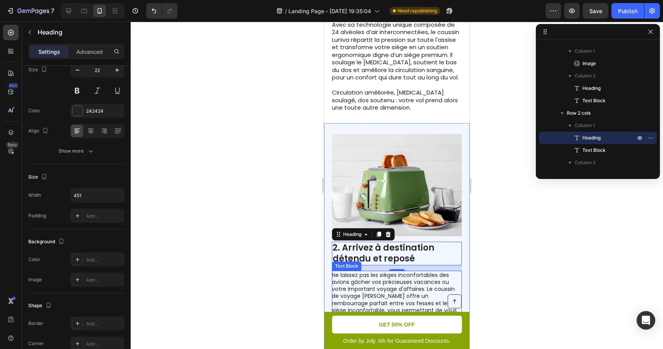
click at [354, 274] on p "Ne laissez pas les sièges inconfortables des avions gâcher vos précieuses vacan…" at bounding box center [396, 311] width 129 height 78
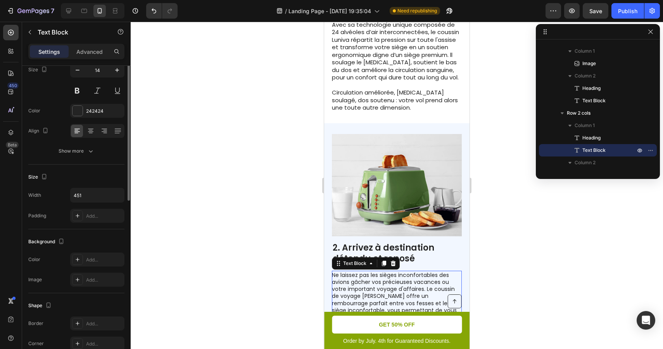
scroll to position [0, 0]
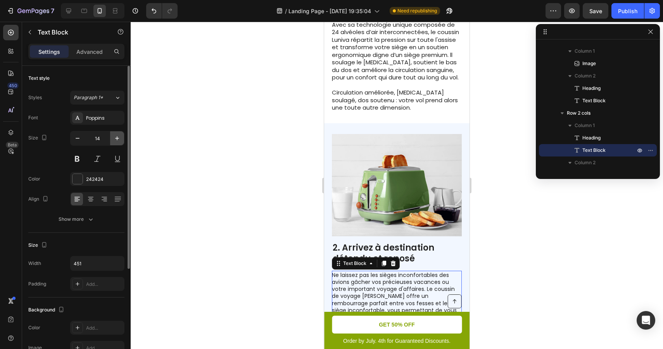
click at [117, 139] on icon "button" at bounding box center [117, 139] width 8 height 8
type input "15"
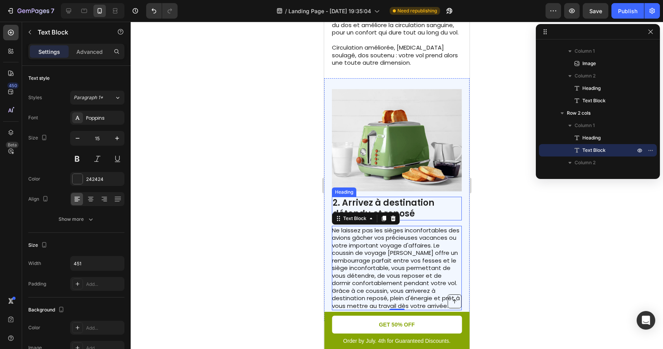
scroll to position [470, 0]
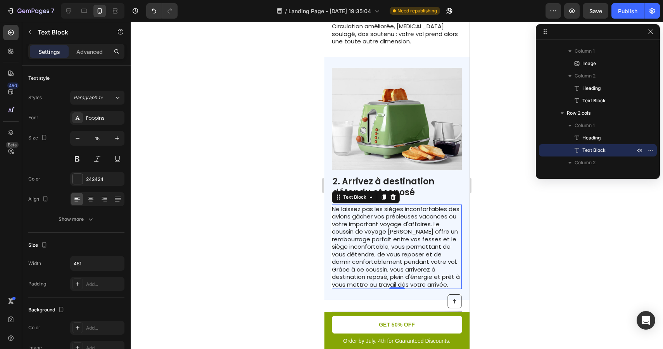
click at [494, 236] on div at bounding box center [397, 186] width 532 height 328
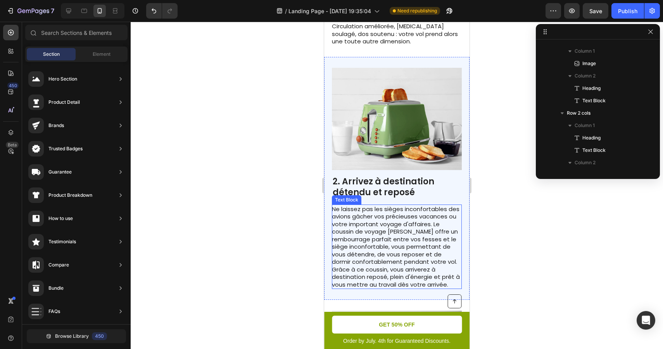
click at [413, 225] on p "Ne laissez pas les sièges inconfortables des avions gâcher vos précieuses vacan…" at bounding box center [396, 246] width 129 height 83
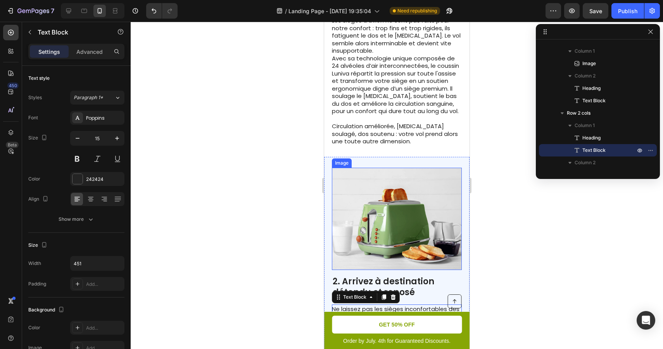
scroll to position [363, 0]
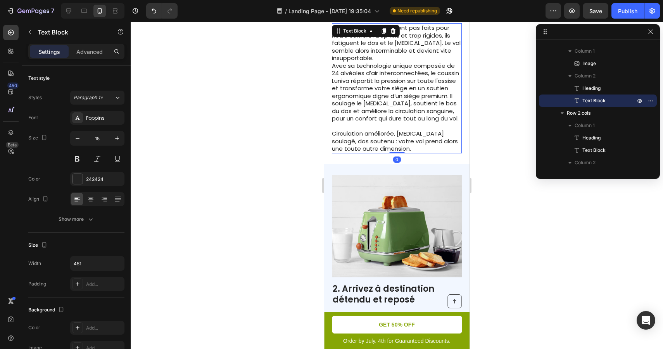
click at [414, 75] on p "Avec sa technologie unique composée de 24 alvéoles d’air interconnectées, le co…" at bounding box center [396, 92] width 129 height 60
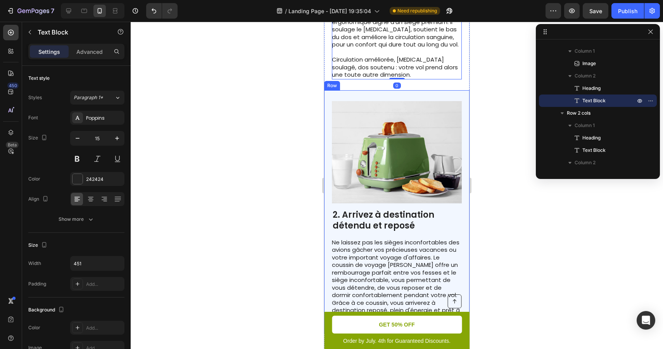
scroll to position [454, 0]
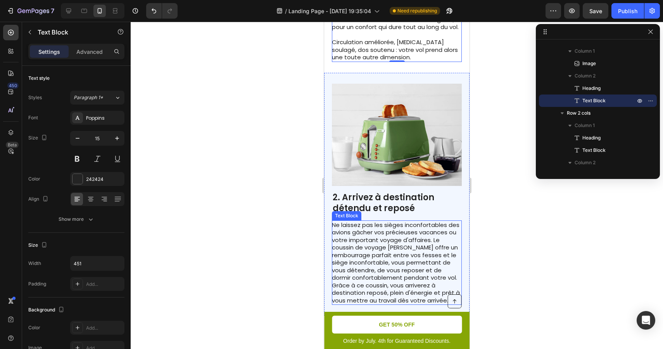
click at [401, 232] on p "Ne laissez pas les sièges inconfortables des avions gâcher vos précieuses vacan…" at bounding box center [396, 262] width 129 height 83
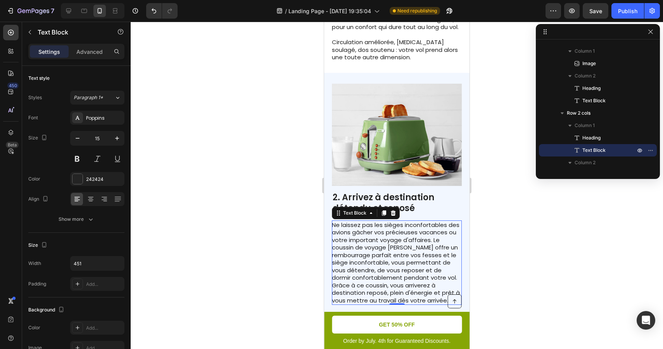
click at [516, 249] on div at bounding box center [397, 186] width 532 height 328
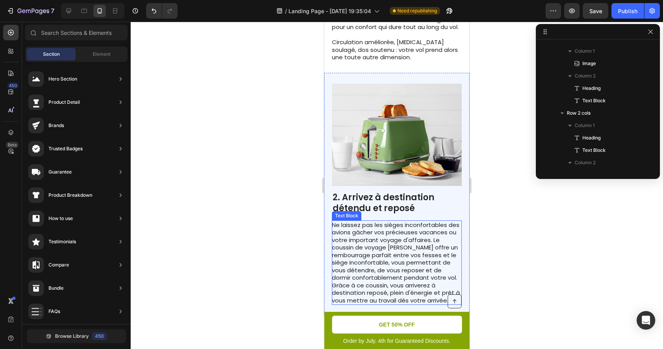
click at [402, 230] on p "Ne laissez pas les sièges inconfortables des avions gâcher vos précieuses vacan…" at bounding box center [396, 262] width 129 height 83
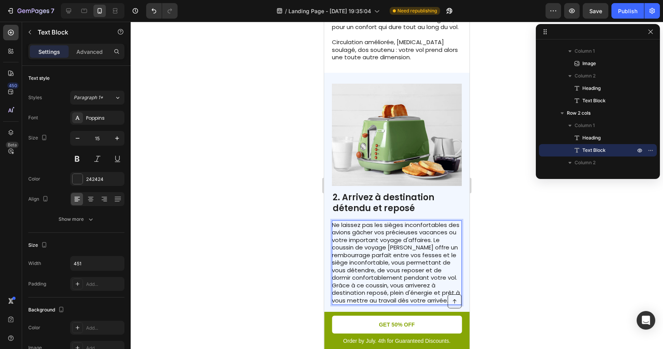
click at [398, 230] on p "Ne laissez pas les sièges inconfortables des avions gâcher vos précieuses vacan…" at bounding box center [396, 262] width 129 height 83
click at [381, 236] on p "Ne laissez pas les sièges inconfortables des avions gâcher vos précieuses vacan…" at bounding box center [396, 262] width 129 height 83
click at [357, 260] on p "Ne laissez pas les sièges inconfortables des avions gâcher vos précieuses vacan…" at bounding box center [396, 262] width 129 height 83
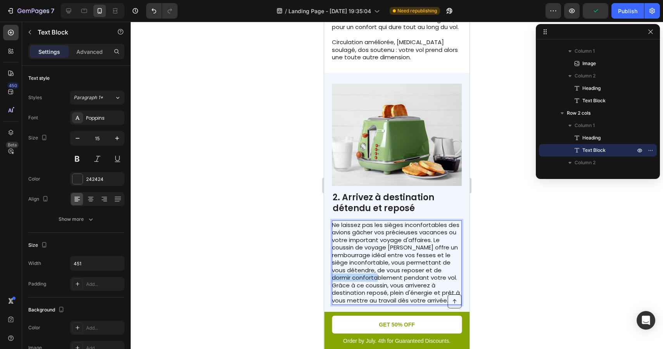
click at [357, 260] on p "Ne laissez pas les sièges inconfortables des avions gâcher vos précieuses vacan…" at bounding box center [396, 262] width 129 height 83
click at [404, 282] on p "Ne laissez pas les sièges inconfortables des avions gâcher vos précieuses vacan…" at bounding box center [396, 262] width 129 height 83
drag, startPoint x: 404, startPoint y: 282, endPoint x: 396, endPoint y: 281, distance: 8.2
click at [396, 281] on p "Ne laissez pas les sièges inconfortables des avions gâcher vos précieuses vacan…" at bounding box center [396, 262] width 129 height 83
click at [498, 247] on div at bounding box center [397, 186] width 532 height 328
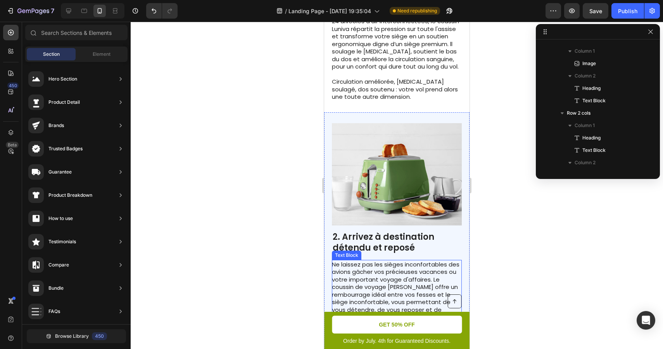
scroll to position [420, 0]
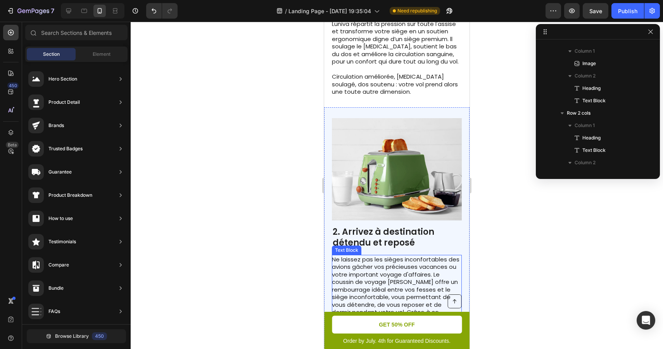
click at [434, 269] on p "Ne laissez pas les sièges inconfortables des avions gâcher vos précieuses vacan…" at bounding box center [396, 297] width 129 height 83
